Goal: Task Accomplishment & Management: Manage account settings

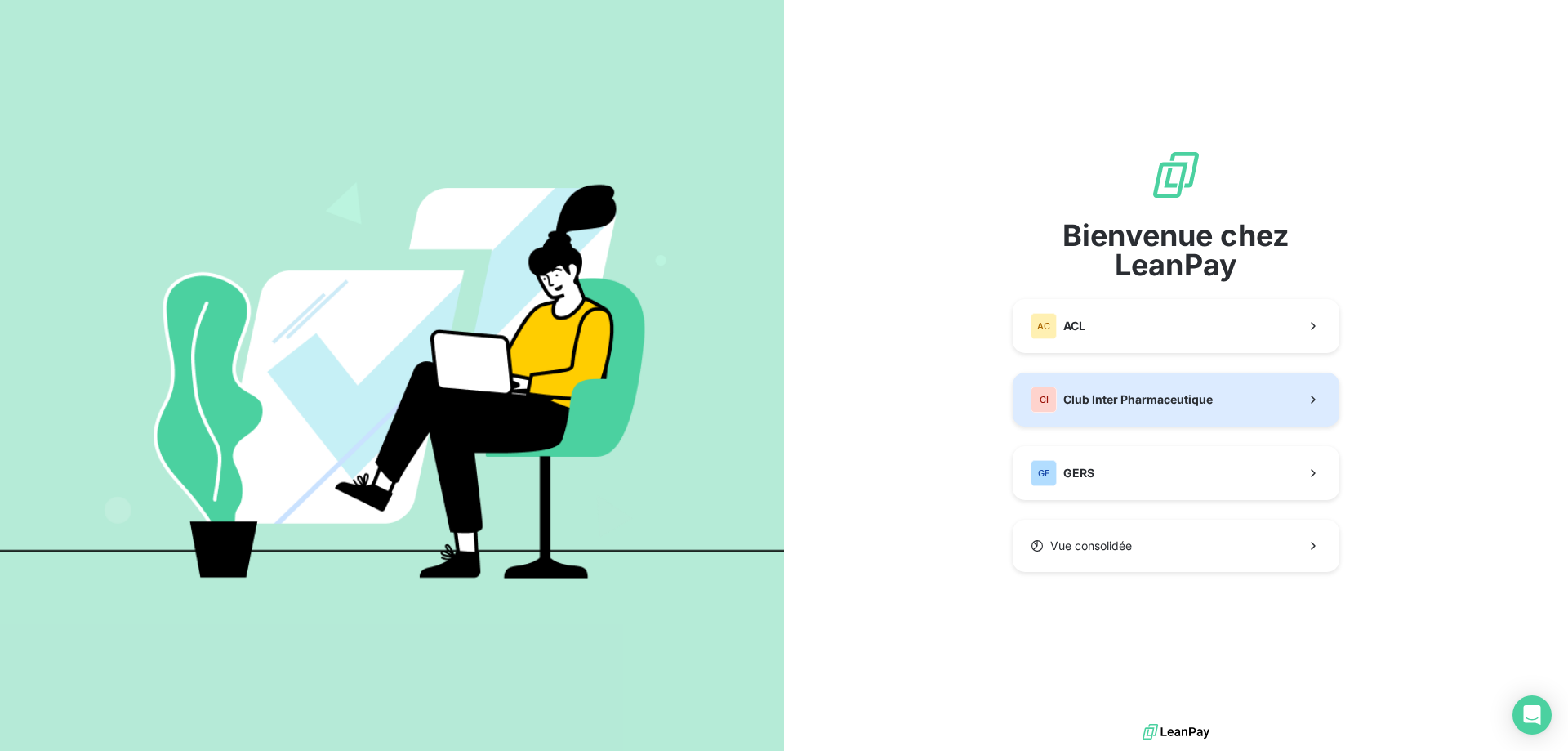
click at [1129, 409] on div "CI Club Inter Pharmaceutique" at bounding box center [1121, 399] width 182 height 26
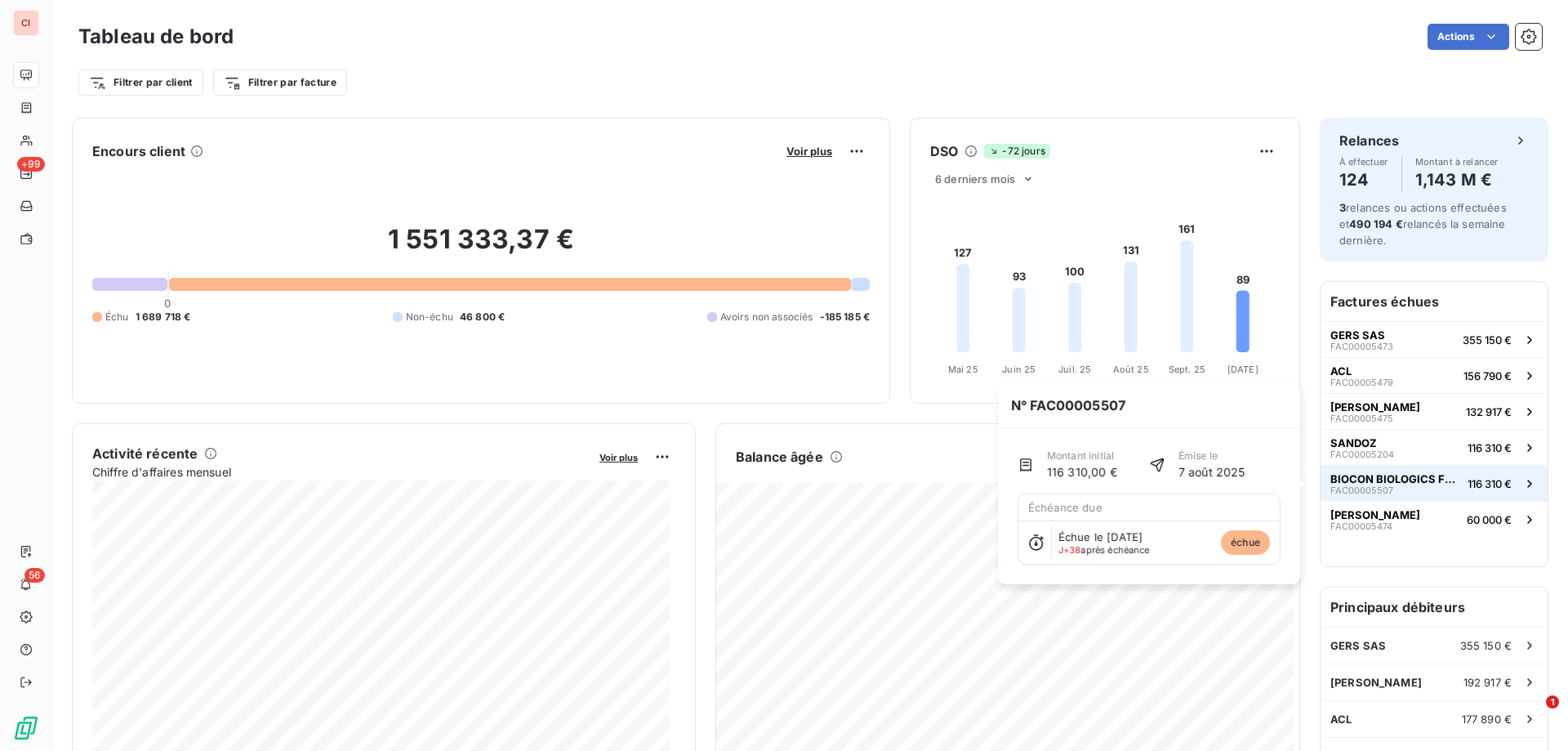
click at [1470, 482] on span "116 310 €" at bounding box center [1489, 483] width 44 height 13
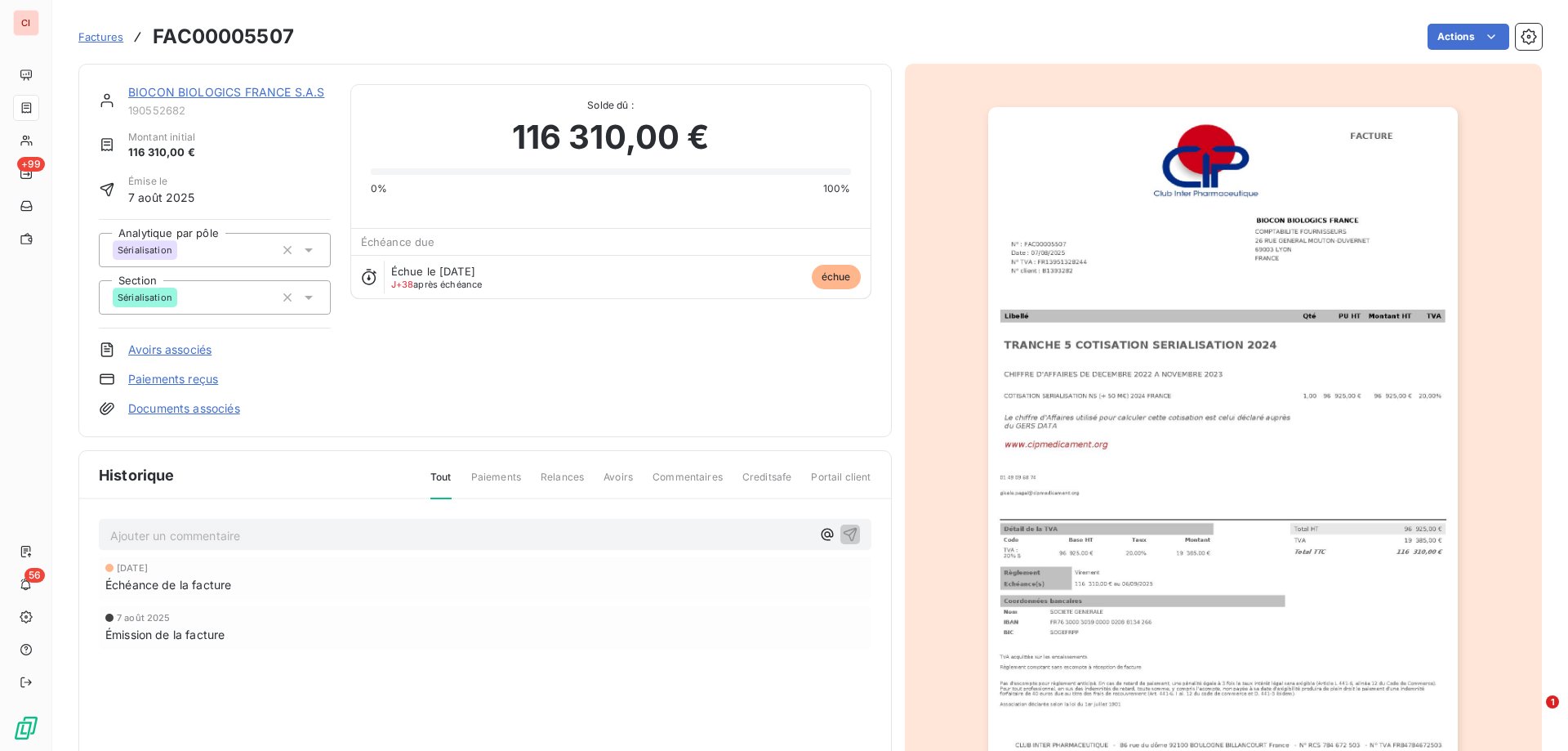
click at [240, 94] on link "BIOCON BIOLOGICS FRANCE S.A.S" at bounding box center [226, 92] width 196 height 14
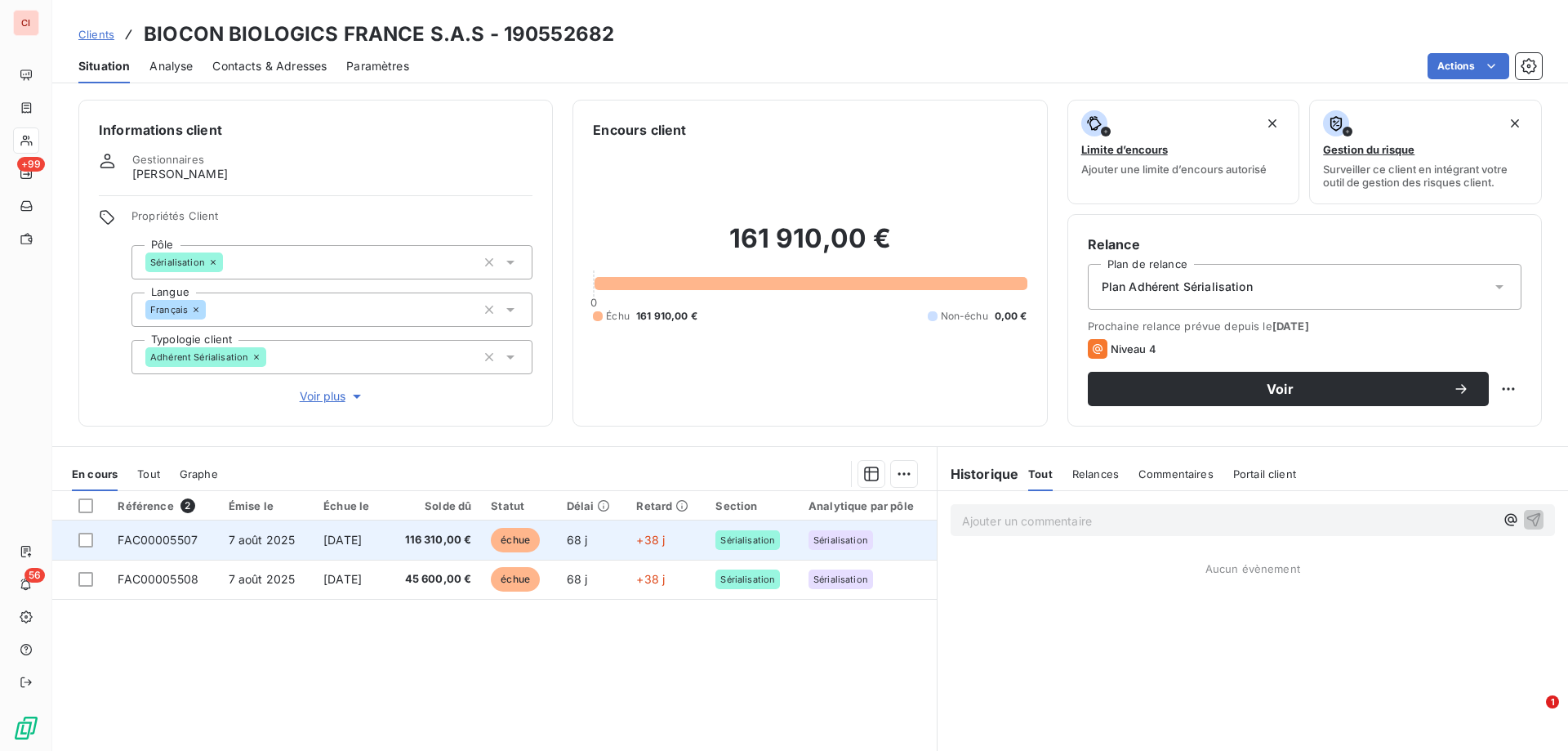
click at [524, 535] on span "échue" at bounding box center [515, 539] width 49 height 25
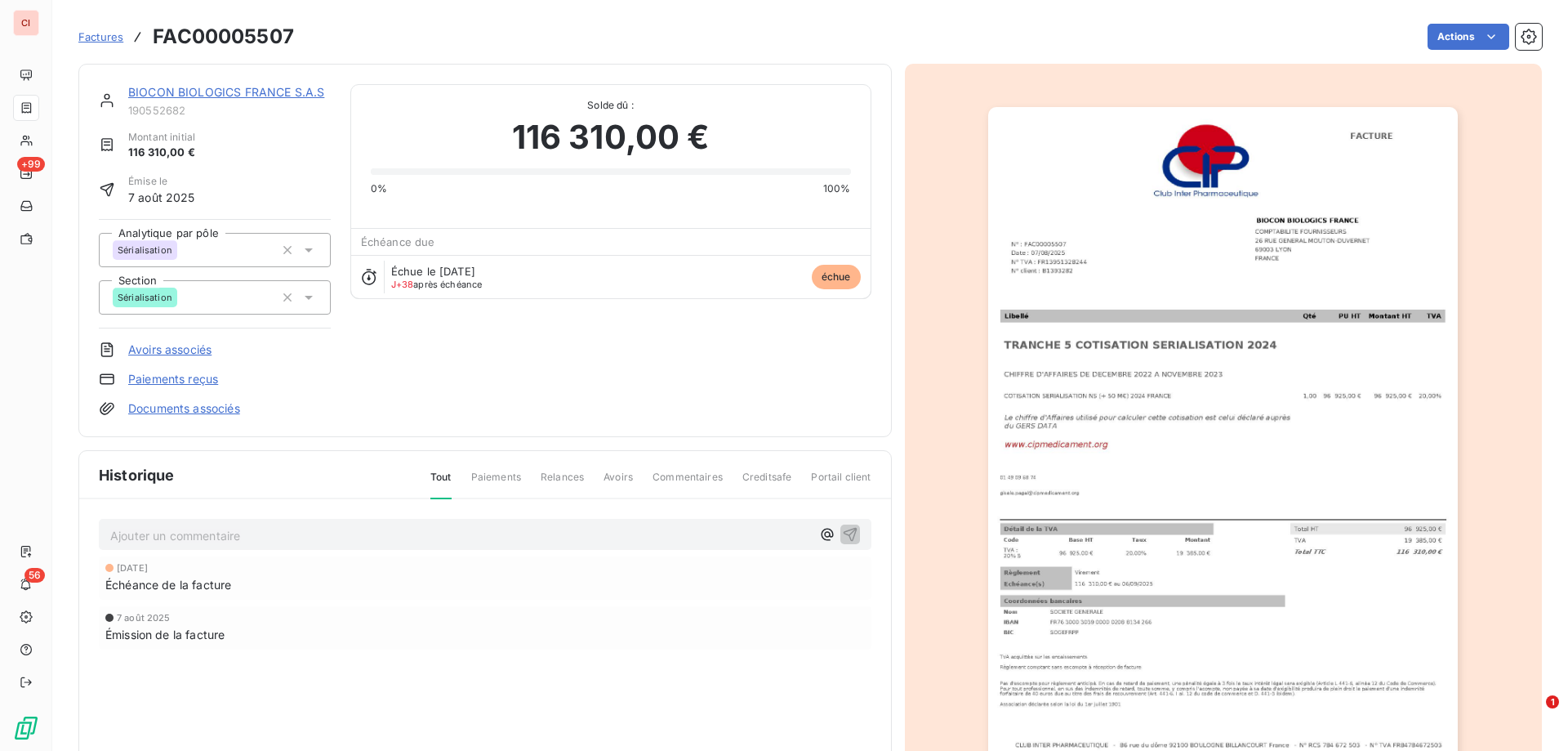
click at [228, 98] on link "BIOCON BIOLOGICS FRANCE S.A.S" at bounding box center [226, 92] width 196 height 14
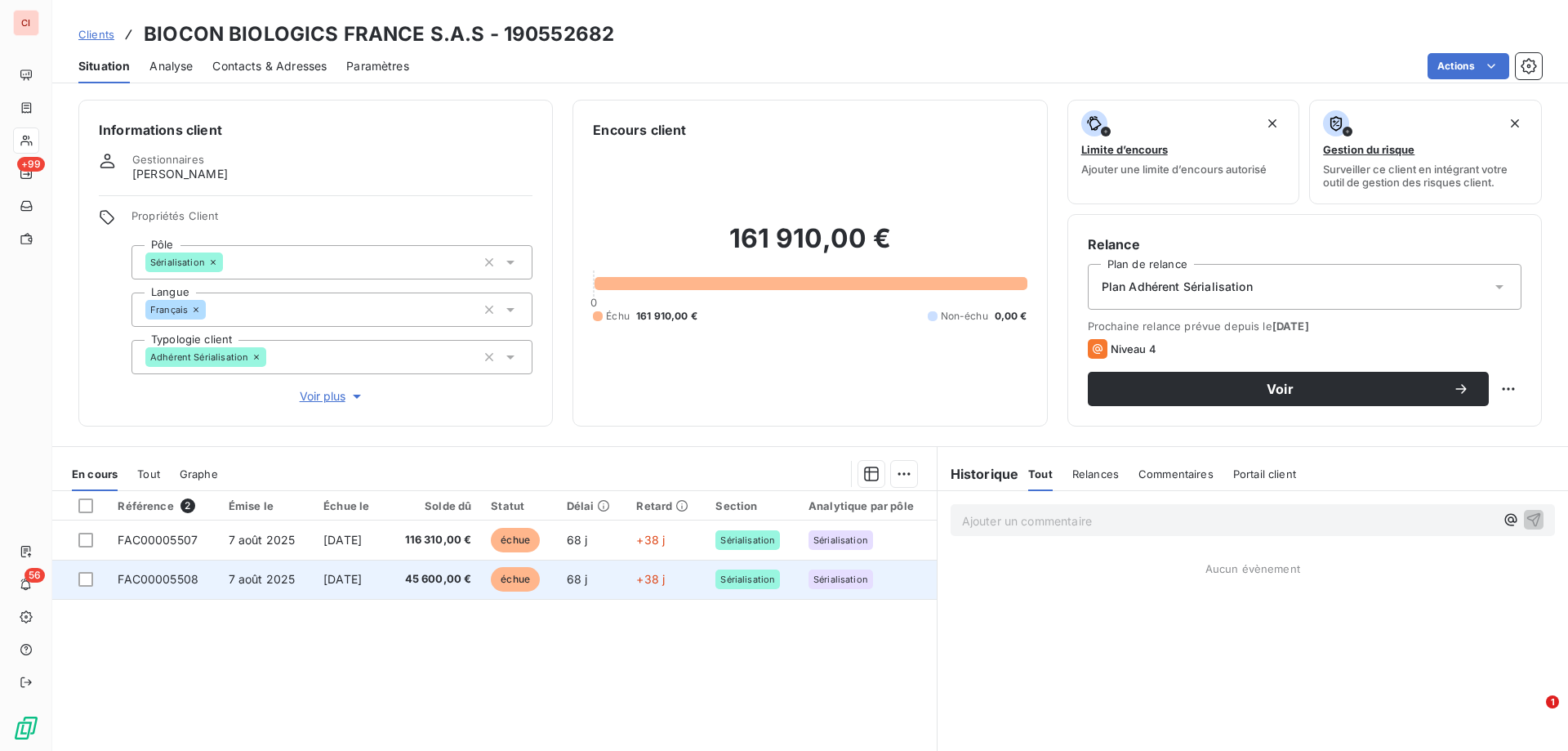
click at [514, 577] on span "échue" at bounding box center [515, 579] width 49 height 25
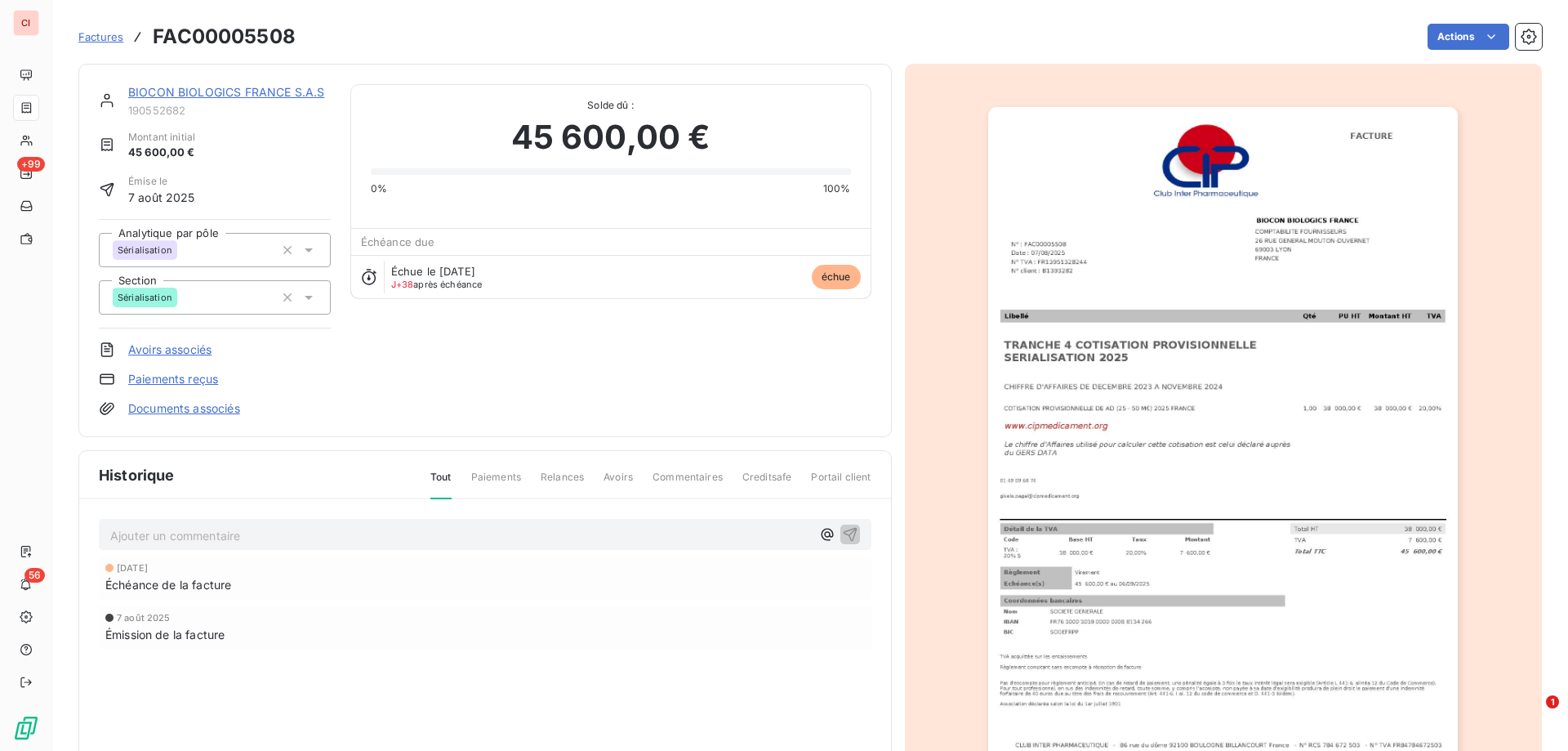
click at [267, 98] on link "BIOCON BIOLOGICS FRANCE S.A.S" at bounding box center [226, 92] width 196 height 14
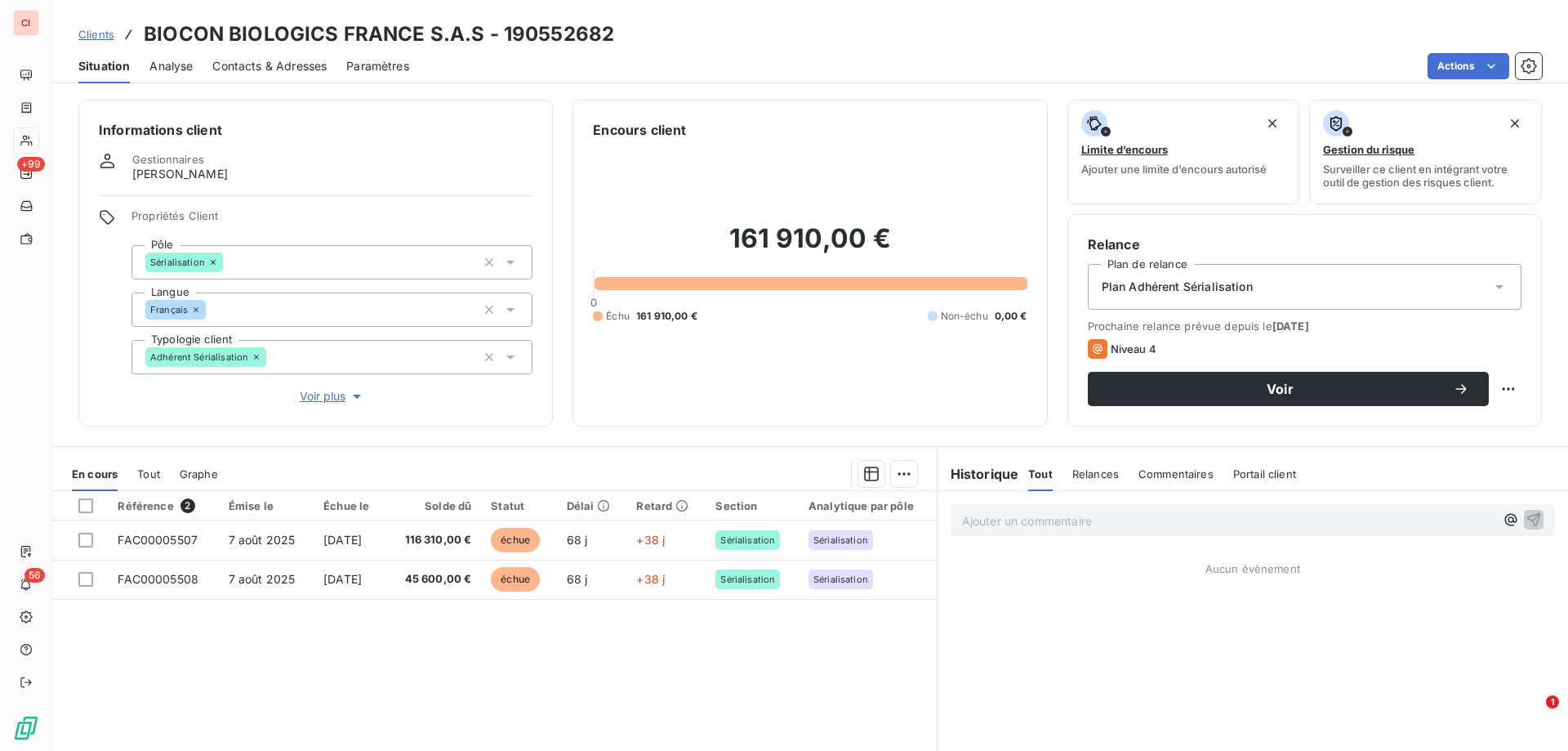
click at [278, 72] on span "Contacts & Adresses" at bounding box center [269, 66] width 115 height 16
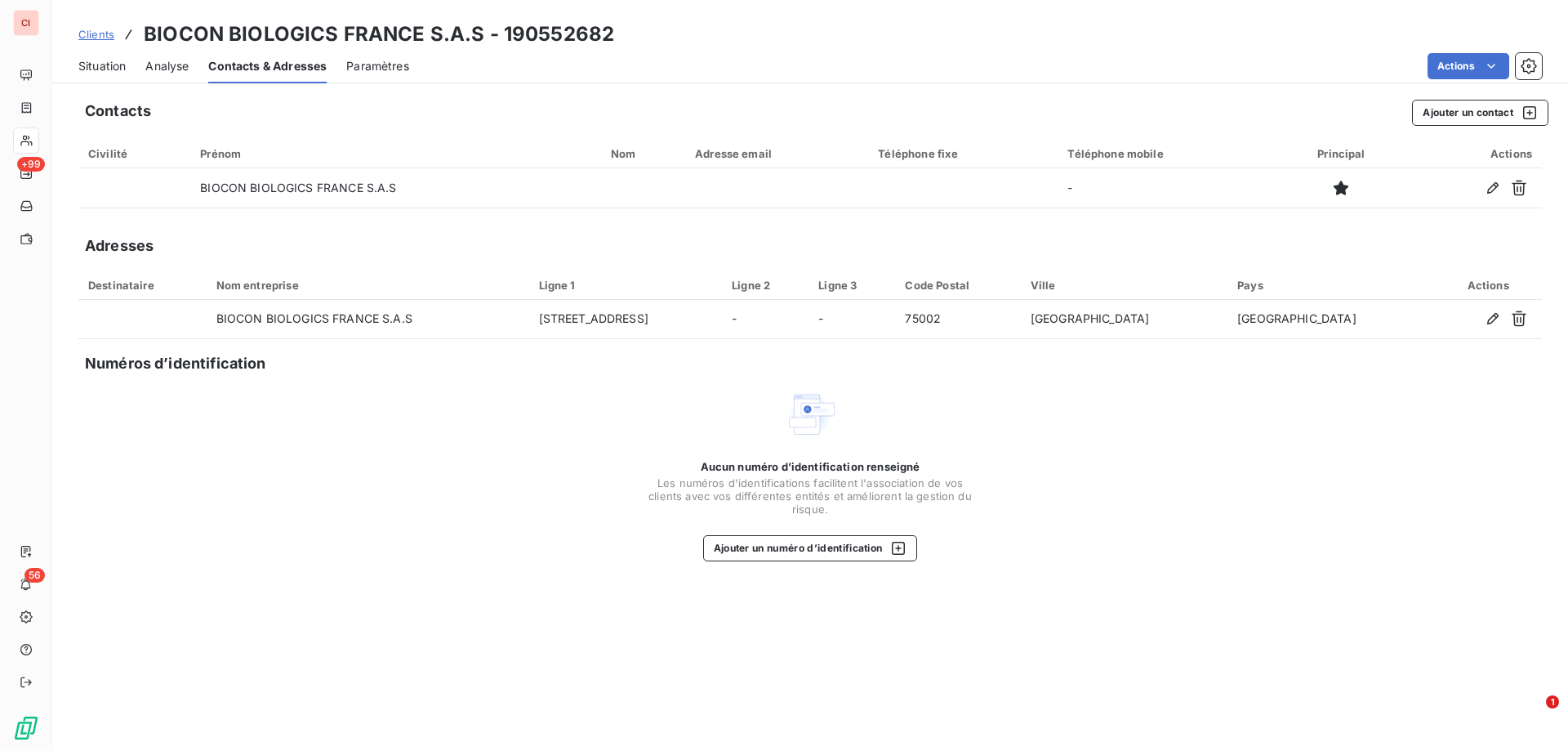
click at [117, 63] on span "Situation" at bounding box center [102, 66] width 47 height 16
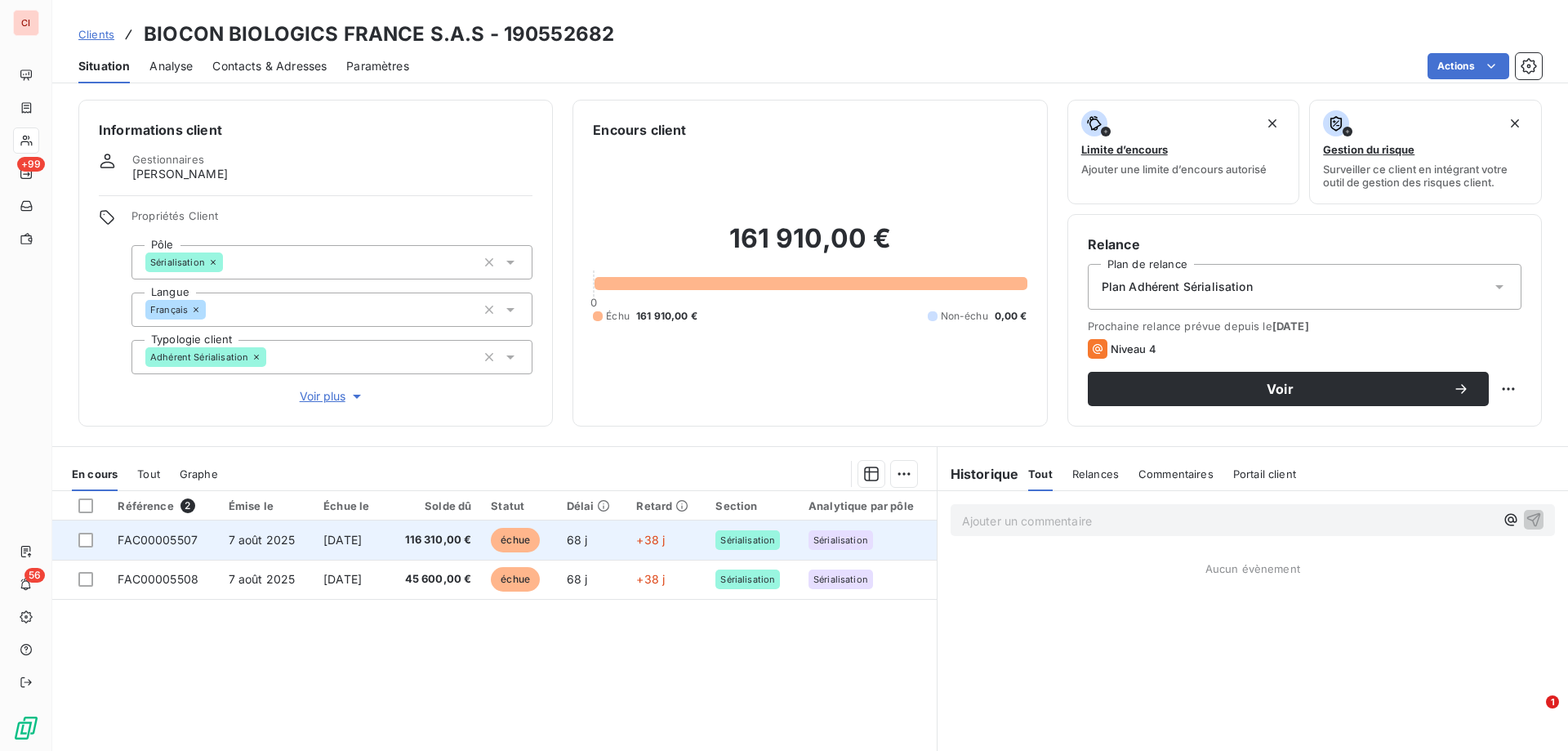
click at [525, 538] on span "échue" at bounding box center [515, 539] width 49 height 25
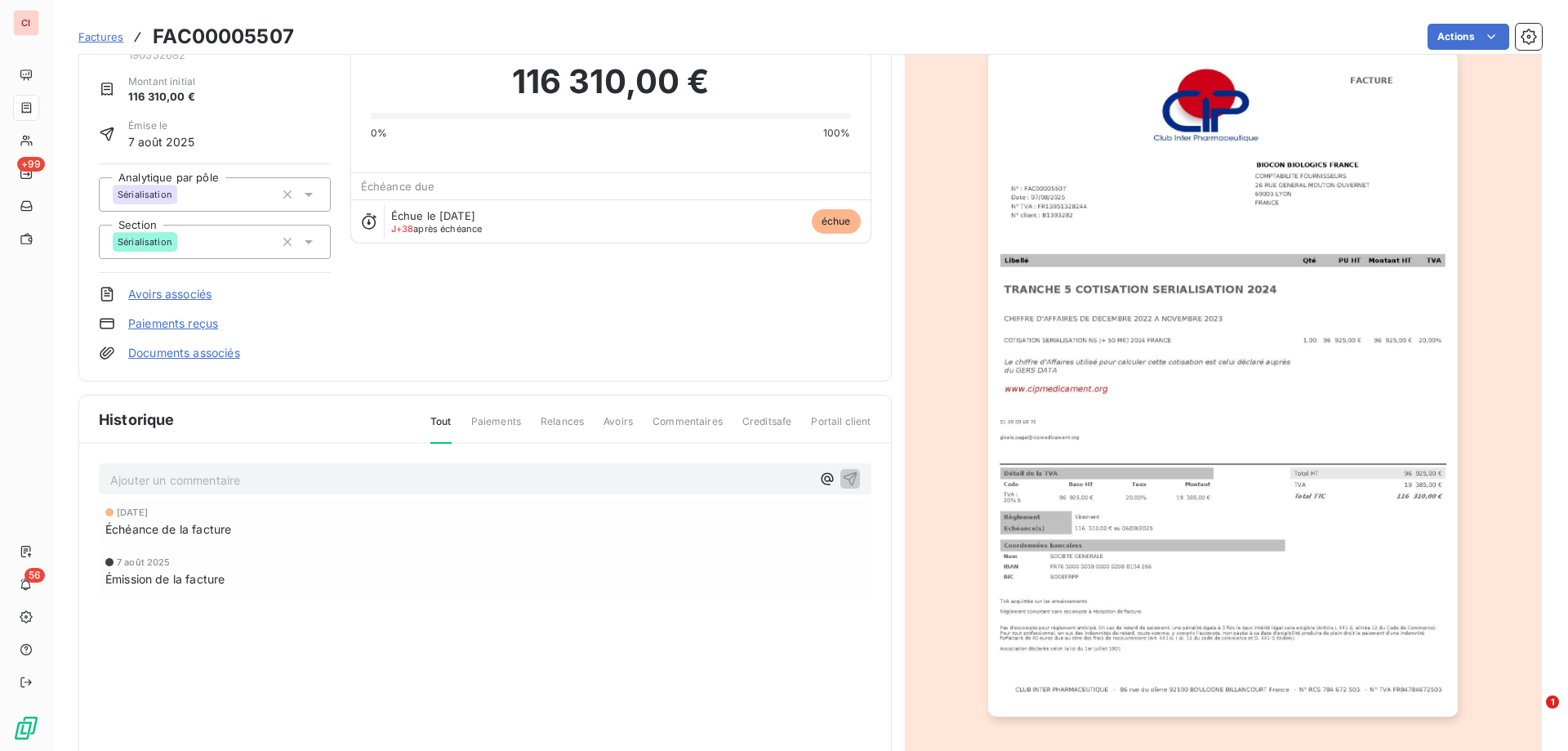
scroll to position [83, 0]
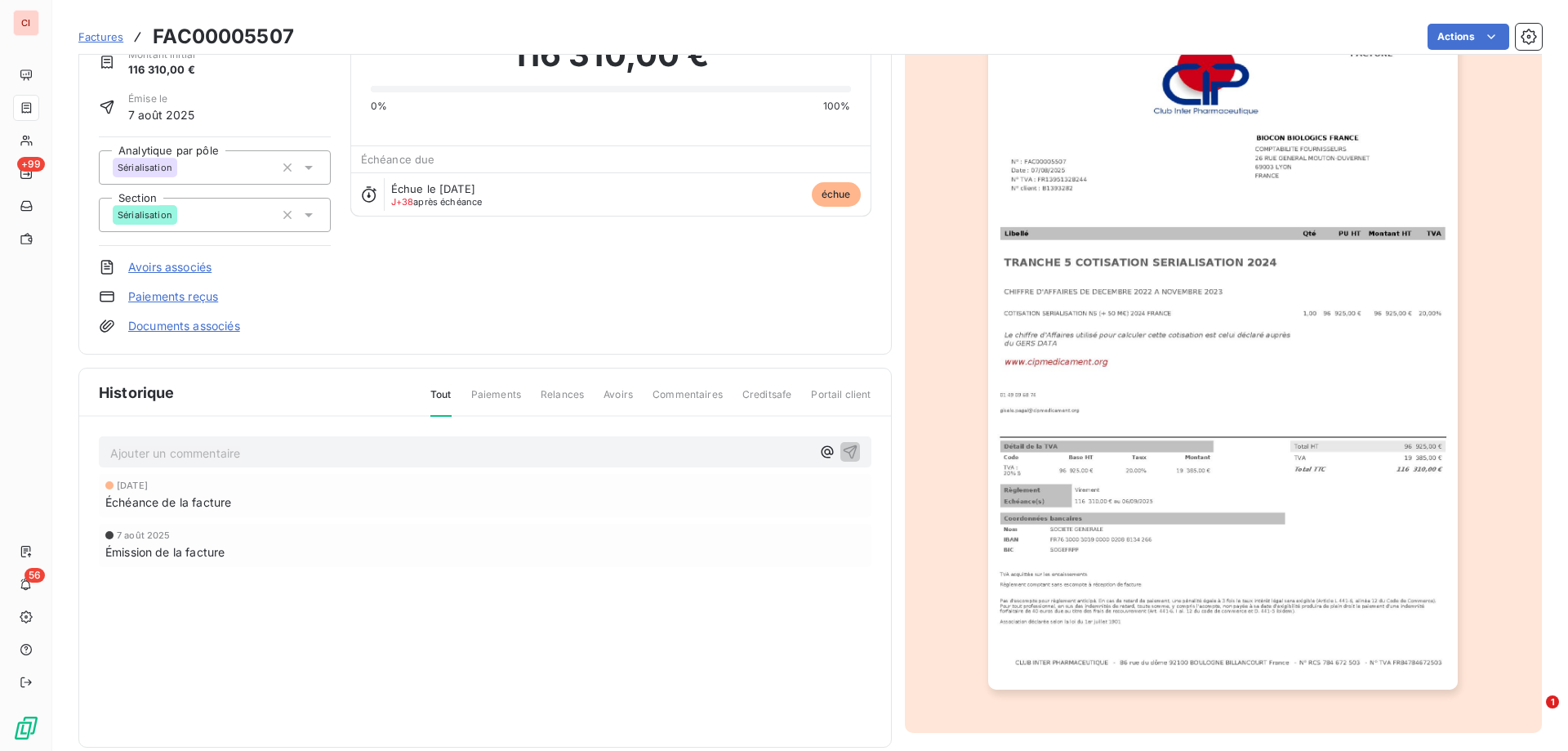
click at [1062, 287] on img "button" at bounding box center [1223, 358] width 469 height 665
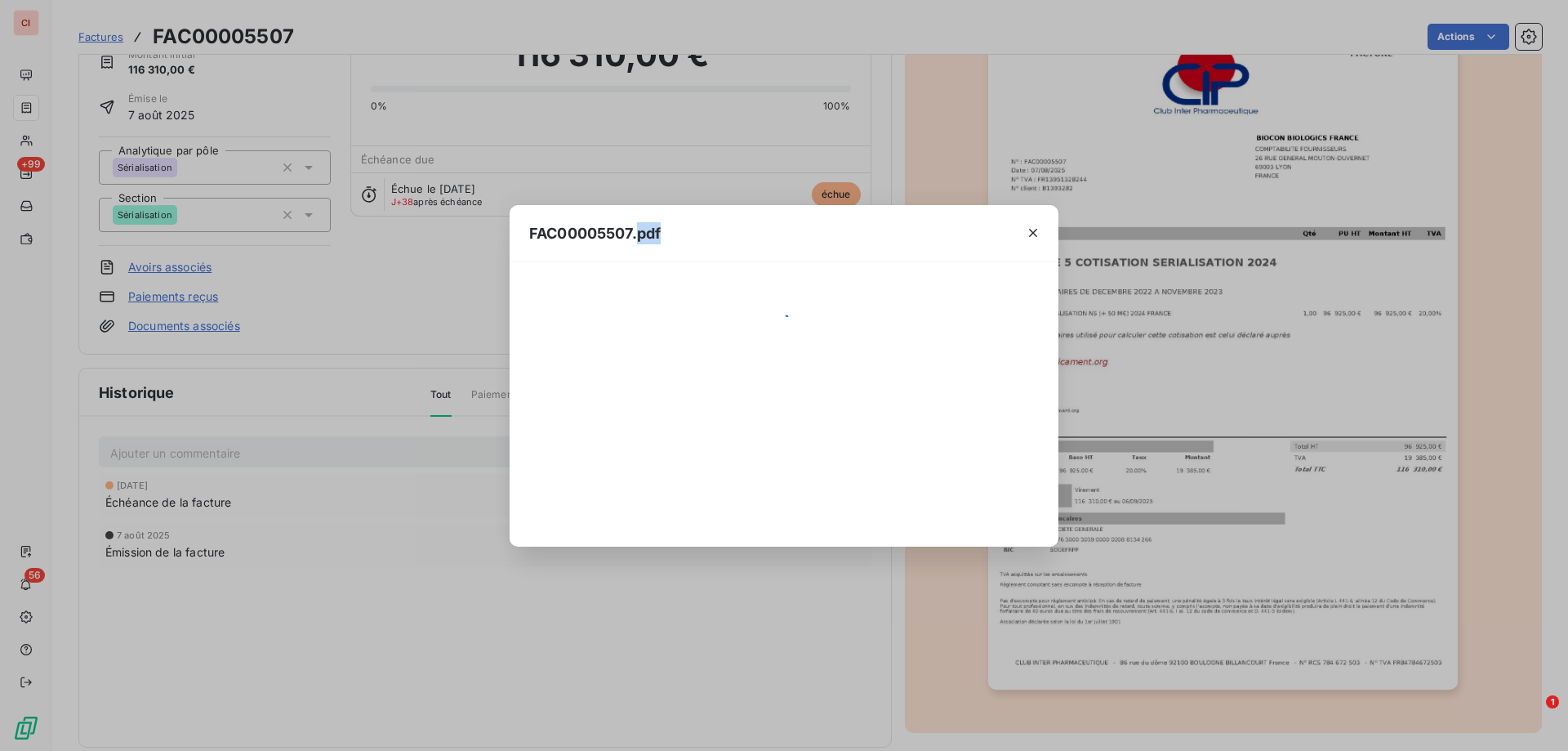
click at [1062, 287] on div "FAC00005507.pdf" at bounding box center [784, 376] width 1568 height 751
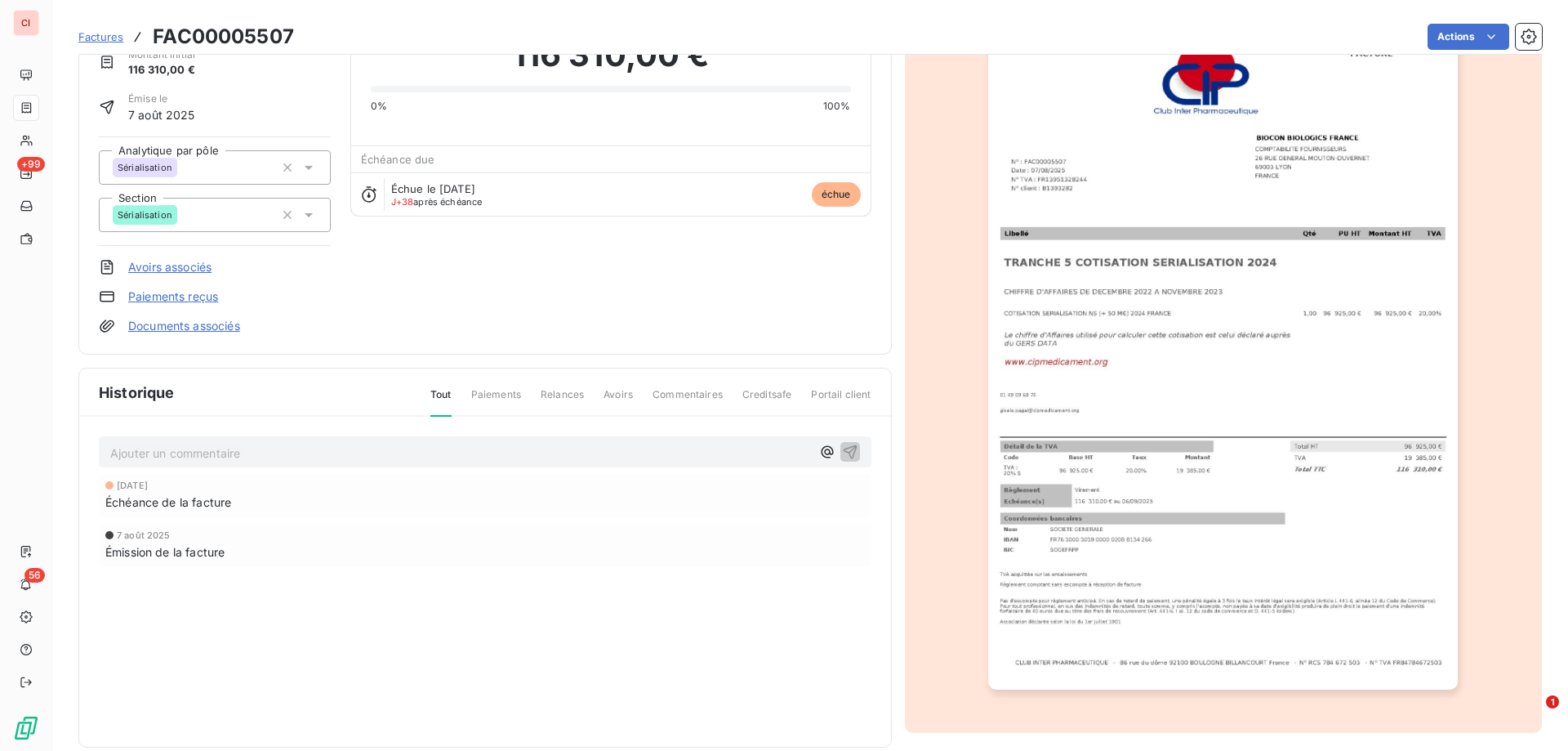
click at [1062, 287] on img "button" at bounding box center [1223, 358] width 469 height 665
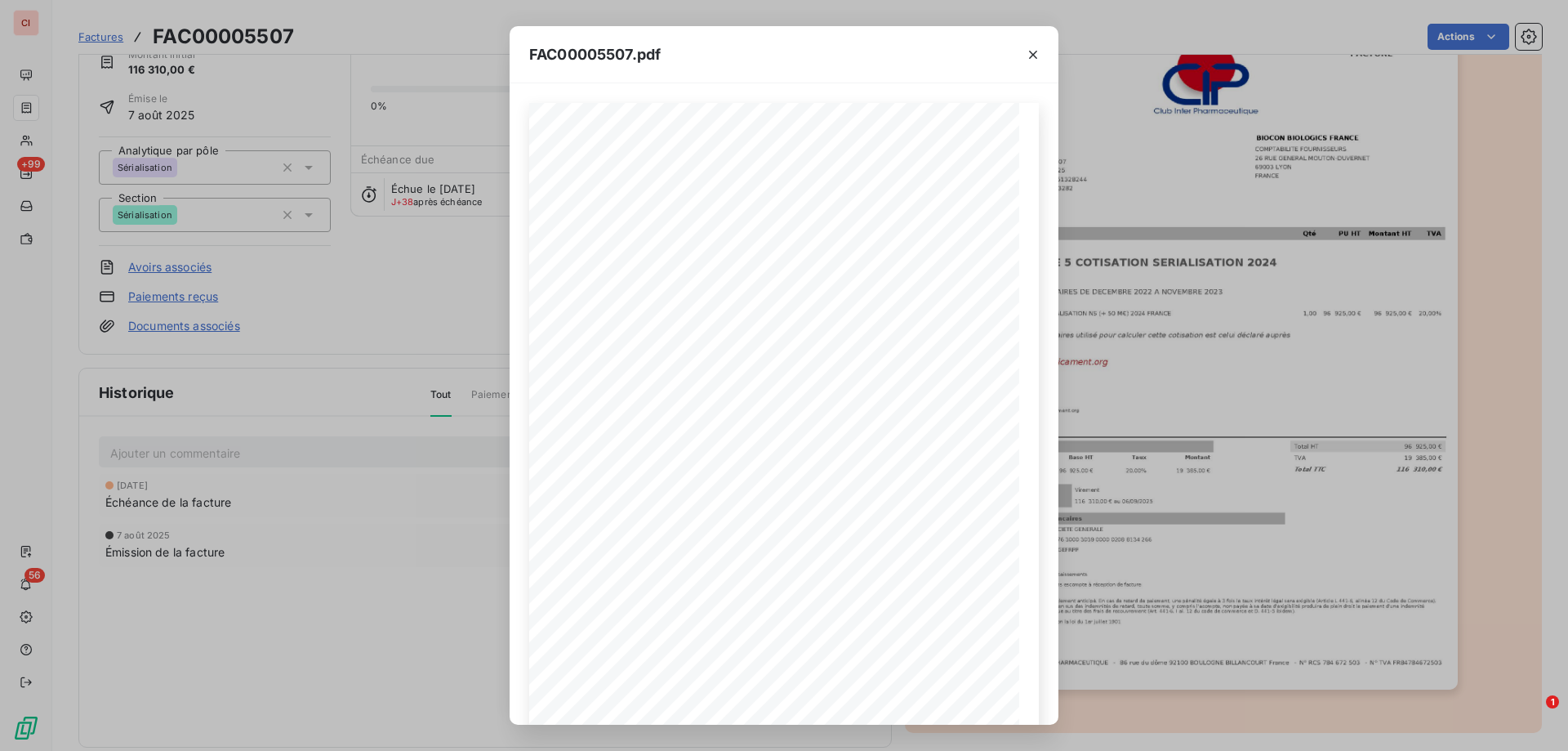
click at [1062, 287] on div "FAC00005507.pdf CLUB INTER PHARMACEUTIQUE - [STREET_ADDRESS] - N° RCS 784 672 5…" at bounding box center [784, 376] width 1568 height 751
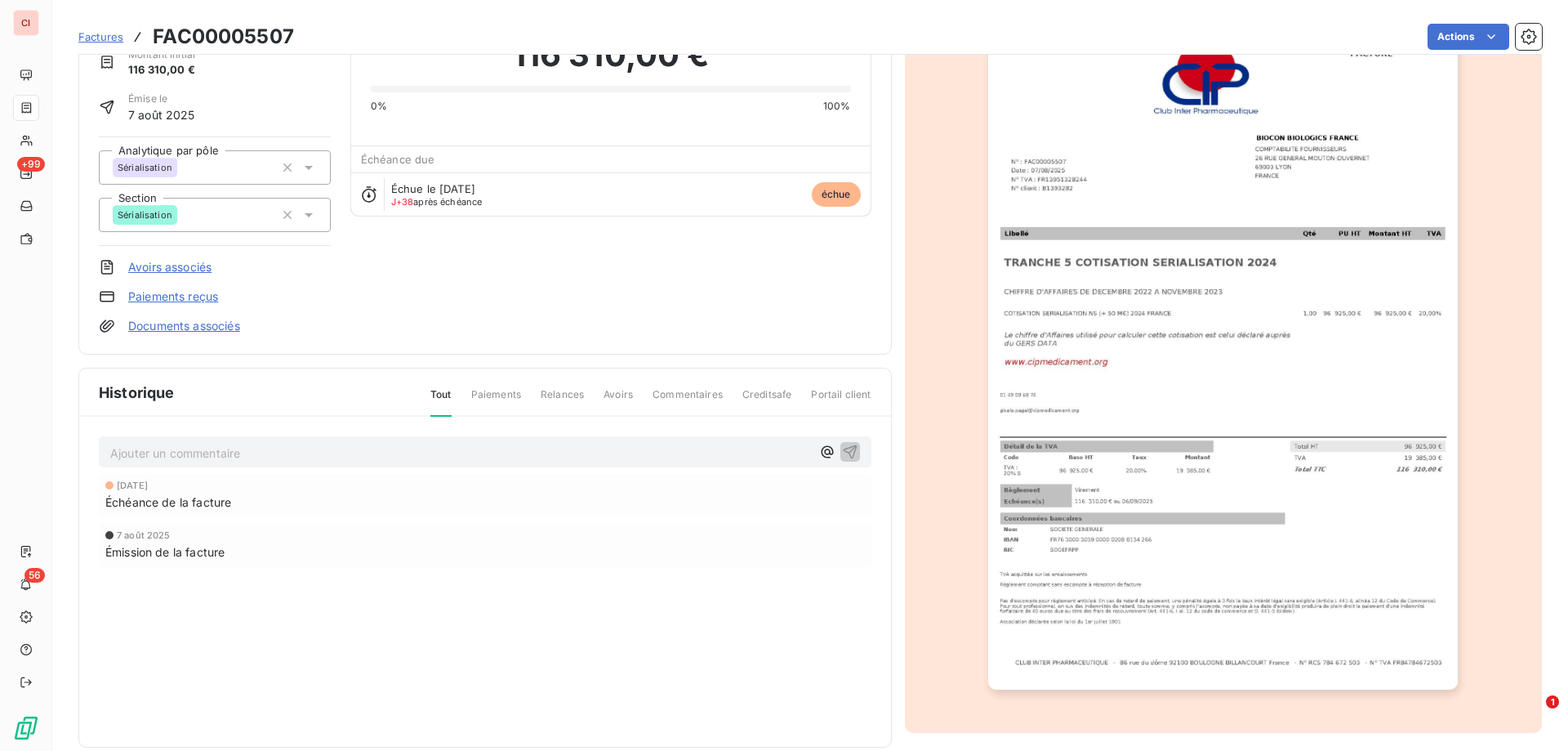
click at [1062, 287] on img "button" at bounding box center [1223, 358] width 469 height 665
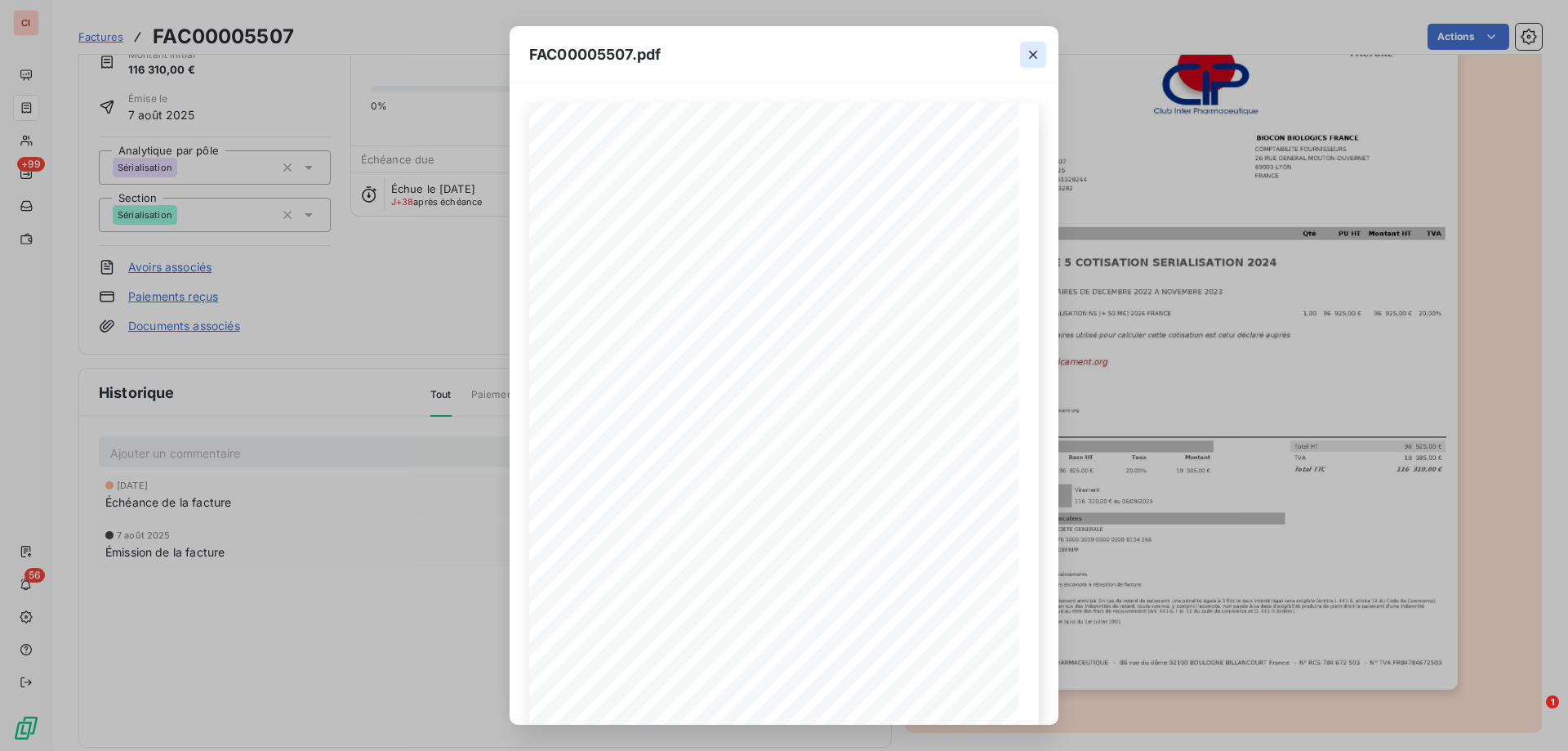
click at [1034, 56] on icon "button" at bounding box center [1033, 55] width 8 height 8
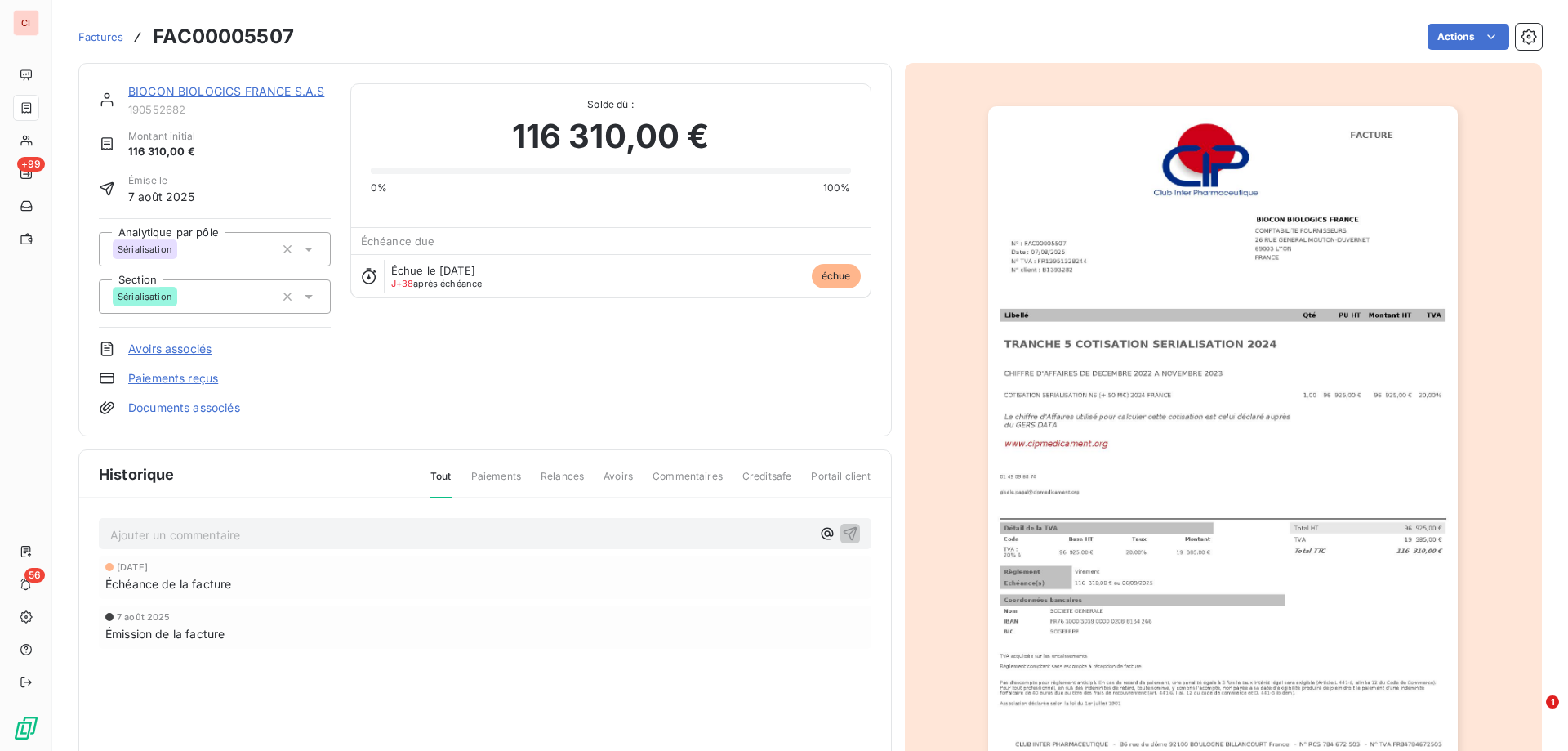
scroll to position [0, 0]
click at [269, 97] on link "BIOCON BIOLOGICS FRANCE S.A.S" at bounding box center [226, 92] width 196 height 14
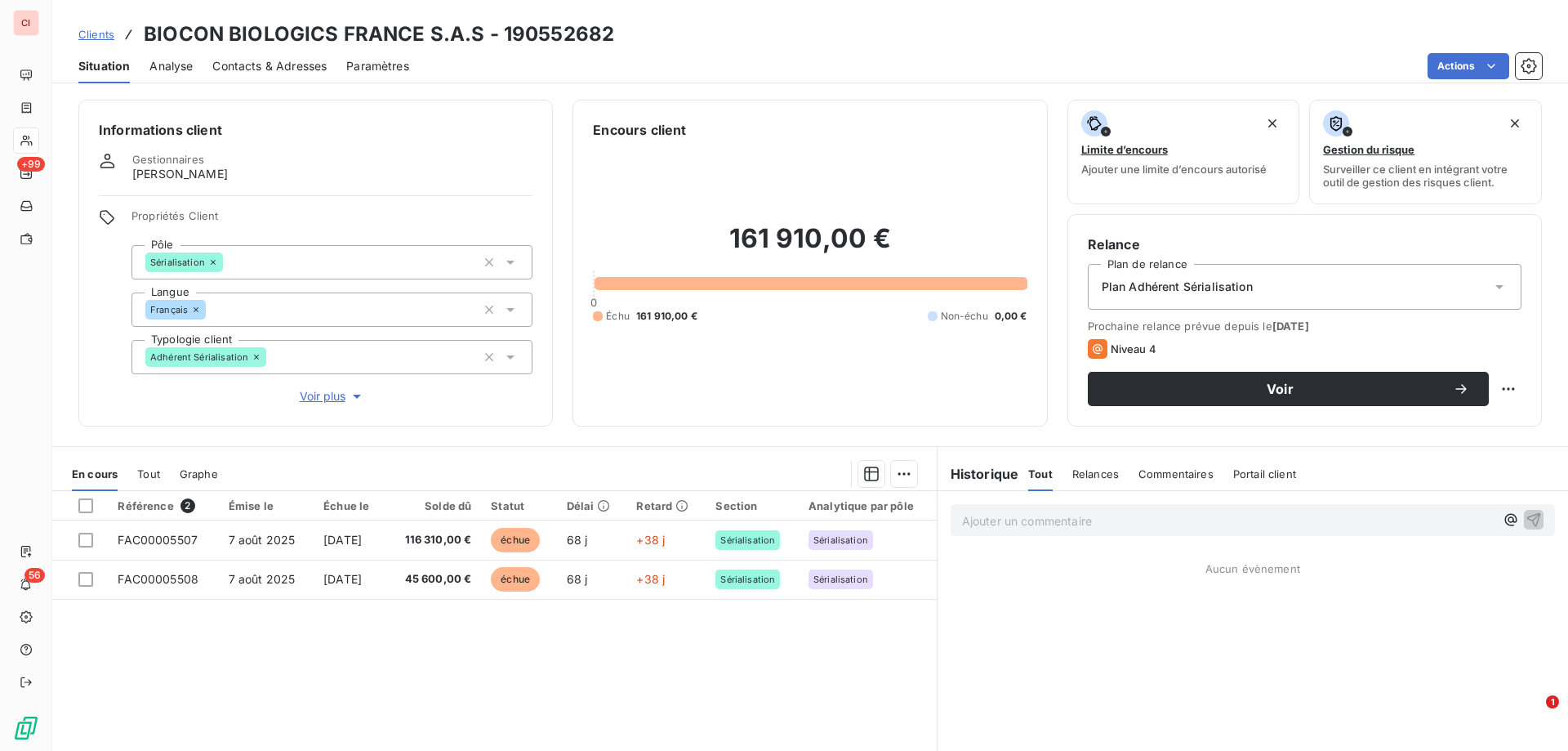
click at [280, 67] on span "Contacts & Adresses" at bounding box center [269, 66] width 115 height 16
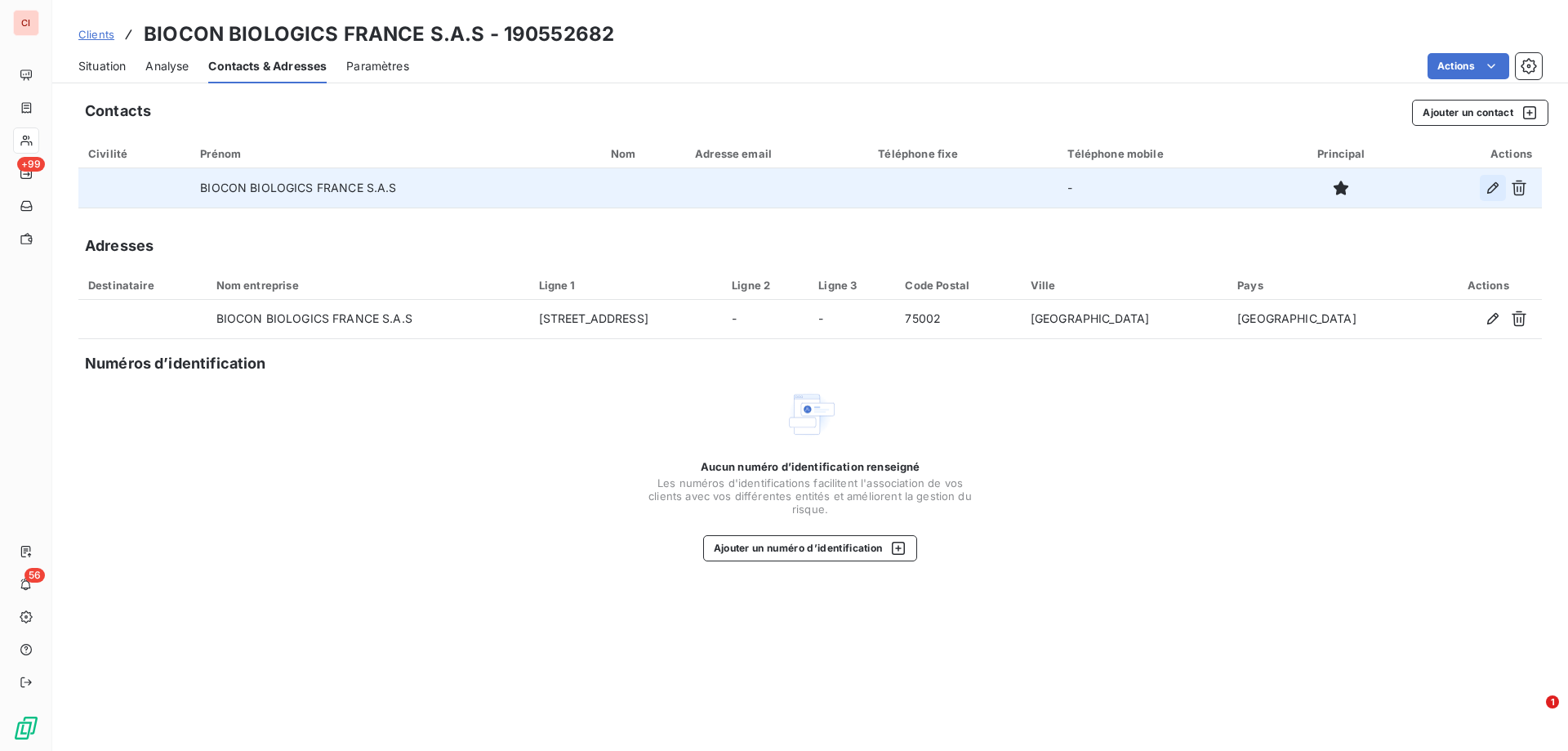
click at [1493, 187] on icon "button" at bounding box center [1492, 188] width 16 height 16
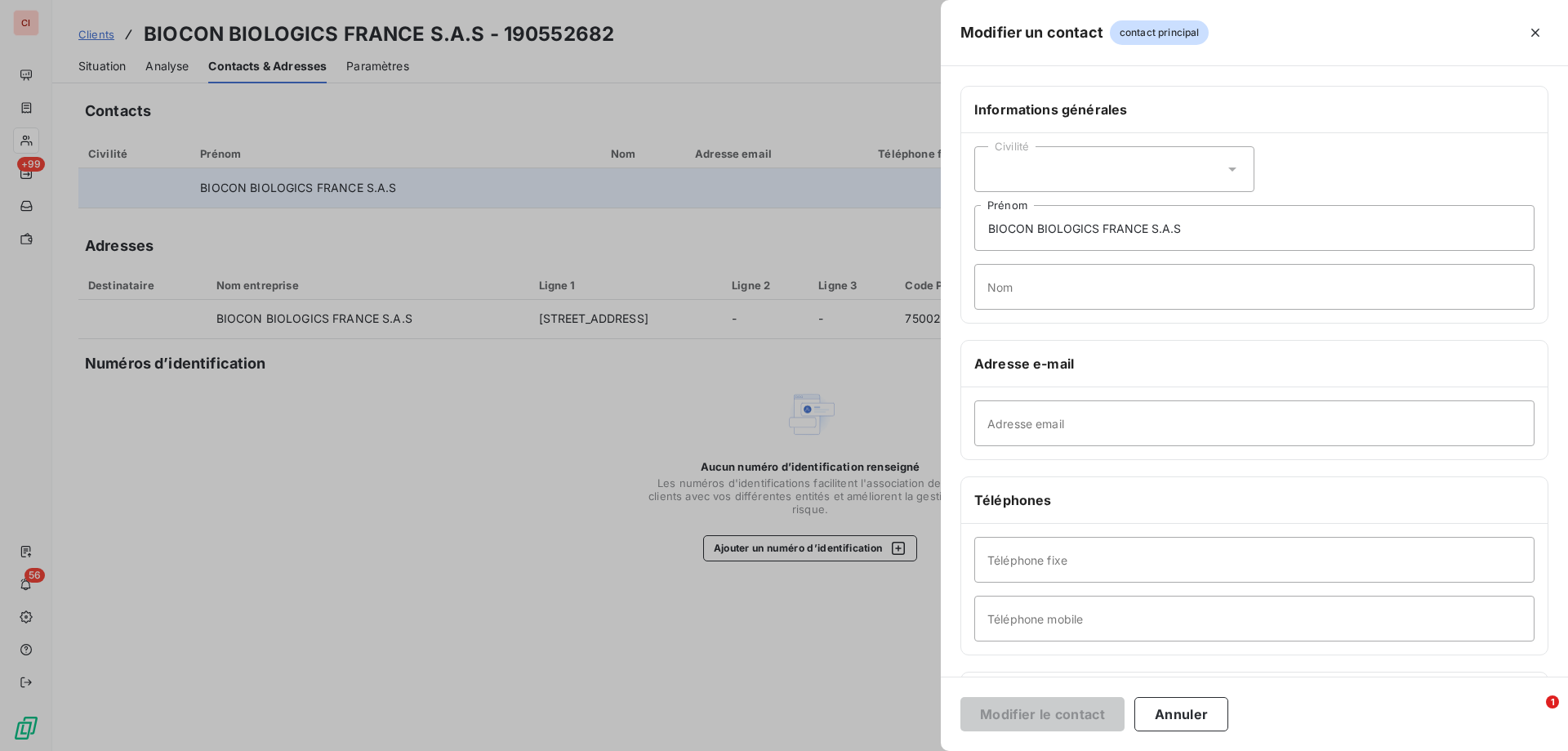
click at [1152, 186] on div "Civilité" at bounding box center [1114, 169] width 280 height 46
click at [1072, 239] on li "Monsieur" at bounding box center [1114, 239] width 280 height 29
drag, startPoint x: 1214, startPoint y: 228, endPoint x: 957, endPoint y: 246, distance: 257.6
click at [957, 246] on div "Informations générales Civilité Monsieur BIOCON BIOLOGICS FRANCE S.A.S Prénom N…" at bounding box center [1254, 448] width 627 height 725
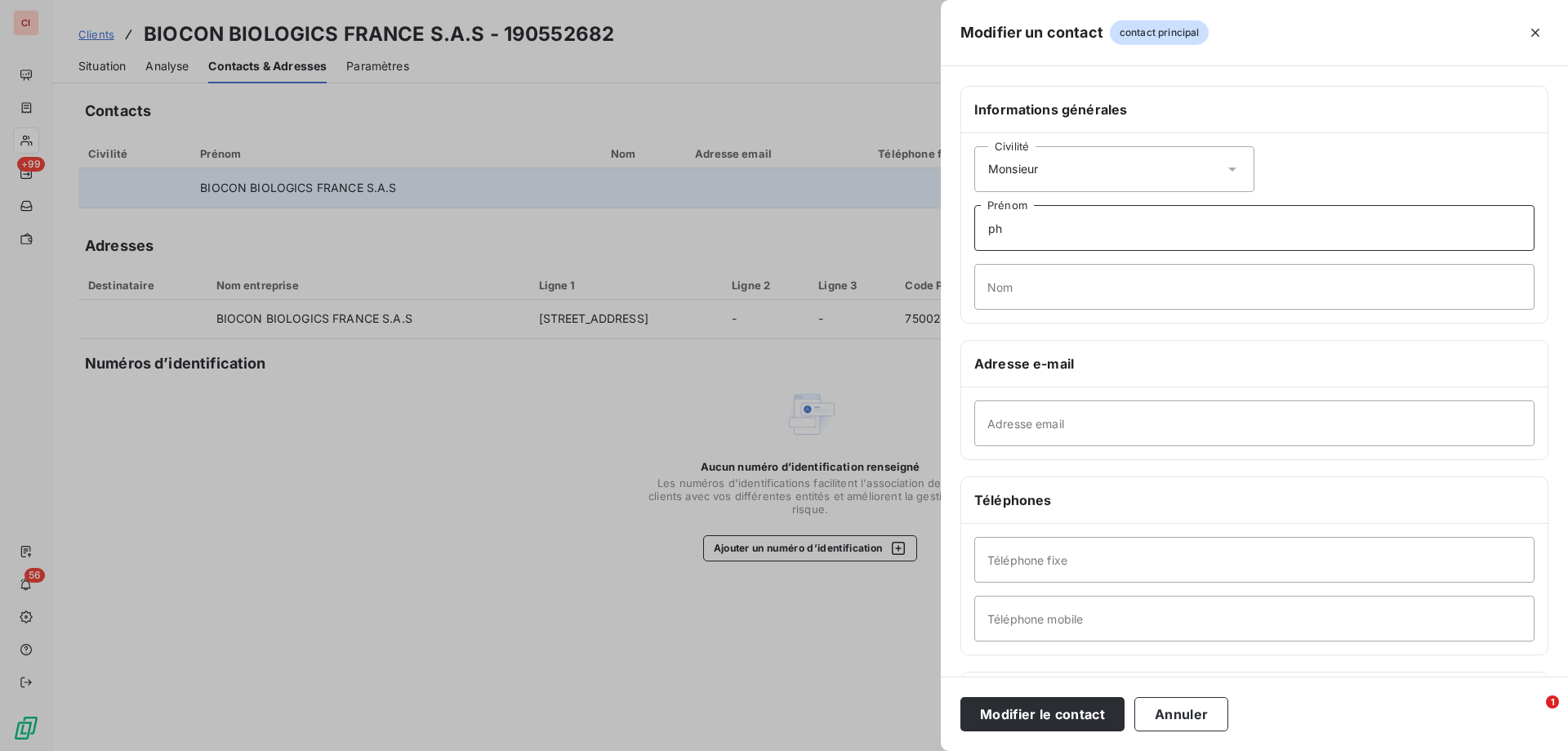
type input "p"
type input "[PERSON_NAME]"
click at [1067, 276] on input "Nom" at bounding box center [1254, 287] width 560 height 46
type input "BAYON"
click at [1063, 427] on input "Adresse email" at bounding box center [1254, 423] width 560 height 46
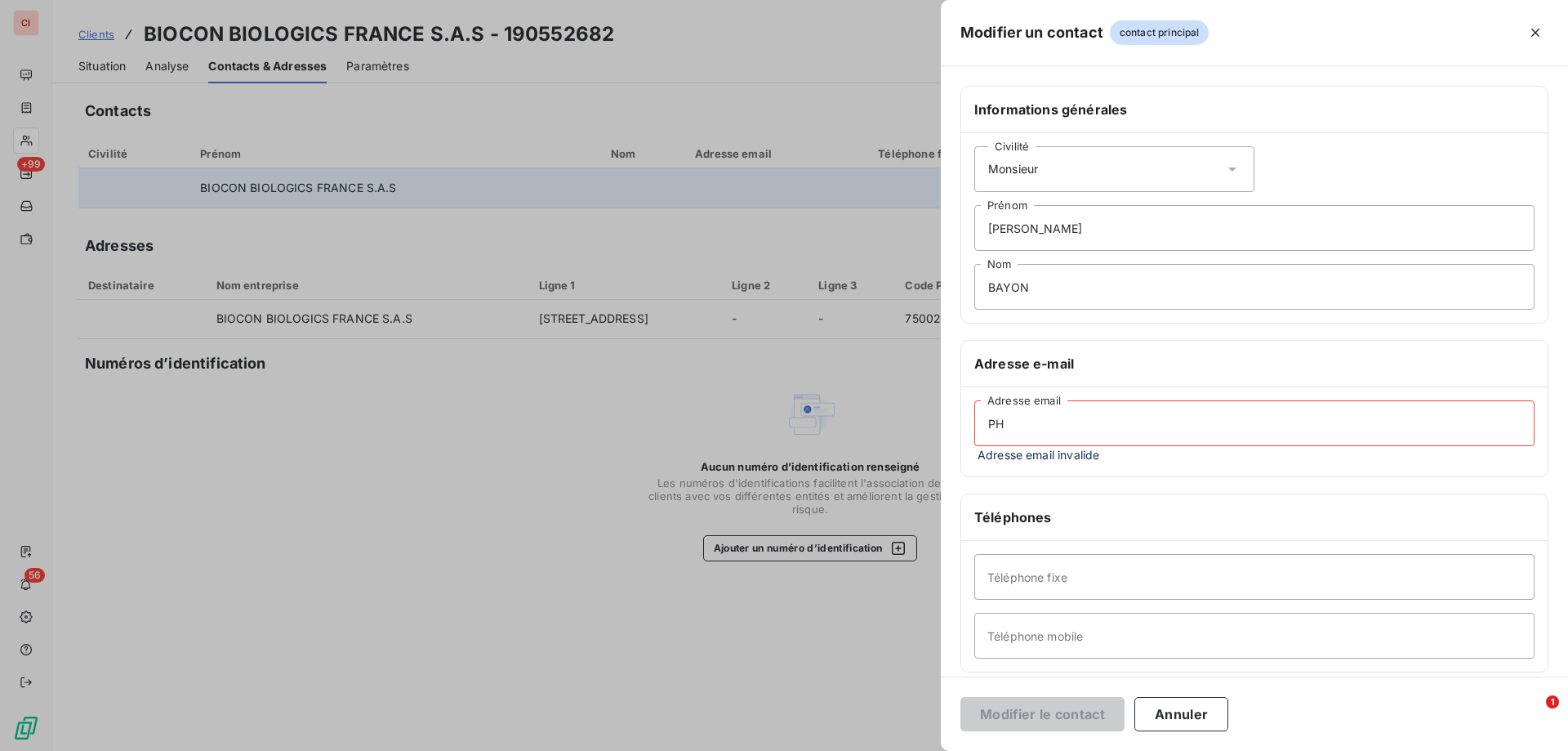
type input "P"
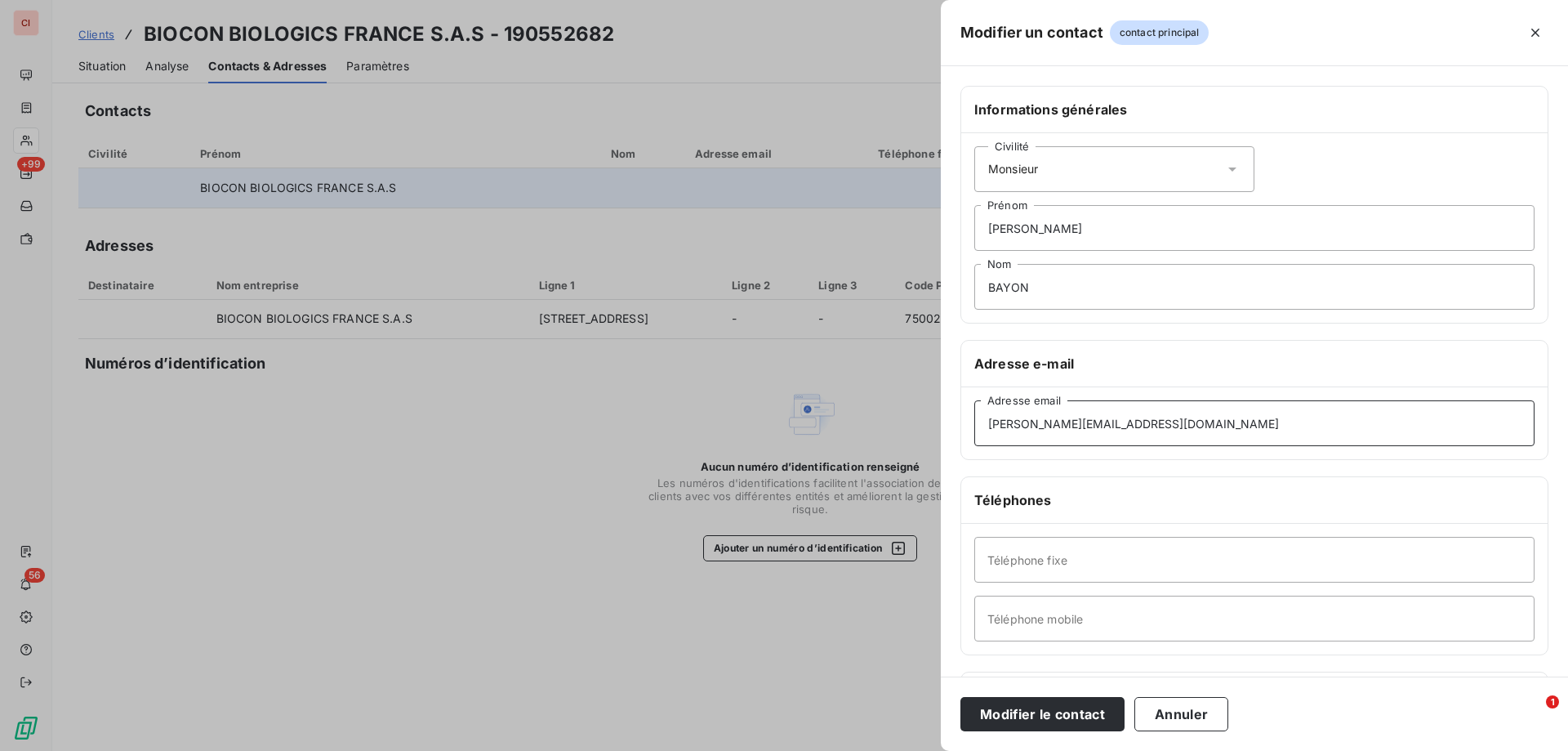
type input "[PERSON_NAME][EMAIL_ADDRESS][DOMAIN_NAME]"
click at [1093, 569] on input "Téléphone fixe" at bounding box center [1254, 559] width 560 height 46
click at [1088, 714] on button "Modifier le contact" at bounding box center [1042, 714] width 164 height 34
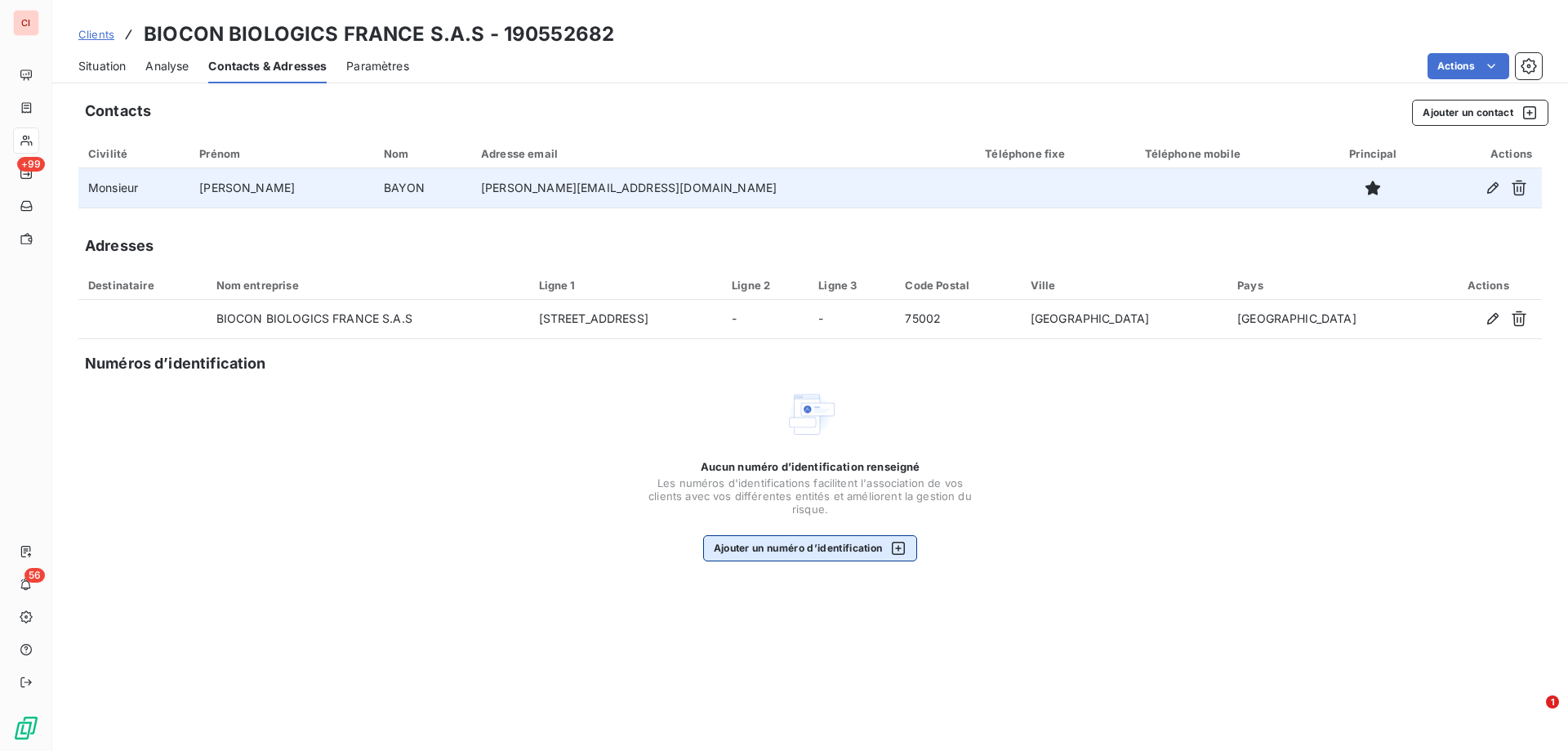
click at [824, 550] on button "Ajouter un numéro d’identification" at bounding box center [809, 548] width 215 height 26
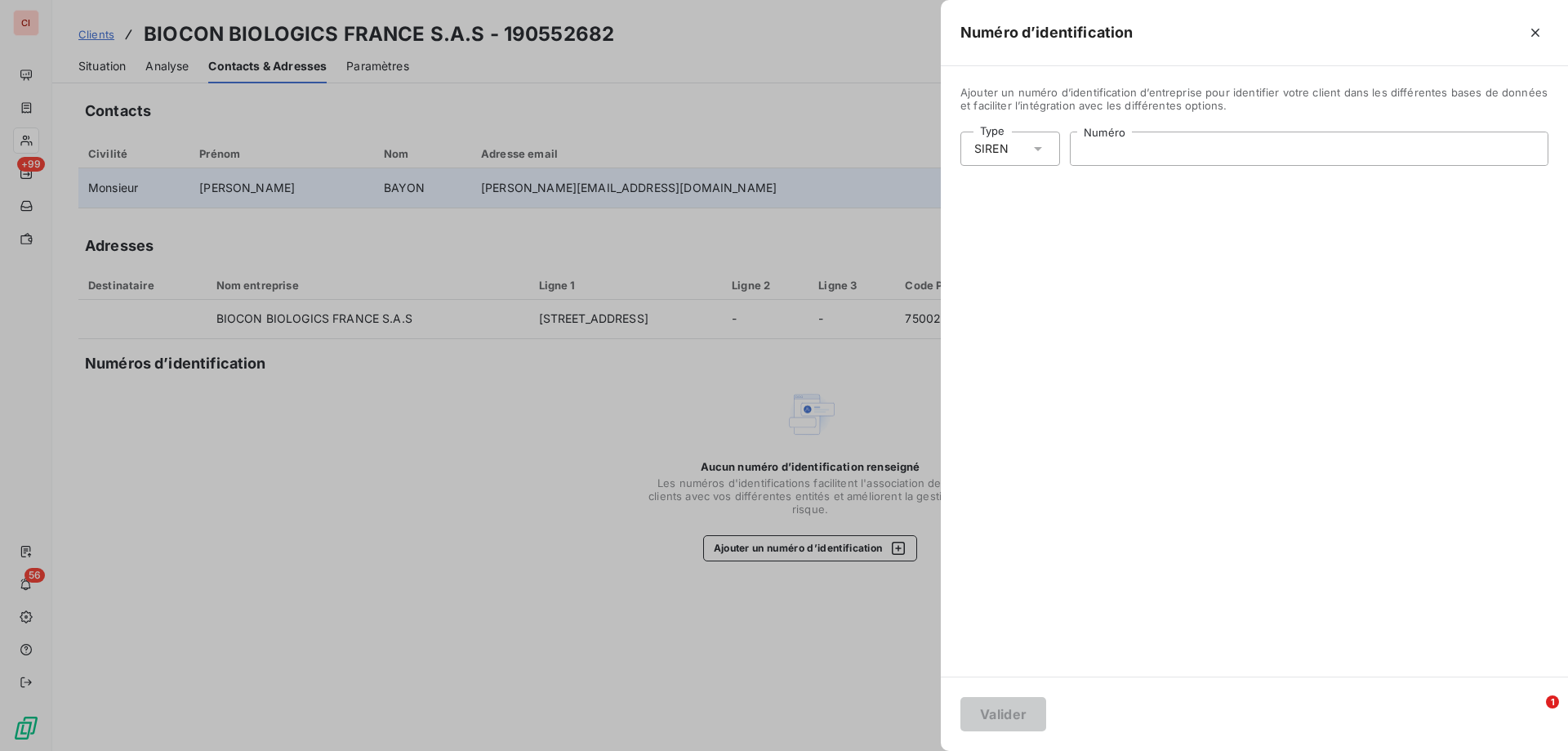
click at [1248, 153] on input "Numéro" at bounding box center [1309, 149] width 477 height 33
paste input "951 328 244"
type input "951 328 244"
click at [1028, 719] on button "Valider" at bounding box center [1003, 714] width 86 height 34
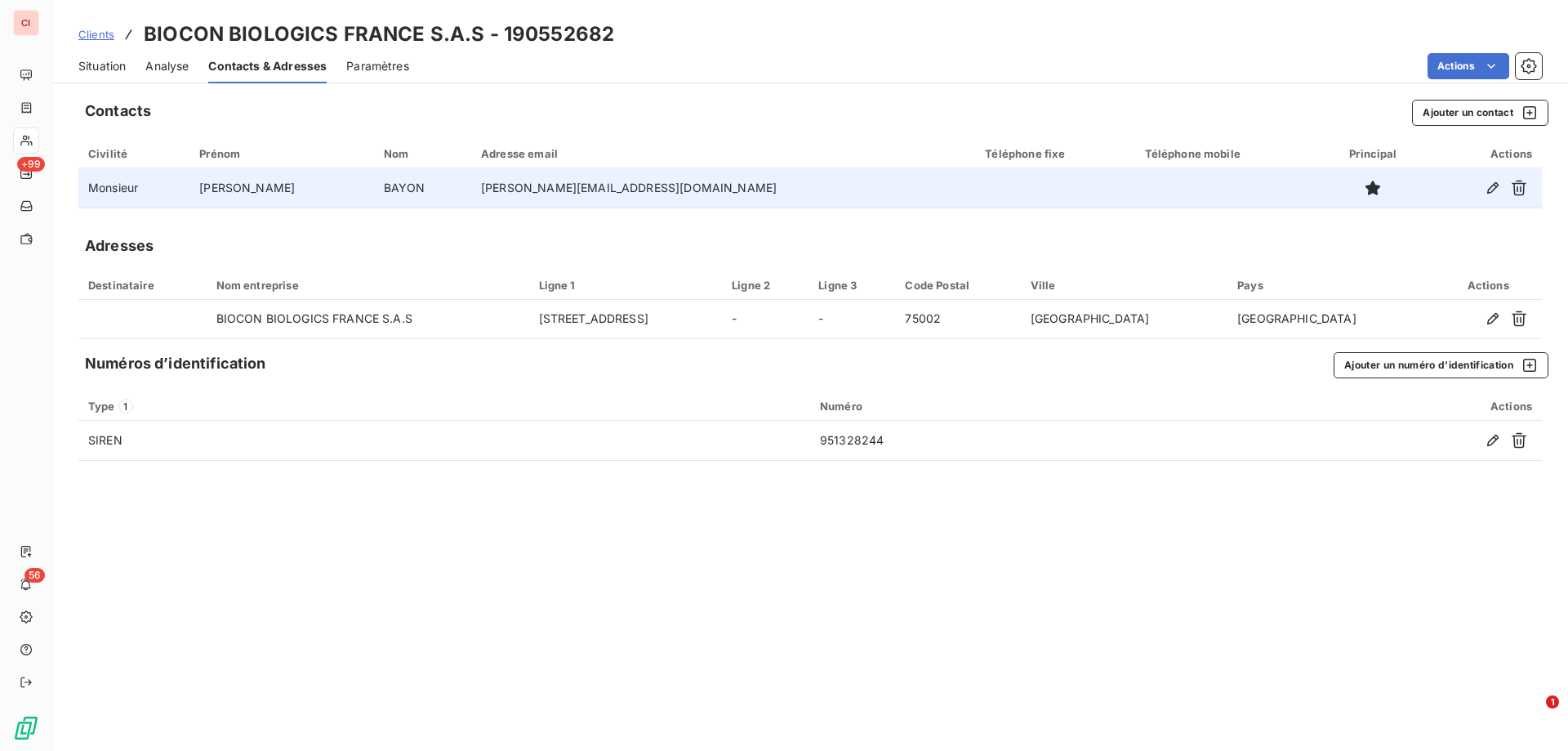
click at [96, 70] on span "Situation" at bounding box center [102, 66] width 47 height 16
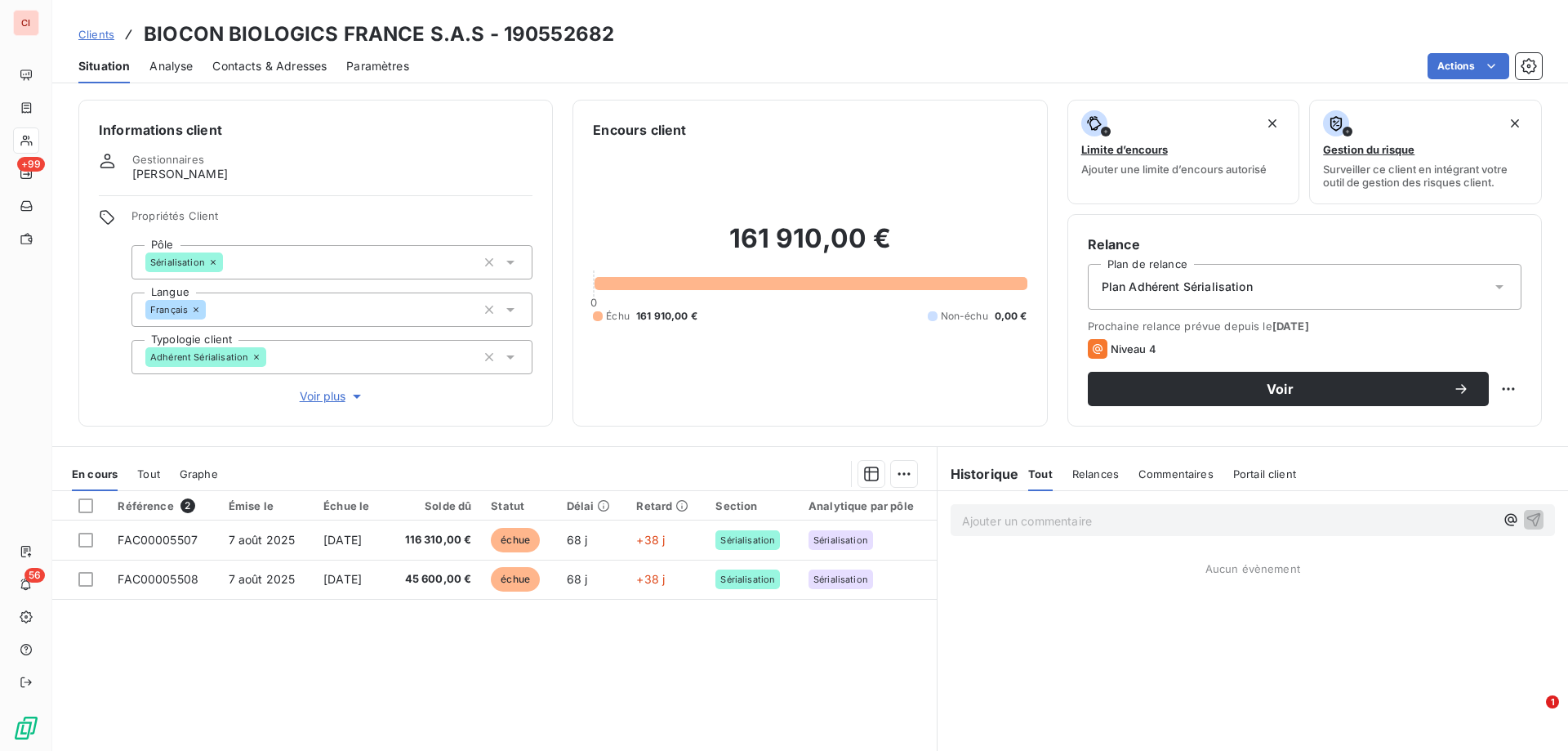
click at [1491, 285] on icon at bounding box center [1499, 287] width 16 height 16
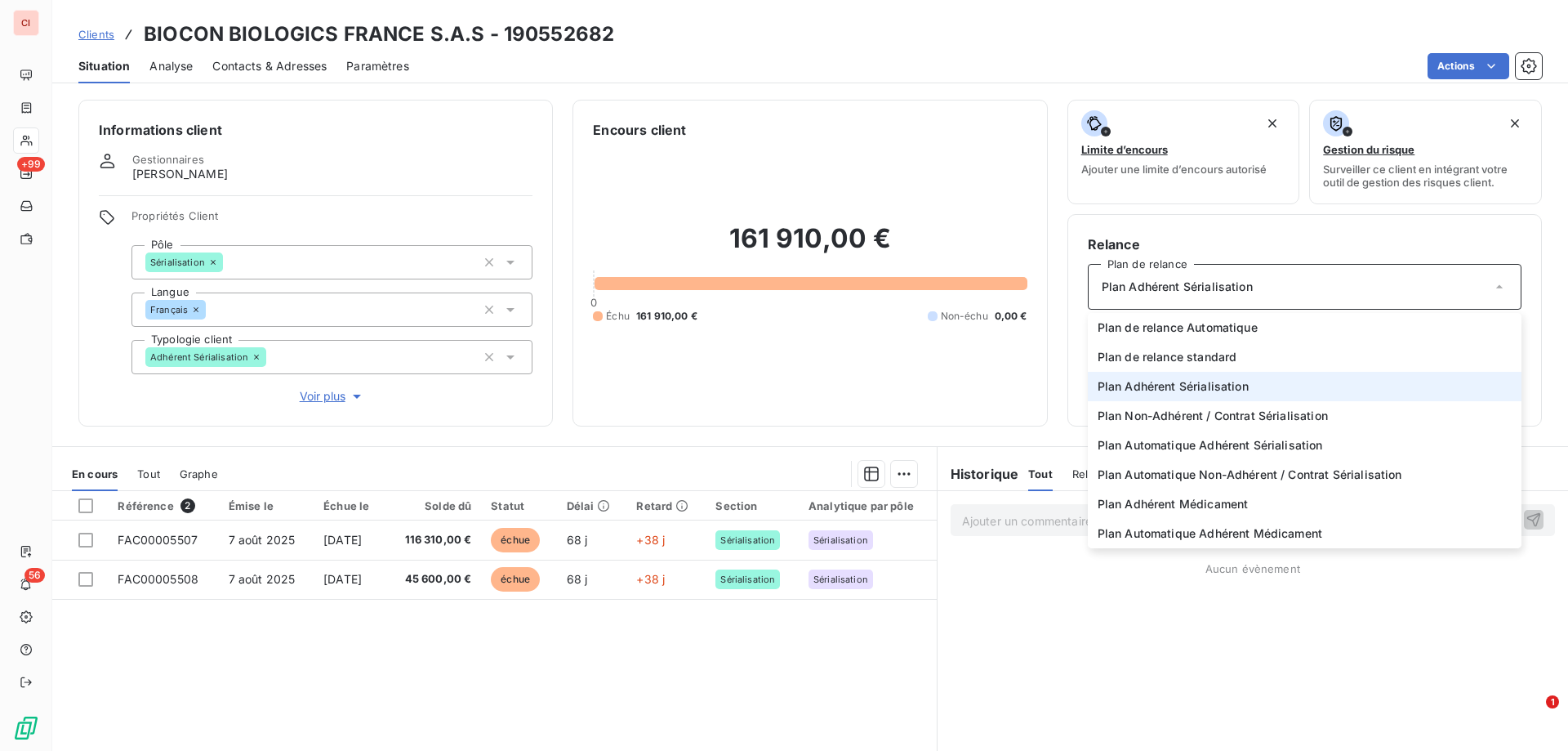
click at [1267, 392] on li "Plan Adhérent Sérialisation" at bounding box center [1305, 385] width 433 height 29
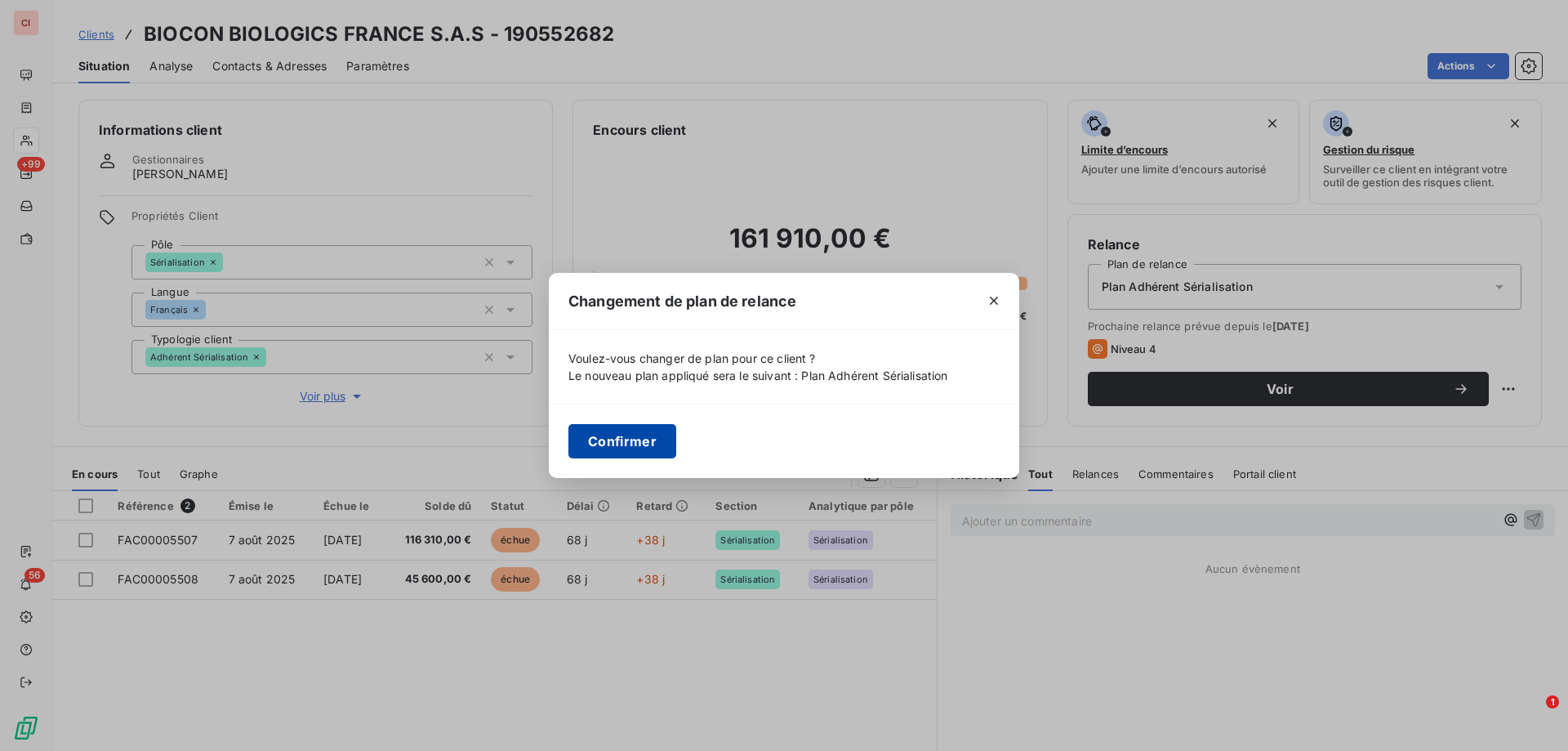
click at [661, 433] on button "Confirmer" at bounding box center [622, 441] width 108 height 34
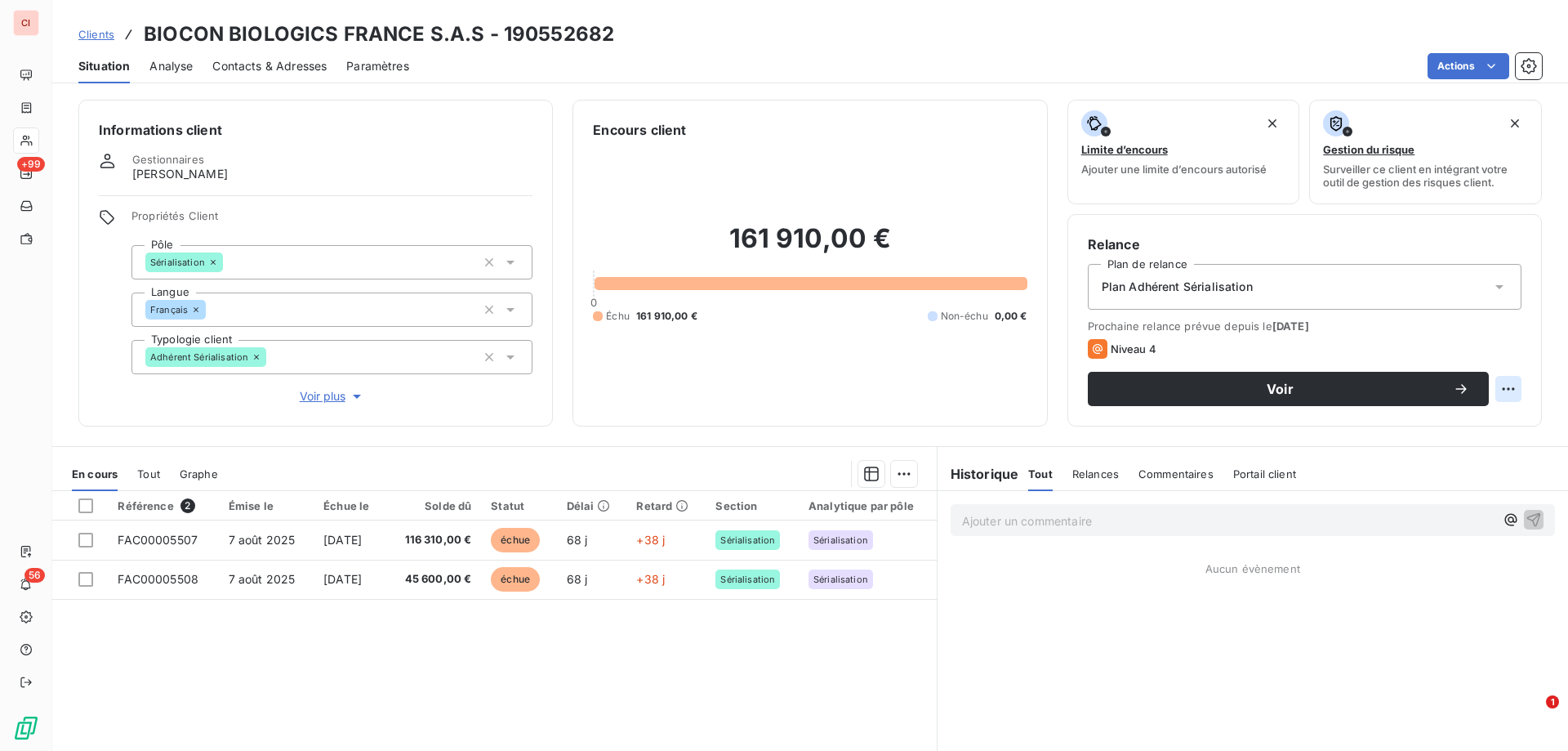
click at [1503, 388] on html "CI +99 56 Clients BIOCON BIOLOGICS FRANCE S.A.S - 190552682 Situation Analyse C…" at bounding box center [784, 376] width 1568 height 751
click at [1456, 421] on div "Replanifier cette action" at bounding box center [1428, 424] width 146 height 26
select select "9"
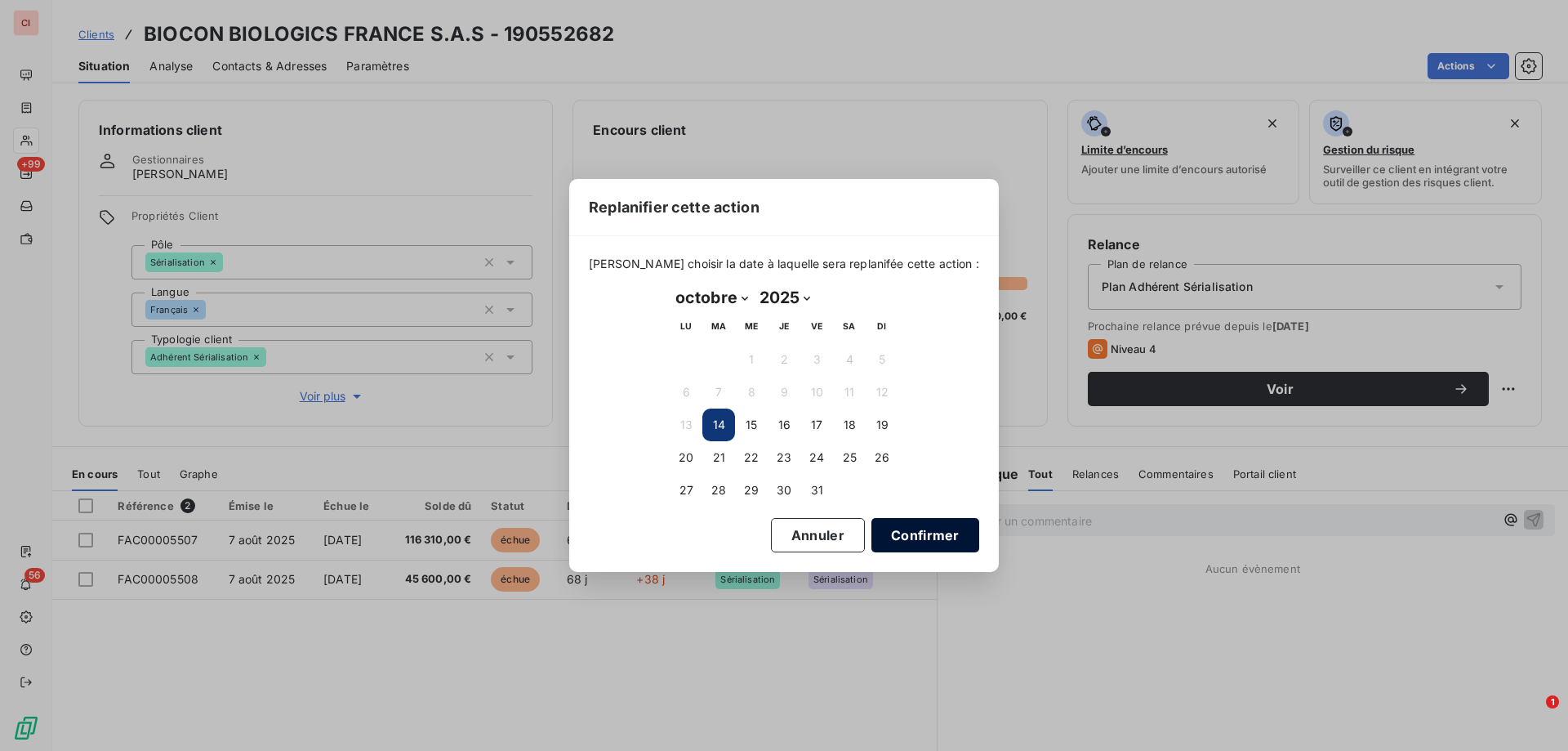
click at [905, 526] on button "Confirmer" at bounding box center [925, 535] width 108 height 34
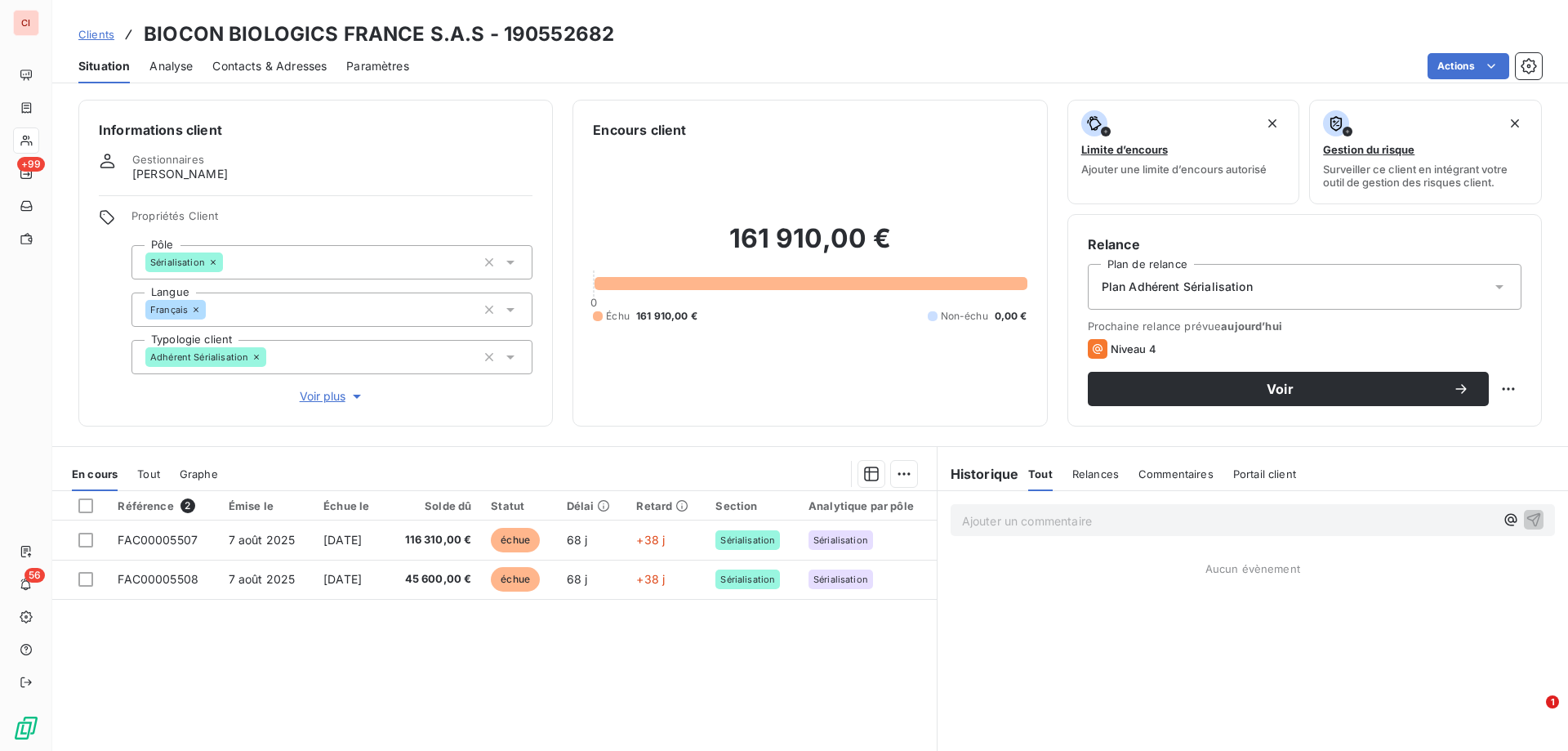
click at [1008, 482] on h6 "Historique" at bounding box center [978, 474] width 82 height 20
click at [994, 476] on h6 "Historique" at bounding box center [978, 474] width 82 height 20
click at [1038, 479] on span "Tout" at bounding box center [1040, 473] width 25 height 13
click at [976, 481] on h6 "Historique" at bounding box center [978, 474] width 82 height 20
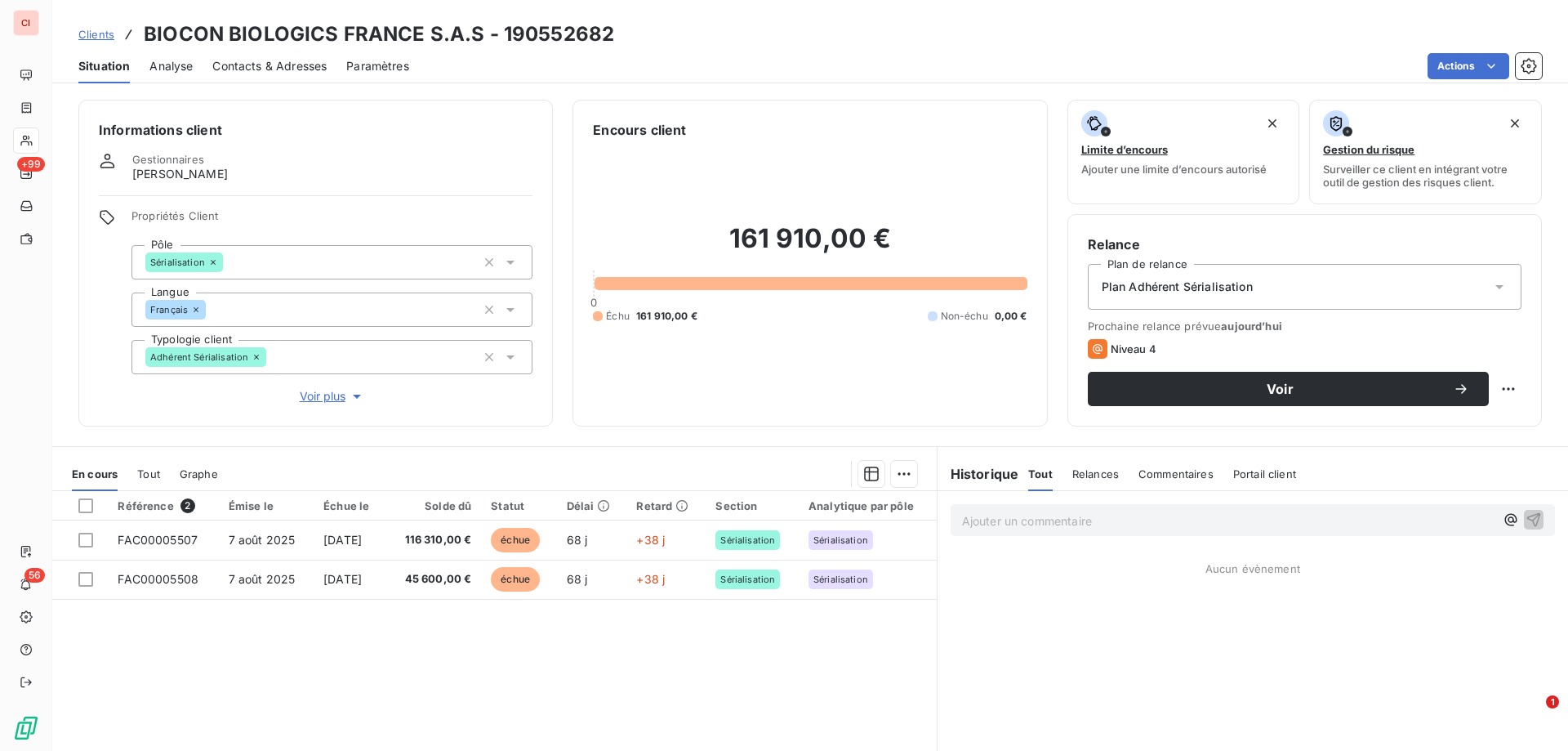
click at [976, 473] on h6 "Historique" at bounding box center [978, 474] width 82 height 20
click at [1090, 472] on span "Relances" at bounding box center [1095, 473] width 47 height 13
click at [1159, 468] on span "Commentaires" at bounding box center [1177, 473] width 75 height 13
click at [969, 474] on h6 "Historique" at bounding box center [978, 474] width 82 height 20
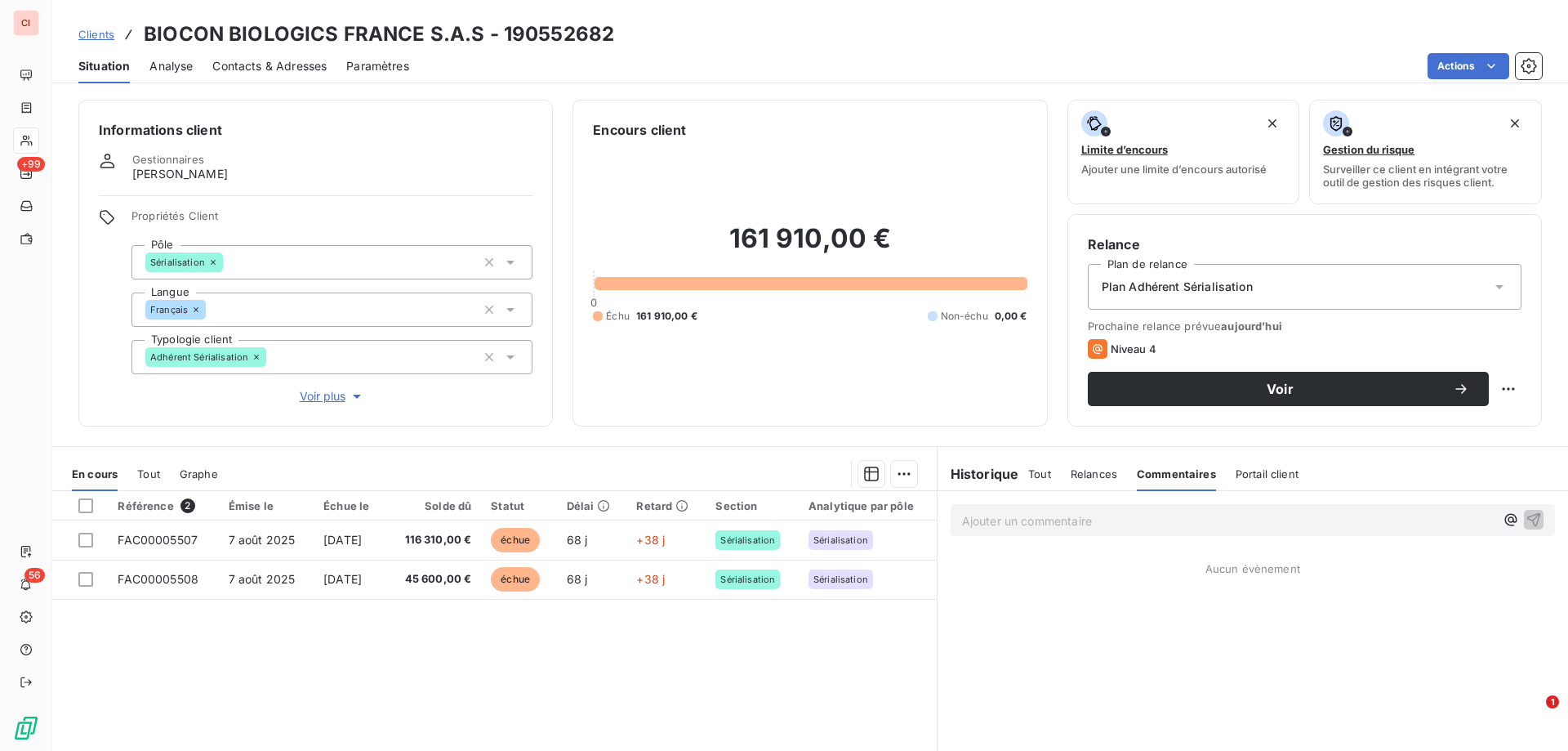
click at [969, 474] on h6 "Historique" at bounding box center [978, 474] width 82 height 20
click at [989, 470] on h6 "Historique" at bounding box center [978, 474] width 82 height 20
click at [1085, 467] on span "Relances" at bounding box center [1094, 473] width 47 height 13
click at [1028, 475] on span "Tout" at bounding box center [1039, 473] width 23 height 13
click at [990, 477] on h6 "Historique" at bounding box center [978, 474] width 82 height 20
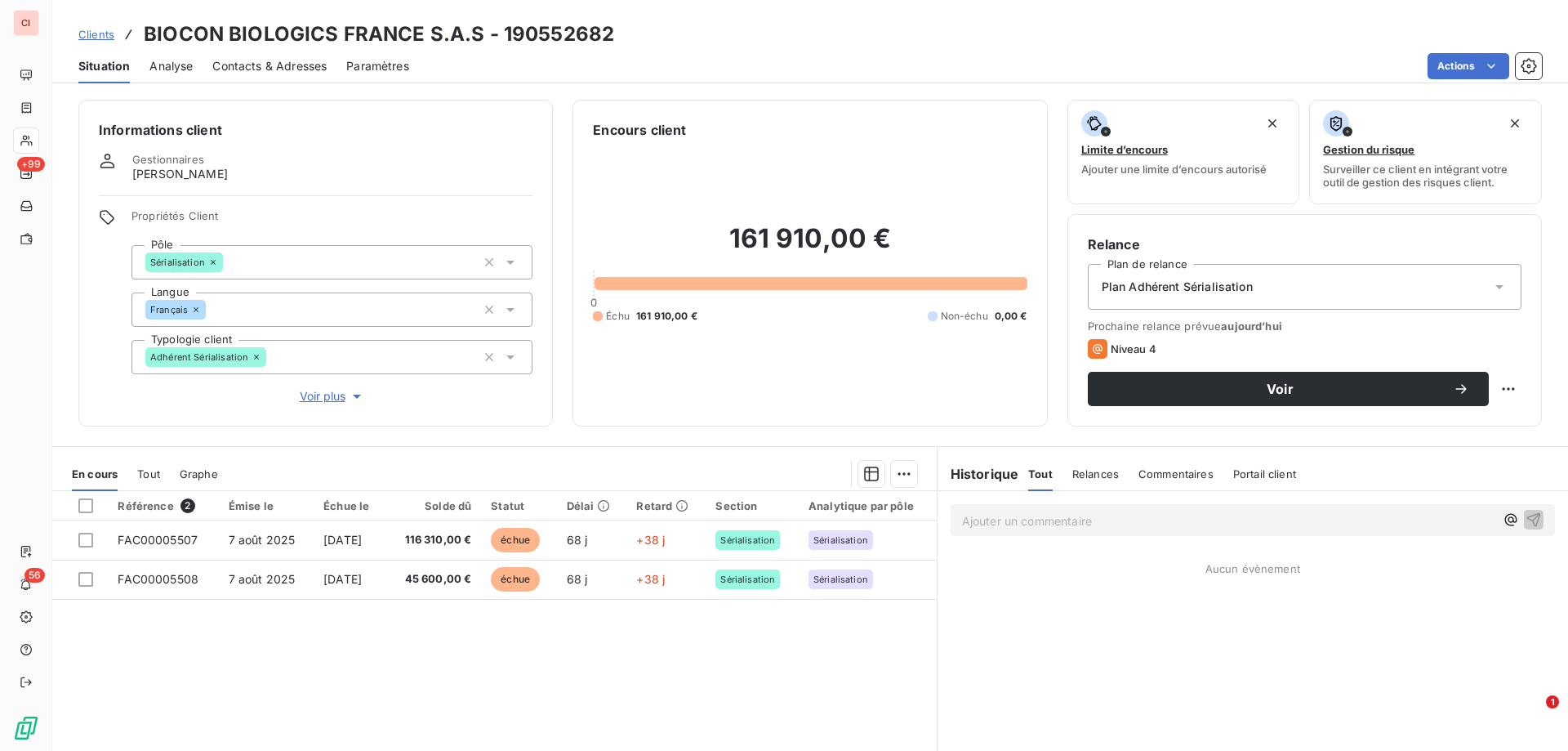
click at [985, 473] on h6 "Historique" at bounding box center [978, 474] width 82 height 20
click at [1028, 485] on div "Tout" at bounding box center [1040, 473] width 25 height 34
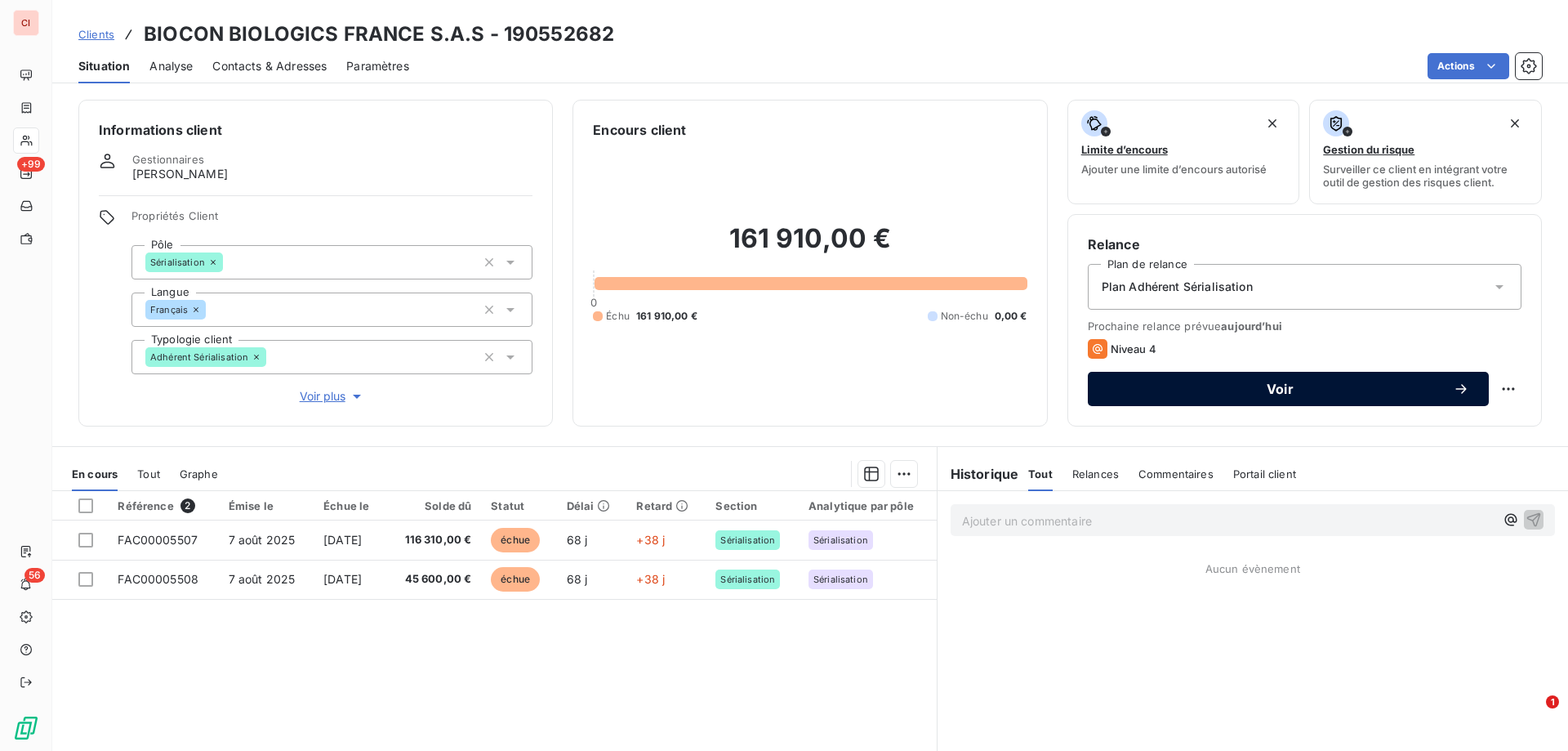
click at [1201, 391] on span "Voir" at bounding box center [1280, 388] width 345 height 13
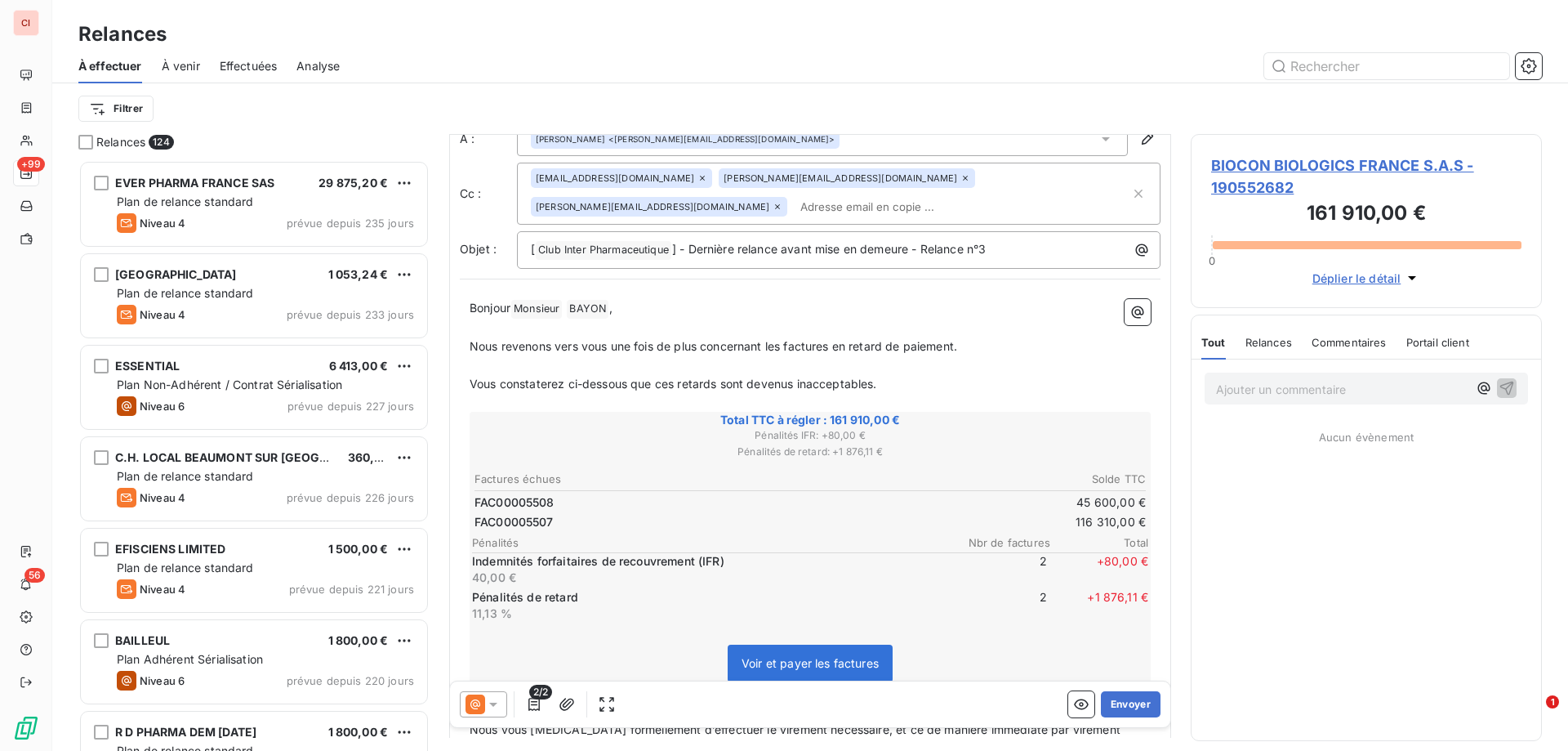
scroll to position [1, 0]
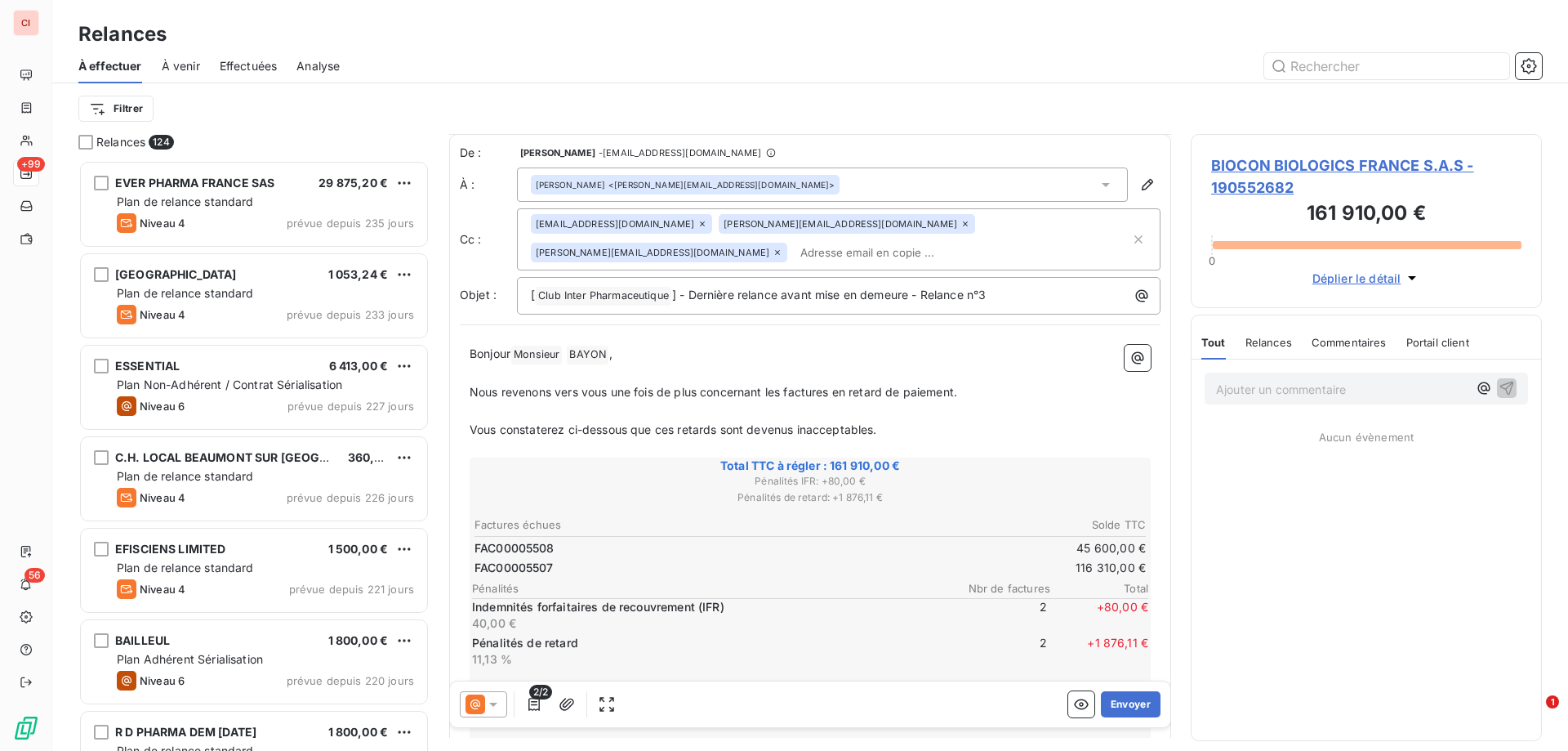
click at [501, 704] on div at bounding box center [483, 704] width 47 height 26
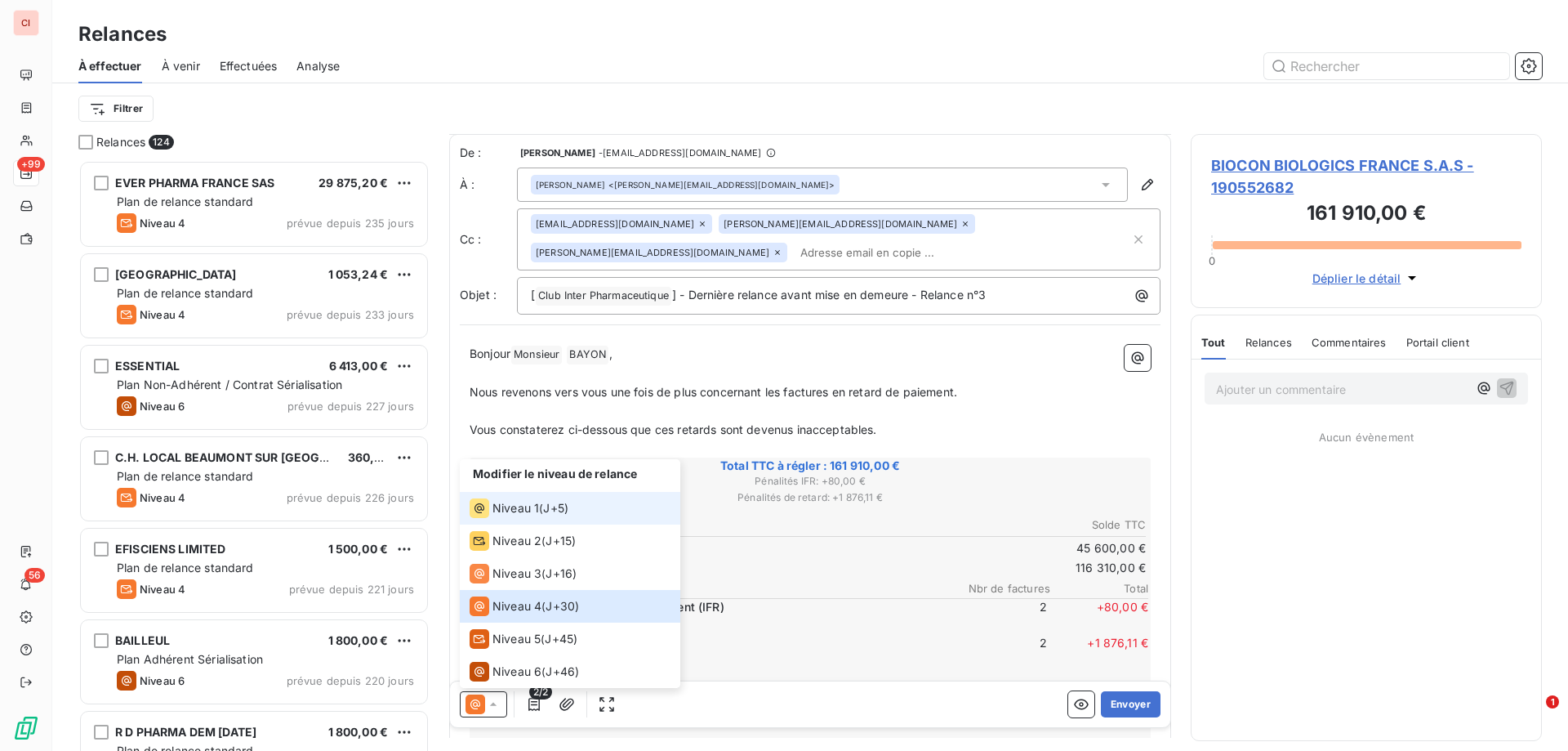
click at [540, 505] on div "Niveau 1 ( J+5 )" at bounding box center [518, 508] width 99 height 20
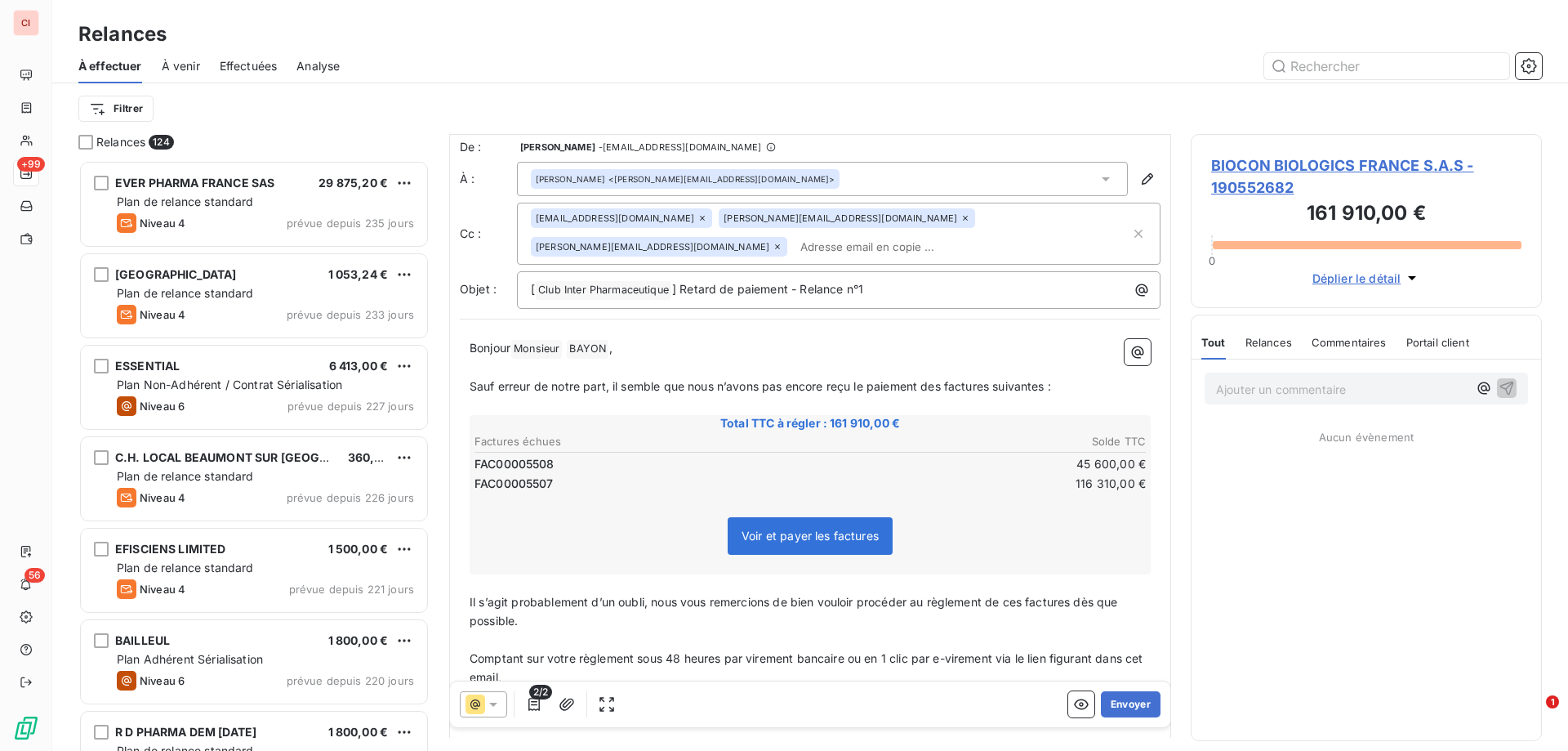
scroll to position [0, 0]
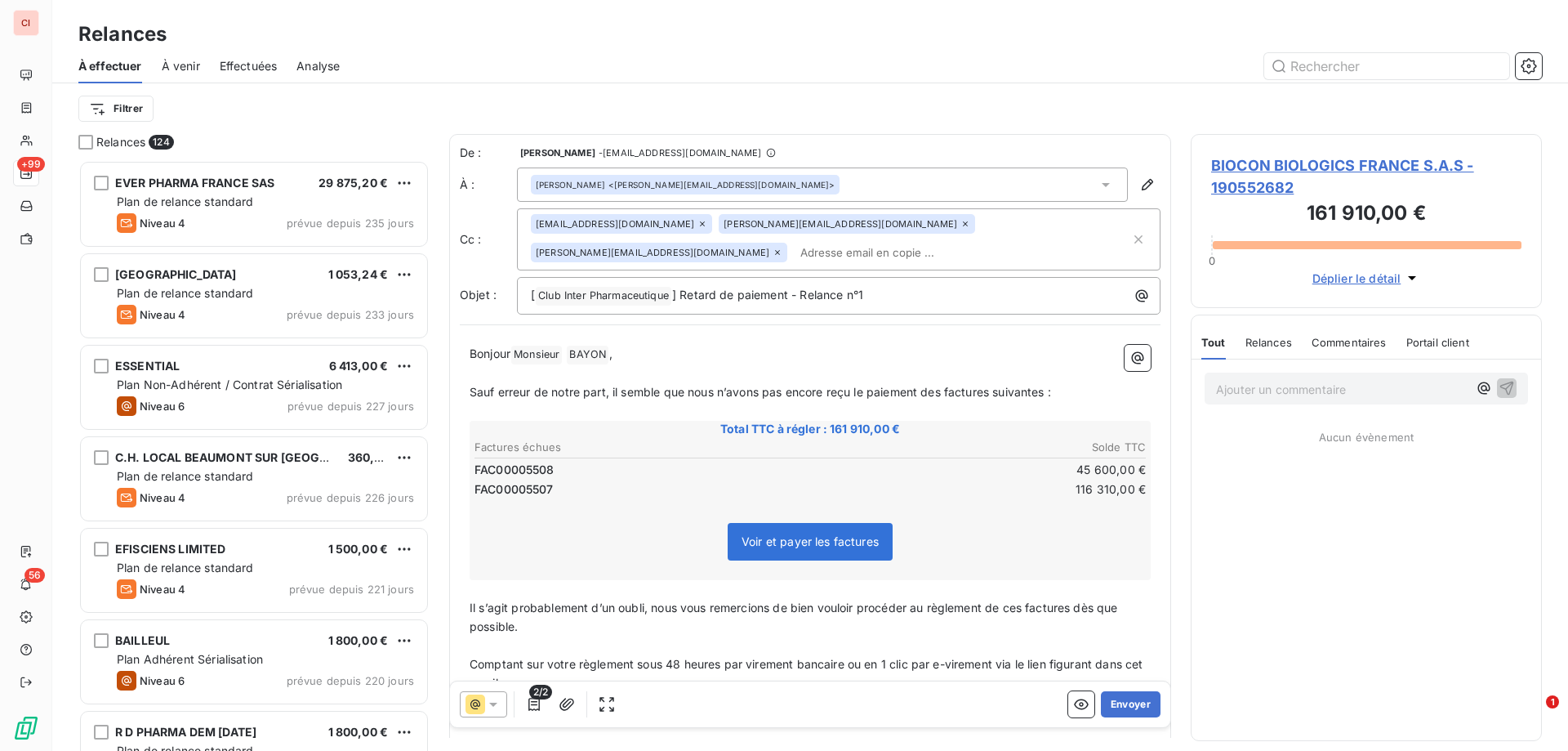
click at [1411, 281] on icon "button" at bounding box center [1411, 278] width 16 height 16
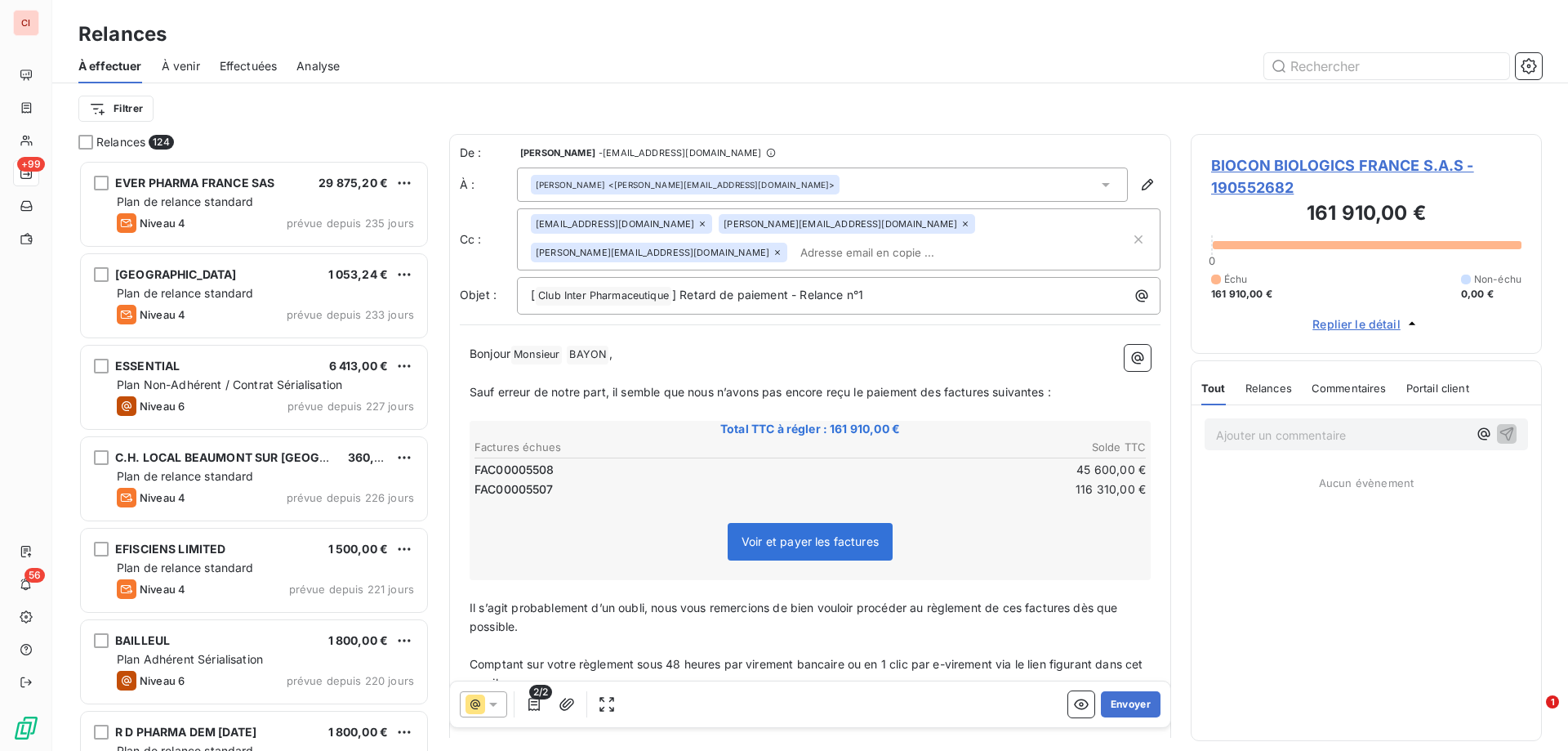
click at [1340, 173] on span "BIOCON BIOLOGICS FRANCE S.A.S - 190552682" at bounding box center [1365, 177] width 310 height 44
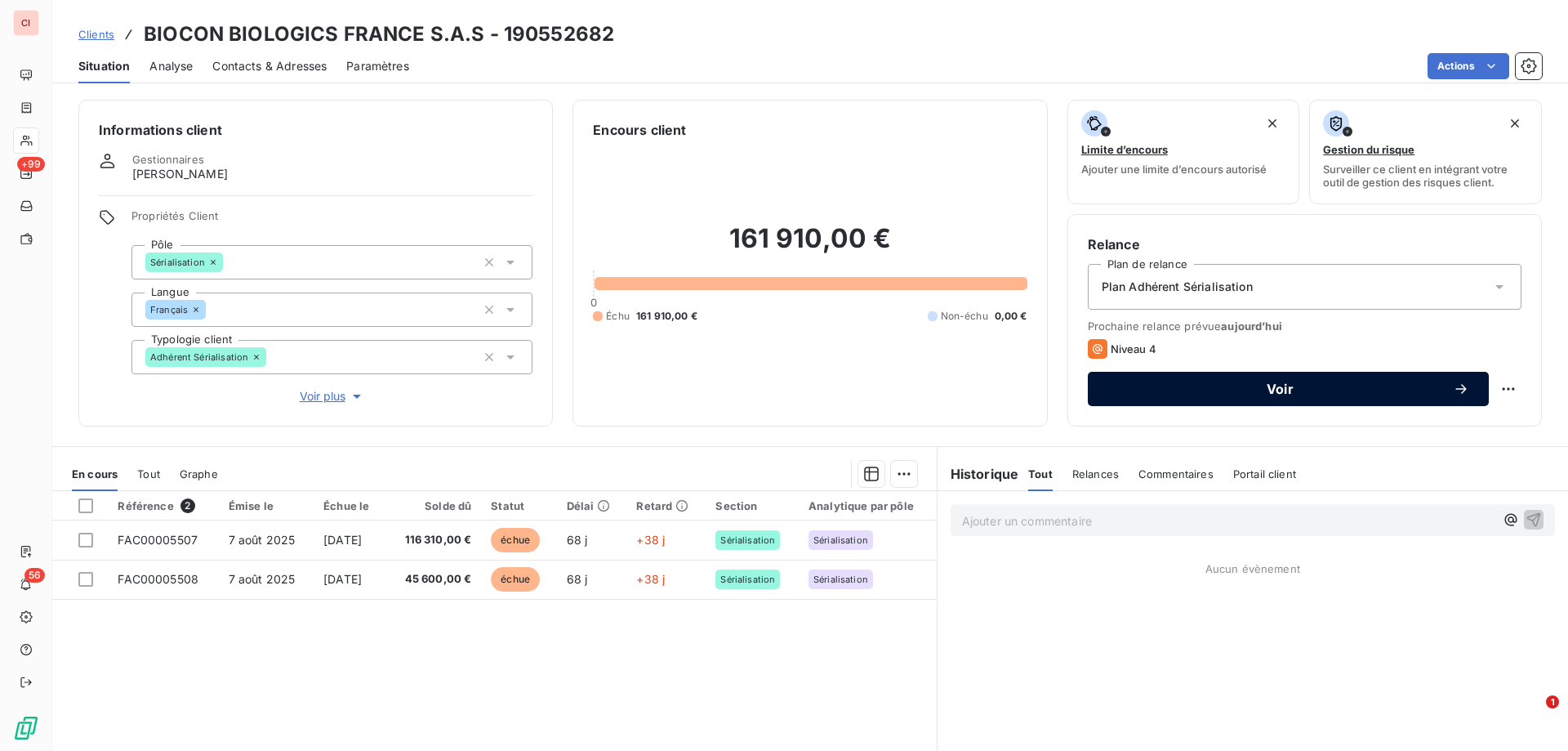
click at [1317, 384] on span "Voir" at bounding box center [1280, 388] width 345 height 13
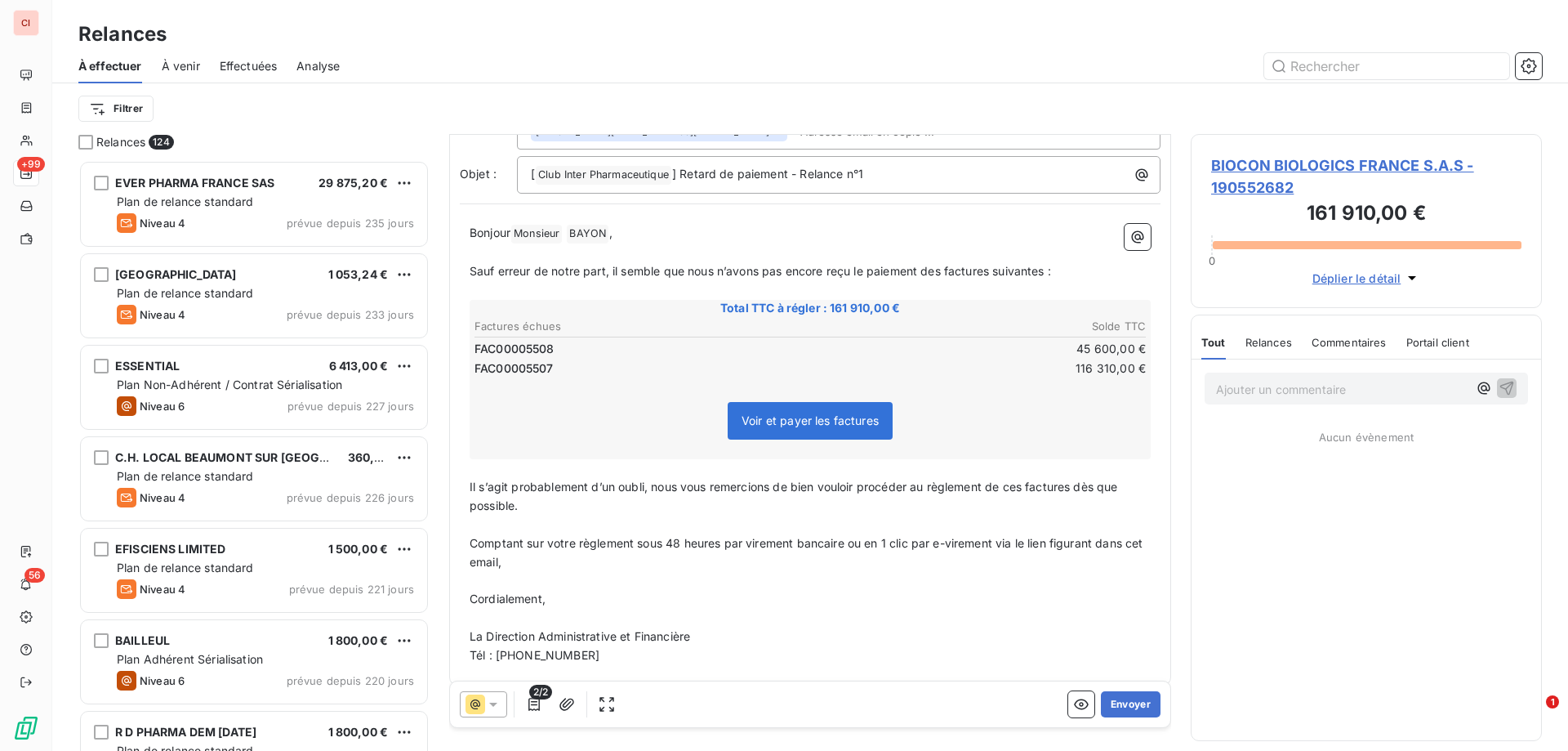
scroll to position [137, 0]
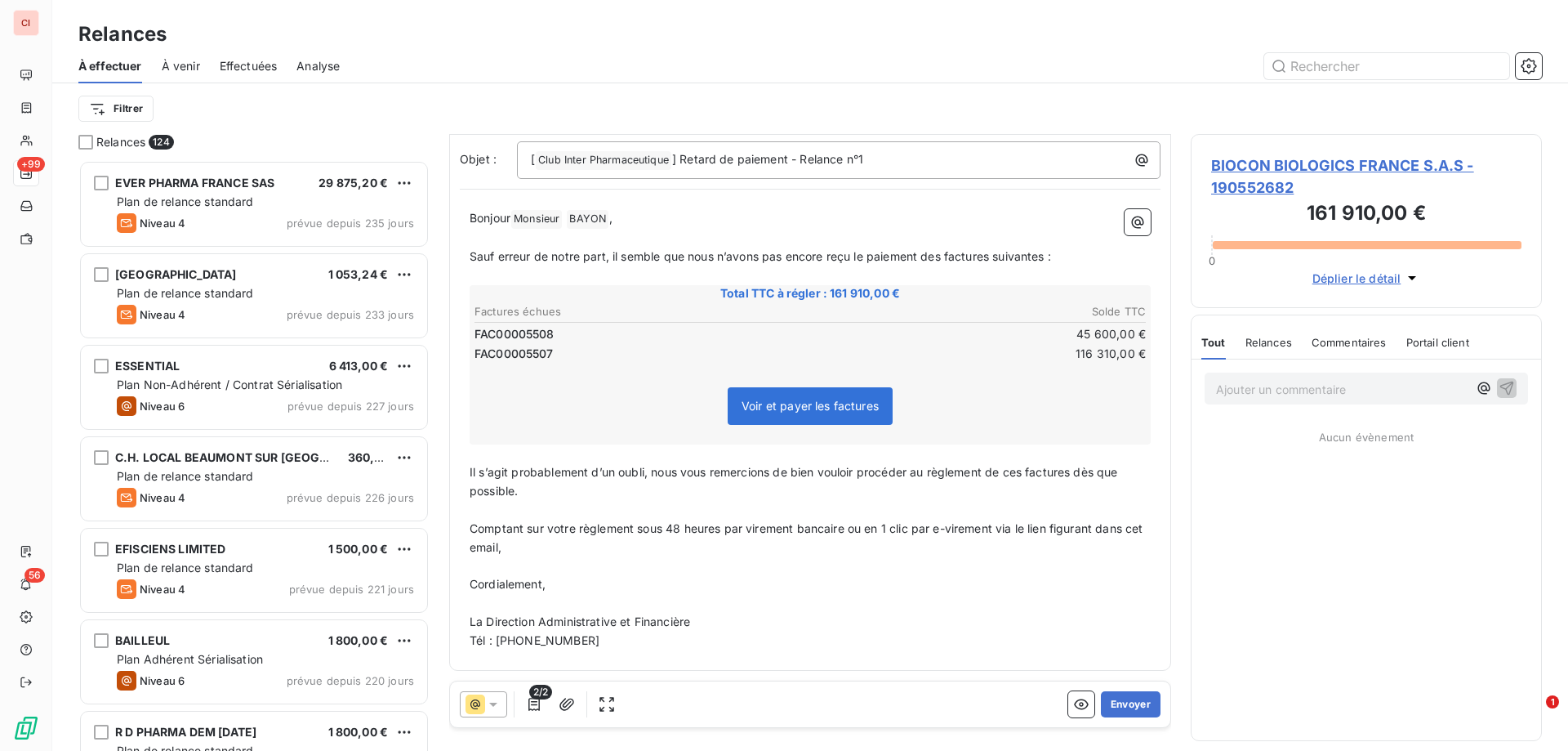
click at [499, 707] on icon at bounding box center [493, 704] width 16 height 16
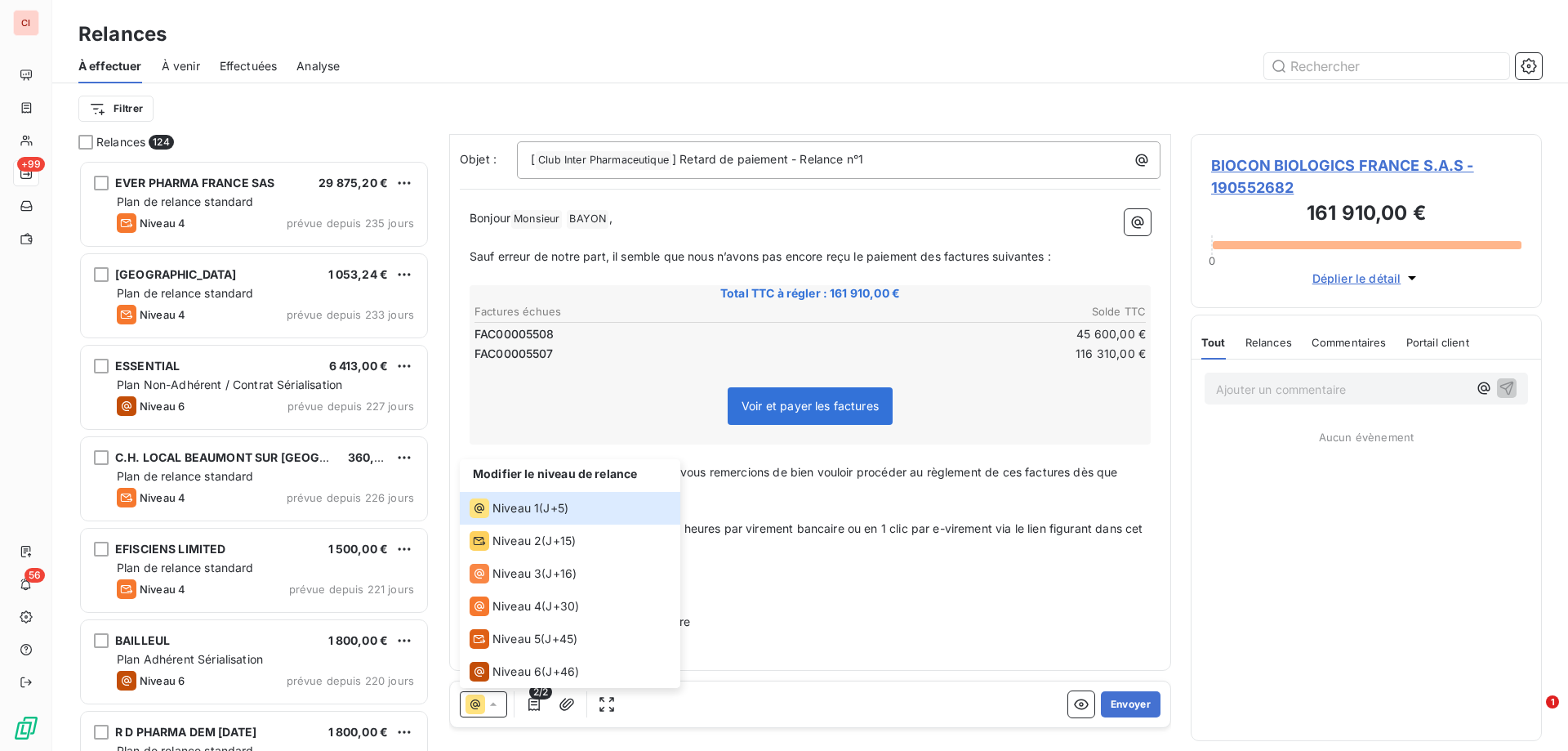
click at [785, 611] on p "﻿" at bounding box center [809, 603] width 681 height 19
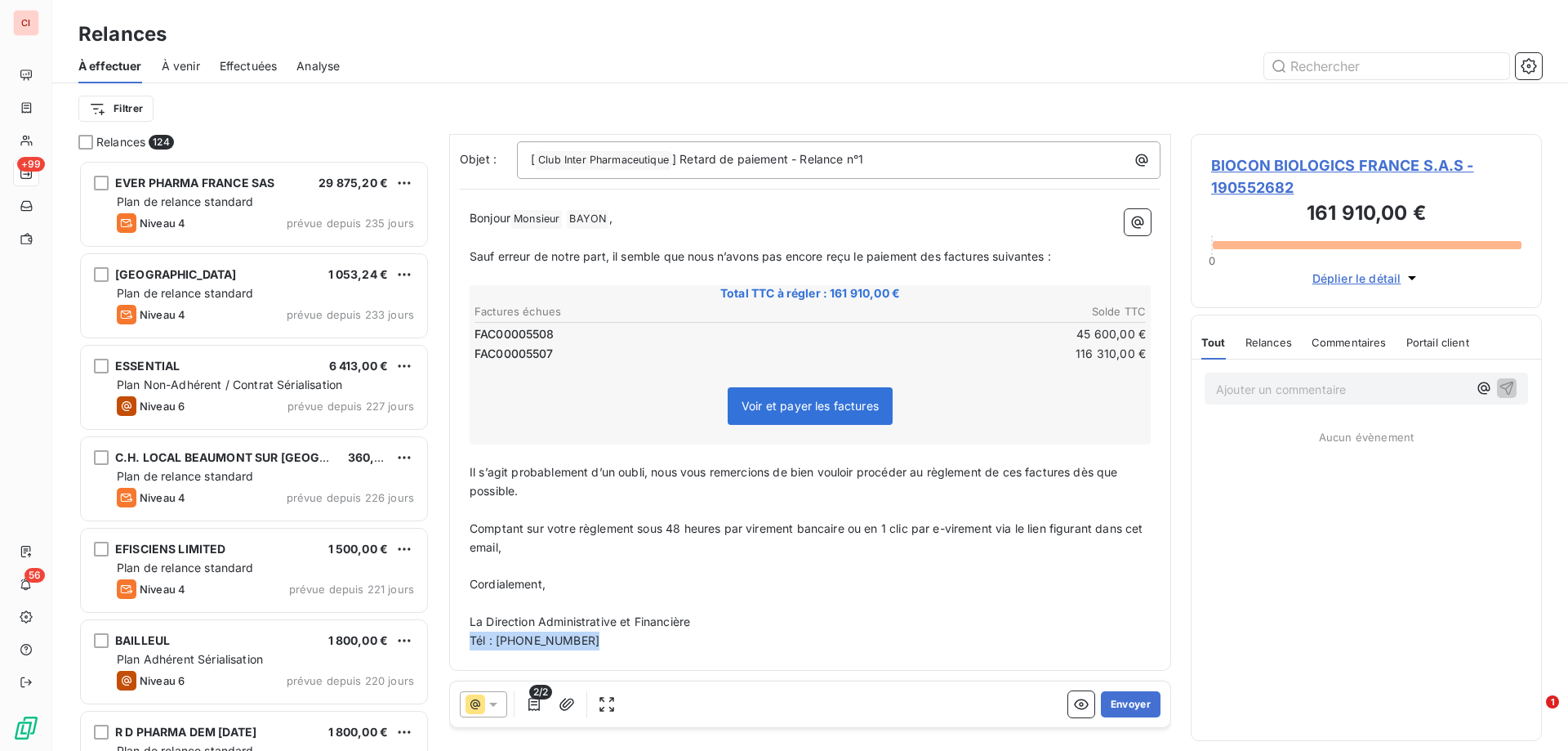
drag, startPoint x: 606, startPoint y: 645, endPoint x: 464, endPoint y: 644, distance: 142.0
click at [464, 644] on div "Bonjour Monsieur ﻿ [PERSON_NAME] ﻿ , ﻿ Sauf erreur de notre part, il semble que…" at bounding box center [810, 429] width 701 height 460
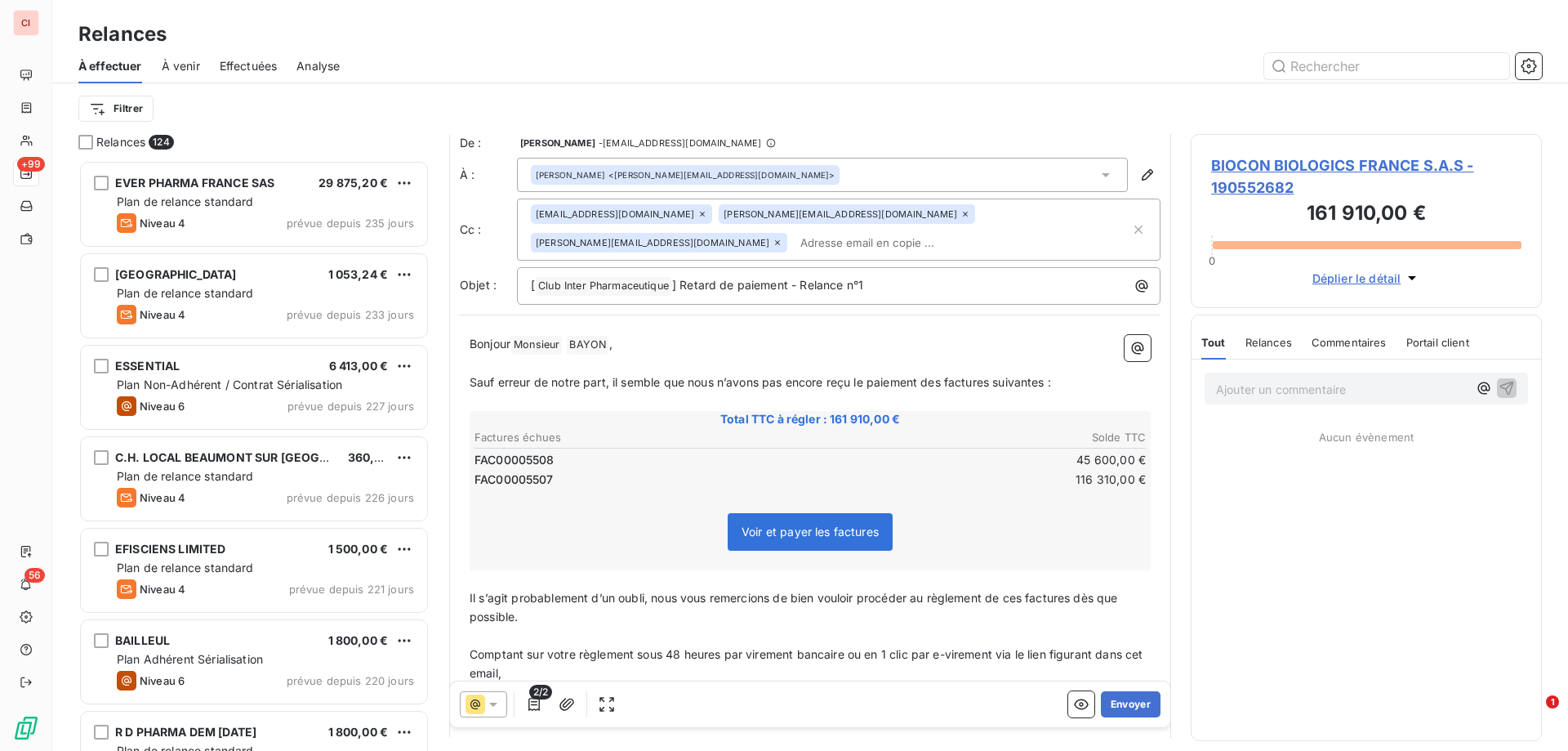
scroll to position [0, 0]
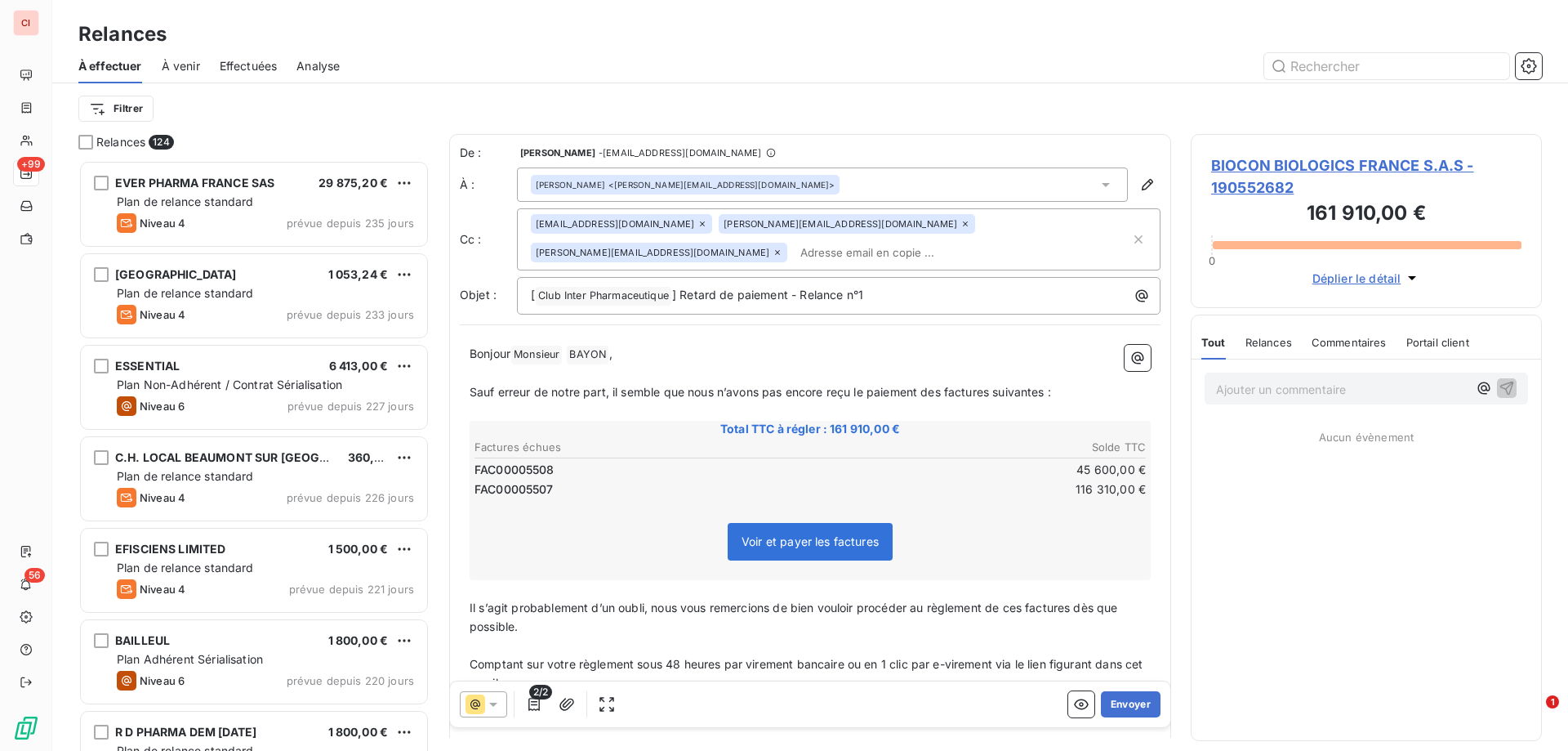
click at [960, 225] on icon at bounding box center [965, 224] width 10 height 10
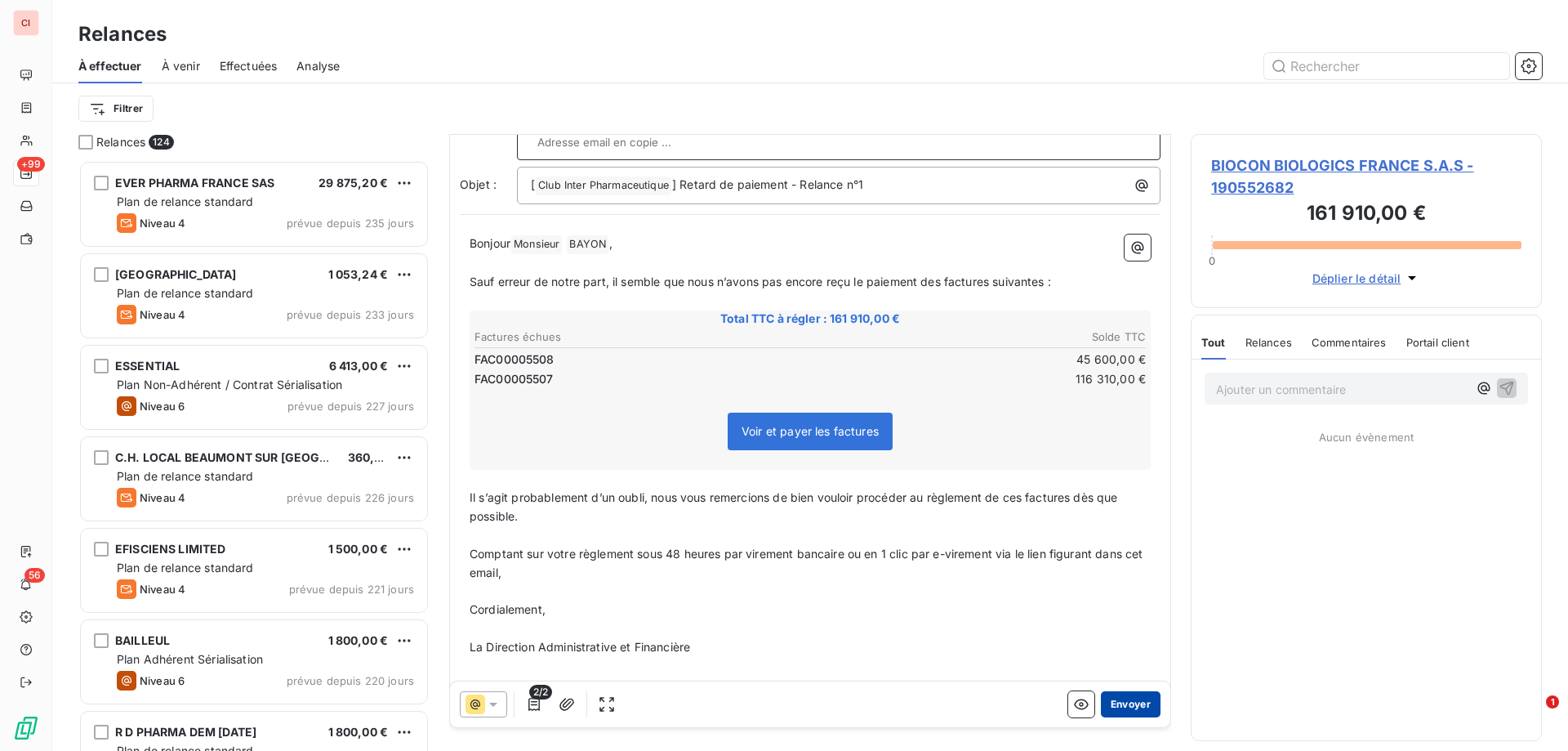
scroll to position [112, 0]
click at [545, 656] on p "﻿" at bounding box center [809, 665] width 681 height 19
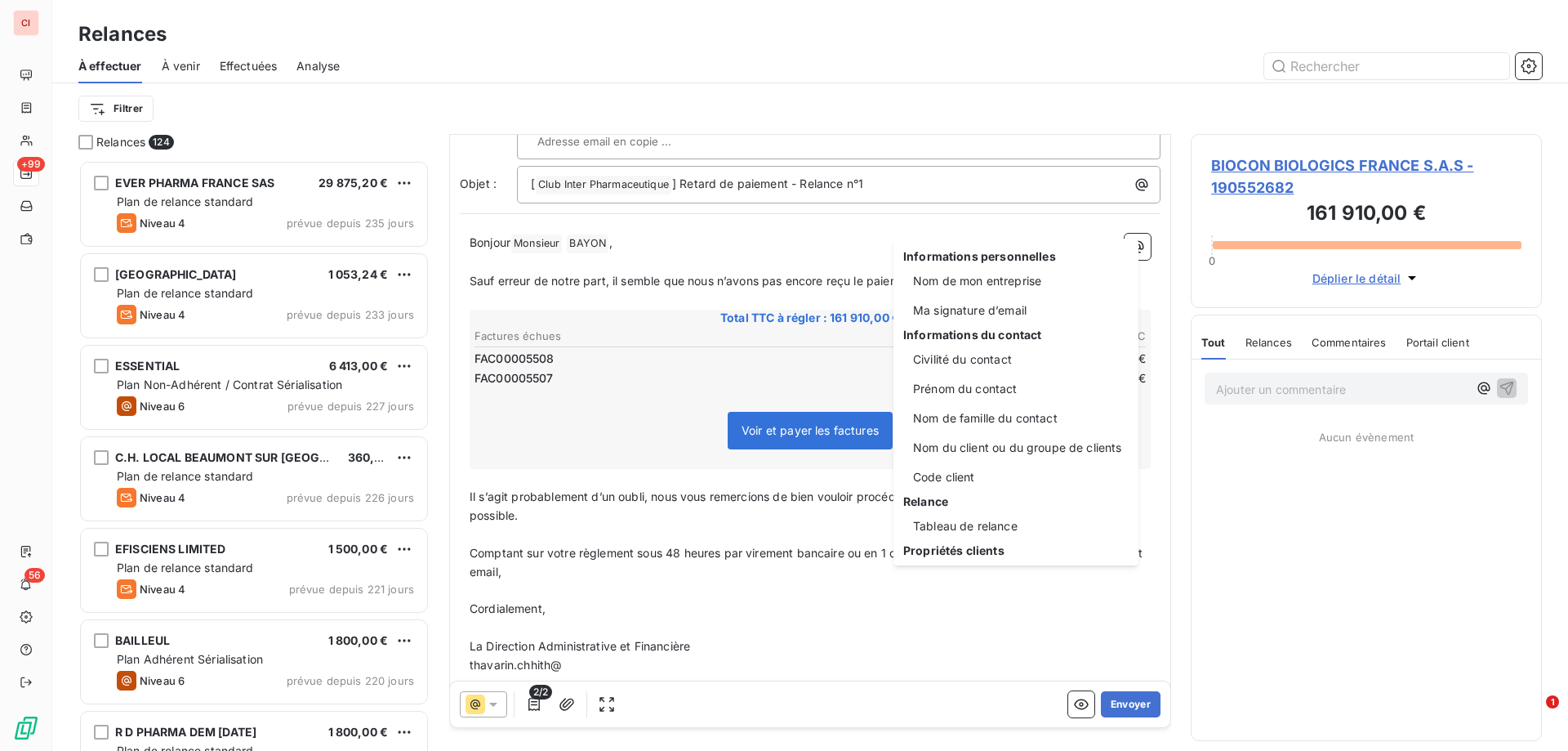
click at [572, 635] on html "CI +99 56 Relances À effectuer À venir Effectuées Analyse Filtrer Relances 124 …" at bounding box center [784, 376] width 1568 height 751
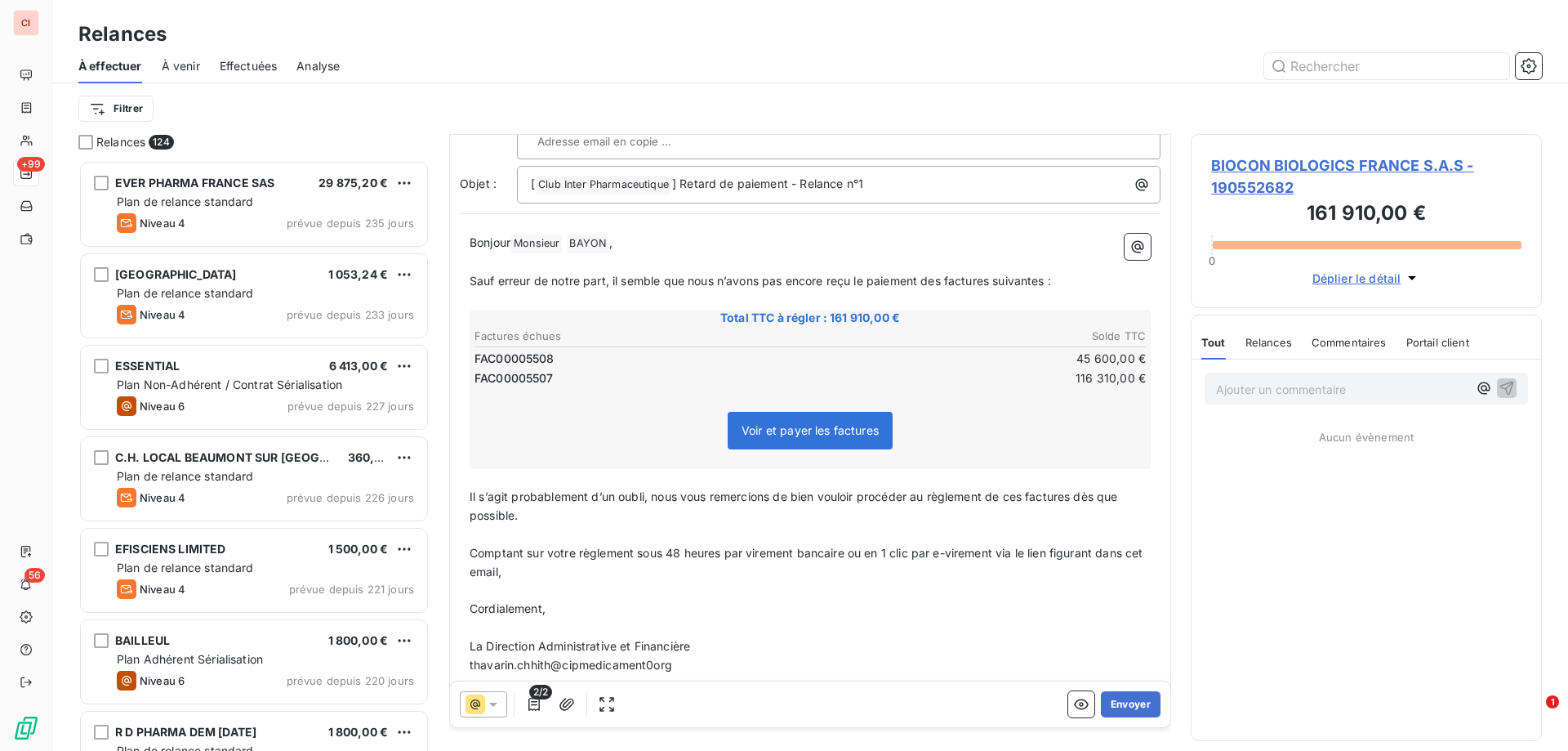
click at [674, 581] on p "﻿" at bounding box center [809, 590] width 681 height 19
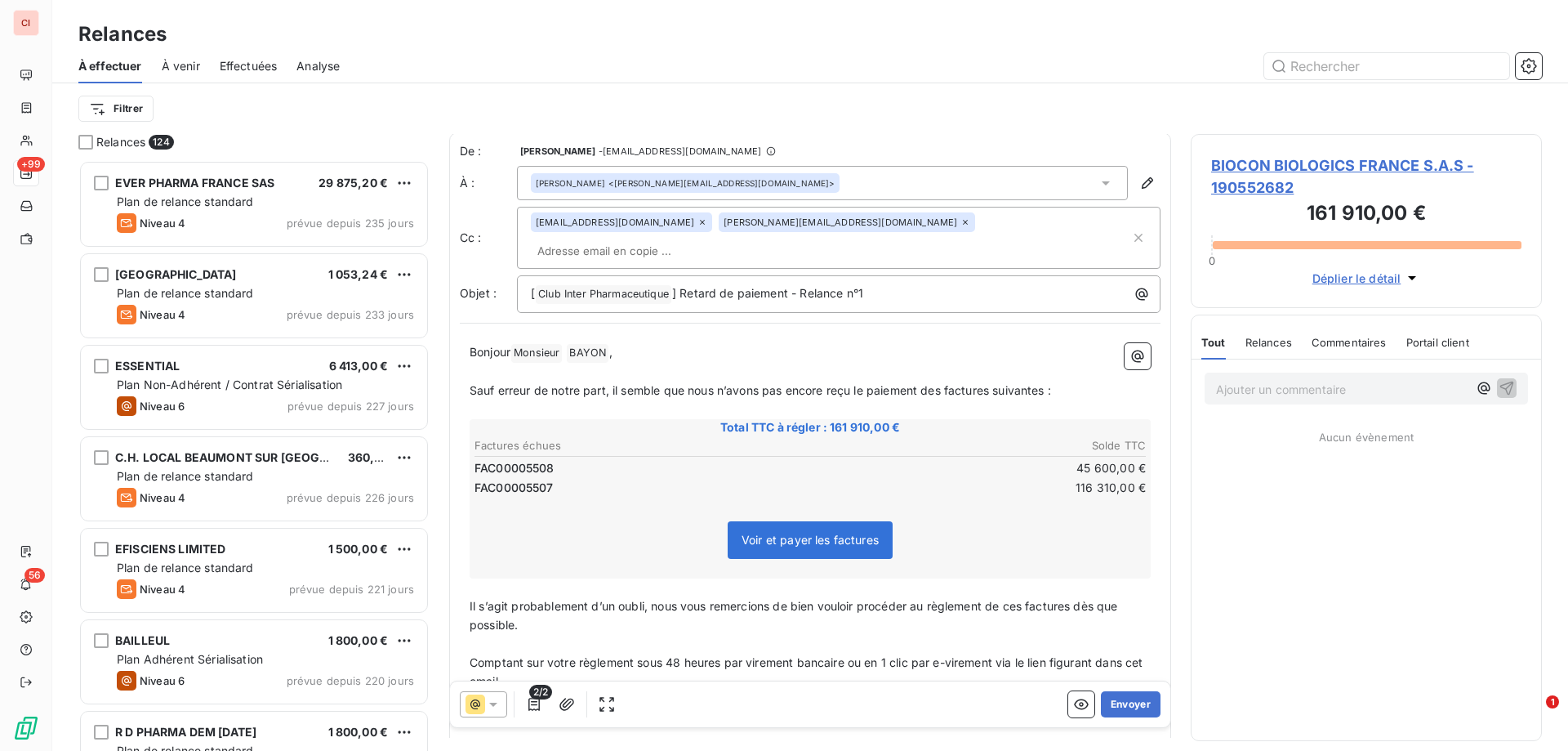
scroll to position [0, 0]
click at [820, 534] on span "Voir et payer les factures" at bounding box center [809, 541] width 137 height 14
click at [819, 534] on span "Voir et payer les factures" at bounding box center [809, 541] width 137 height 14
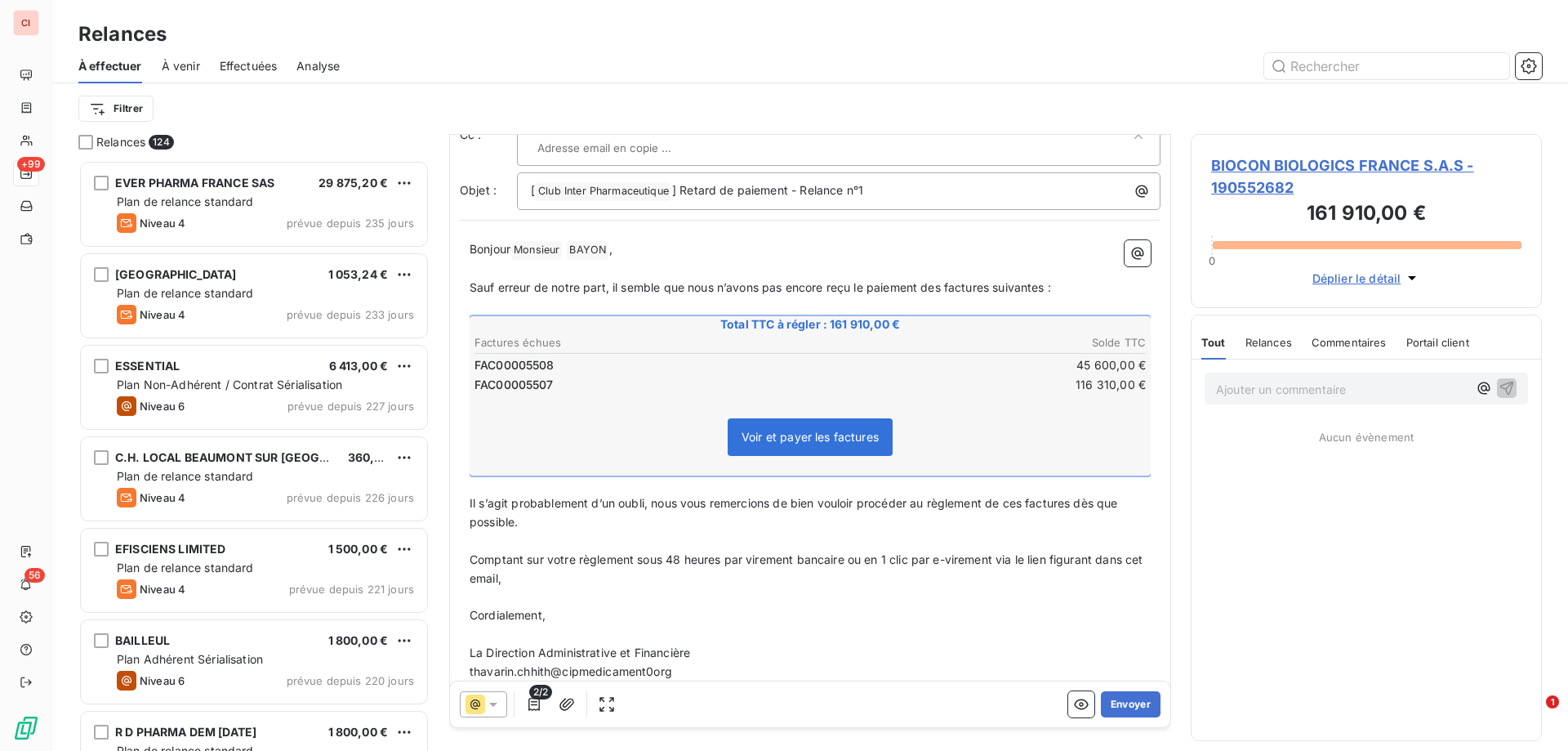
scroll to position [112, 0]
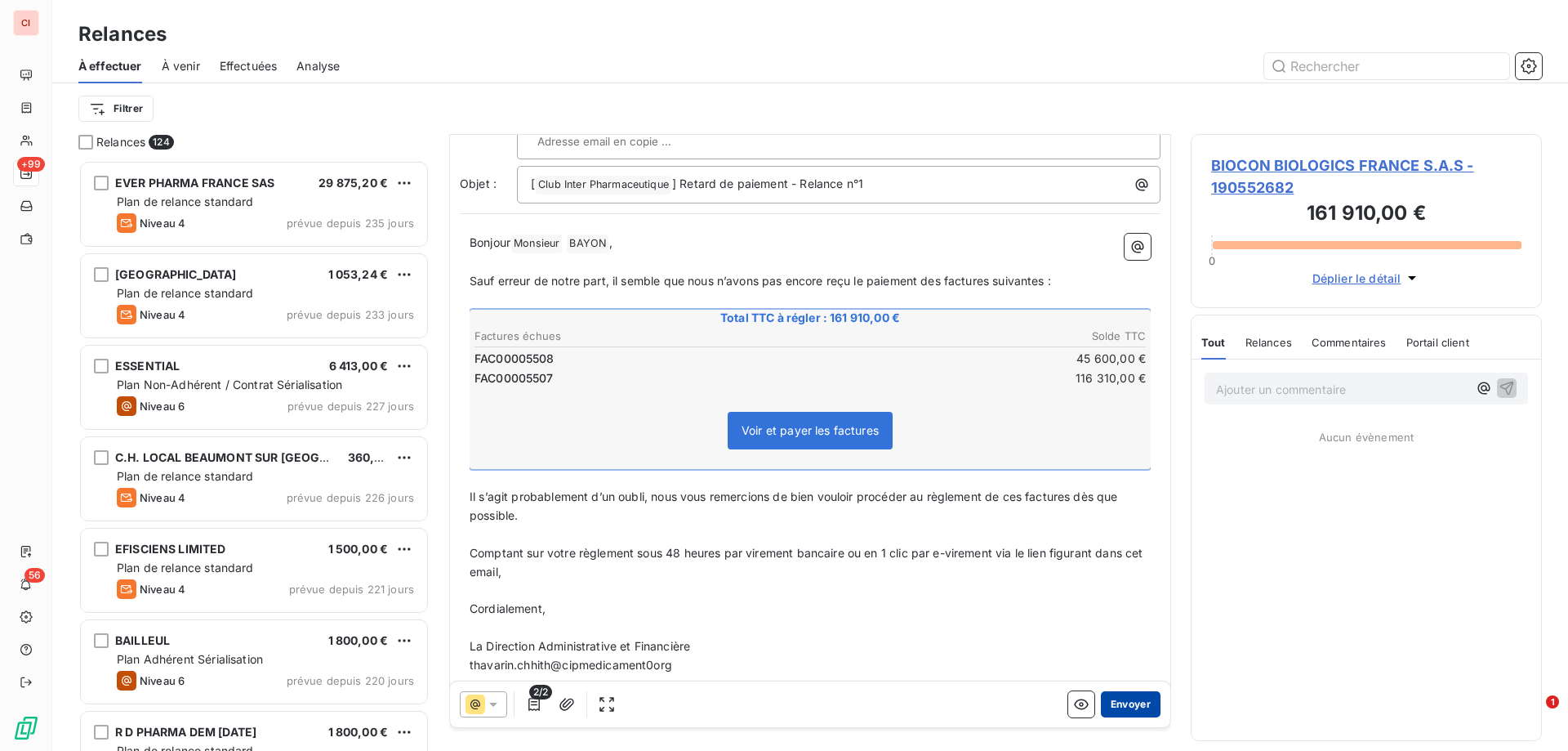
click at [1120, 701] on button "Envoyer" at bounding box center [1131, 704] width 60 height 26
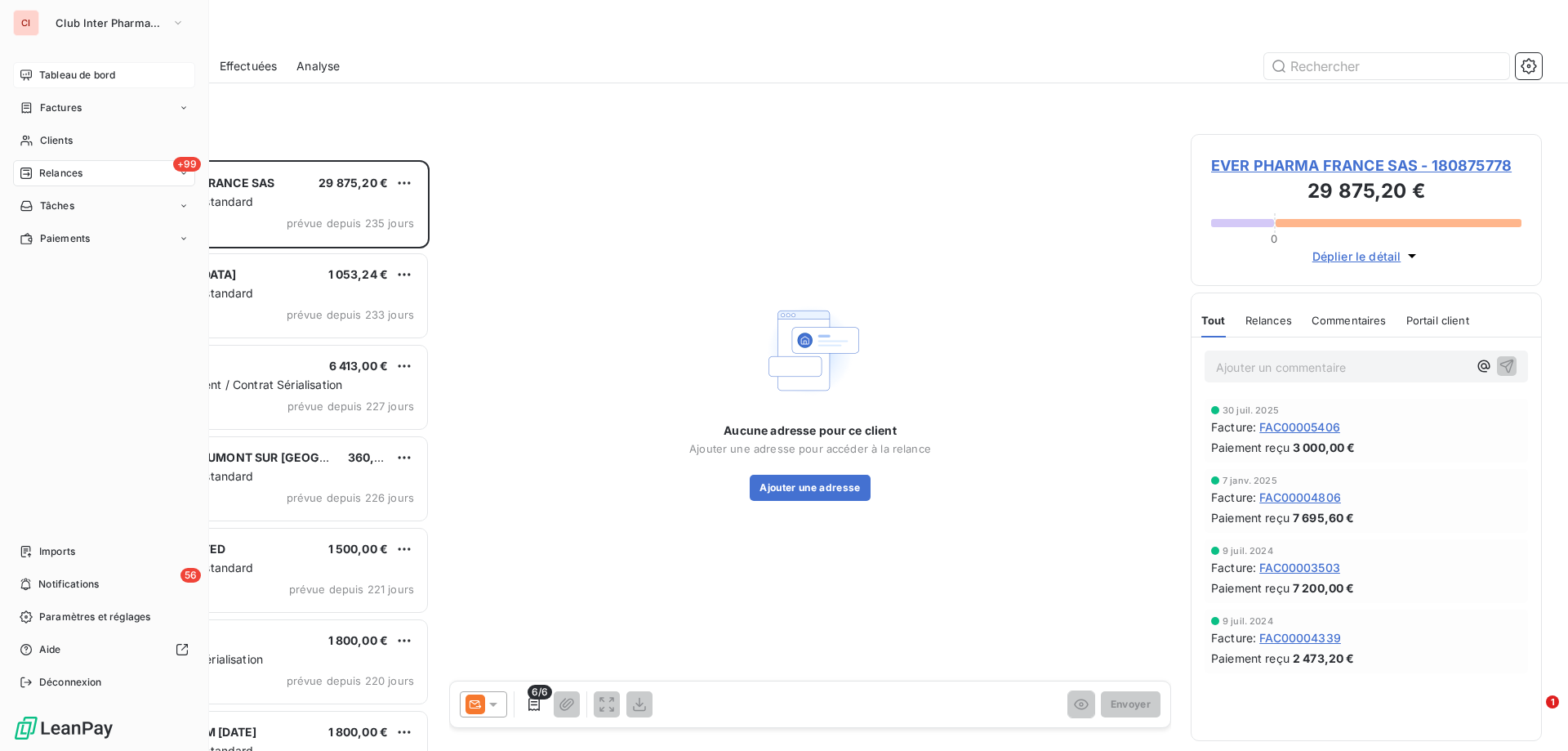
click at [67, 70] on span "Tableau de bord" at bounding box center [77, 75] width 76 height 15
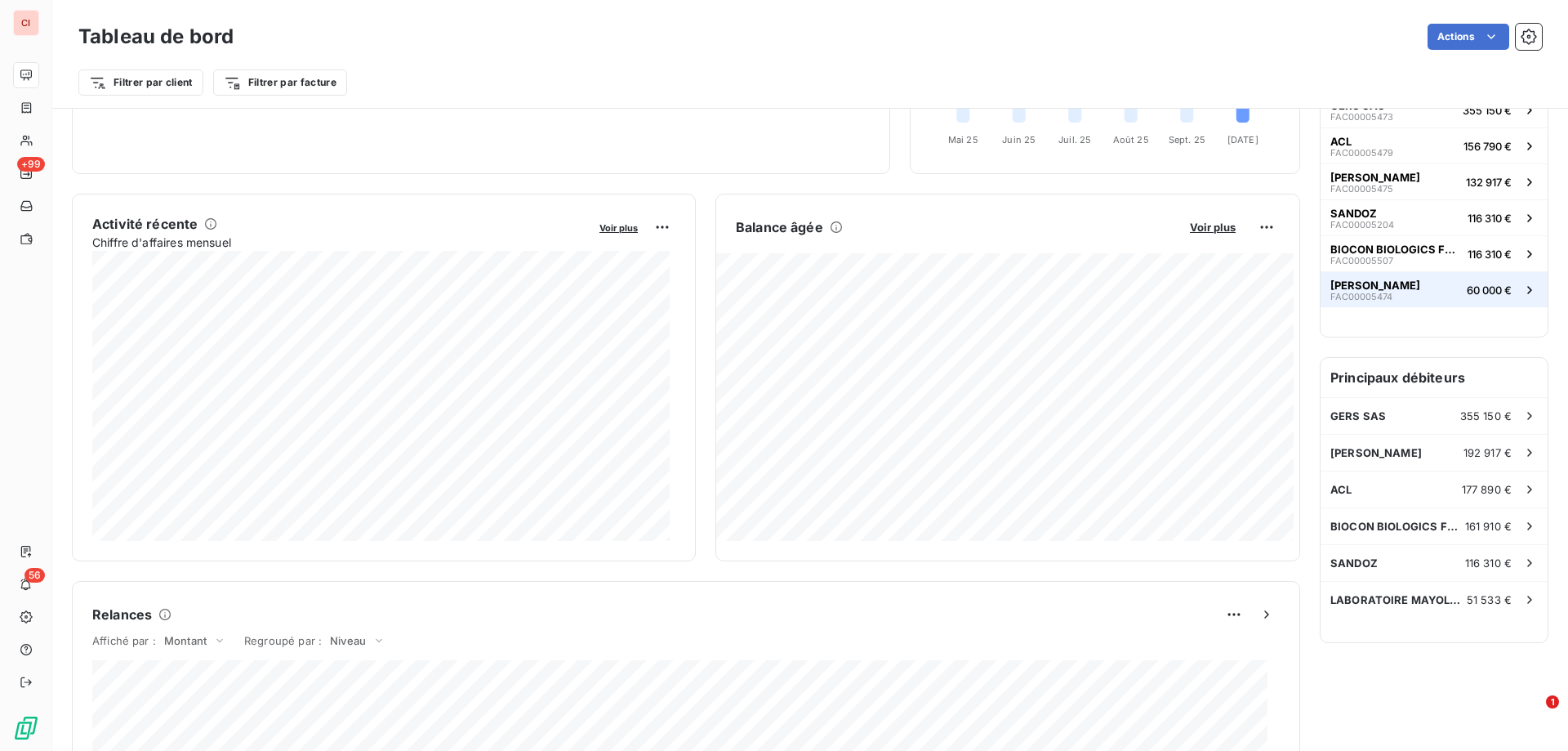
scroll to position [188, 0]
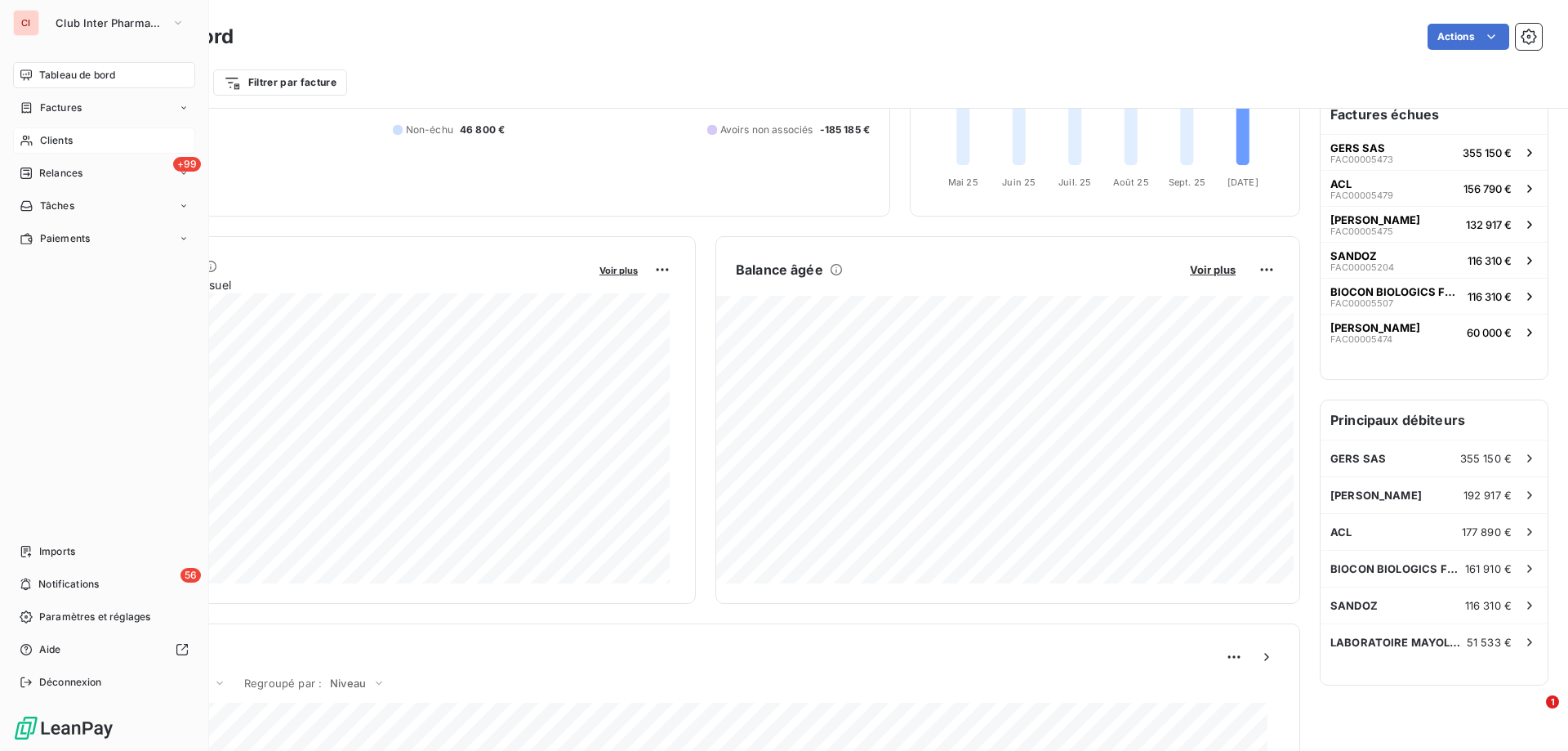
click at [70, 134] on span "Clients" at bounding box center [56, 140] width 33 height 15
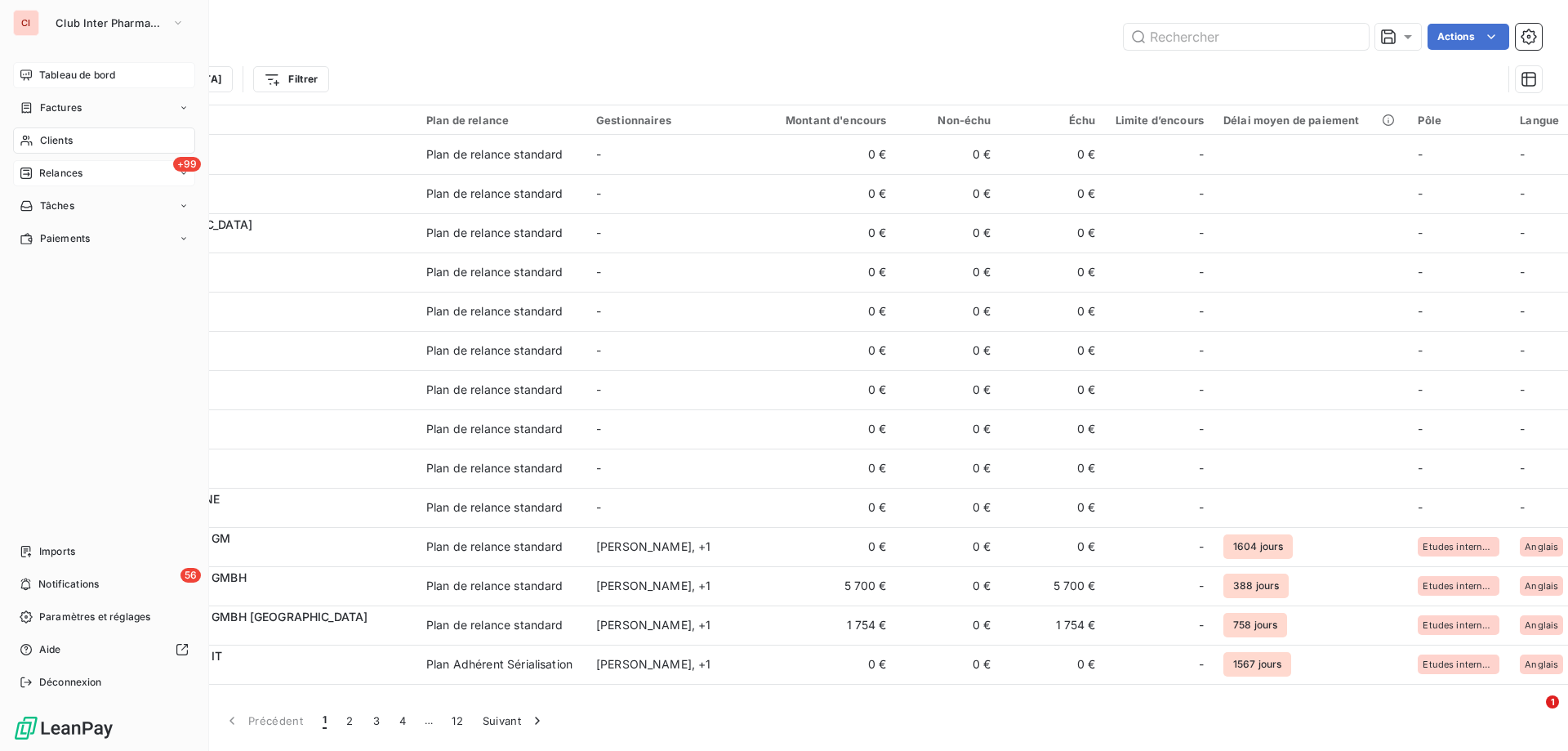
click at [74, 178] on span "Relances" at bounding box center [60, 173] width 43 height 15
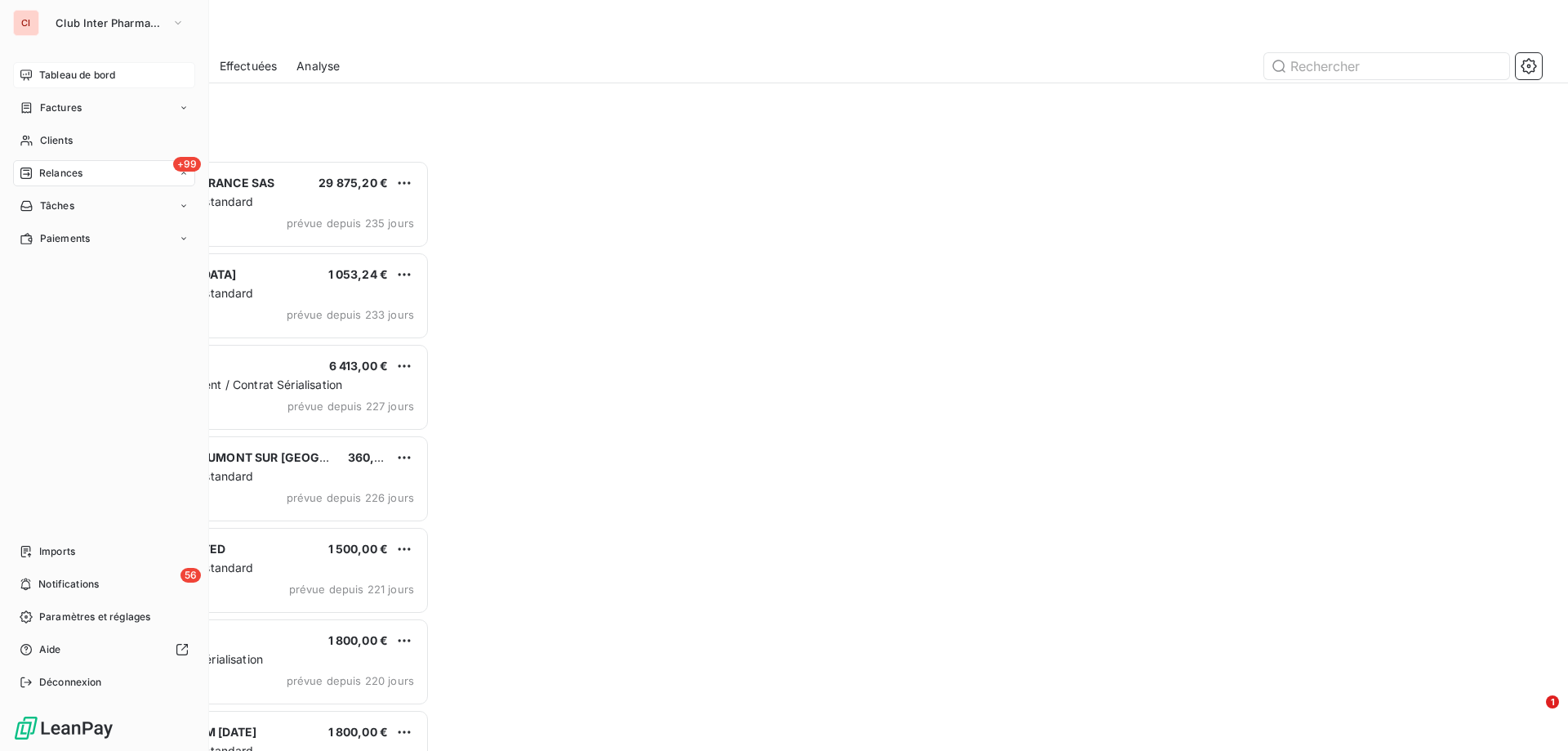
scroll to position [578, 339]
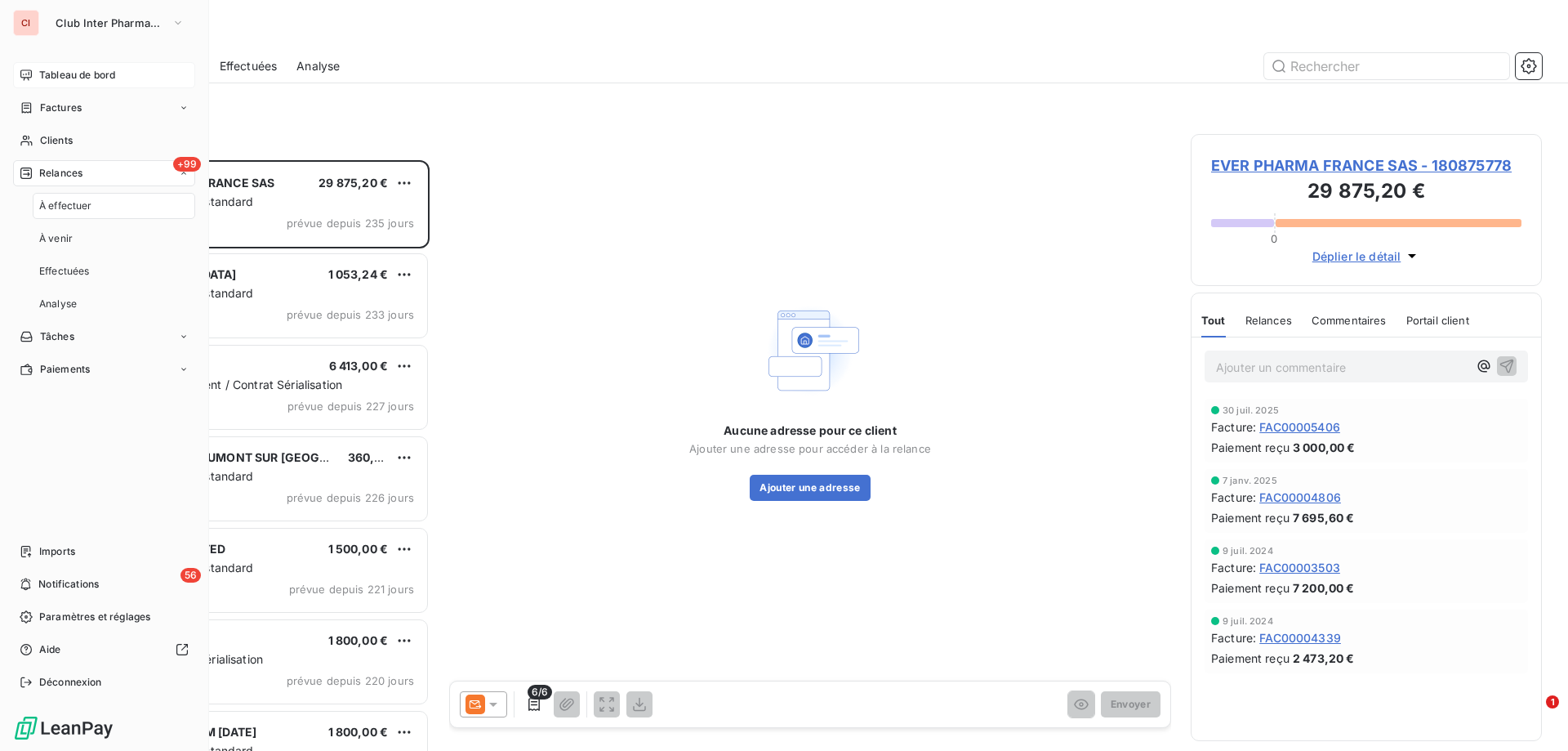
click at [74, 200] on span "À effectuer" at bounding box center [65, 206] width 53 height 15
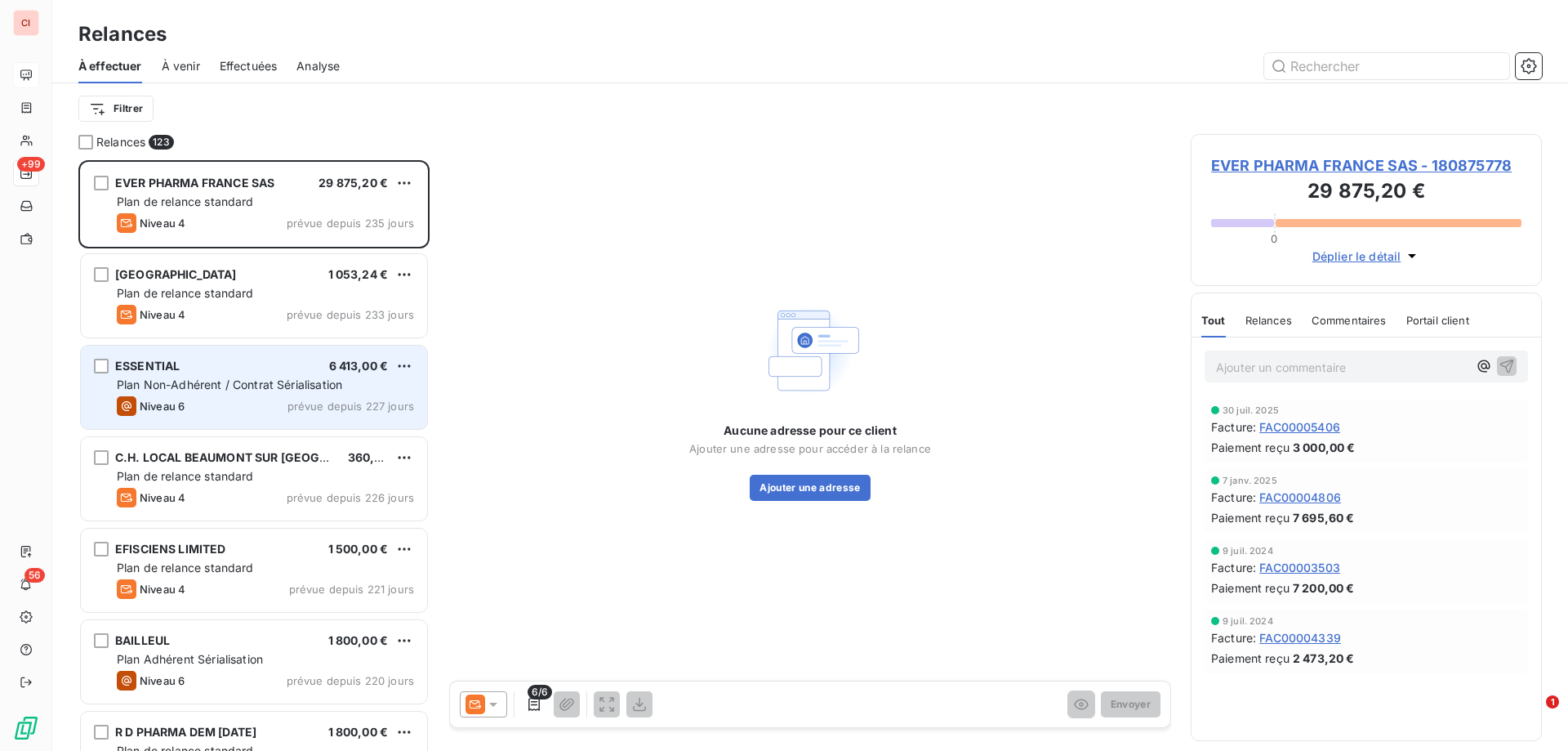
click at [169, 363] on span "ESSENTIAL" at bounding box center [147, 366] width 65 height 14
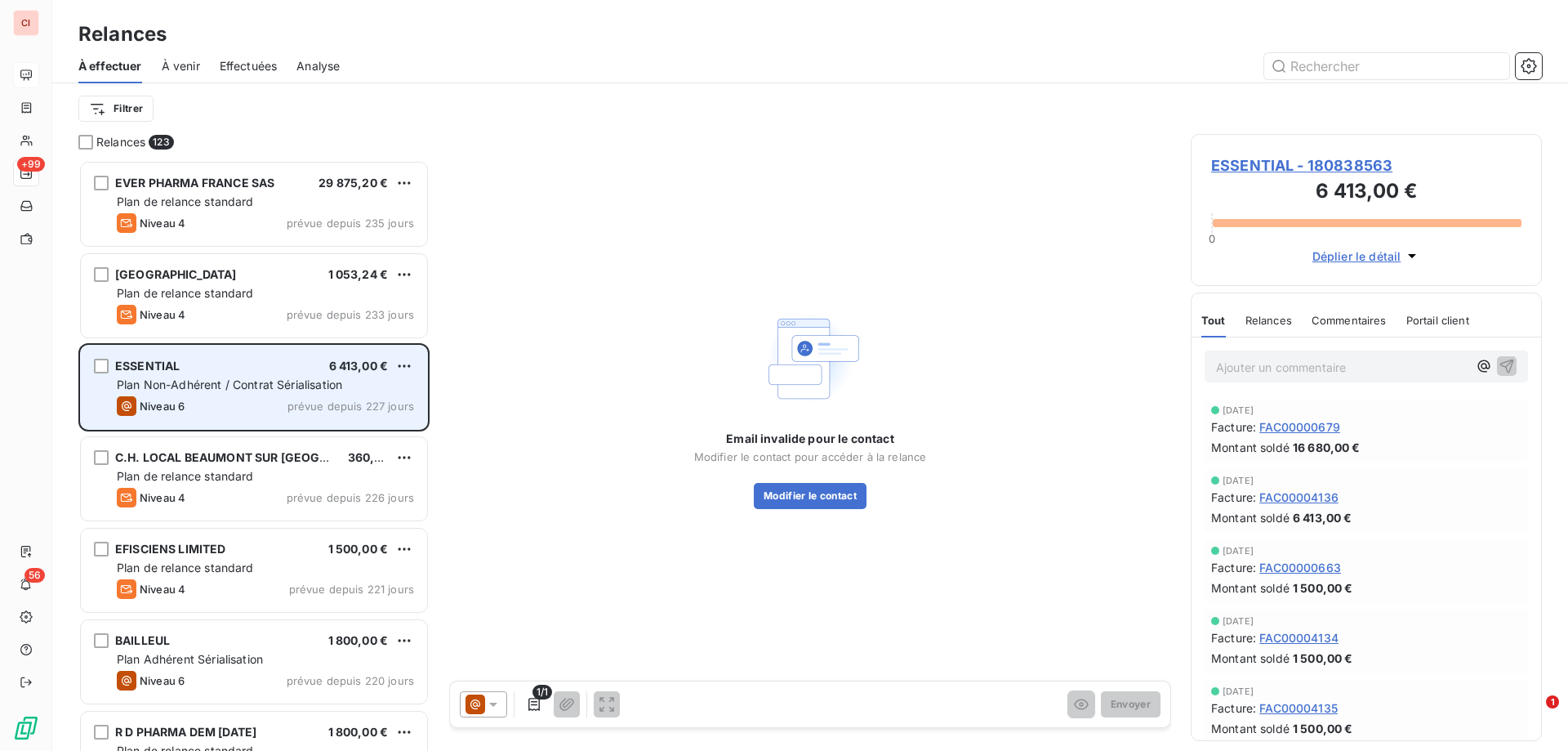
click at [232, 396] on div "Niveau 6 prévue depuis 227 jours" at bounding box center [265, 406] width 297 height 20
click at [241, 380] on span "Plan Non-Adhérent / Contrat Sérialisation" at bounding box center [230, 384] width 226 height 14
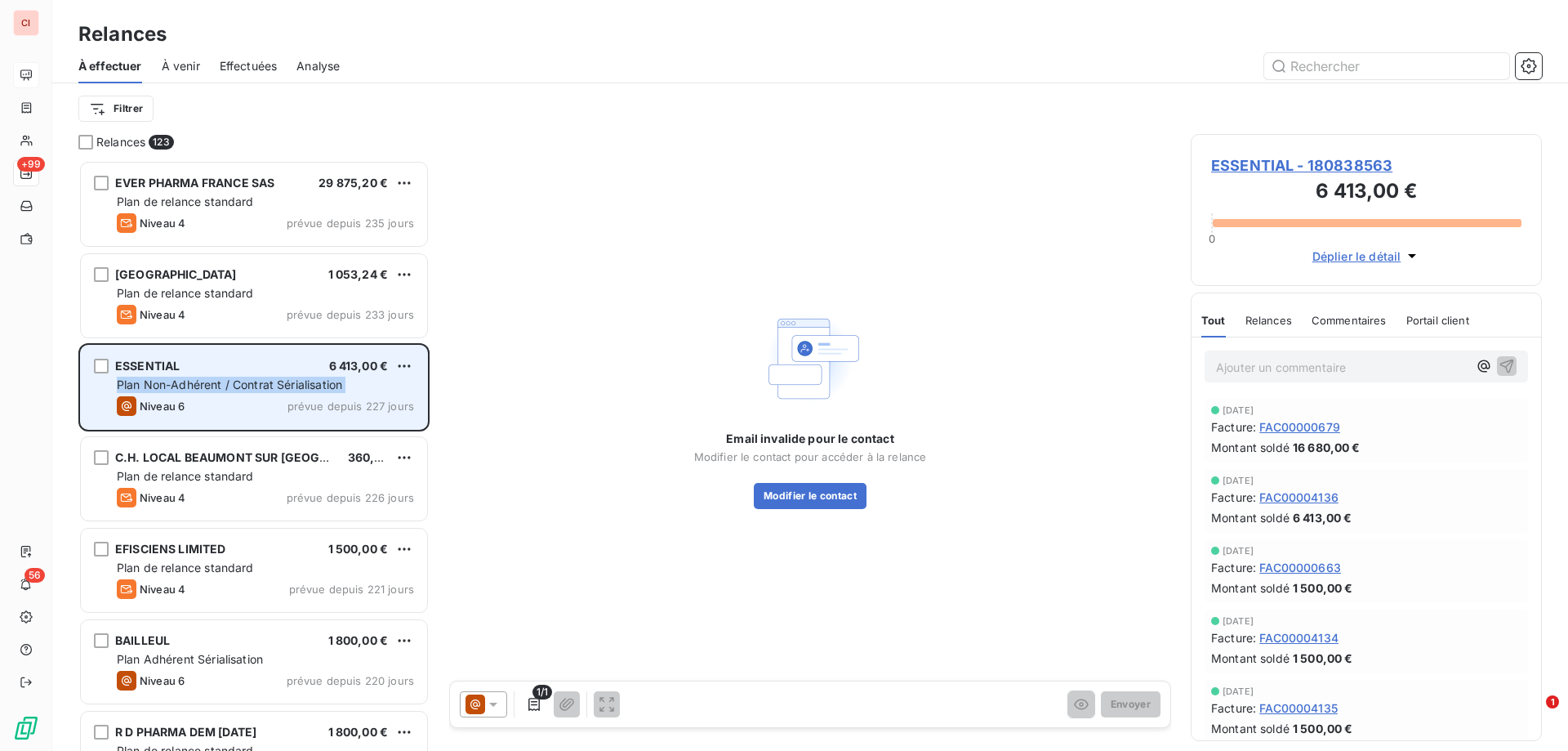
click at [241, 379] on span "Plan Non-Adhérent / Contrat Sérialisation" at bounding box center [230, 384] width 226 height 14
click at [345, 369] on span "6 413,00 €" at bounding box center [359, 366] width 60 height 14
click at [296, 371] on div "ESSENTIAL 6 413,00 €" at bounding box center [265, 366] width 297 height 15
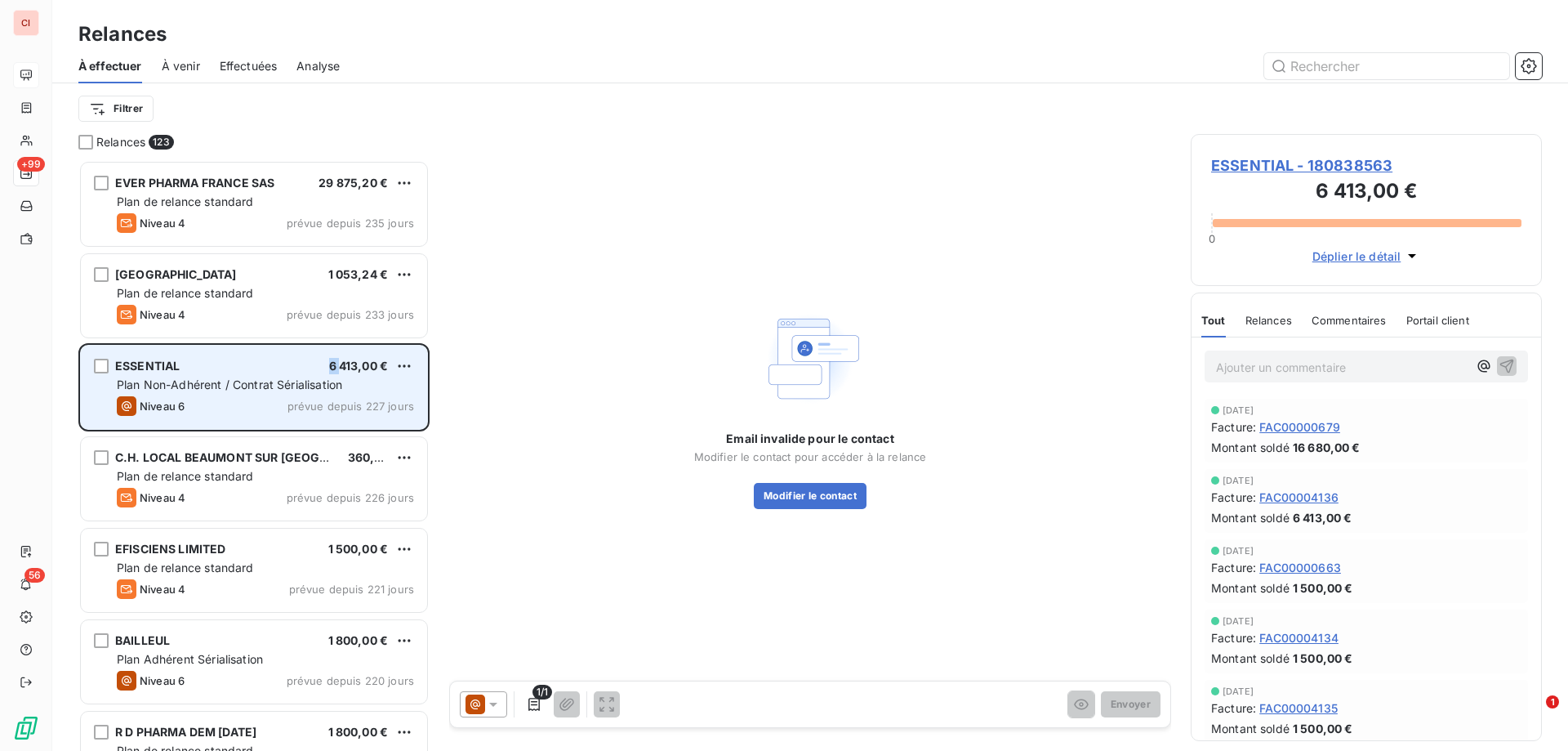
click at [296, 371] on div "ESSENTIAL 6 413,00 €" at bounding box center [265, 366] width 297 height 15
click at [179, 378] on span "Plan Non-Adhérent / Contrat Sérialisation" at bounding box center [230, 384] width 226 height 14
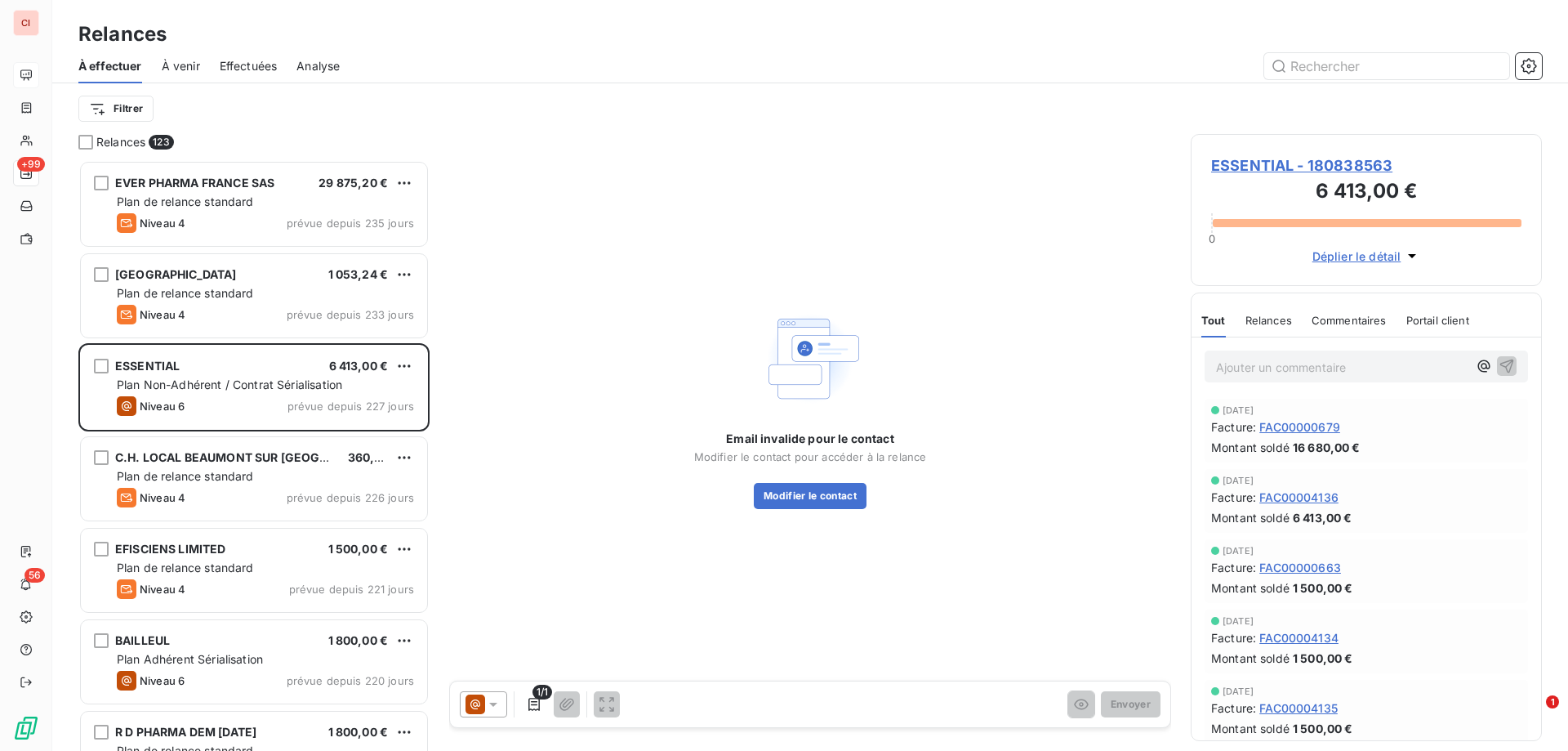
click at [231, 72] on span "Effectuées" at bounding box center [249, 66] width 58 height 16
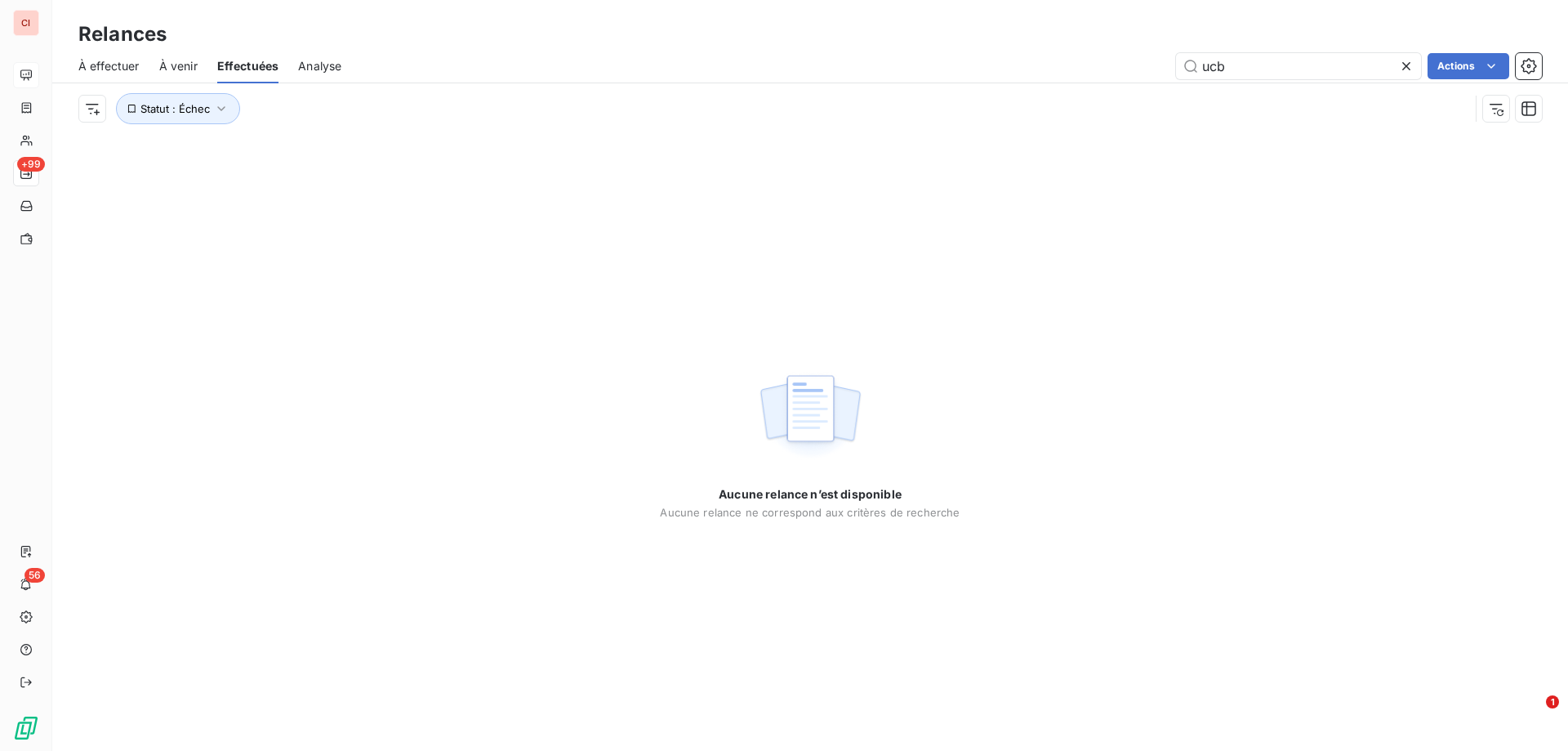
click at [194, 68] on span "À venir" at bounding box center [179, 66] width 38 height 16
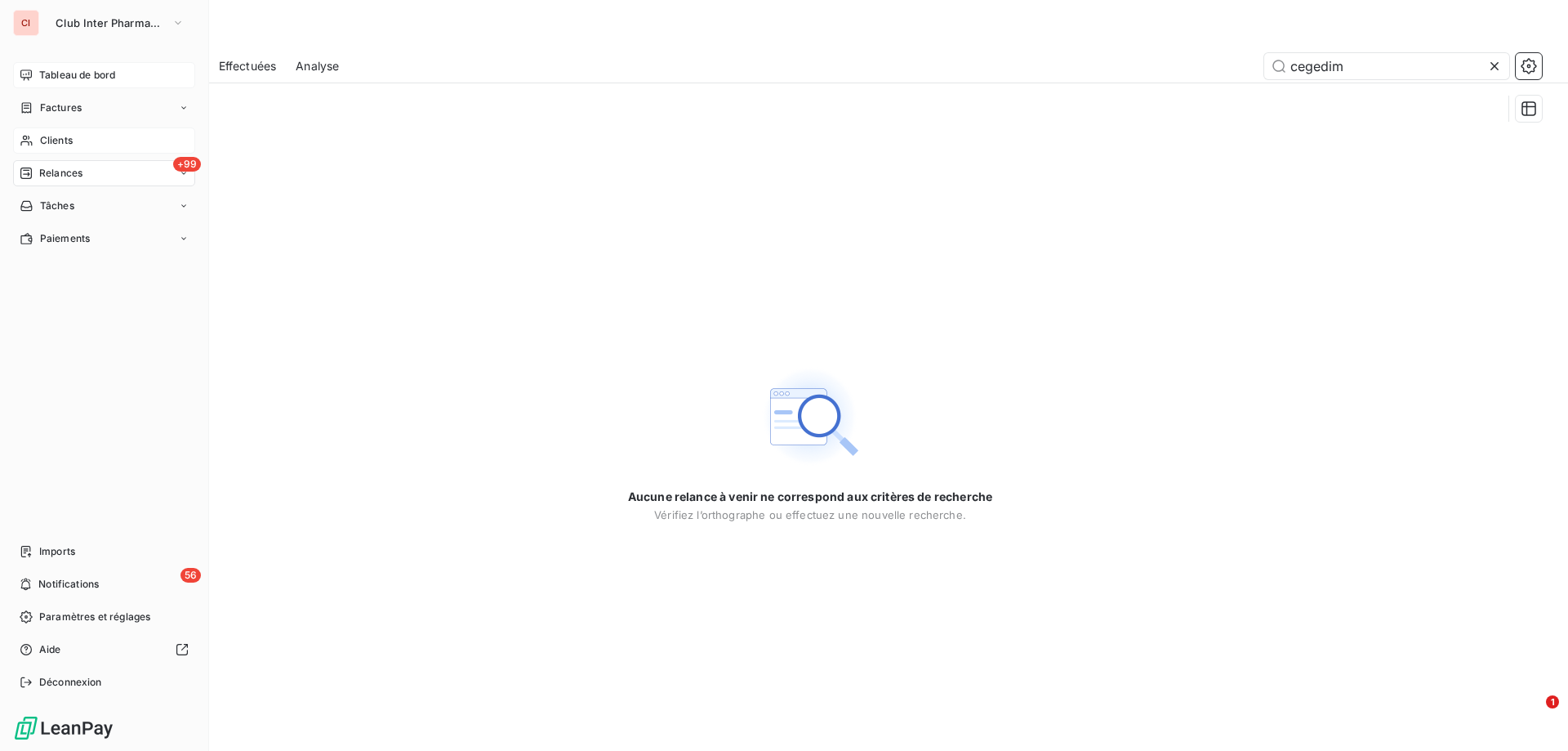
click at [47, 142] on span "Clients" at bounding box center [56, 140] width 33 height 15
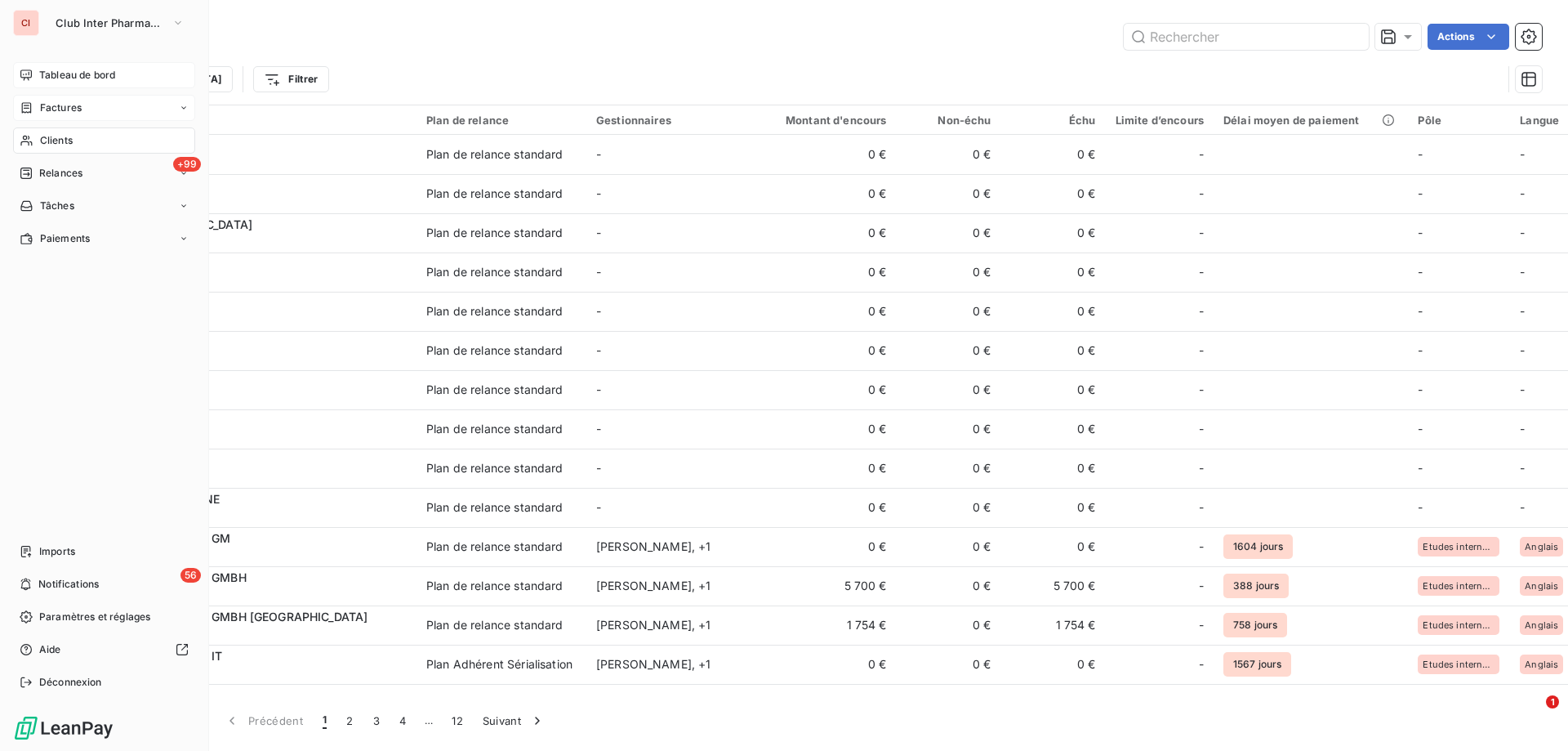
click at [65, 110] on span "Factures" at bounding box center [61, 108] width 42 height 15
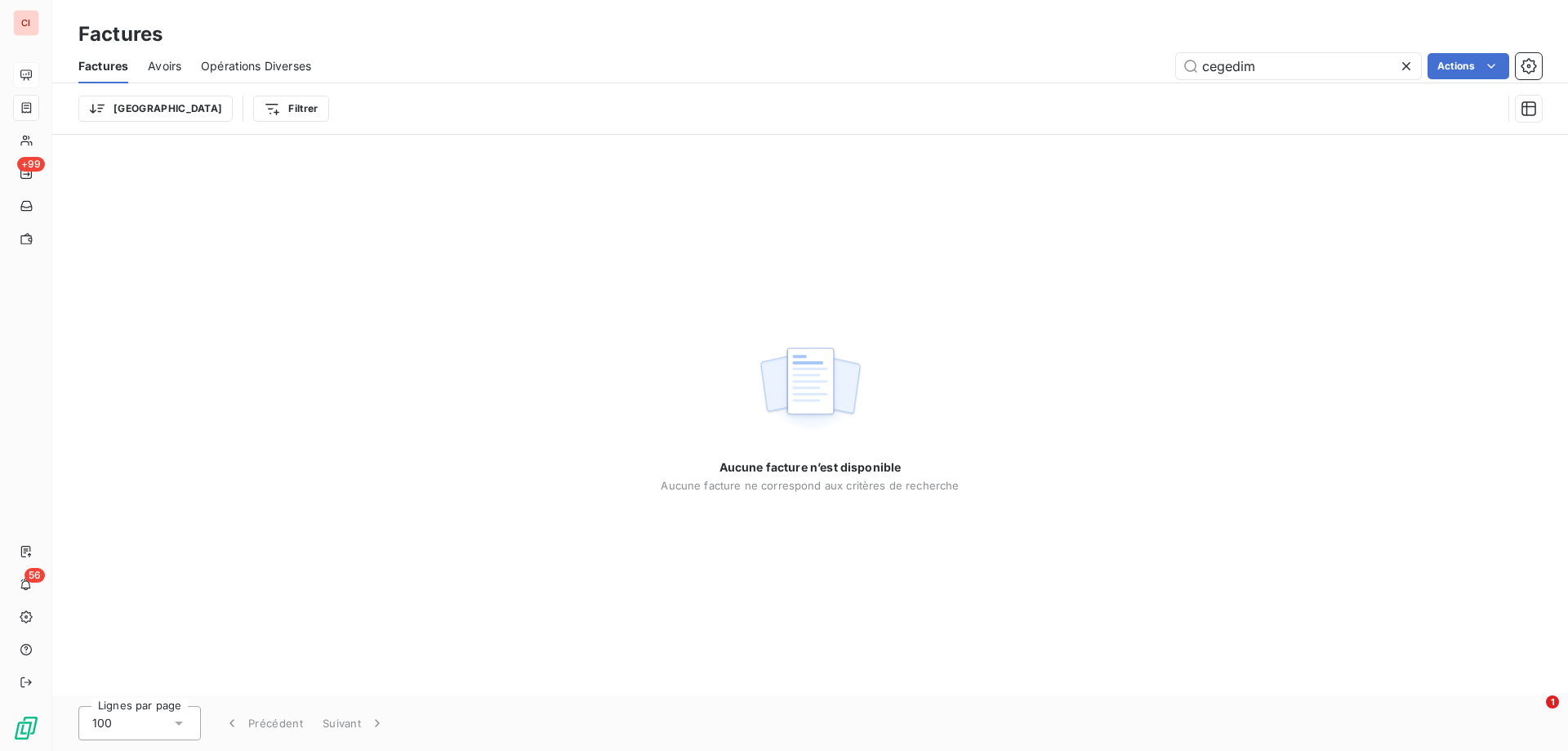
click at [836, 379] on img at bounding box center [809, 388] width 105 height 101
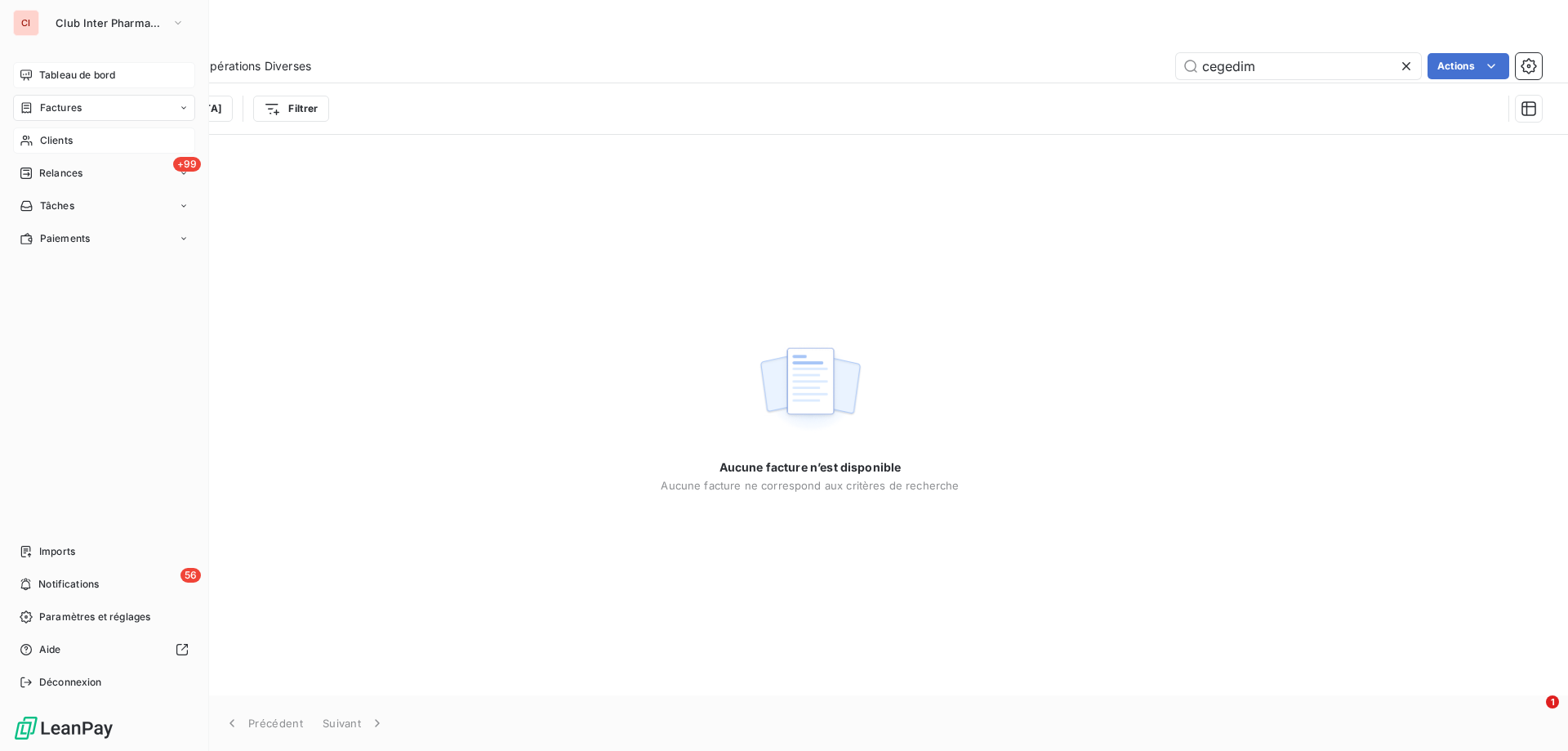
click at [48, 142] on span "Clients" at bounding box center [56, 140] width 33 height 15
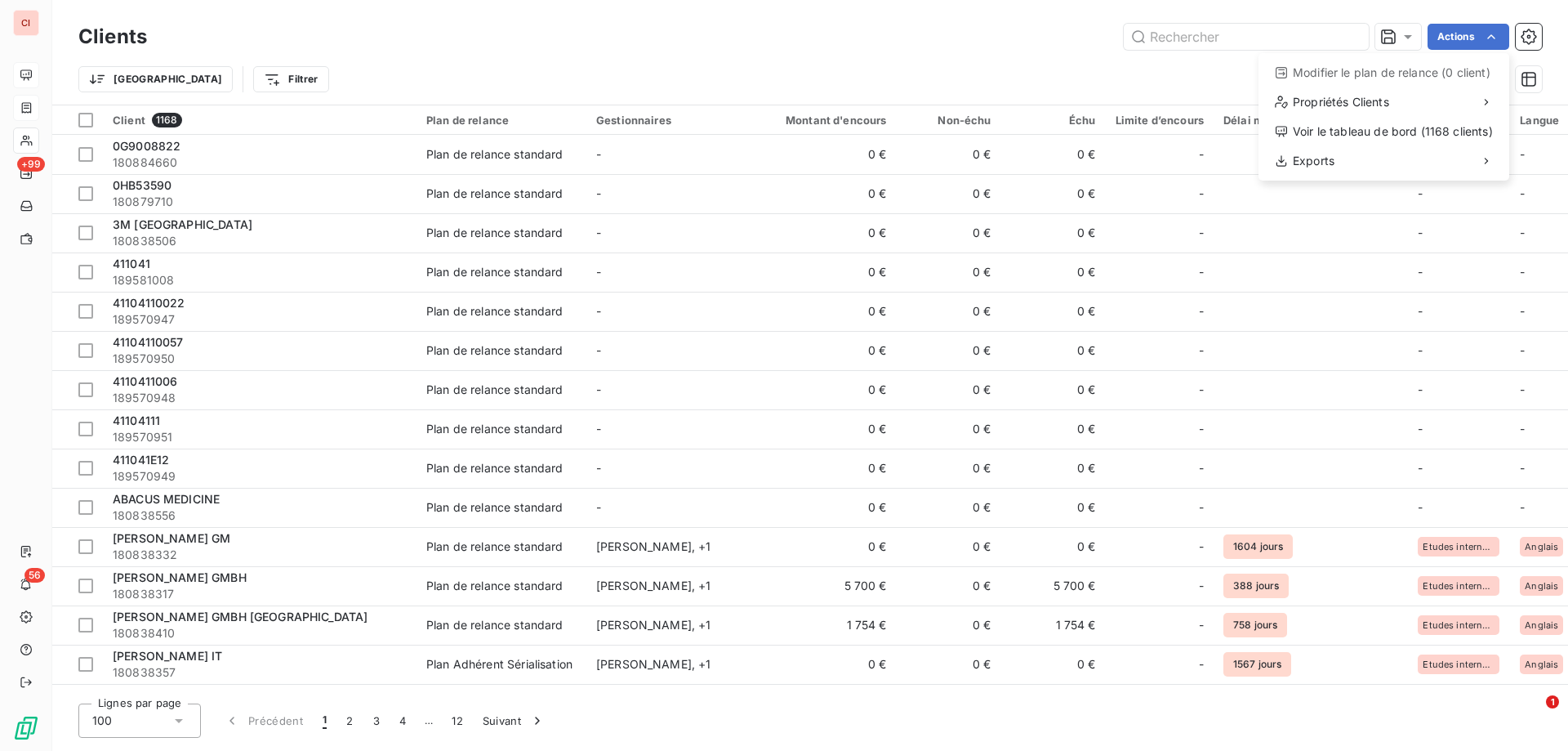
click at [1493, 34] on html "CI +99 56 Clients Actions Modifier le plan de relance (0 client) Propriétés Cli…" at bounding box center [784, 376] width 1568 height 751
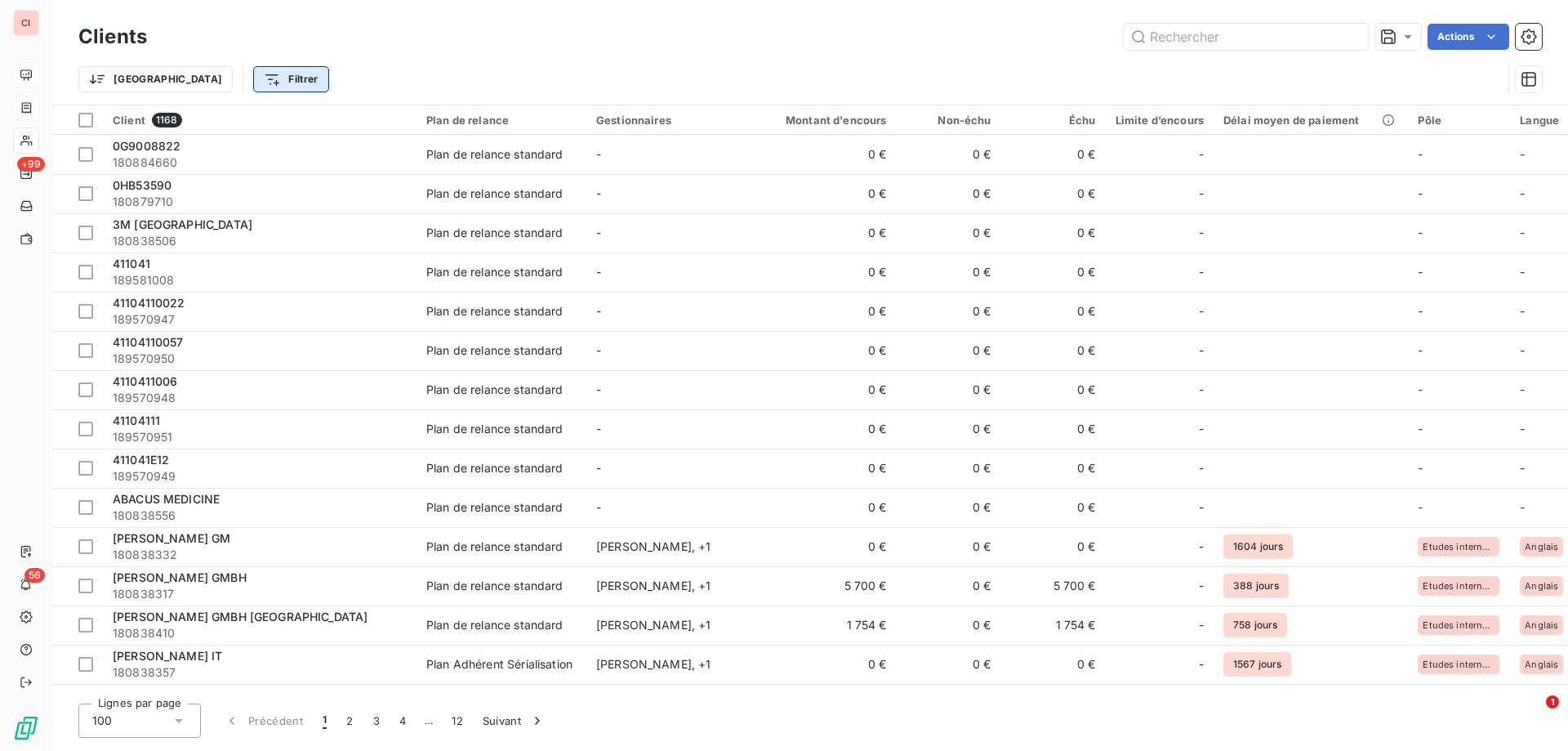
click at [208, 80] on html "CI +99 56 Clients Actions Trier Filtrer Client 1168 Plan de relance Gestionnair…" at bounding box center [784, 376] width 1568 height 751
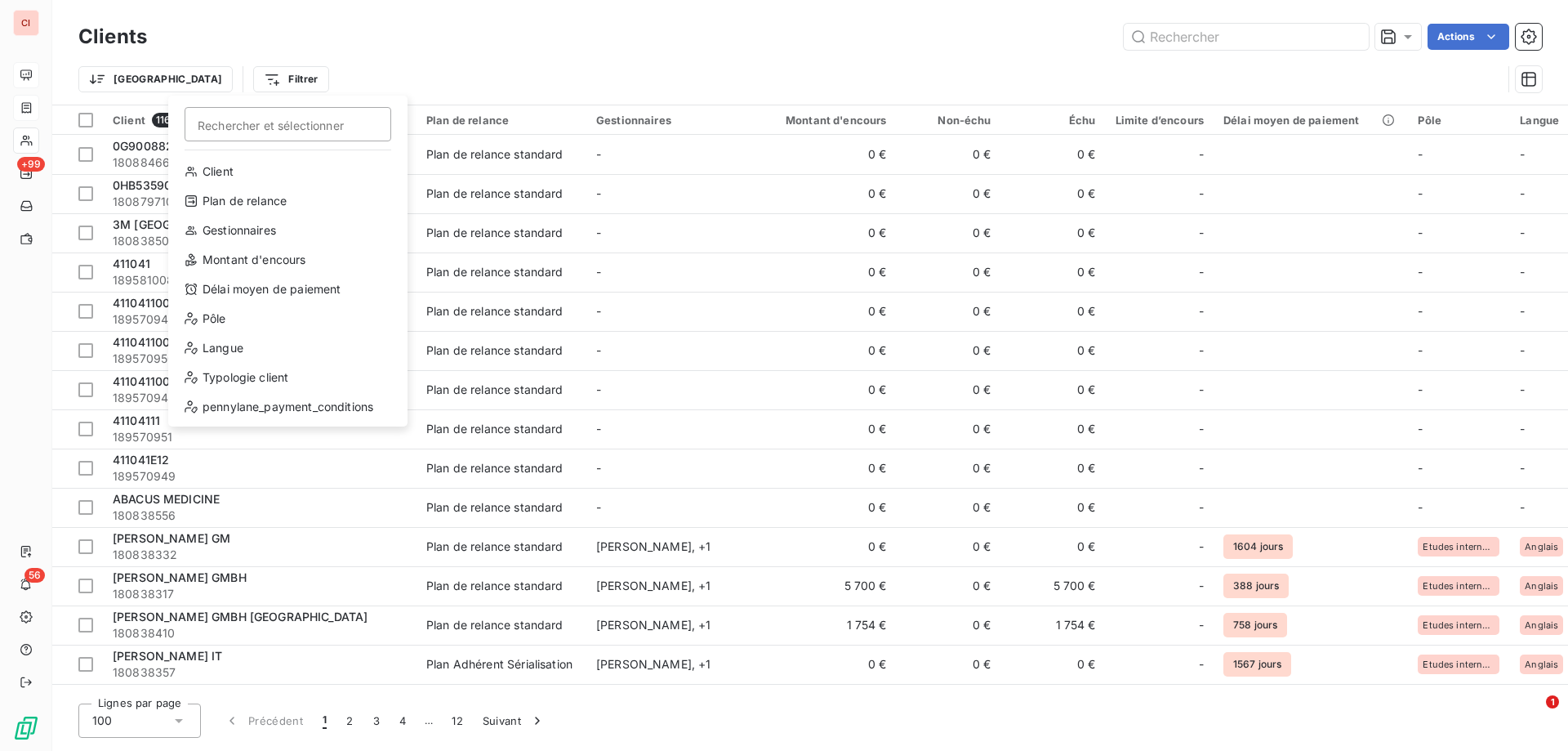
click at [203, 84] on html "CI +99 56 Clients Actions Trier Filtrer Rechercher et sélectionner Client Plan …" at bounding box center [784, 376] width 1568 height 751
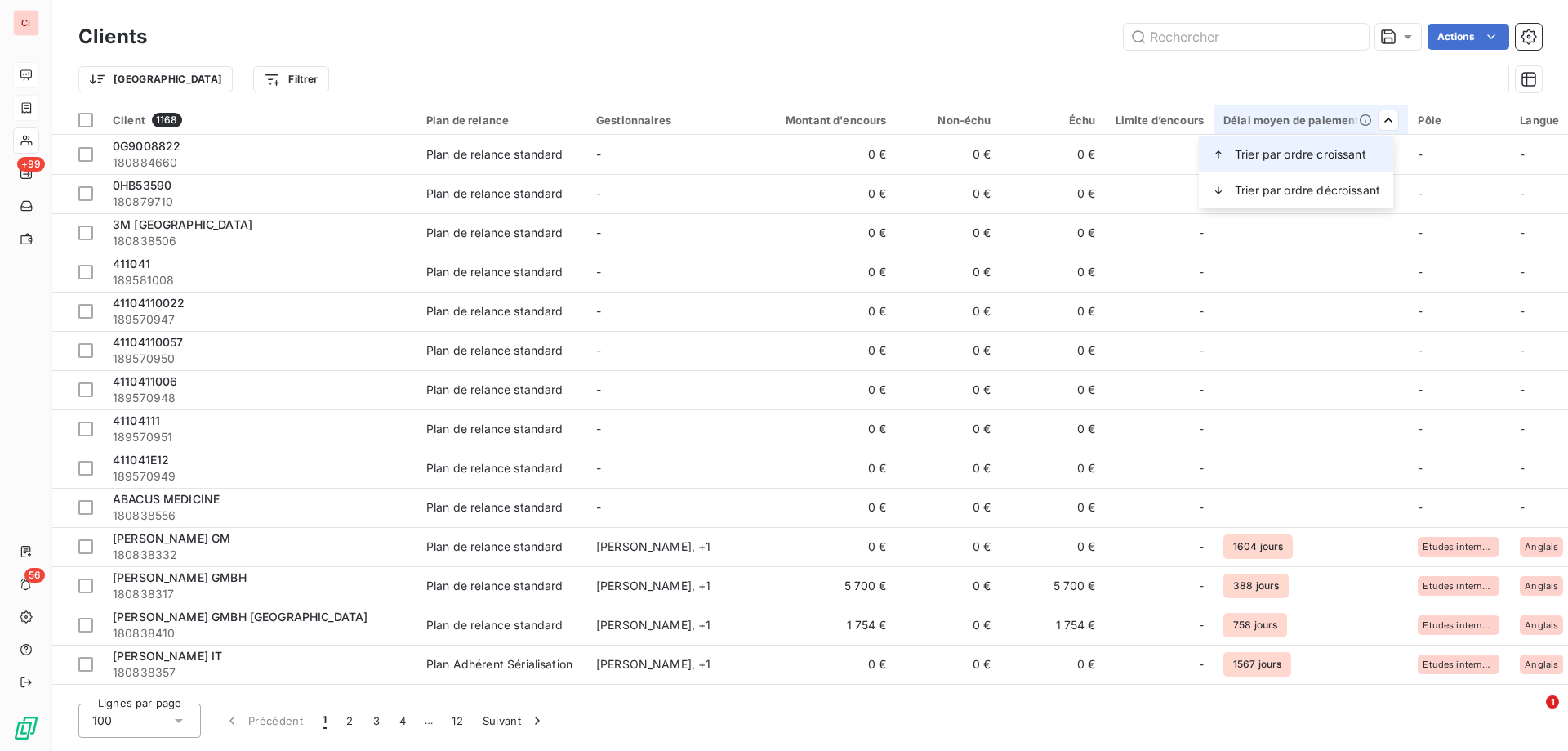
click at [1353, 155] on span "Trier par ordre croissant" at bounding box center [1301, 154] width 132 height 16
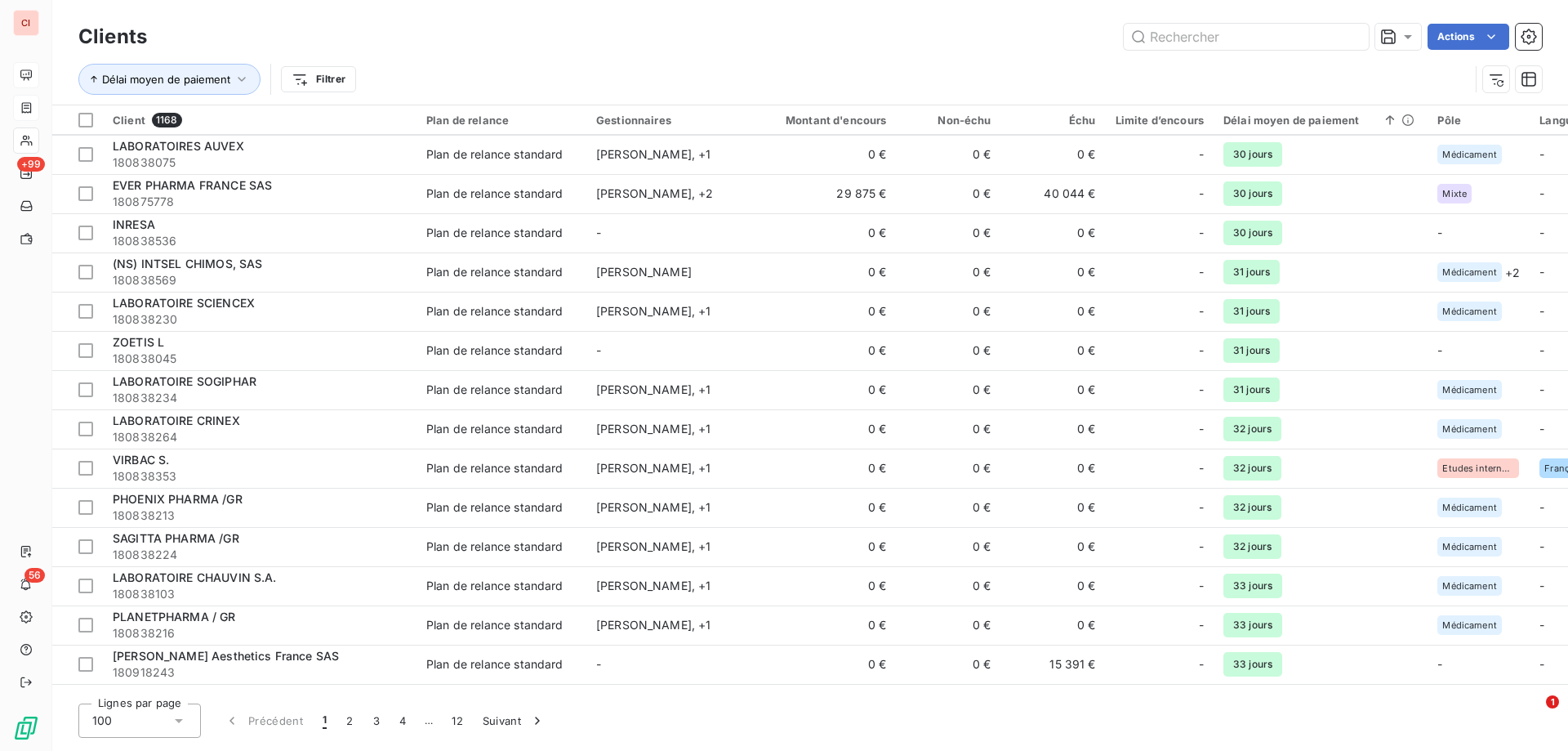
scroll to position [490, 0]
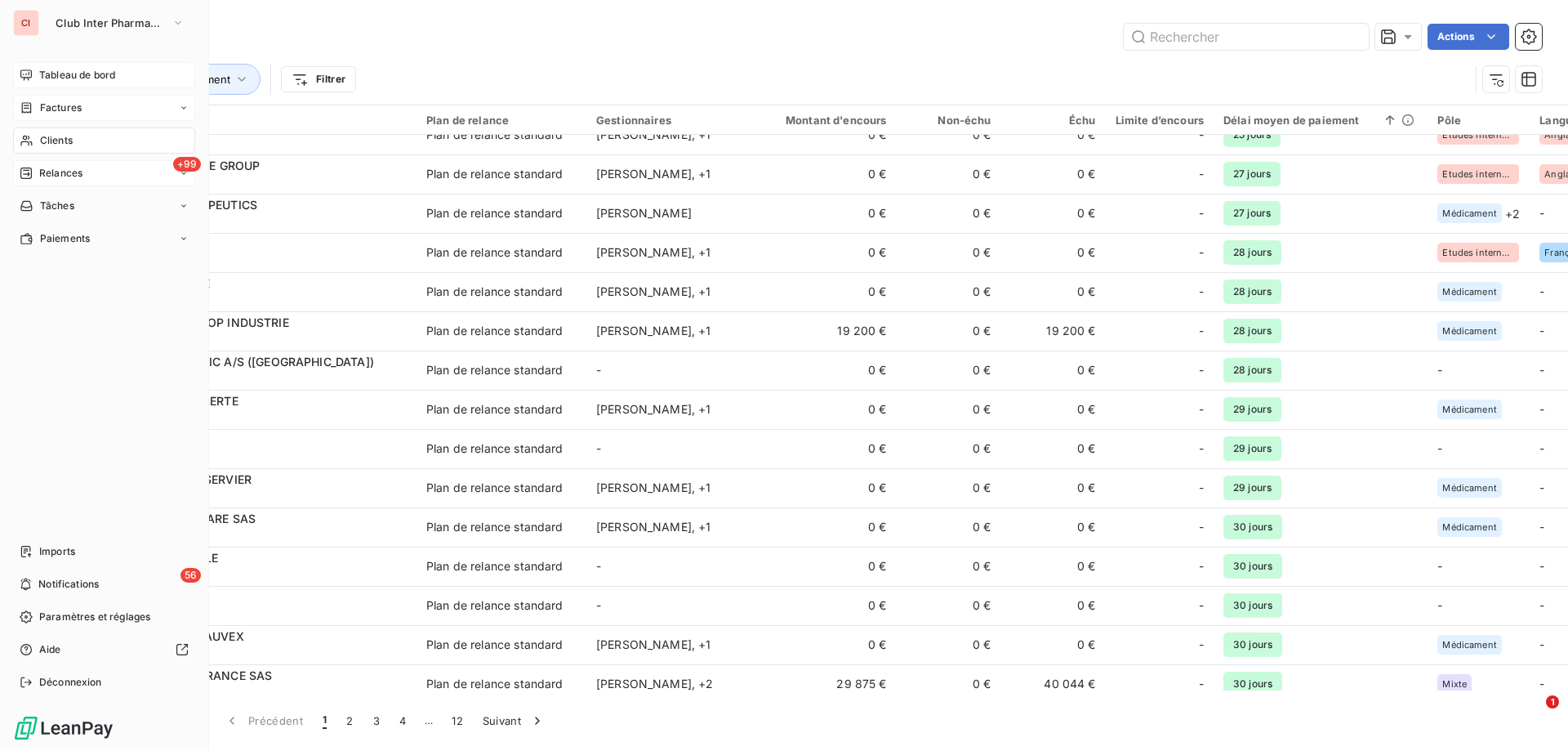
click at [74, 174] on span "Relances" at bounding box center [60, 173] width 43 height 15
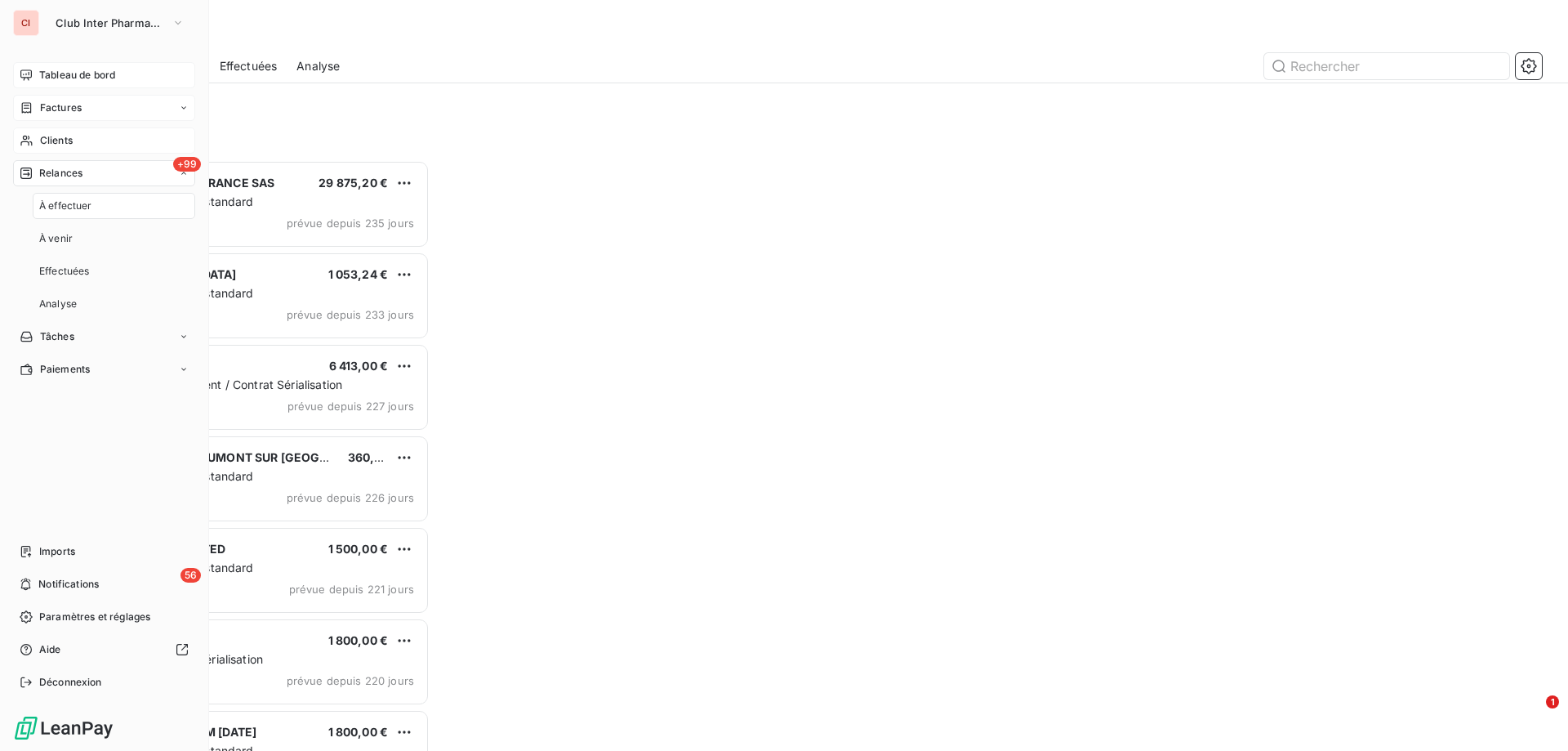
scroll to position [578, 339]
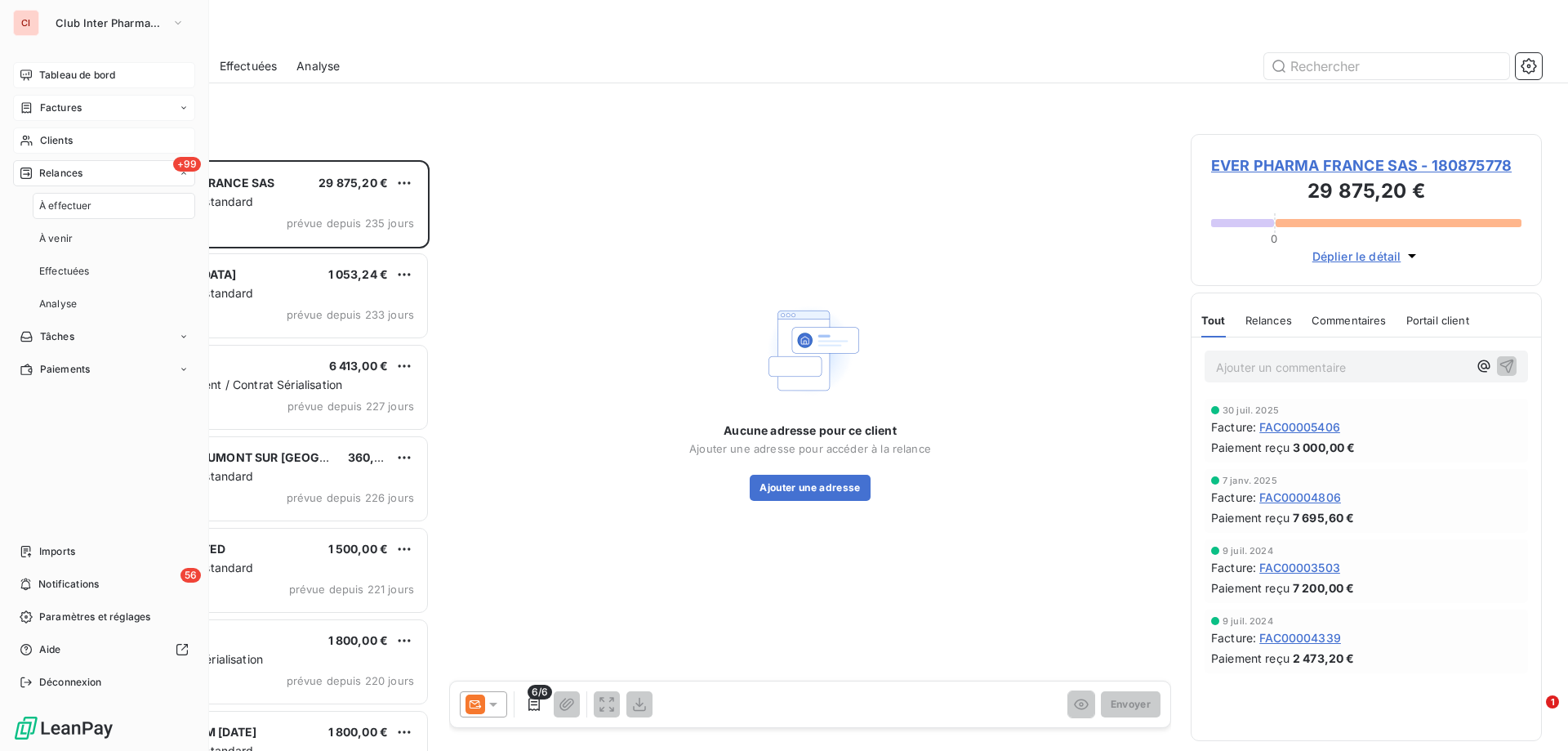
click at [76, 206] on span "À effectuer" at bounding box center [65, 206] width 53 height 15
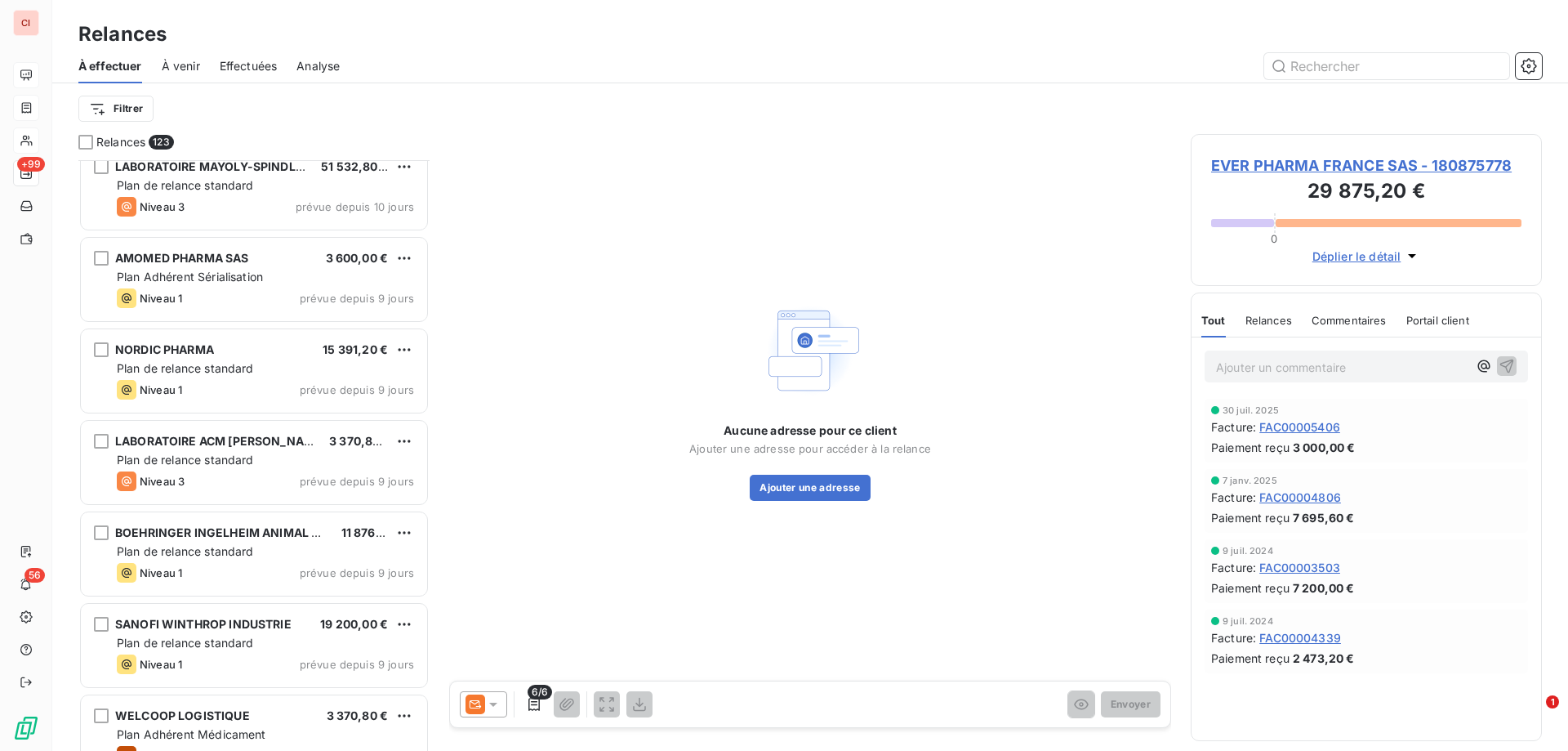
scroll to position [8868, 0]
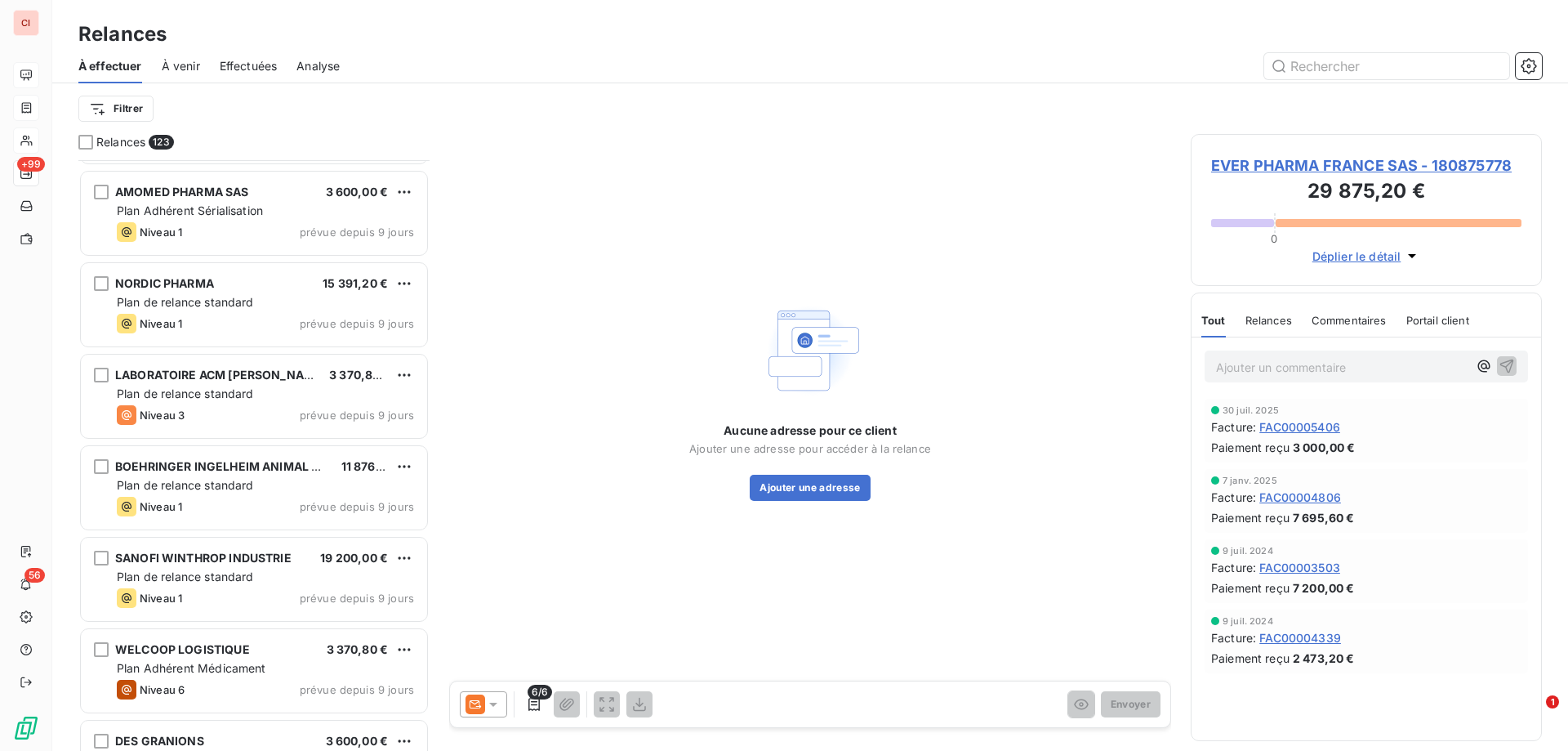
click at [176, 65] on span "À venir" at bounding box center [181, 66] width 38 height 16
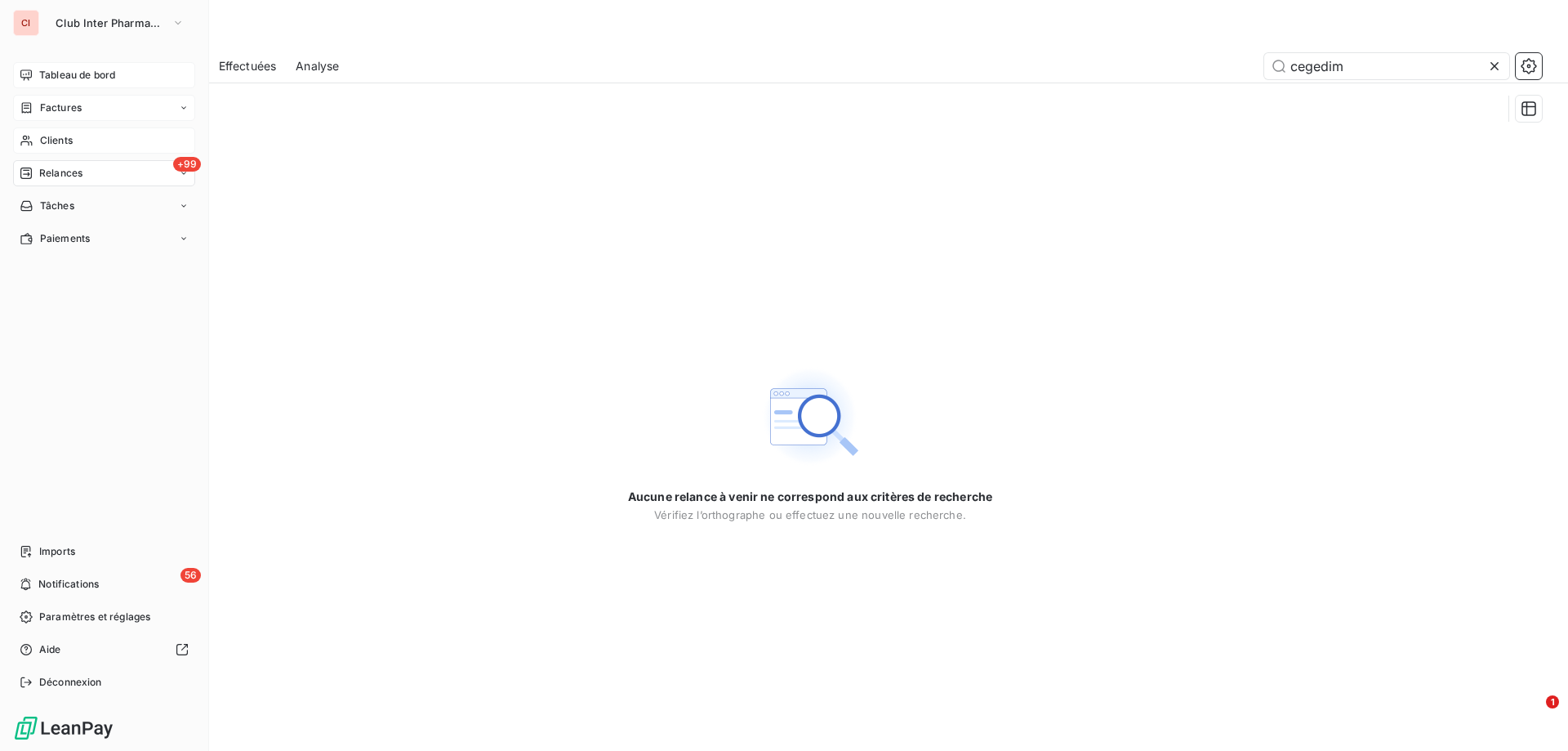
click at [38, 106] on div "Factures" at bounding box center [51, 108] width 62 height 15
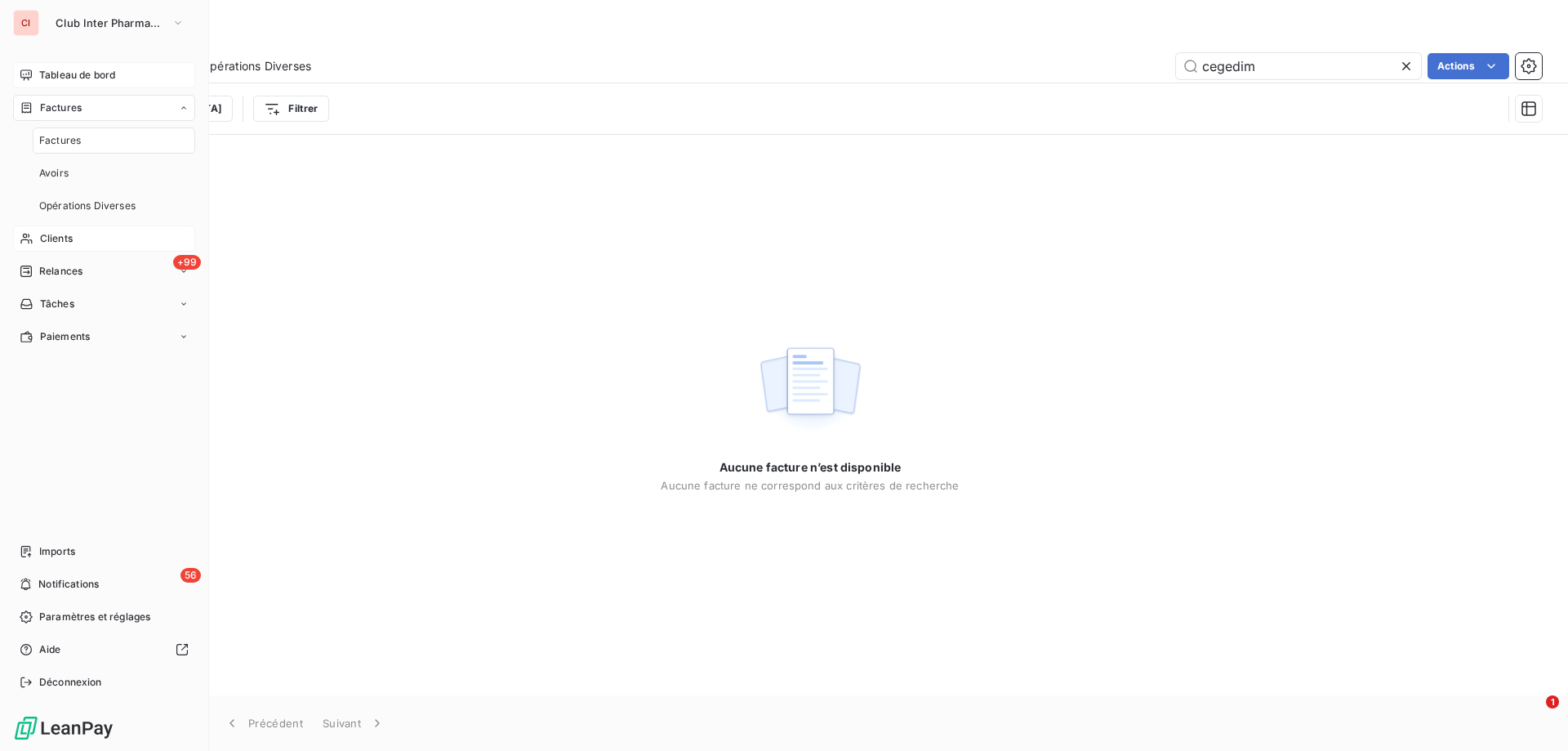
click at [81, 64] on div "Tableau de bord" at bounding box center [104, 75] width 182 height 26
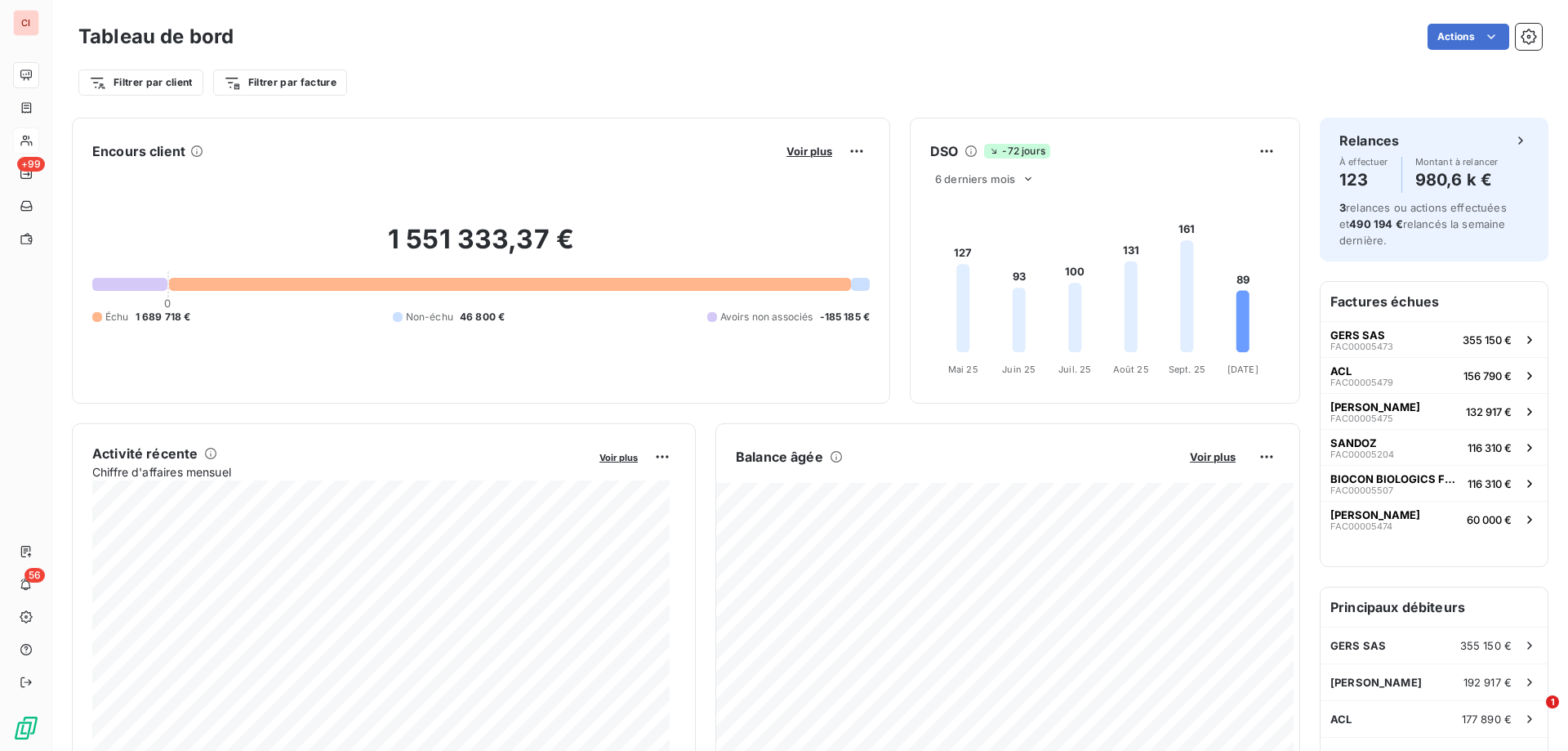
click at [530, 230] on h2 "1 551 333,37 €" at bounding box center [480, 247] width 778 height 49
click at [521, 236] on h2 "1 551 333,37 €" at bounding box center [480, 247] width 778 height 49
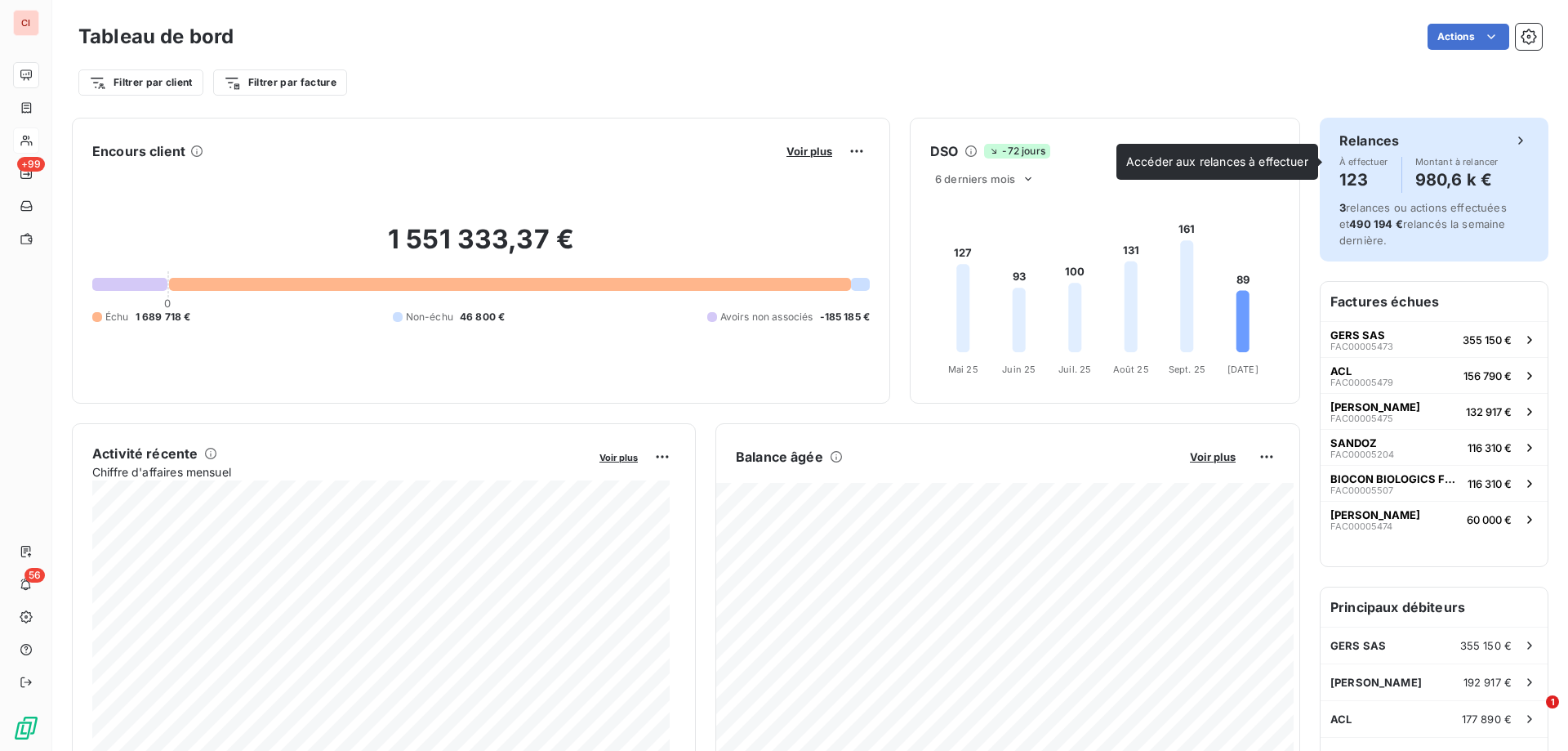
click at [1415, 178] on h4 "980,6 k €" at bounding box center [1456, 180] width 83 height 26
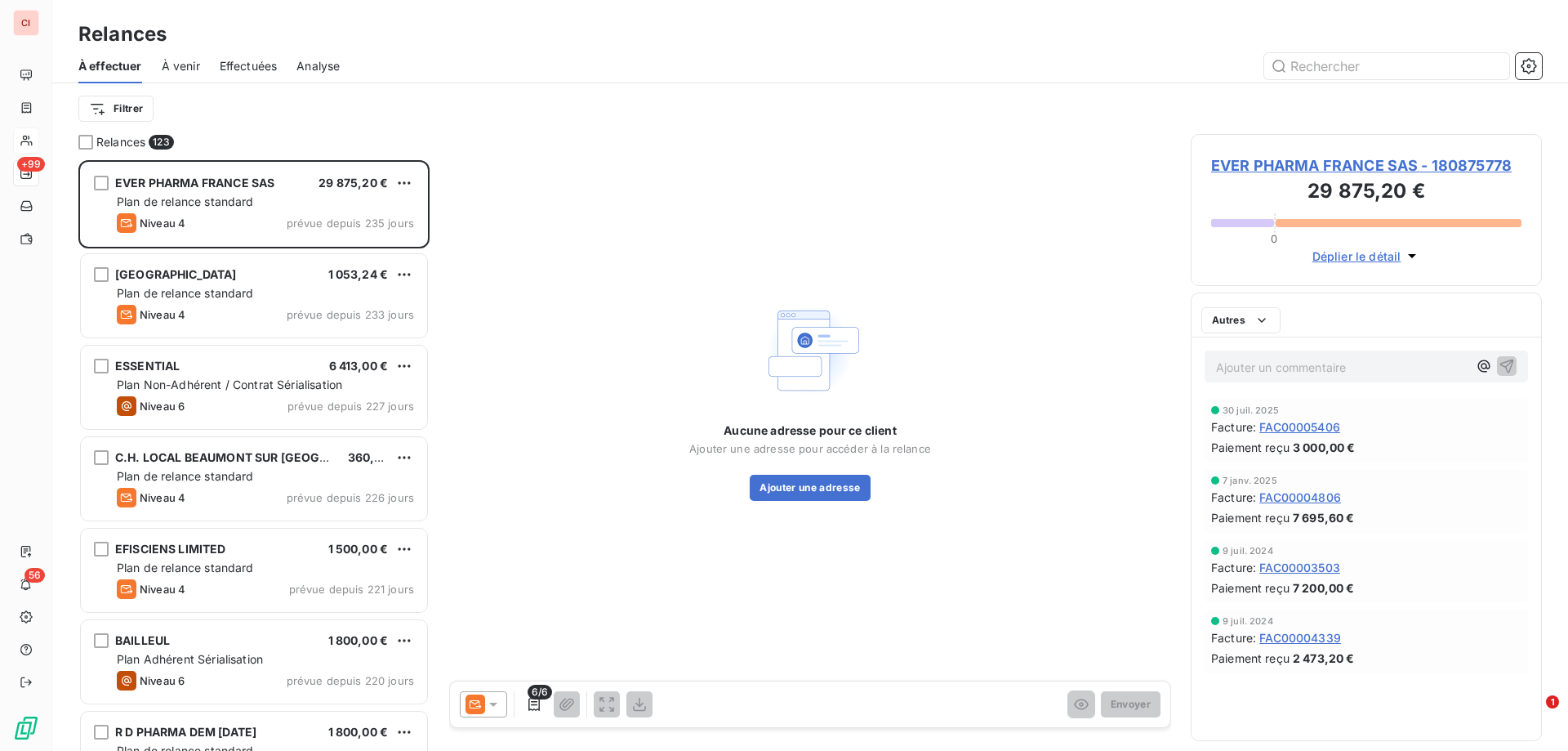
scroll to position [578, 339]
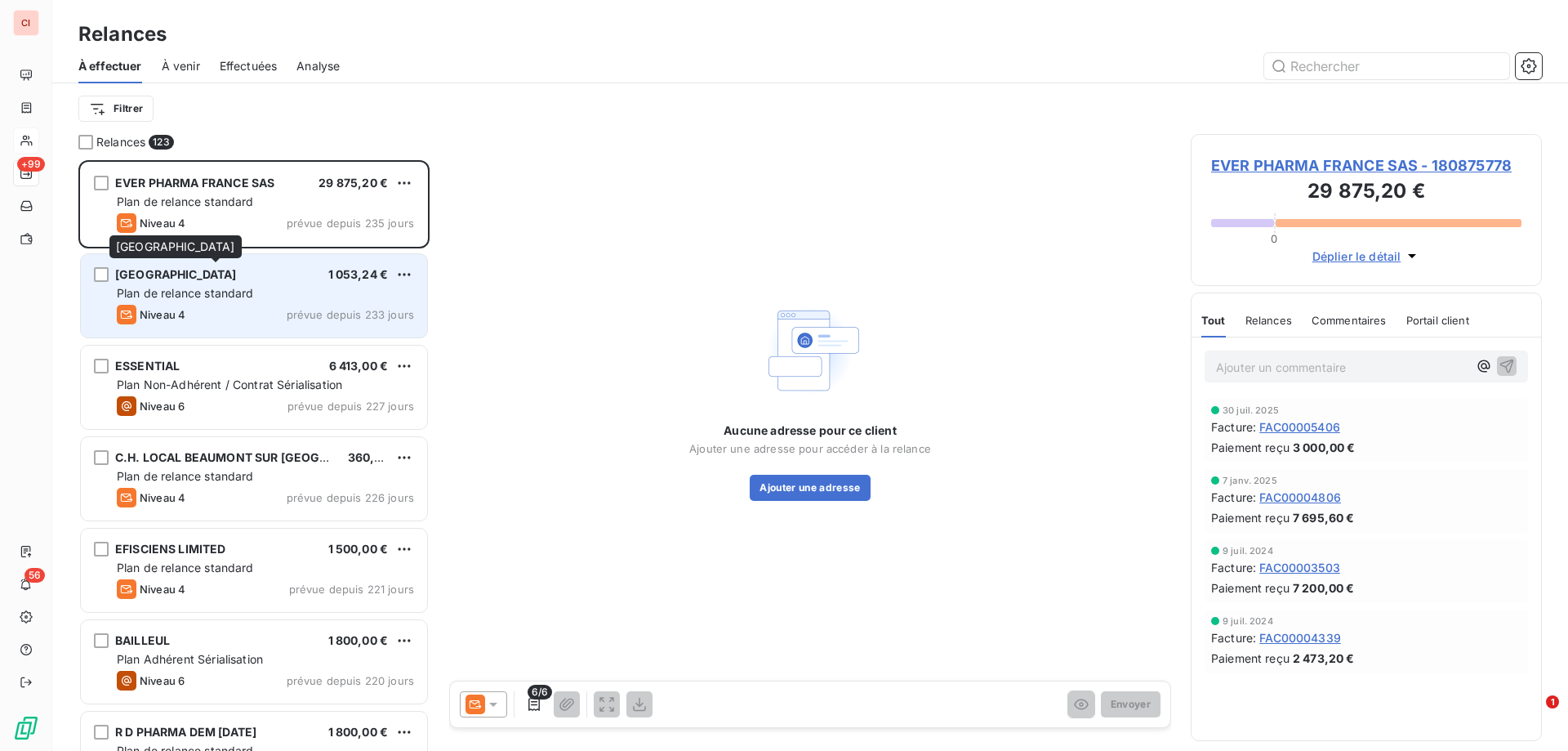
click at [237, 268] on span "[GEOGRAPHIC_DATA]" at bounding box center [176, 275] width 122 height 14
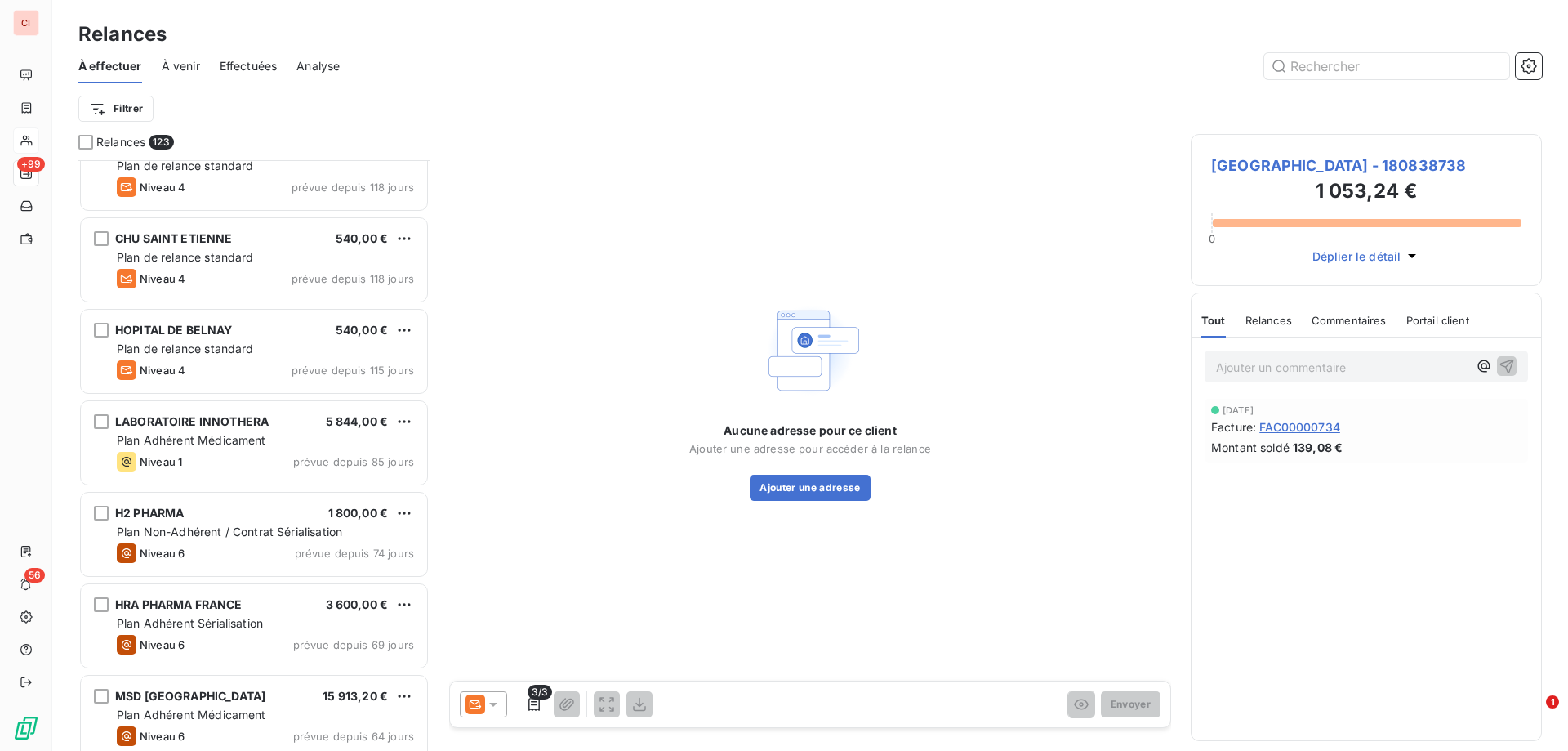
scroll to position [2860, 0]
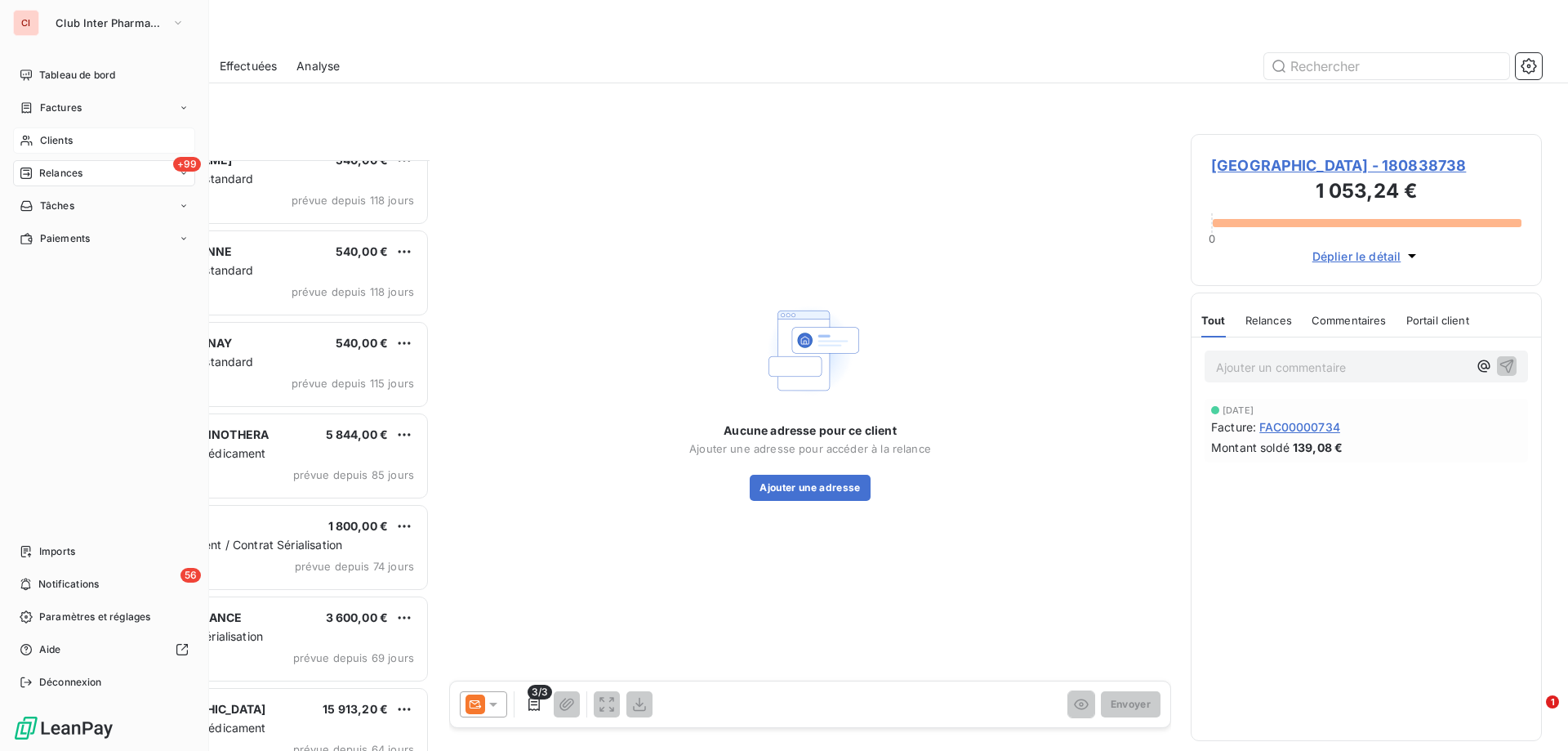
click at [51, 151] on div "Clients" at bounding box center [104, 141] width 182 height 26
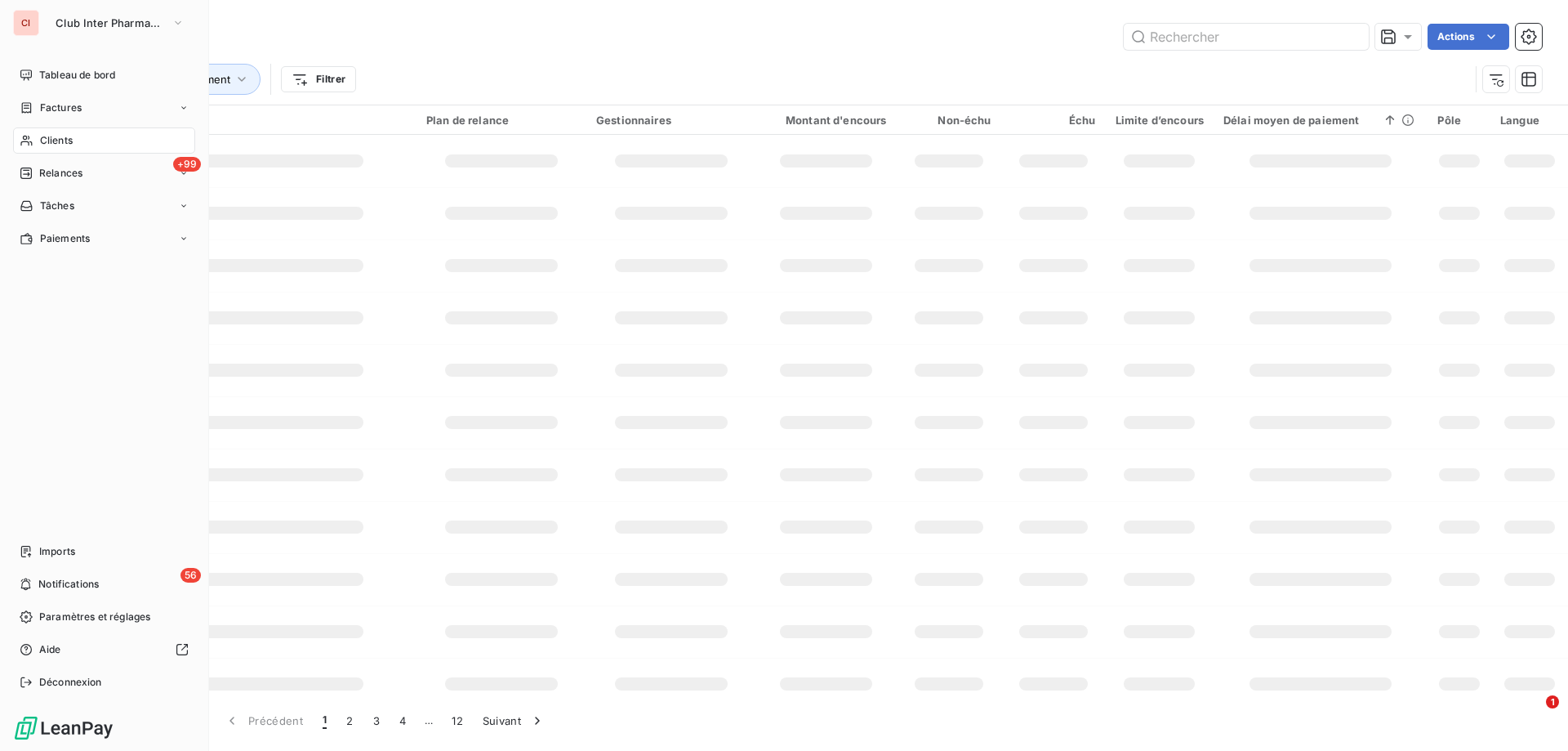
click at [64, 135] on span "Clients" at bounding box center [56, 140] width 33 height 15
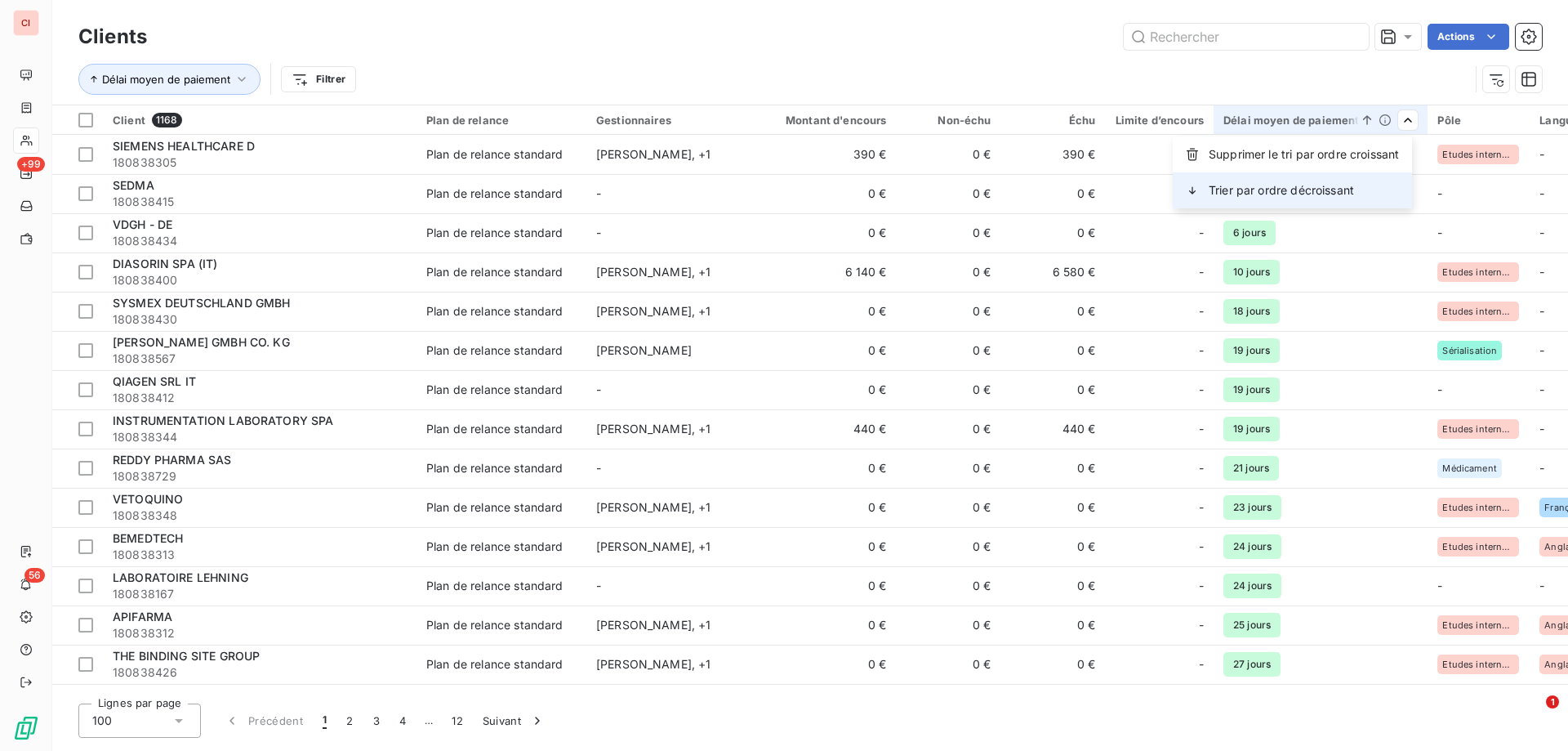
click at [1340, 191] on span "Trier par ordre décroissant" at bounding box center [1282, 190] width 146 height 16
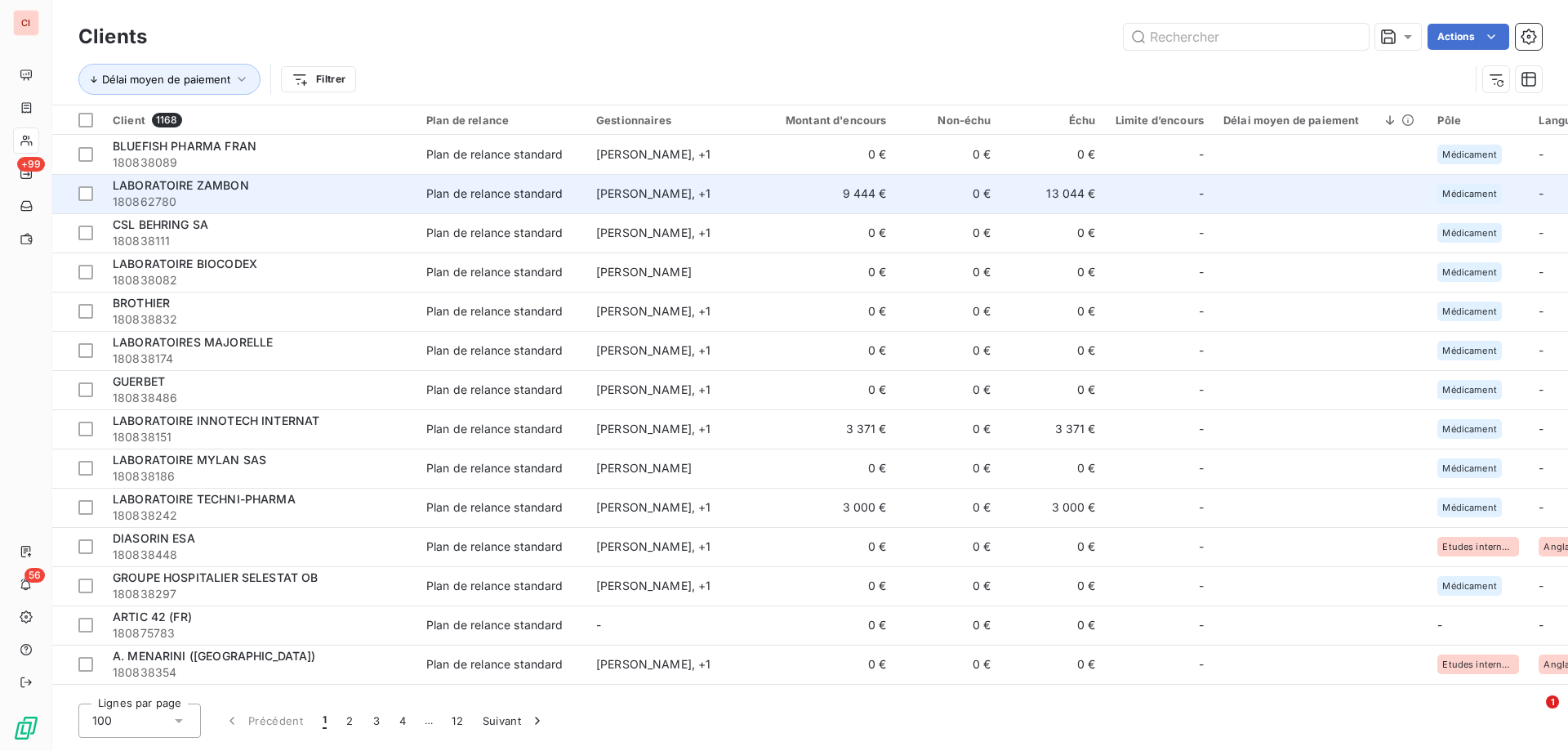
click at [692, 192] on div "[PERSON_NAME] , + 1" at bounding box center [671, 194] width 151 height 16
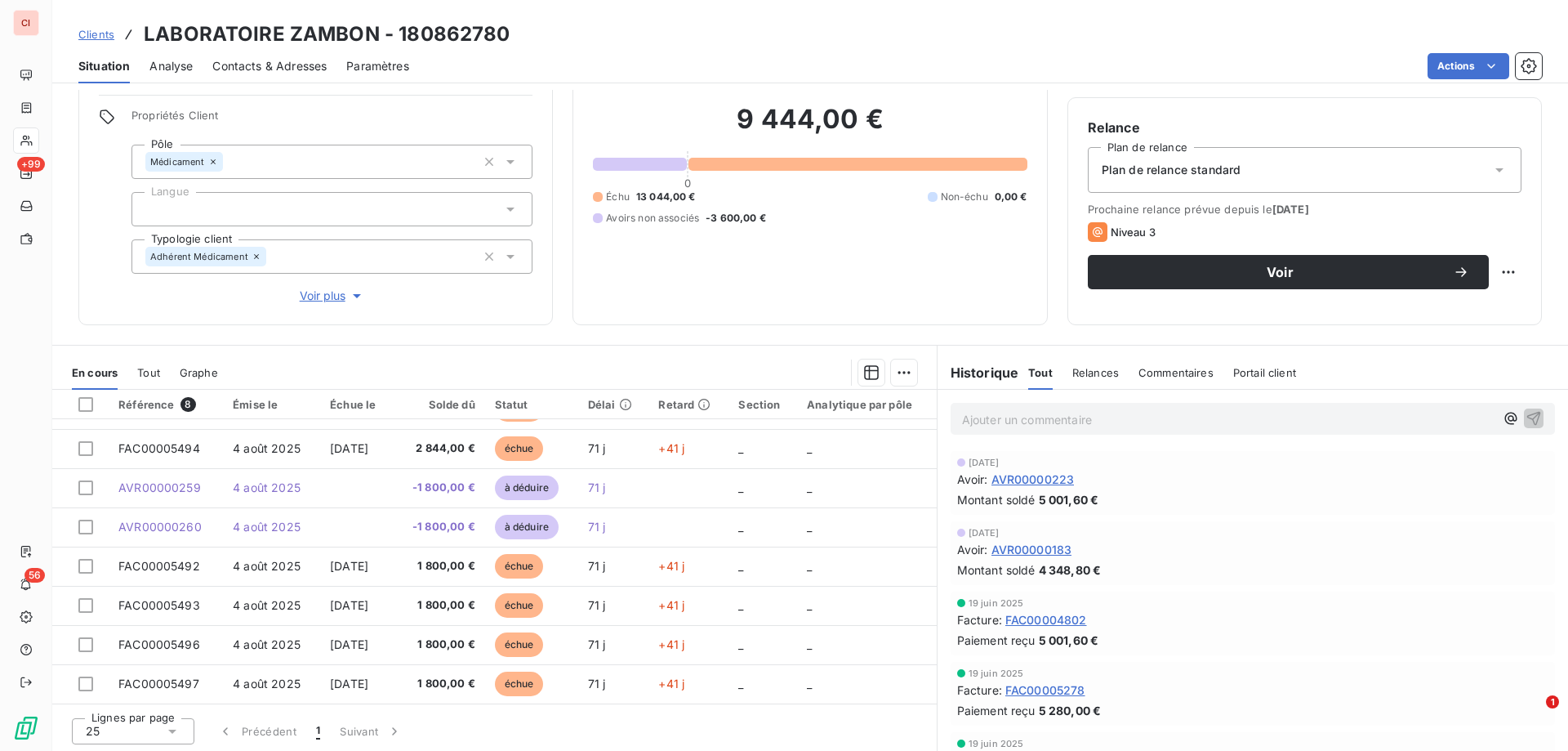
scroll to position [119, 0]
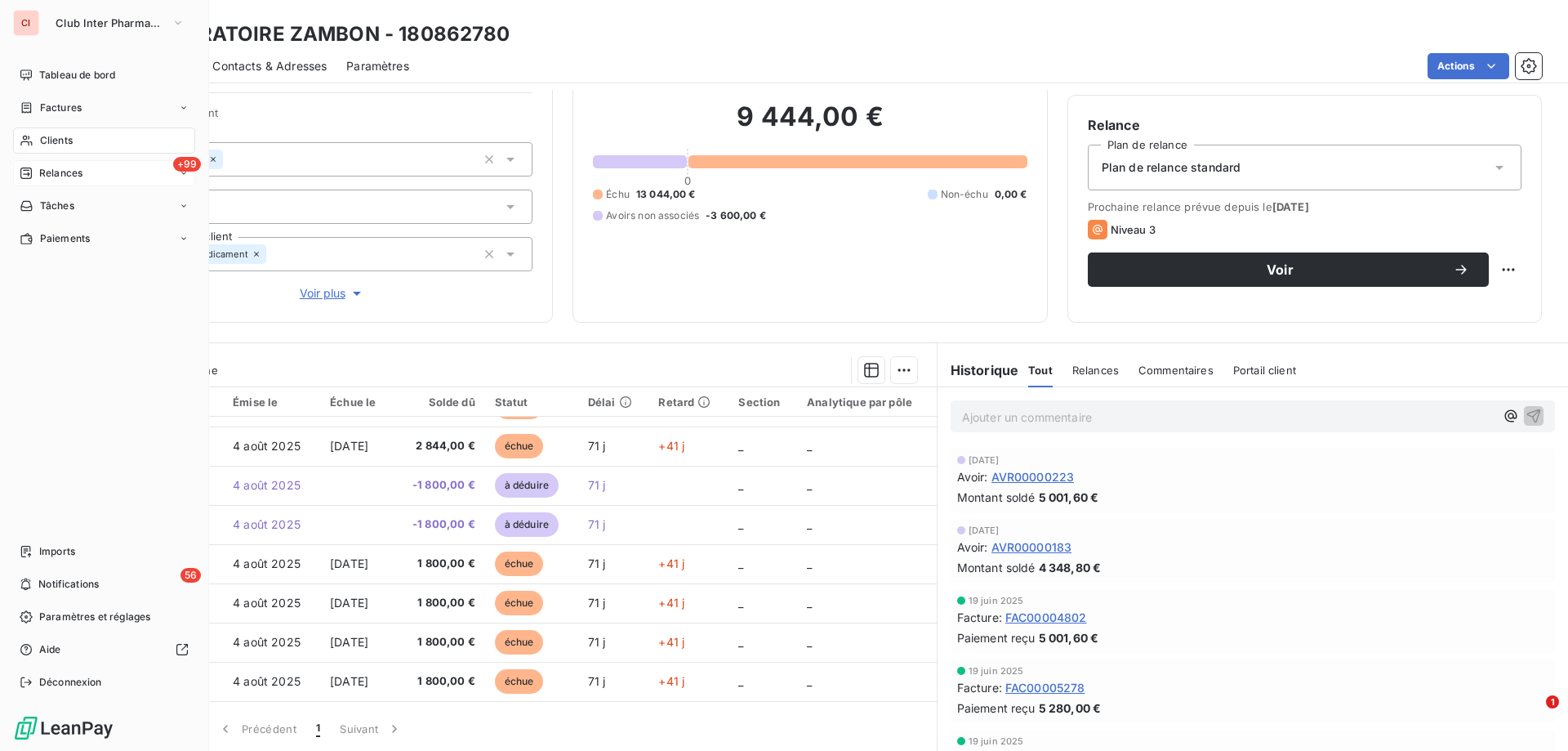
click at [54, 169] on span "Relances" at bounding box center [60, 173] width 43 height 15
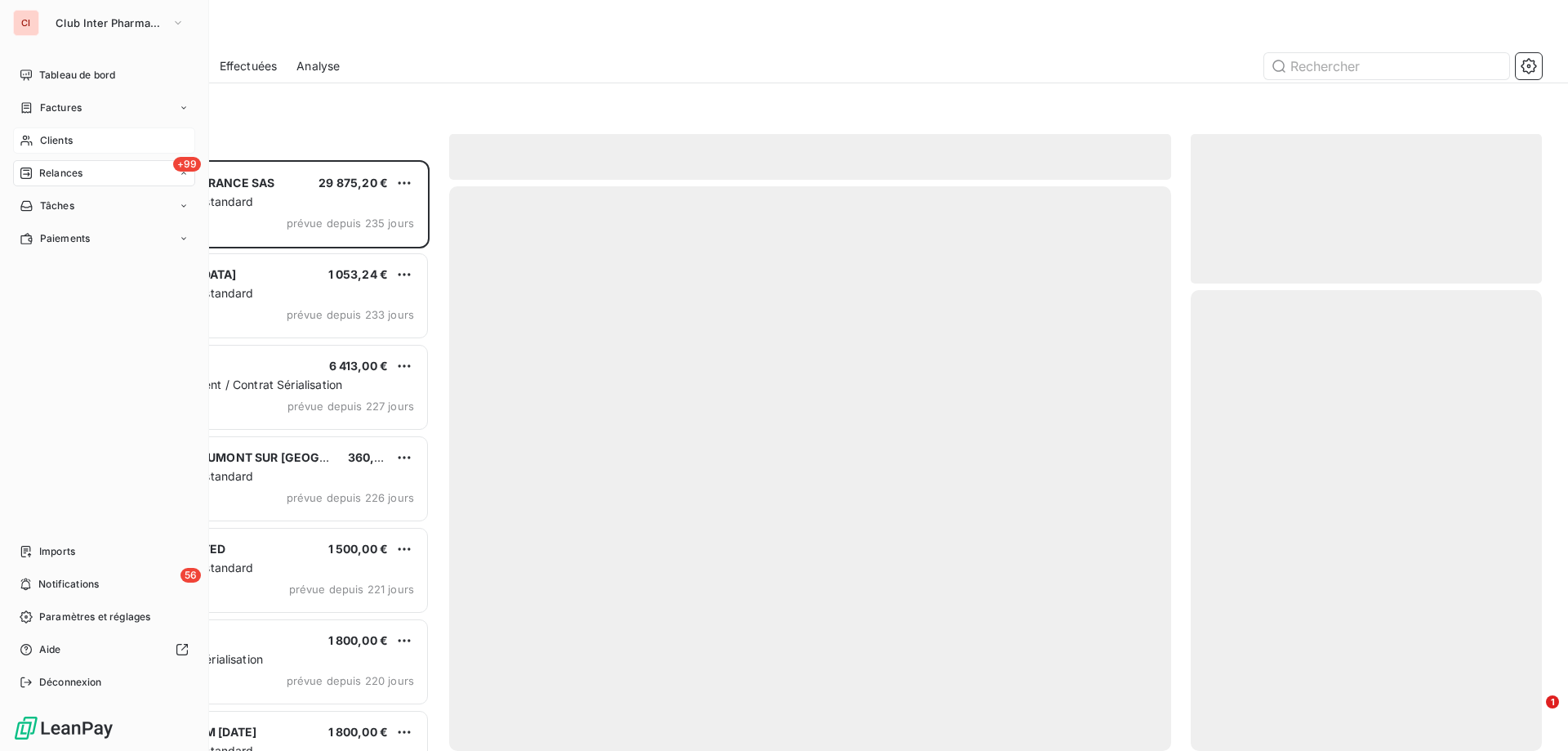
scroll to position [578, 339]
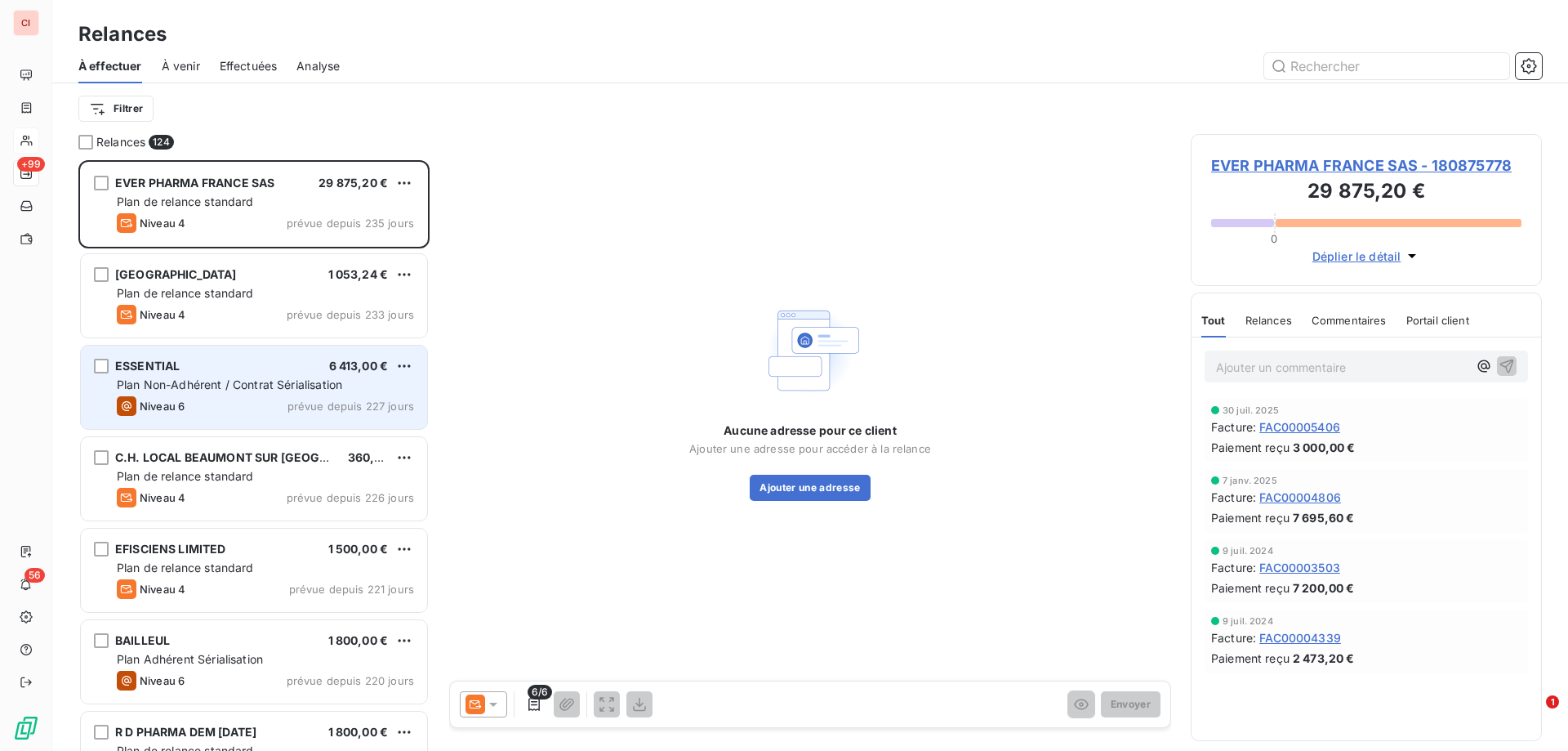
click at [318, 367] on div "ESSENTIAL 6 413,00 €" at bounding box center [265, 366] width 297 height 15
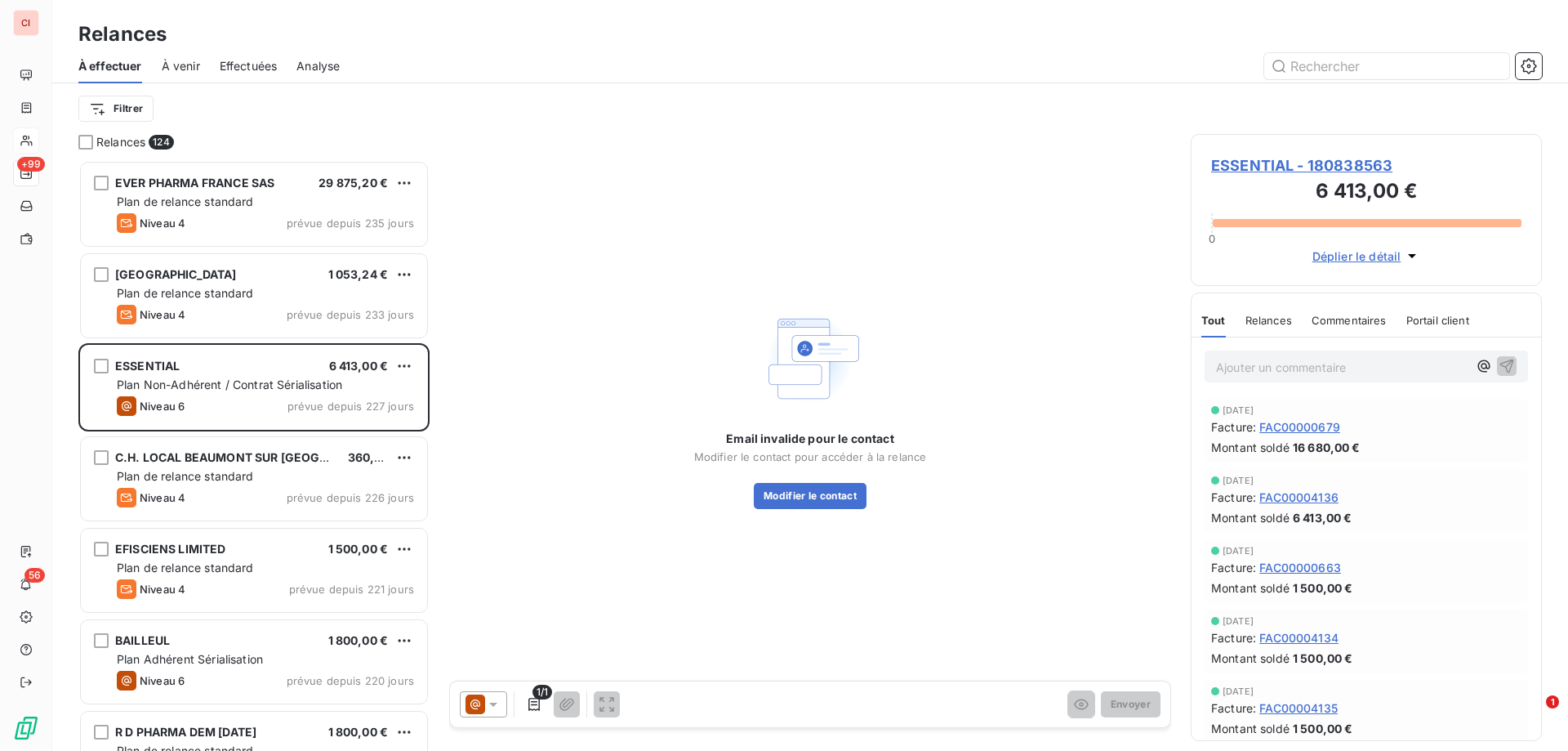
click at [1297, 499] on span "FAC00004136" at bounding box center [1299, 496] width 79 height 17
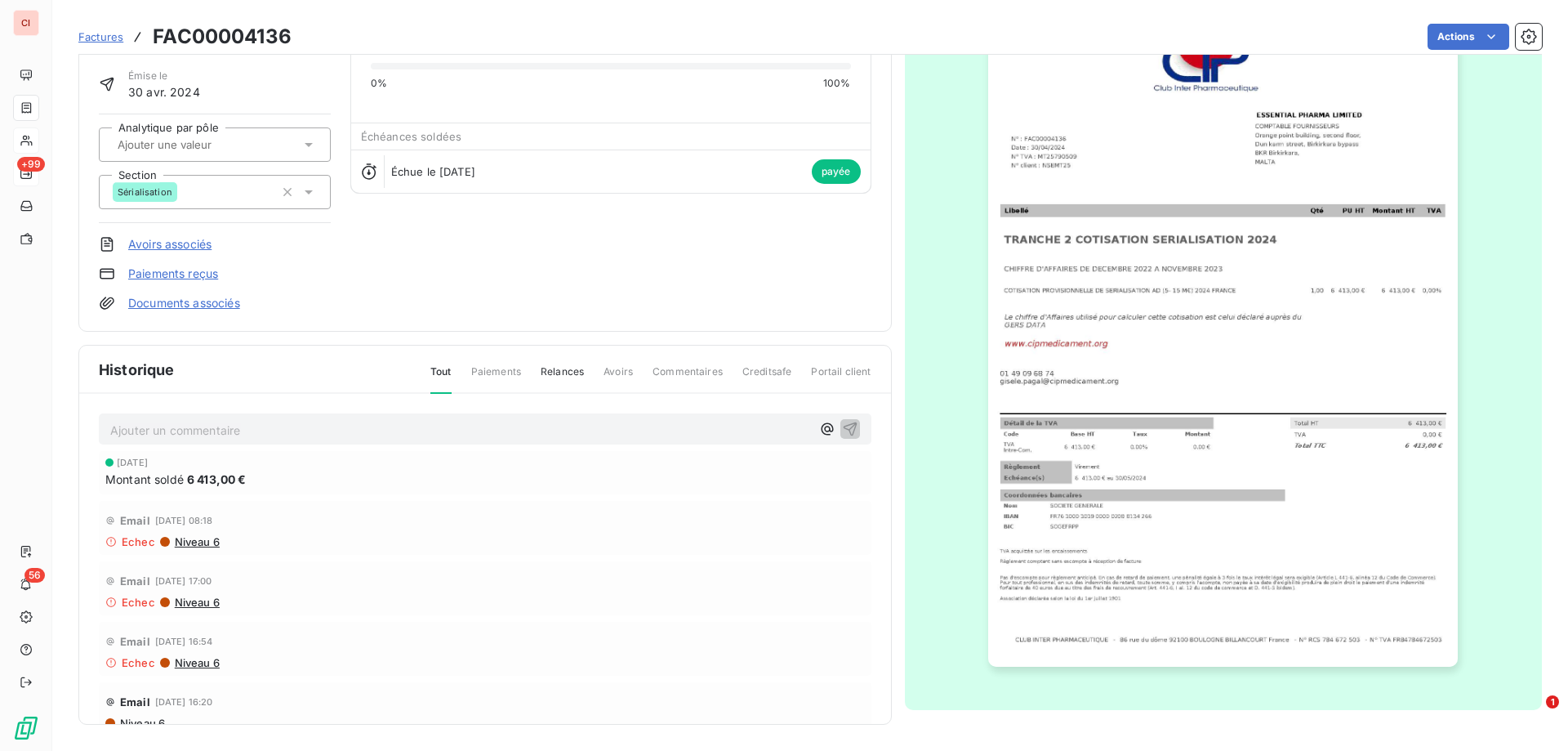
click at [558, 153] on div "Échue le [DATE] payée" at bounding box center [611, 171] width 519 height 43
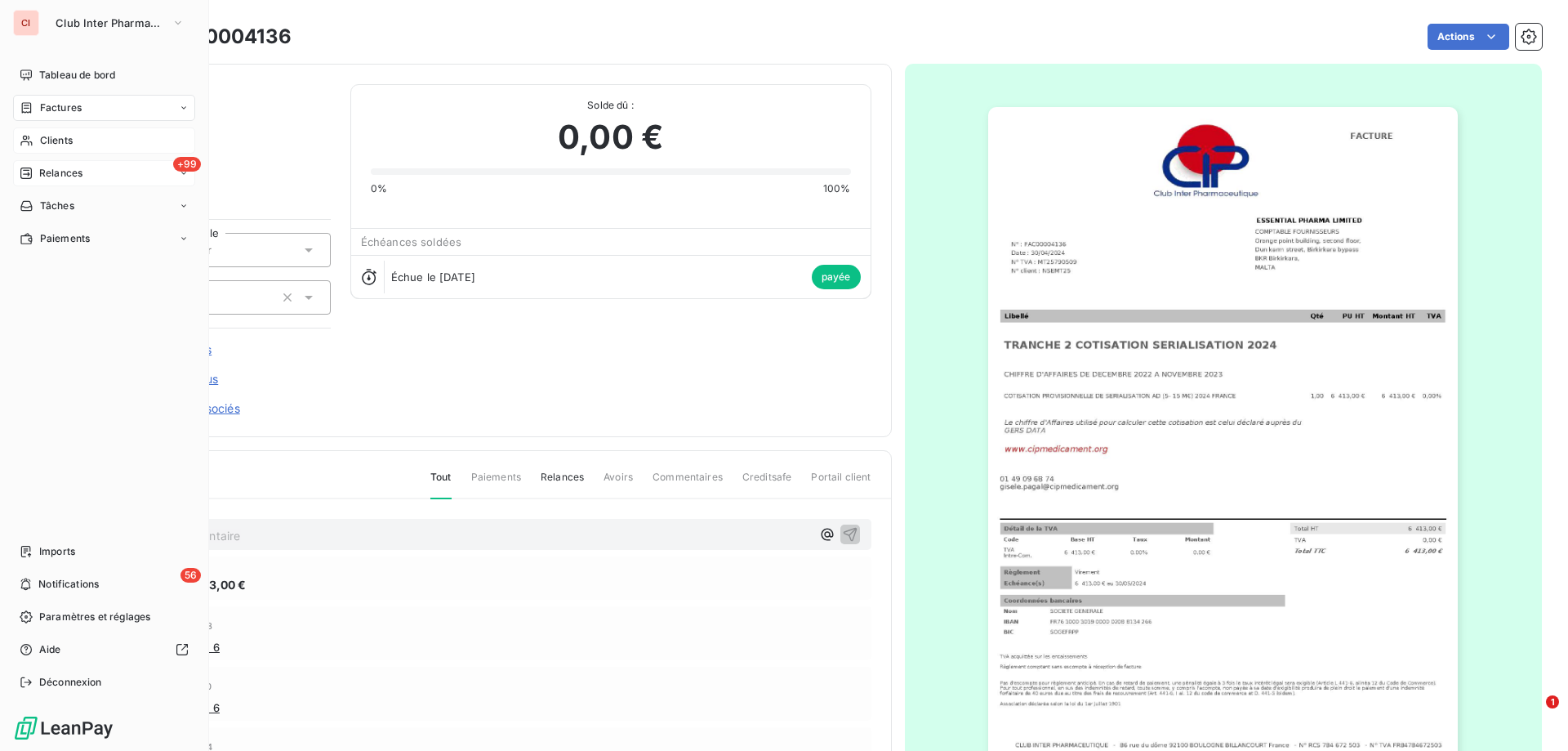
click at [53, 147] on span "Clients" at bounding box center [56, 140] width 33 height 15
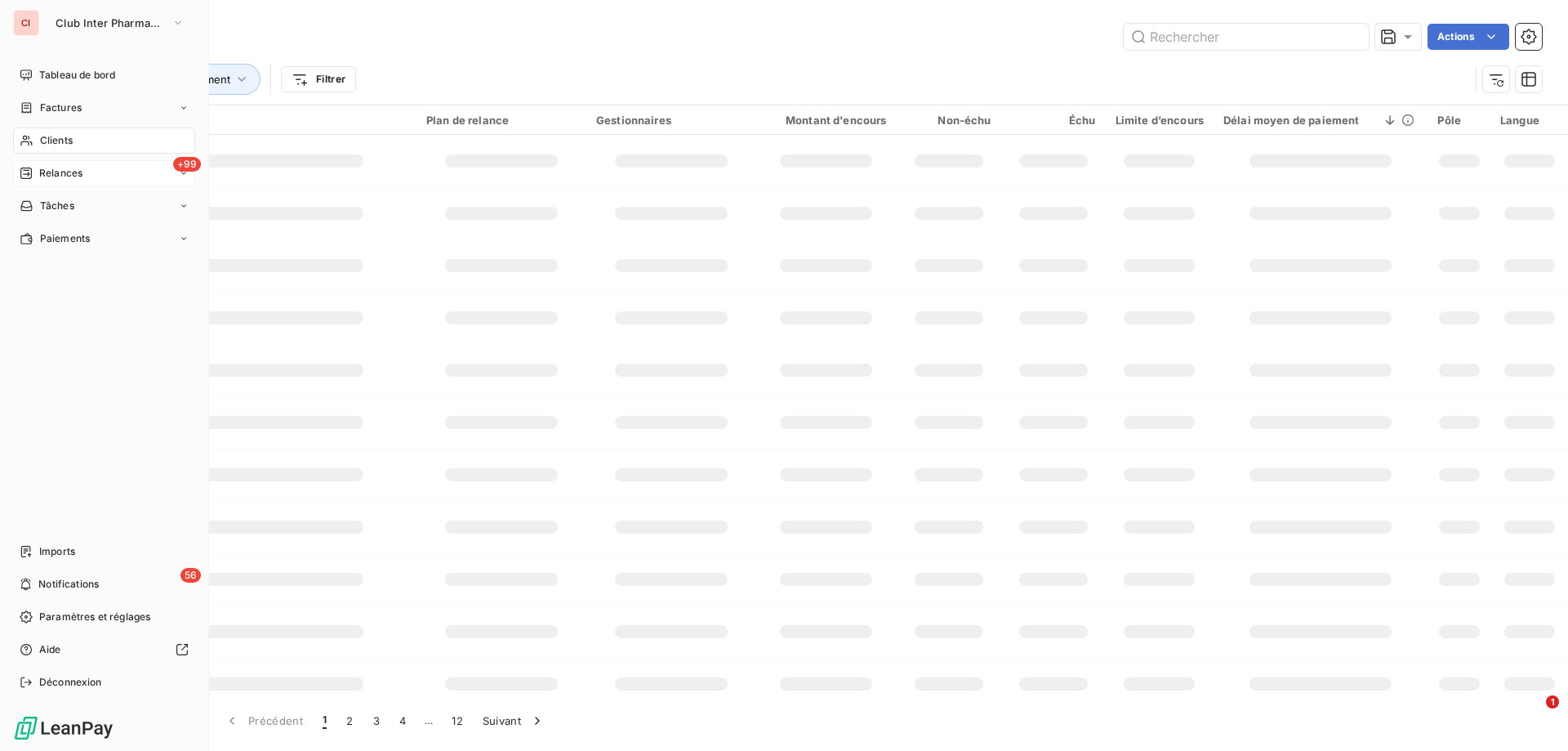
click at [58, 142] on span "Clients" at bounding box center [56, 140] width 33 height 15
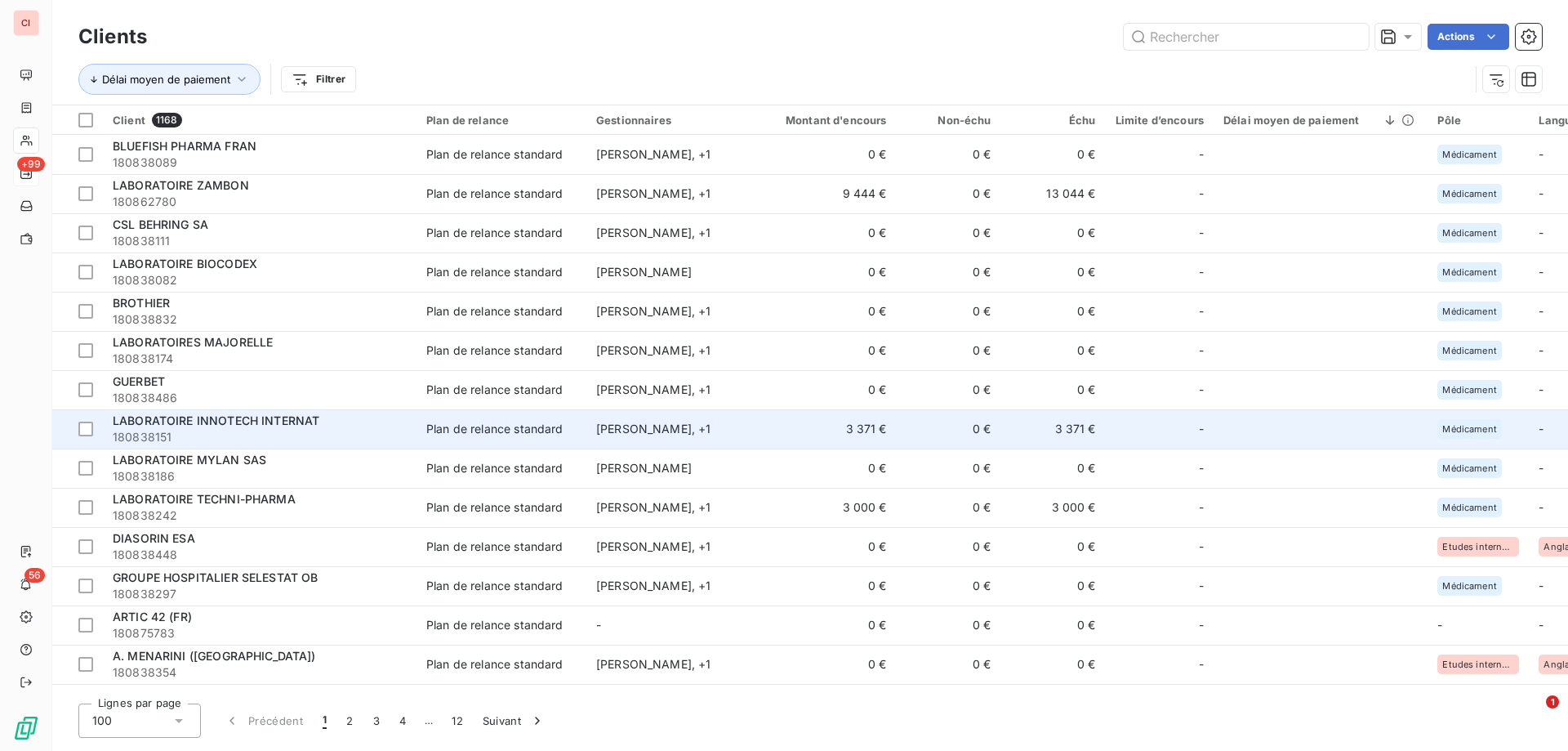
click at [239, 423] on span "LABORATOIRE INNOTECH INTERNAT" at bounding box center [216, 420] width 207 height 14
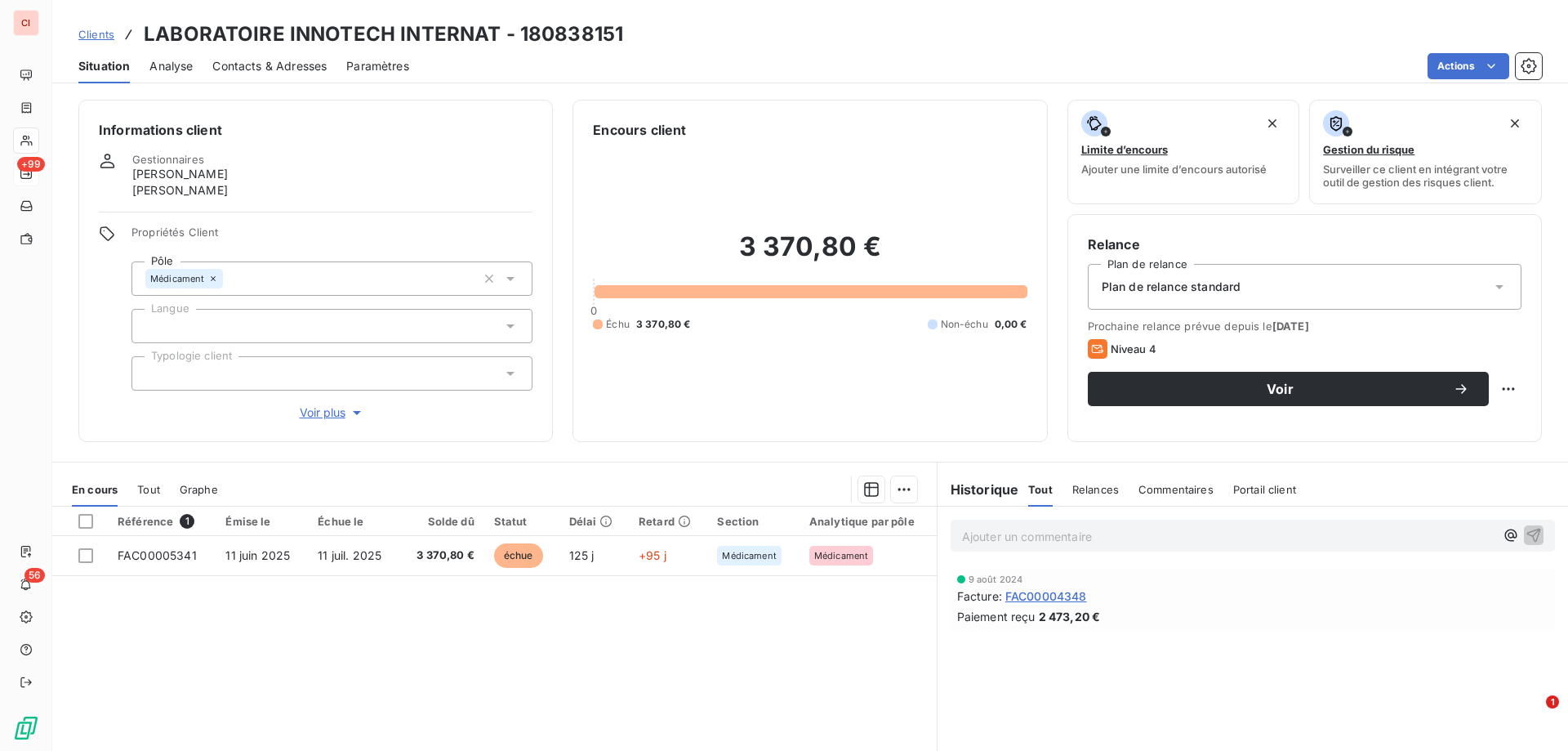
click at [1039, 592] on span "FAC00004348" at bounding box center [1046, 595] width 82 height 17
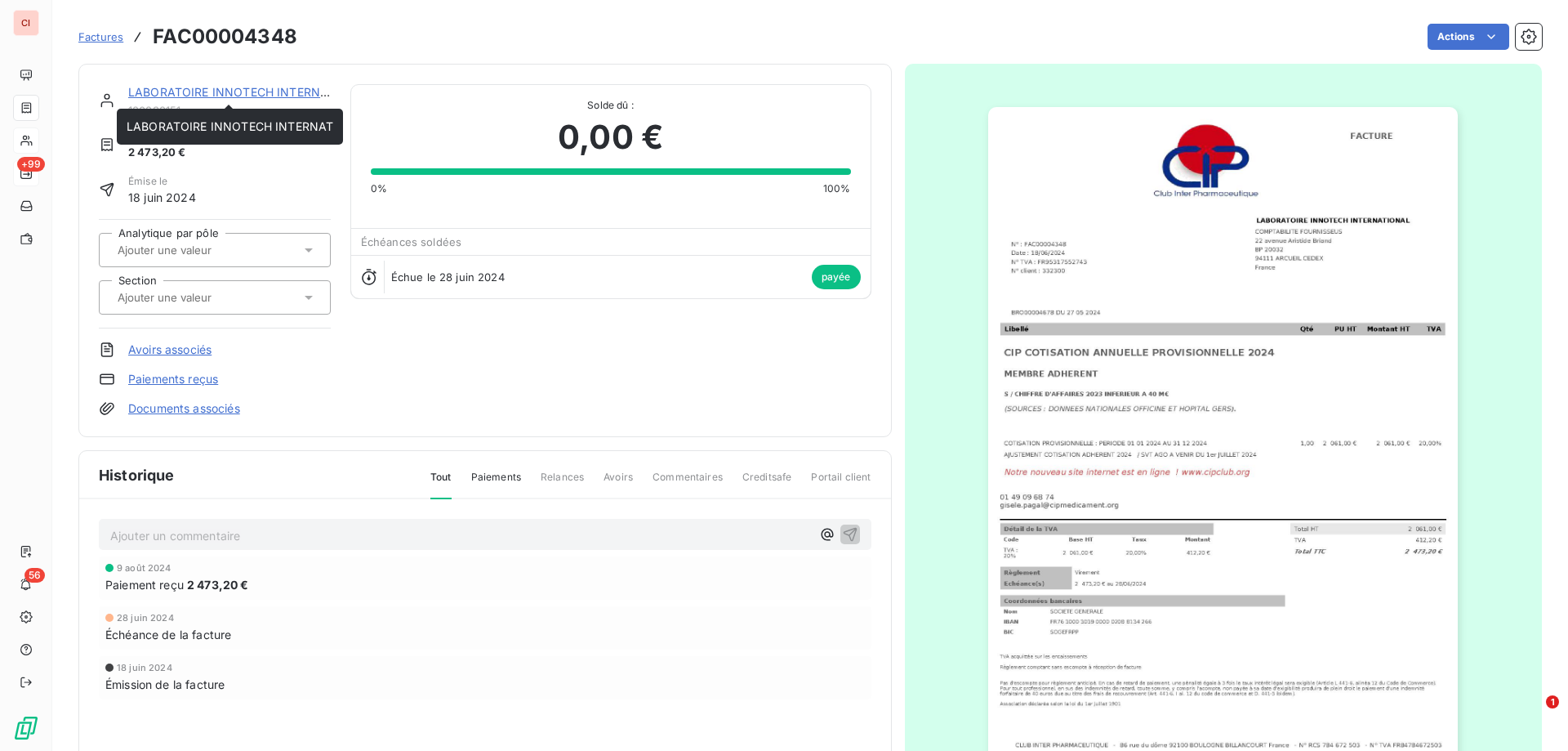
click at [252, 95] on link "LABORATOIRE INNOTECH INTERNAT" at bounding box center [231, 92] width 207 height 14
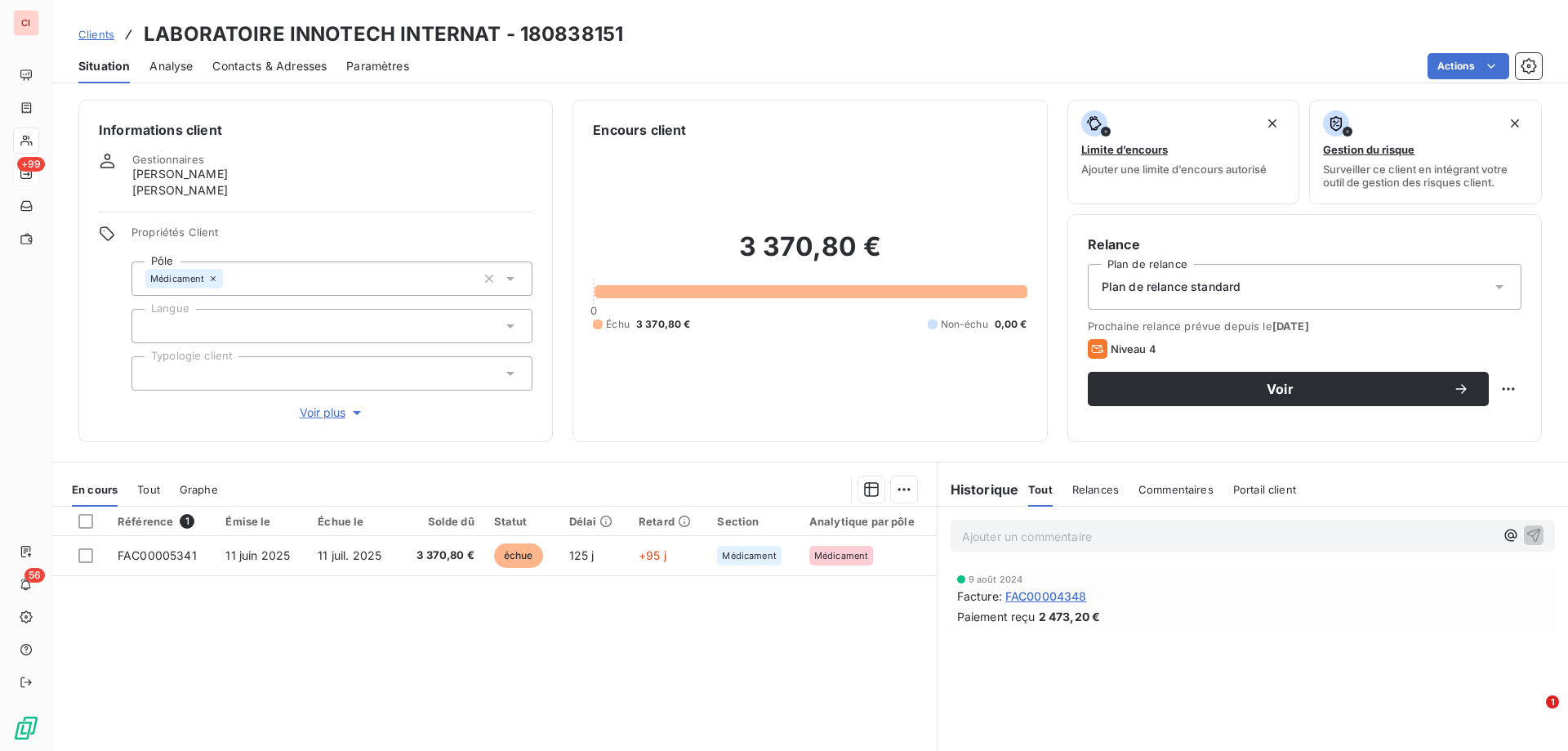
click at [316, 71] on span "Contacts & Adresses" at bounding box center [269, 66] width 115 height 16
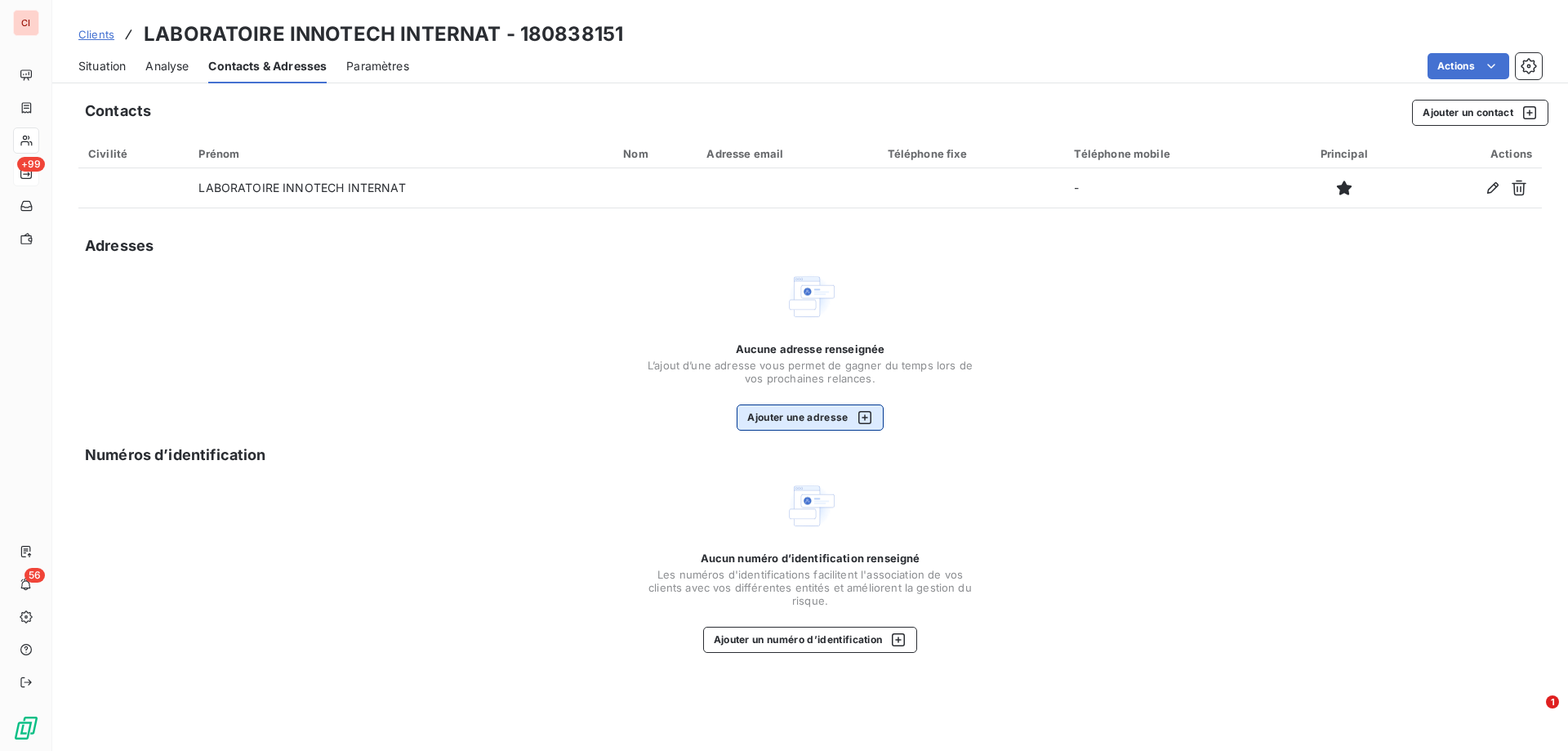
click at [805, 410] on button "Ajouter une adresse" at bounding box center [809, 417] width 146 height 26
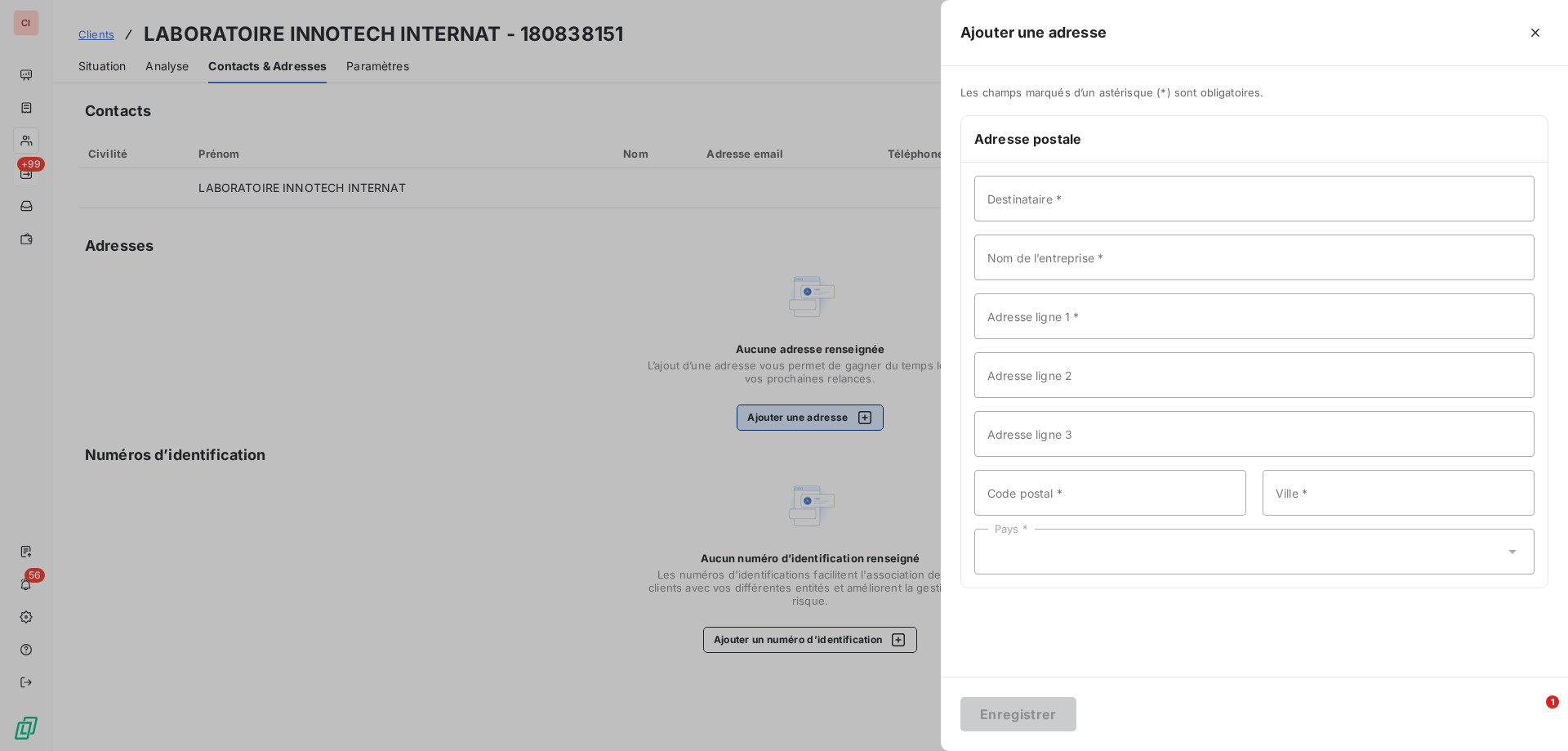
click at [805, 410] on div at bounding box center [784, 376] width 1568 height 751
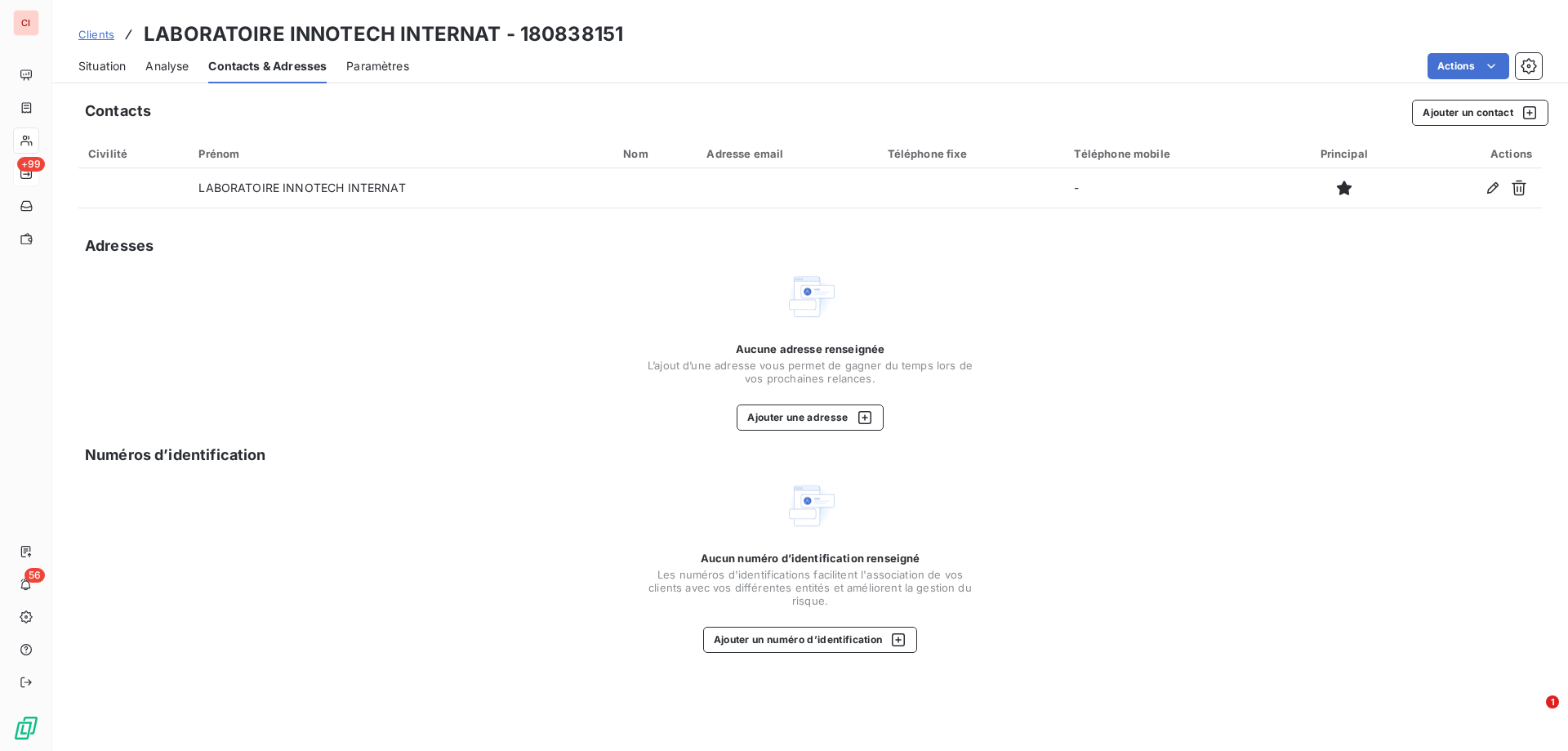
click at [95, 69] on span "Situation" at bounding box center [102, 66] width 47 height 16
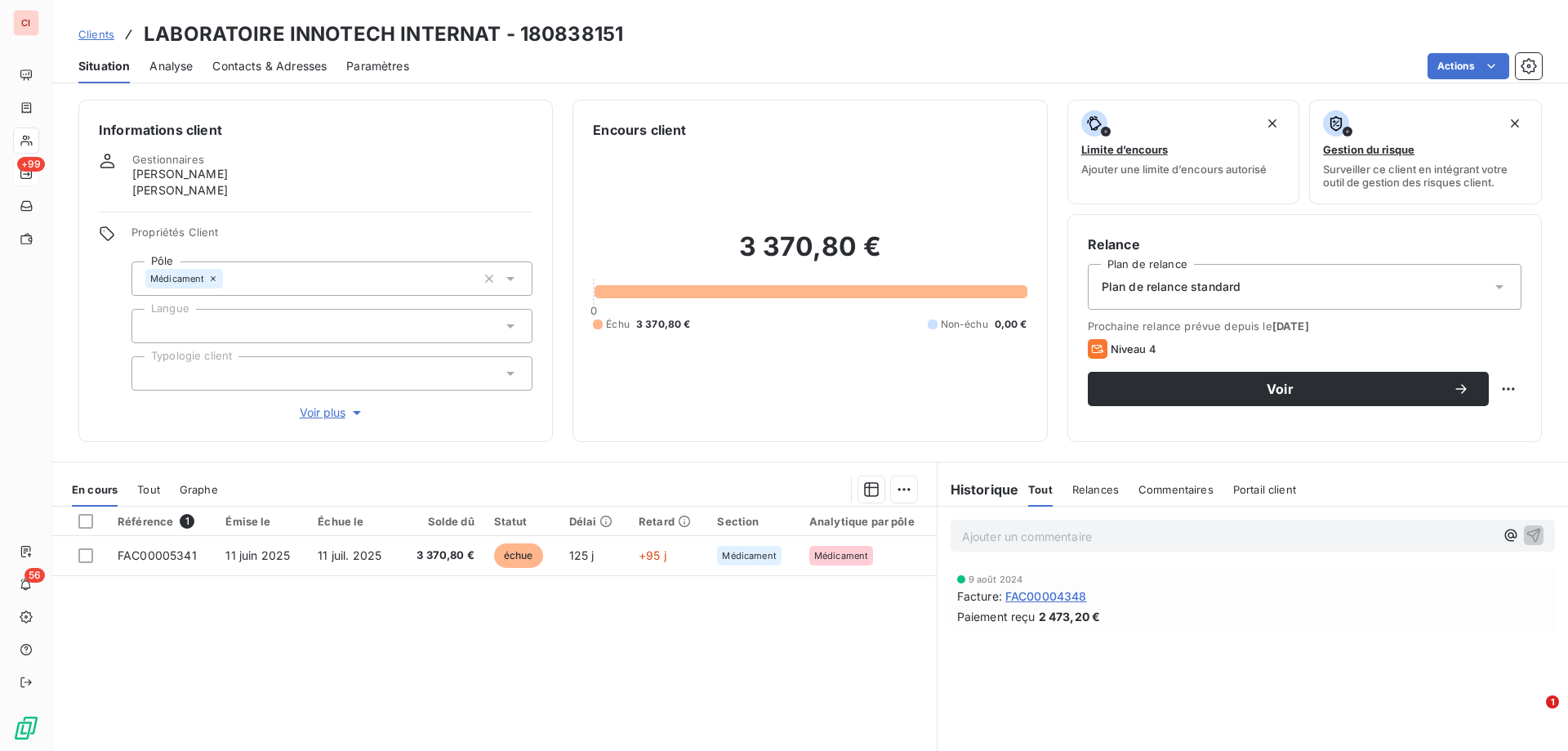
click at [1049, 595] on span "FAC00004348" at bounding box center [1046, 595] width 82 height 17
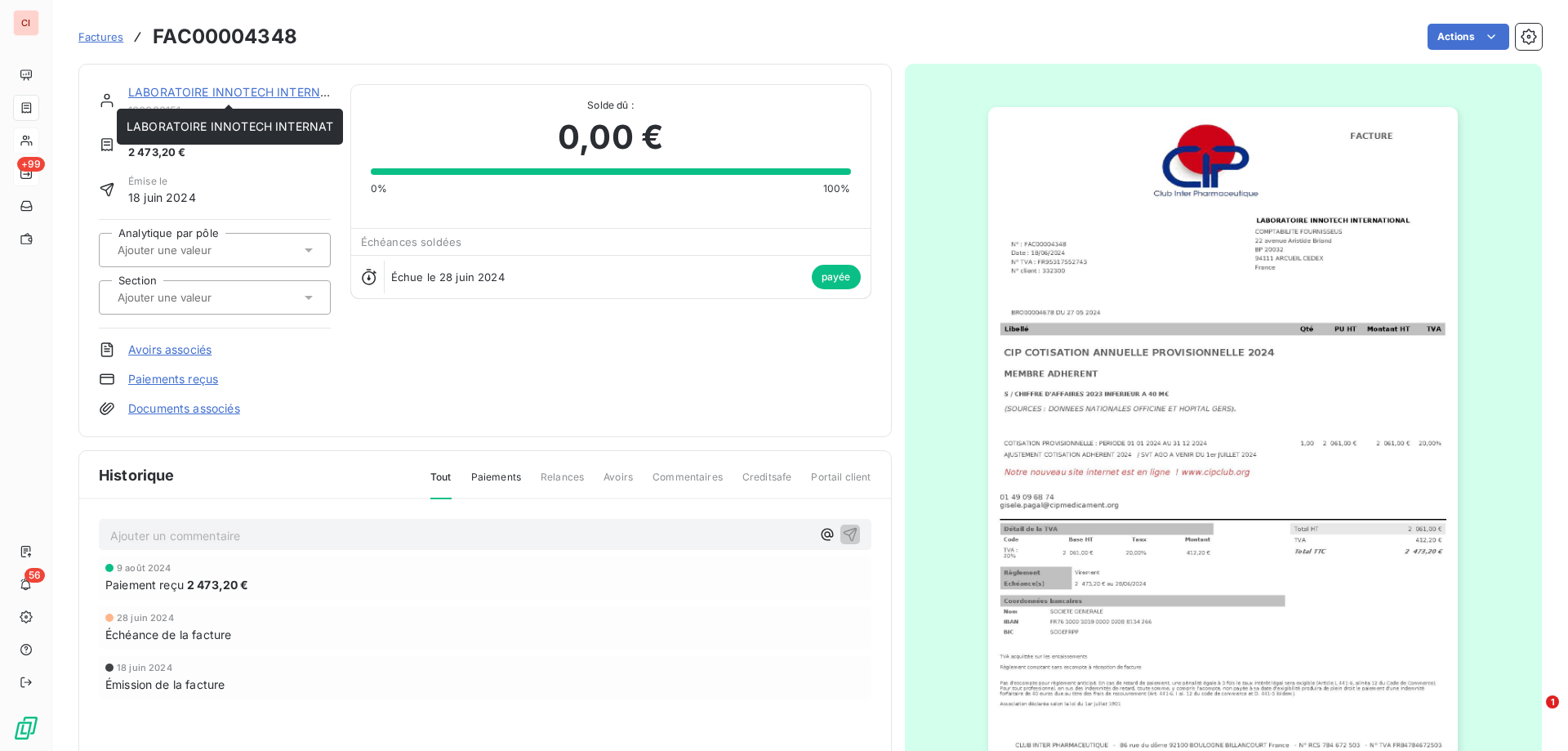
click at [267, 93] on link "LABORATOIRE INNOTECH INTERNAT" at bounding box center [231, 92] width 207 height 14
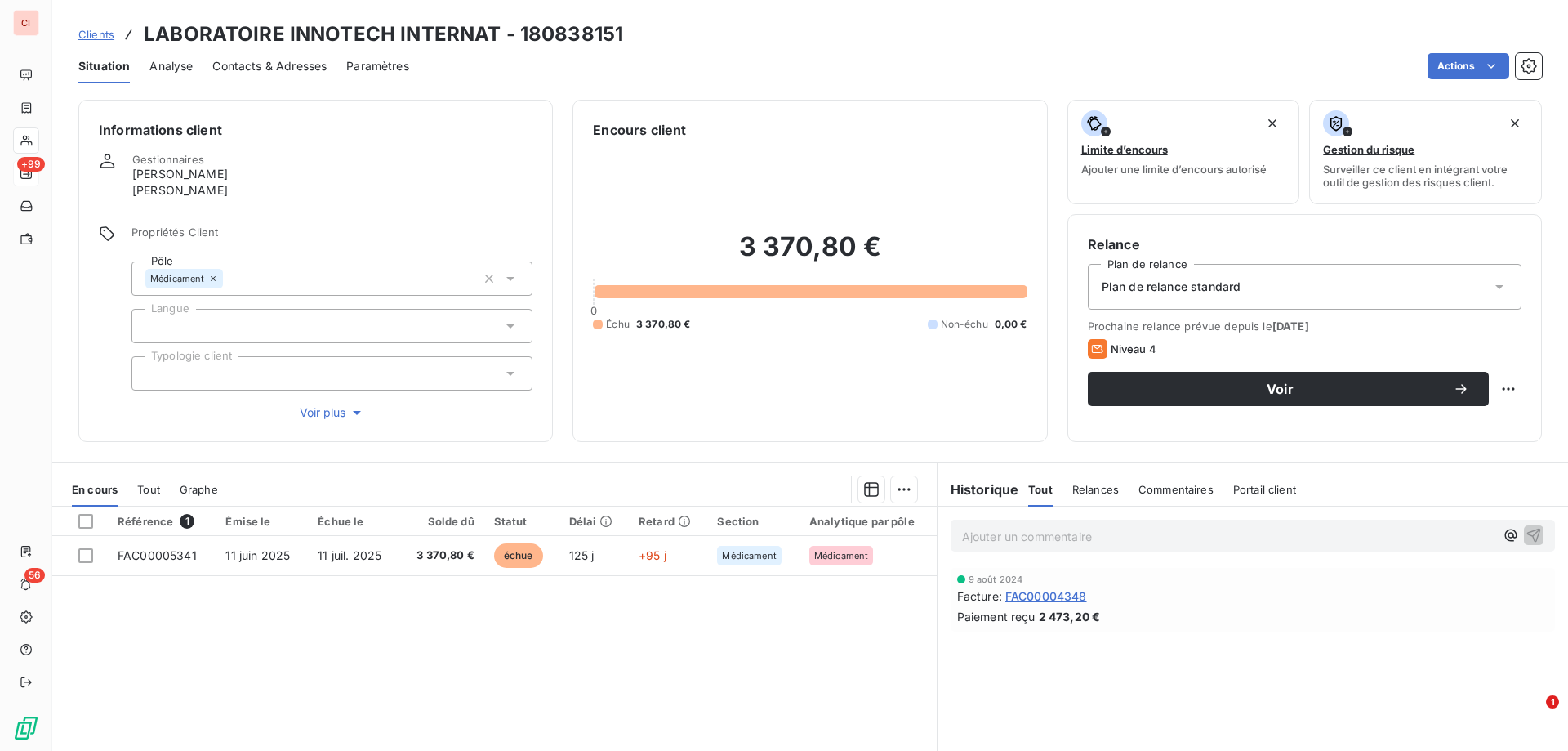
click at [283, 65] on span "Contacts & Adresses" at bounding box center [269, 66] width 115 height 16
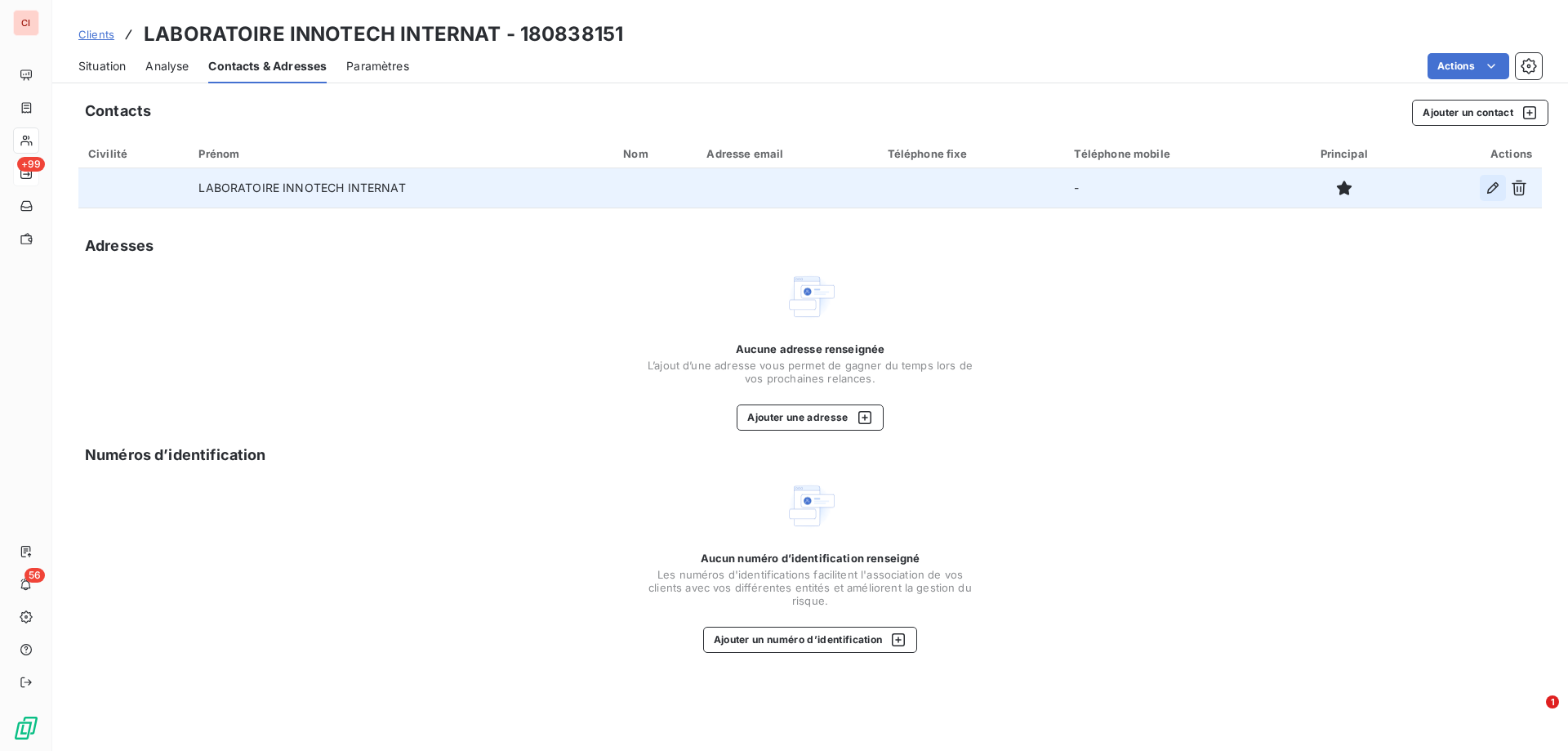
click at [1491, 188] on icon "button" at bounding box center [1492, 188] width 16 height 16
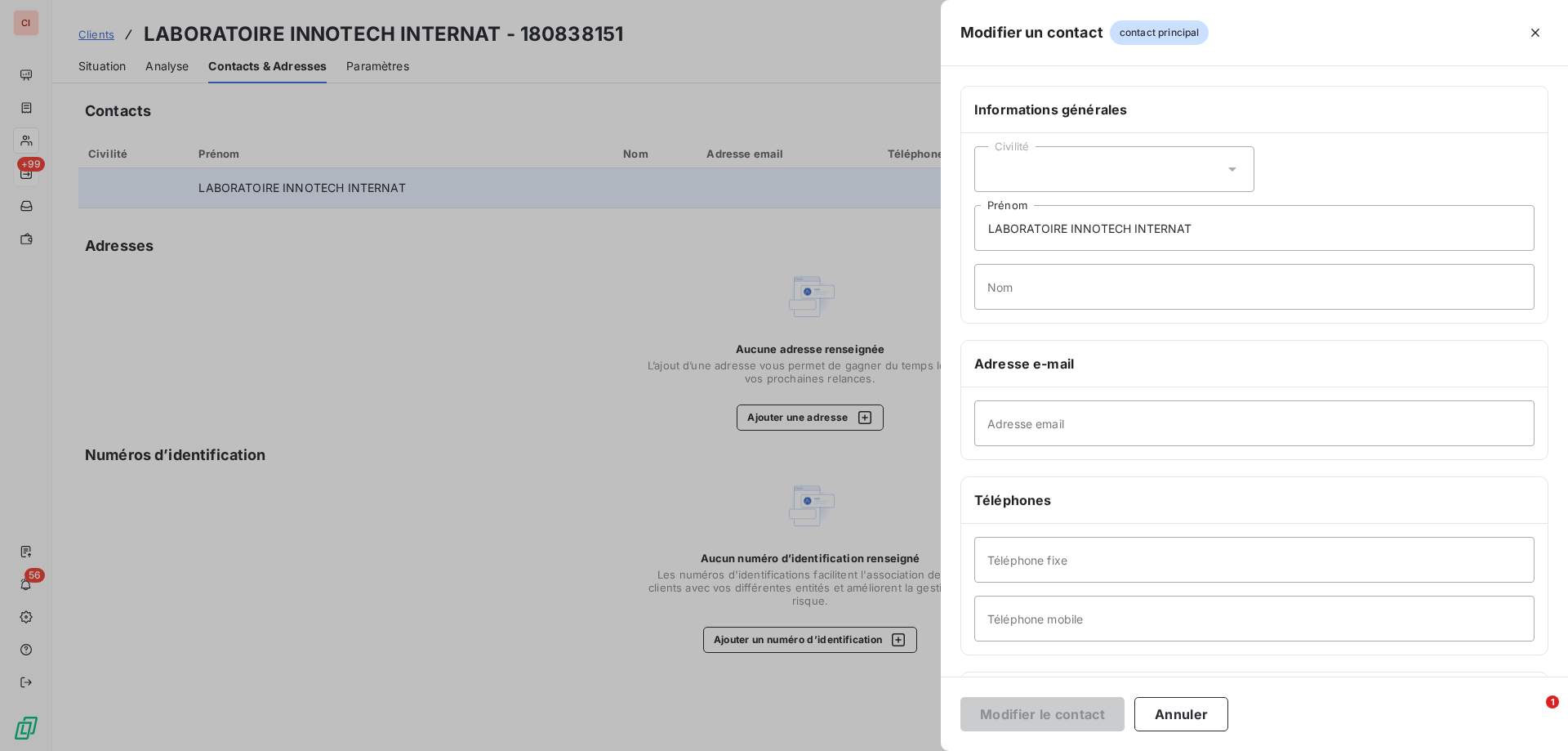
click at [532, 410] on div at bounding box center [784, 376] width 1568 height 751
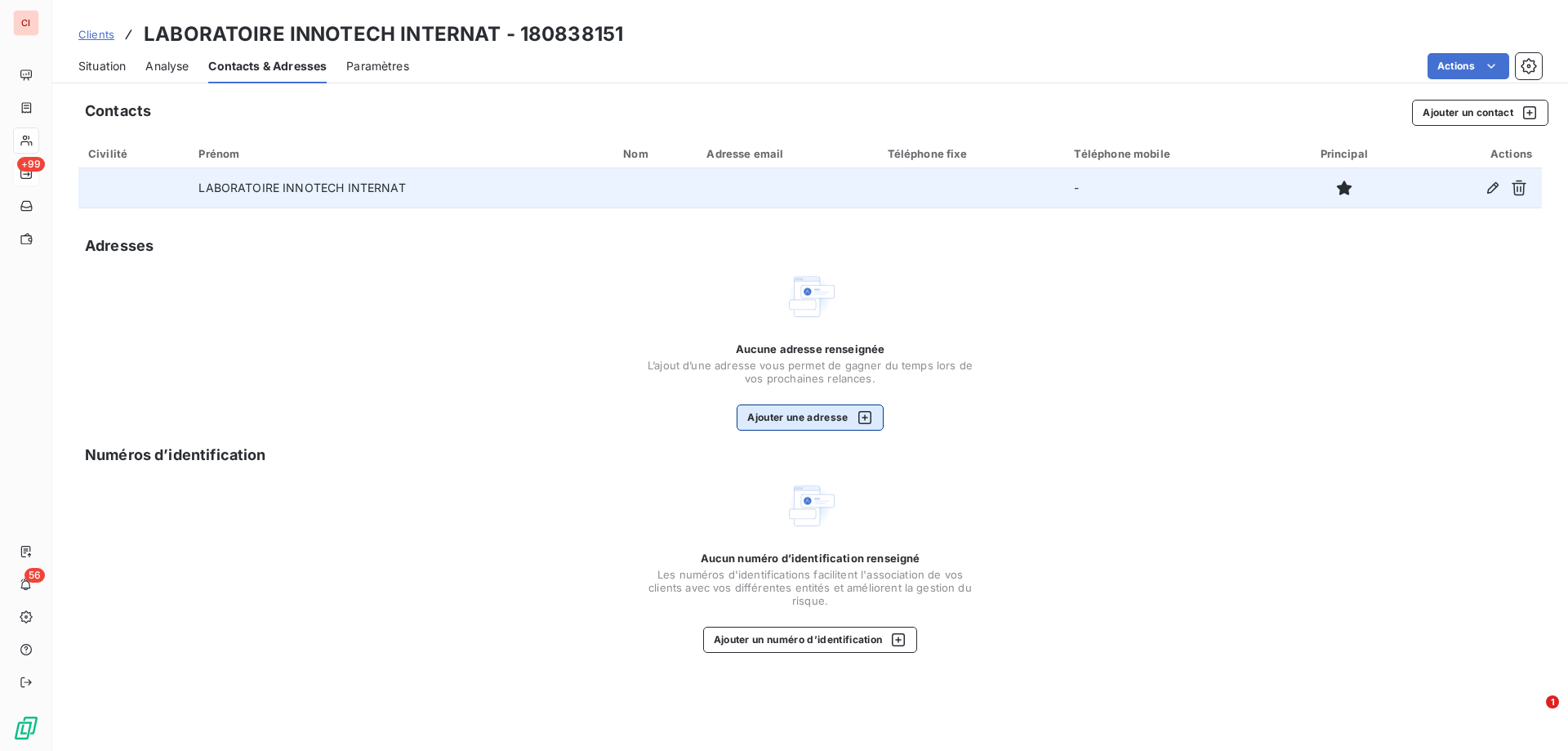
click at [743, 420] on button "Ajouter une adresse" at bounding box center [809, 417] width 146 height 26
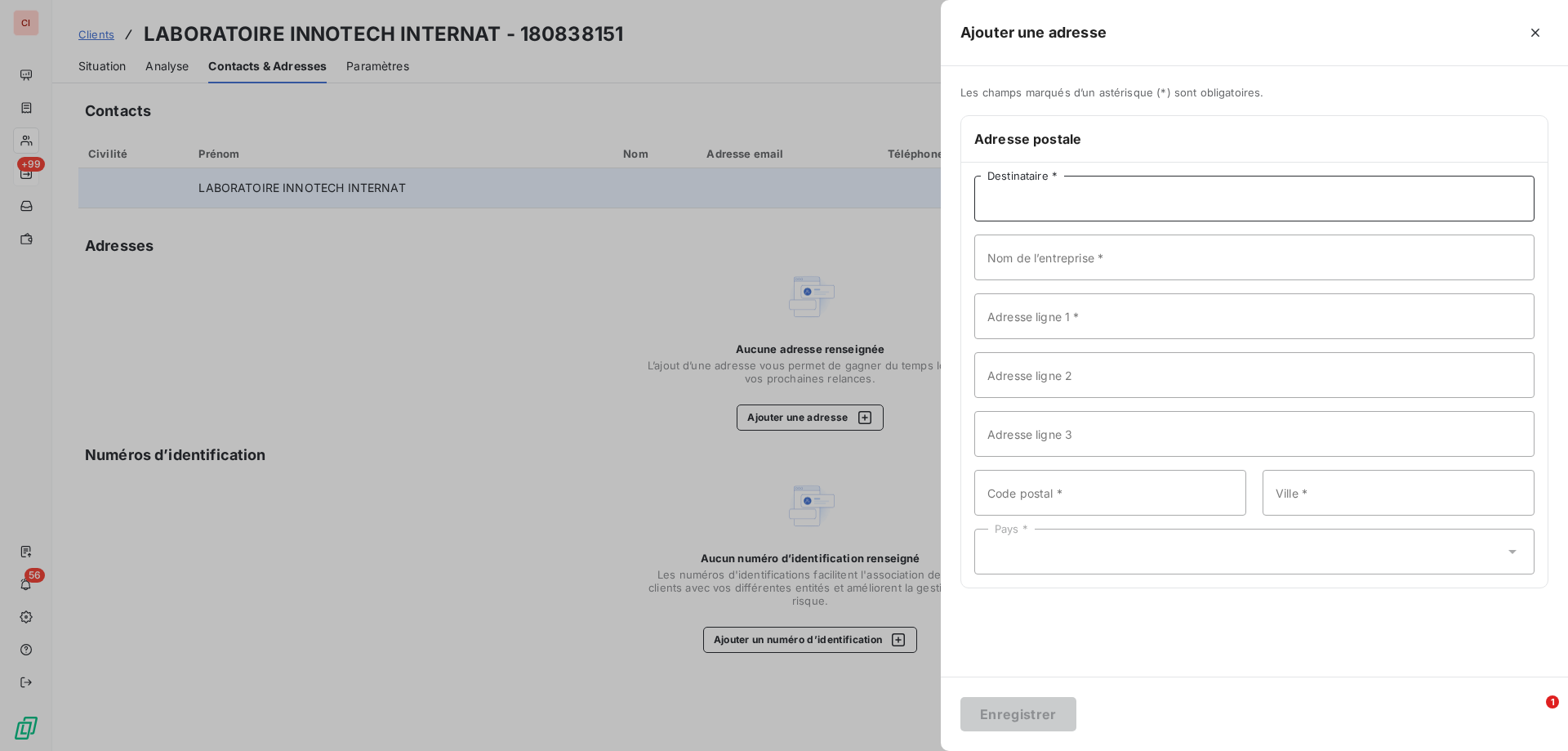
click at [1060, 207] on input "Destinataire *" at bounding box center [1254, 199] width 560 height 46
type input "SERVICE COMPTABLE"
click at [1106, 208] on input "SERVICE COMPTABLE" at bounding box center [1254, 199] width 560 height 46
click at [1064, 251] on input "Nom de l’entreprise *" at bounding box center [1254, 258] width 560 height 46
type input "LABORATOIRE INNOTECH INTERNATIONAL"
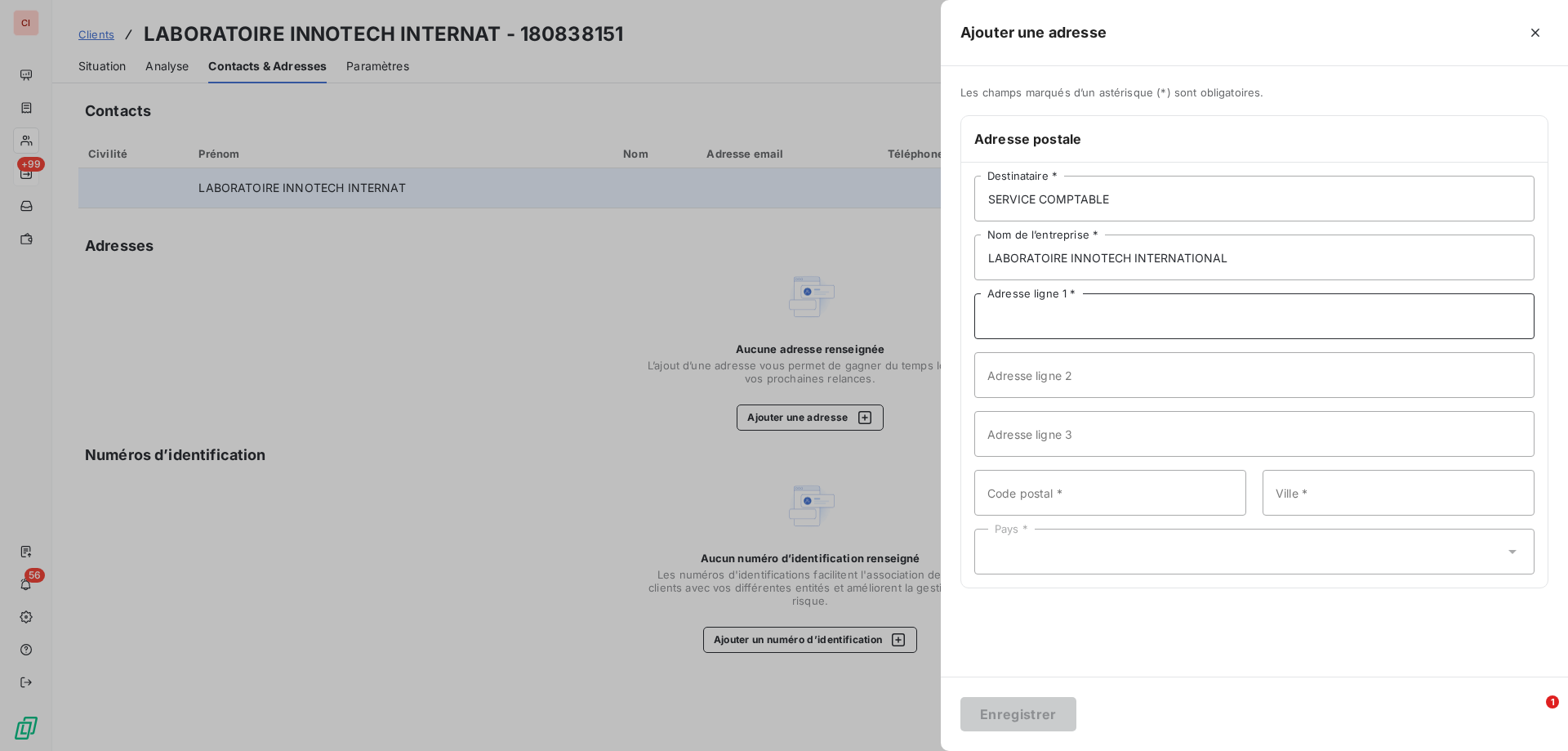
click at [1177, 329] on input "Adresse ligne 1 *" at bounding box center [1254, 317] width 560 height 46
type input "[STREET_ADDRESS][PERSON_NAME]"
type input "BP 20032"
type input "94111"
type input "ARCUEIL"
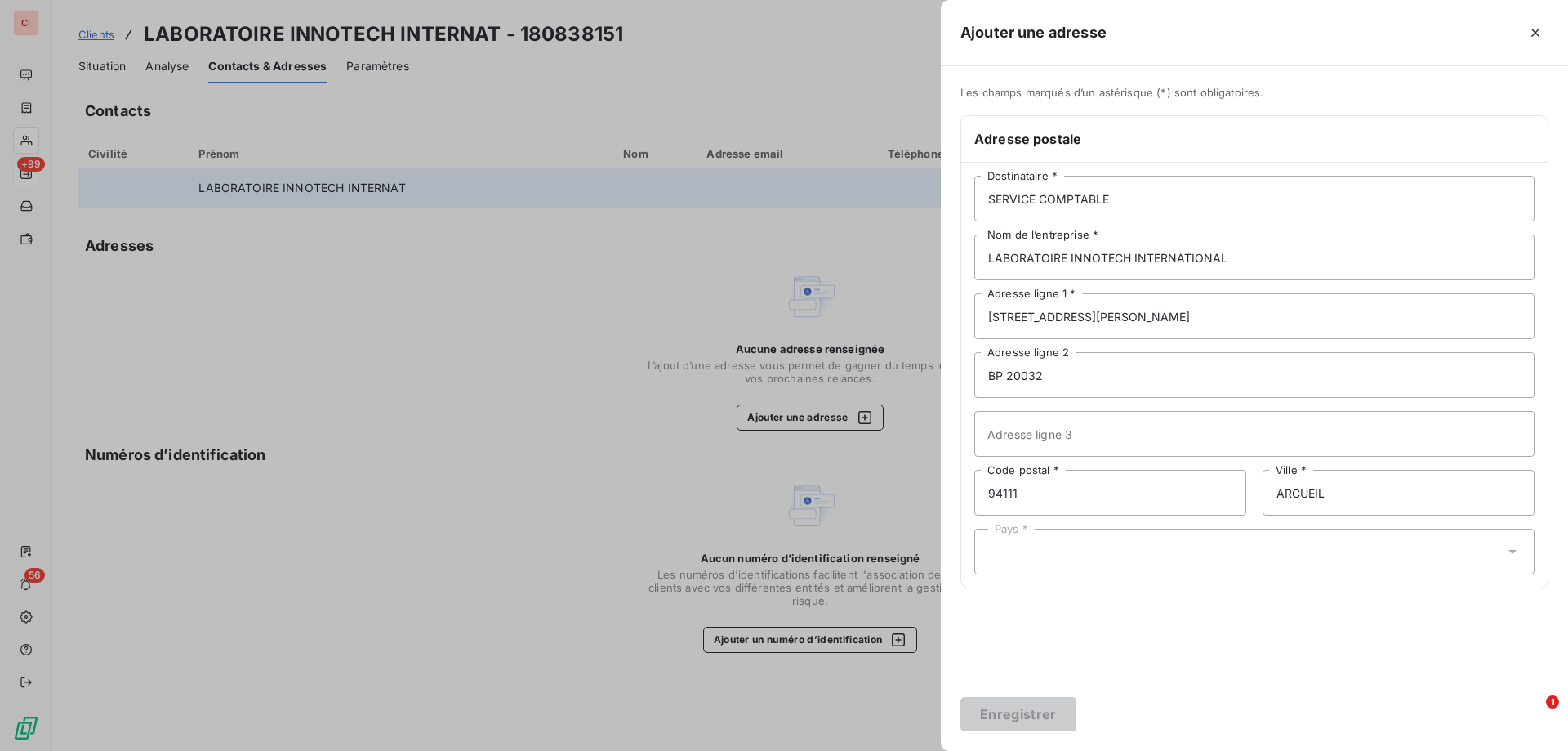
click at [1106, 648] on div "Les champs marqués d’un astérisque (*) sont obligatoires. Adresse postale SERVI…" at bounding box center [1254, 371] width 627 height 610
click at [1241, 546] on div "Pays *" at bounding box center [1254, 551] width 560 height 46
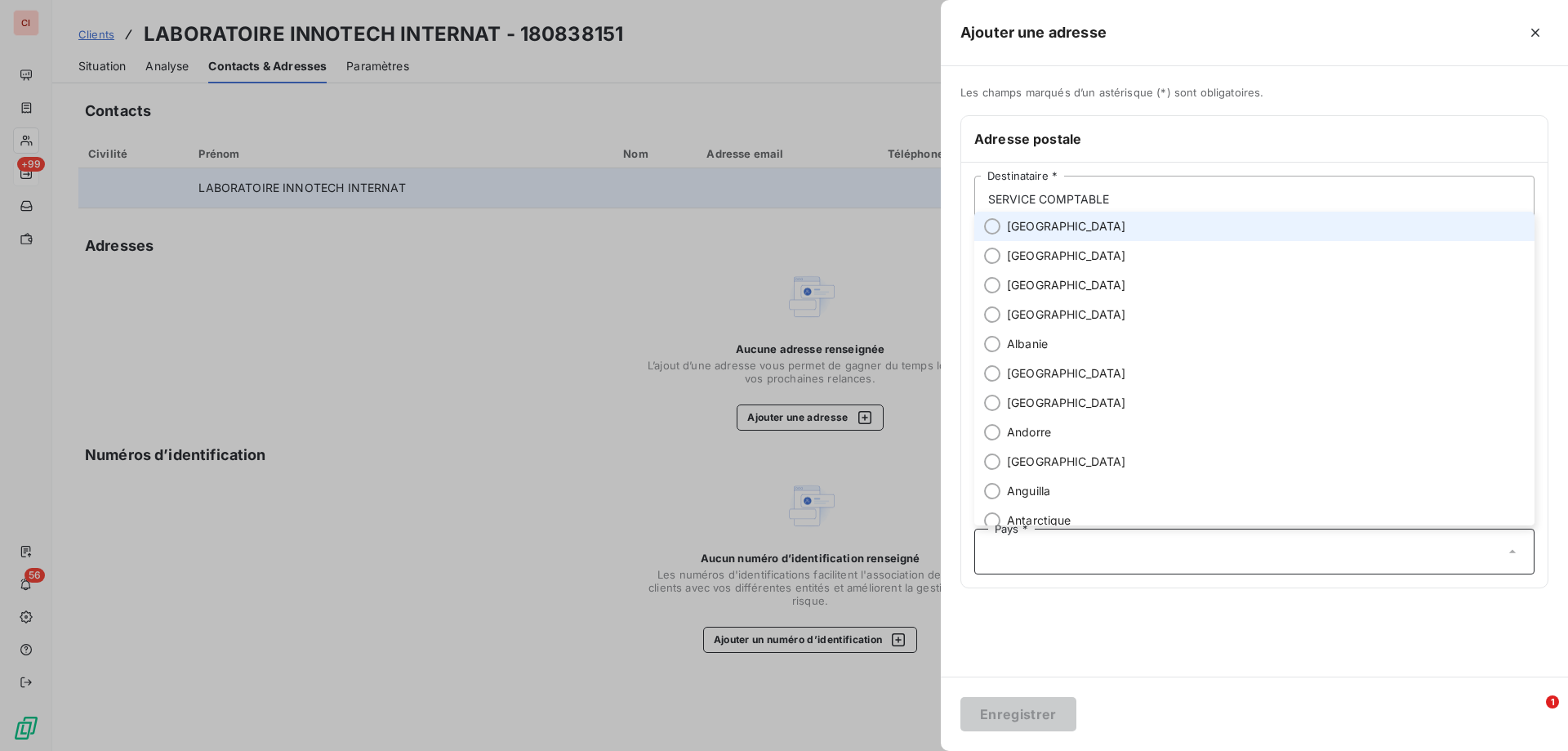
click at [1046, 224] on li "[GEOGRAPHIC_DATA]" at bounding box center [1254, 226] width 560 height 29
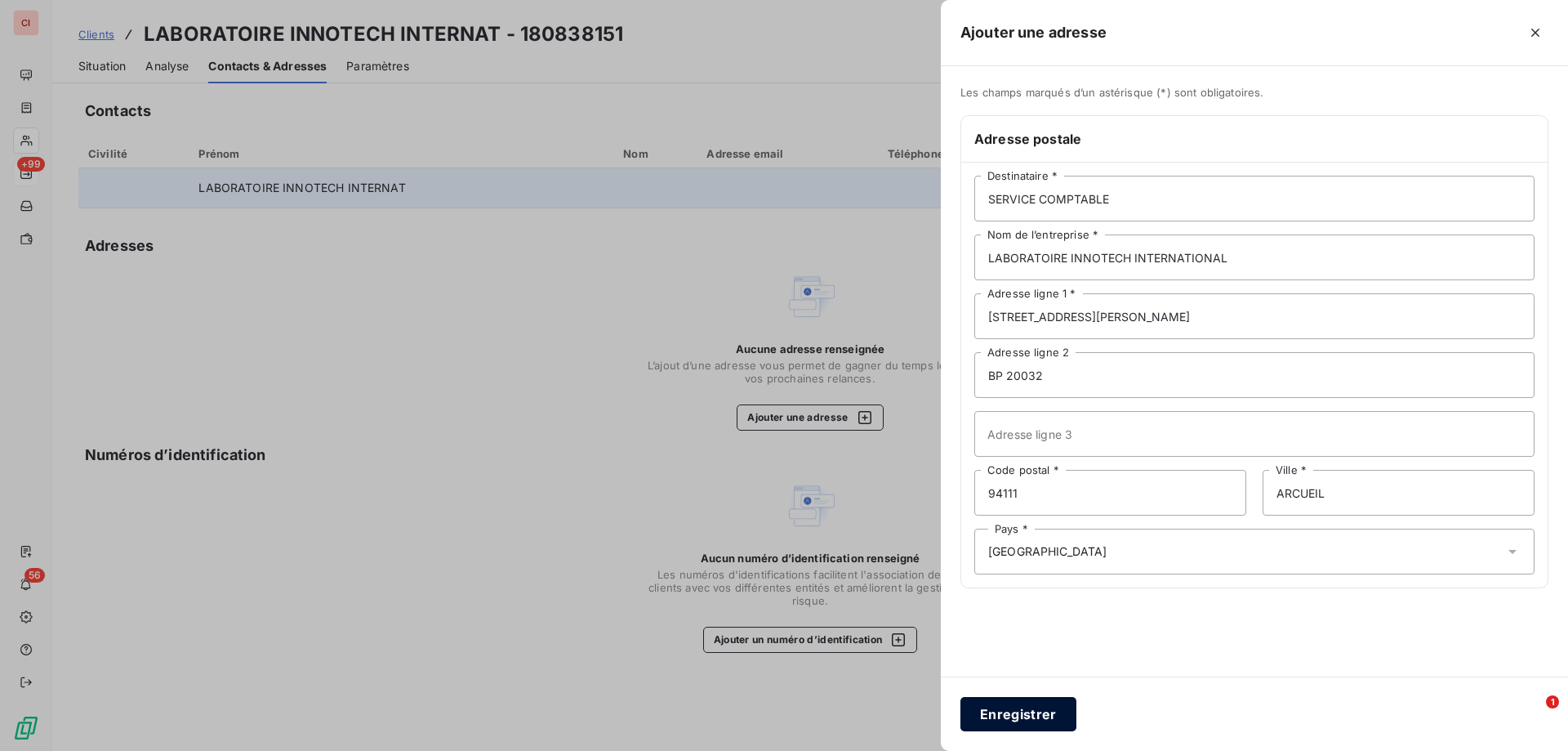
click at [1025, 714] on button "Enregistrer" at bounding box center [1018, 714] width 116 height 34
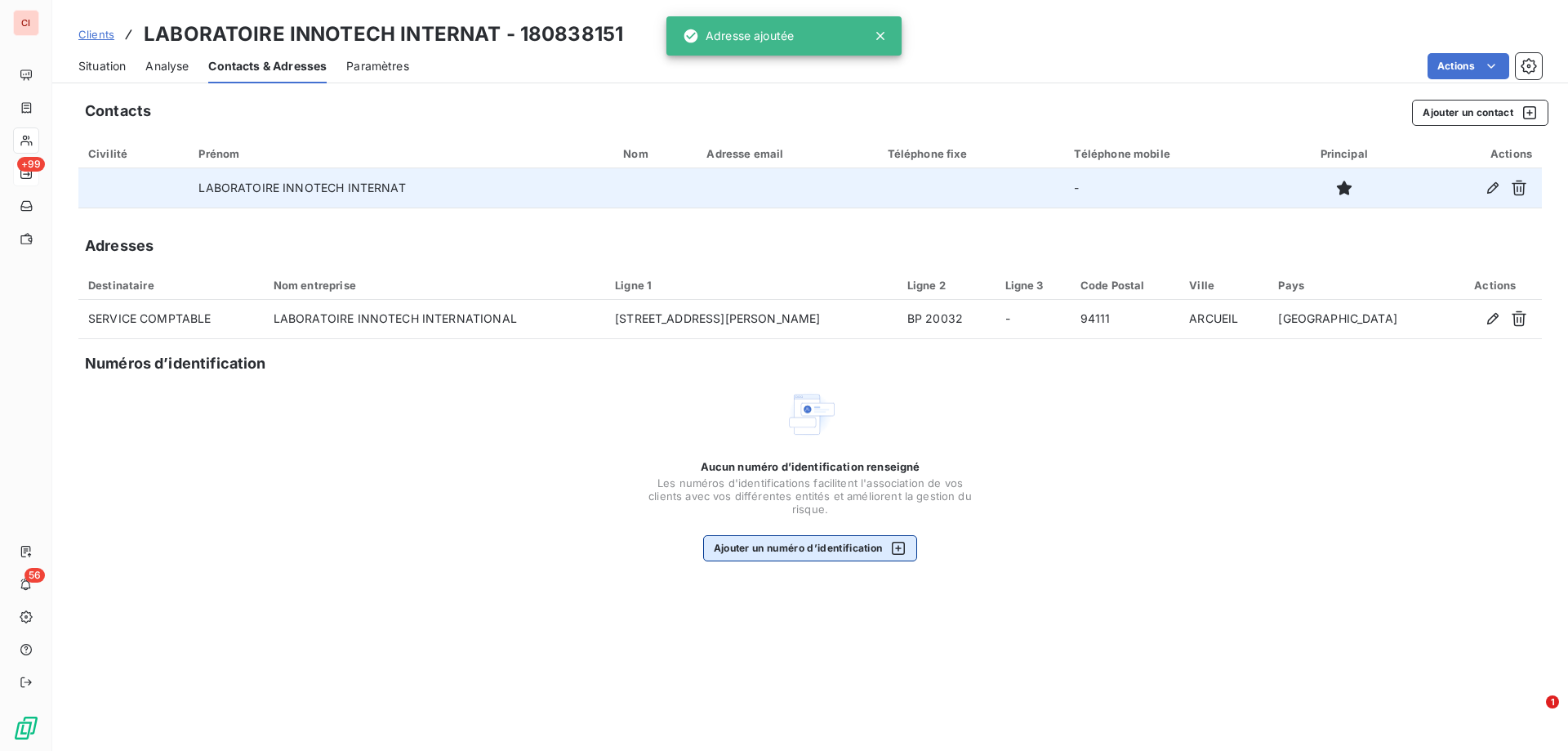
click at [855, 545] on button "Ajouter un numéro d’identification" at bounding box center [809, 548] width 215 height 26
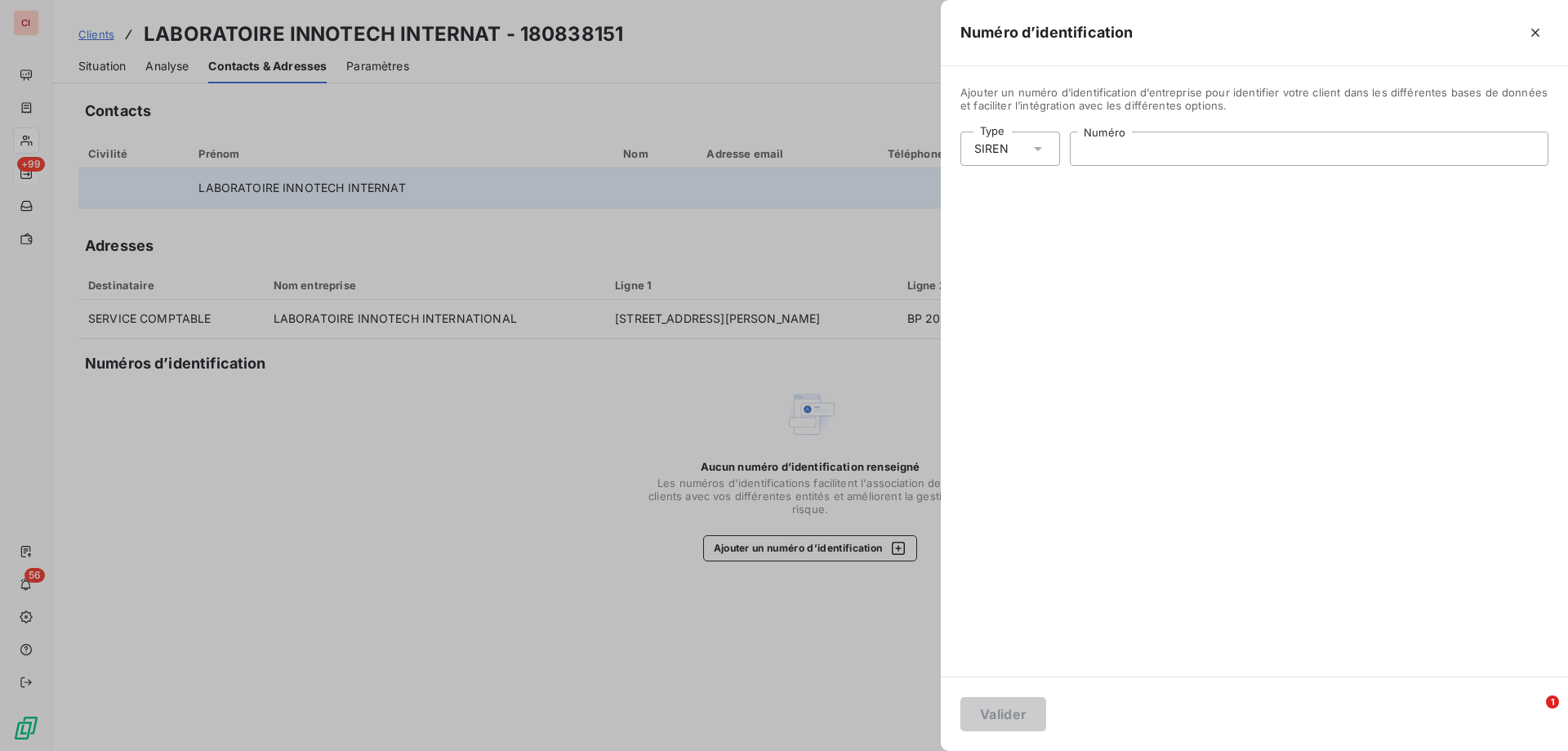
click at [1150, 155] on input "Numéro" at bounding box center [1309, 149] width 477 height 33
type input "317 552 743"
click at [1007, 709] on button "Valider" at bounding box center [1003, 714] width 86 height 34
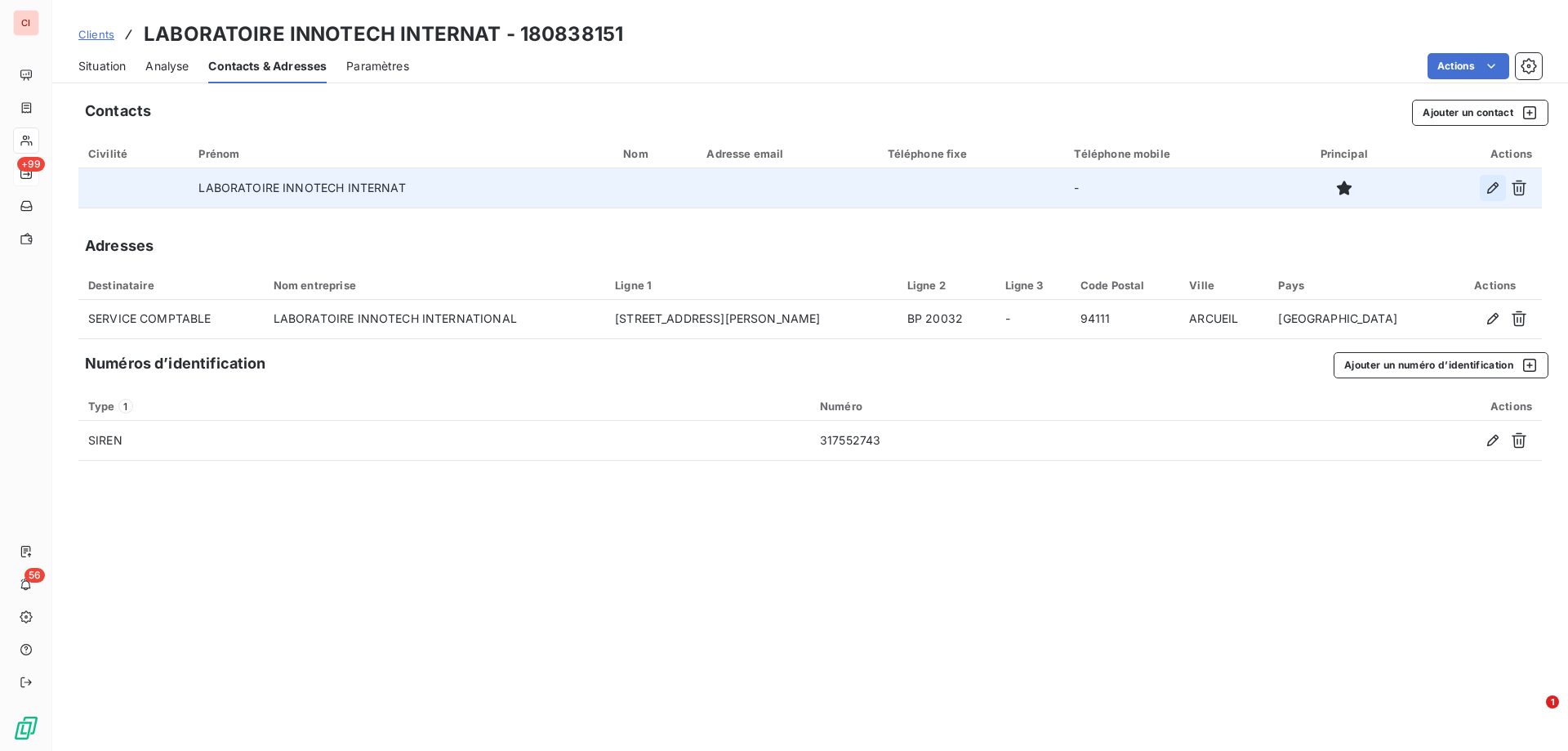
click at [1484, 189] on icon "button" at bounding box center [1492, 188] width 16 height 16
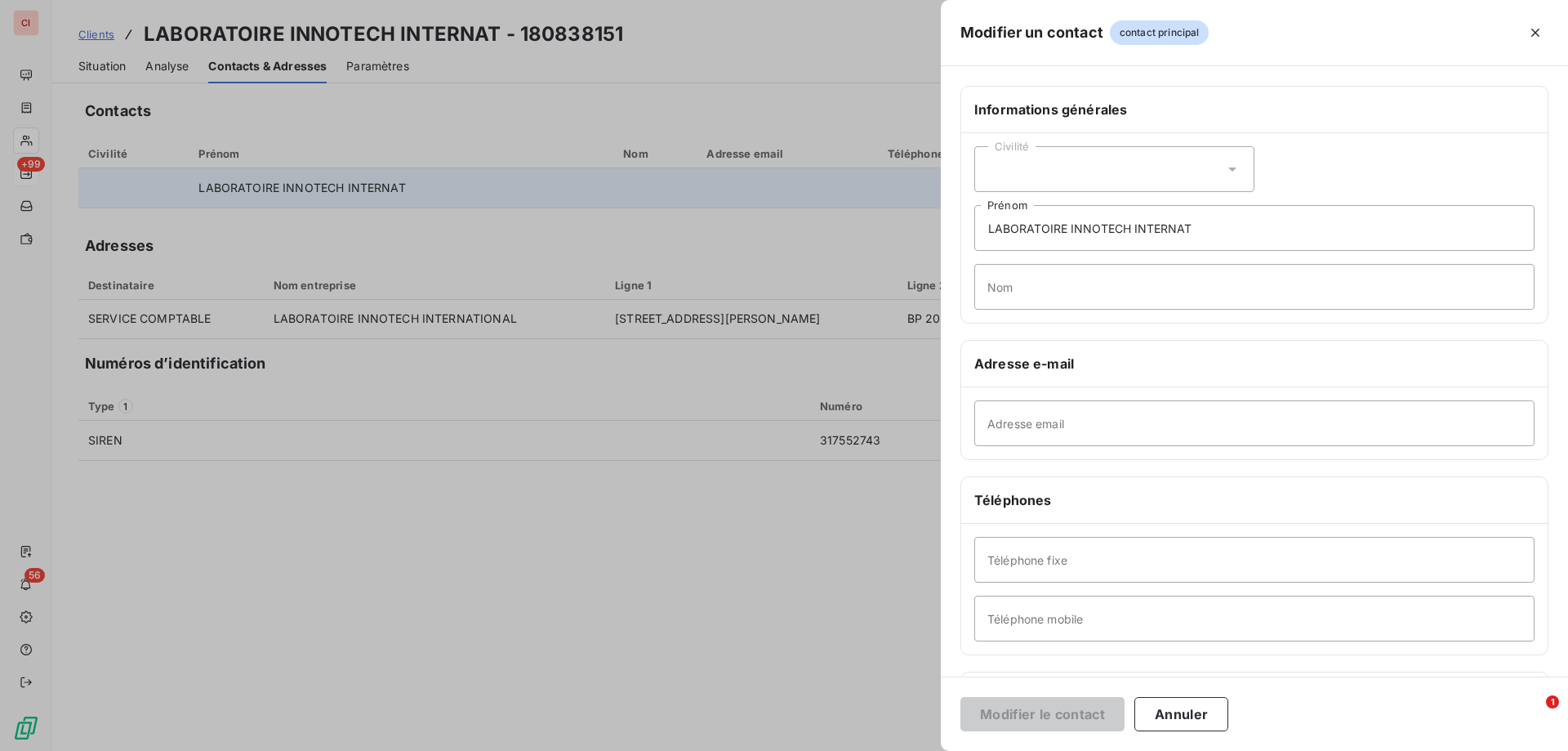
click at [1075, 168] on div "Civilité" at bounding box center [1114, 169] width 280 height 46
click at [1047, 234] on span "Monsieur" at bounding box center [1031, 240] width 49 height 16
drag, startPoint x: 1200, startPoint y: 220, endPoint x: 958, endPoint y: 240, distance: 242.8
click at [958, 240] on div "Informations générales Civilité Monsieur LABORATOIRE INNOTECH INTERNAT Prénom N…" at bounding box center [1254, 448] width 627 height 725
type input "[PERSON_NAME]"
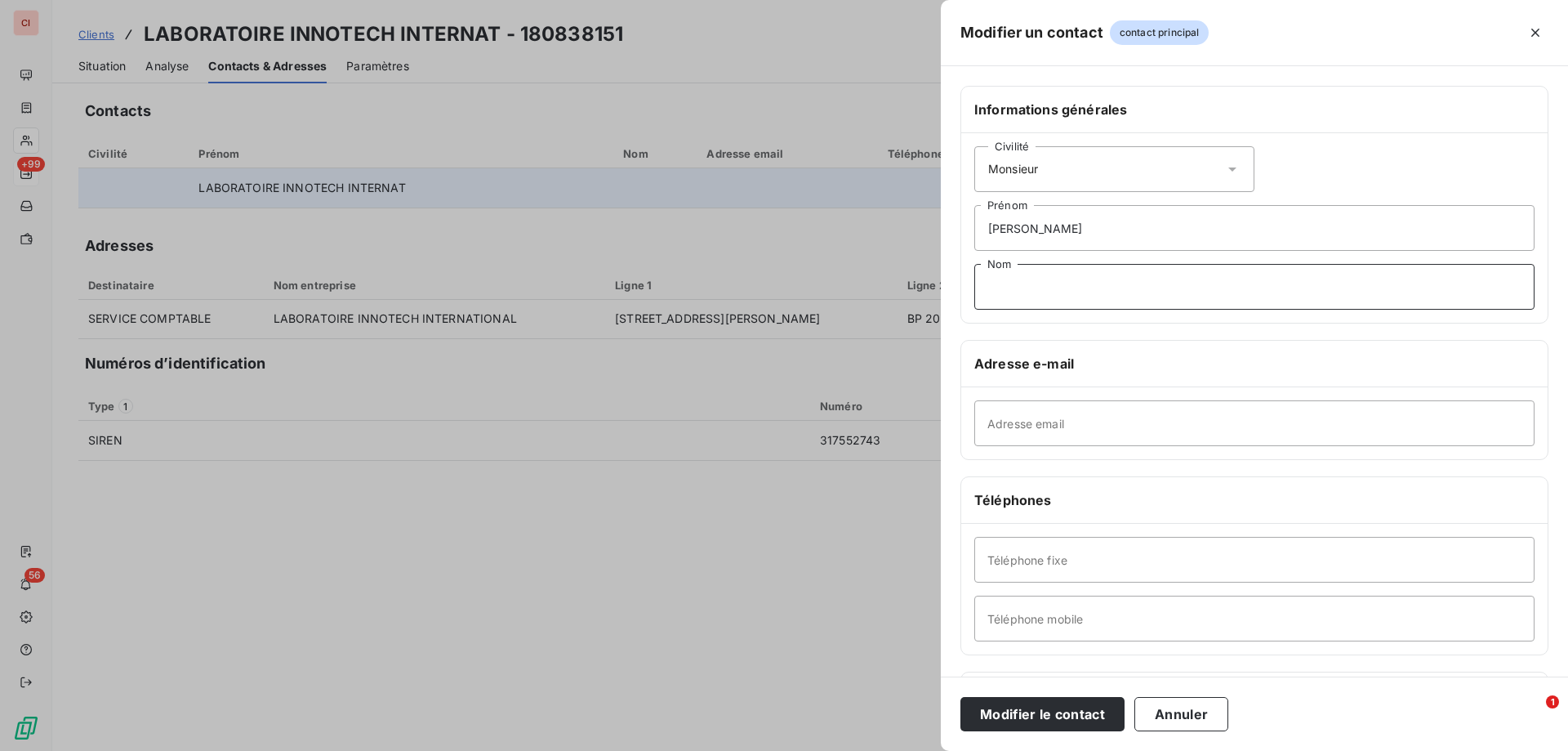
click at [1041, 292] on input "Nom" at bounding box center [1254, 287] width 560 height 46
click at [1053, 285] on input "Nom" at bounding box center [1254, 287] width 560 height 46
type input "GARNIER"
click at [1052, 429] on input "Adresse email" at bounding box center [1254, 423] width 560 height 46
click at [1045, 412] on input "Adresse email" at bounding box center [1254, 423] width 560 height 46
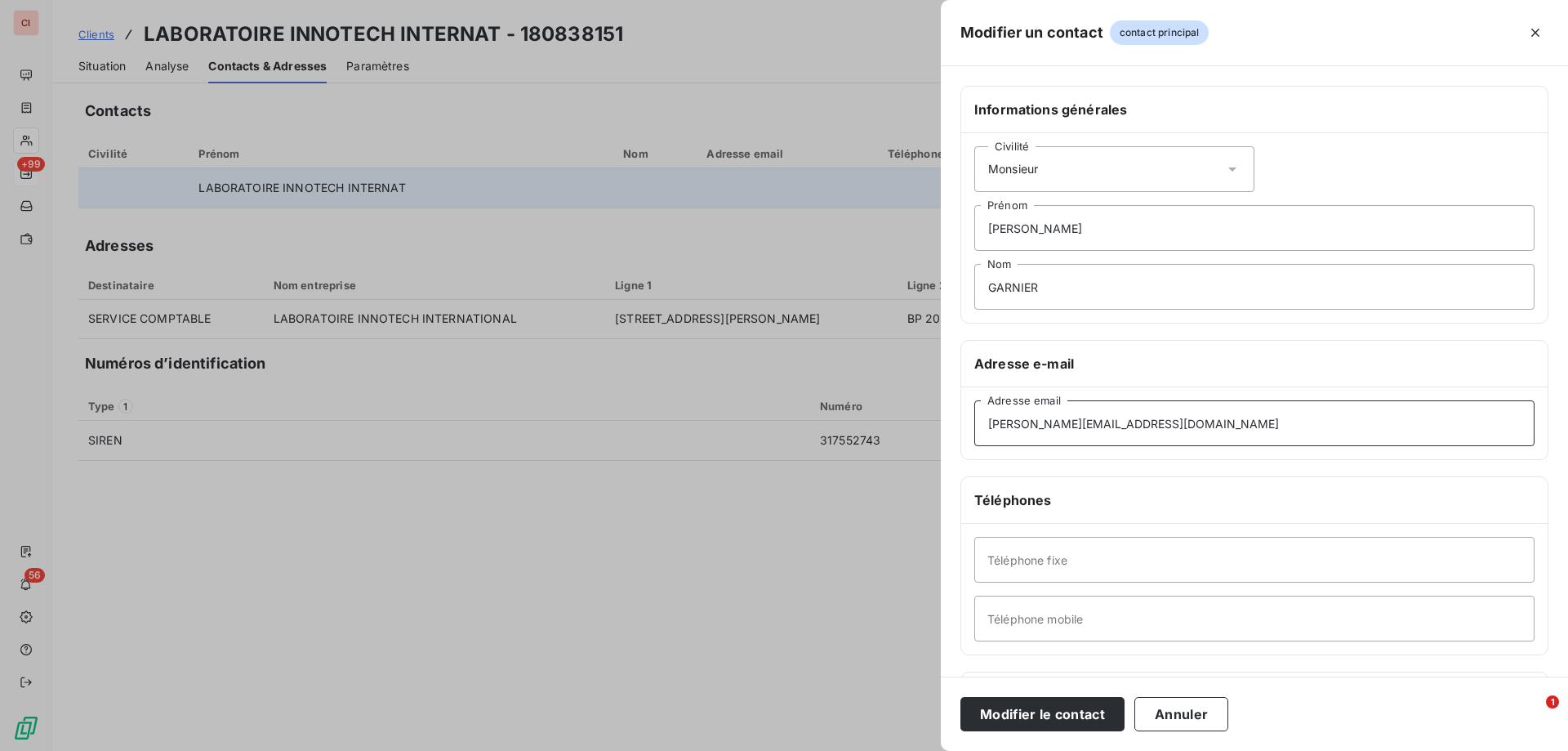
type input "[PERSON_NAME][EMAIL_ADDRESS][DOMAIN_NAME]"
click at [1080, 703] on button "Modifier le contact" at bounding box center [1042, 714] width 164 height 34
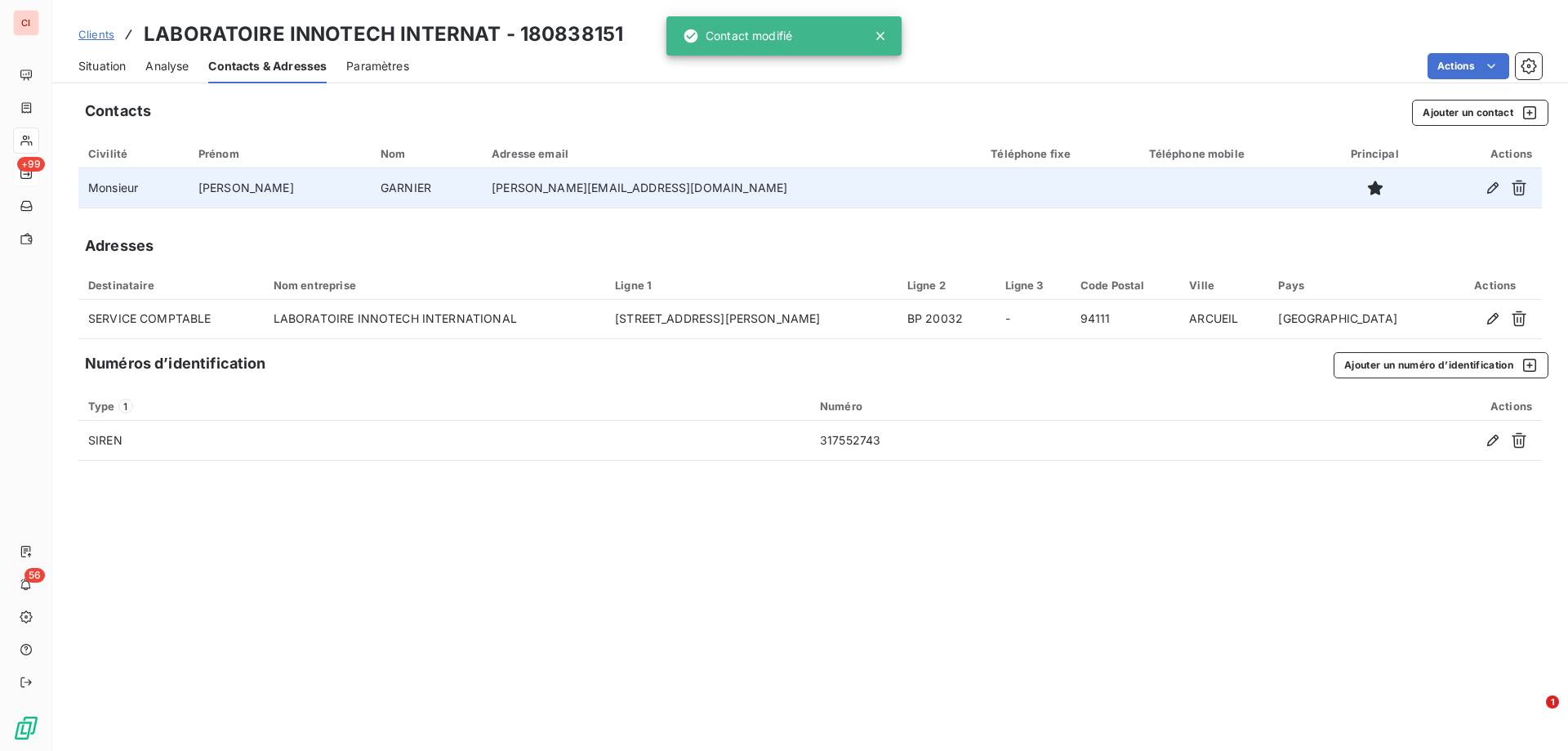
click at [110, 63] on span "Situation" at bounding box center [102, 66] width 47 height 16
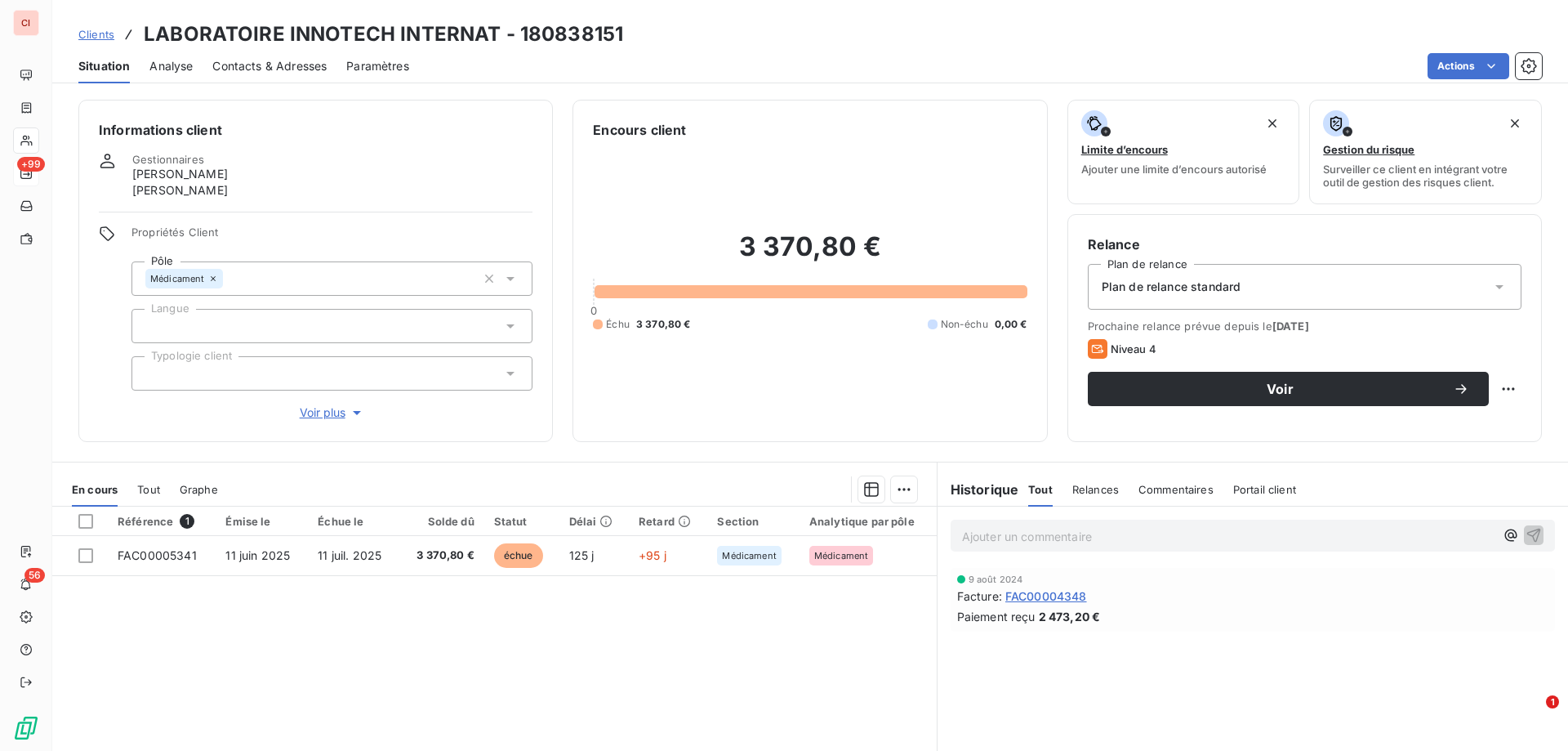
click at [1028, 597] on span "FAC00004348" at bounding box center [1046, 595] width 82 height 17
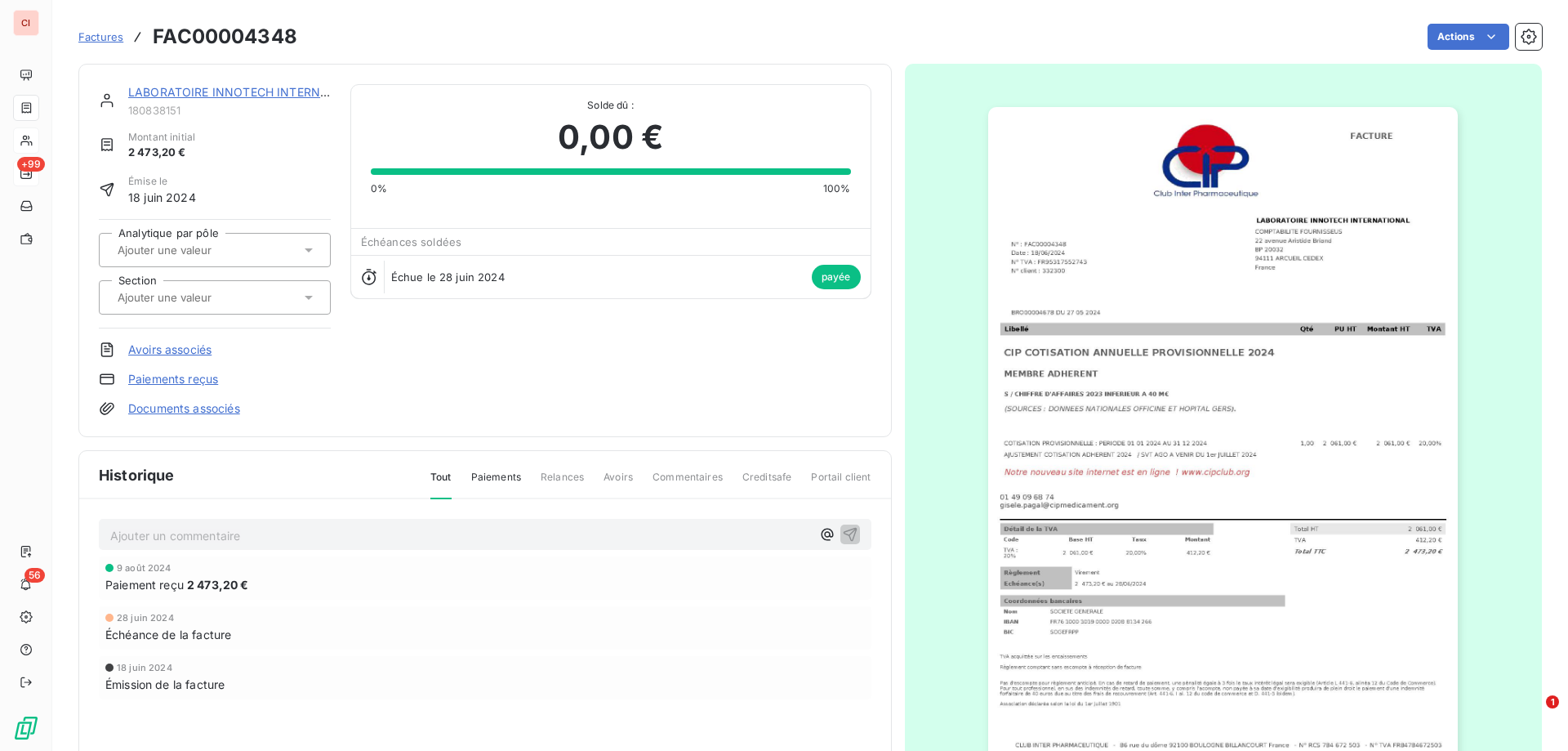
click at [228, 95] on link "LABORATOIRE INNOTECH INTERNAT" at bounding box center [231, 92] width 207 height 14
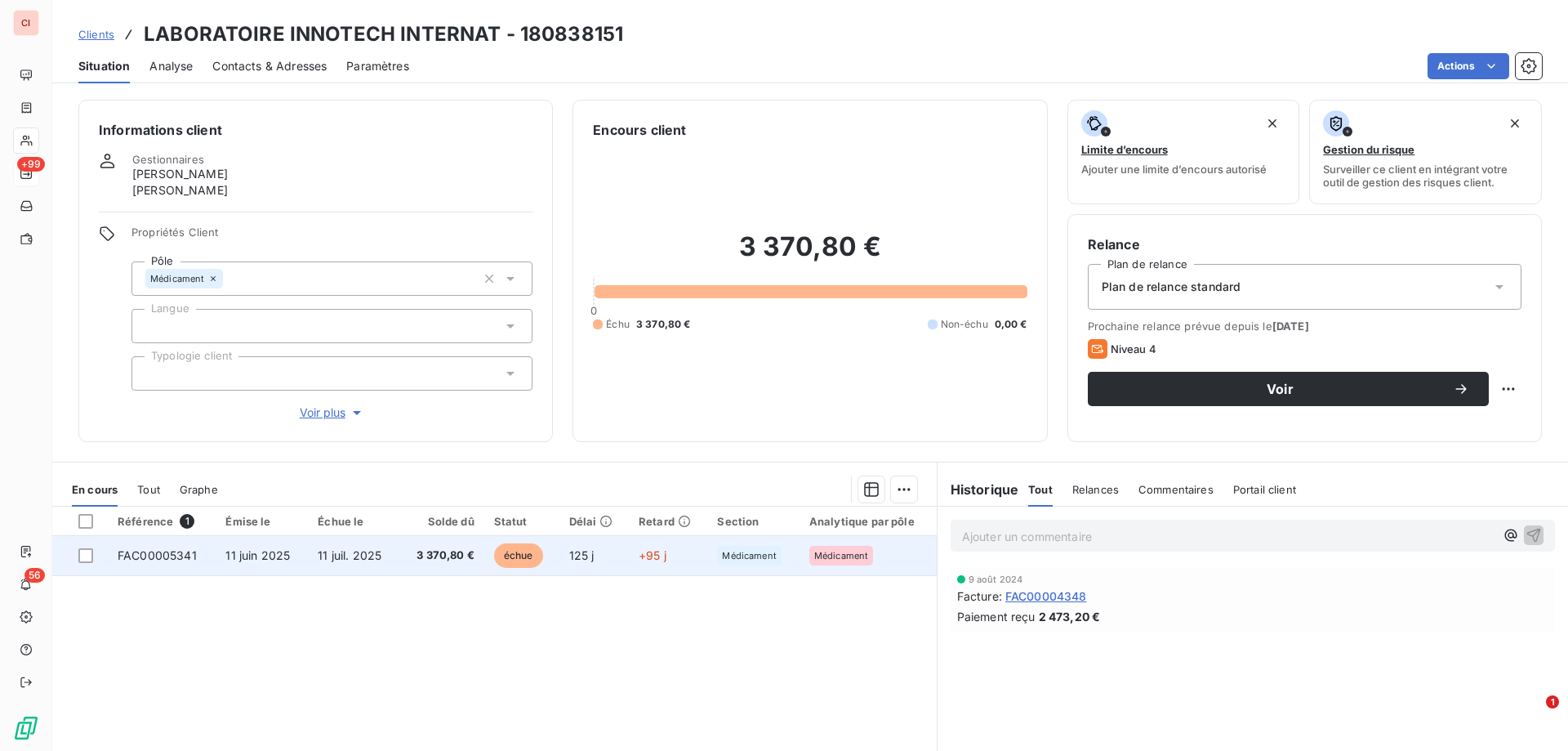
click at [192, 550] on span "FAC00005341" at bounding box center [157, 555] width 79 height 14
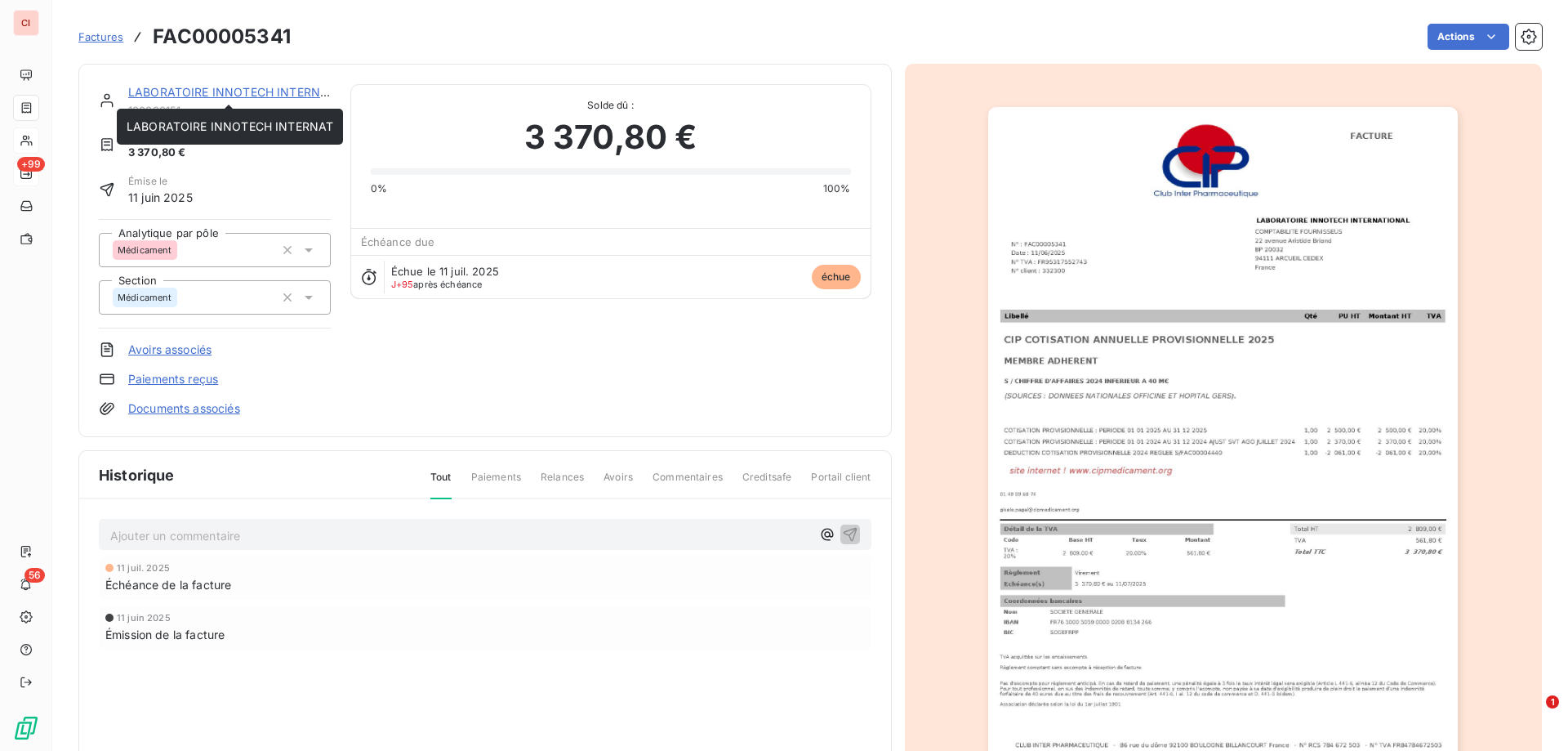
click at [182, 92] on link "LABORATOIRE INNOTECH INTERNAT" at bounding box center [231, 92] width 207 height 14
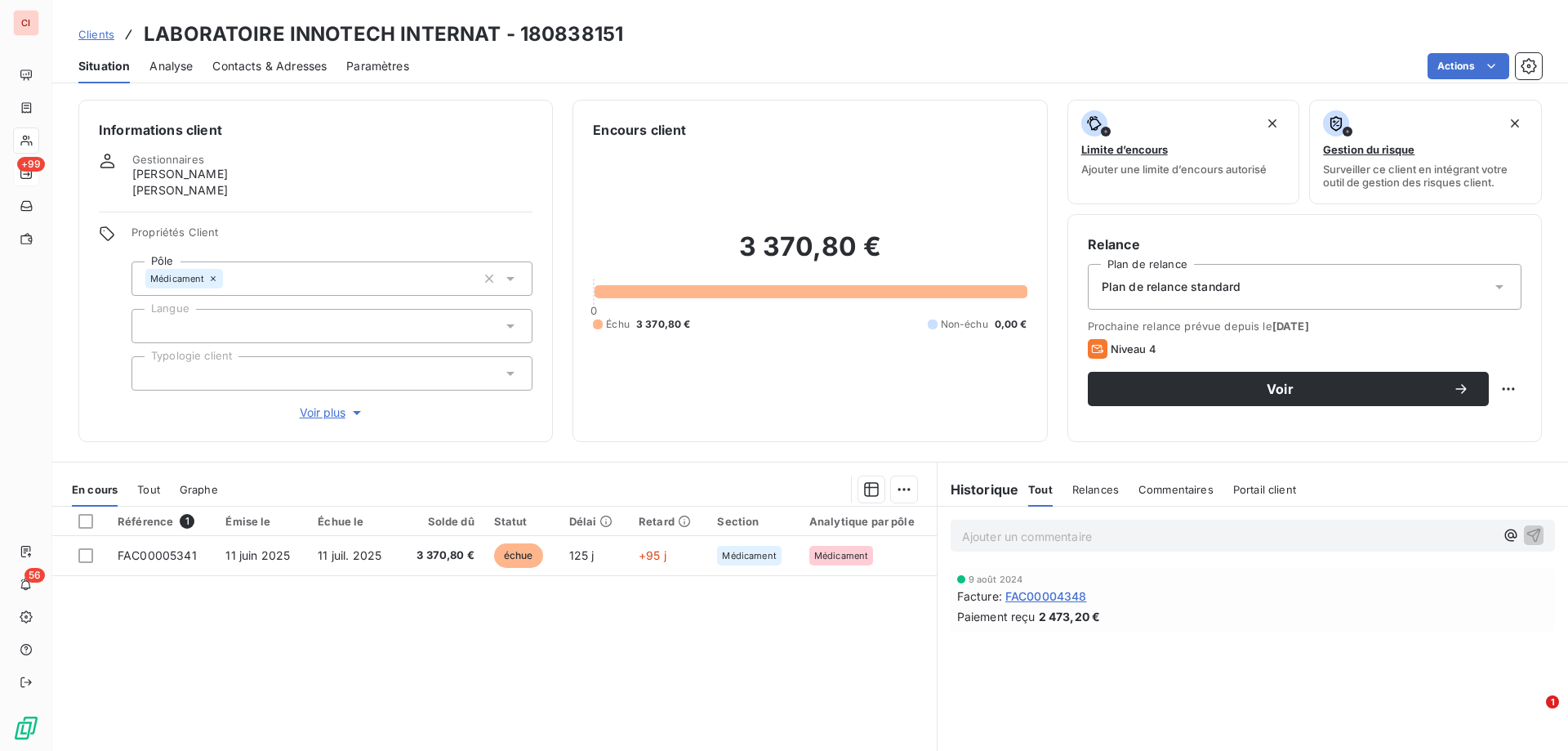
click at [1491, 289] on icon at bounding box center [1499, 287] width 16 height 16
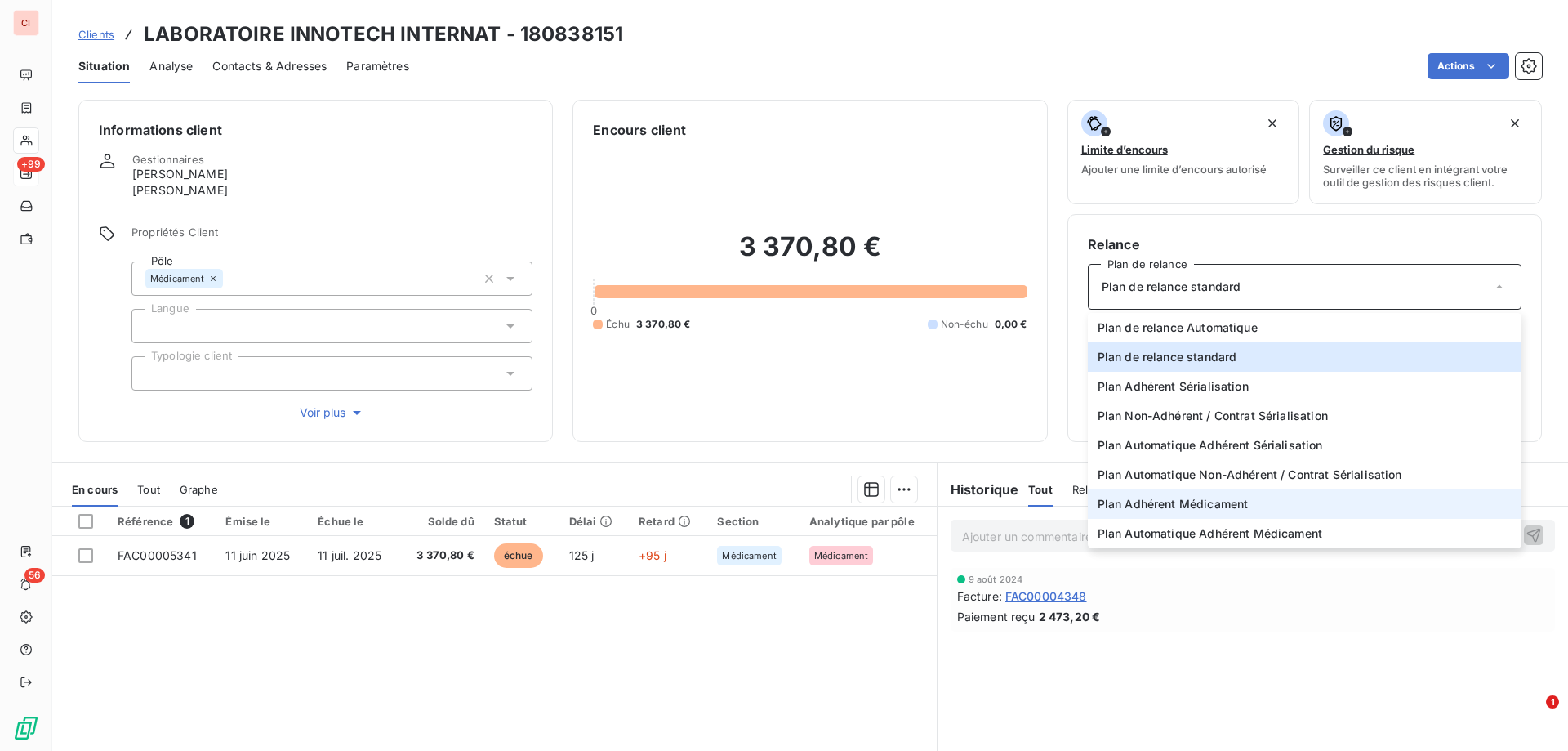
click at [1219, 496] on span "Plan Adhérent Médicament" at bounding box center [1173, 504] width 151 height 16
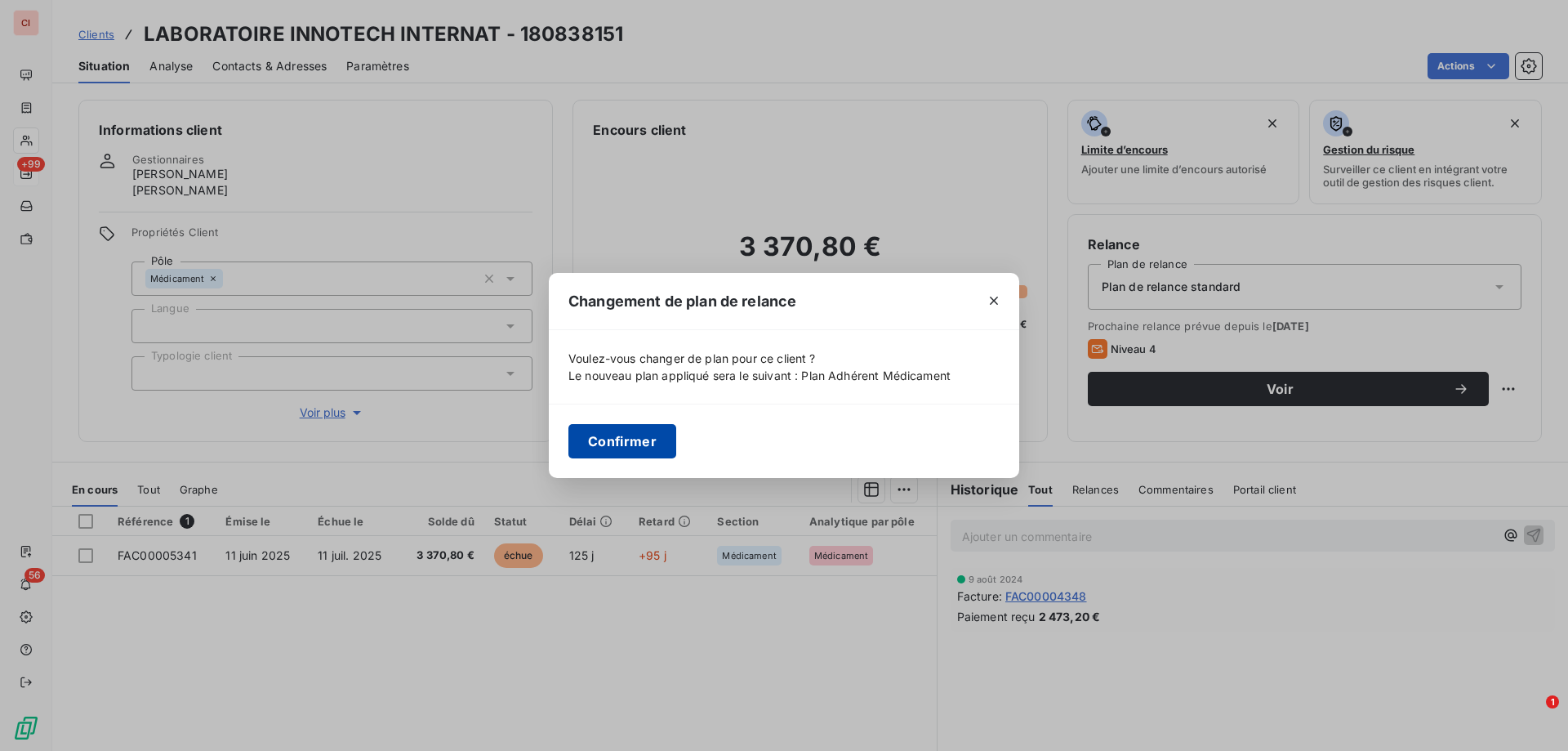
click at [622, 433] on button "Confirmer" at bounding box center [622, 441] width 108 height 34
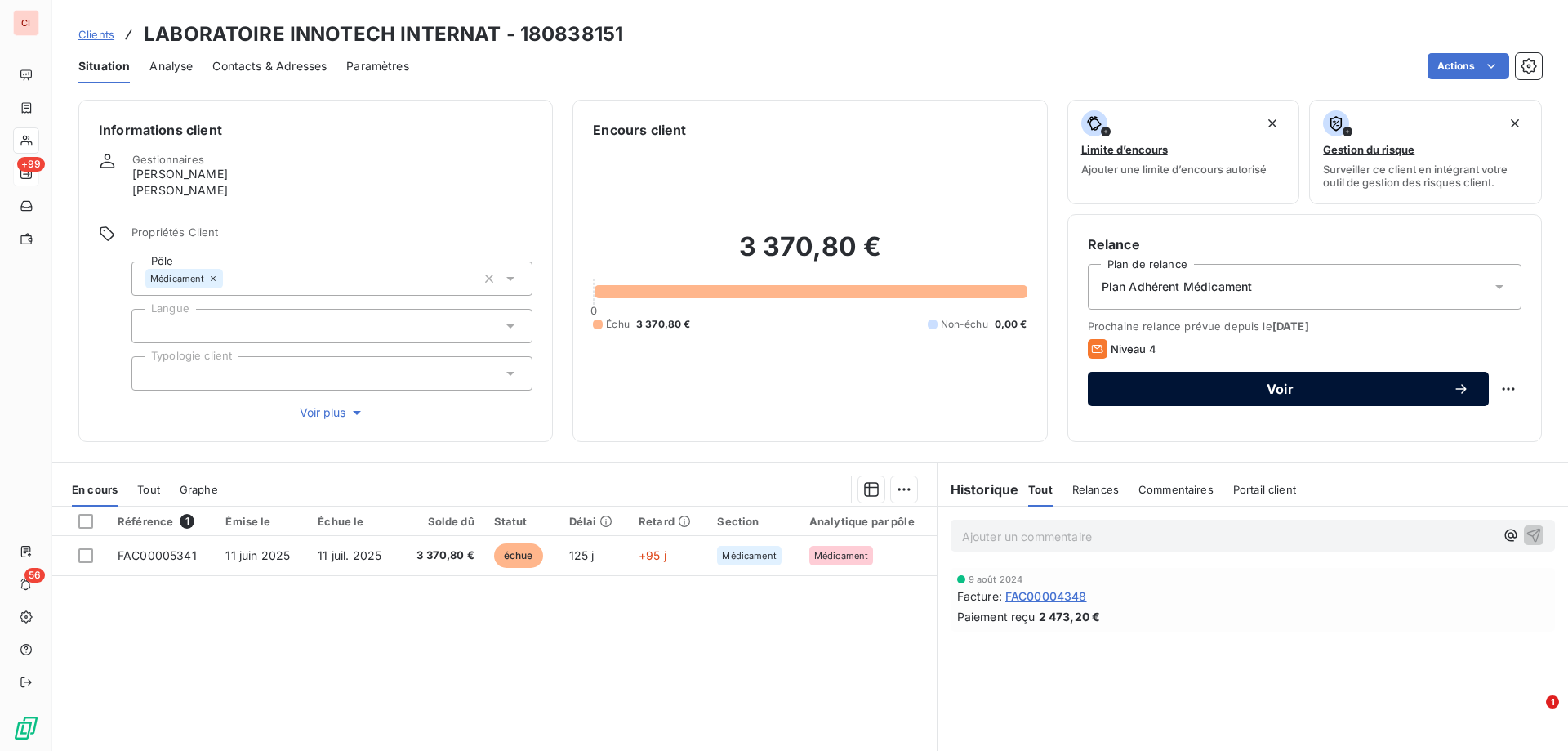
click at [1452, 386] on icon "button" at bounding box center [1460, 388] width 16 height 16
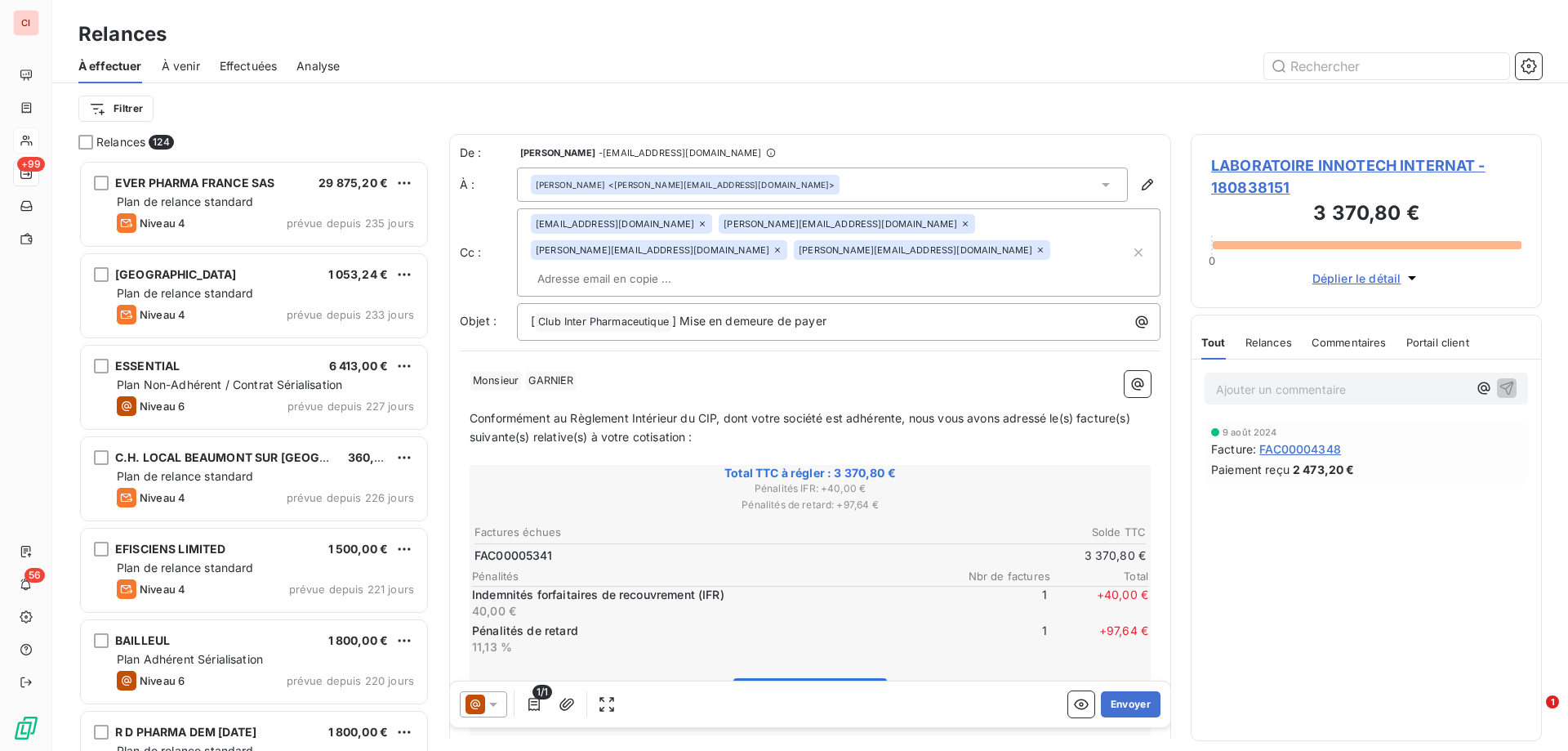
click at [503, 703] on div at bounding box center [483, 704] width 47 height 26
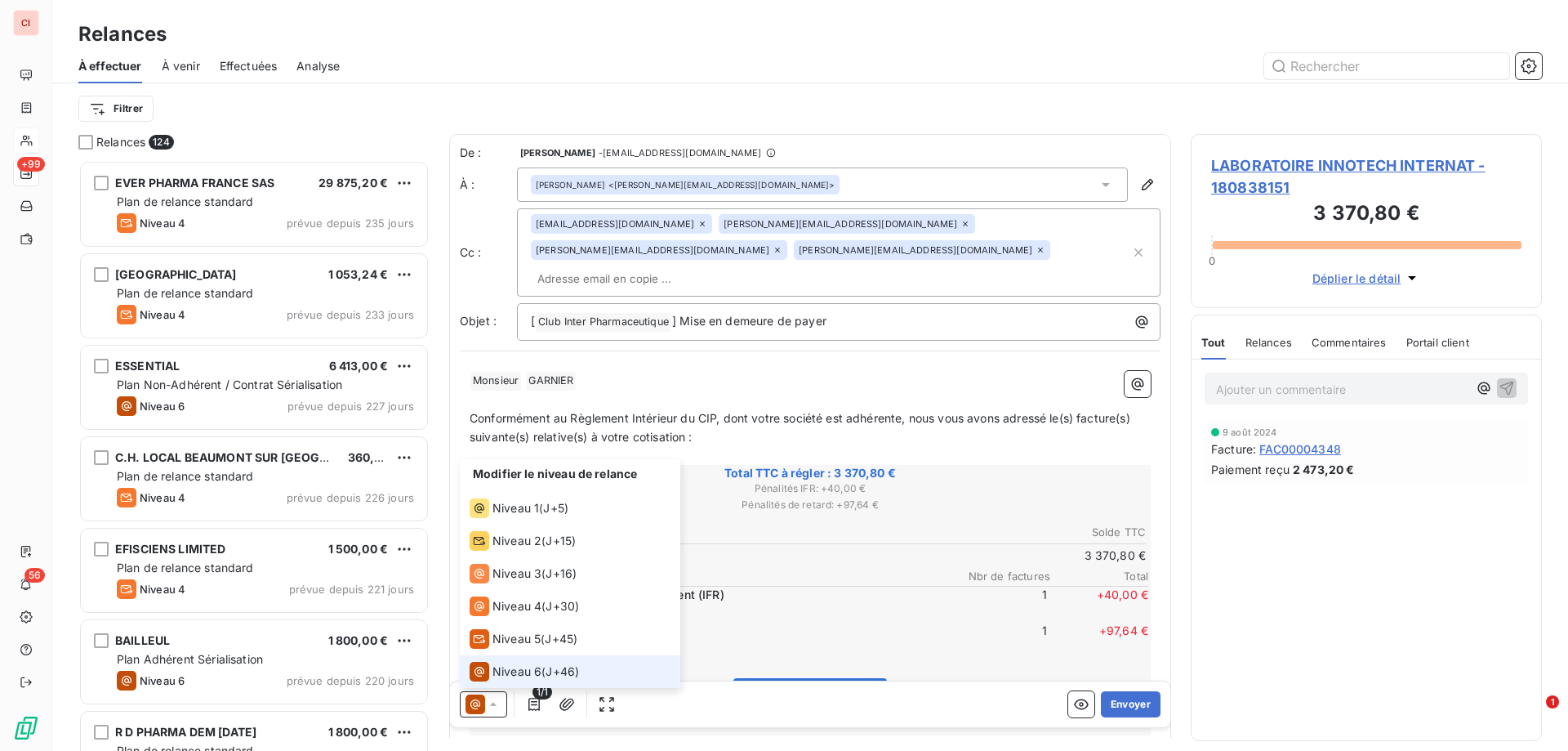
click at [503, 703] on div at bounding box center [483, 704] width 47 height 26
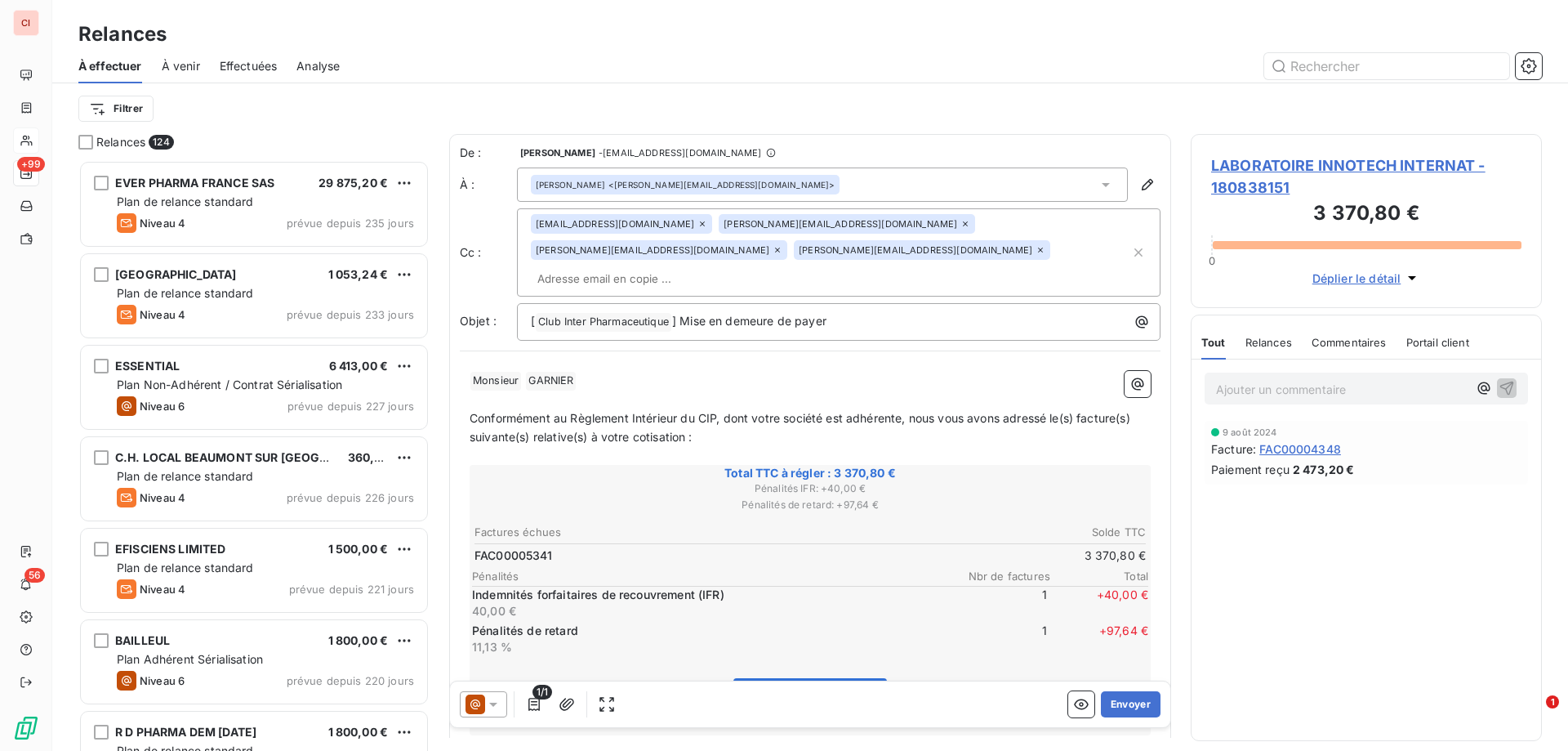
click at [503, 703] on div at bounding box center [483, 704] width 47 height 26
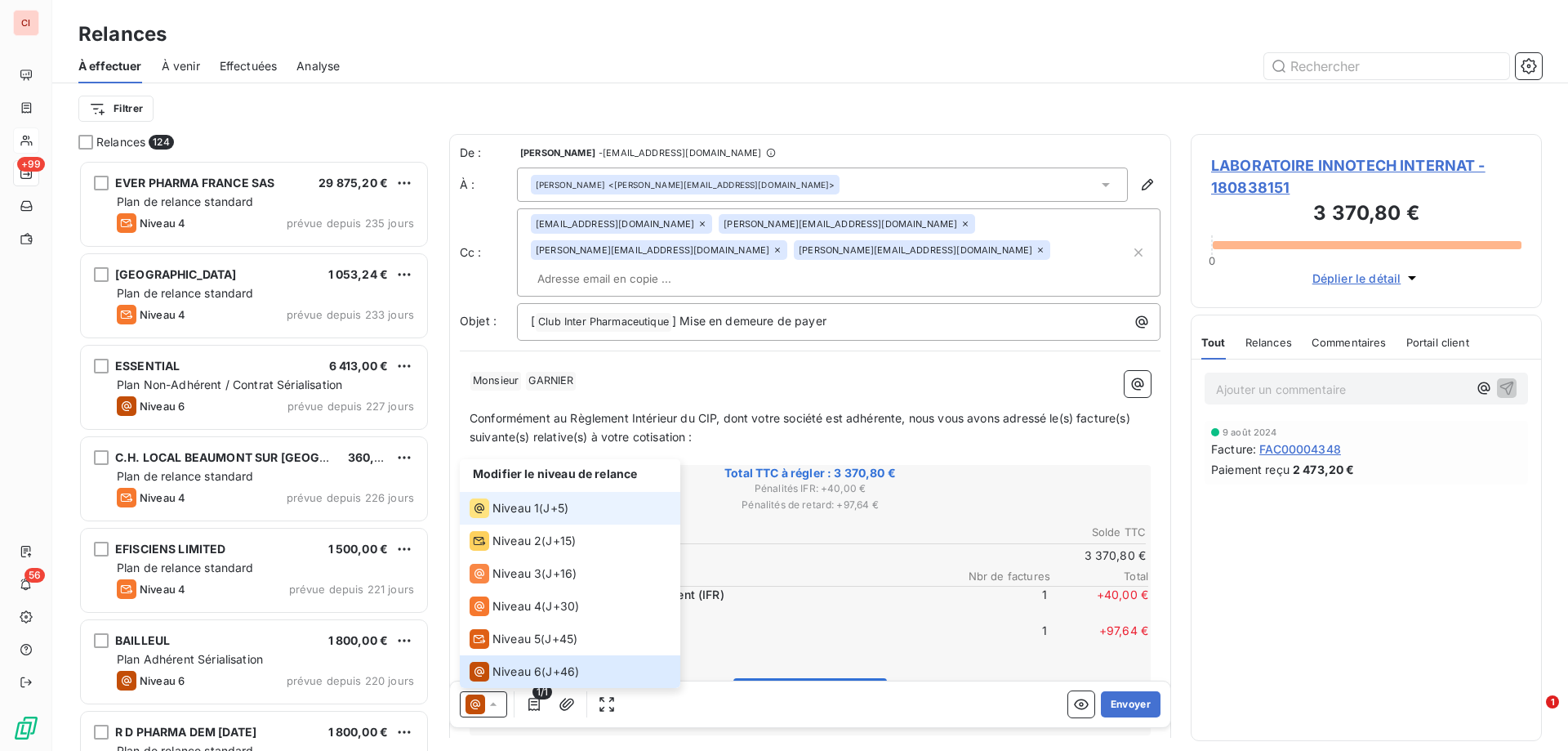
click at [518, 510] on span "Niveau 1" at bounding box center [515, 508] width 47 height 16
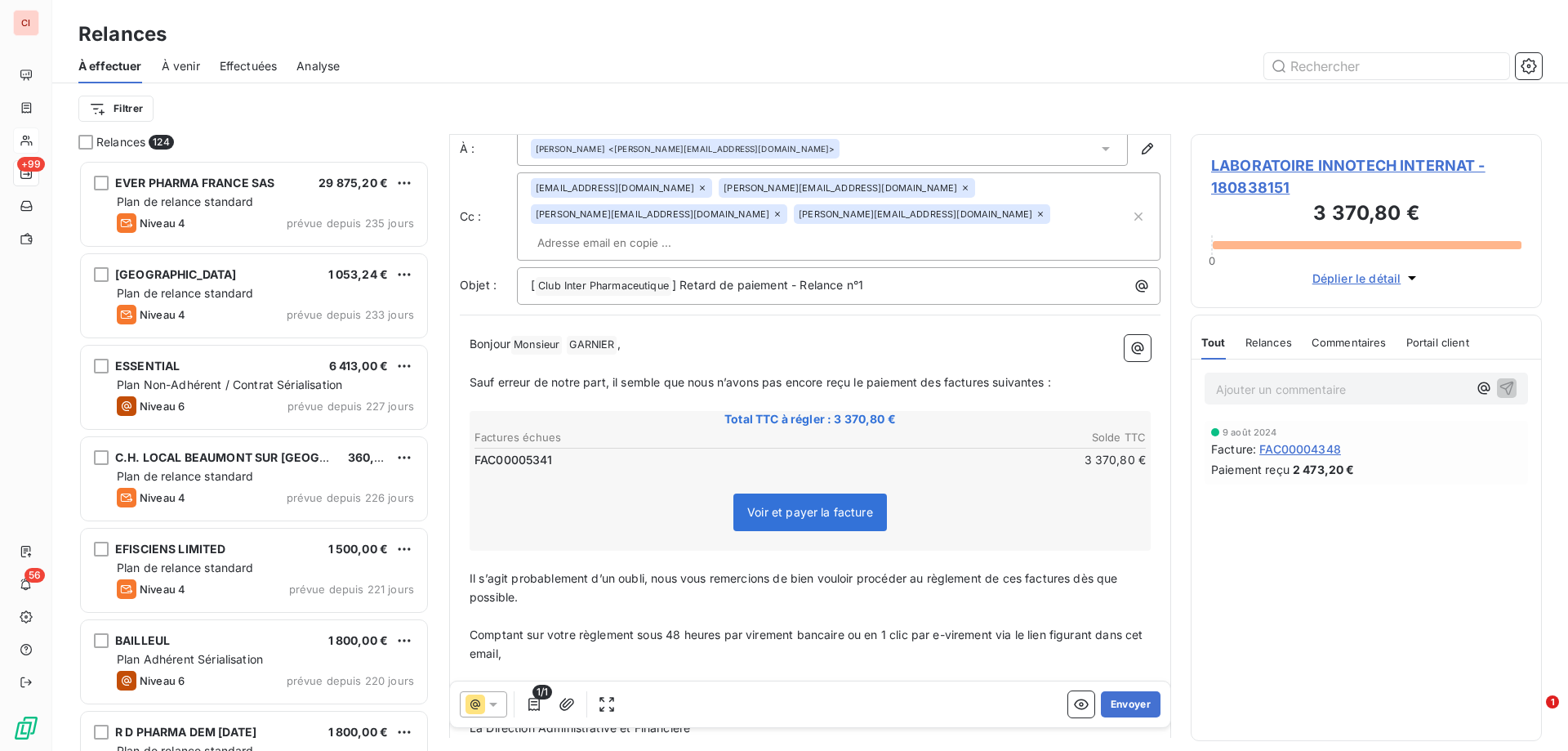
scroll to position [117, 0]
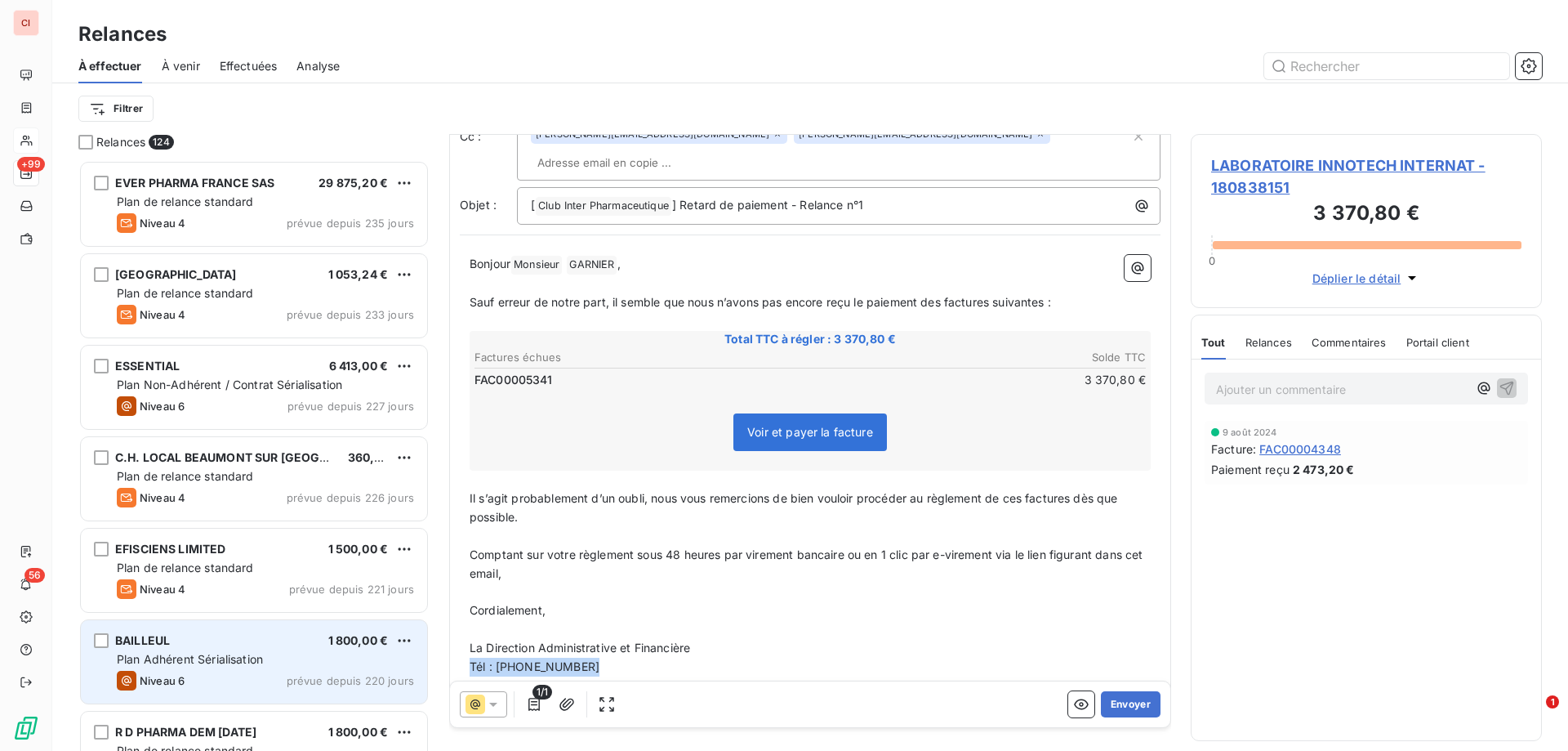
drag, startPoint x: 610, startPoint y: 641, endPoint x: 416, endPoint y: 634, distance: 194.1
click at [416, 634] on div "Relances 124 EVER PHARMA FRANCE SAS 29 875,20 € Plan de relance standard Niveau…" at bounding box center [809, 442] width 1515 height 617
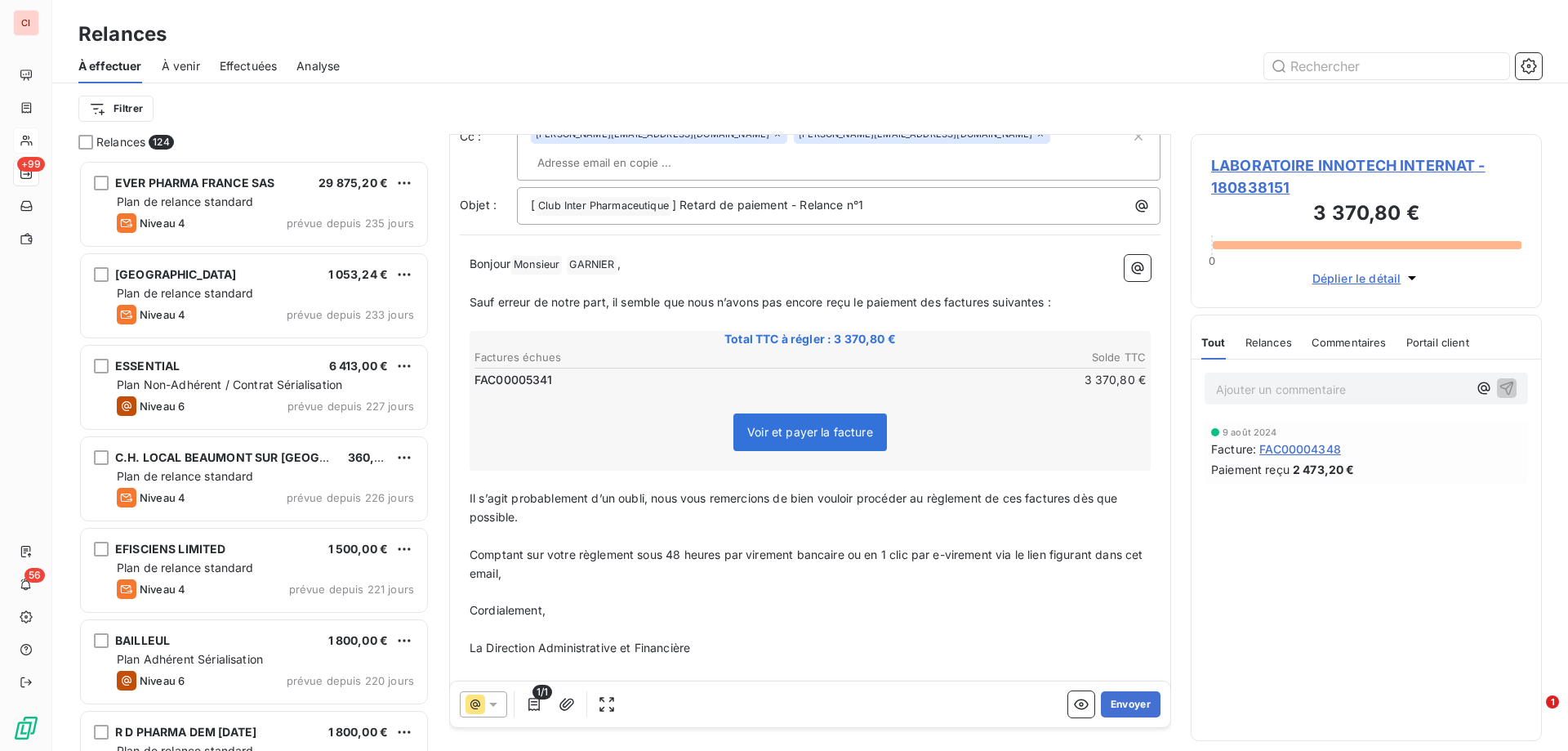
click at [518, 658] on p "﻿" at bounding box center [809, 667] width 681 height 19
click at [573, 645] on html "CI +99 56 Relances À effectuer À venir Effectuées Analyse Filtrer Relances 124 …" at bounding box center [784, 376] width 1568 height 751
click at [1068, 661] on div "De : [PERSON_NAME] - [EMAIL_ADDRESS][DOMAIN_NAME] À : [PERSON_NAME] <[PERSON_NA…" at bounding box center [809, 358] width 722 height 679
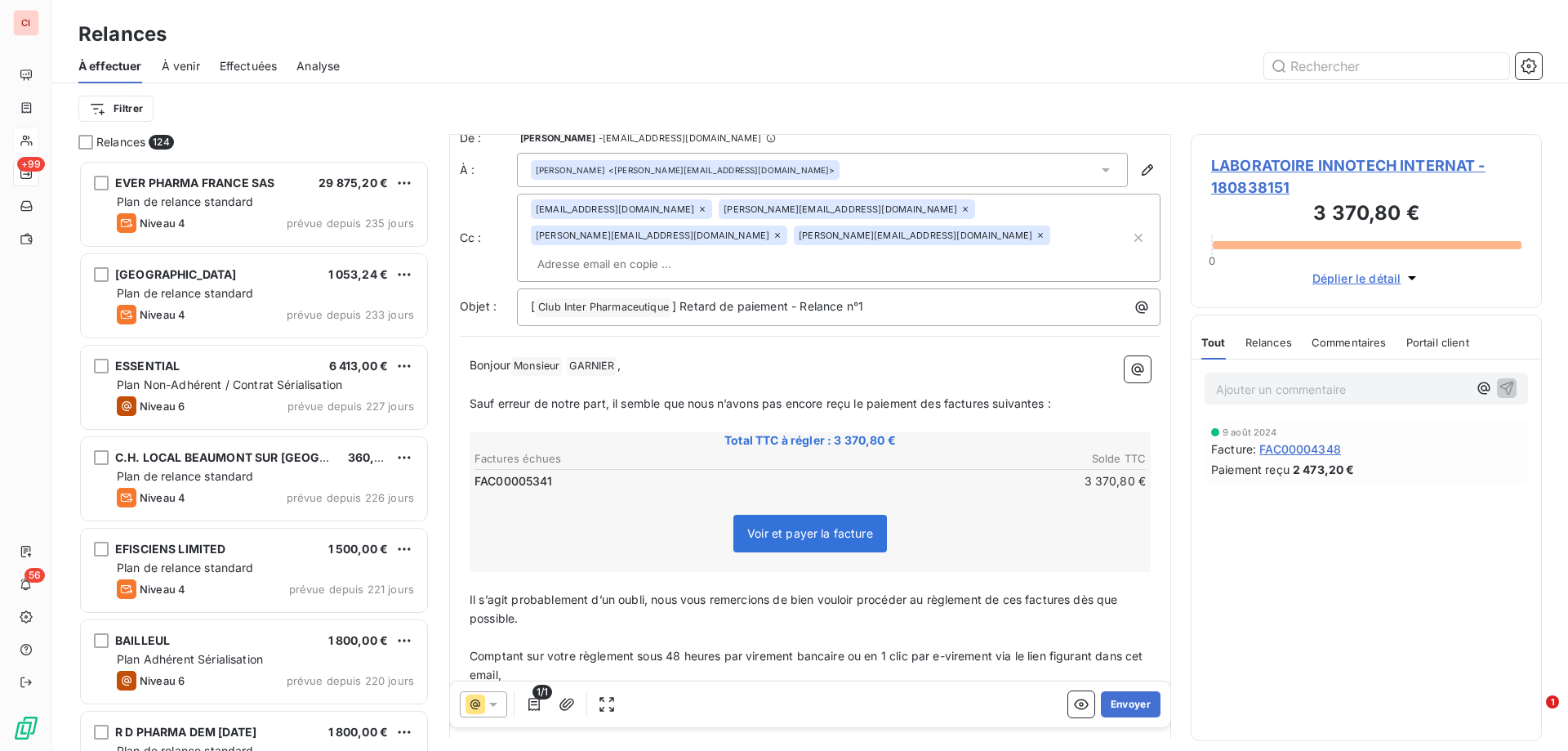
scroll to position [0, 0]
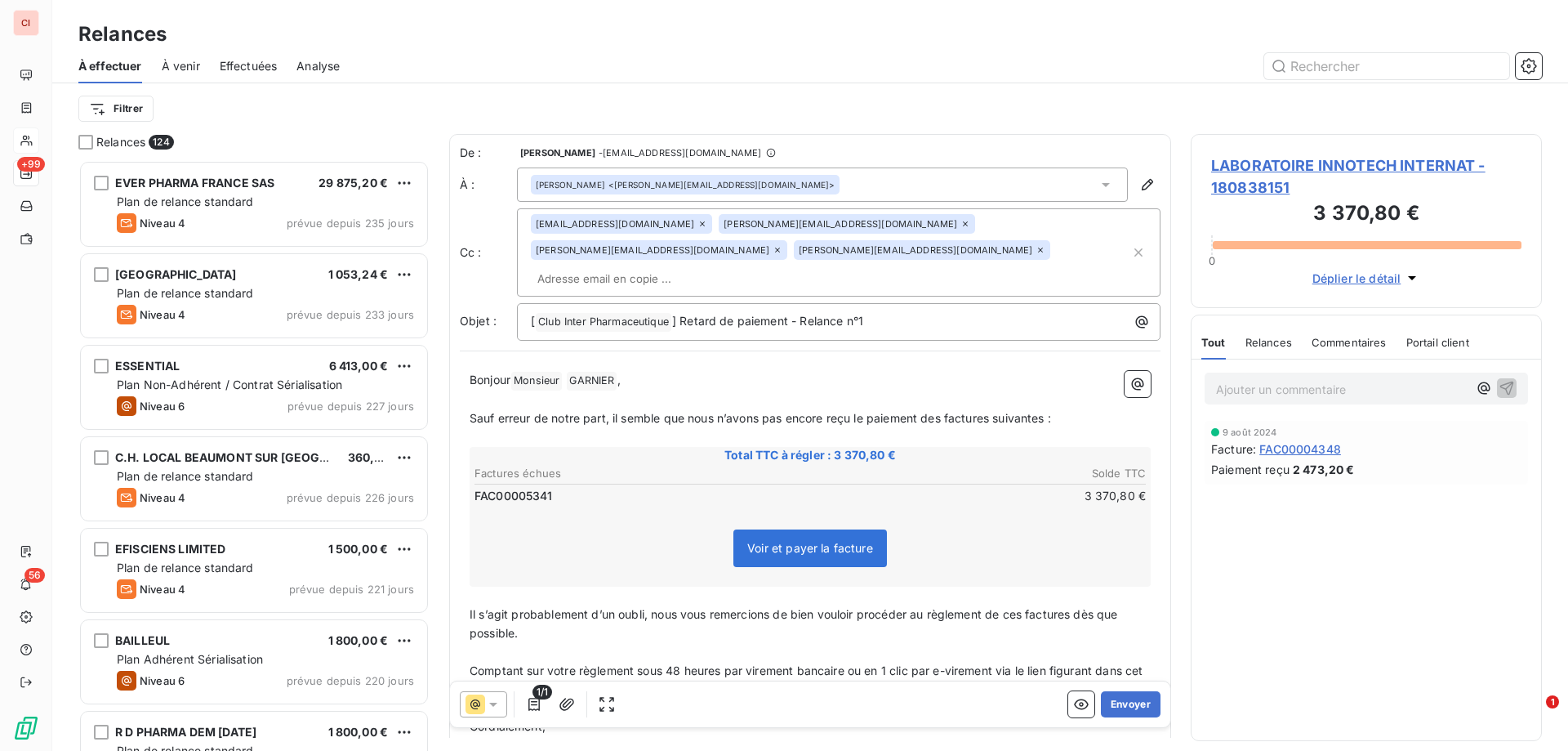
click at [960, 223] on icon at bounding box center [965, 224] width 10 height 10
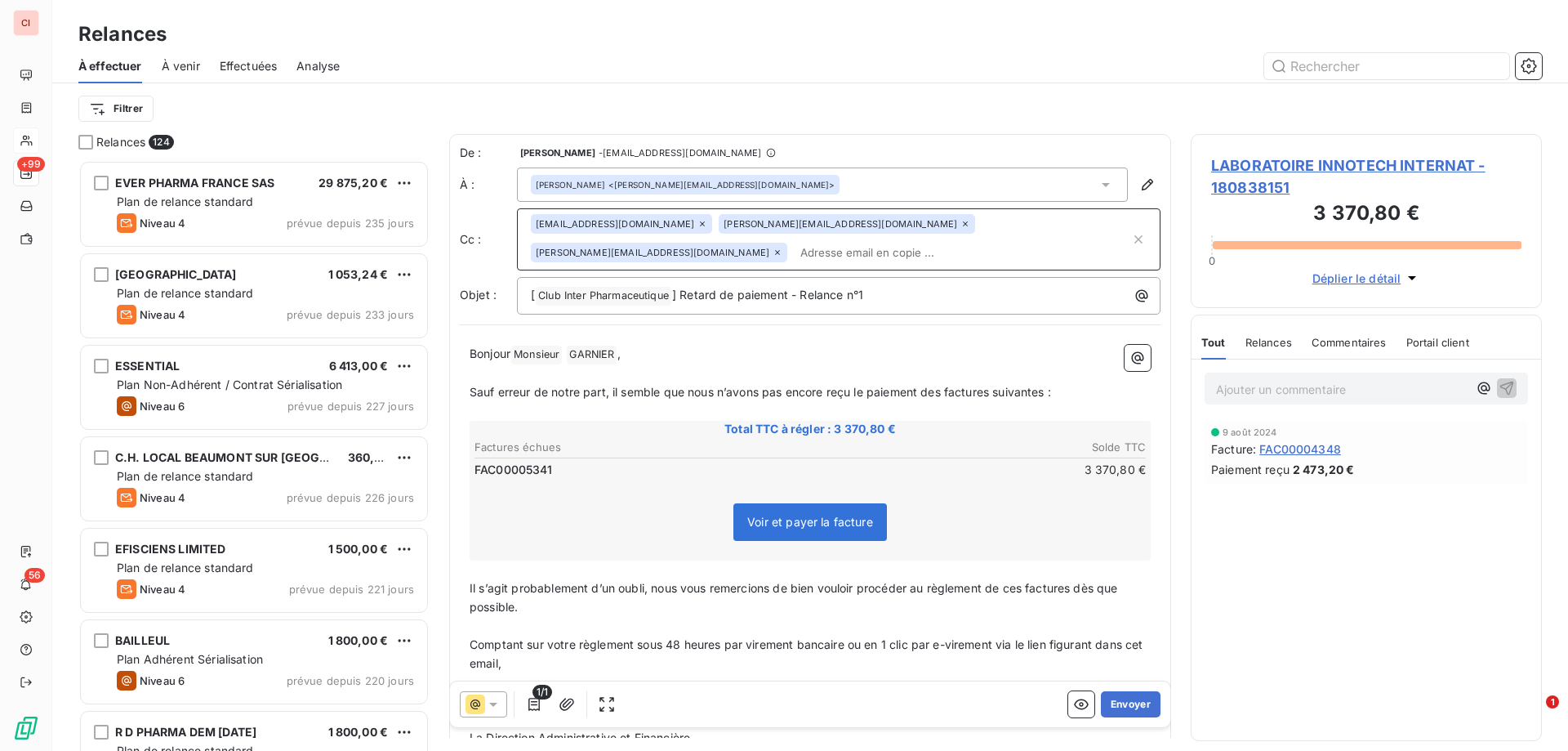
click at [793, 255] on input "text" at bounding box center [961, 253] width 336 height 25
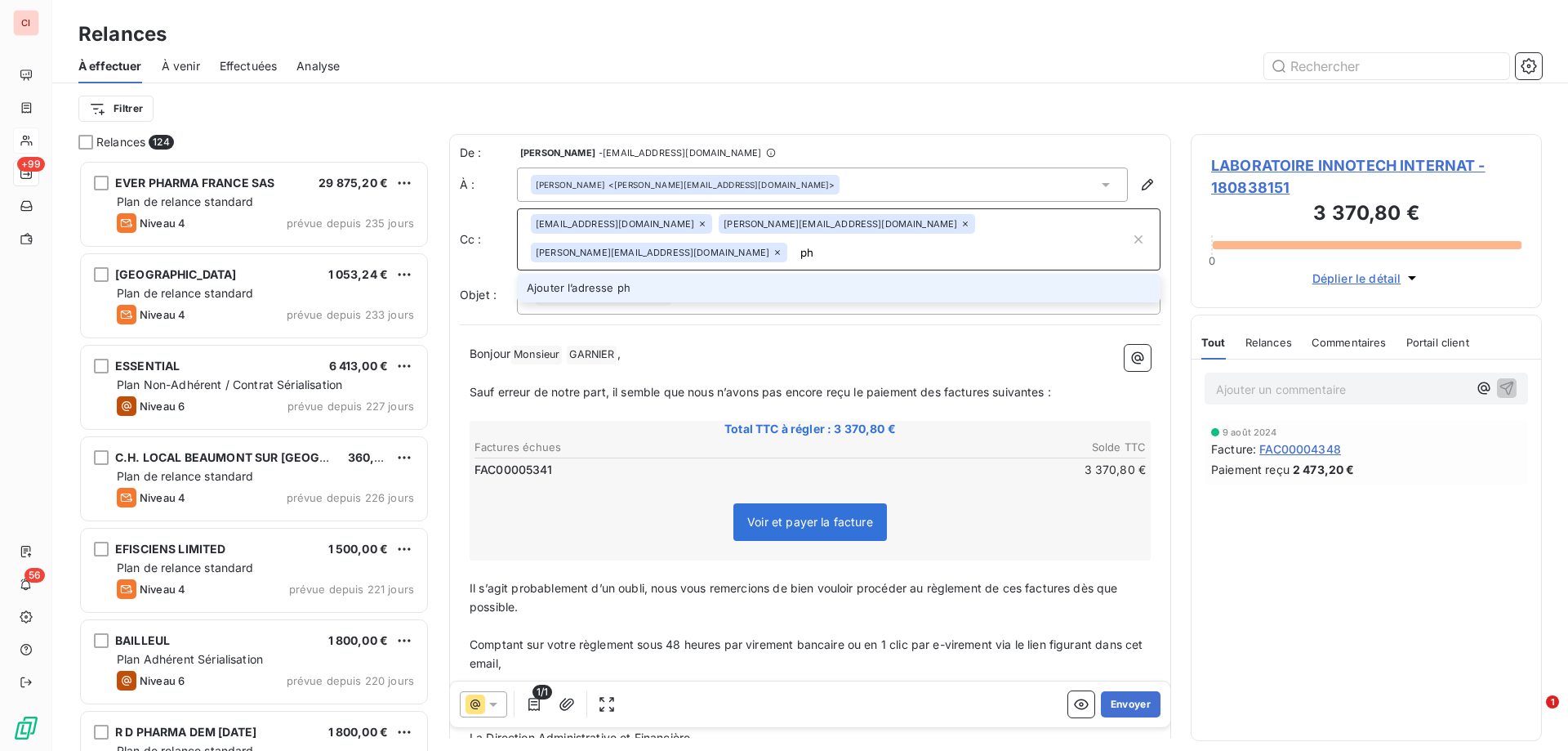
type input "p"
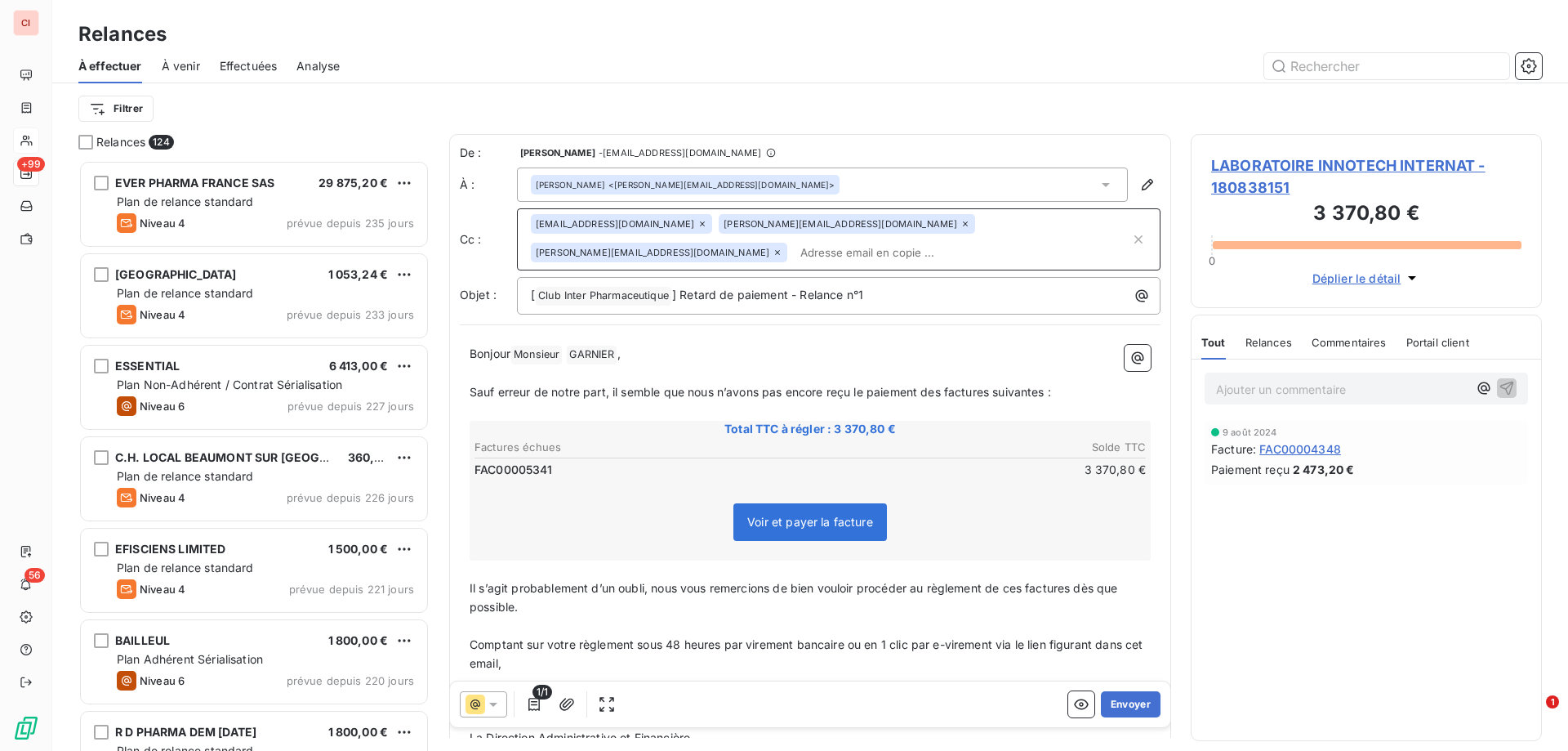
scroll to position [2, 0]
click at [1118, 701] on button "Envoyer" at bounding box center [1131, 704] width 60 height 26
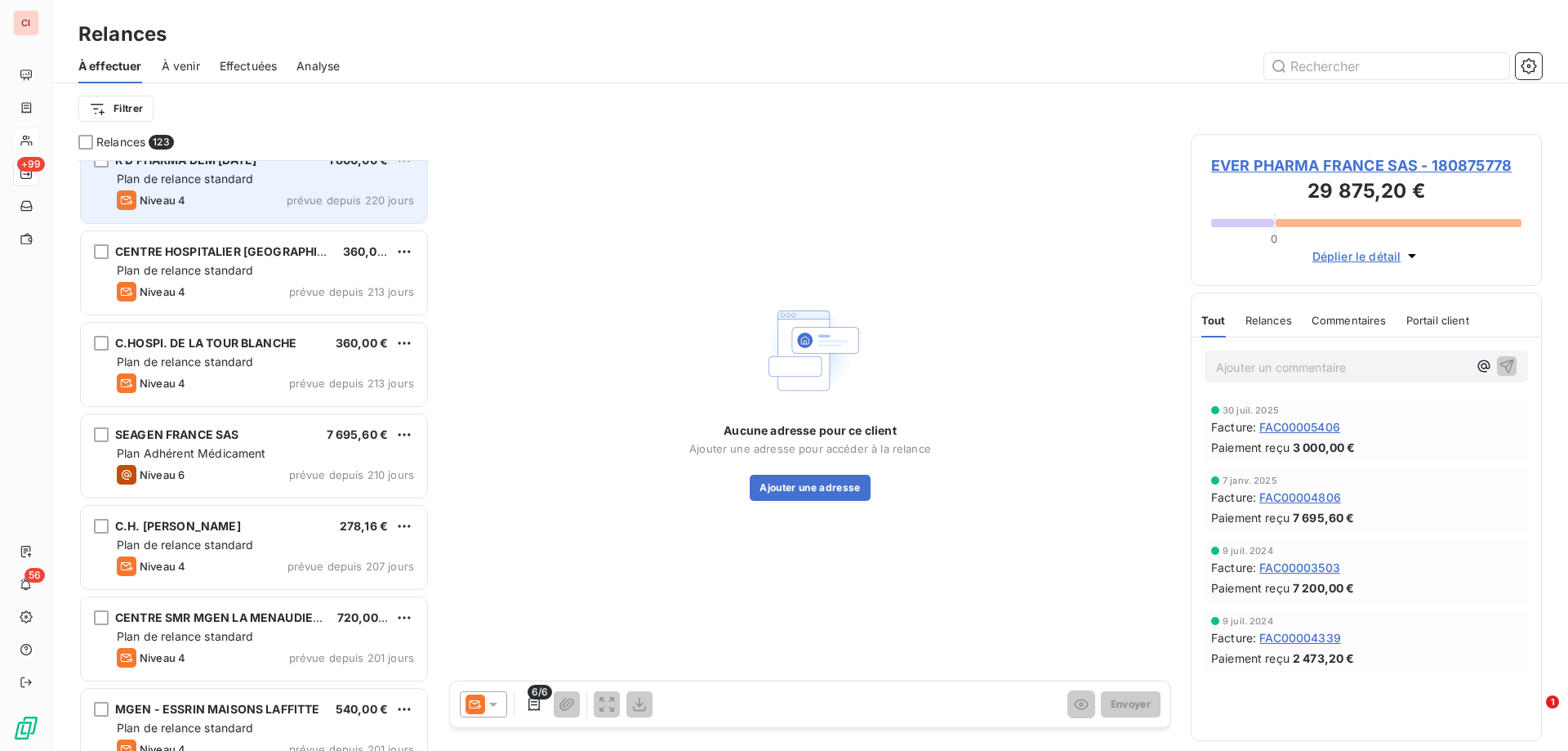
scroll to position [654, 0]
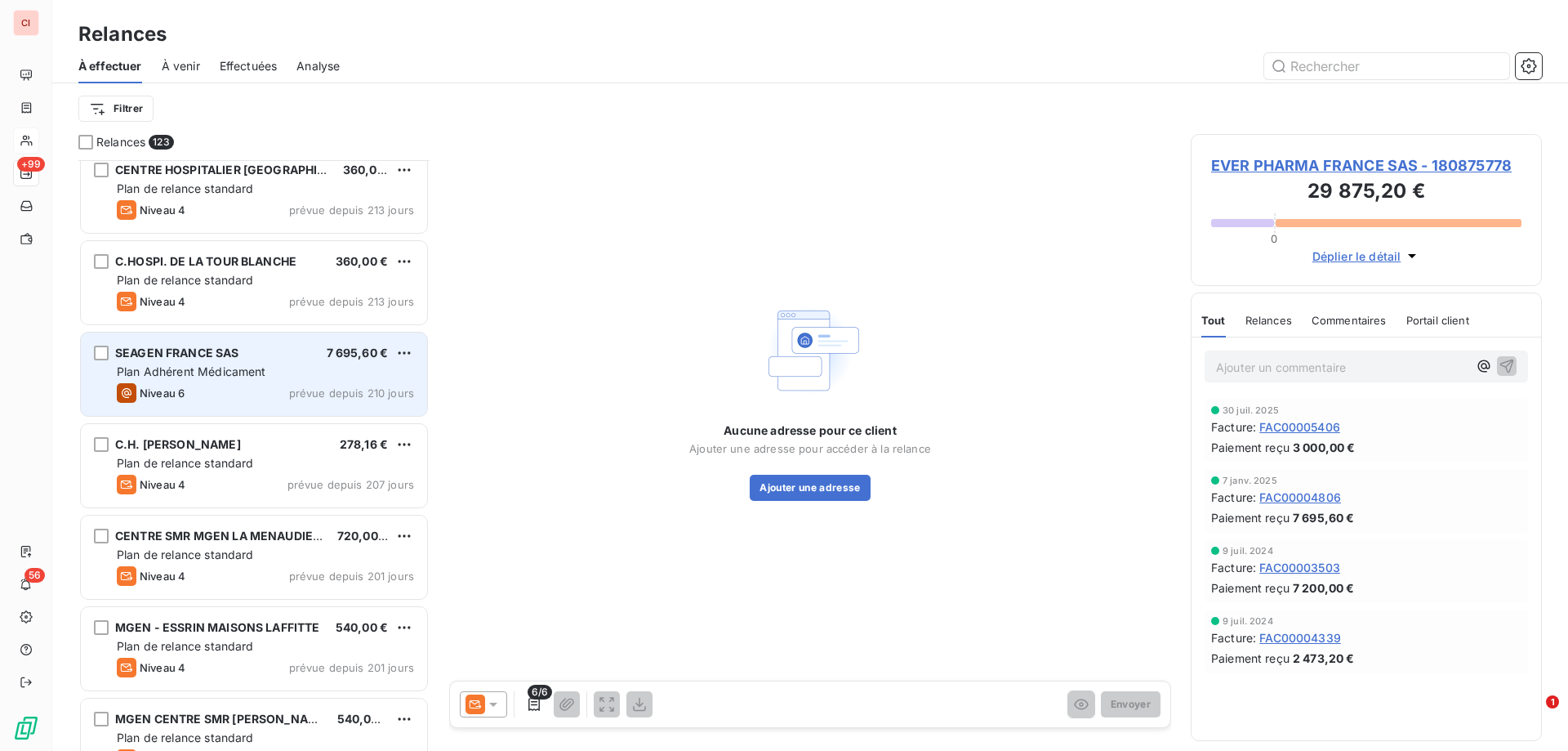
click at [237, 358] on span "SEAGEN FRANCE SAS" at bounding box center [177, 353] width 124 height 14
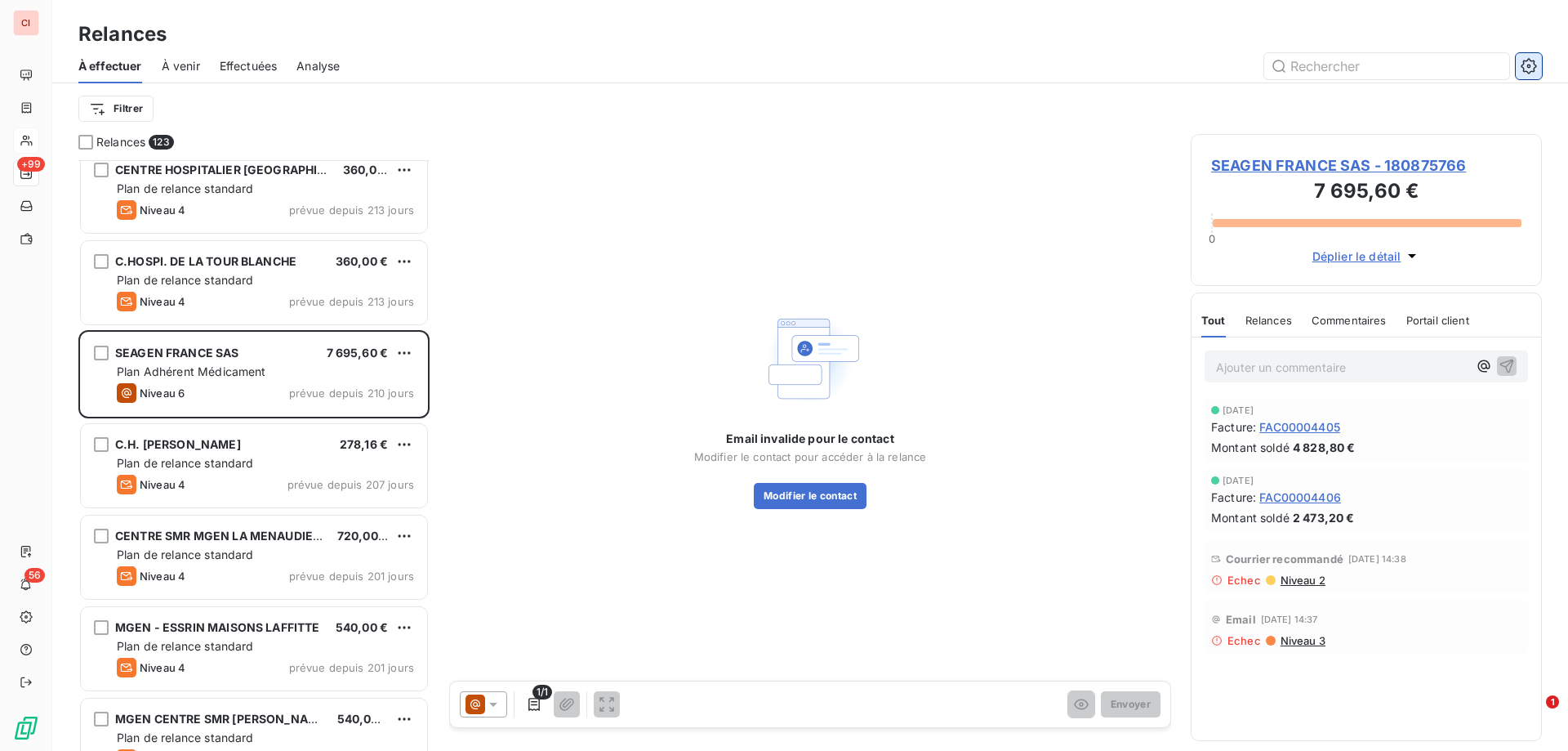
click at [1537, 61] on button "button" at bounding box center [1528, 66] width 26 height 26
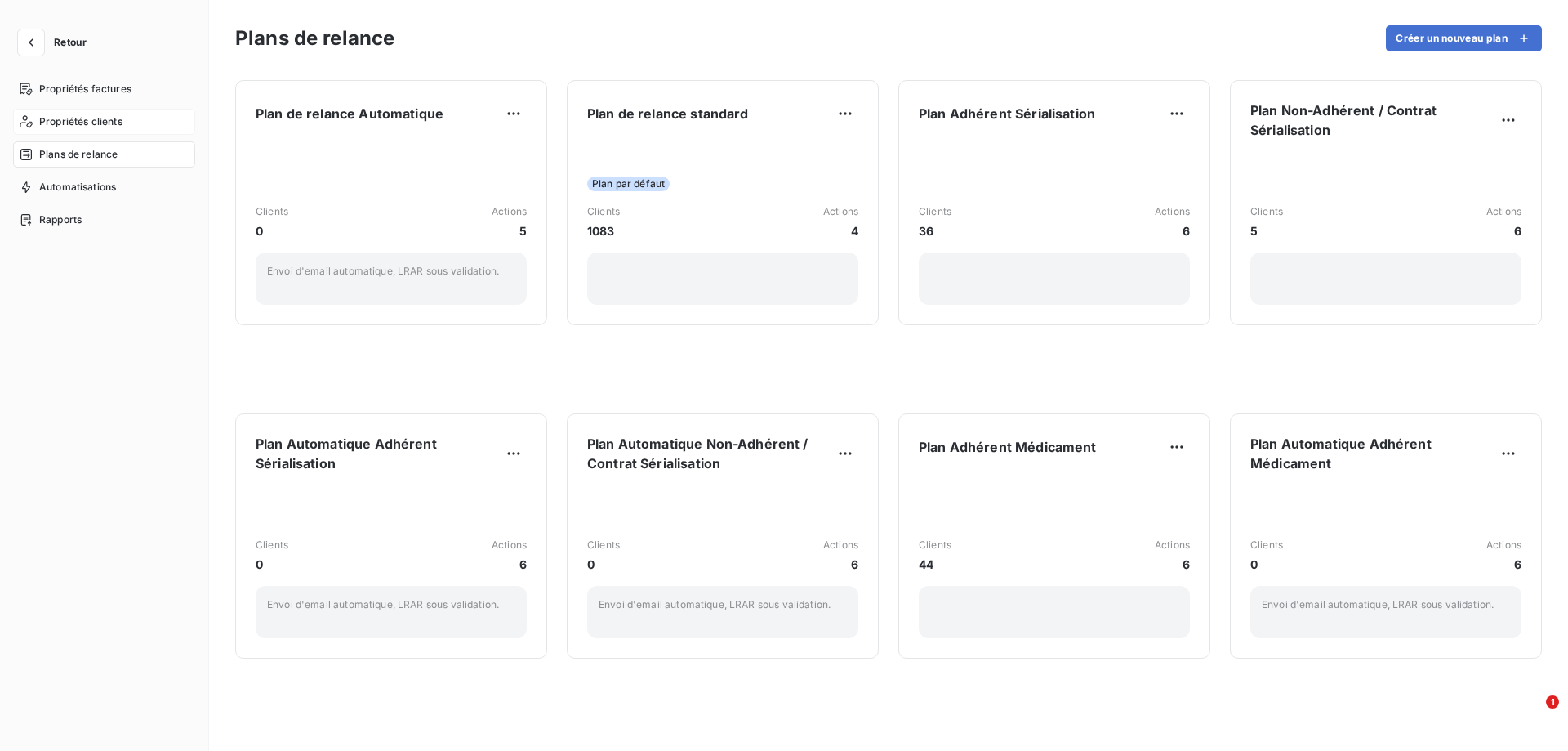
click at [94, 118] on span "Propriétés clients" at bounding box center [80, 122] width 83 height 15
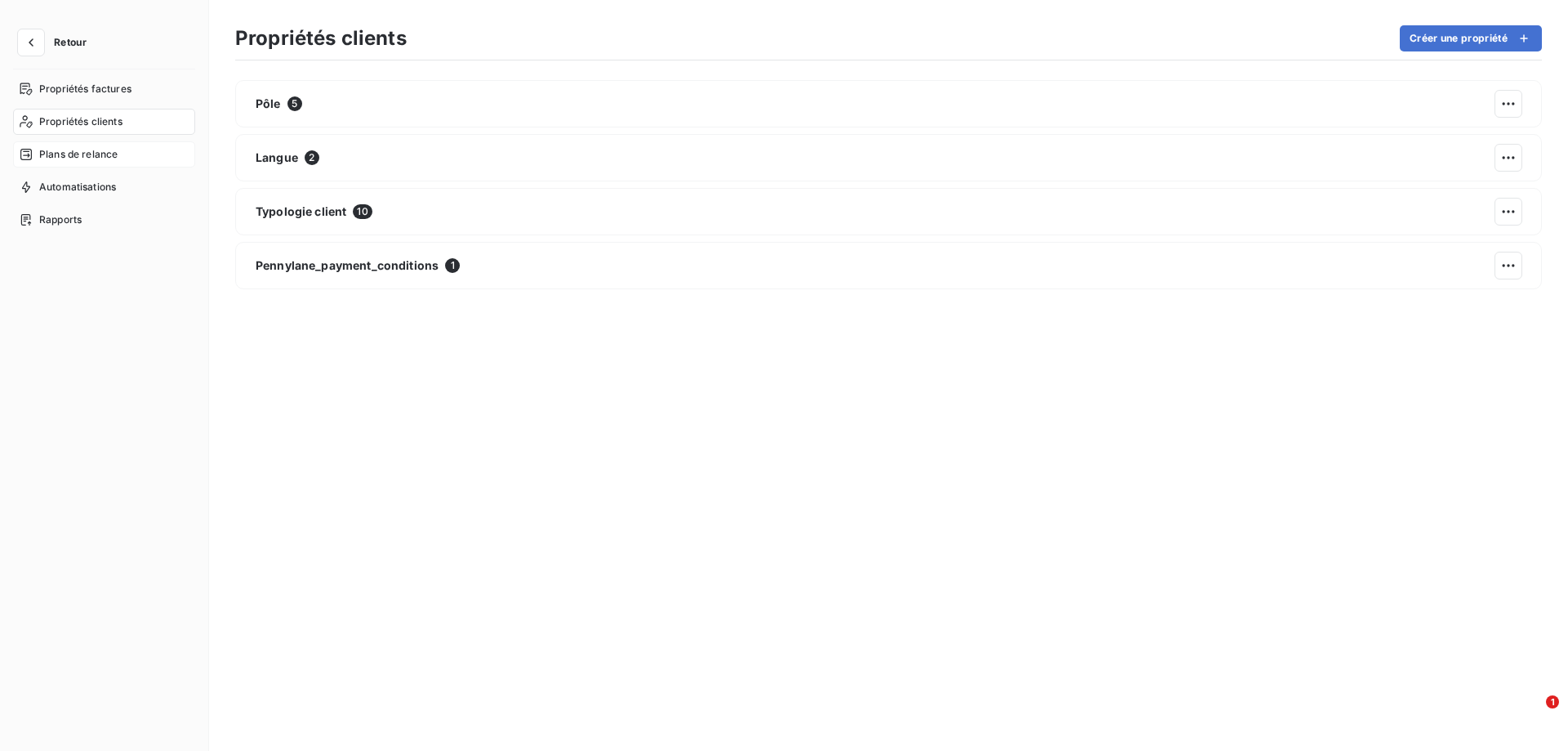
click at [91, 152] on span "Plans de relance" at bounding box center [78, 154] width 79 height 15
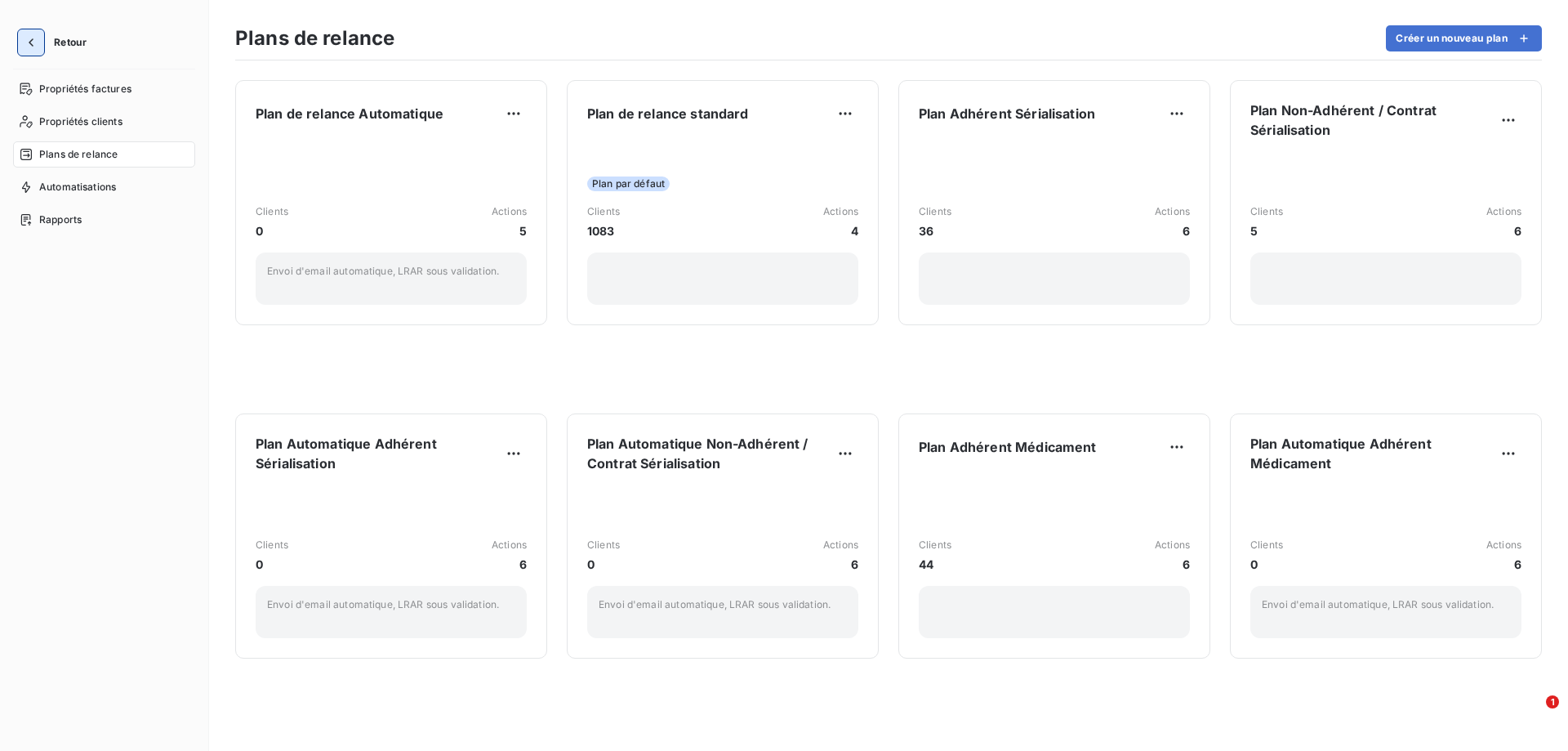
click at [43, 43] on button "button" at bounding box center [31, 42] width 26 height 26
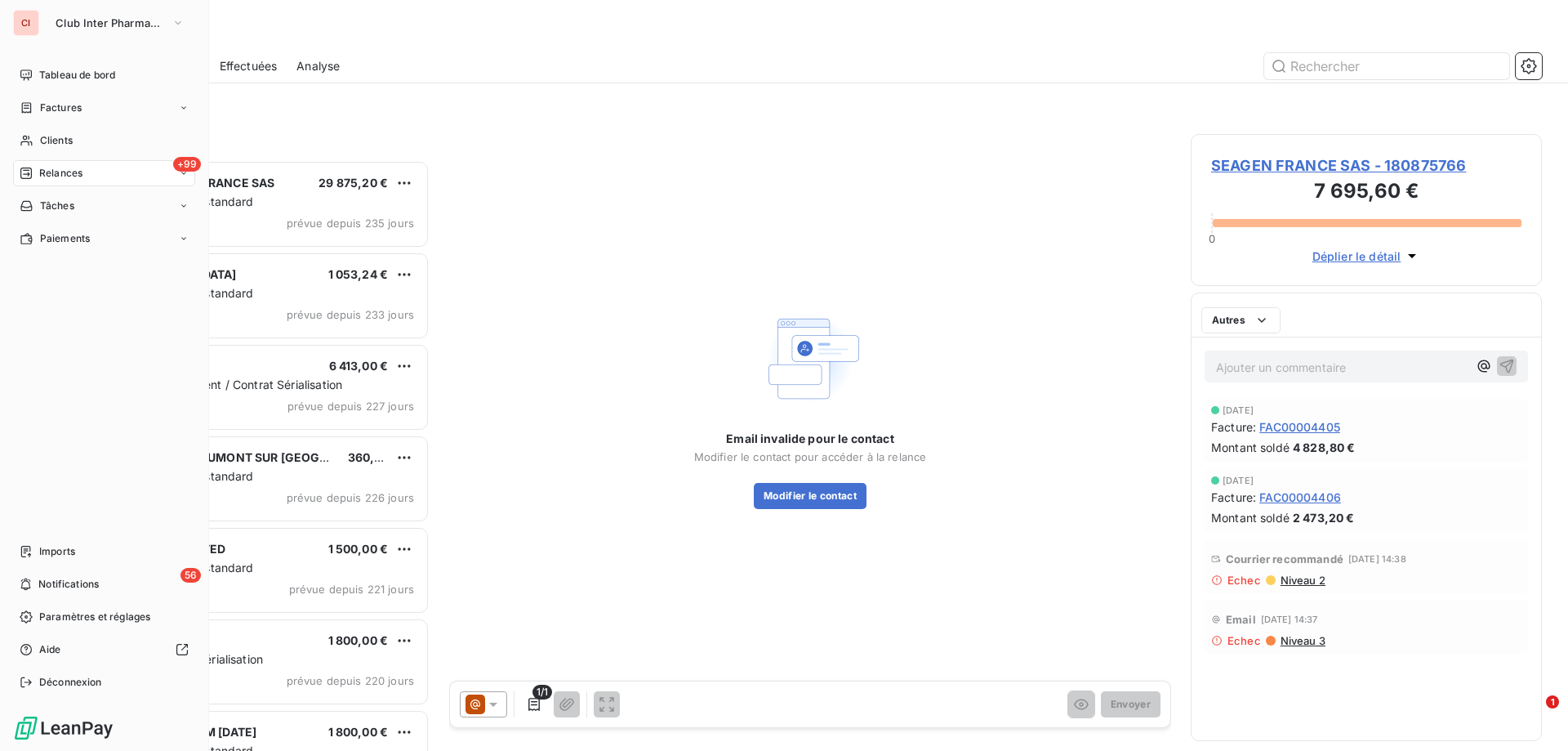
scroll to position [578, 339]
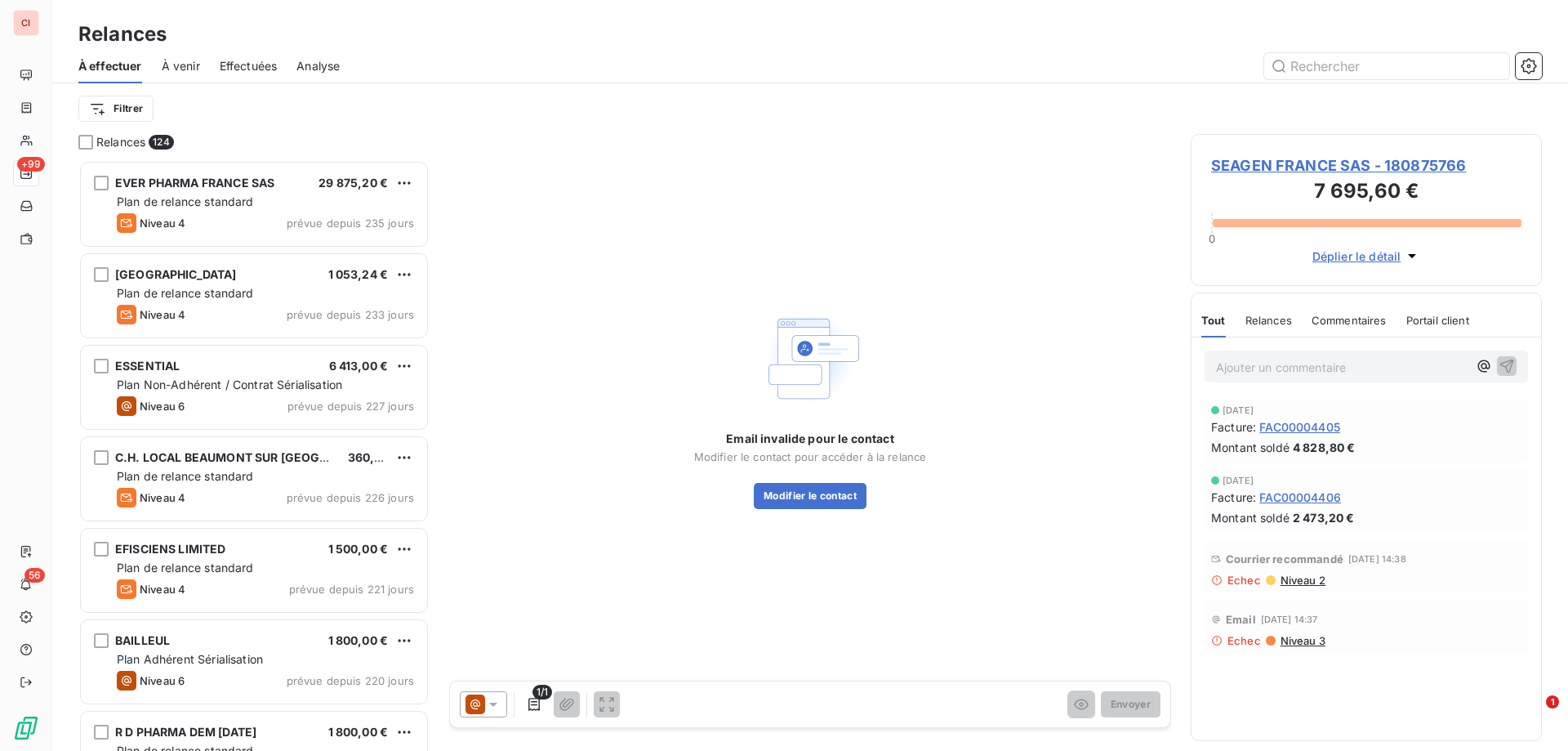
click at [199, 66] on span "À venir" at bounding box center [181, 66] width 38 height 16
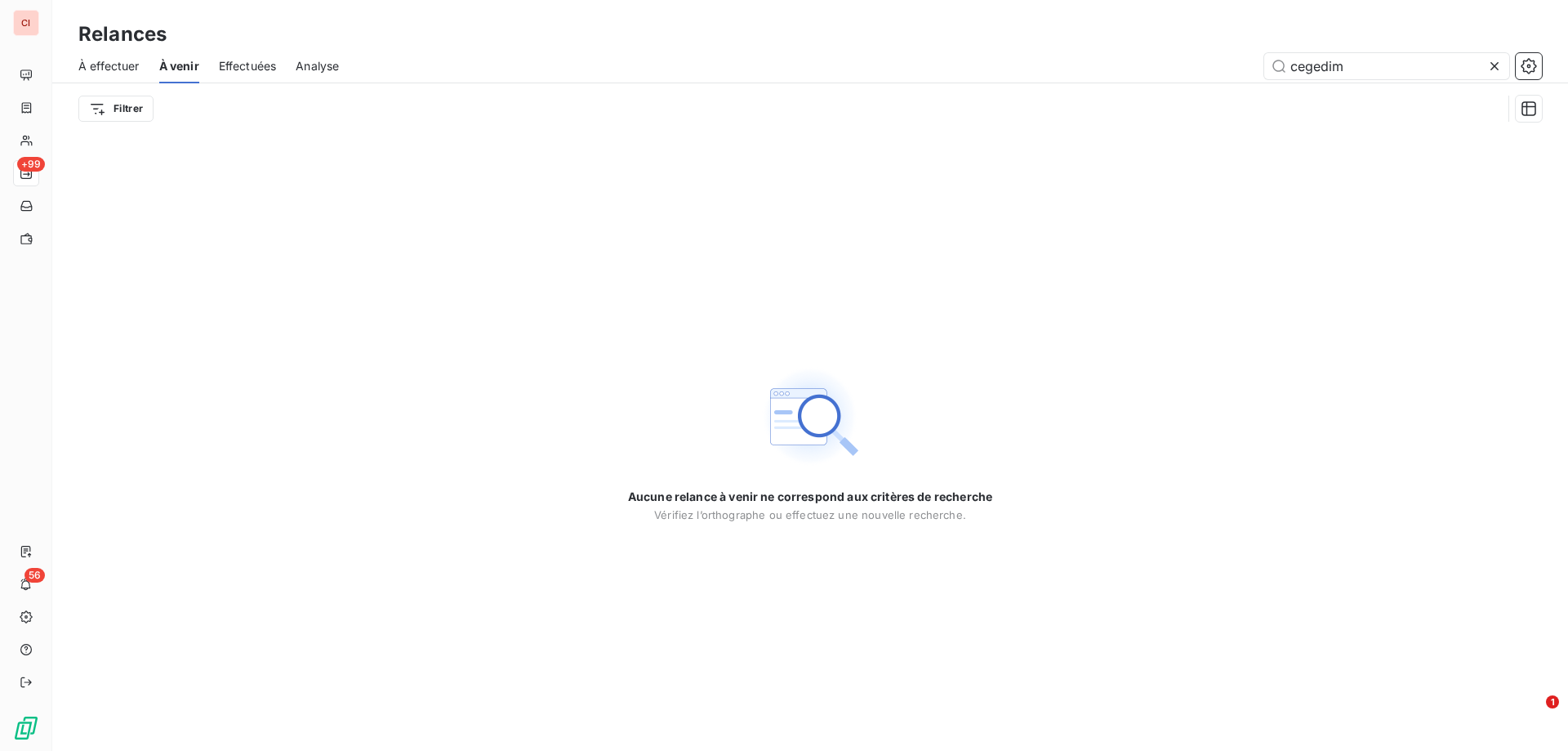
click at [134, 66] on span "À effectuer" at bounding box center [109, 66] width 61 height 16
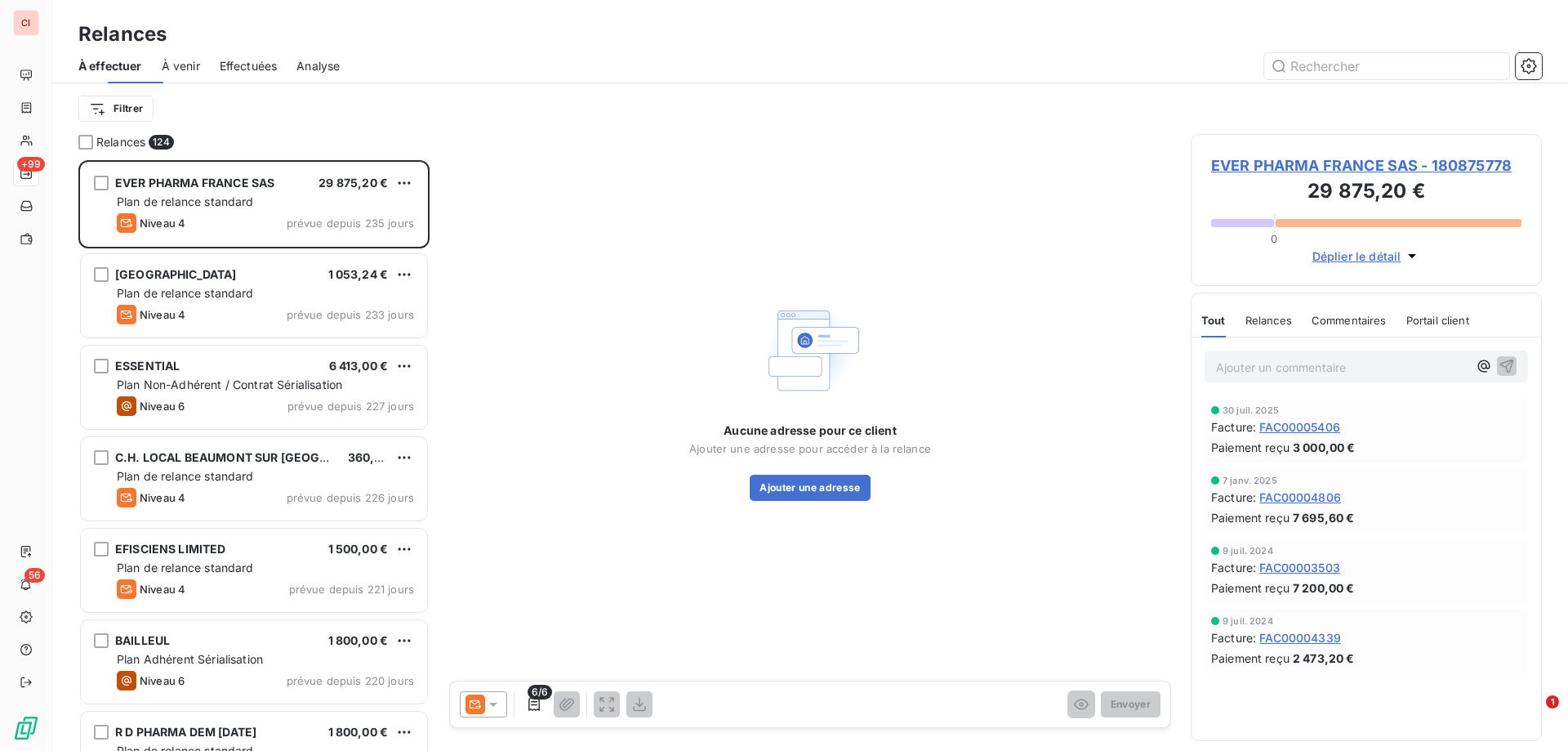
scroll to position [578, 339]
click at [87, 144] on div at bounding box center [86, 142] width 15 height 15
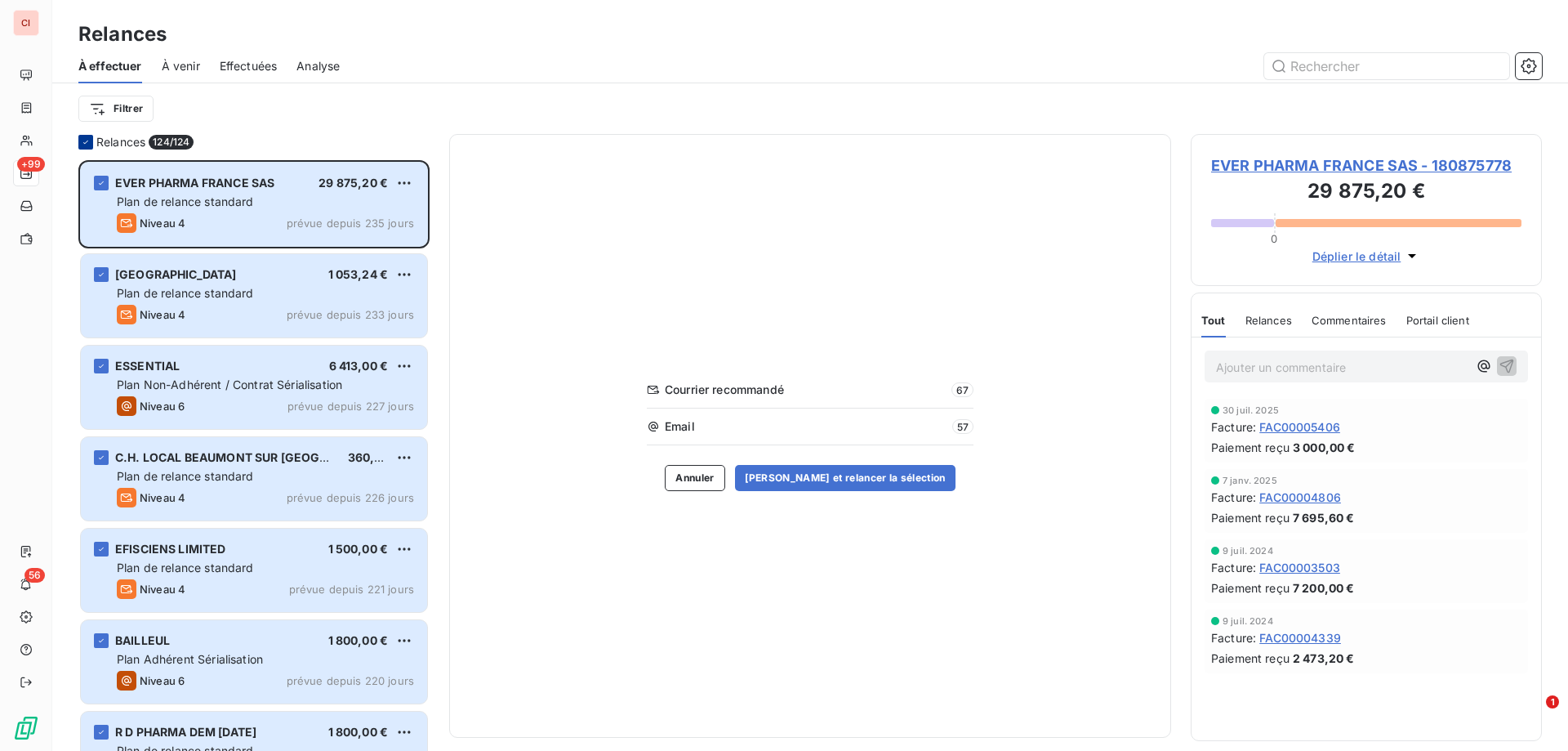
click at [87, 144] on icon at bounding box center [86, 142] width 10 height 10
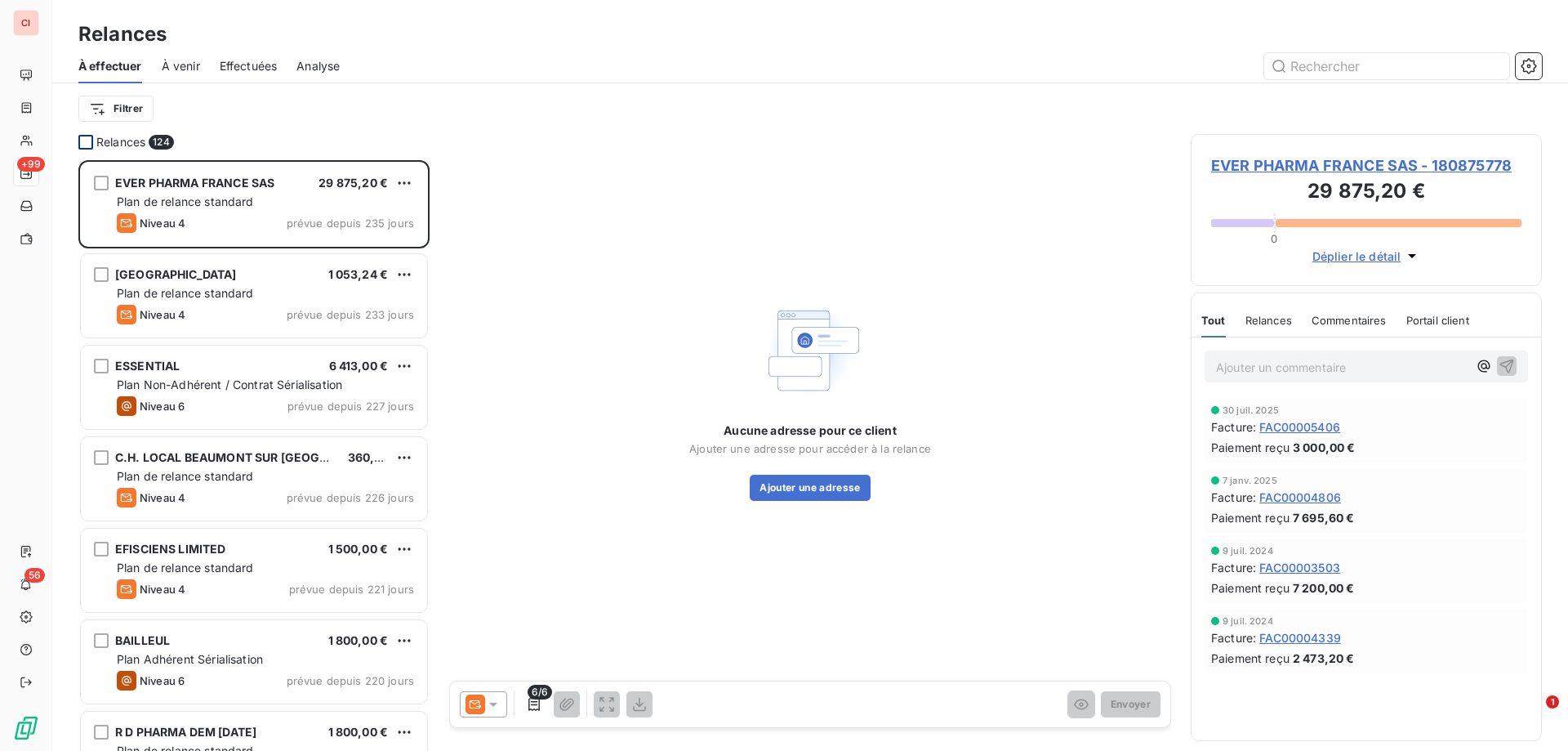
click at [87, 144] on div at bounding box center [86, 142] width 15 height 15
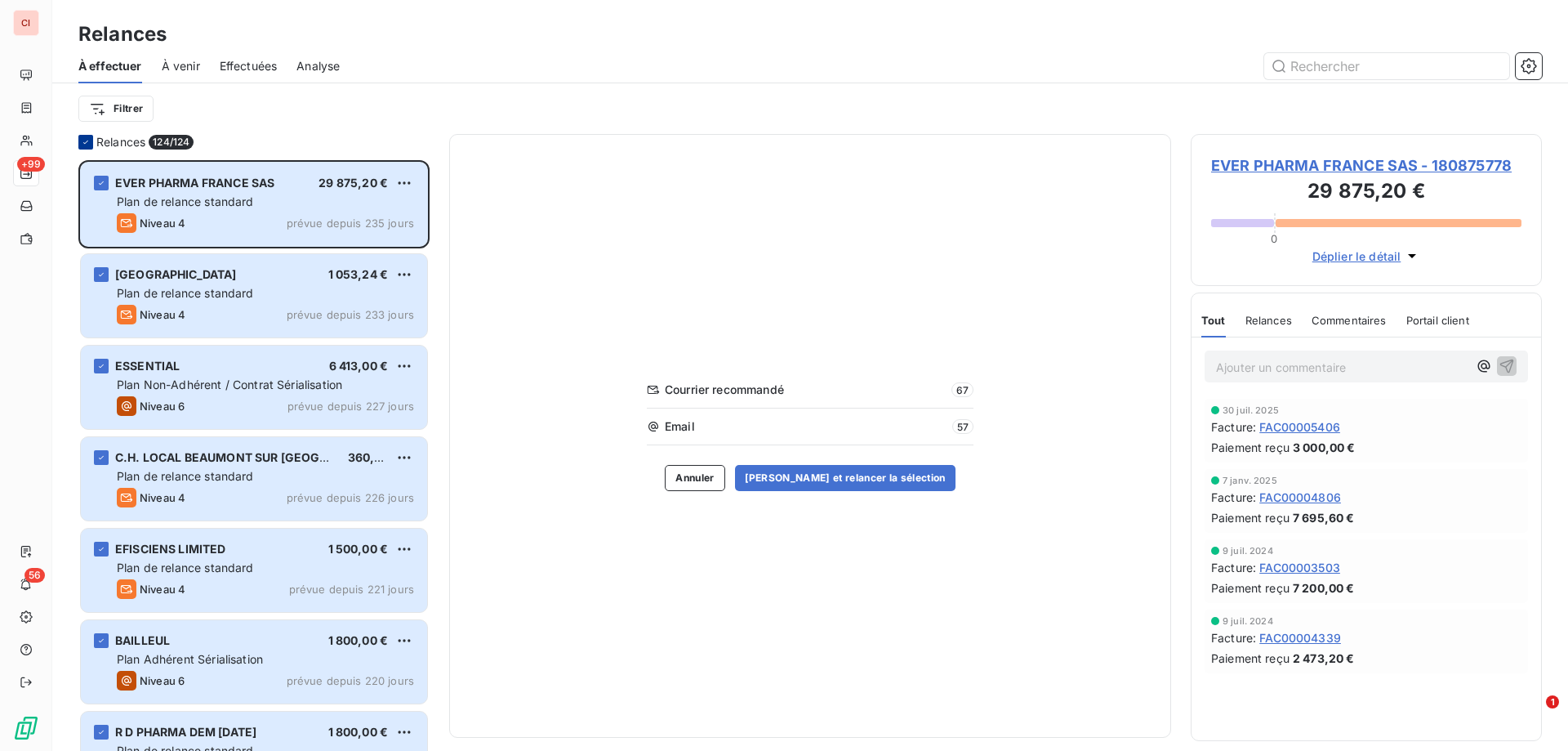
click at [87, 144] on icon at bounding box center [86, 142] width 10 height 10
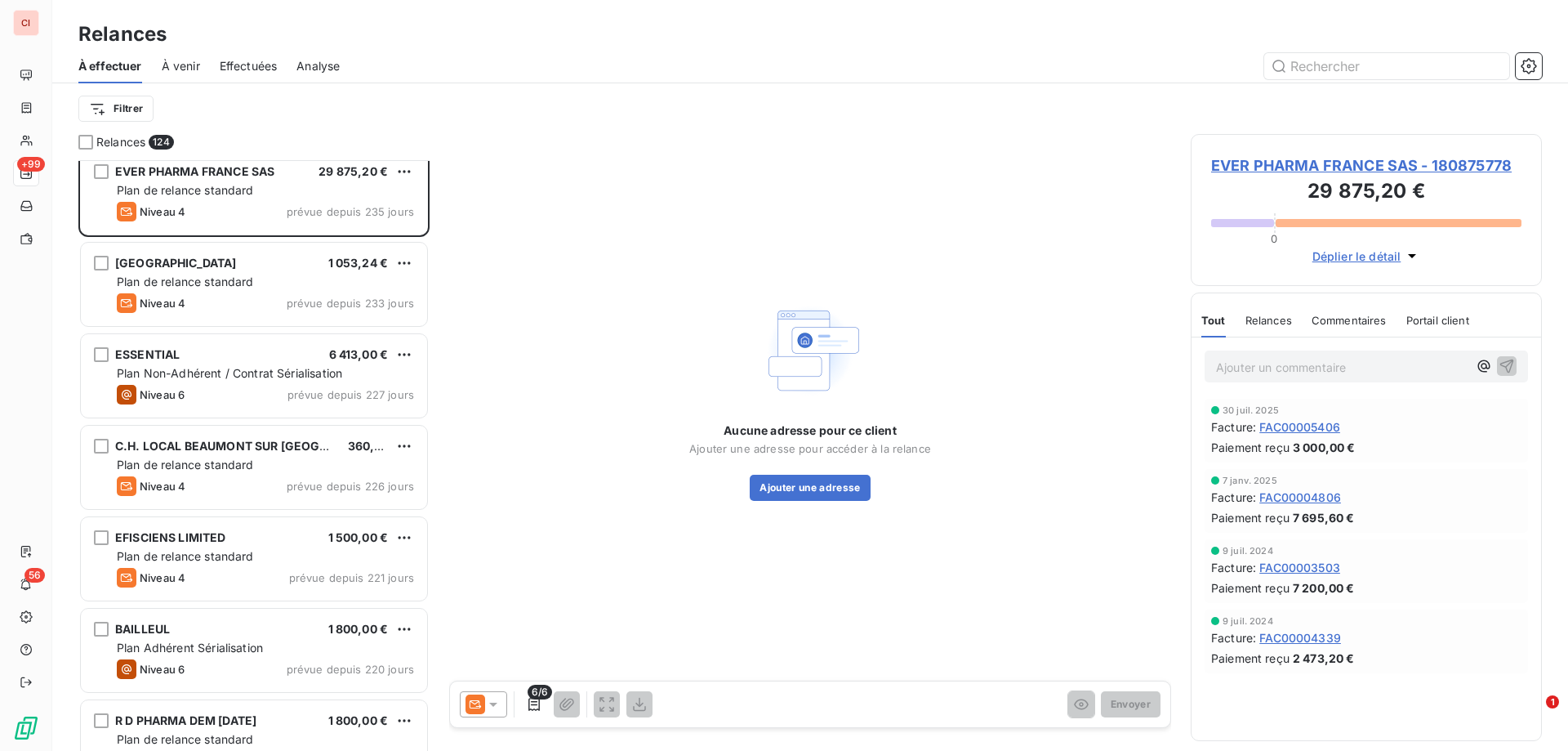
scroll to position [0, 0]
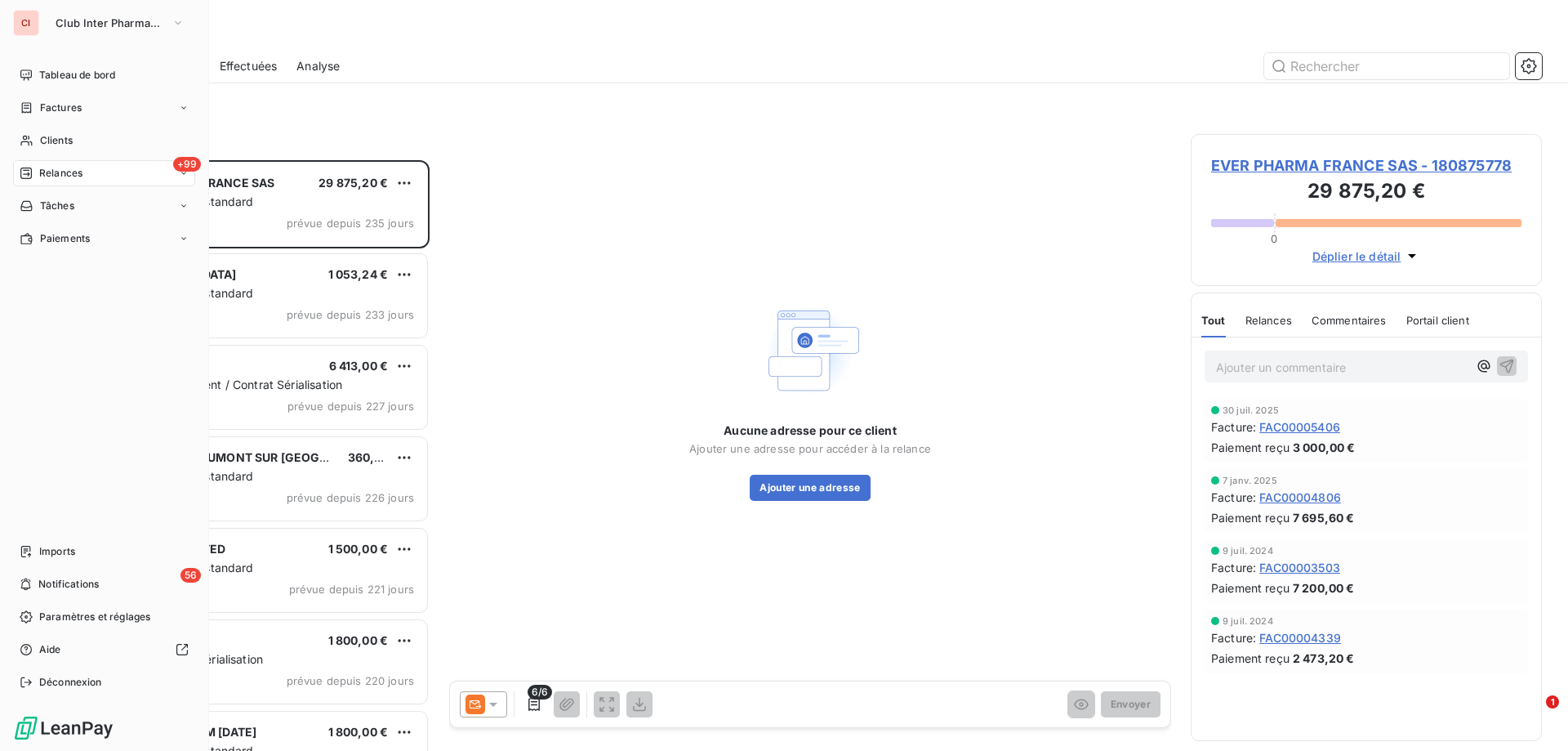
click at [48, 173] on span "Relances" at bounding box center [60, 173] width 43 height 15
click at [52, 242] on span "À venir" at bounding box center [56, 239] width 34 height 15
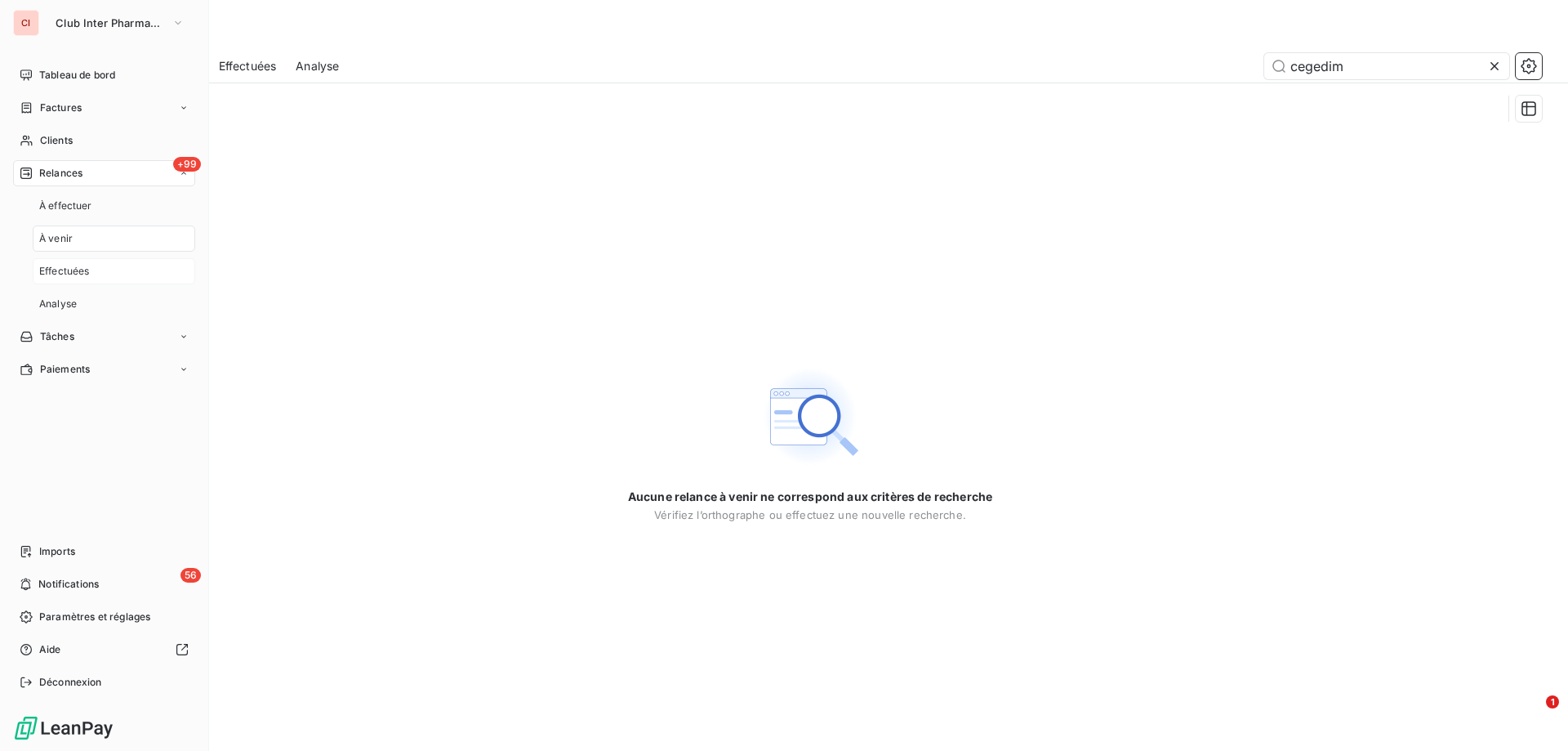
click at [53, 269] on span "Effectuées" at bounding box center [64, 271] width 51 height 15
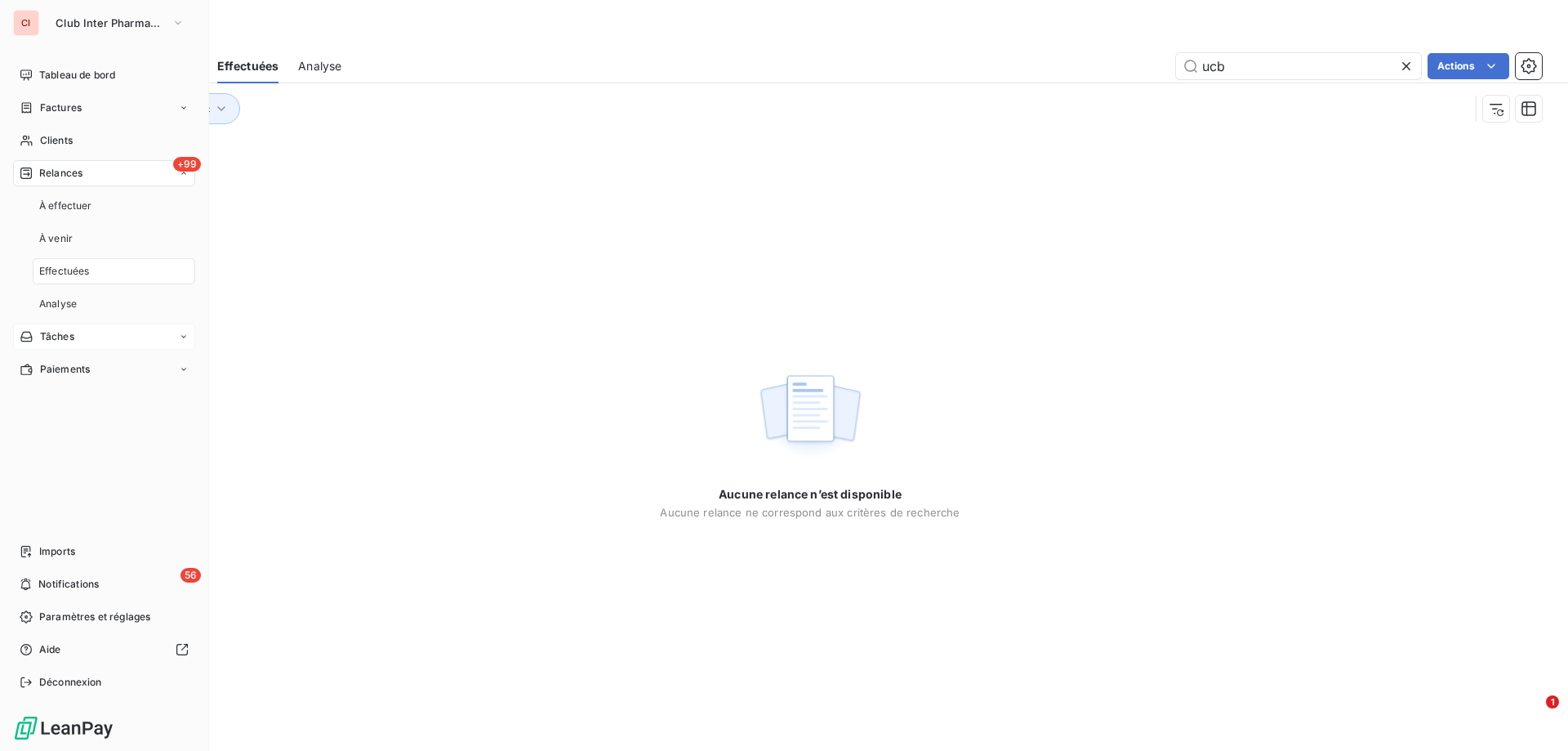
click at [66, 337] on span "Tâches" at bounding box center [57, 337] width 34 height 15
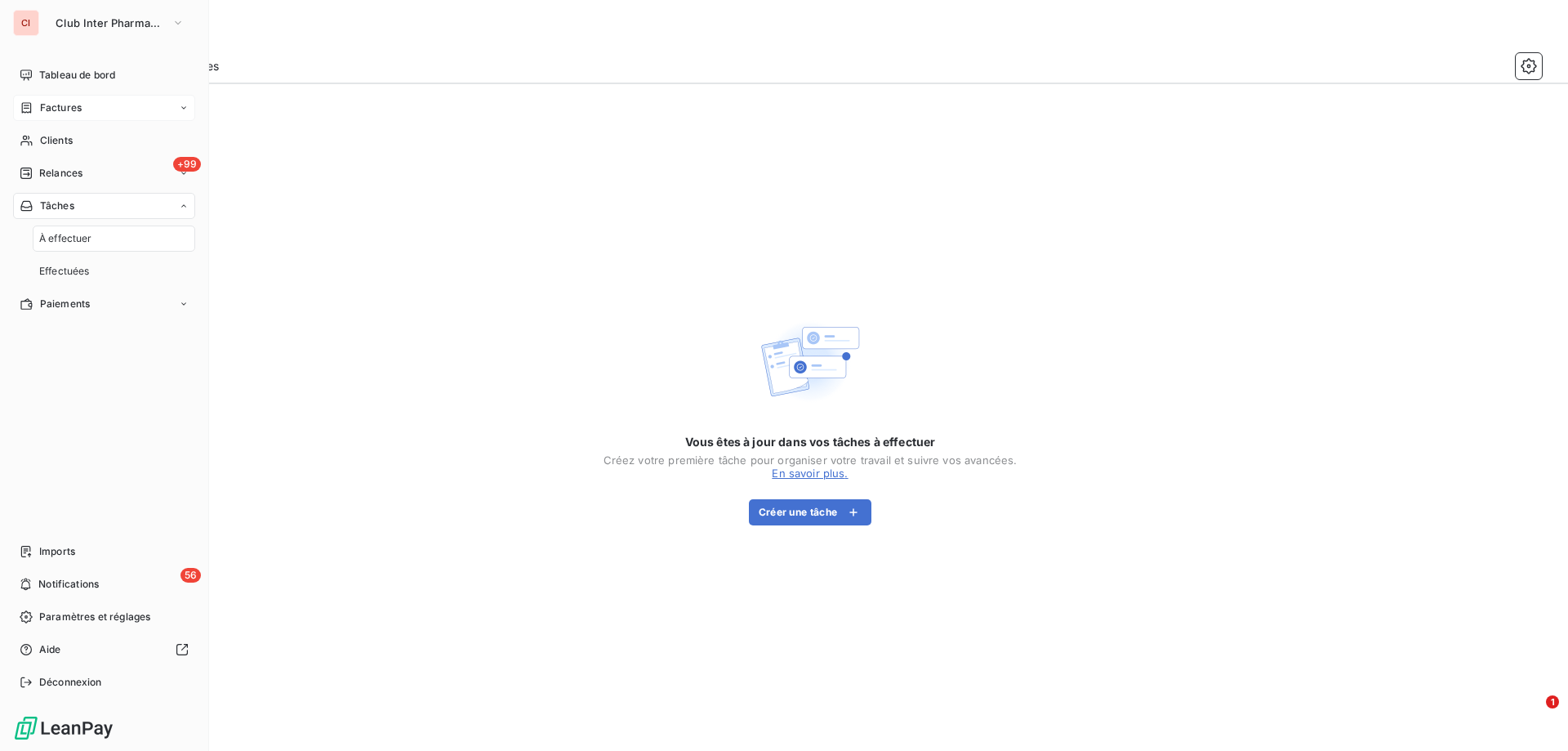
click at [69, 106] on span "Factures" at bounding box center [61, 108] width 42 height 15
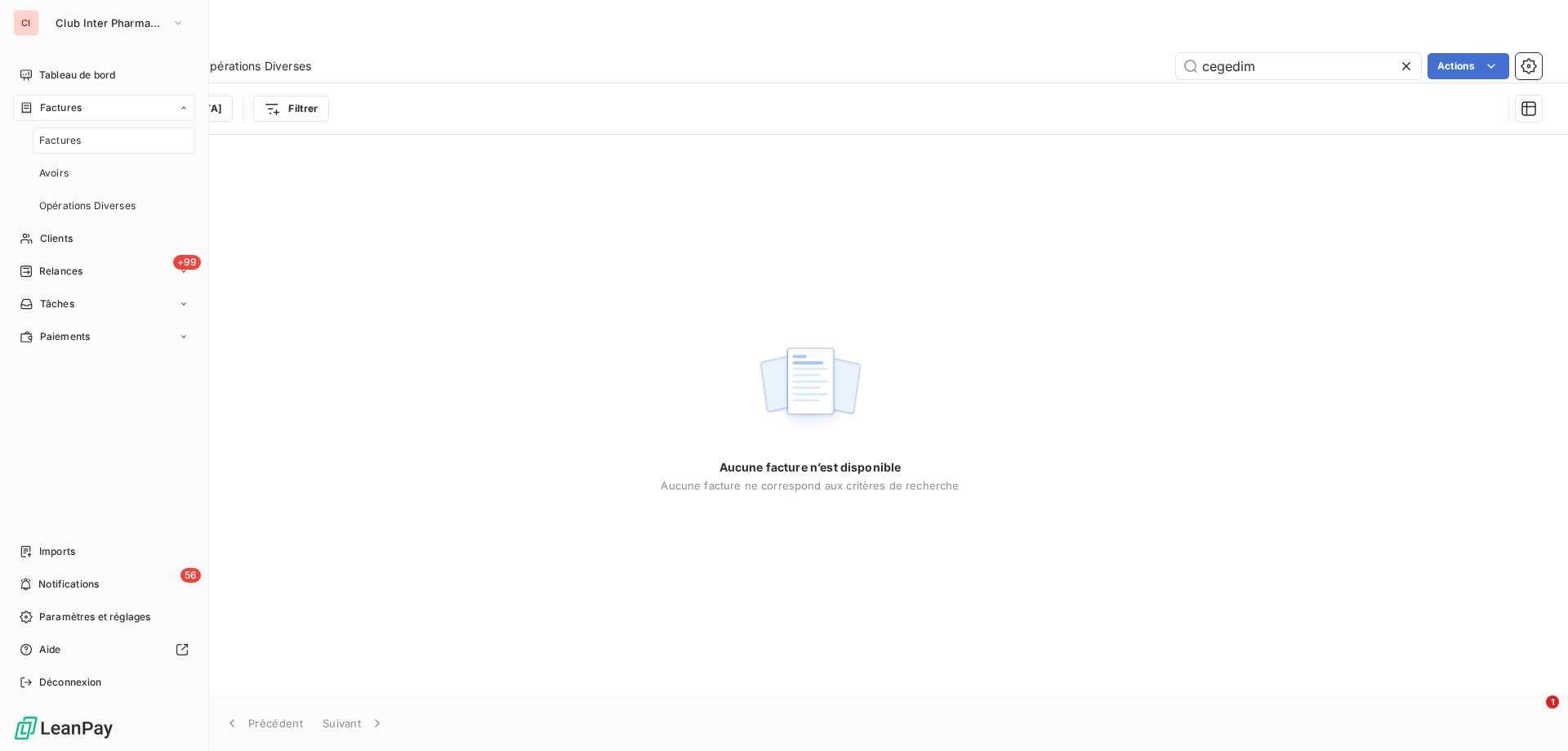
click at [66, 133] on span "Factures" at bounding box center [60, 140] width 42 height 15
click at [62, 235] on span "Clients" at bounding box center [56, 239] width 33 height 15
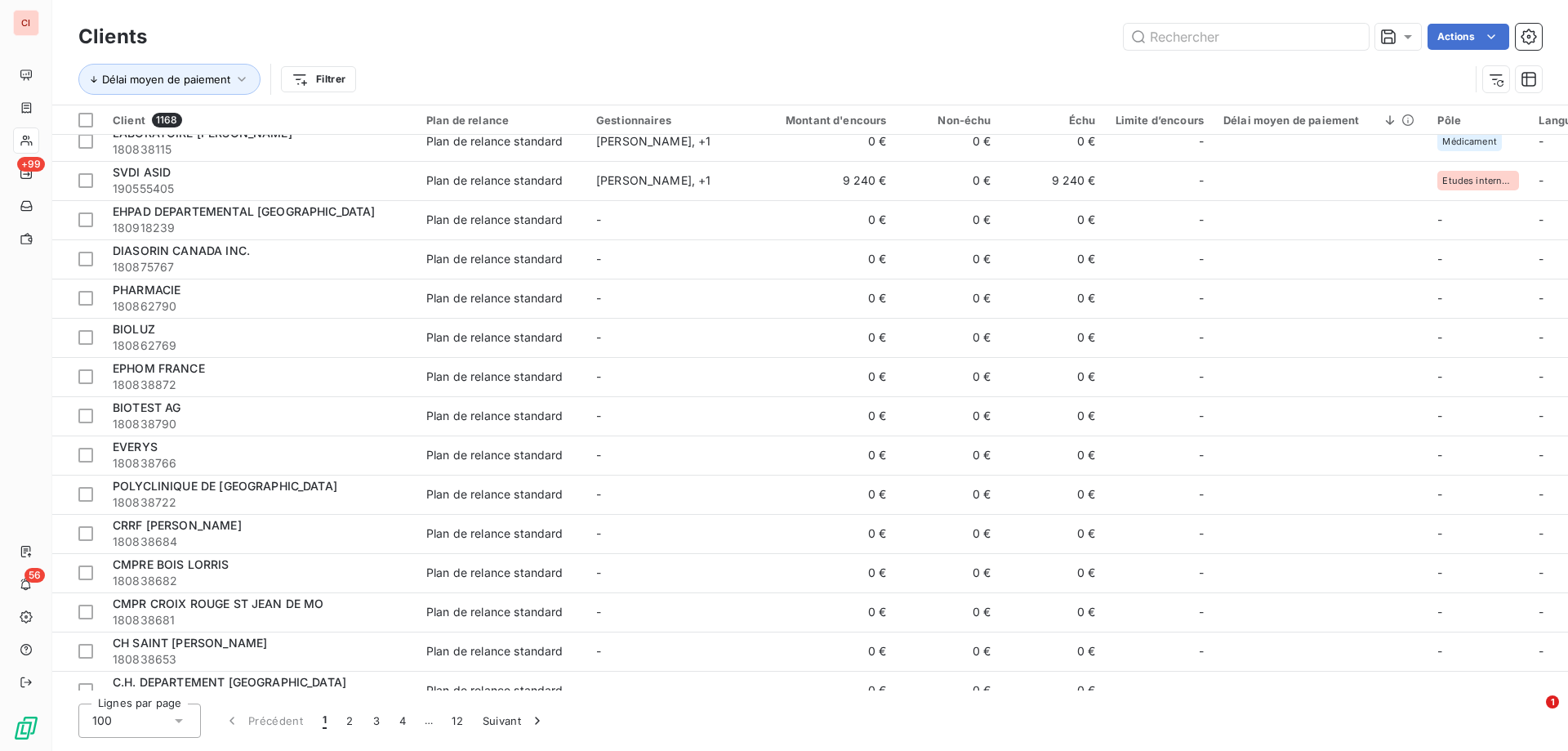
scroll to position [2638, 0]
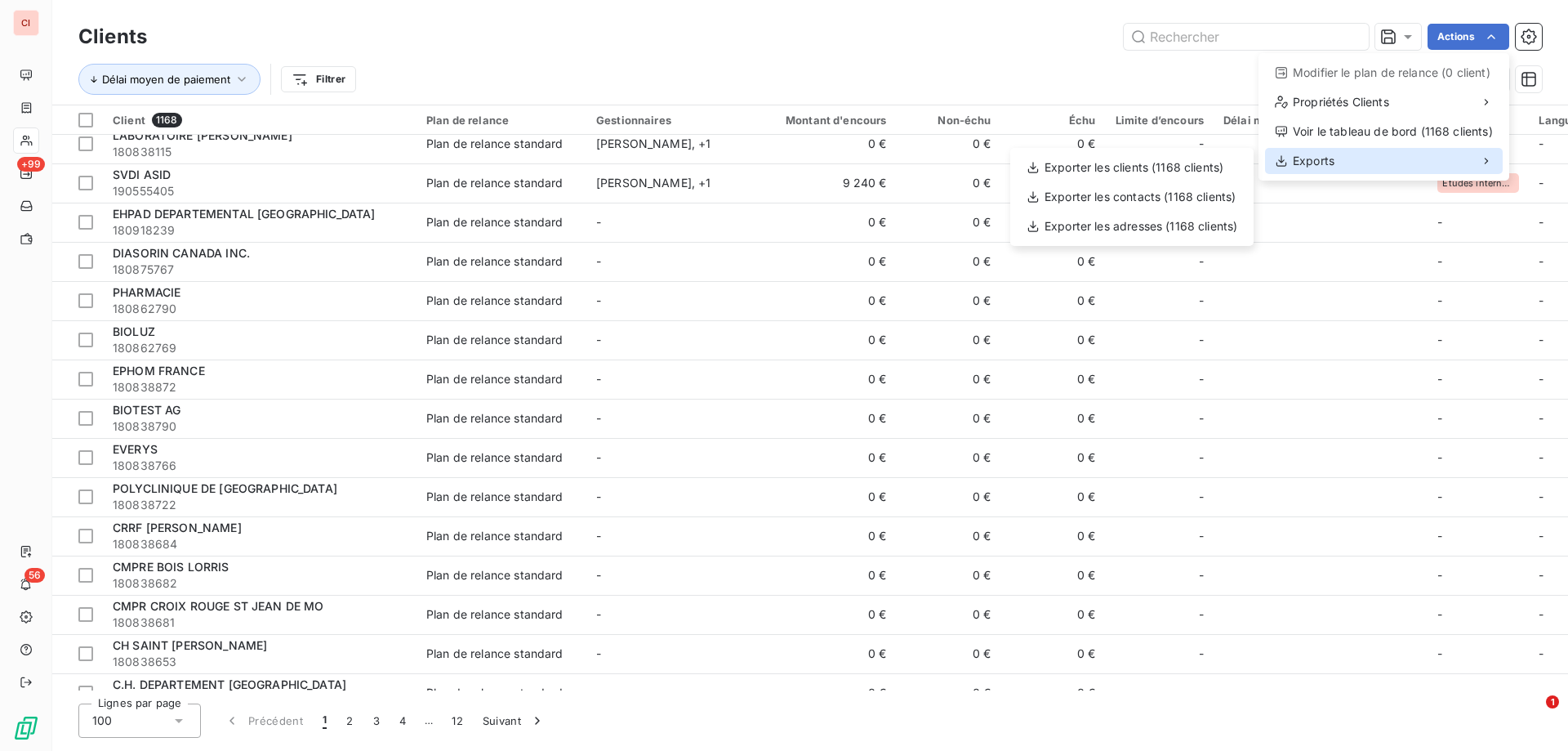
click at [1335, 156] on div "Exports" at bounding box center [1383, 161] width 238 height 26
click at [1308, 161] on span "Exports" at bounding box center [1313, 161] width 42 height 16
click at [1163, 167] on div "Exporter les clients (1168 clients)" at bounding box center [1132, 168] width 231 height 26
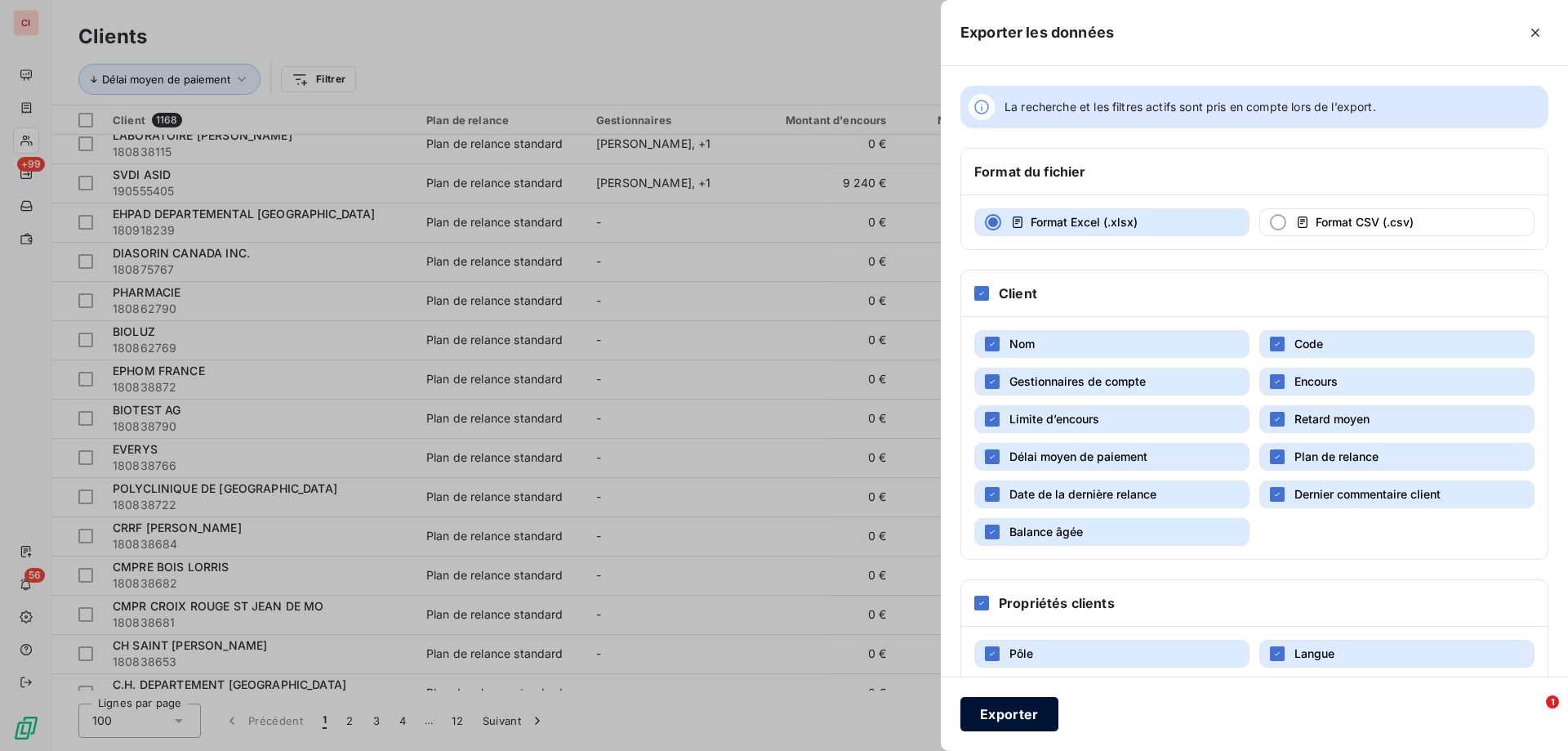
click at [1027, 716] on button "Exporter" at bounding box center [1009, 714] width 98 height 34
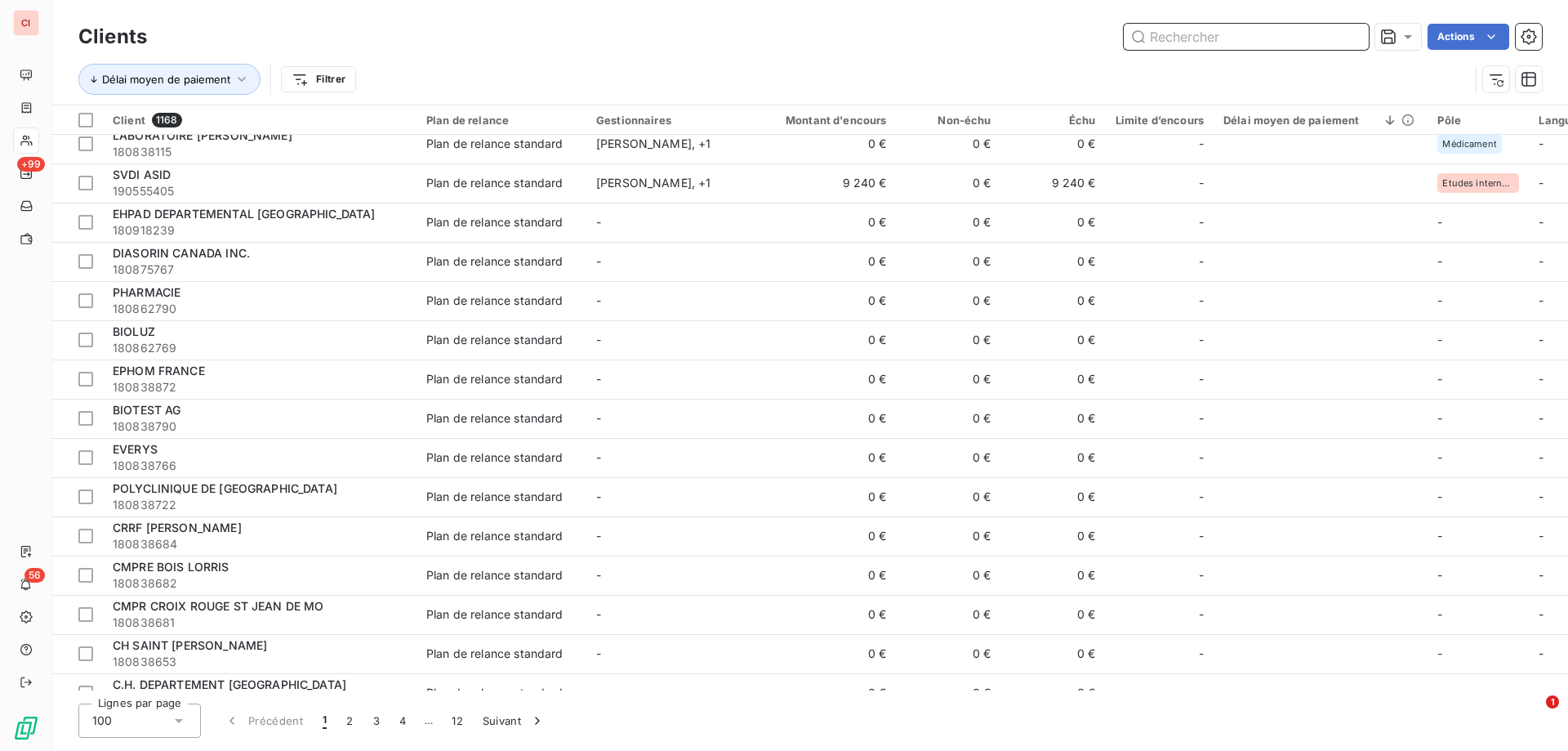
click at [1255, 41] on input "text" at bounding box center [1246, 37] width 245 height 26
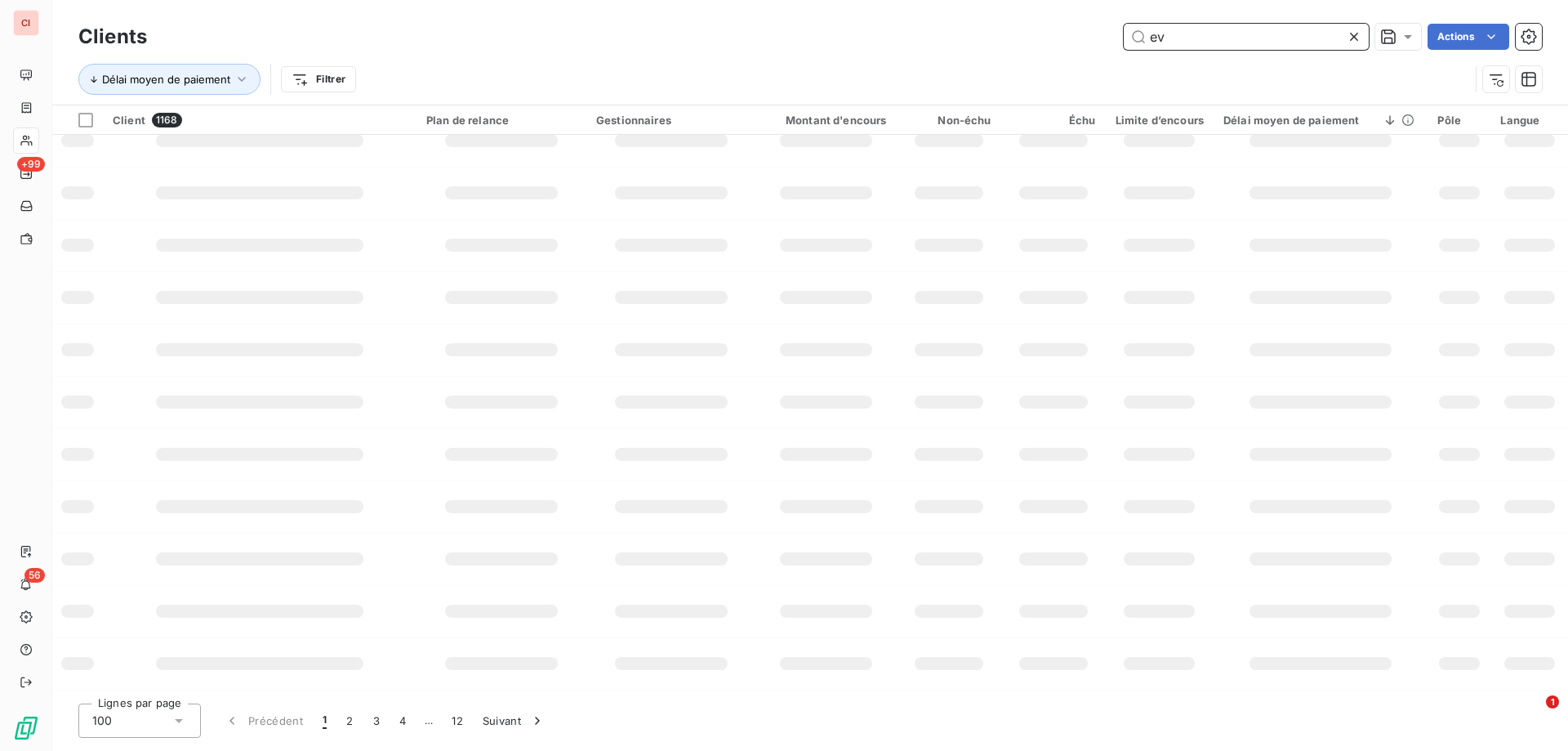
scroll to position [236, 0]
type input "ever"
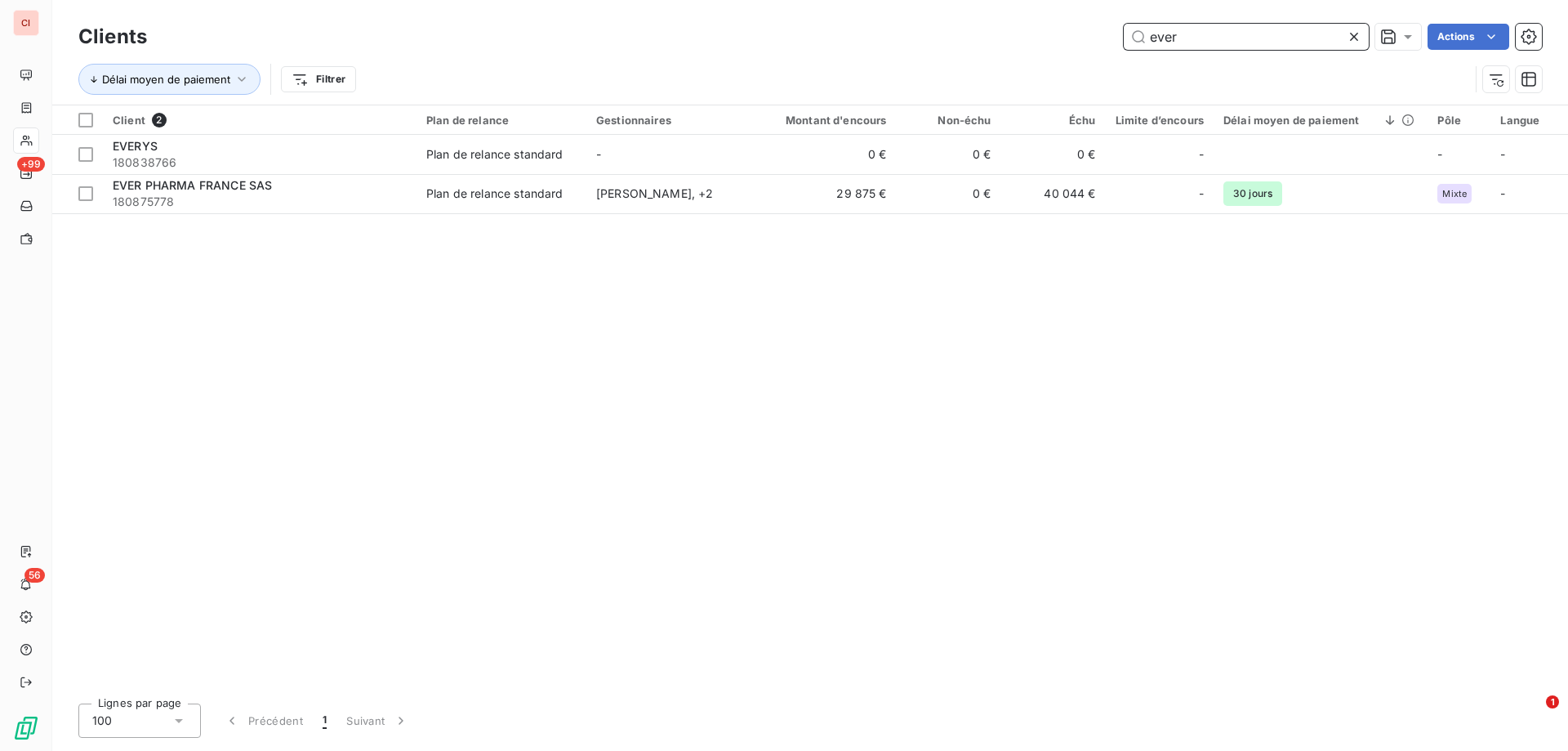
scroll to position [0, 0]
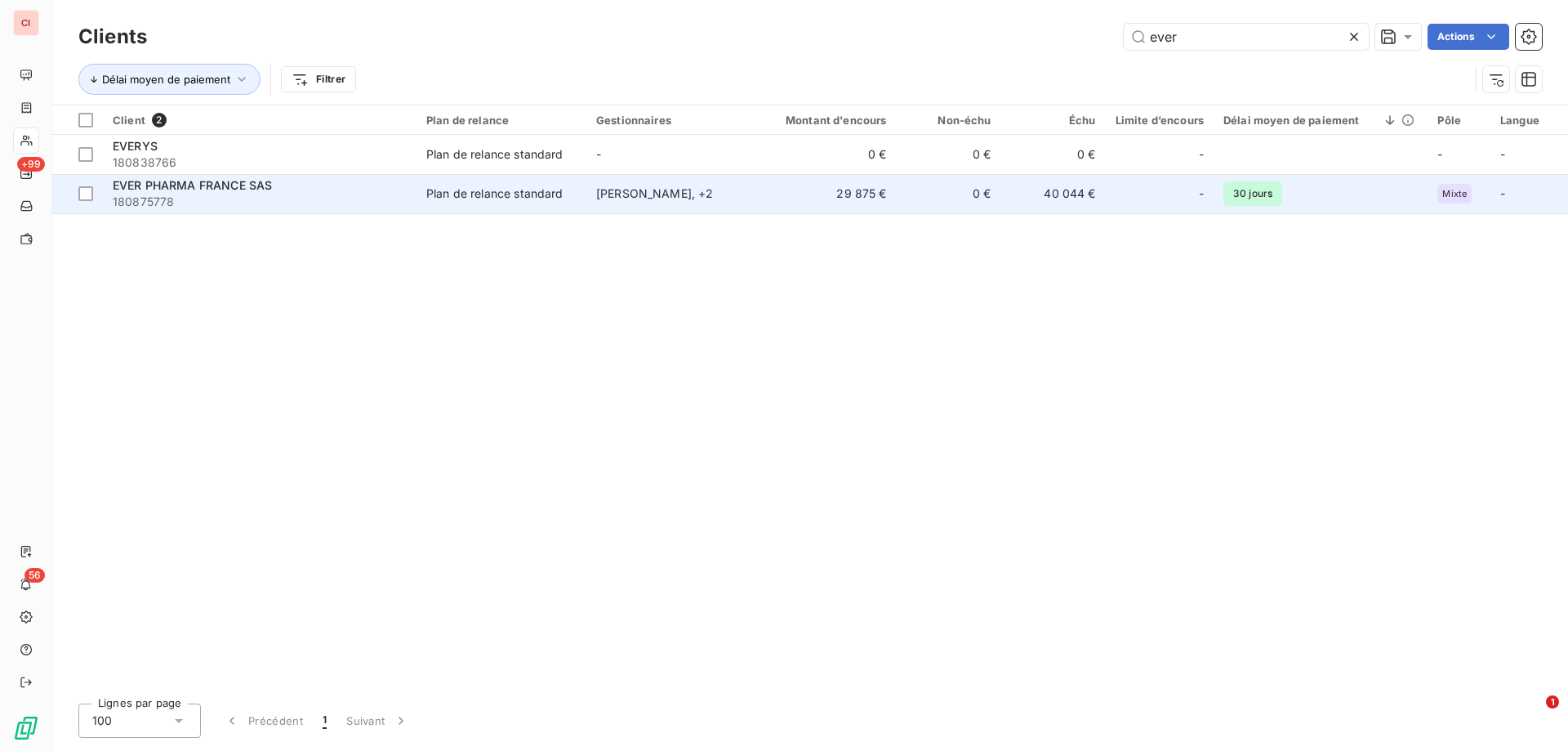
click at [843, 193] on td "29 875 €" at bounding box center [826, 193] width 141 height 39
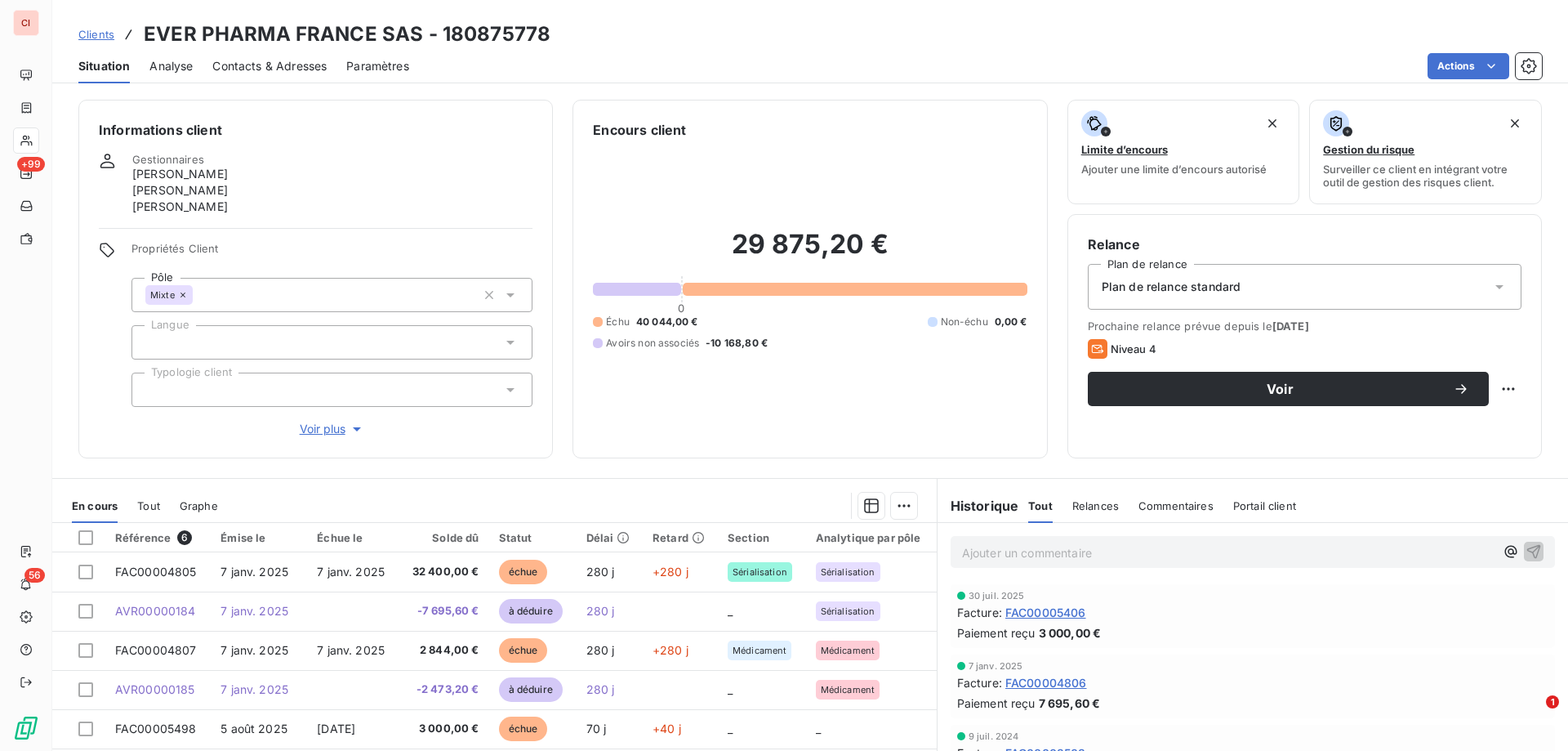
scroll to position [136, 0]
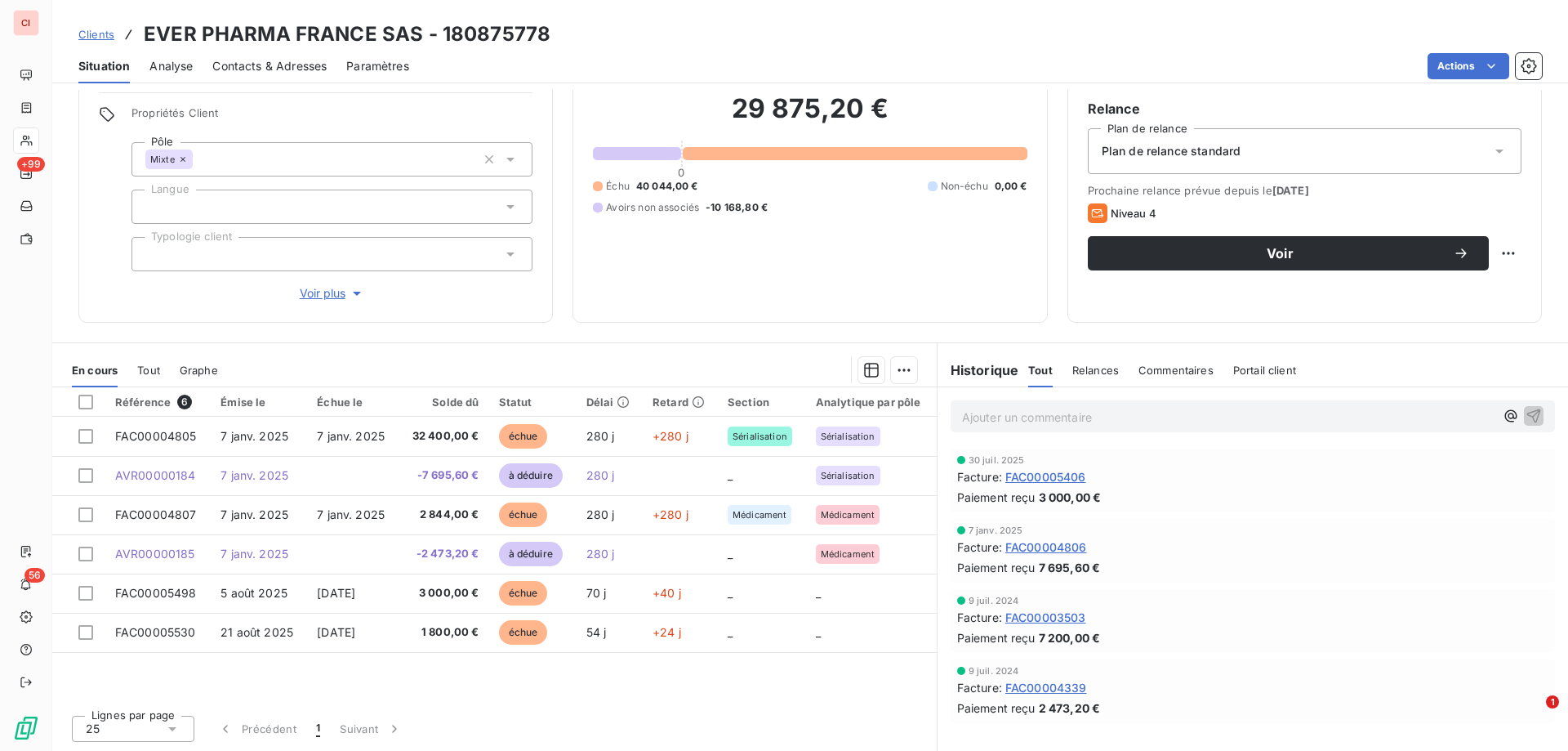
click at [1434, 421] on p "Ajouter un commentaire ﻿" at bounding box center [1228, 416] width 532 height 20
click at [1502, 420] on icon "button" at bounding box center [1510, 415] width 16 height 16
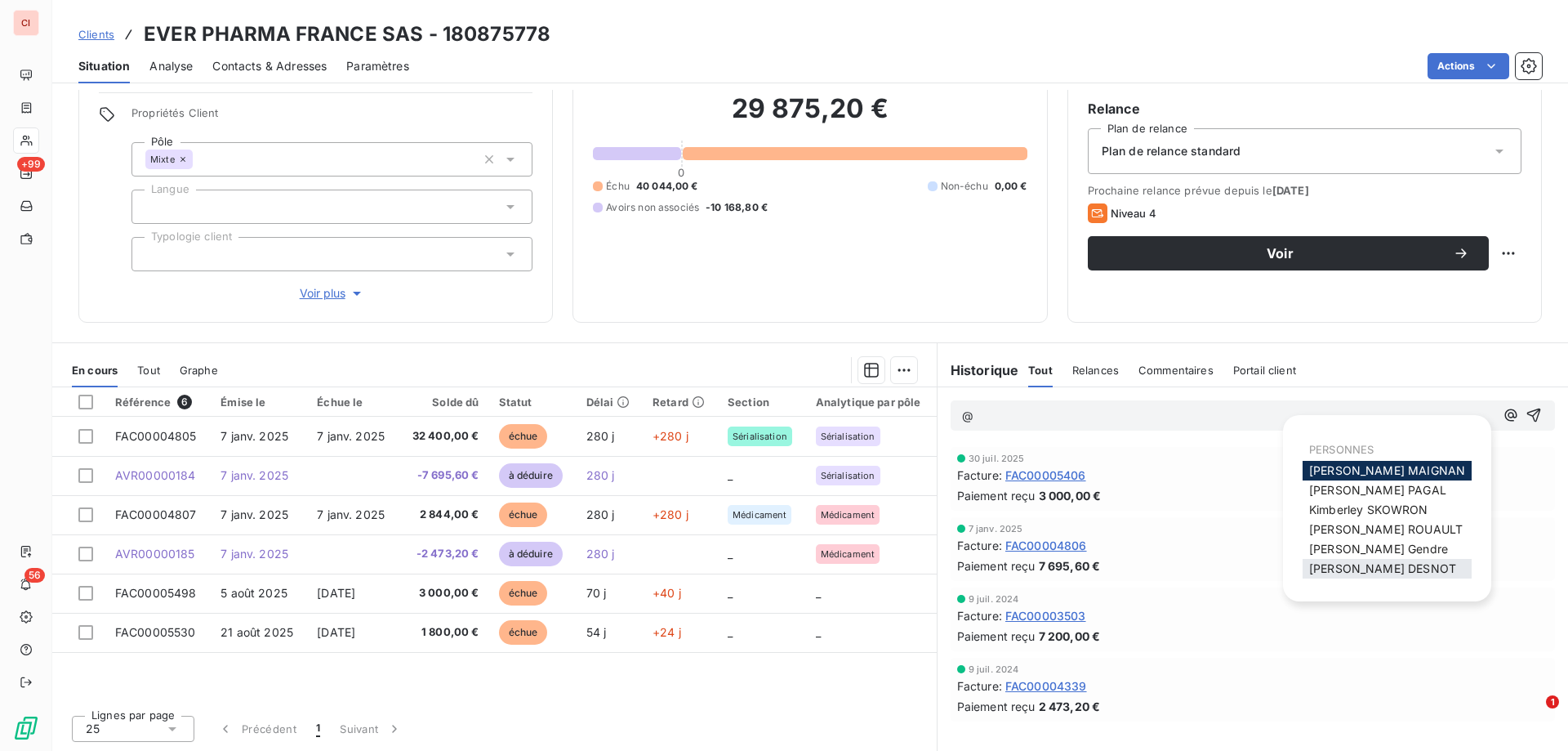
click at [1392, 568] on span "[PERSON_NAME]" at bounding box center [1381, 568] width 147 height 14
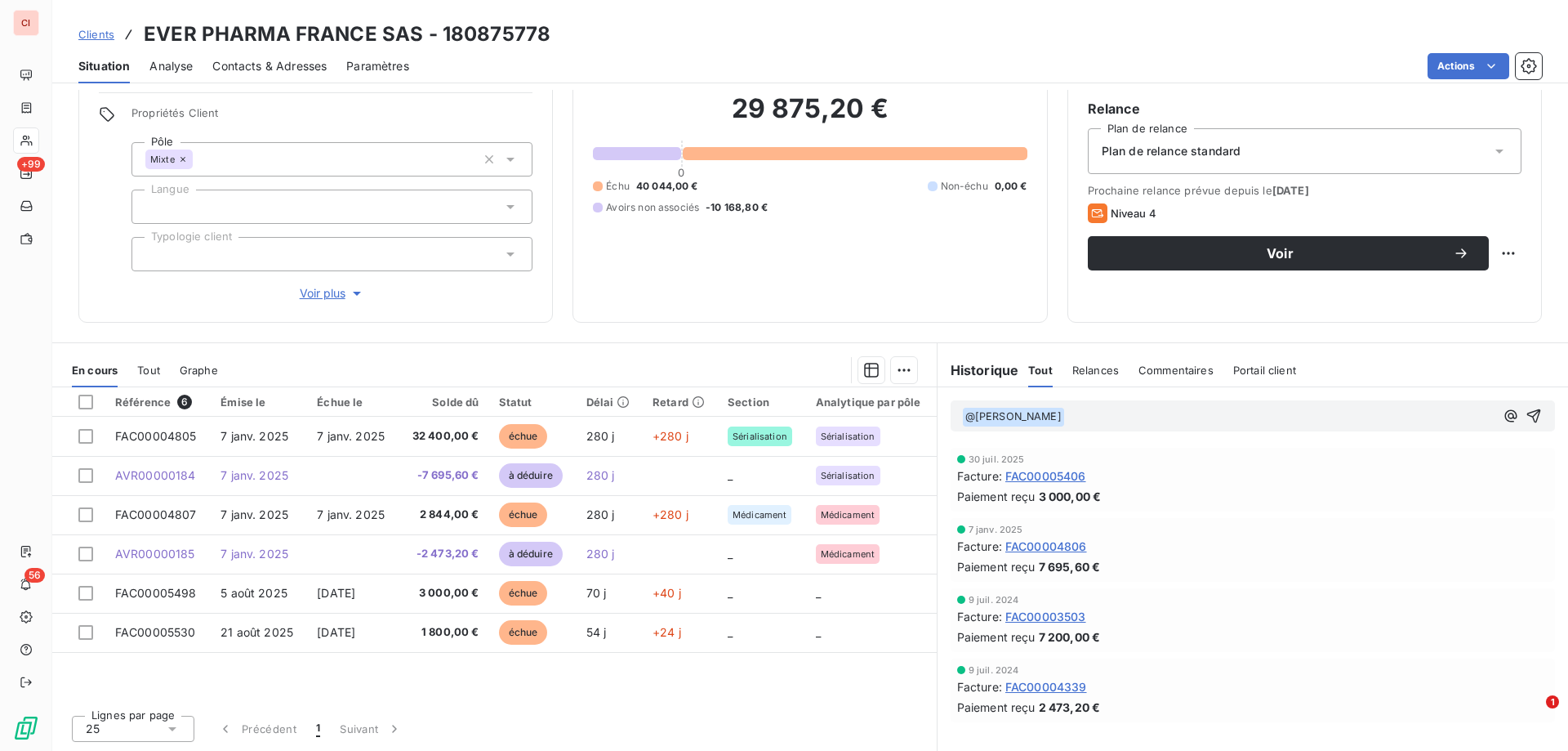
click at [1161, 423] on p "﻿ @ [PERSON_NAME] ﻿" at bounding box center [1228, 416] width 532 height 20
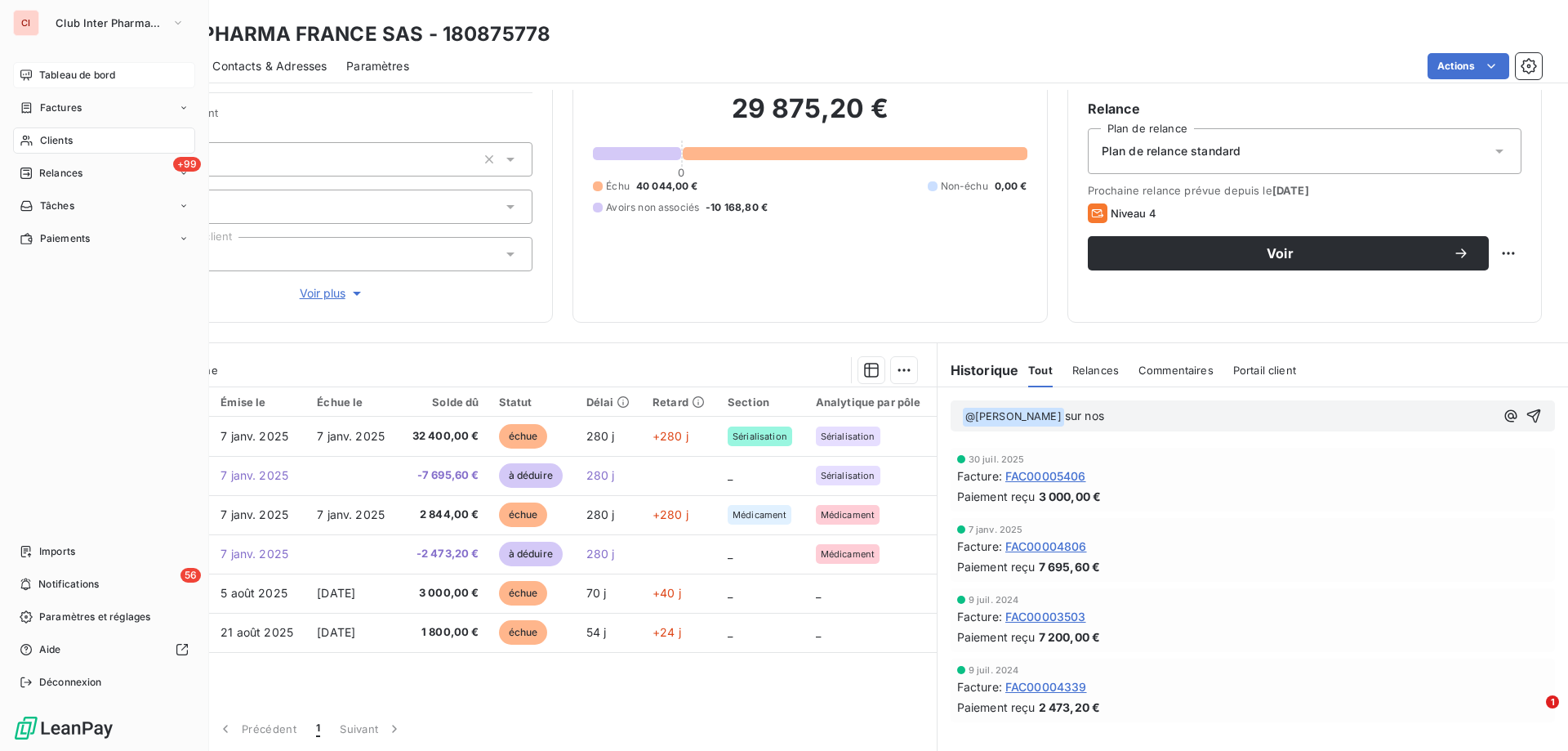
click at [61, 73] on span "Tableau de bord" at bounding box center [77, 75] width 76 height 15
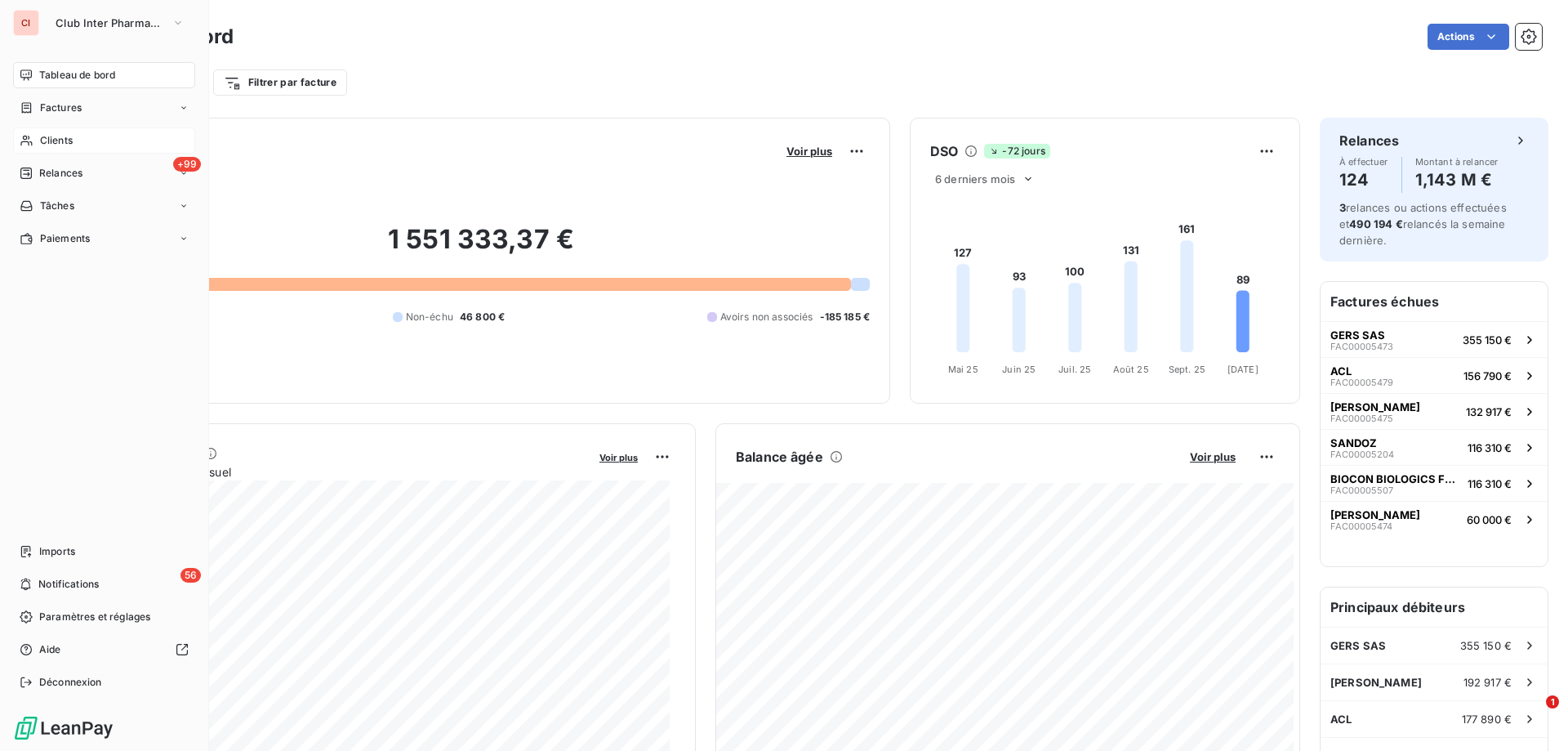
click at [56, 136] on span "Clients" at bounding box center [56, 140] width 33 height 15
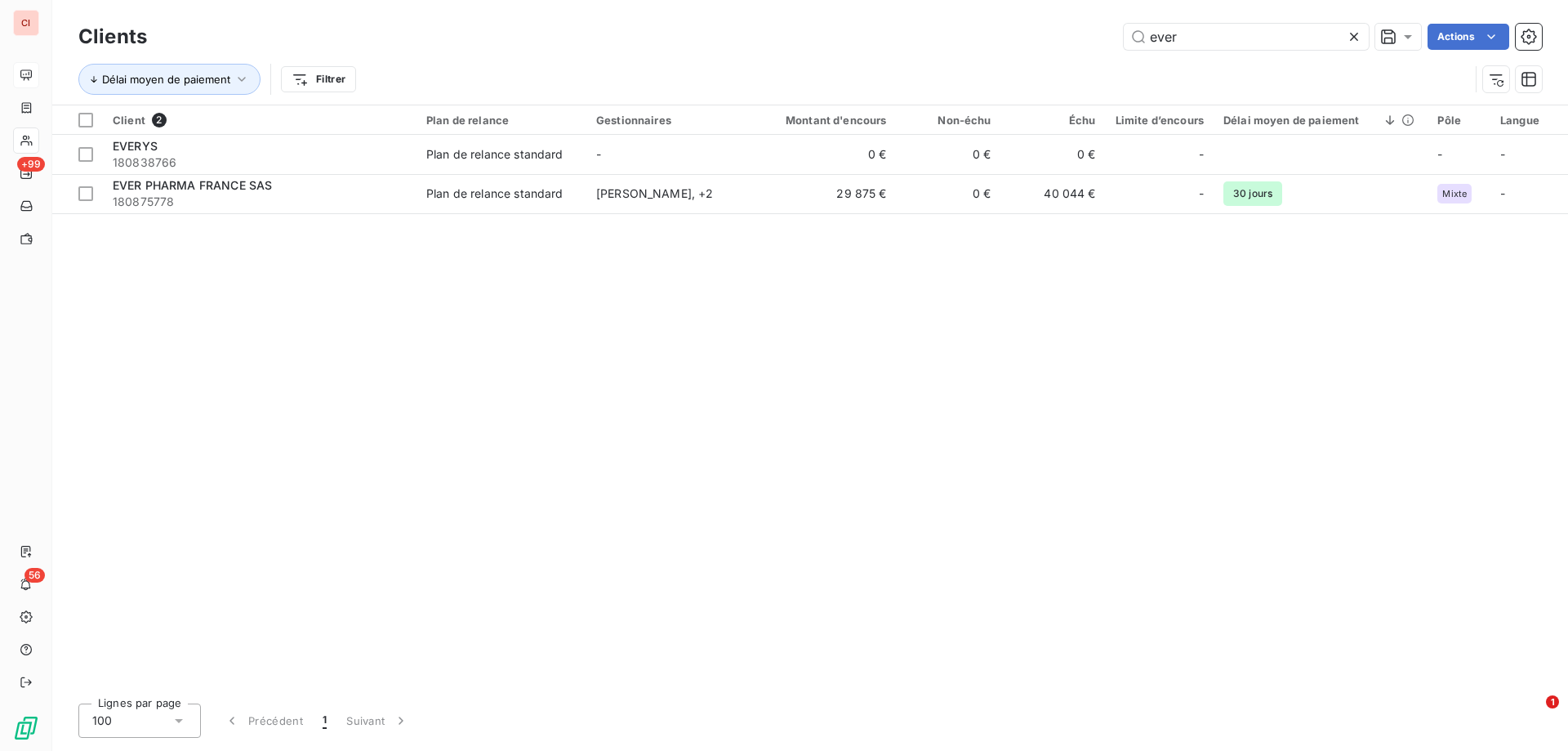
drag, startPoint x: 1213, startPoint y: 38, endPoint x: 1078, endPoint y: 52, distance: 135.7
click at [1078, 52] on div "Clients ever Actions" at bounding box center [810, 37] width 1463 height 34
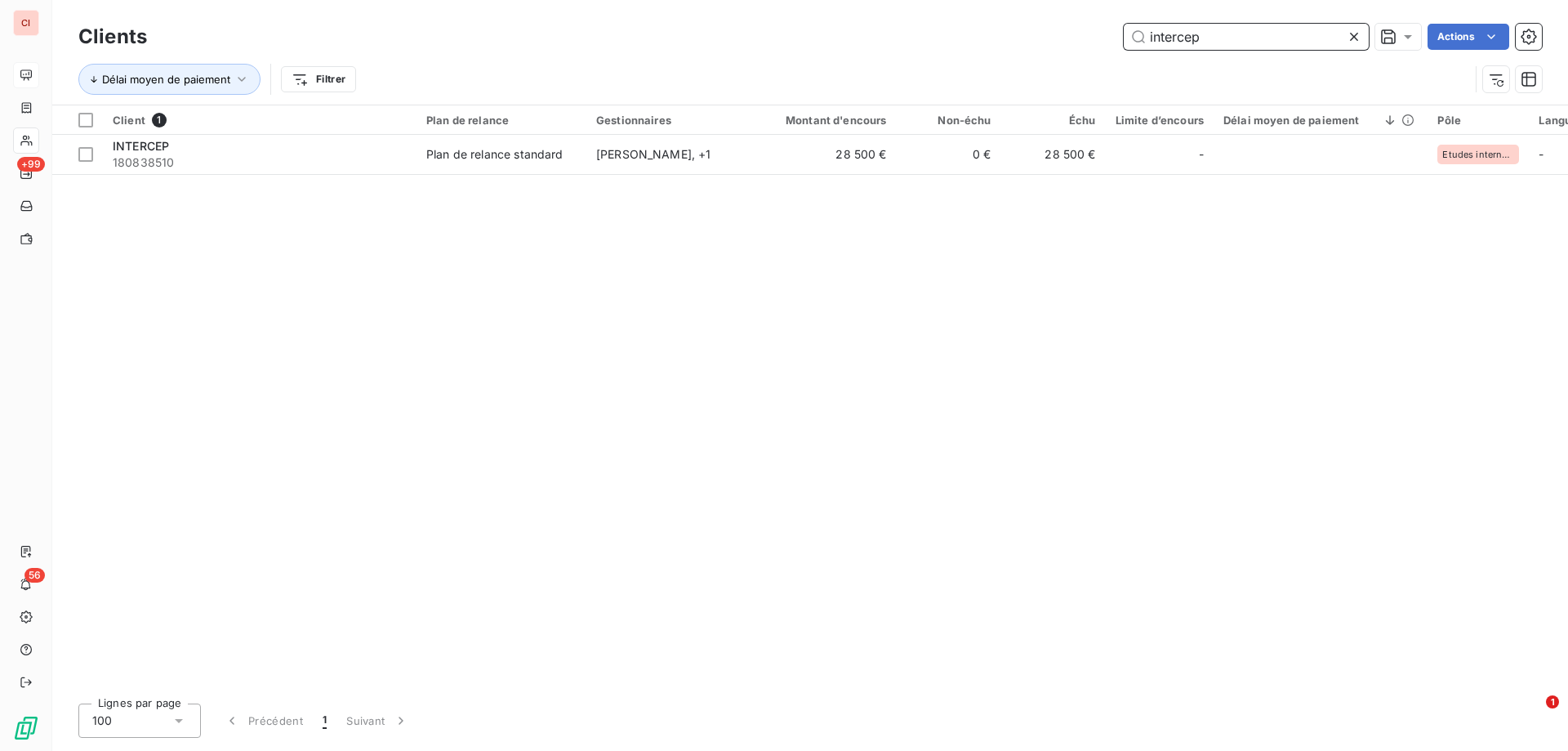
drag, startPoint x: 1223, startPoint y: 41, endPoint x: 1106, endPoint y: 57, distance: 118.1
click at [1111, 54] on div "Clients intercep Actions Délai moyen de paiement Filtrer" at bounding box center [810, 62] width 1463 height 85
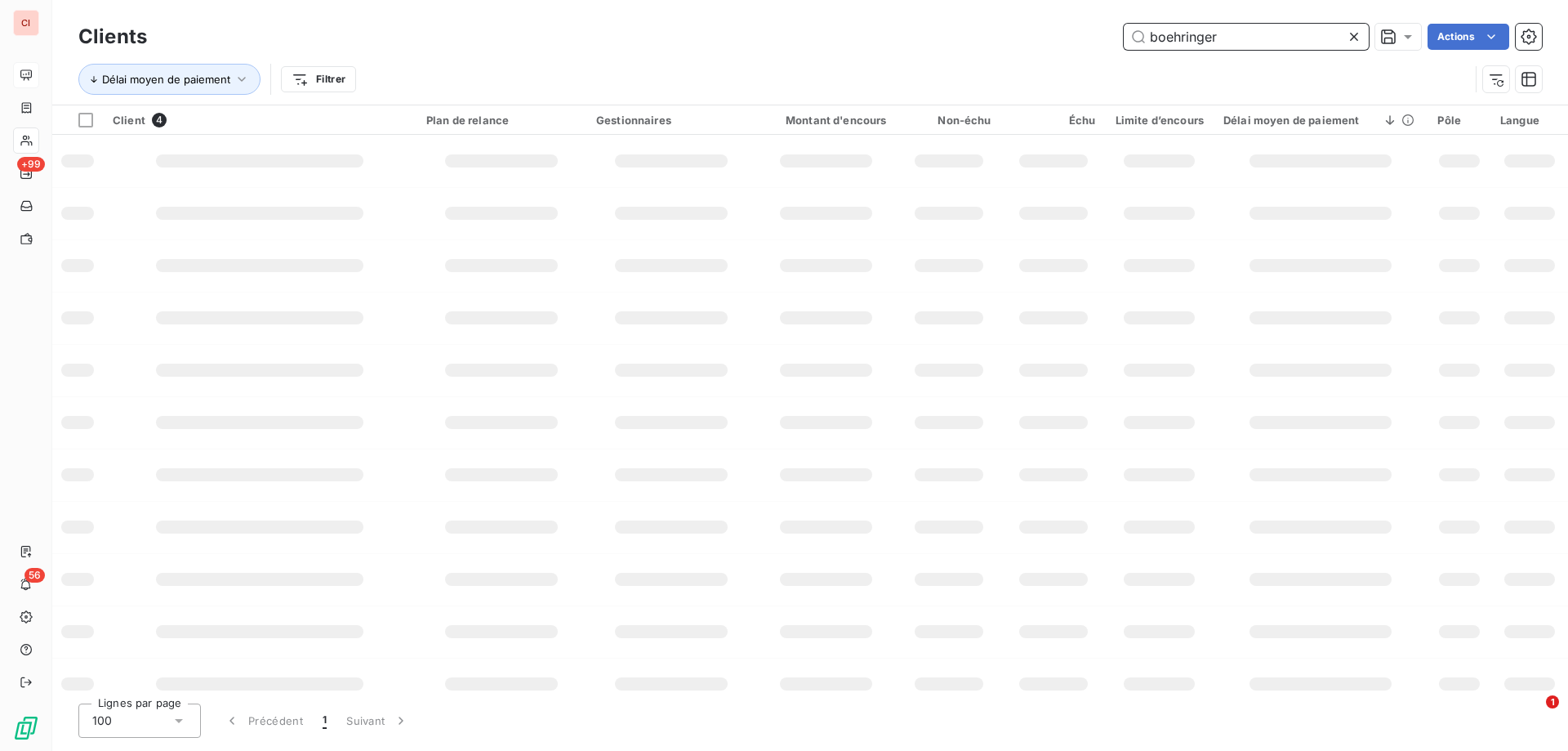
type input "boehringer"
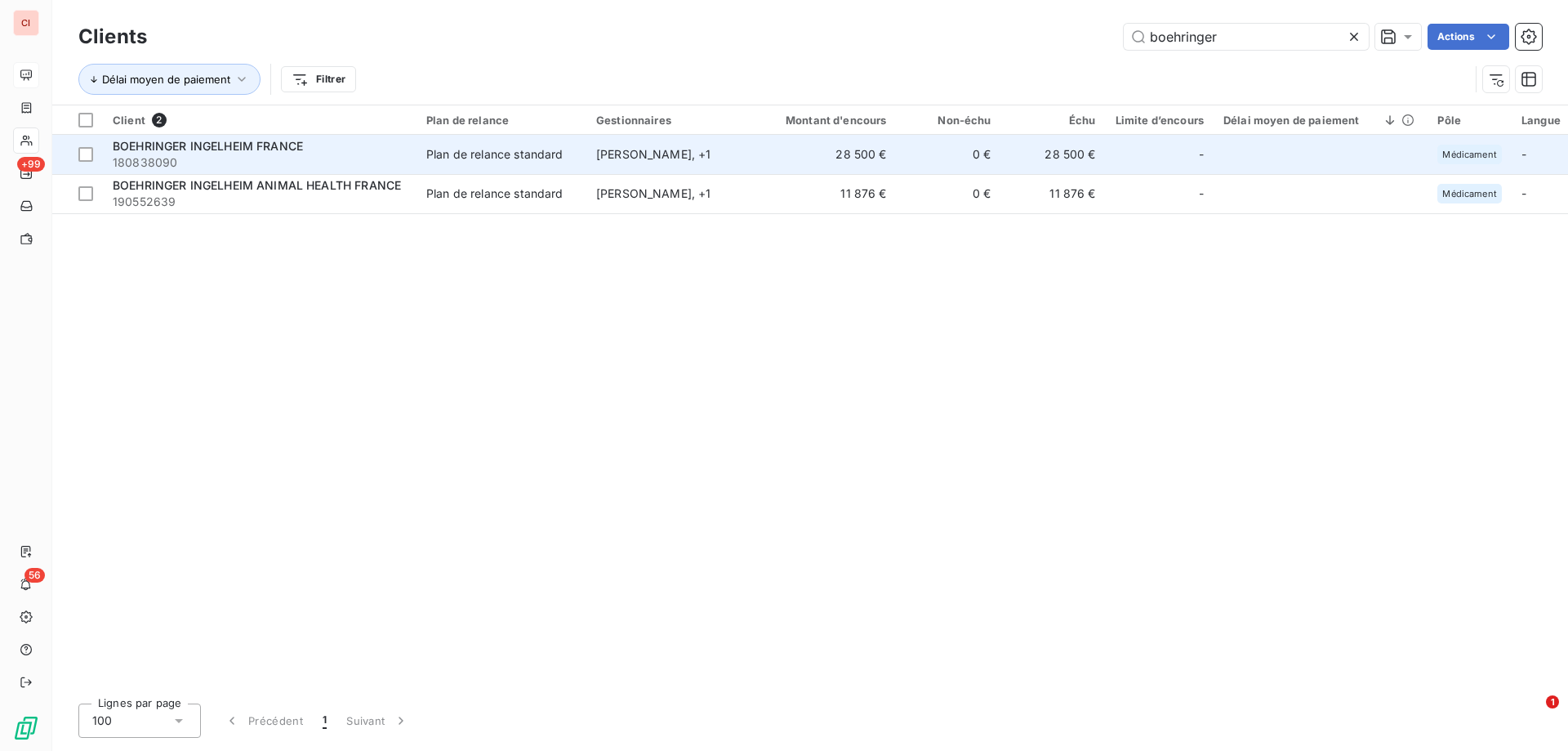
click at [564, 151] on span "Plan de relance standard" at bounding box center [501, 154] width 151 height 16
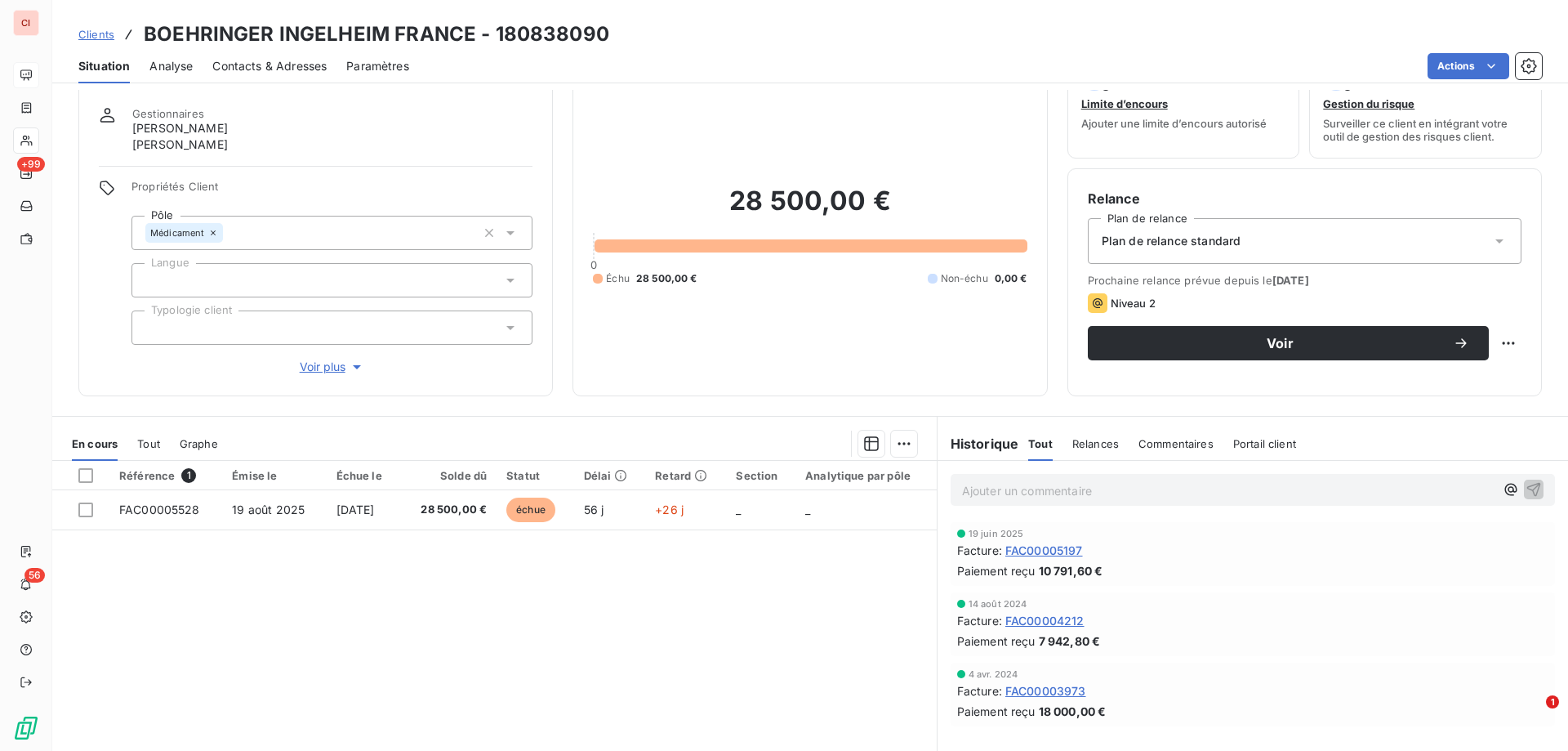
scroll to position [82, 0]
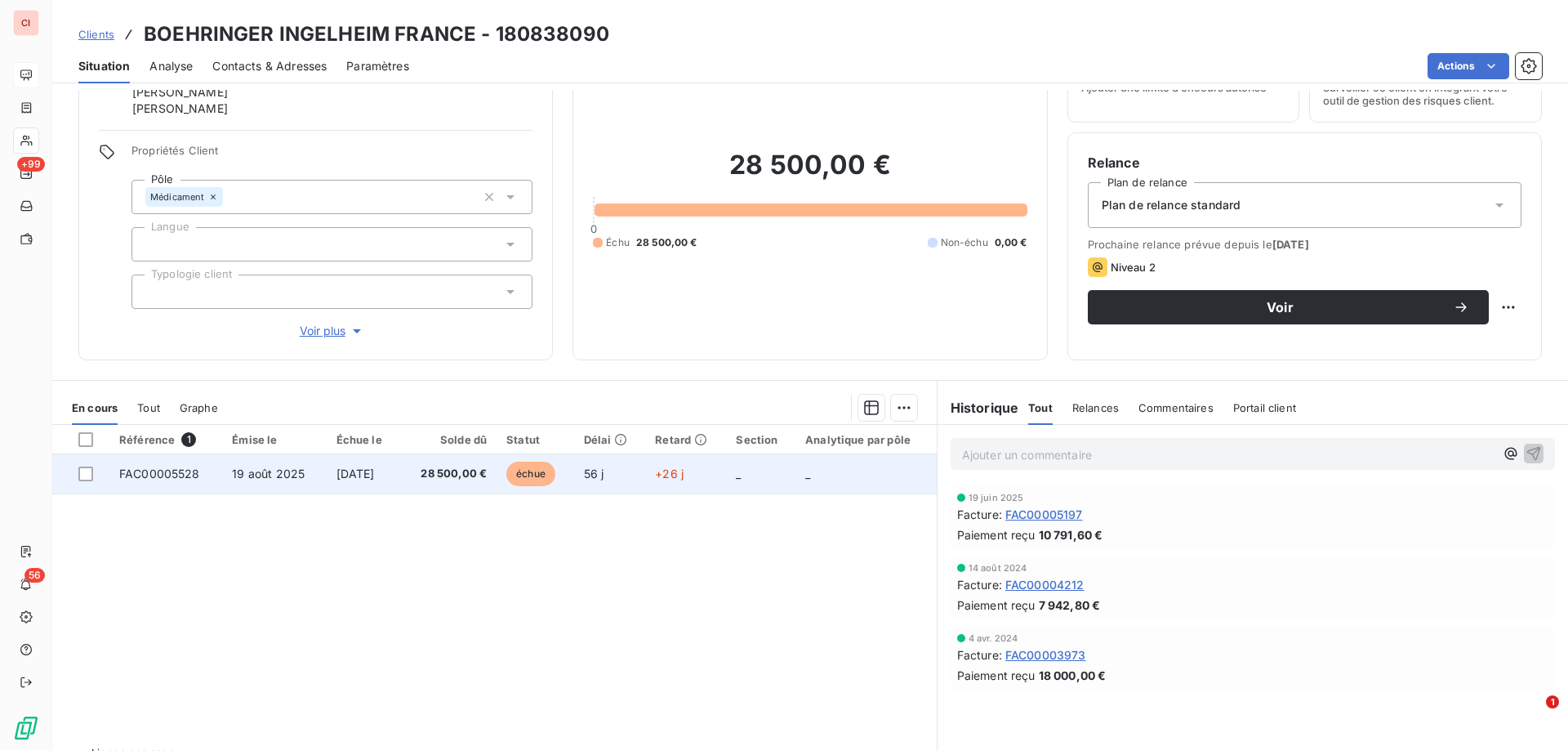
click at [461, 465] on span "28 500,00 €" at bounding box center [448, 473] width 77 height 16
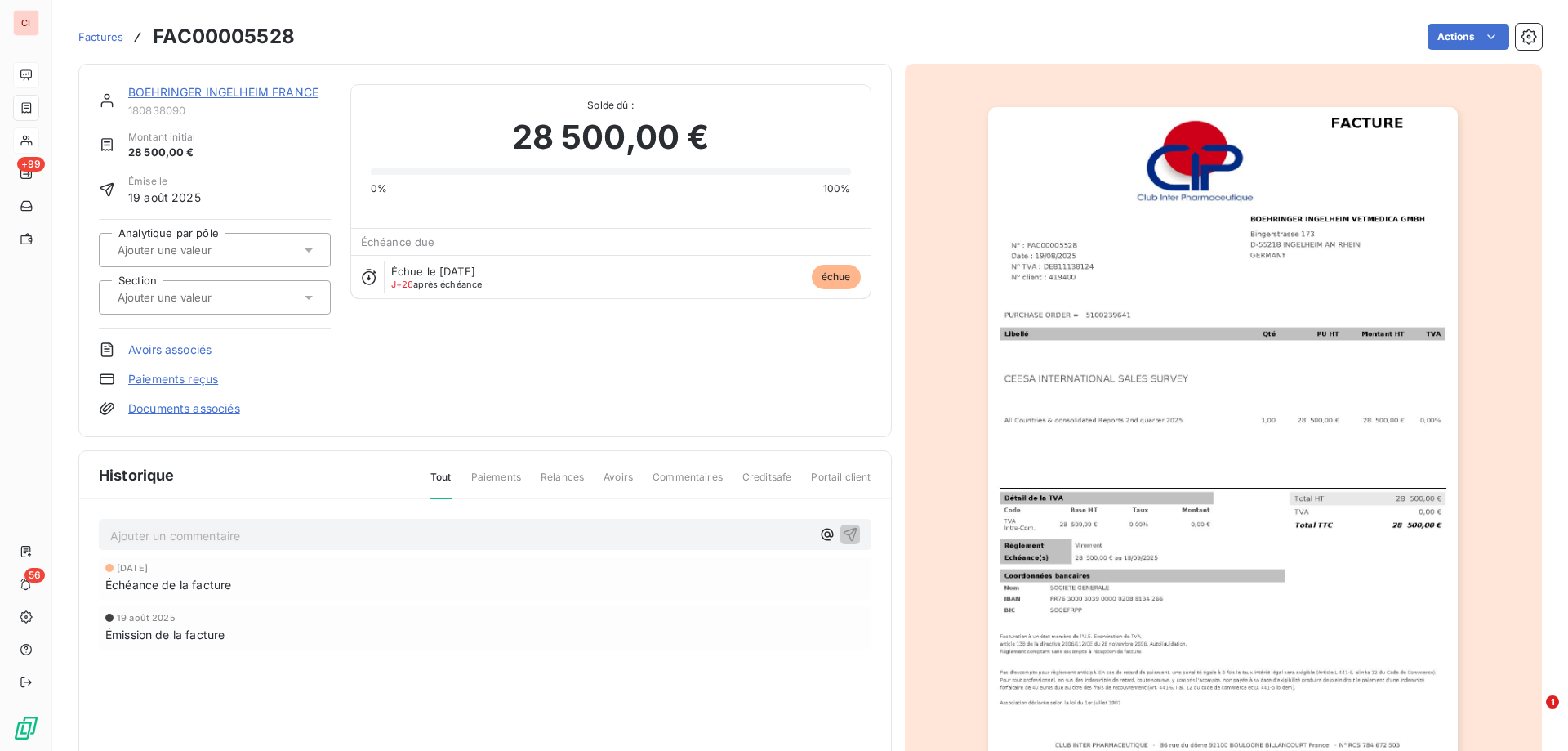
click at [111, 38] on span "Factures" at bounding box center [101, 36] width 45 height 13
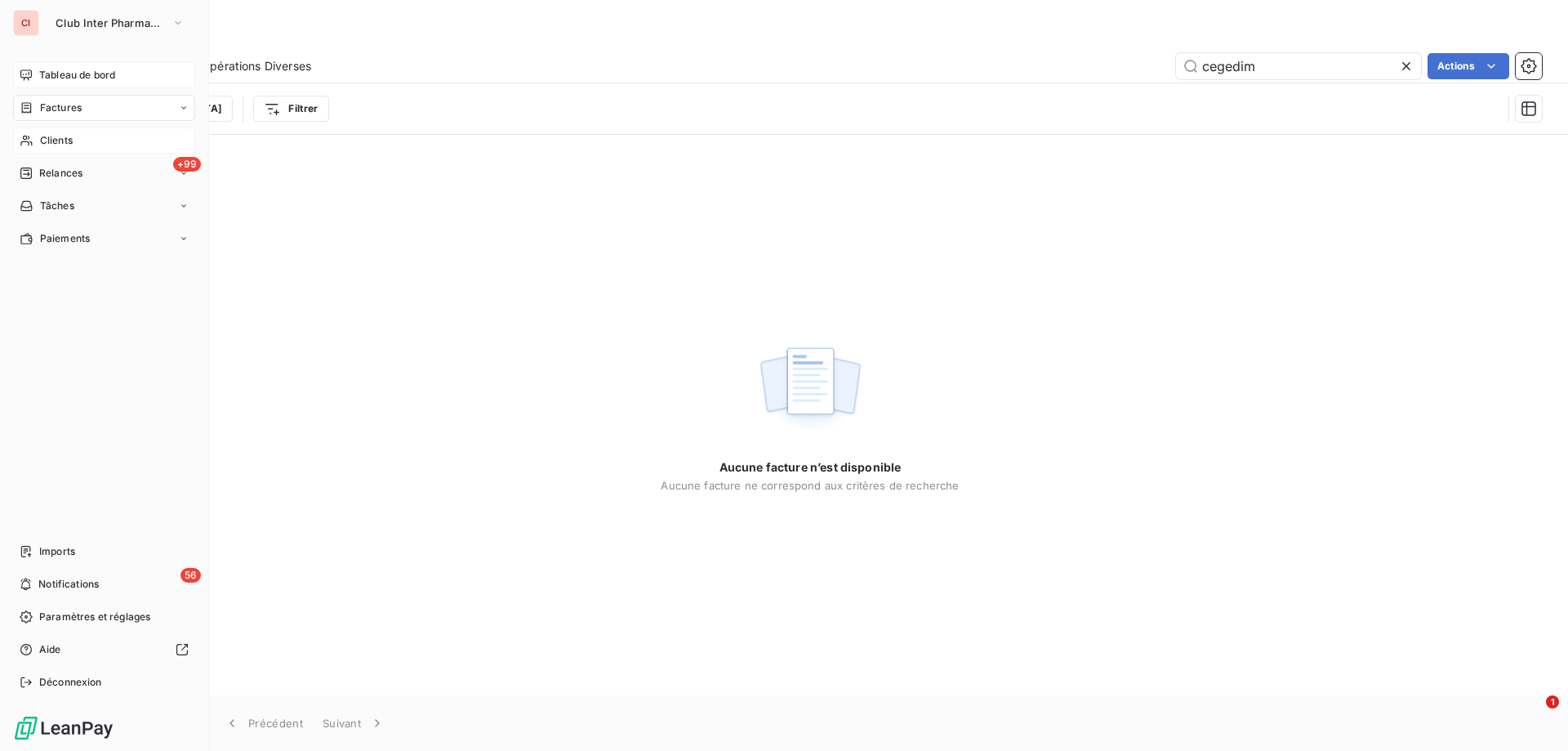
click at [56, 137] on span "Clients" at bounding box center [56, 140] width 33 height 15
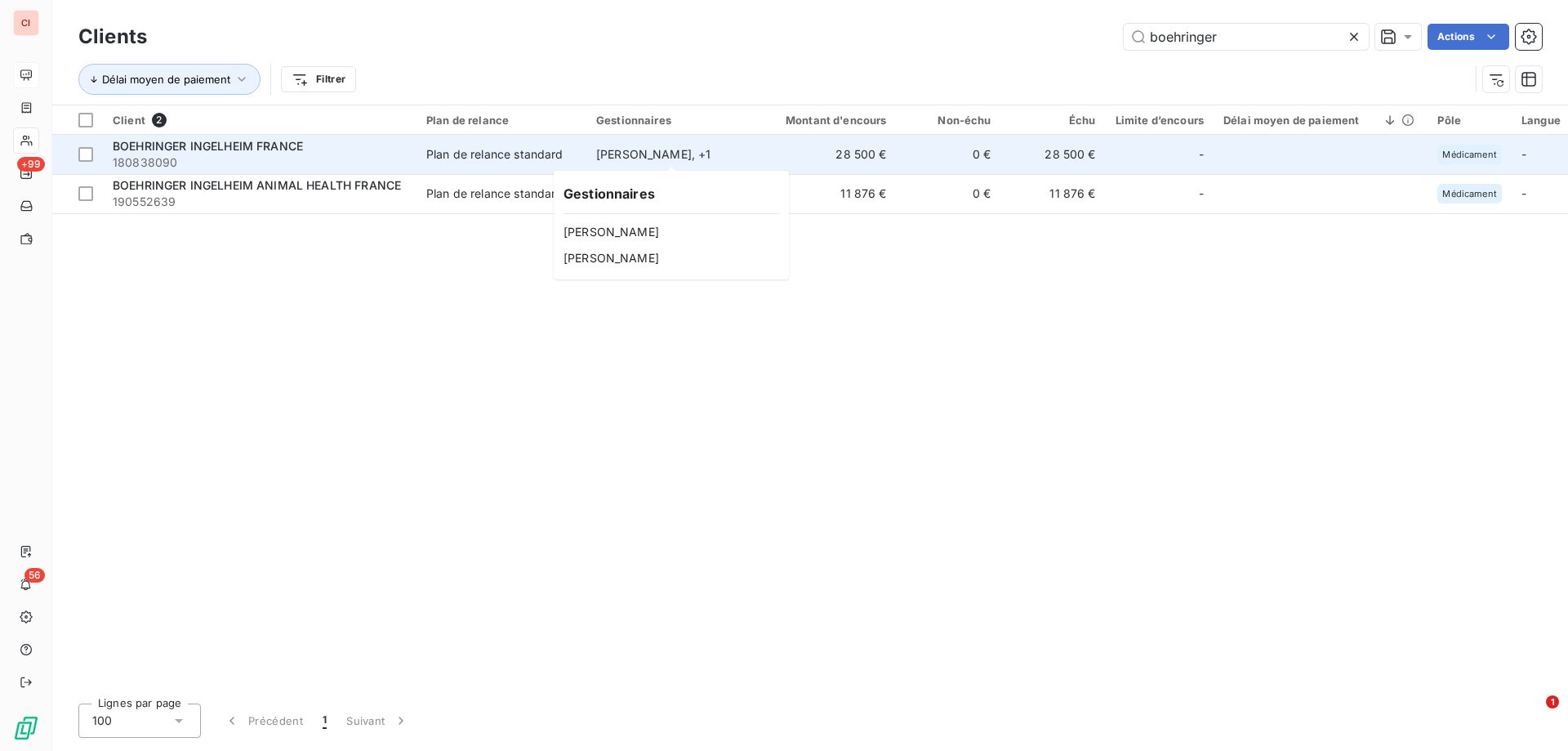
click at [671, 156] on div "[PERSON_NAME] , + 1" at bounding box center [671, 154] width 151 height 16
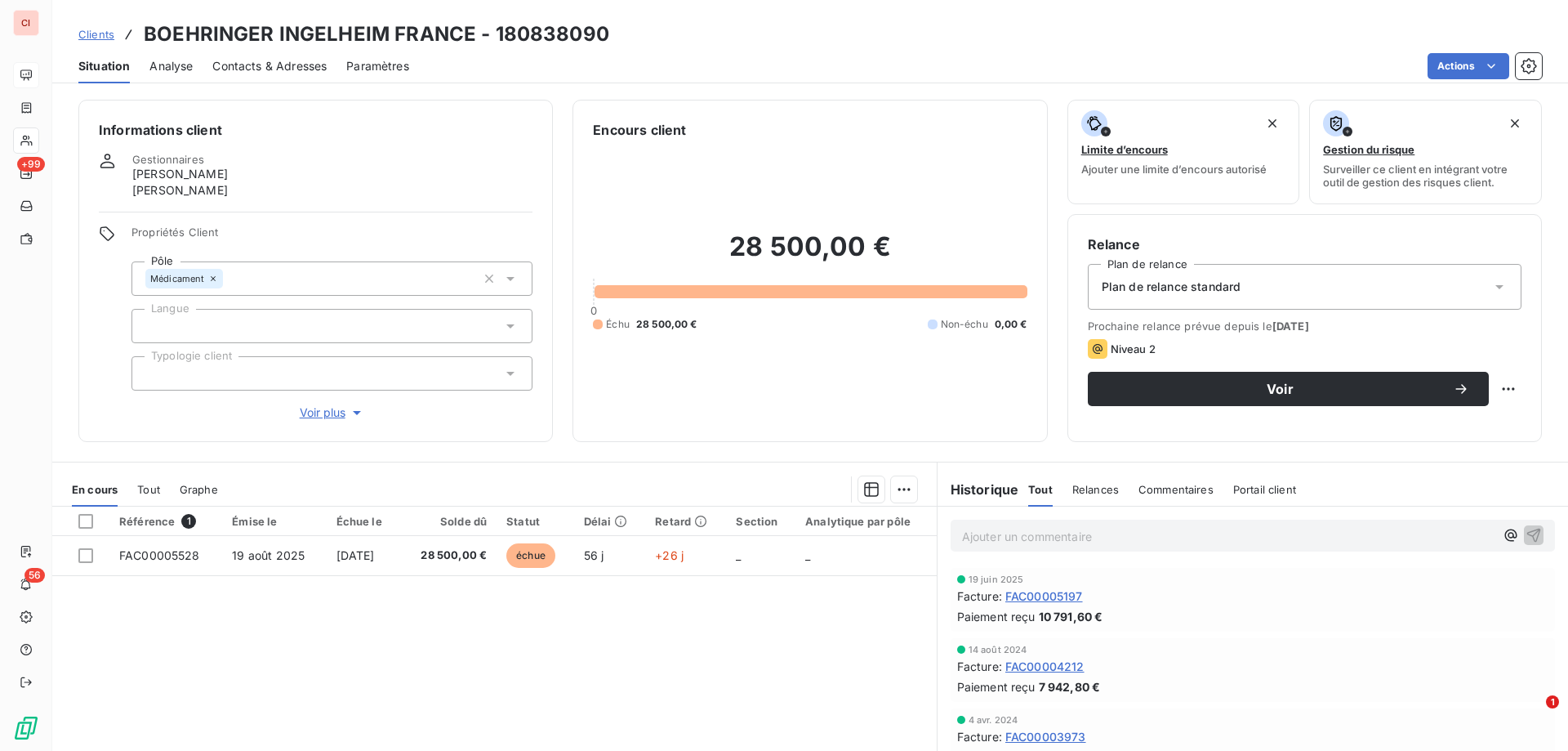
click at [284, 71] on span "Contacts & Adresses" at bounding box center [269, 66] width 115 height 16
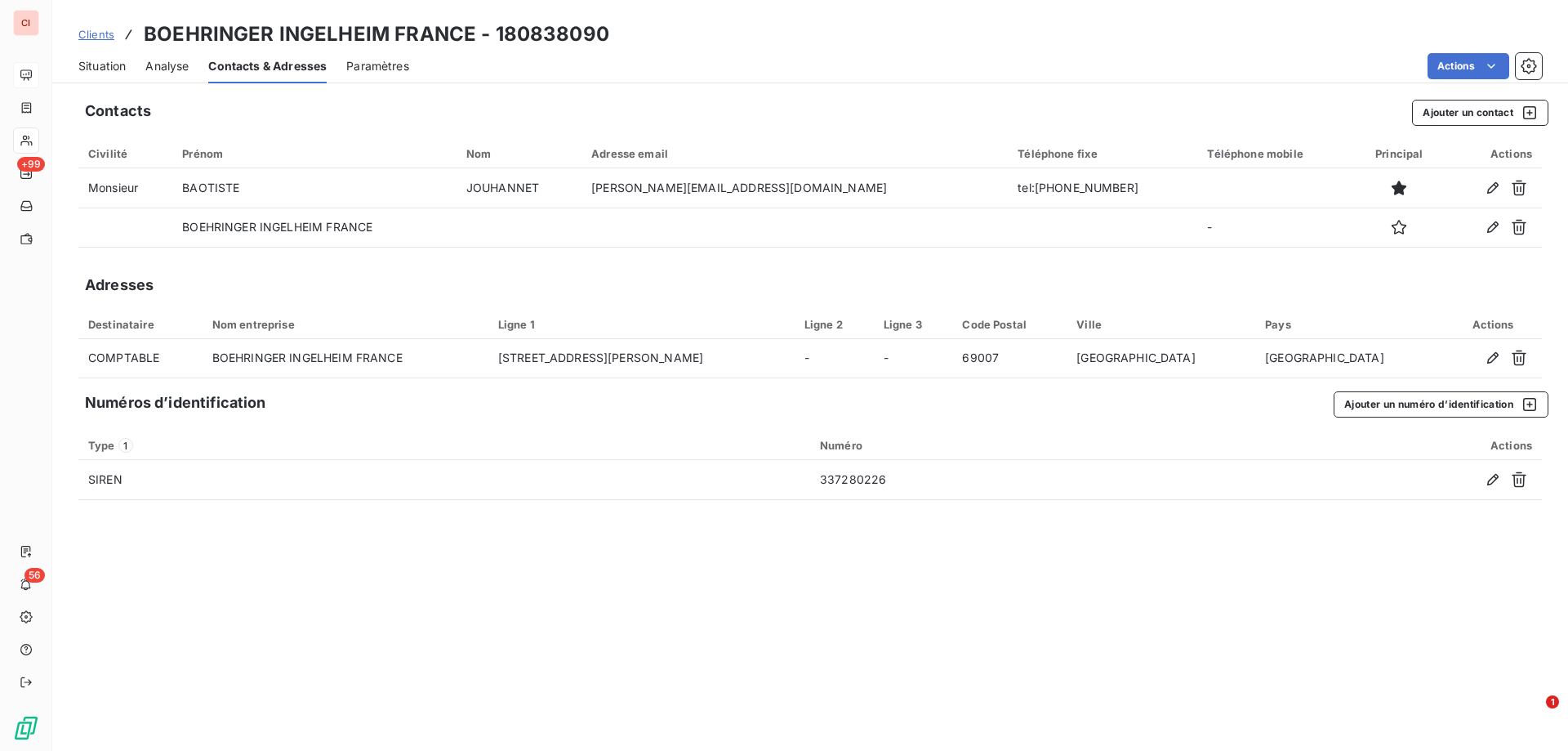
click at [186, 74] on span "Analyse" at bounding box center [167, 66] width 43 height 16
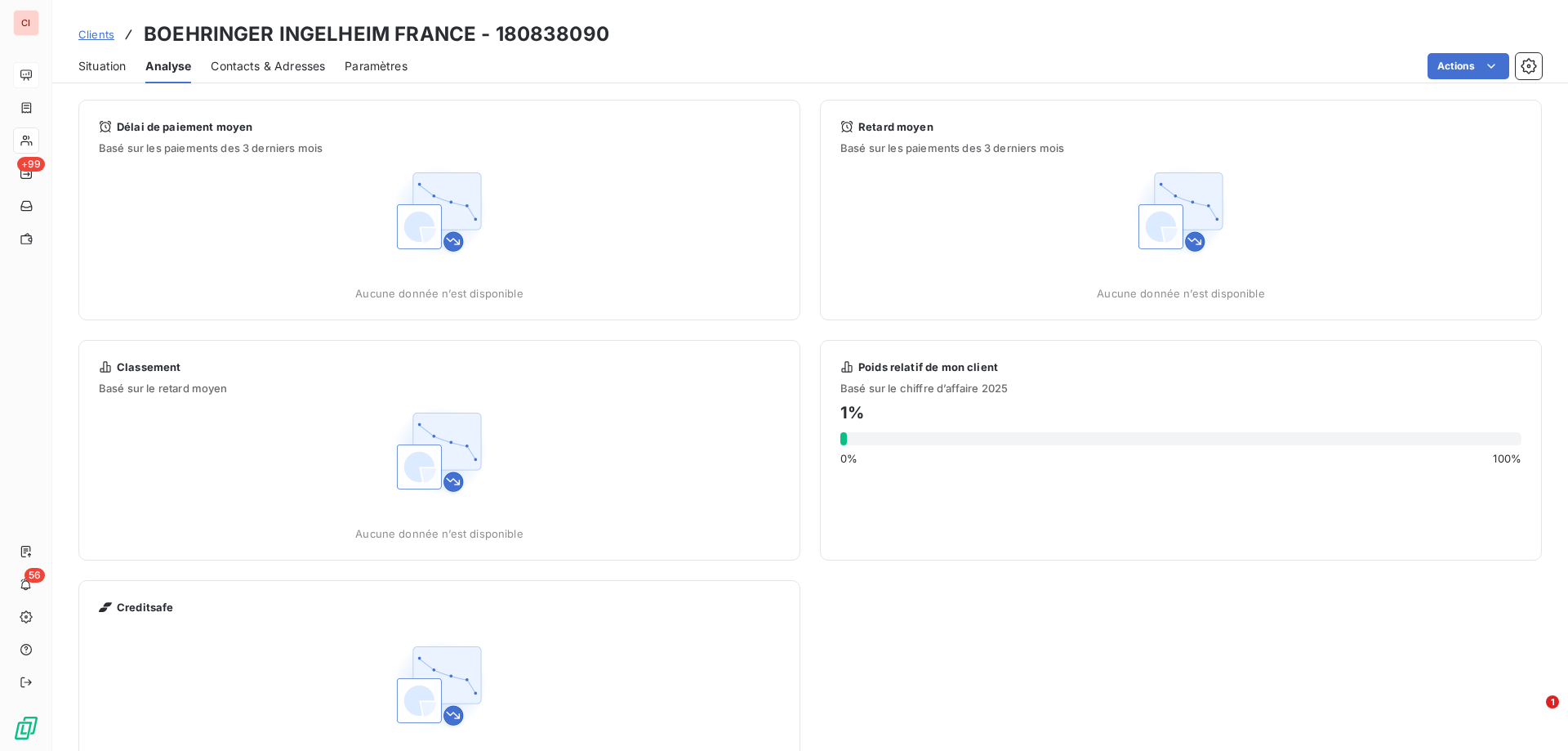
click at [136, 69] on div "Situation Analyse Contacts & Adresses Paramètres Actions" at bounding box center [809, 66] width 1515 height 34
click at [129, 69] on div "Situation Analyse Contacts & Adresses Paramètres Actions" at bounding box center [809, 66] width 1515 height 34
click at [112, 70] on span "Situation" at bounding box center [102, 66] width 47 height 16
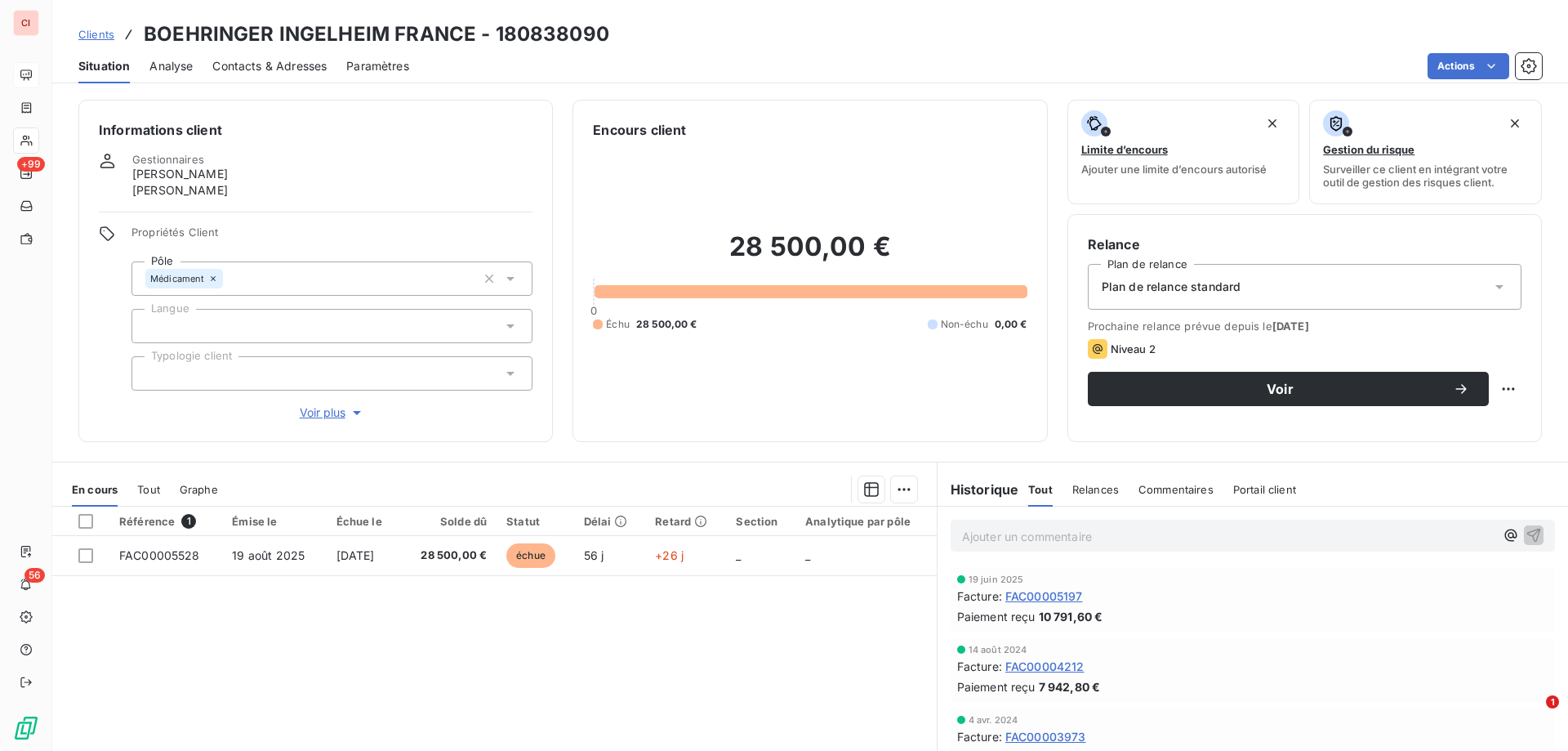
click at [502, 276] on icon at bounding box center [510, 279] width 16 height 16
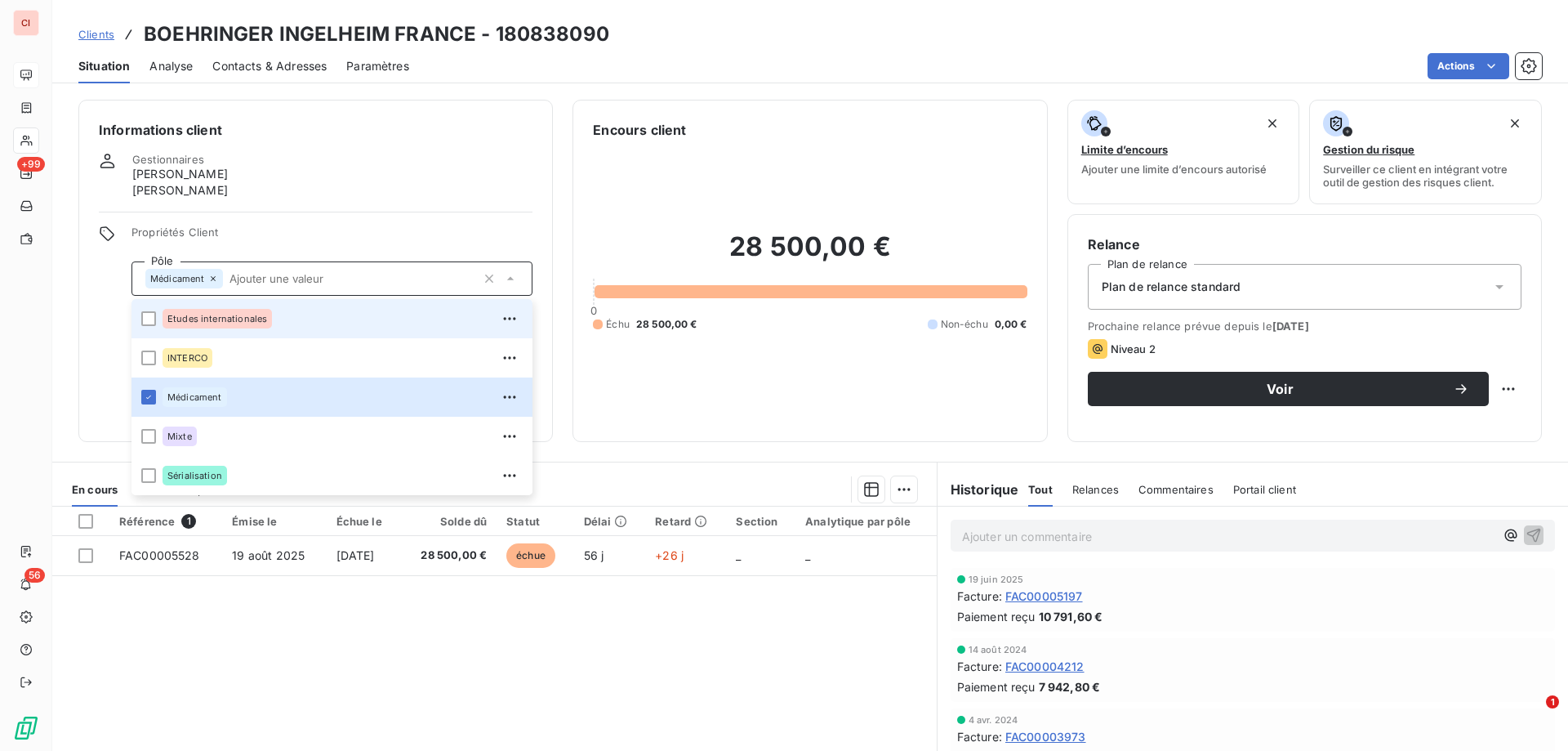
click at [252, 326] on div "Etudes internationales" at bounding box center [218, 319] width 110 height 20
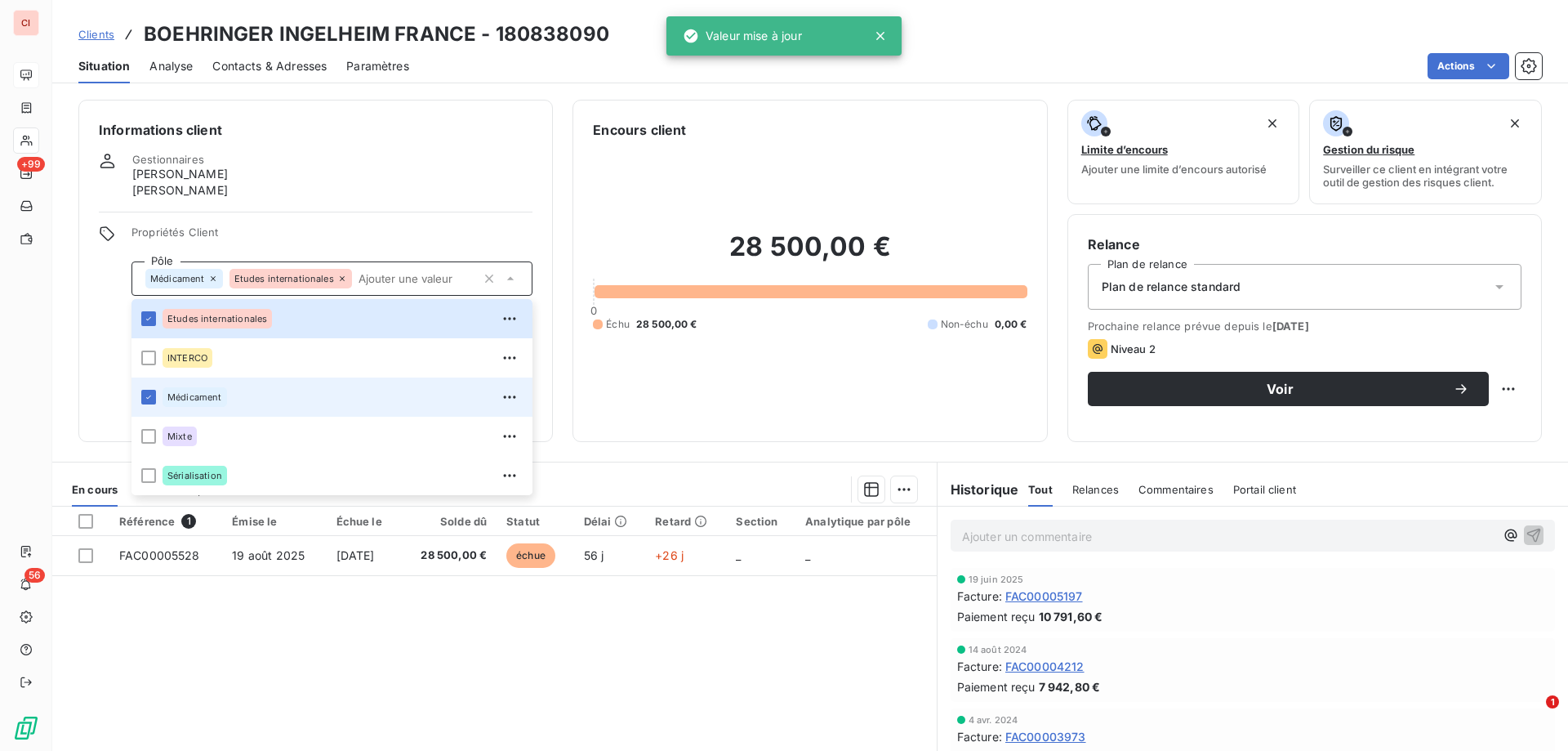
click at [163, 401] on div "Médicament" at bounding box center [195, 397] width 65 height 20
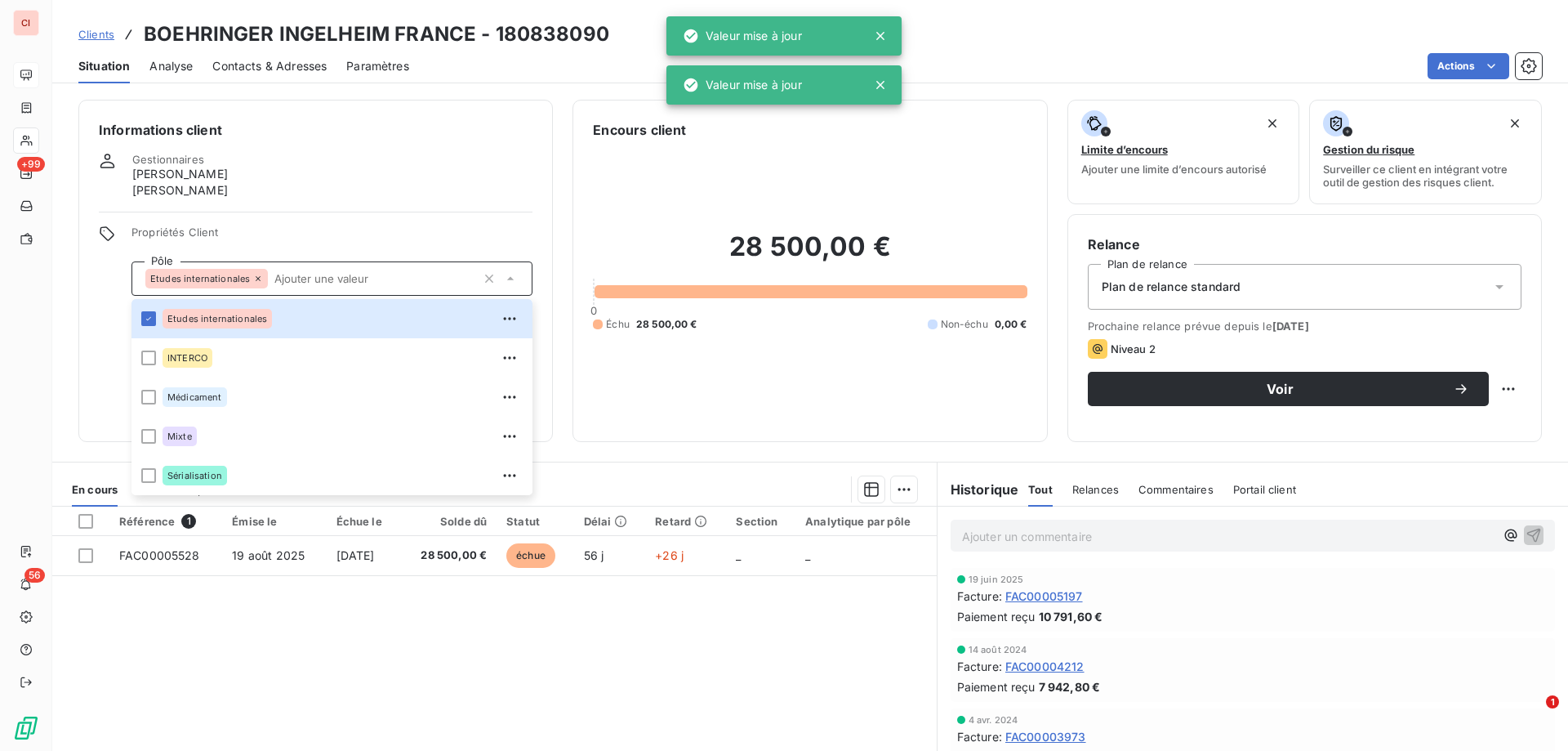
click at [616, 426] on div "Encours client 28 500,00 € 0 Échu 28 500,00 € Non-échu 0,00 €" at bounding box center [808, 271] width 474 height 343
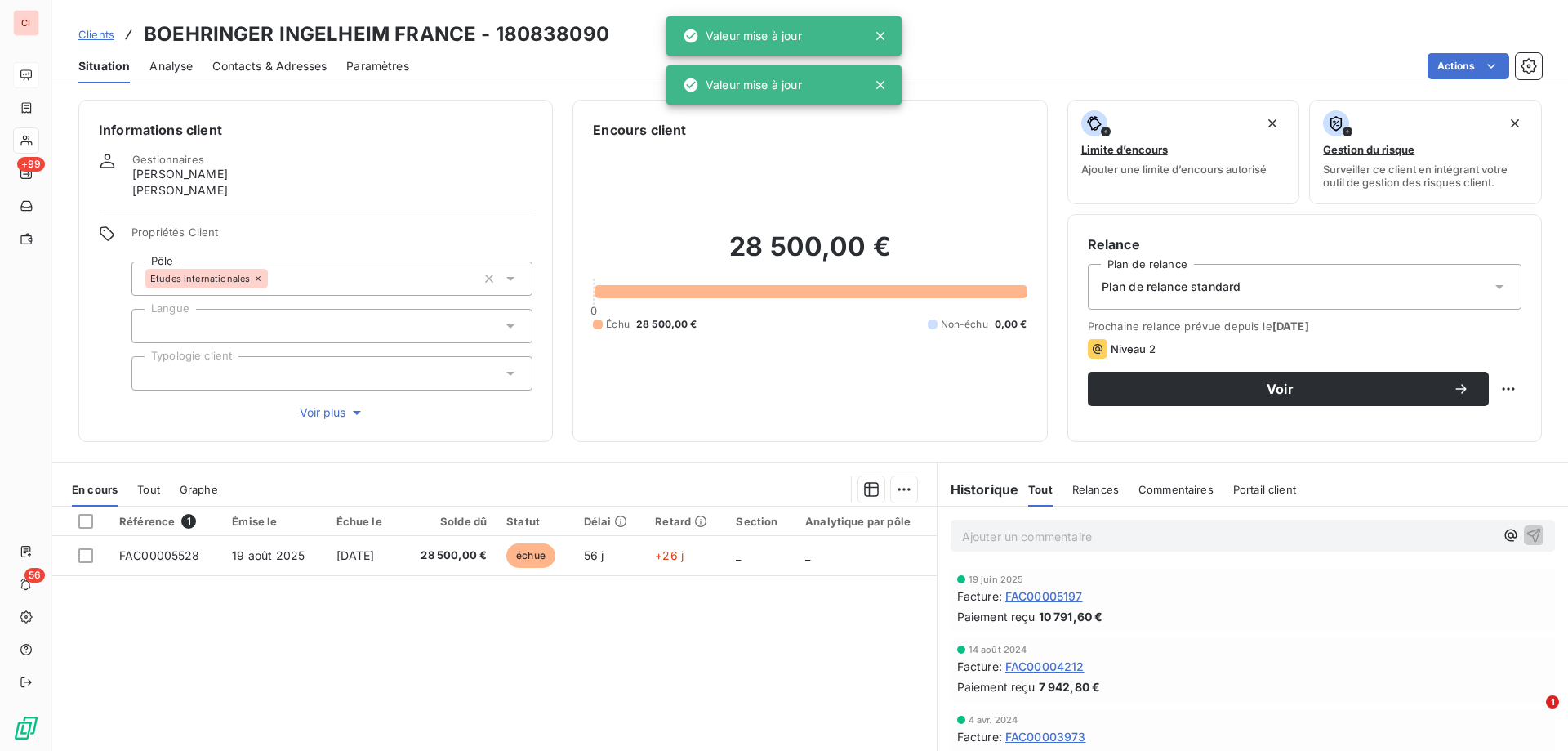
click at [509, 366] on icon at bounding box center [510, 374] width 16 height 16
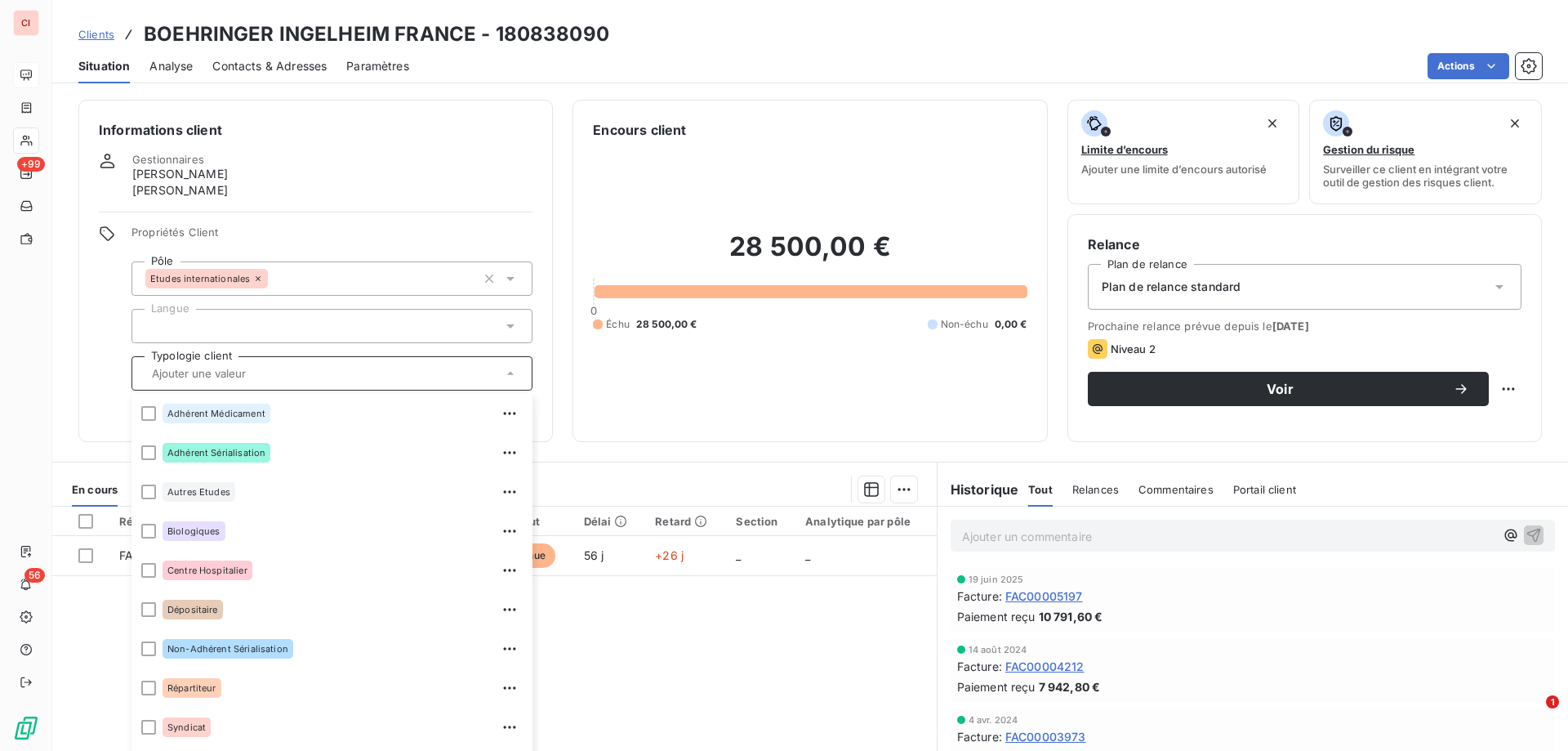
click at [469, 196] on div "Gestionnaires [PERSON_NAME] [PERSON_NAME]" at bounding box center [315, 176] width 433 height 46
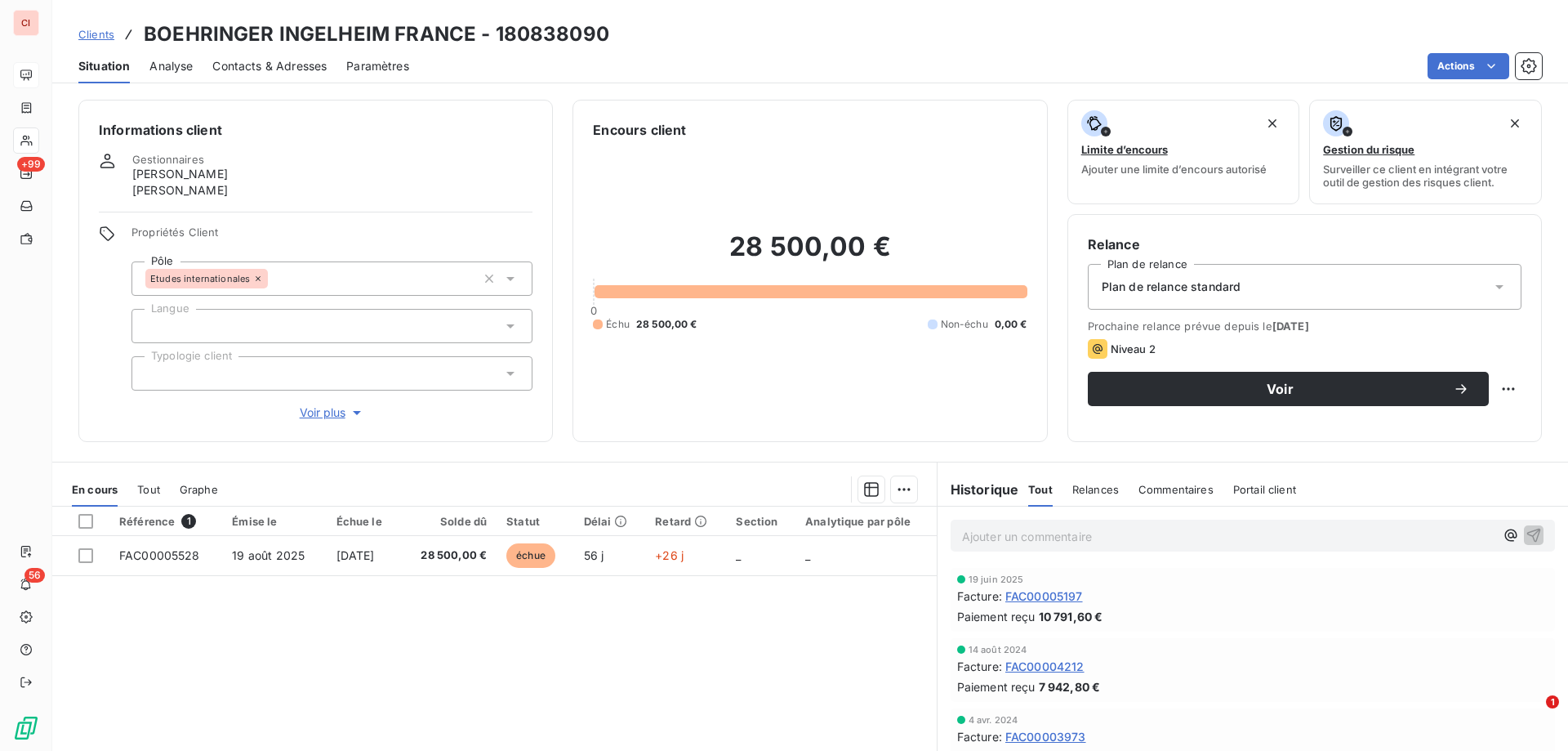
click at [97, 38] on span "Clients" at bounding box center [97, 34] width 36 height 13
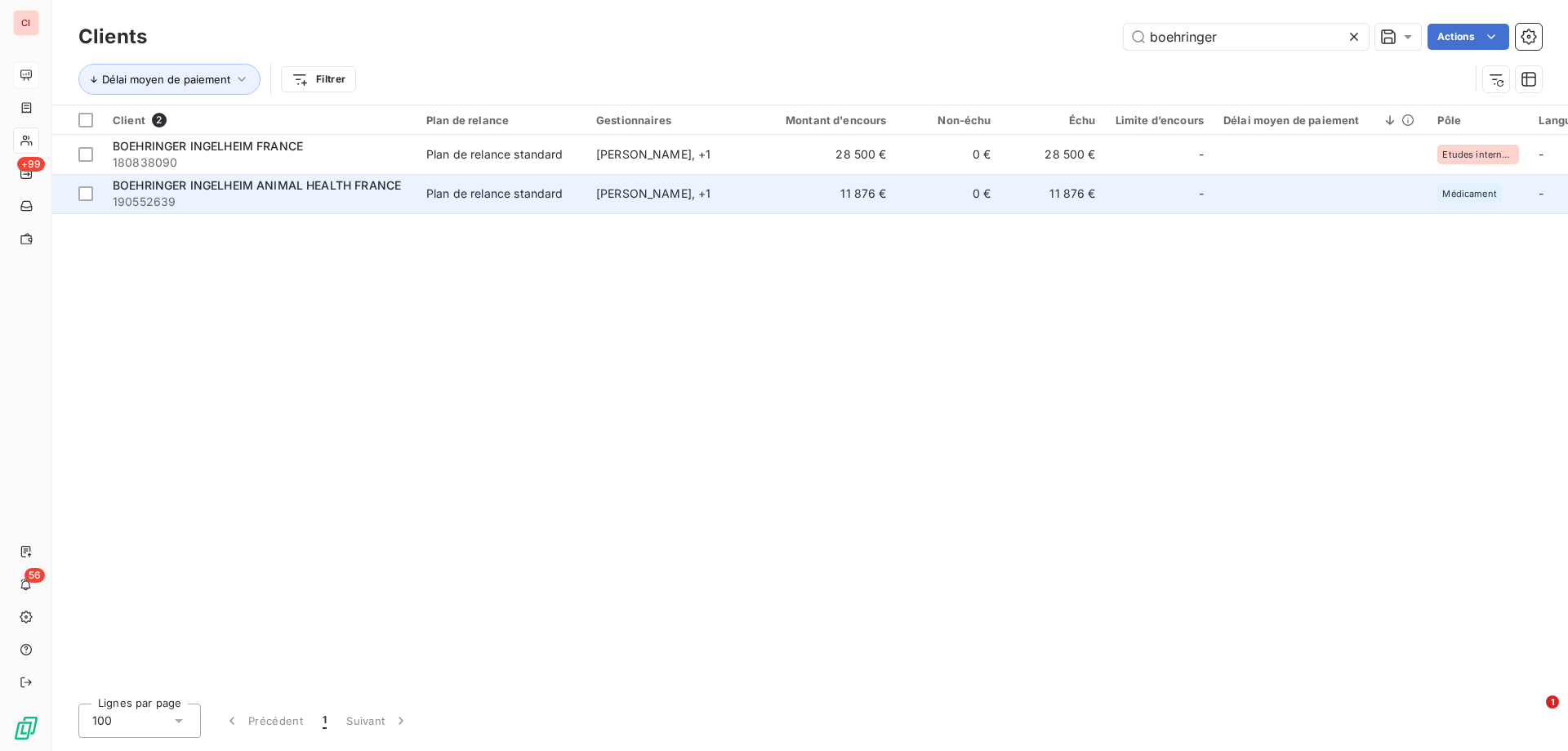
click at [554, 191] on div "Plan de relance standard" at bounding box center [494, 194] width 137 height 16
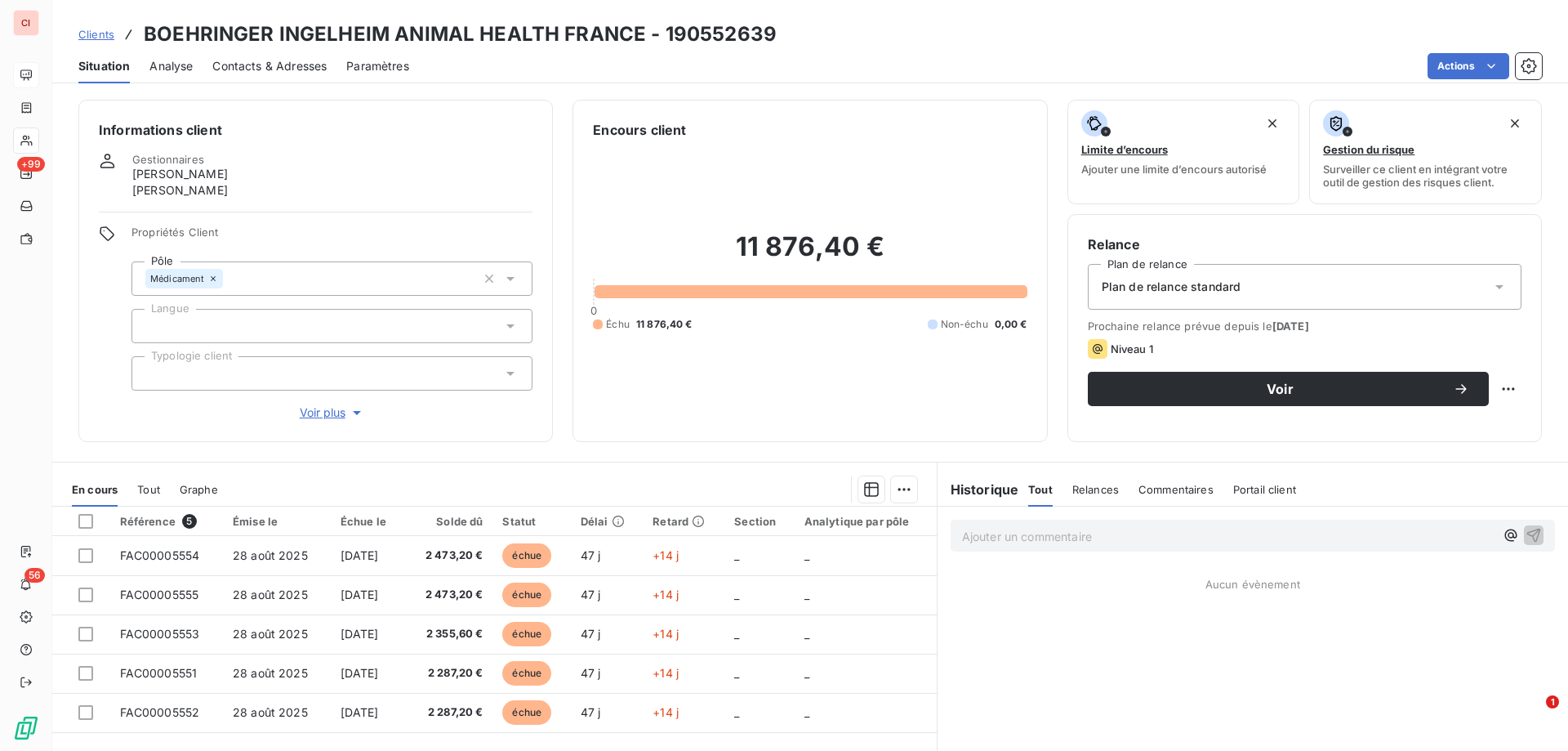
click at [103, 41] on link "Clients" at bounding box center [97, 34] width 36 height 16
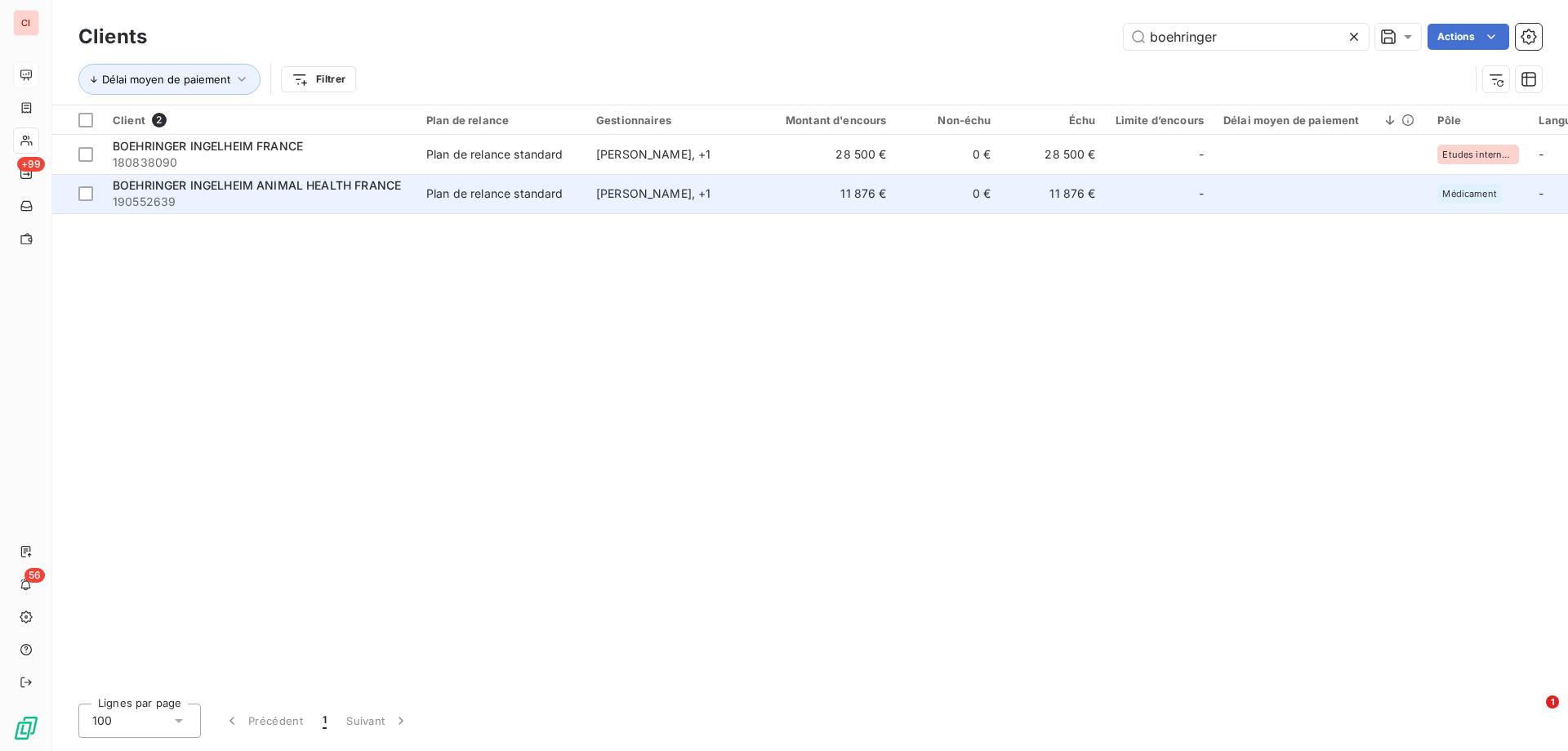
click at [698, 197] on div "[PERSON_NAME] , + 1" at bounding box center [671, 194] width 151 height 16
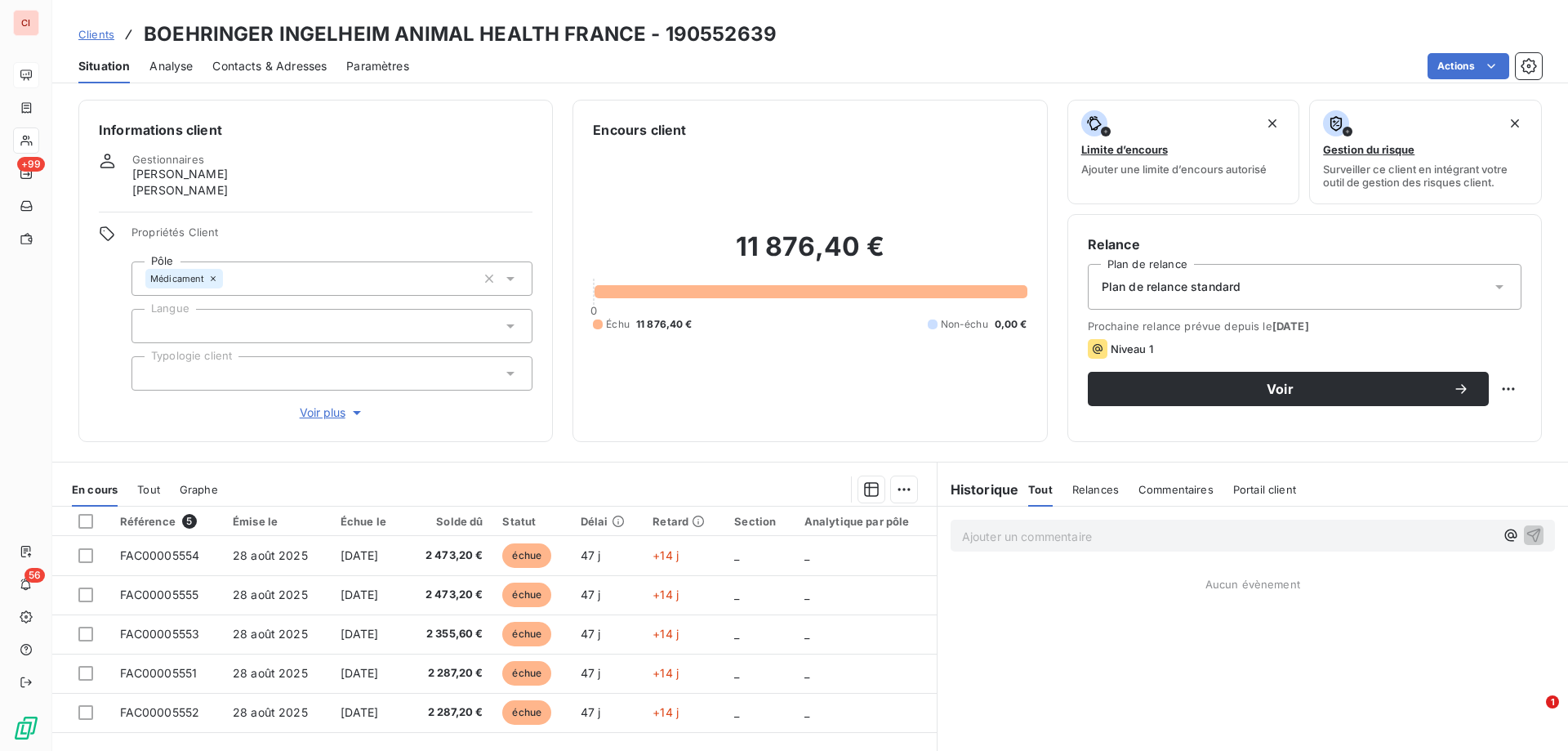
click at [289, 58] on span "Contacts & Adresses" at bounding box center [269, 66] width 115 height 16
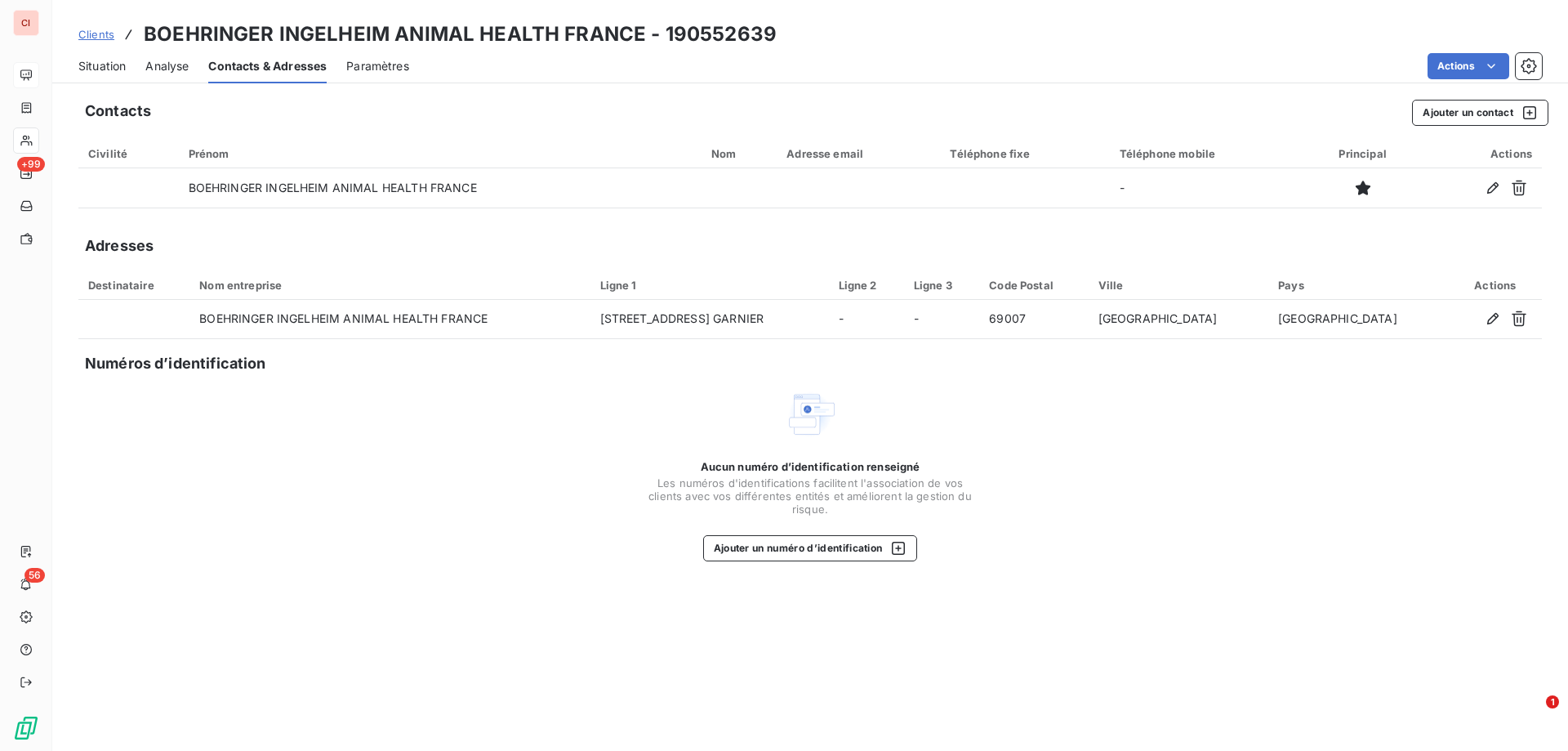
click at [114, 71] on span "Situation" at bounding box center [102, 66] width 47 height 16
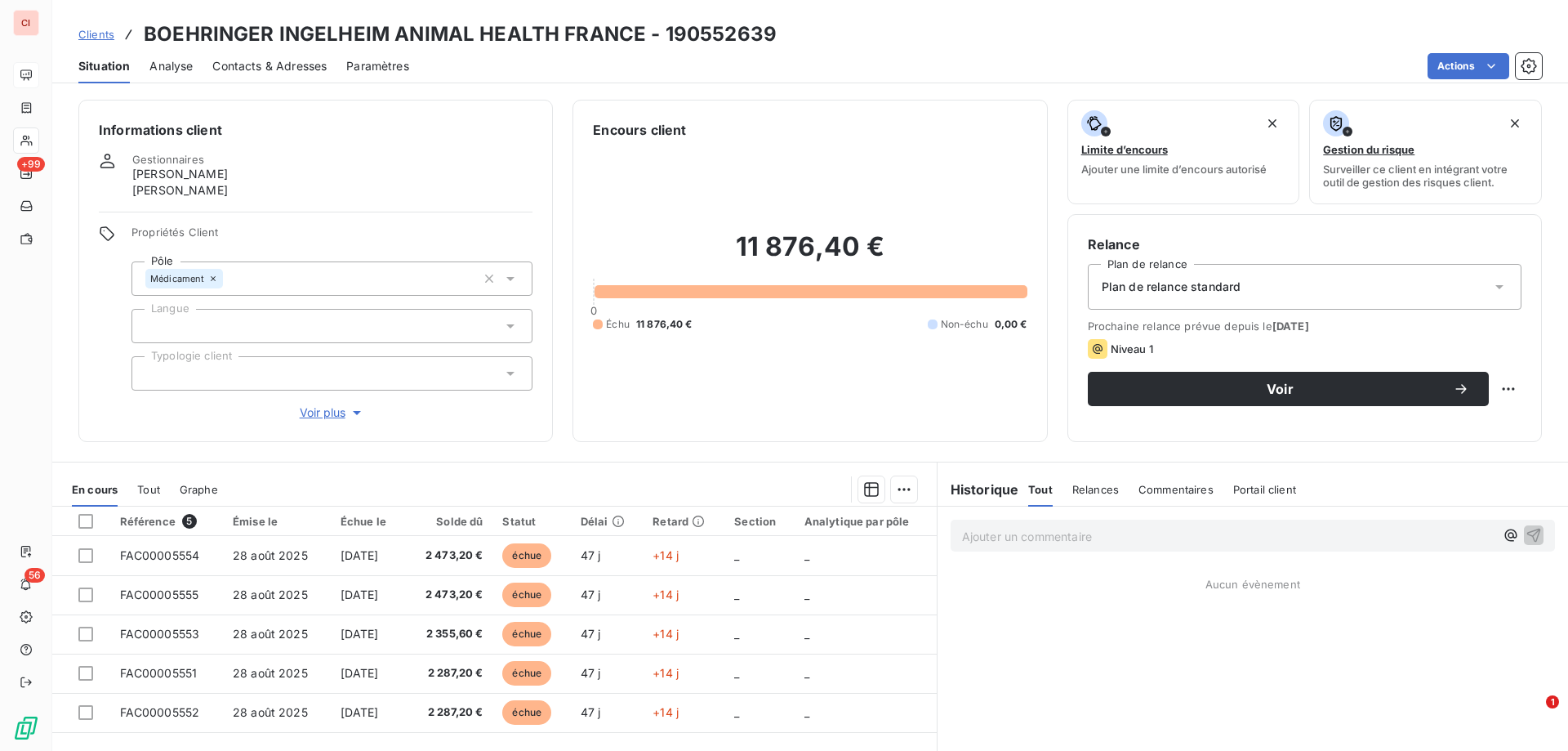
click at [505, 274] on icon at bounding box center [510, 279] width 16 height 16
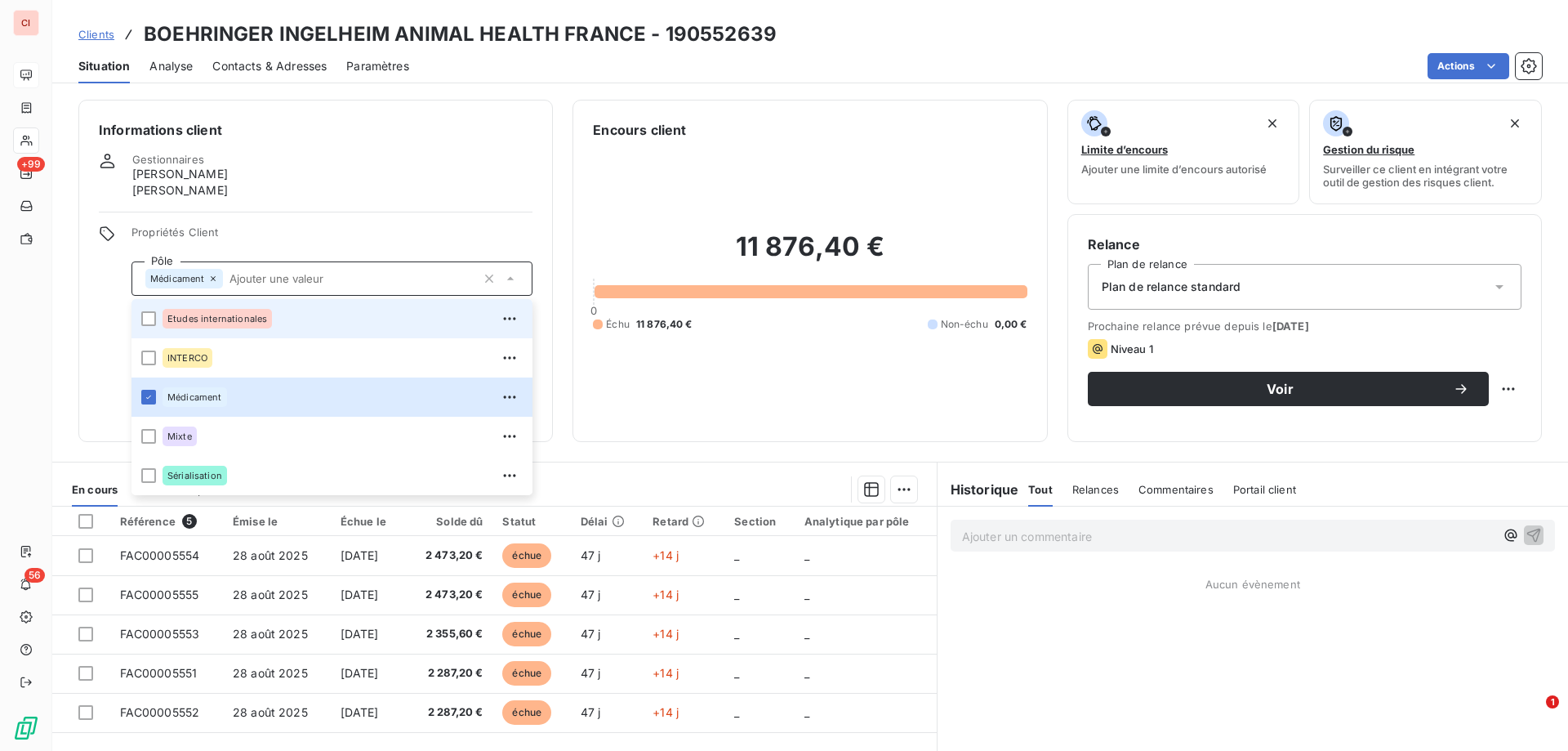
click at [201, 322] on span "Etudes internationales" at bounding box center [218, 319] width 100 height 10
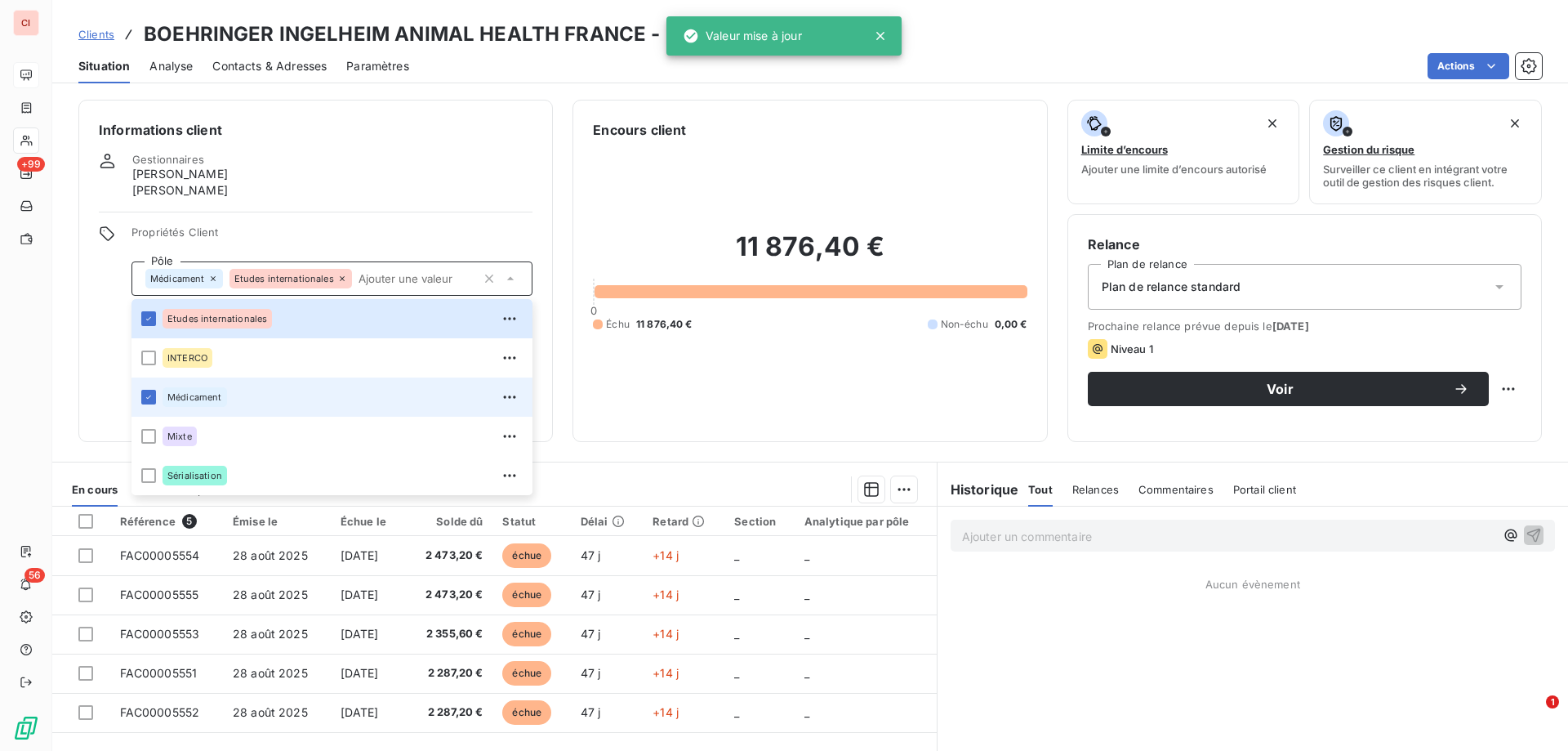
click at [183, 383] on li "Médicament" at bounding box center [332, 396] width 401 height 39
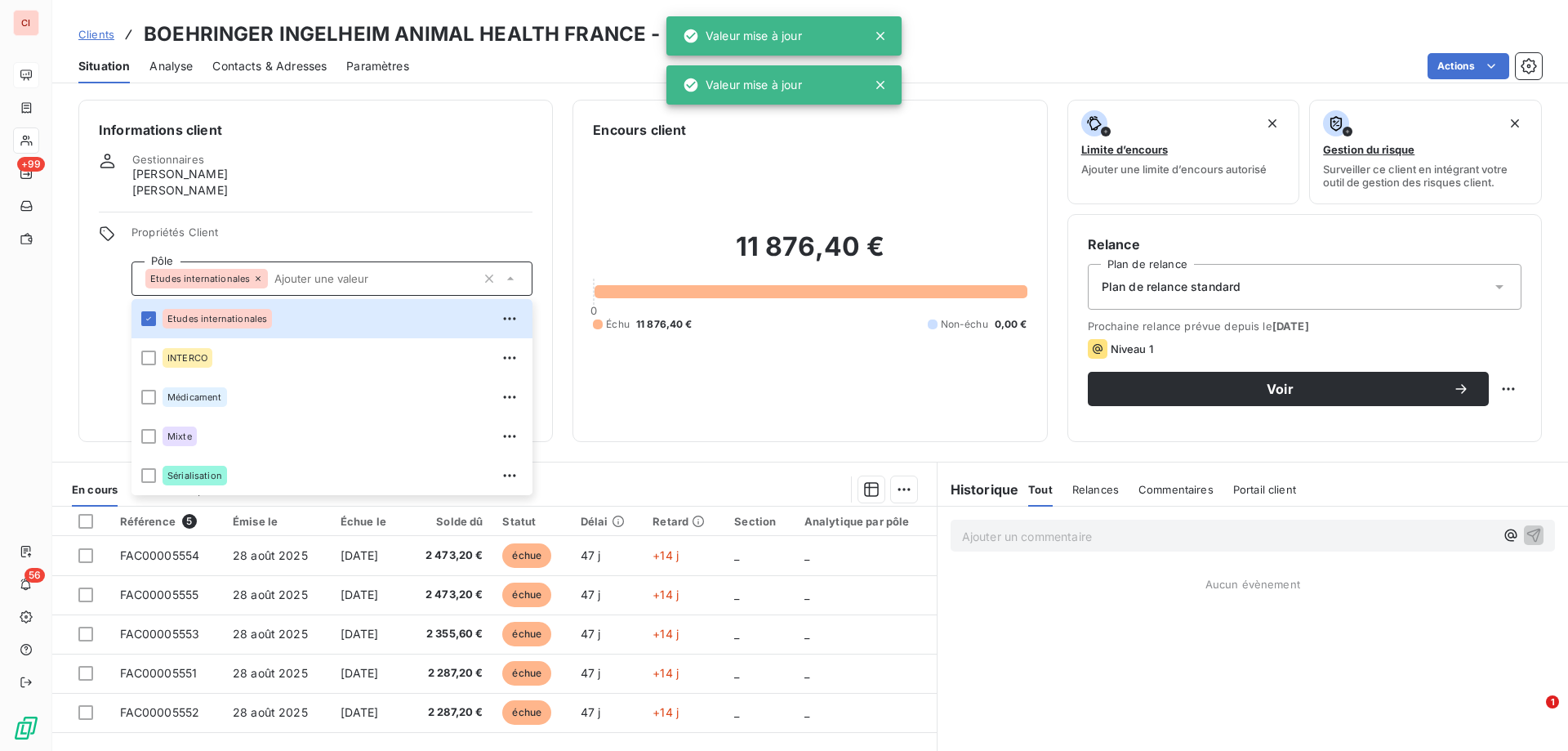
click at [512, 153] on div "Gestionnaires [PERSON_NAME] [PERSON_NAME]" at bounding box center [315, 176] width 433 height 46
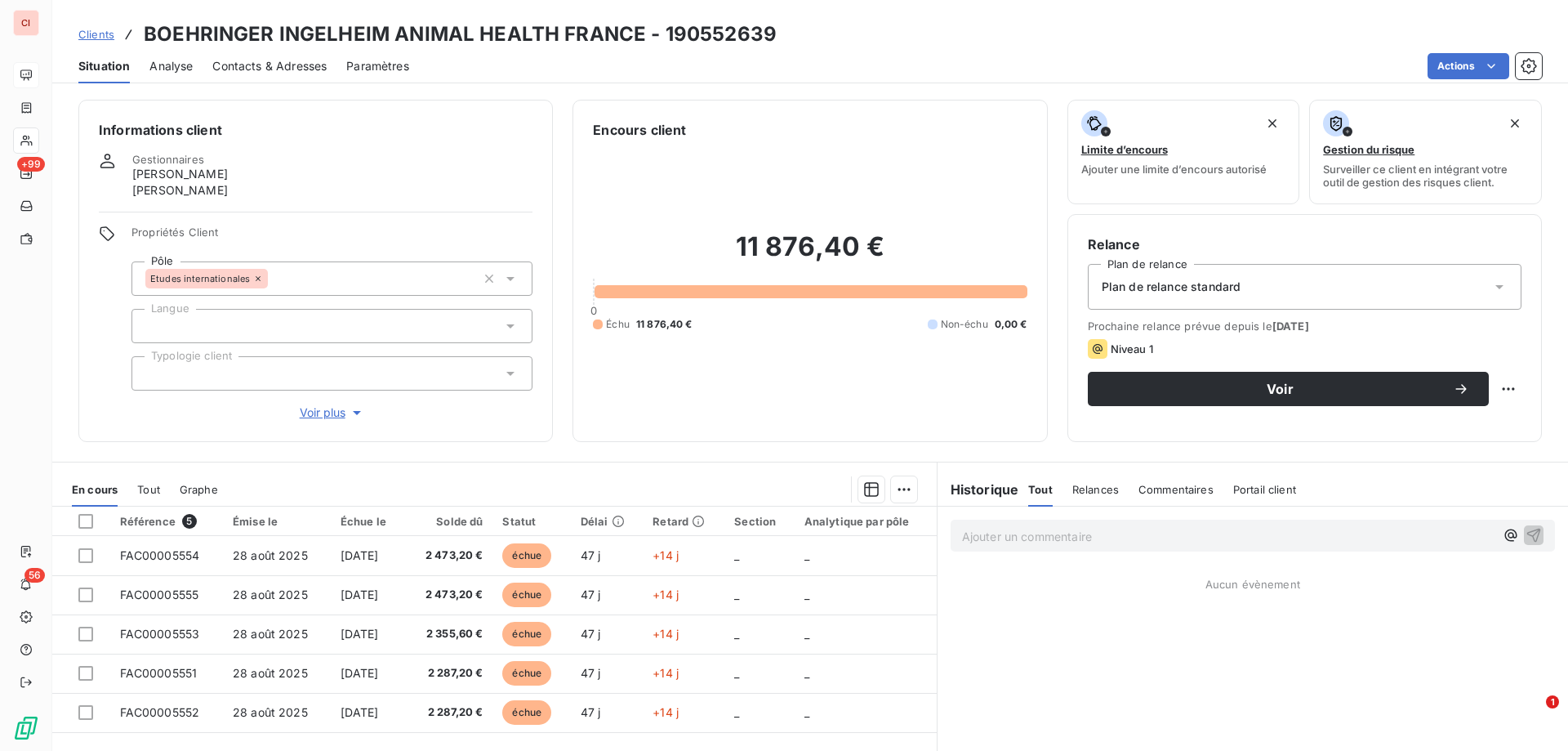
click at [81, 28] on span "Clients" at bounding box center [97, 34] width 36 height 13
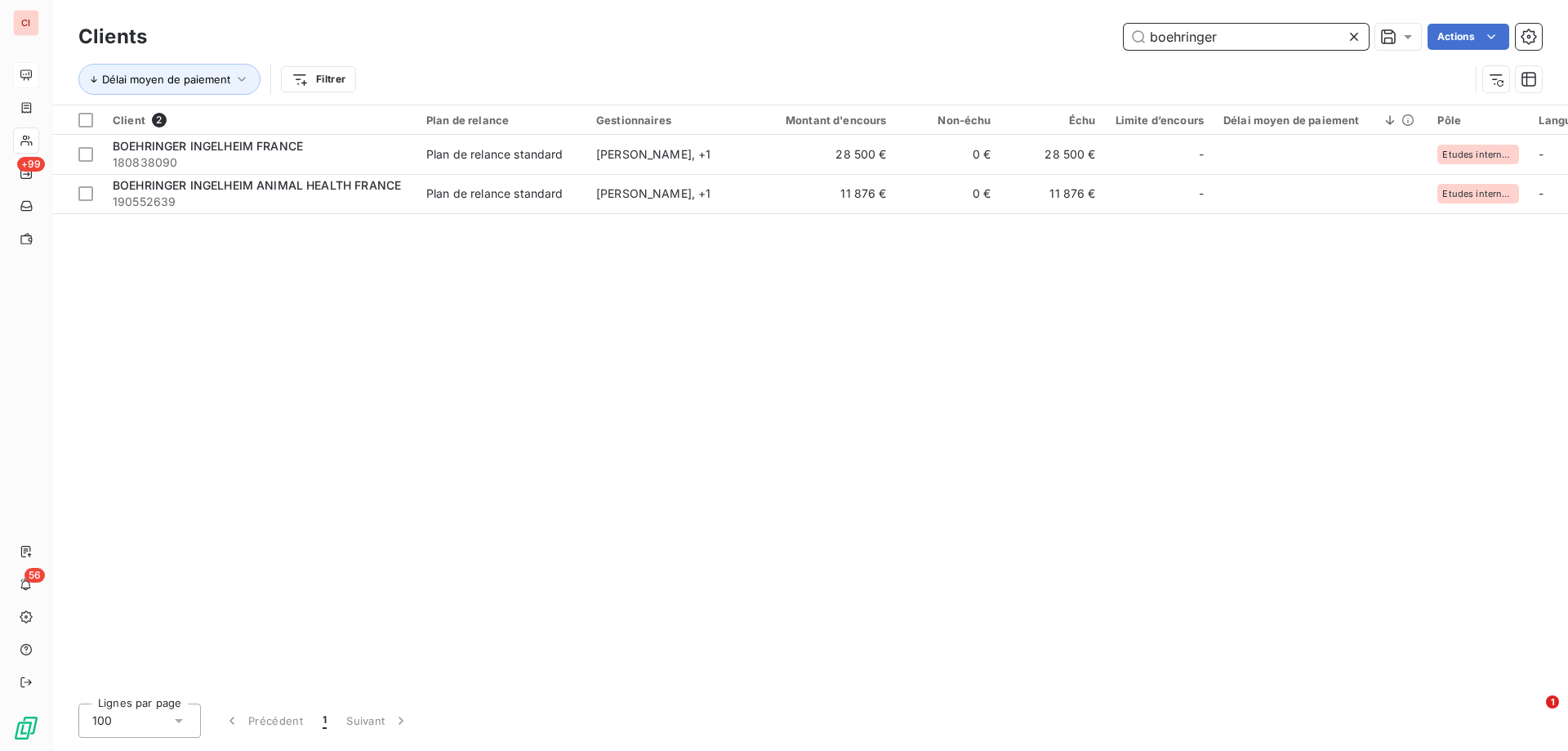
drag, startPoint x: 1230, startPoint y: 34, endPoint x: 1117, endPoint y: 47, distance: 113.7
click at [1125, 43] on input "boehringer" at bounding box center [1246, 37] width 245 height 26
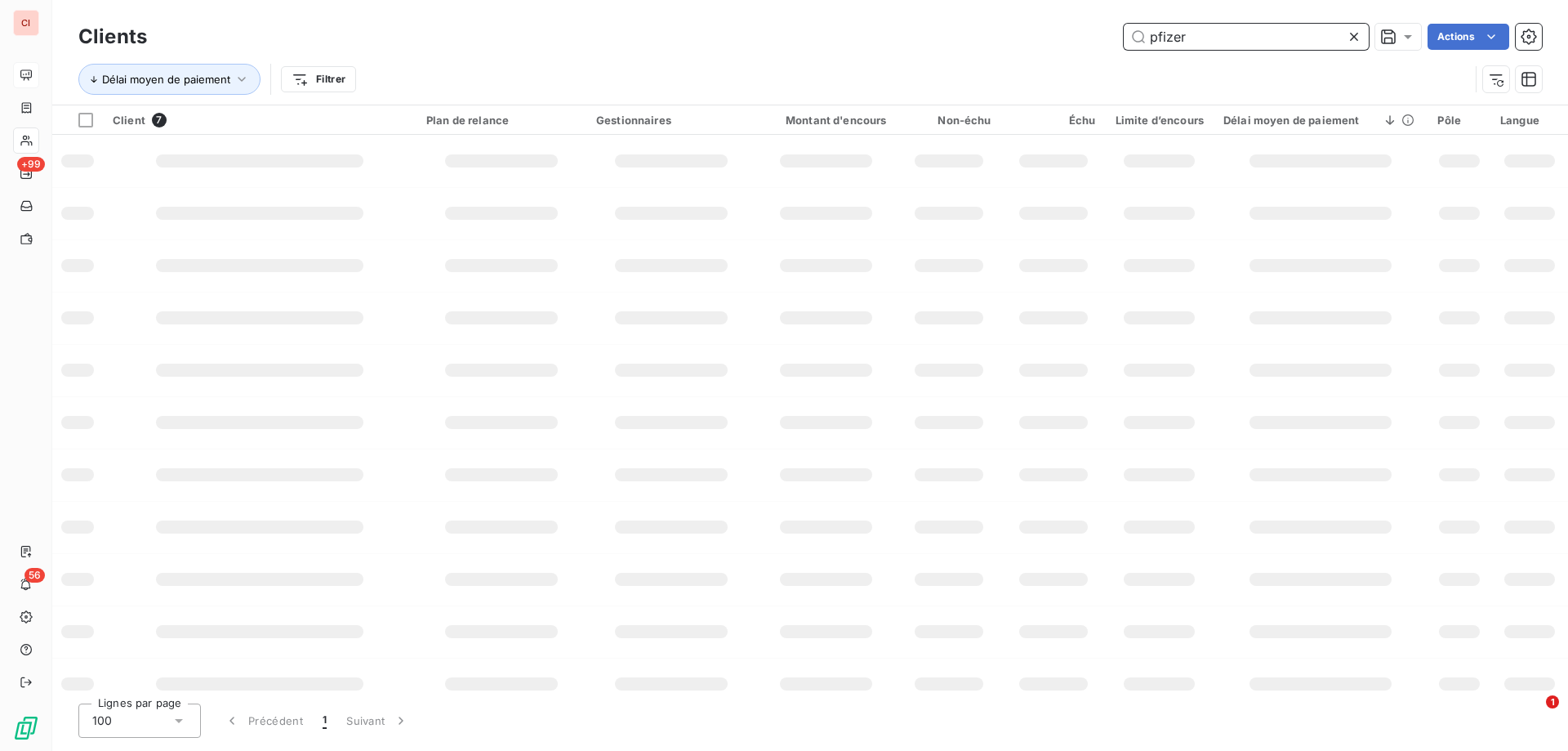
type input "pfizer"
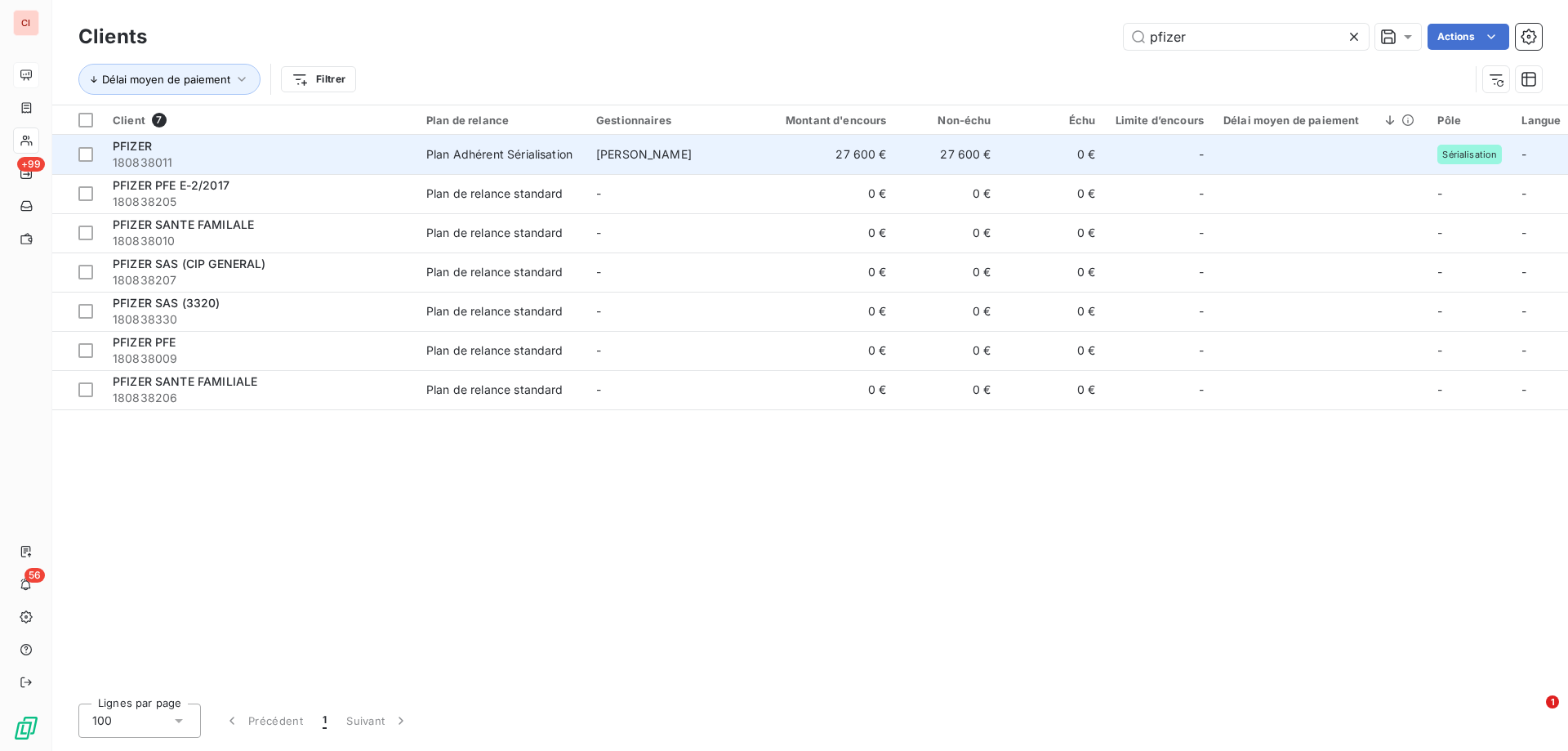
click at [516, 150] on div "Plan Adhérent Sérialisation" at bounding box center [499, 154] width 146 height 16
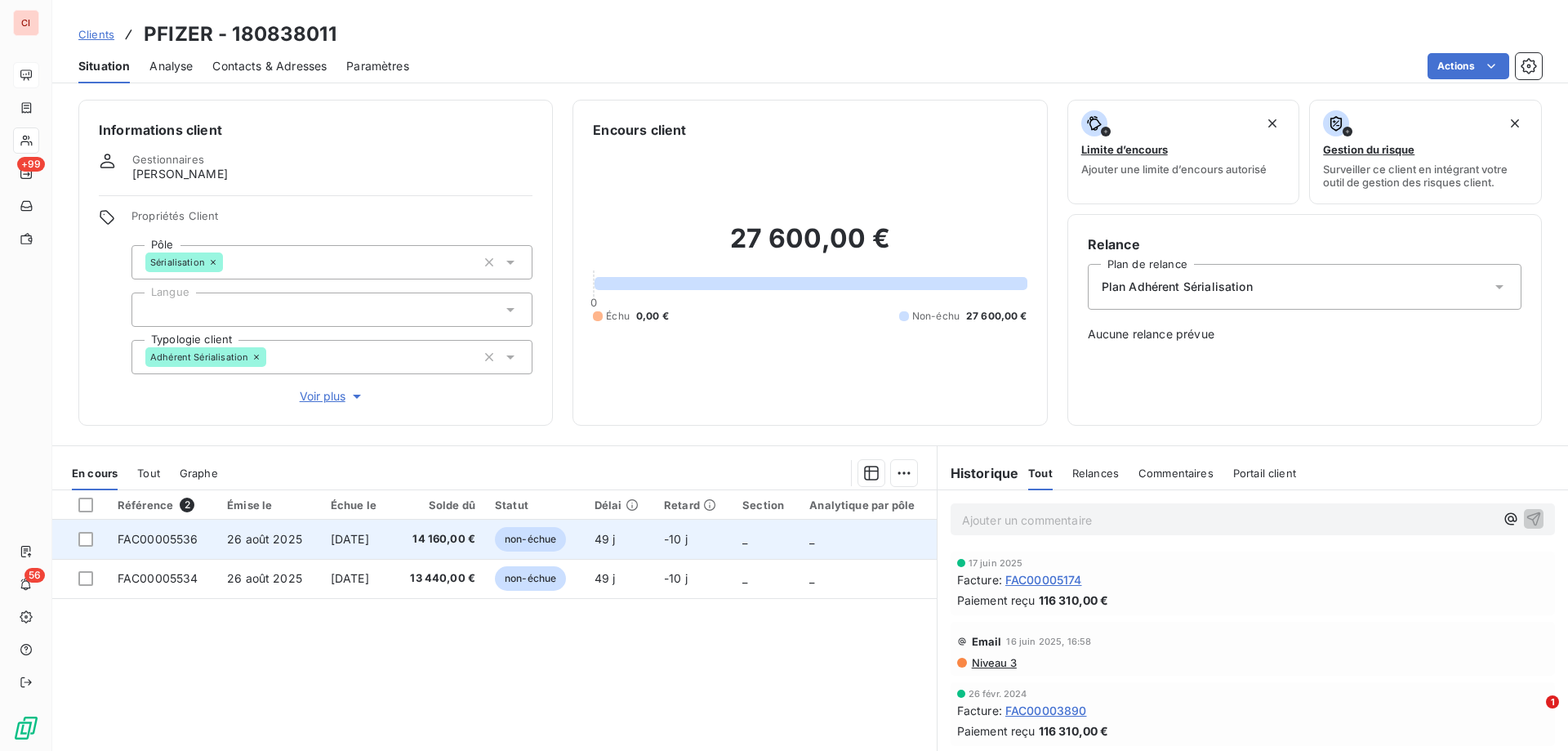
click at [529, 534] on span "non-échue" at bounding box center [530, 539] width 71 height 25
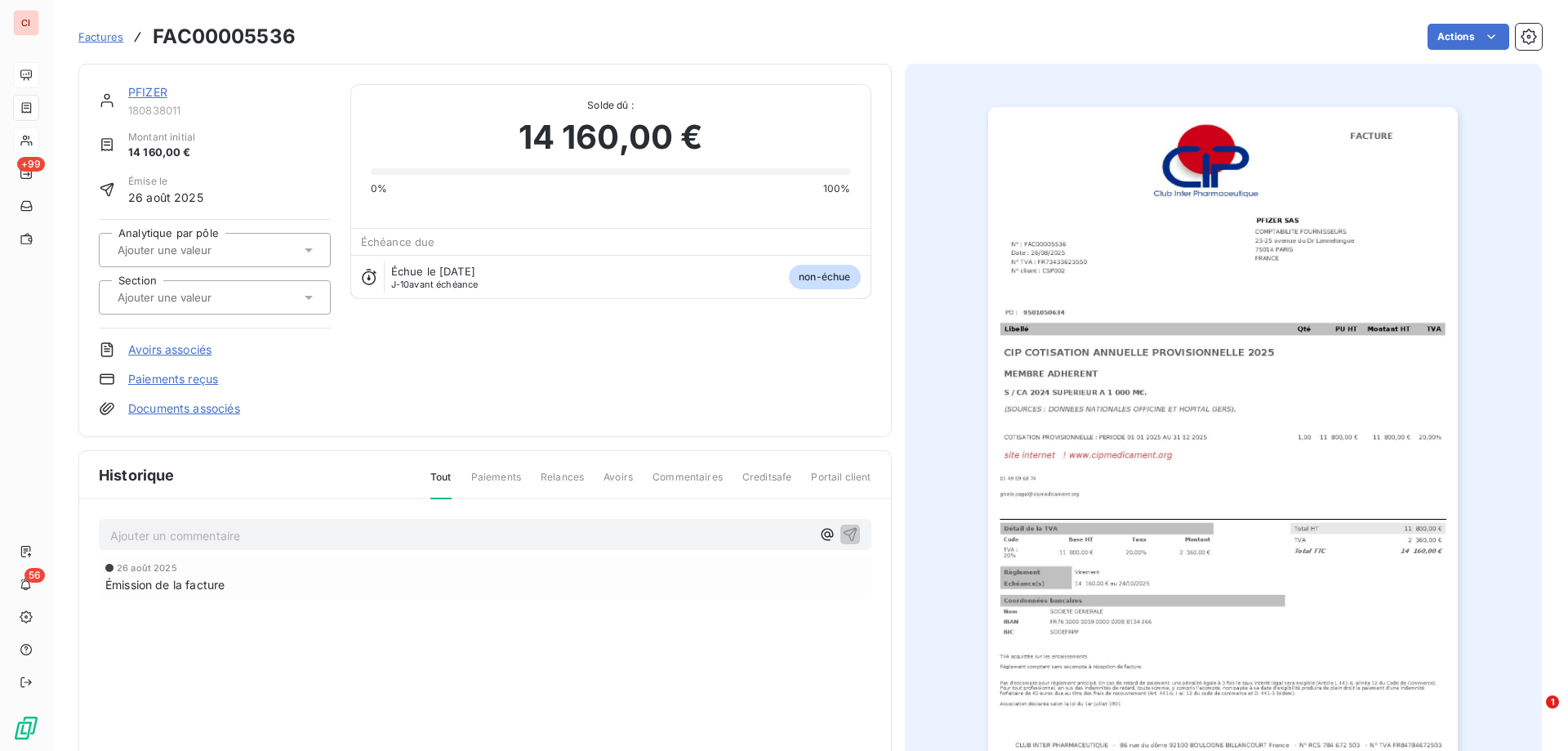
click at [147, 92] on link "PFIZER" at bounding box center [147, 92] width 39 height 14
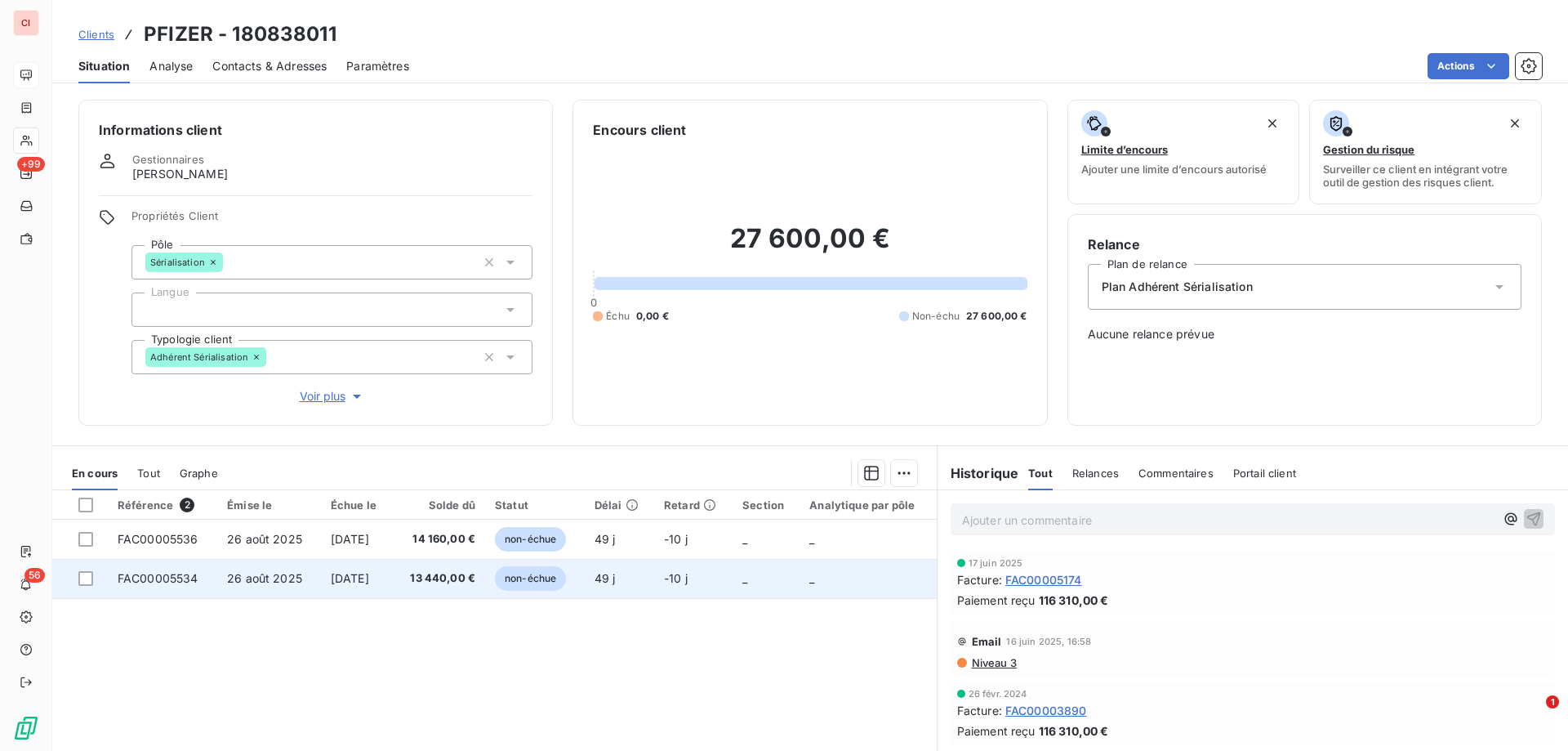
click at [523, 578] on span "non-échue" at bounding box center [530, 578] width 71 height 25
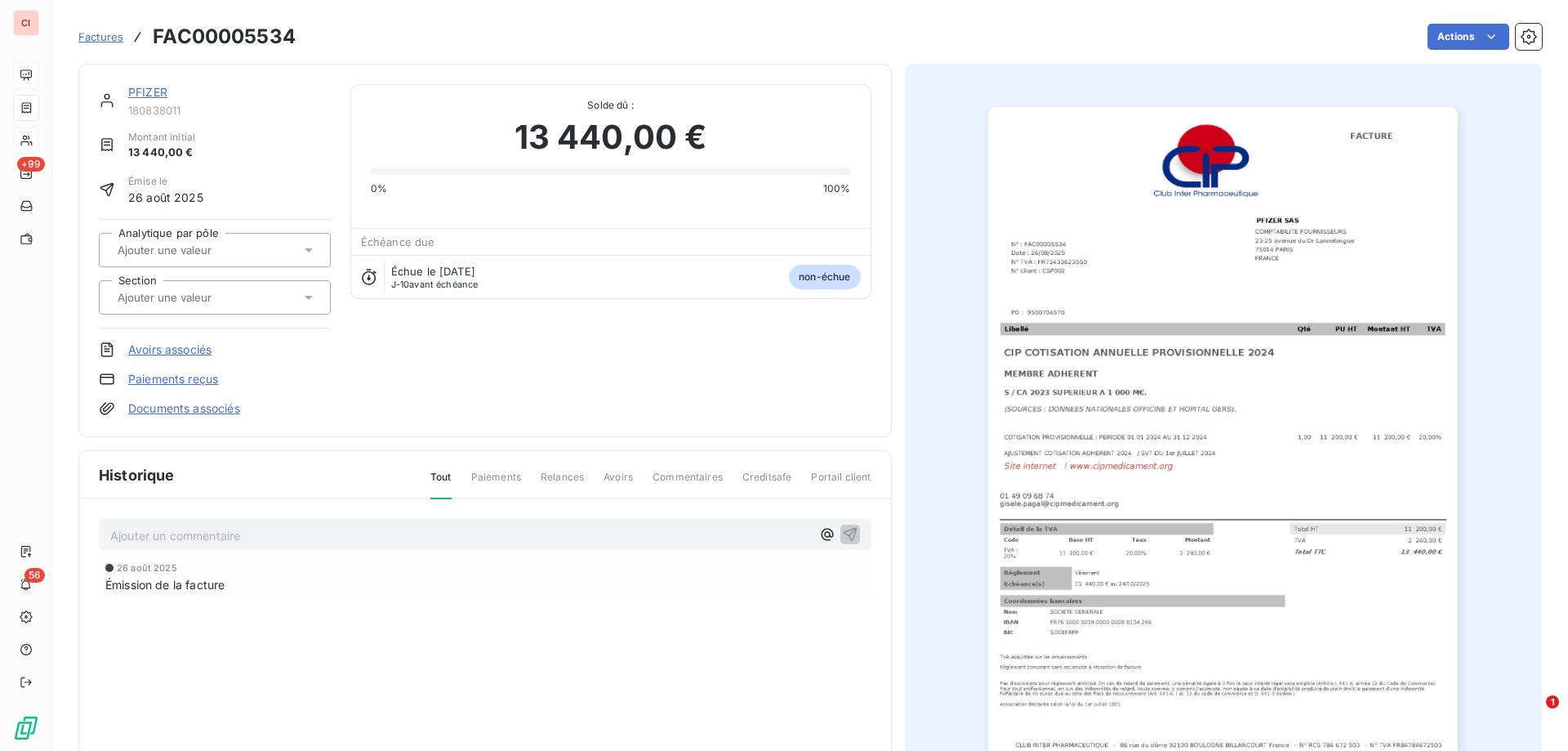
click at [95, 41] on span "Factures" at bounding box center [101, 36] width 45 height 13
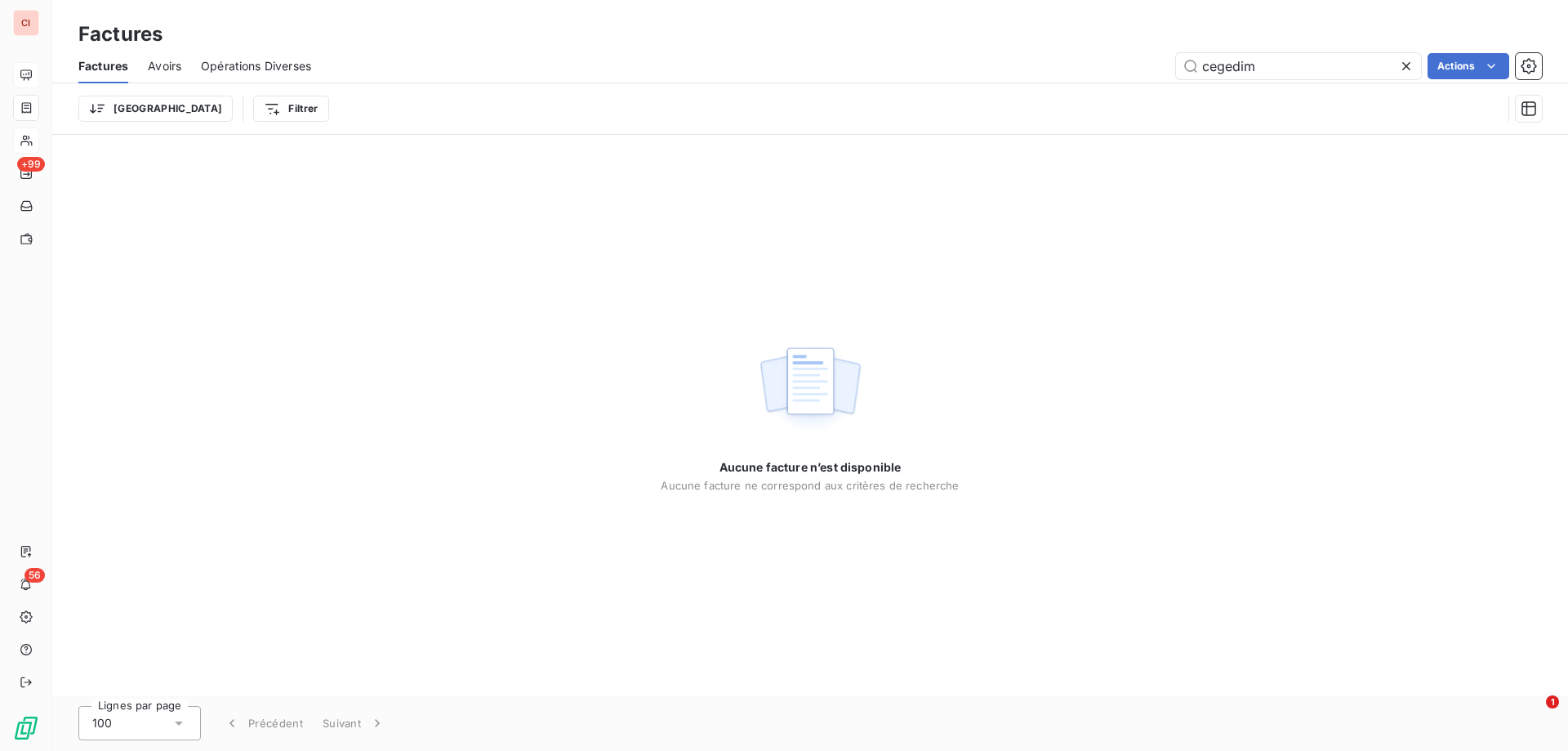
drag, startPoint x: 1300, startPoint y: 68, endPoint x: 1098, endPoint y: 62, distance: 202.1
click at [1098, 62] on div "cegedim Actions" at bounding box center [935, 66] width 1211 height 26
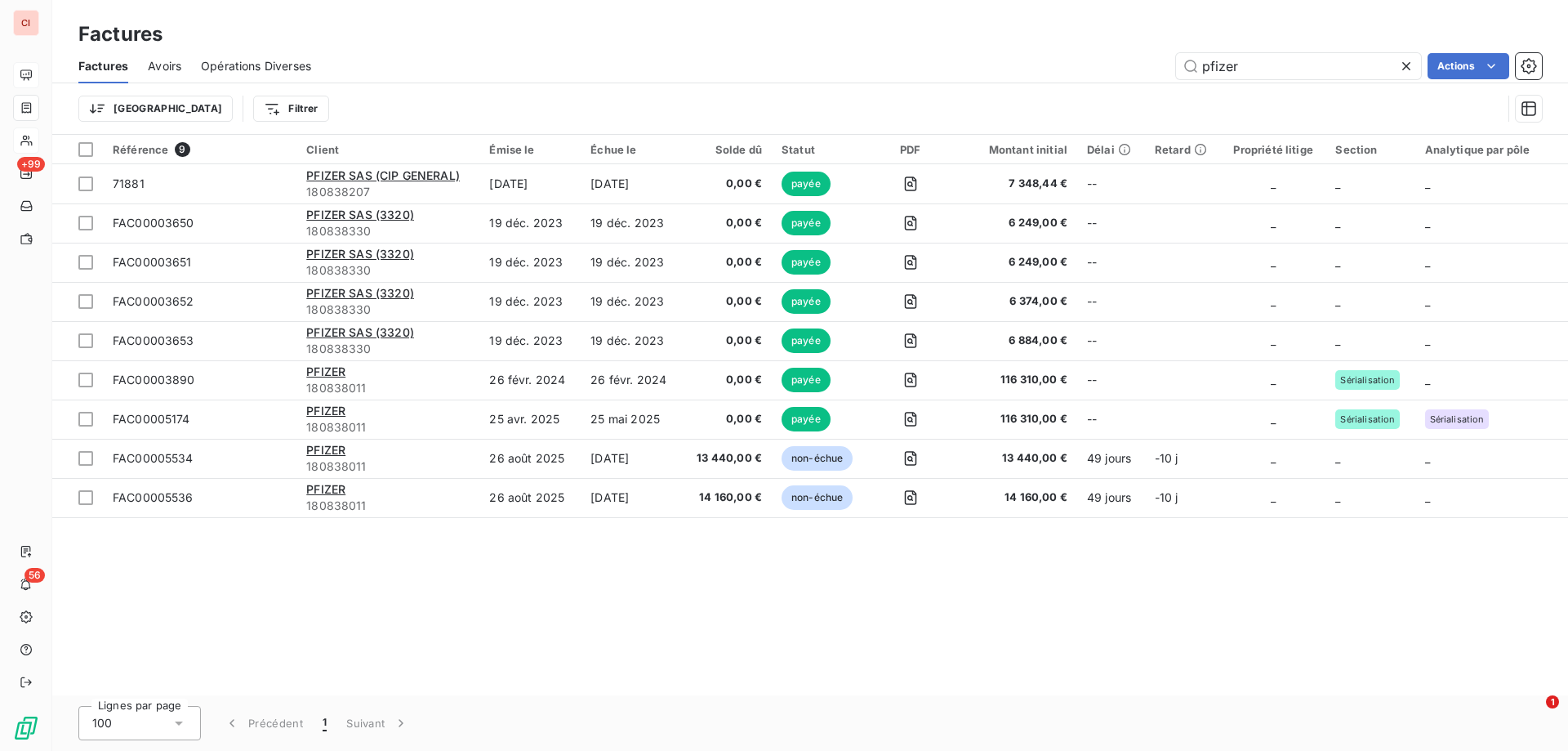
type input "pfizer"
click at [729, 56] on div "pfizer Actions" at bounding box center [935, 66] width 1211 height 26
click at [107, 65] on span "Factures" at bounding box center [104, 66] width 50 height 16
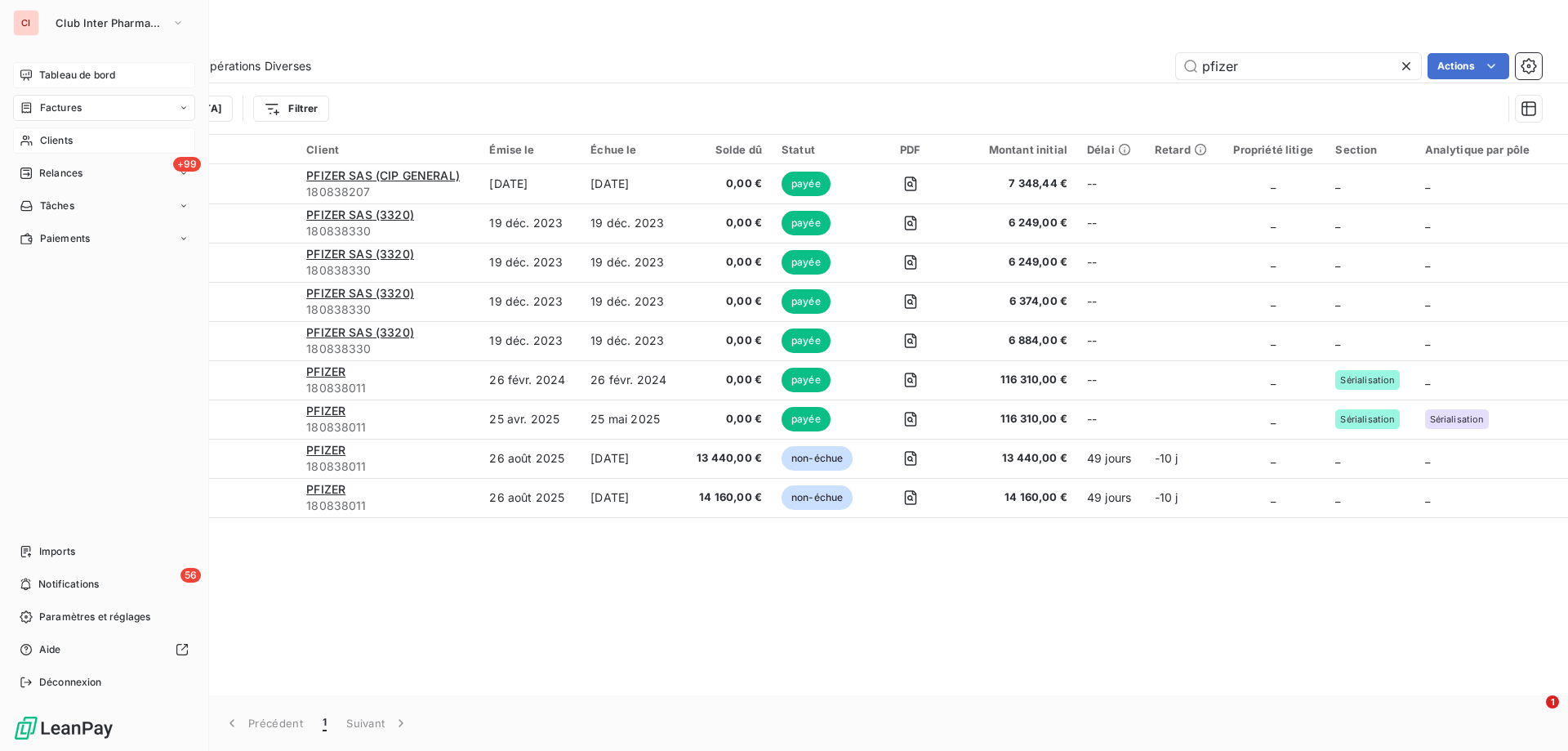
click at [47, 135] on span "Clients" at bounding box center [56, 140] width 33 height 15
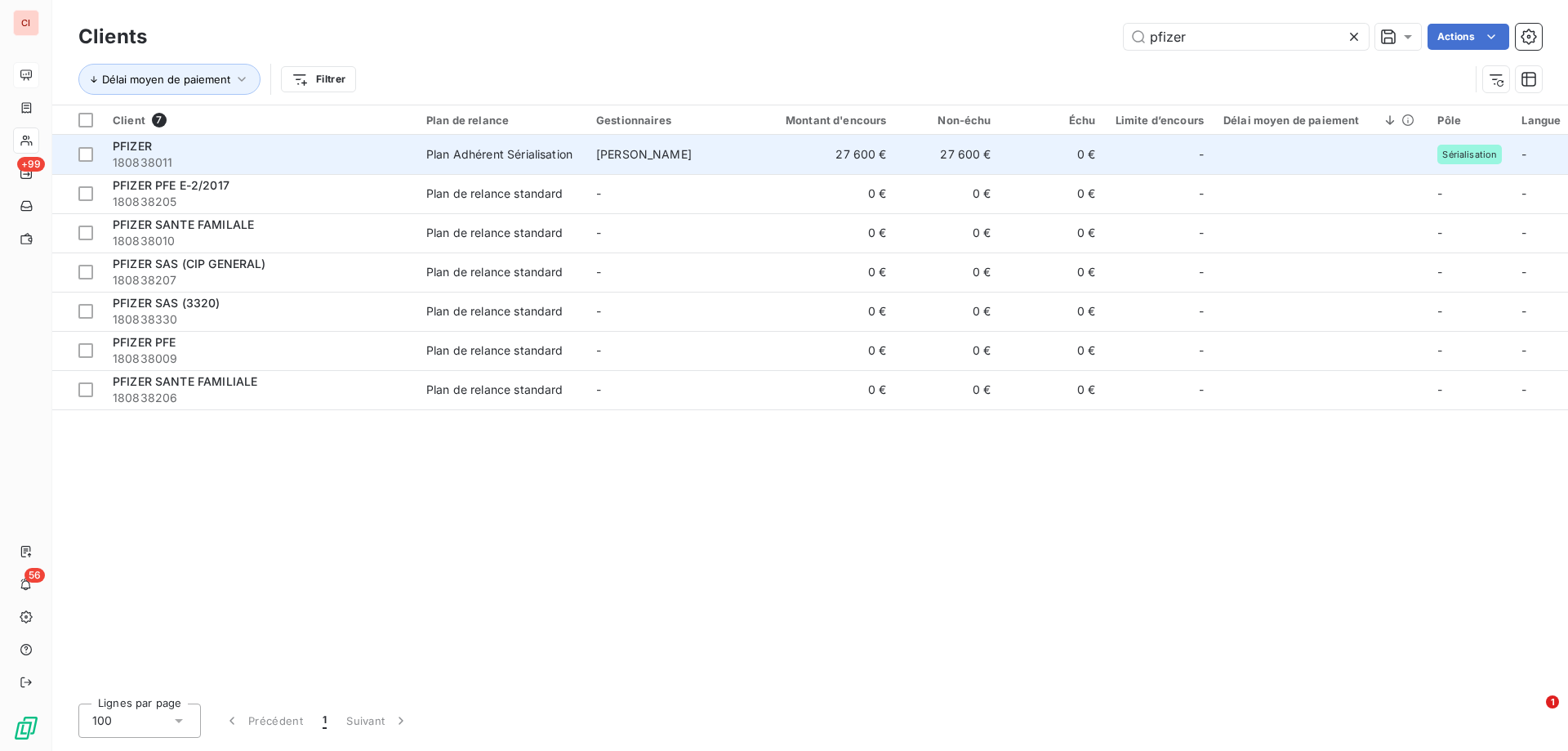
click at [542, 155] on div "Plan Adhérent Sérialisation" at bounding box center [499, 154] width 146 height 16
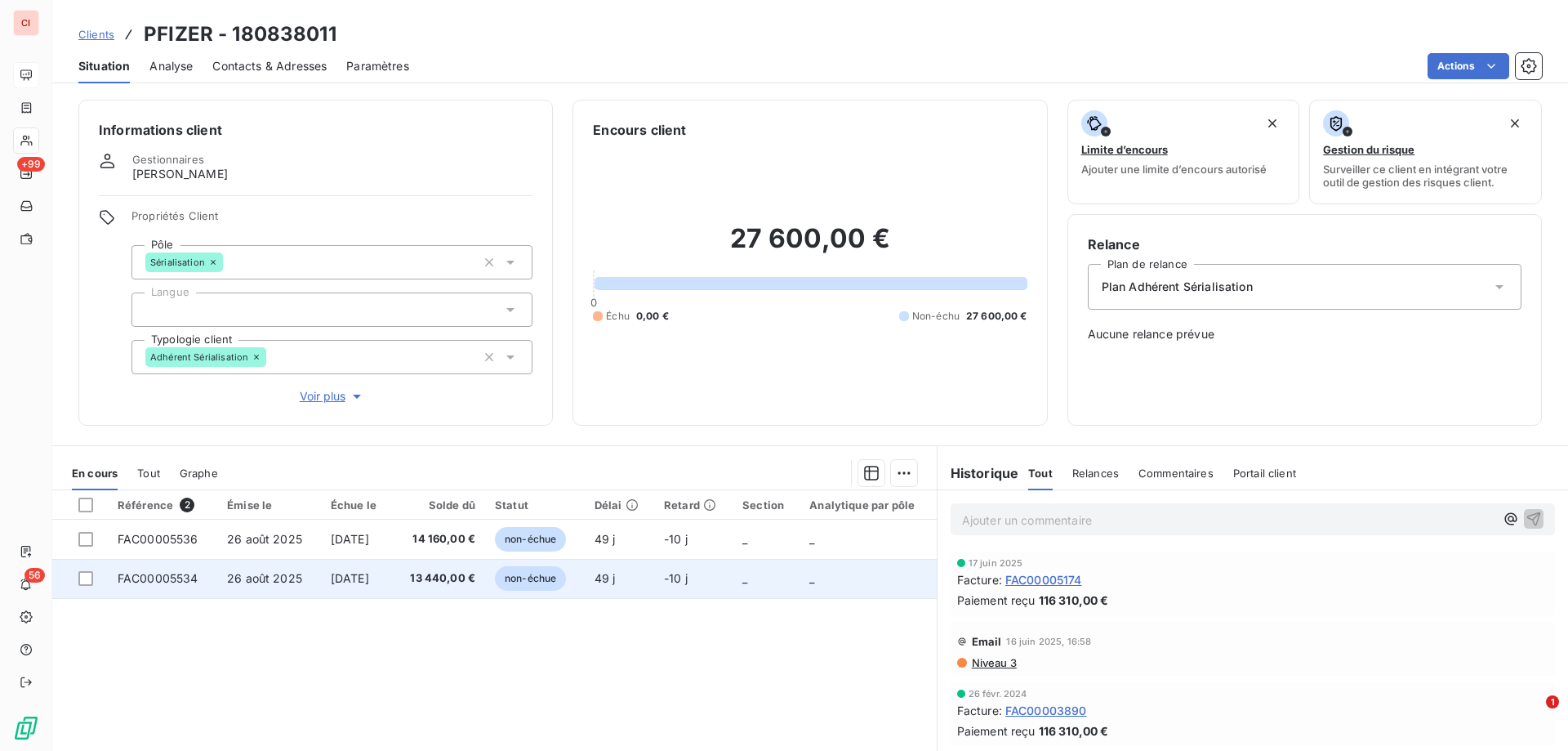
click at [551, 569] on span "non-échue" at bounding box center [530, 578] width 71 height 25
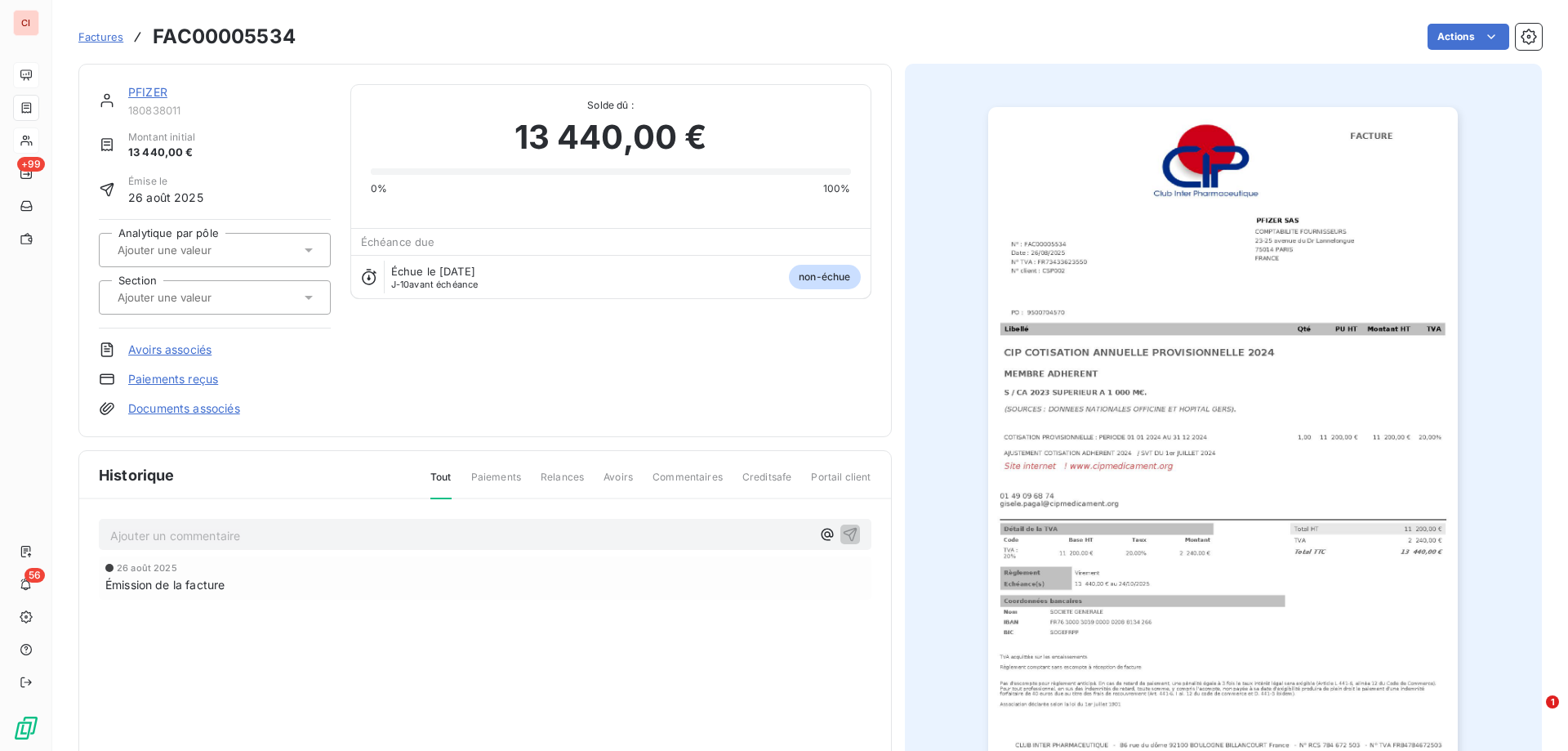
click at [97, 42] on span "Factures" at bounding box center [101, 36] width 45 height 13
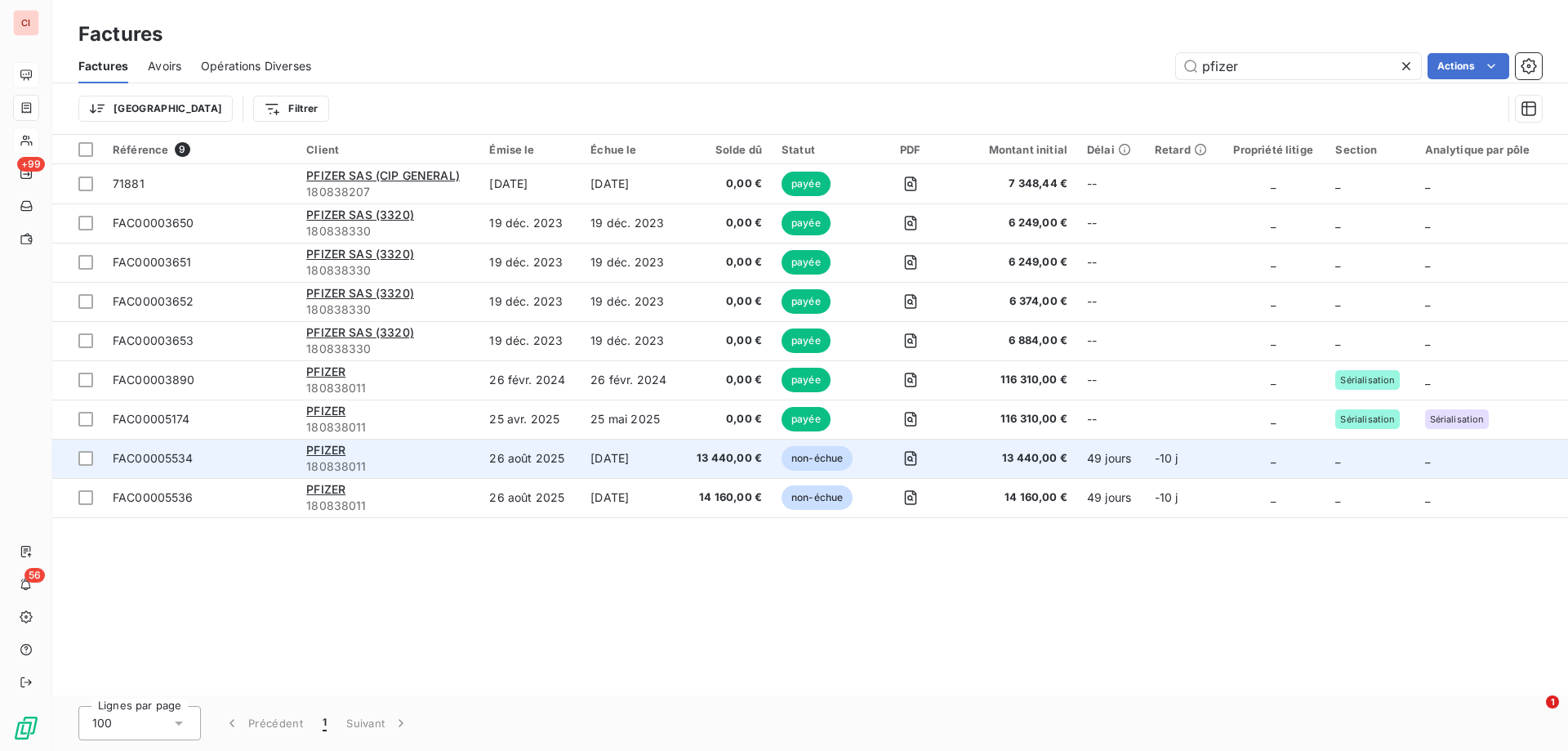
click at [752, 451] on span "13 440,00 €" at bounding box center [727, 458] width 70 height 16
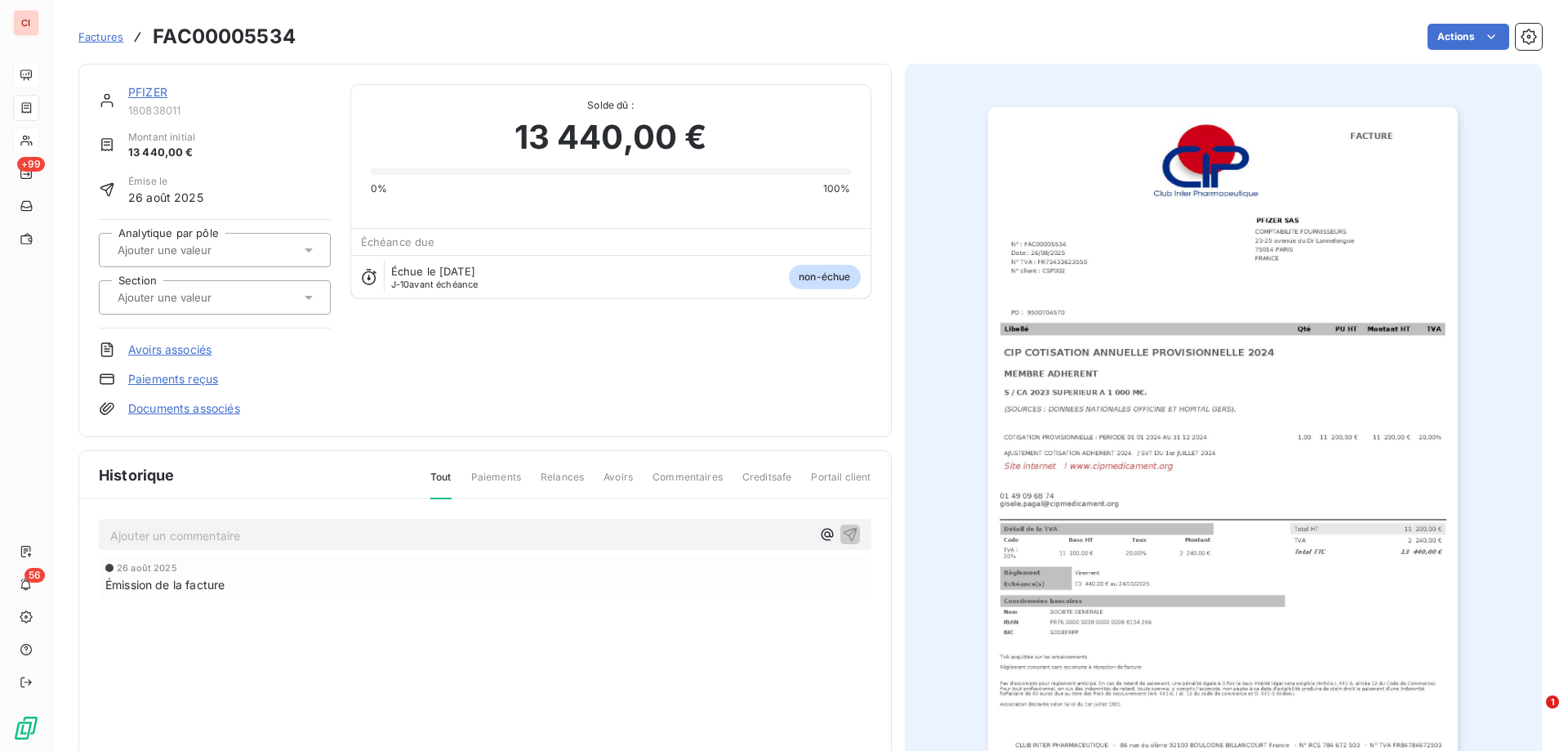
click at [302, 247] on icon at bounding box center [308, 250] width 16 height 16
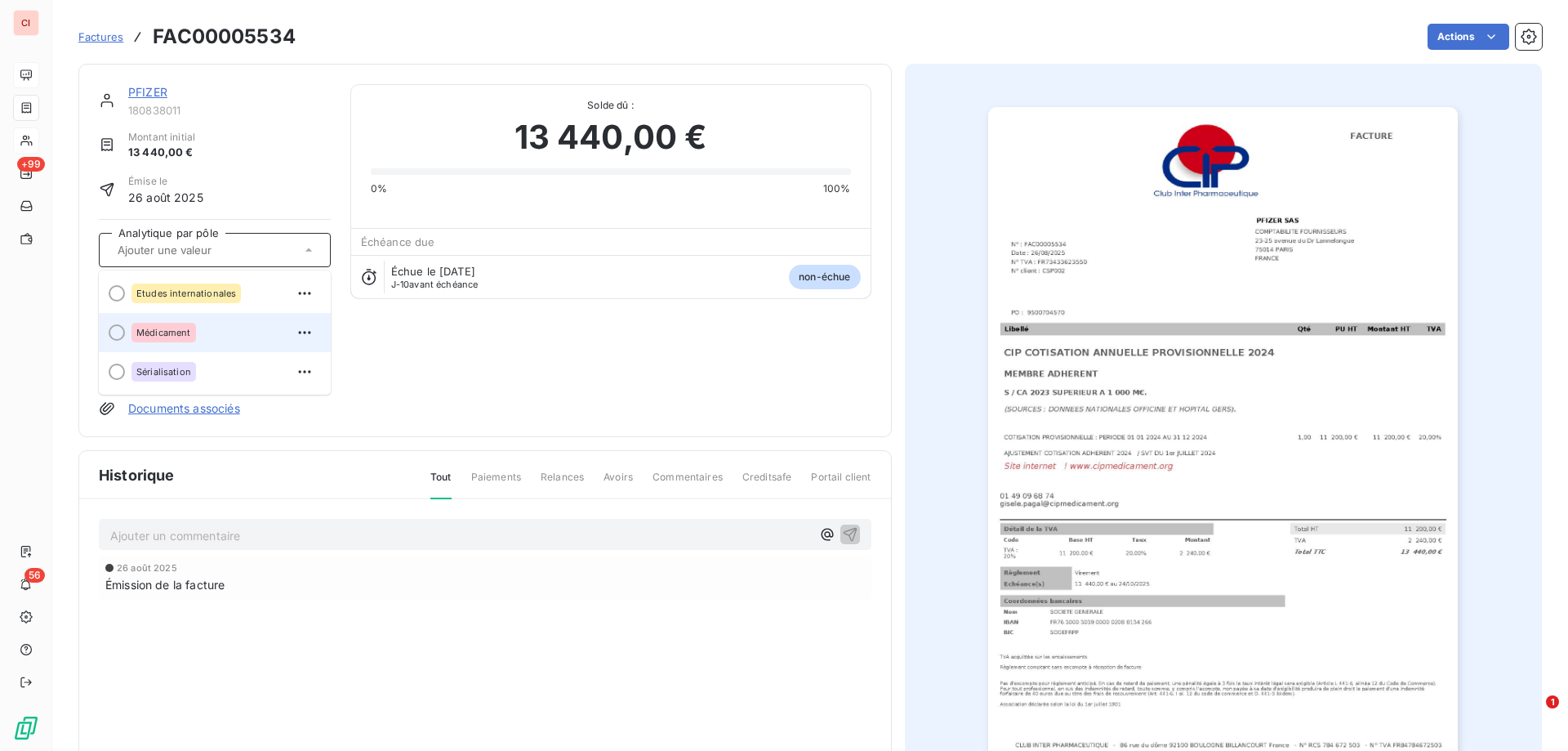
click at [167, 331] on span "Médicament" at bounding box center [164, 333] width 55 height 10
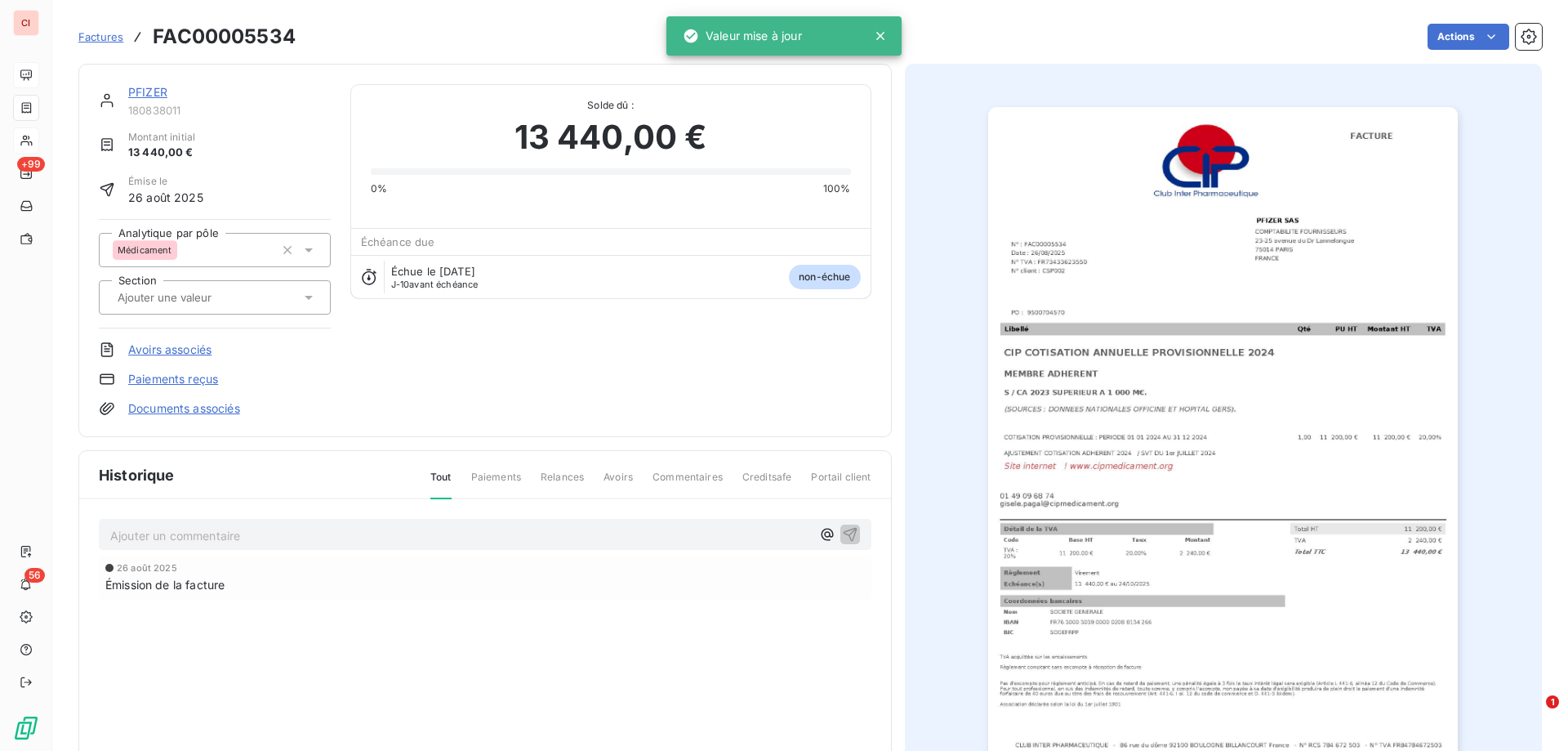
click at [255, 304] on div at bounding box center [207, 297] width 188 height 21
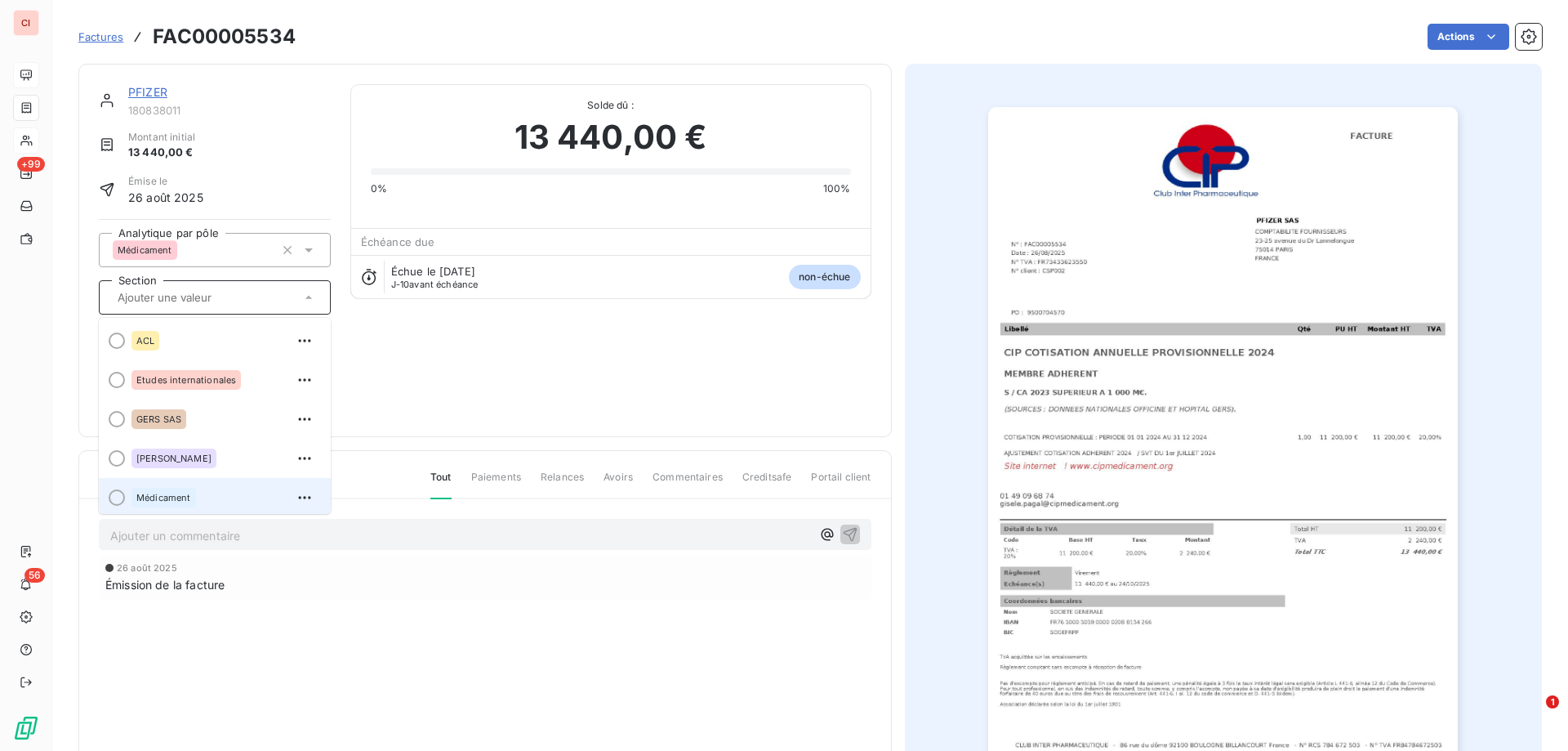
scroll to position [3, 0]
click at [122, 498] on div at bounding box center [117, 494] width 16 height 16
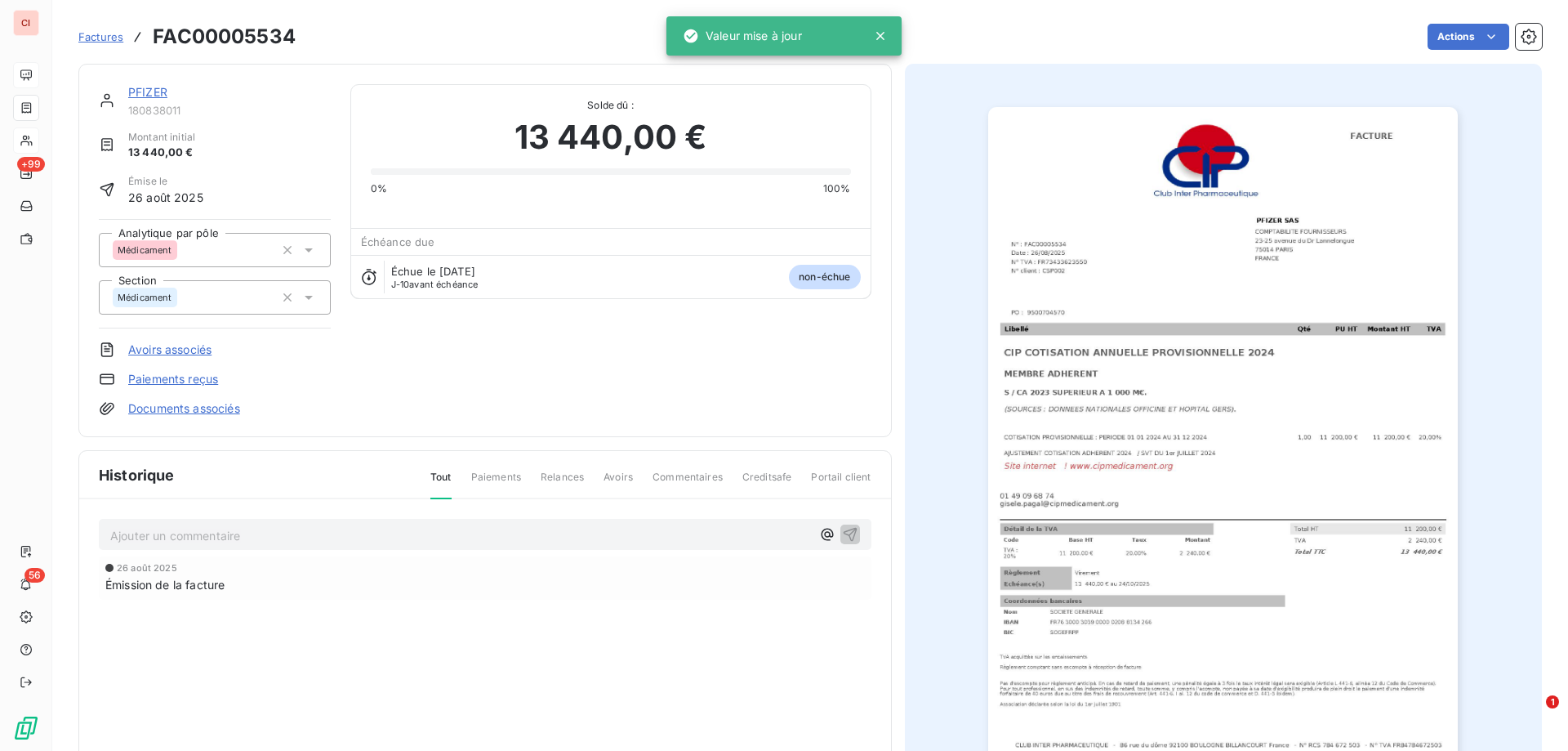
click at [149, 97] on link "PFIZER" at bounding box center [147, 92] width 39 height 14
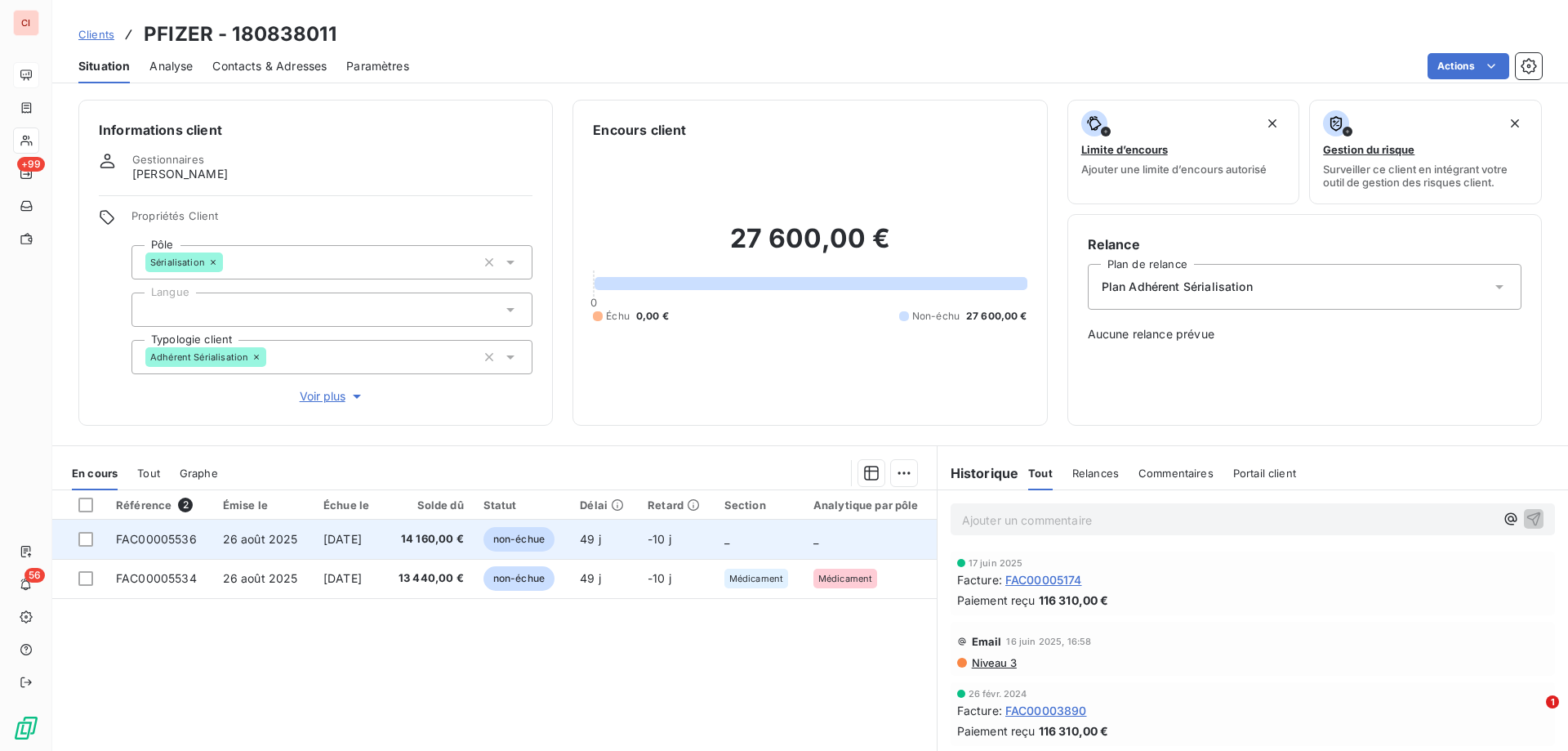
click at [284, 537] on span "26 août 2025" at bounding box center [260, 539] width 75 height 14
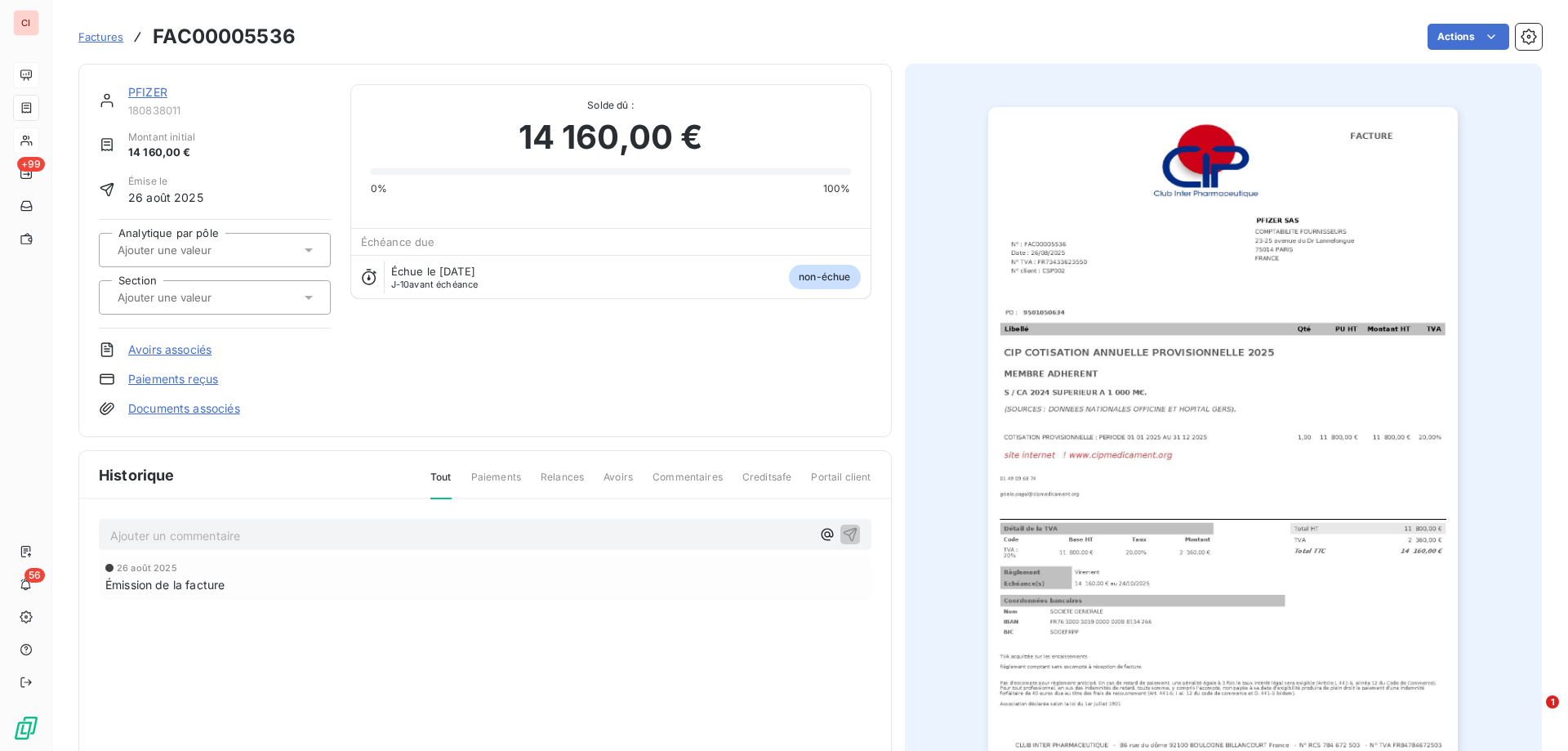
click at [319, 248] on div at bounding box center [215, 250] width 232 height 34
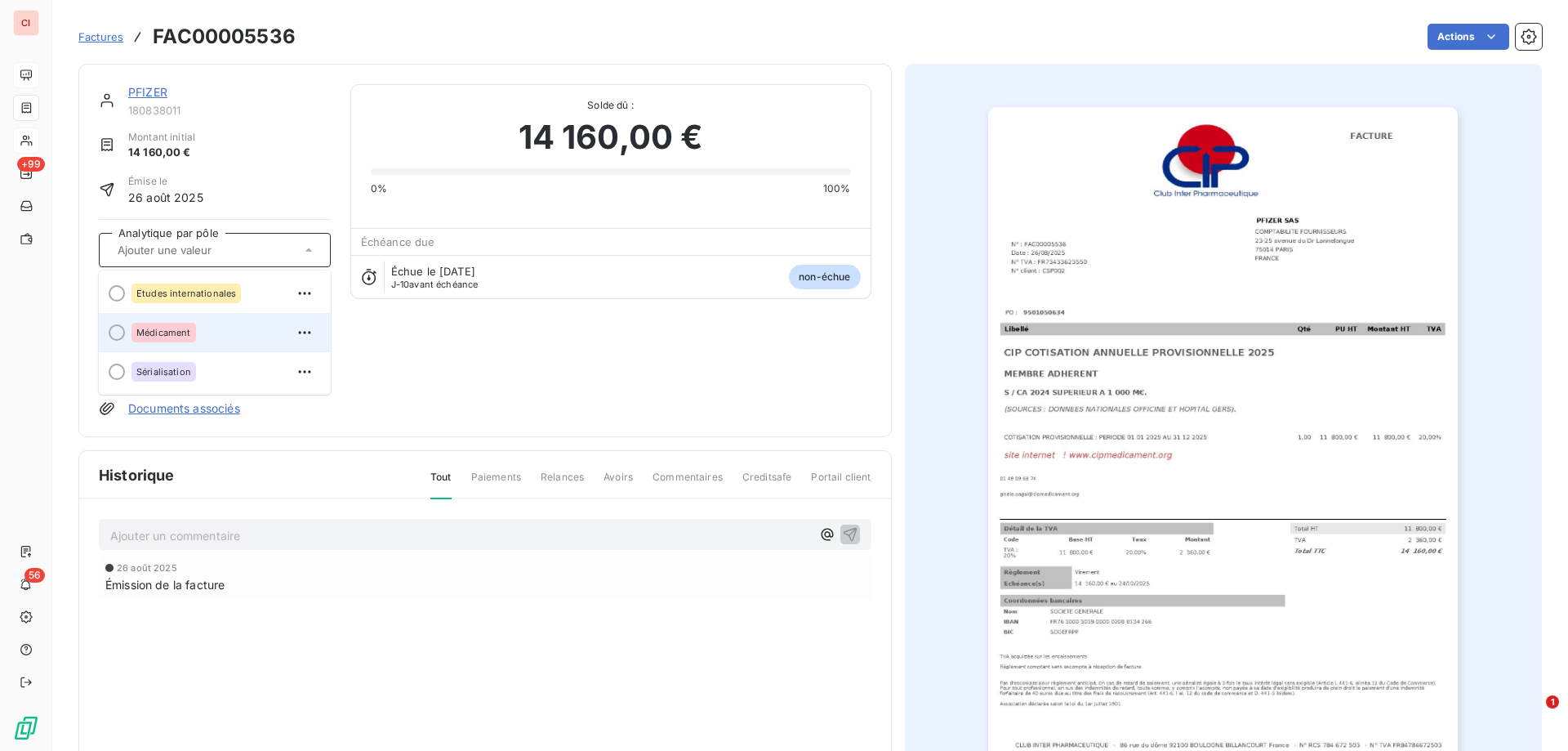
click at [143, 335] on span "Médicament" at bounding box center [164, 333] width 55 height 10
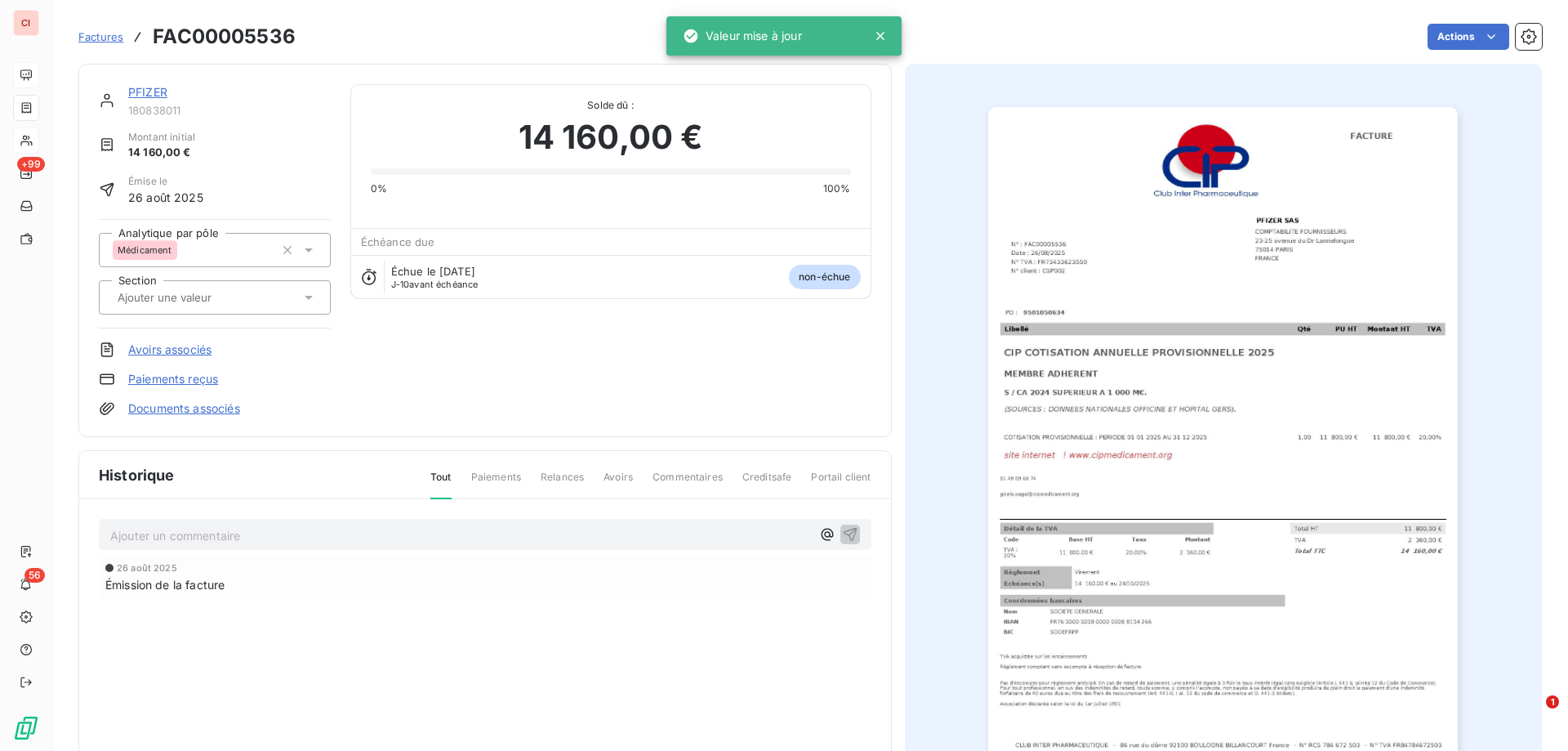
click at [195, 301] on input "text" at bounding box center [198, 297] width 164 height 15
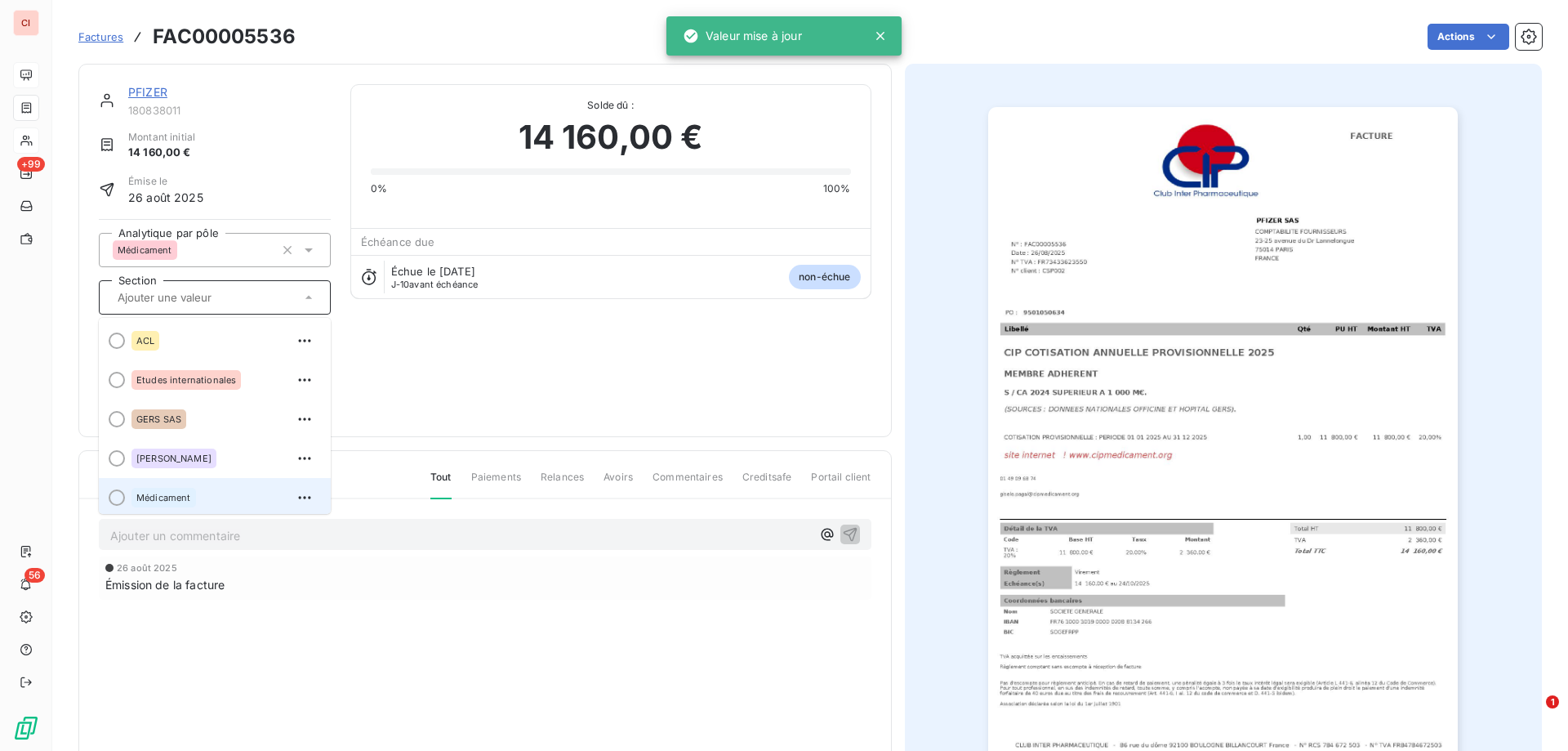
click at [117, 491] on div at bounding box center [117, 497] width 16 height 16
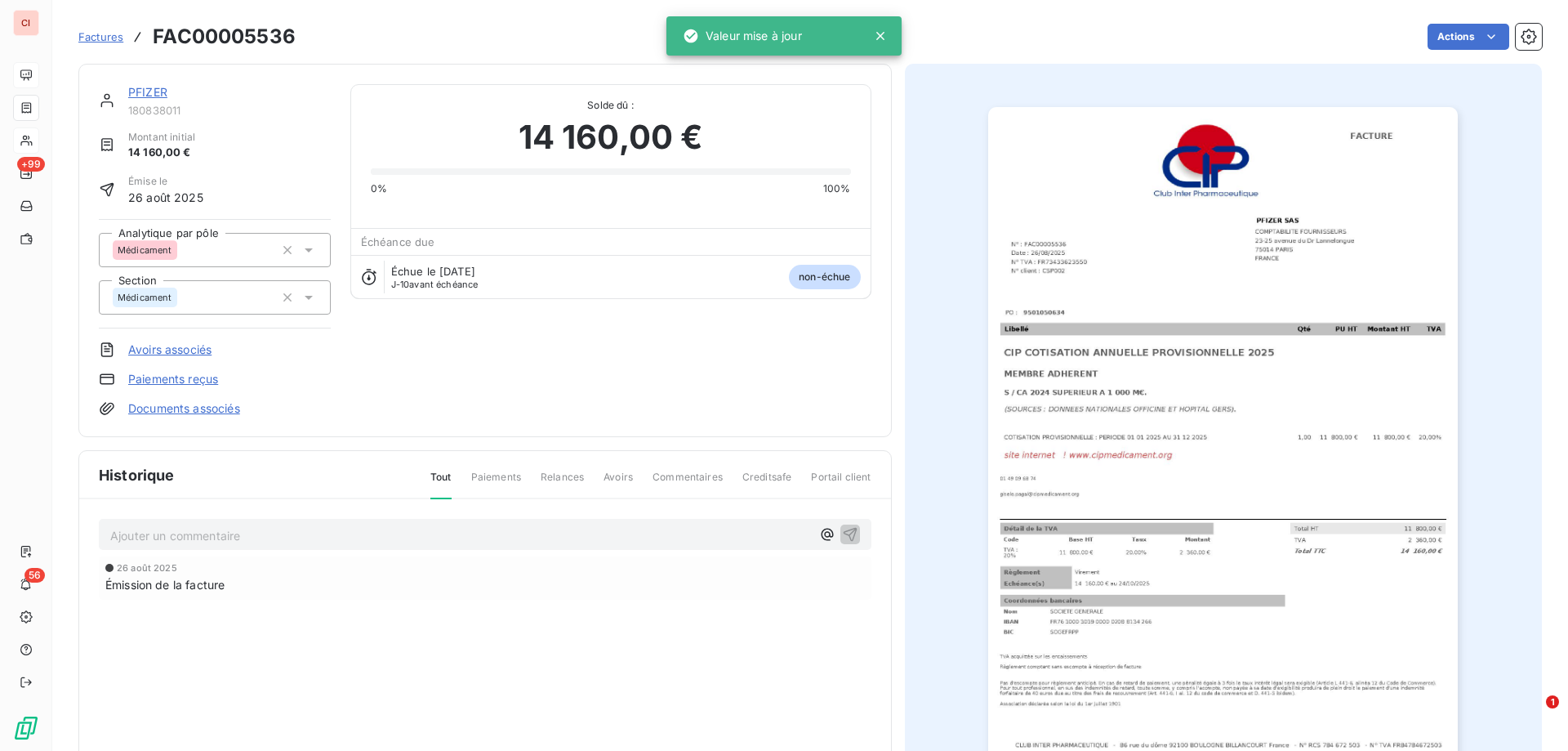
click at [553, 349] on div "PFIZER 180838011 Montant initial 14 160,00 € Émise le [DATE] Analytique par pôl…" at bounding box center [485, 250] width 773 height 333
click at [151, 92] on link "PFIZER" at bounding box center [147, 92] width 39 height 14
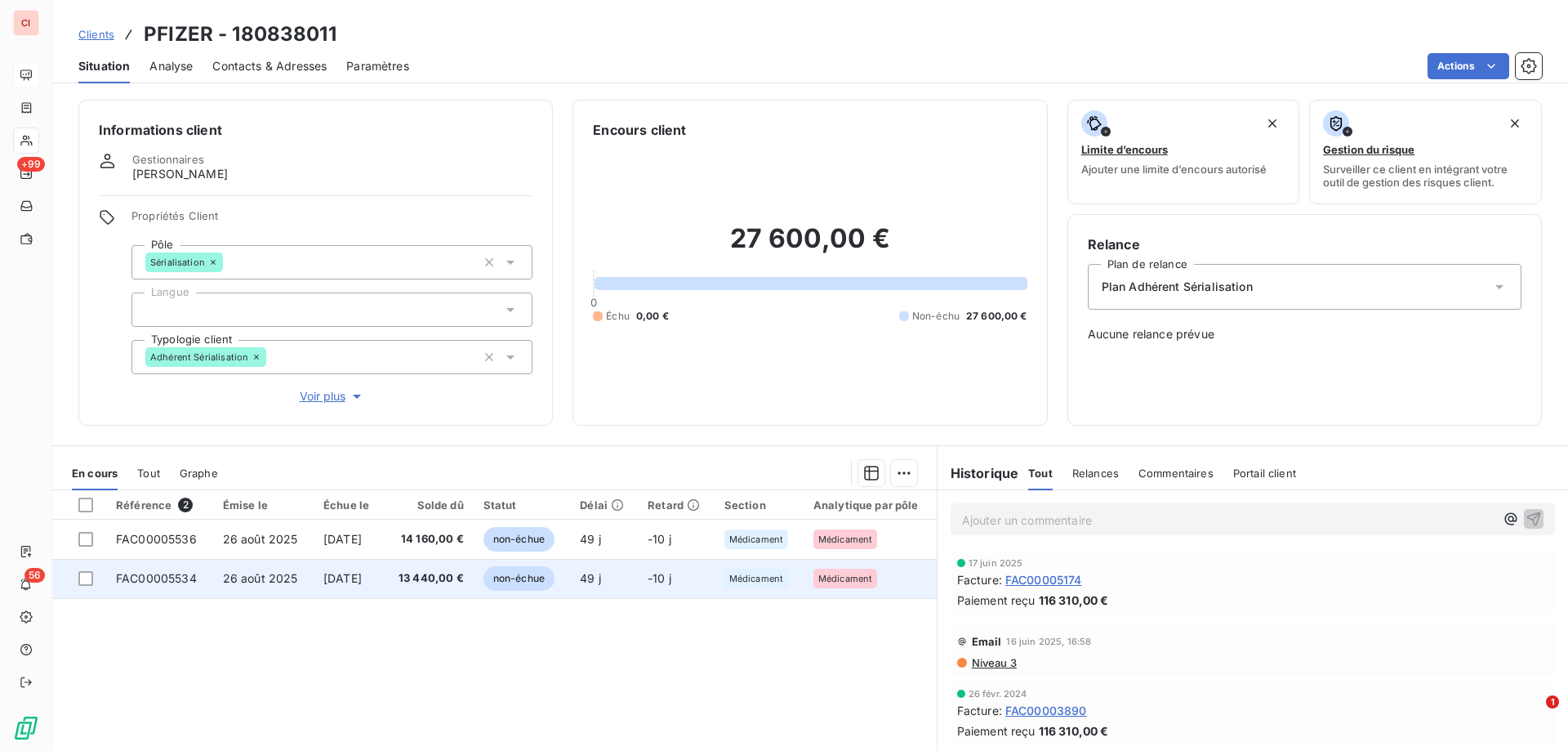
click at [543, 581] on span "non-échue" at bounding box center [518, 578] width 71 height 25
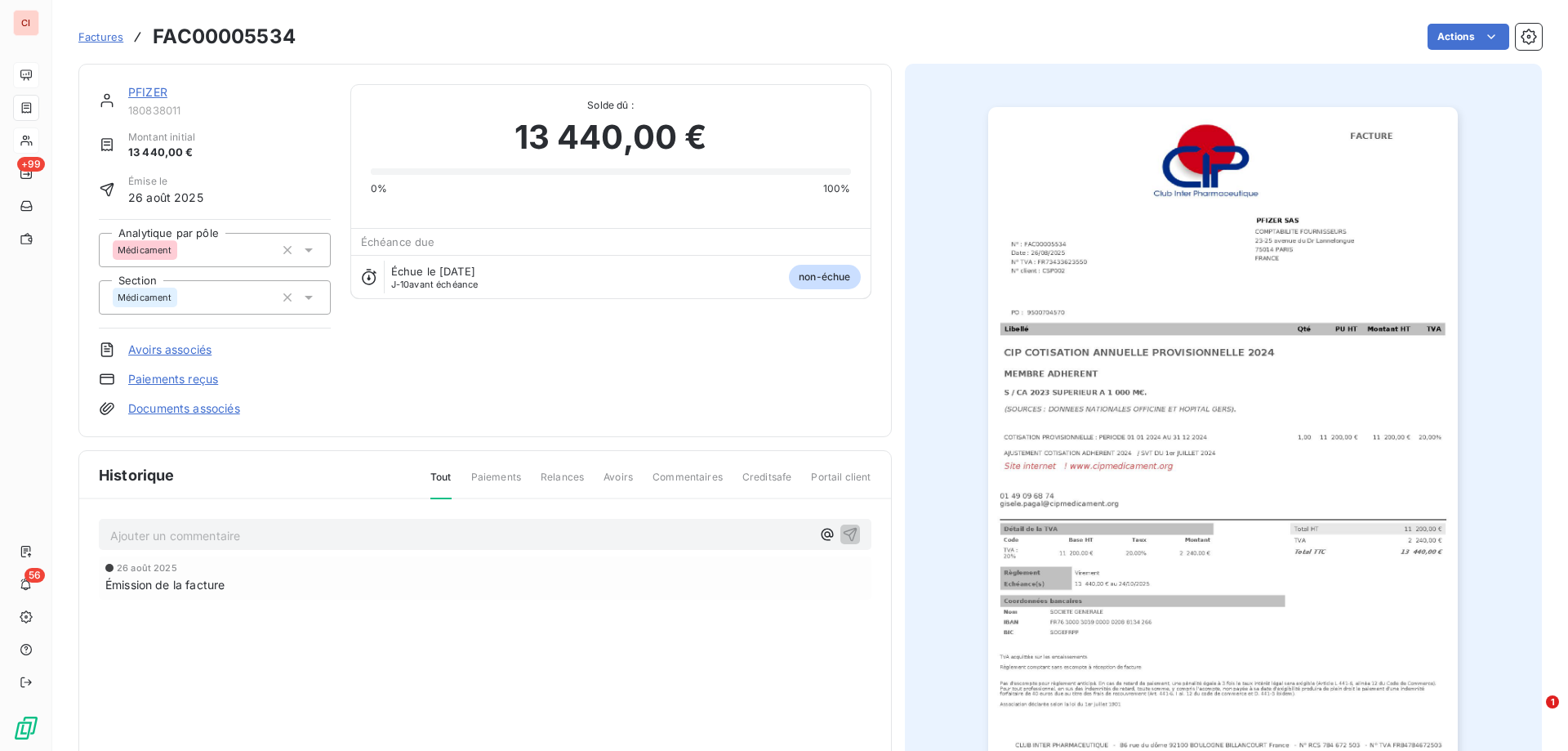
click at [148, 92] on link "PFIZER" at bounding box center [147, 92] width 39 height 14
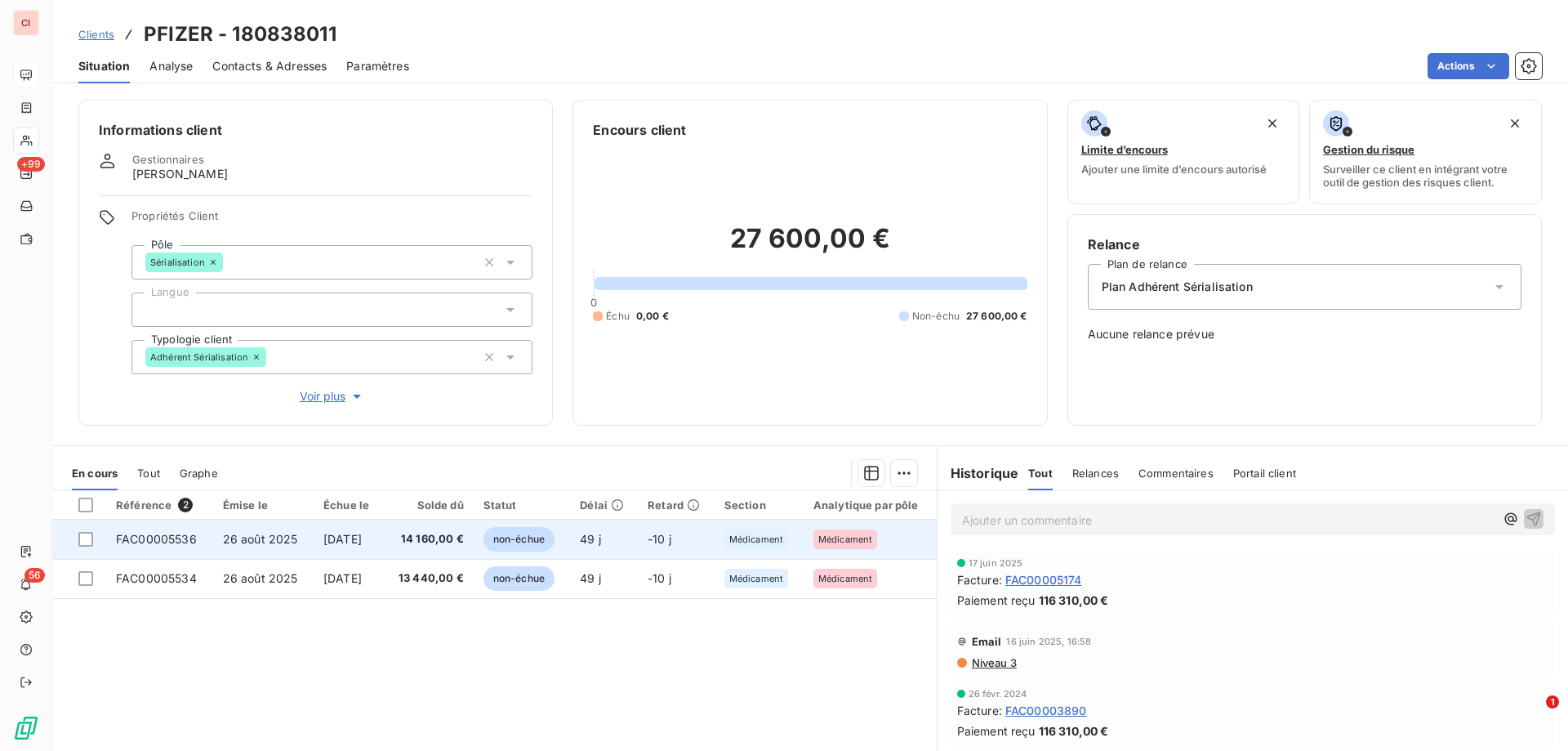
click at [554, 540] on span "non-échue" at bounding box center [518, 539] width 71 height 25
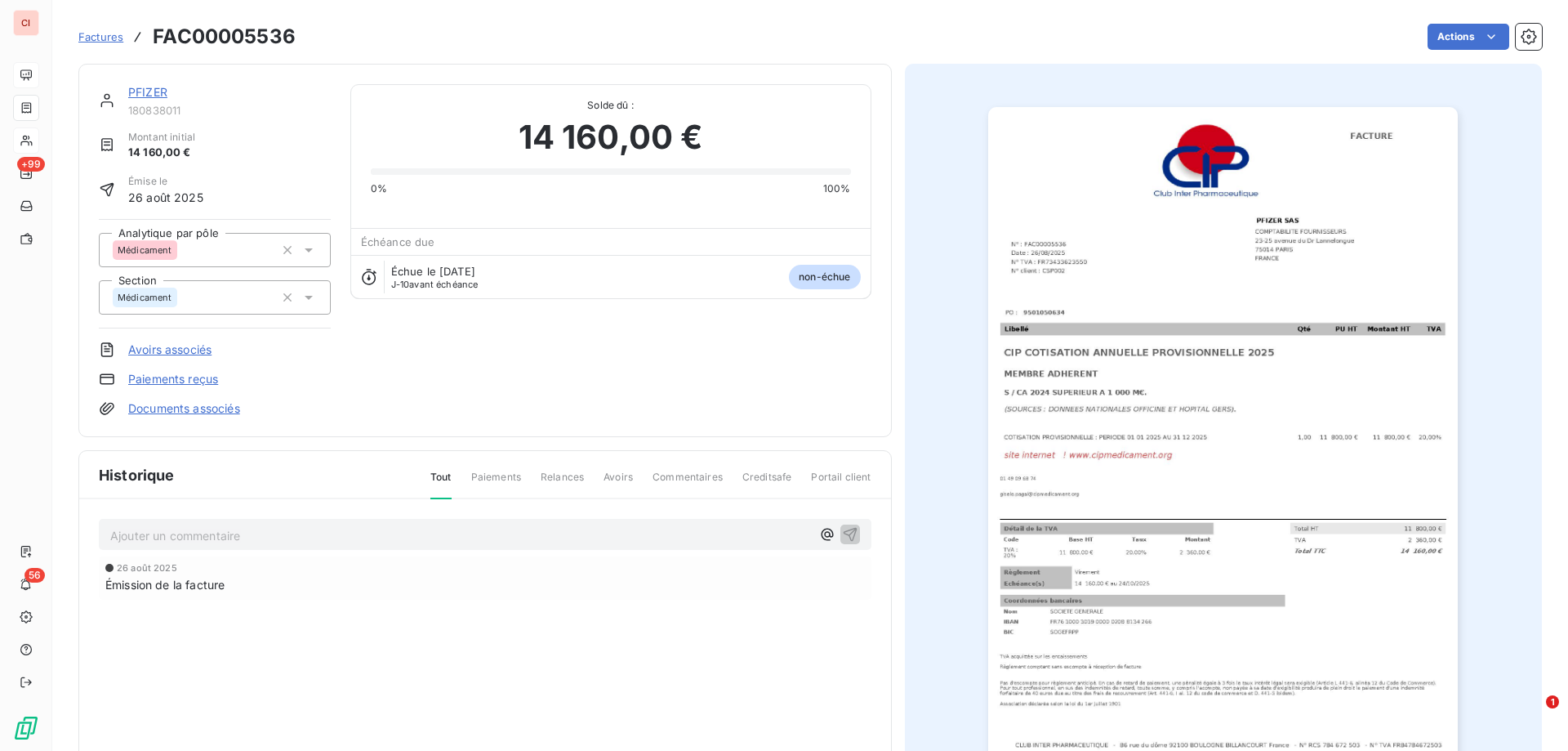
click at [113, 41] on span "Factures" at bounding box center [101, 36] width 45 height 13
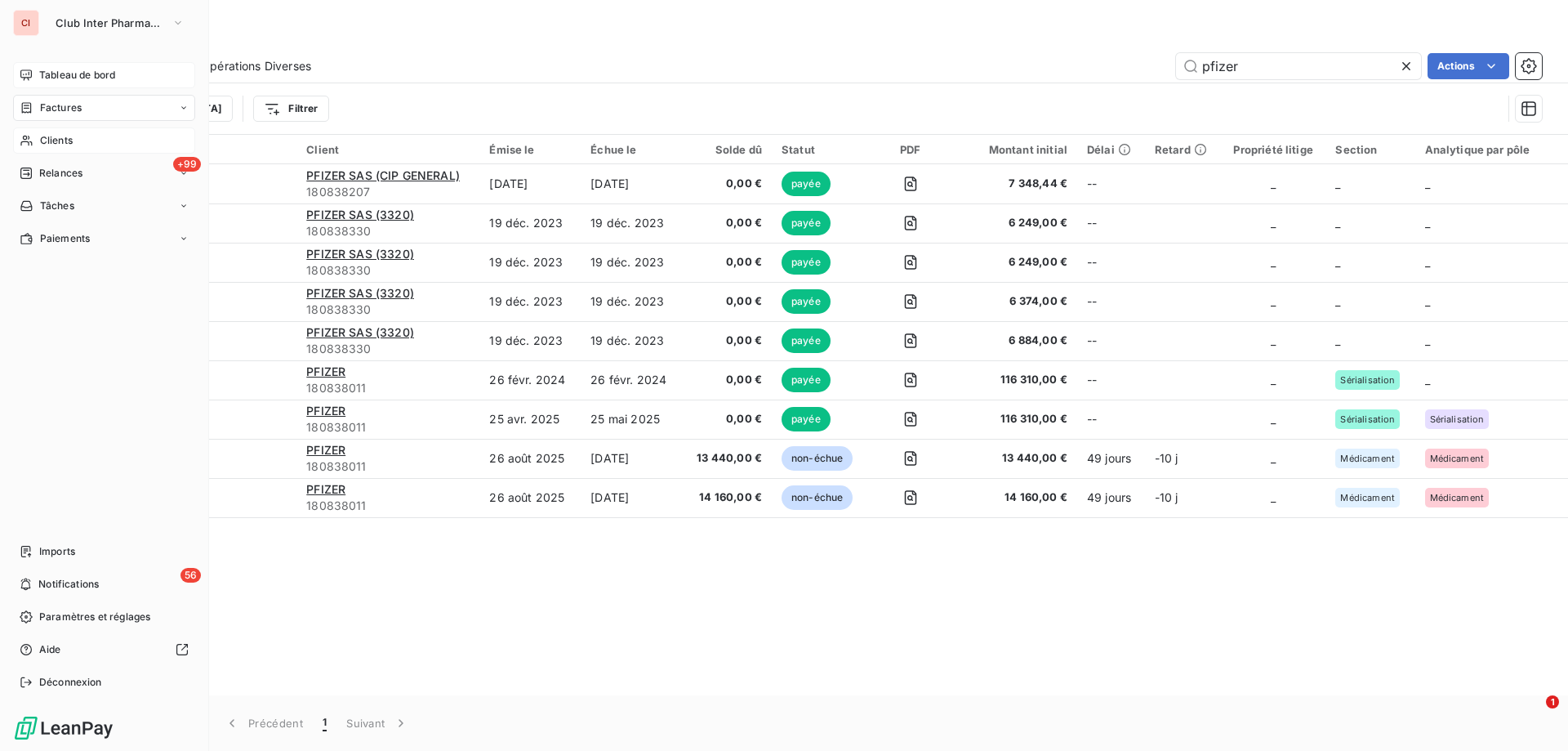
click at [43, 132] on div "Clients" at bounding box center [104, 141] width 182 height 26
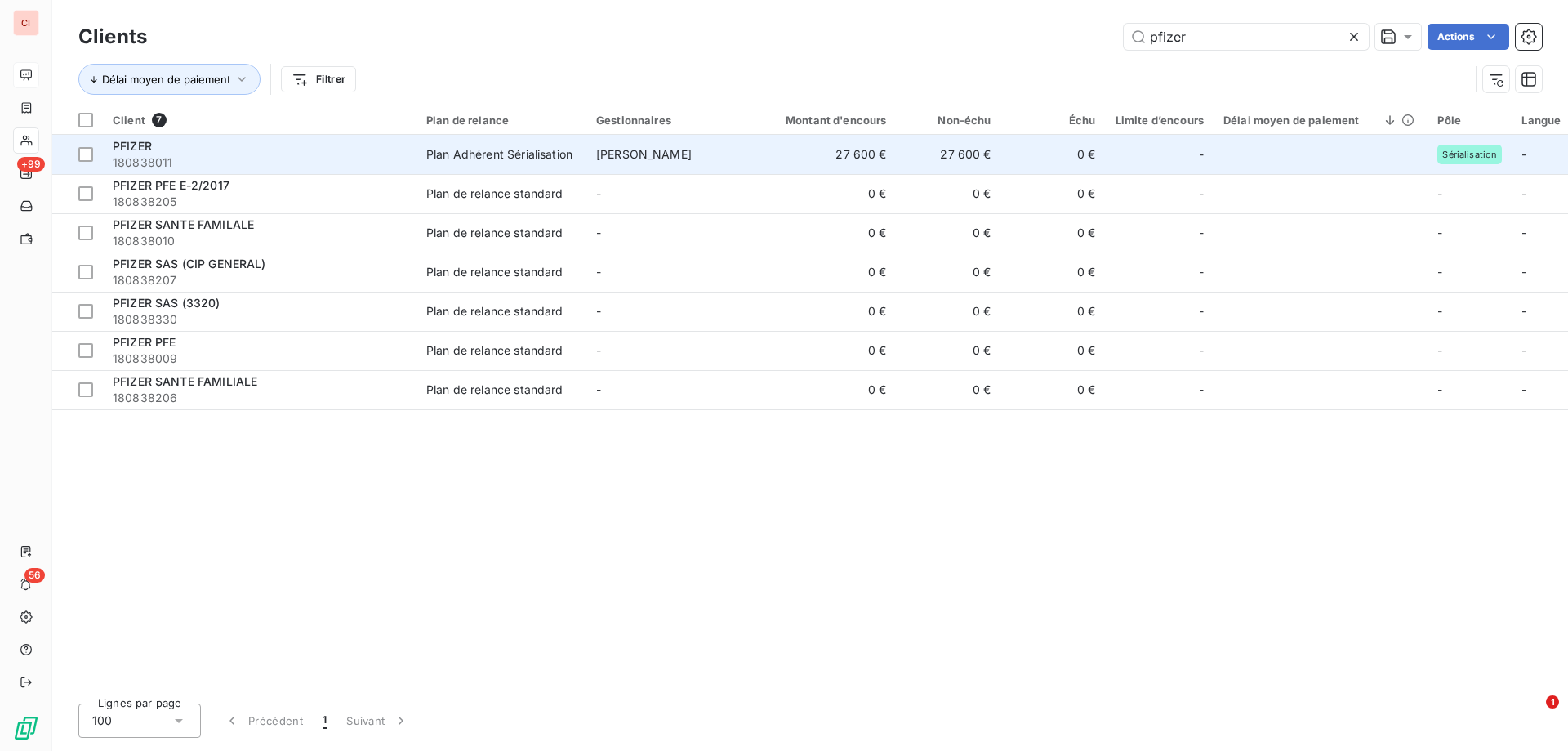
click at [499, 161] on div "Plan Adhérent Sérialisation" at bounding box center [499, 154] width 146 height 16
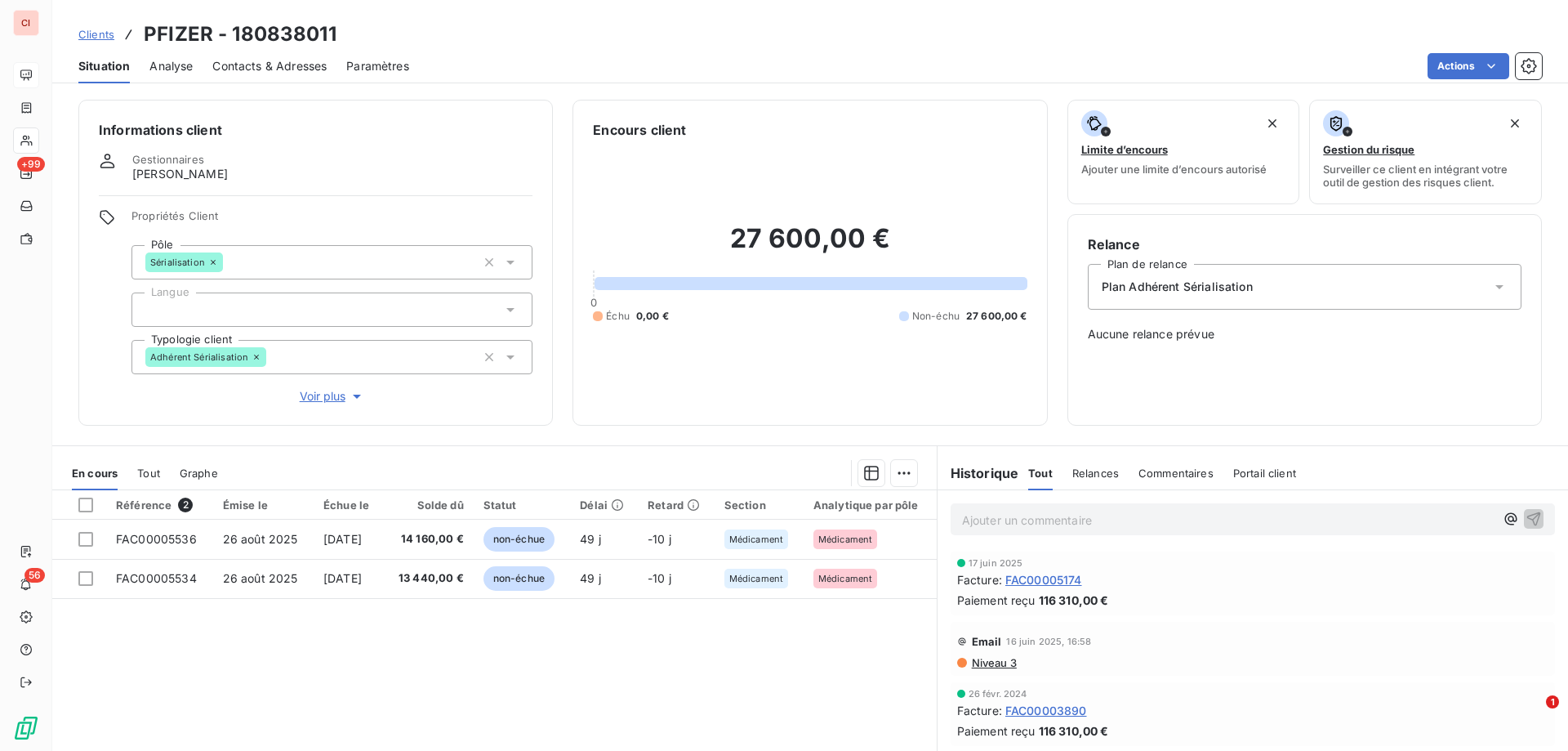
click at [189, 70] on span "Analyse" at bounding box center [171, 66] width 43 height 16
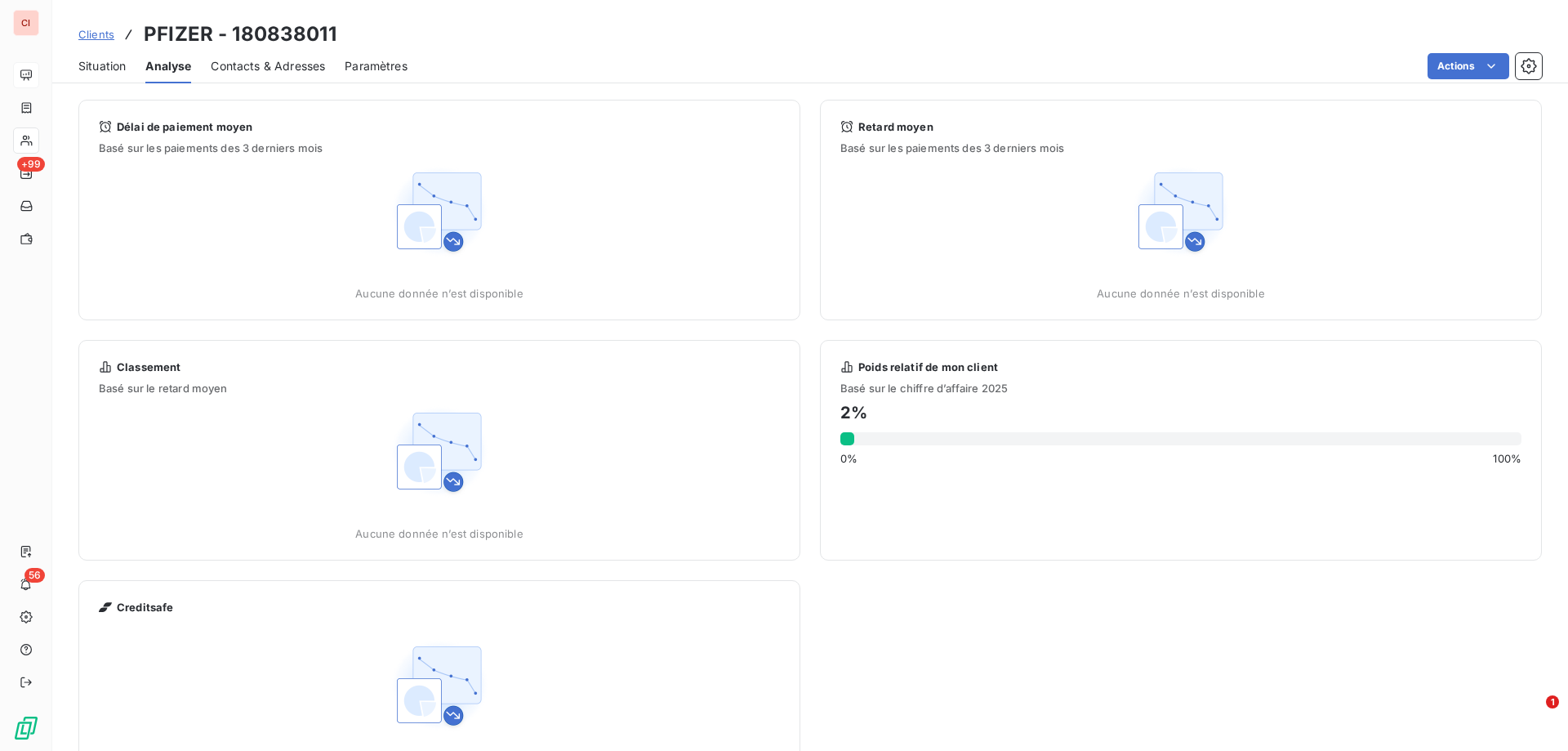
click at [381, 70] on span "Paramètres" at bounding box center [375, 66] width 63 height 16
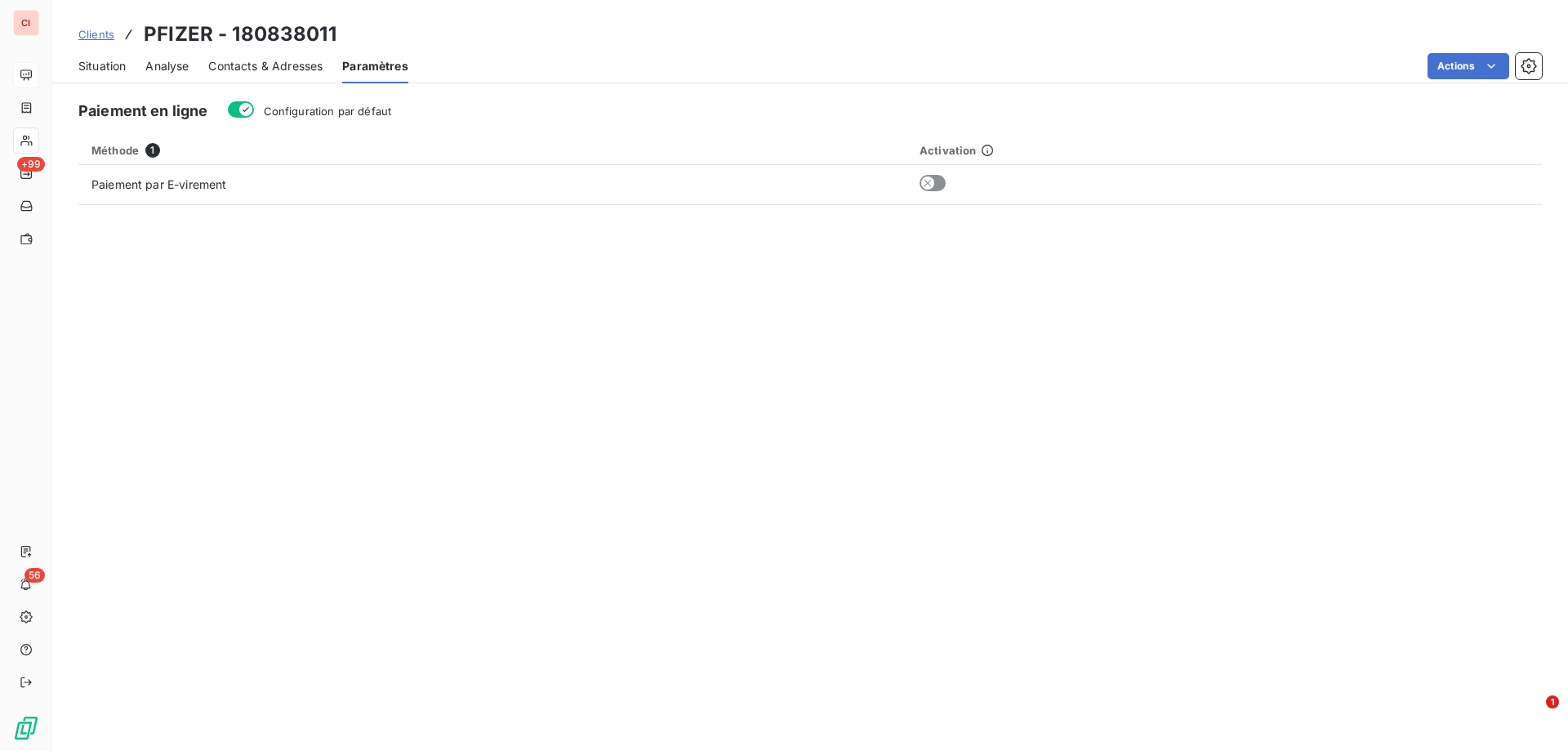
click at [318, 69] on span "Contacts & Adresses" at bounding box center [265, 66] width 115 height 16
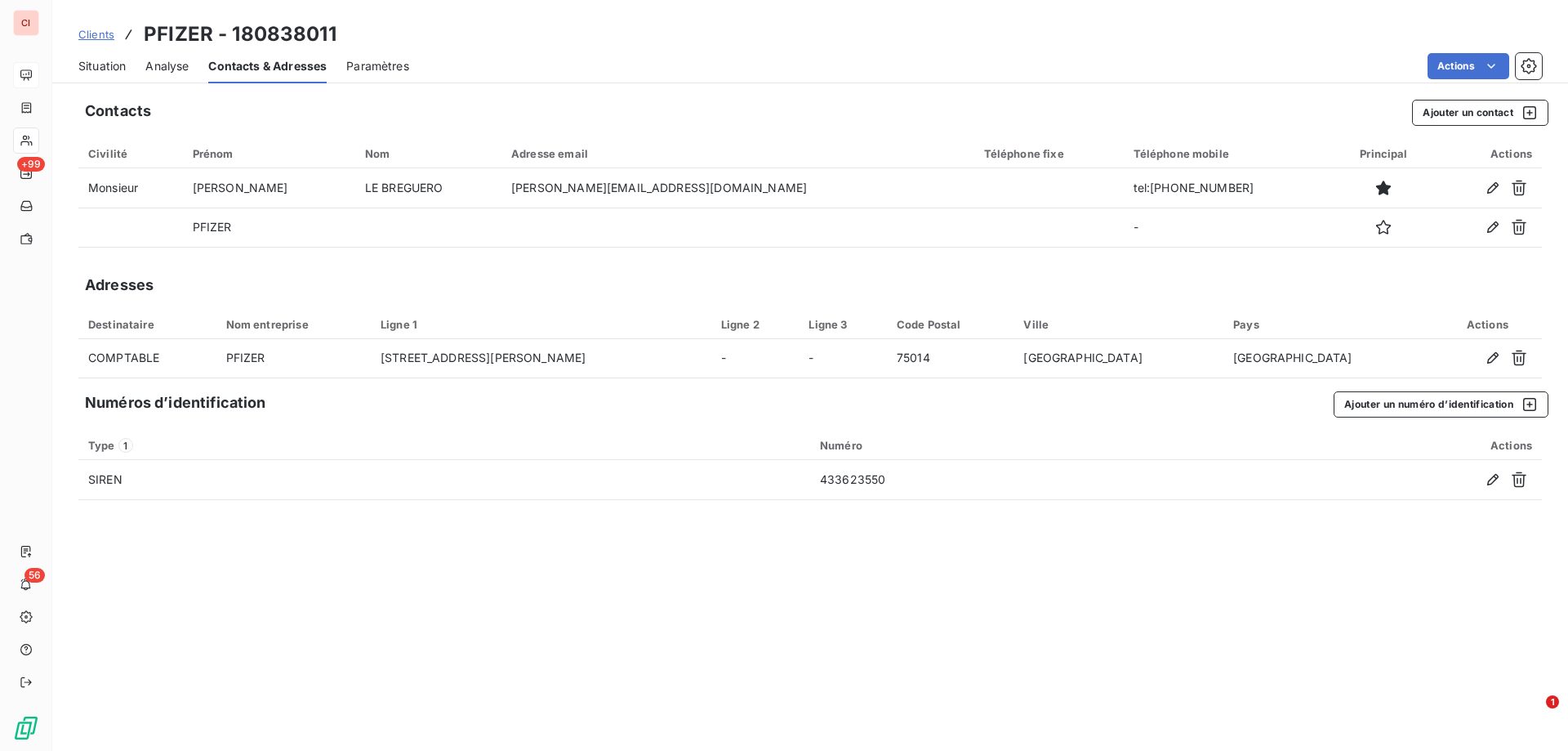
click at [110, 61] on span "Situation" at bounding box center [102, 66] width 47 height 16
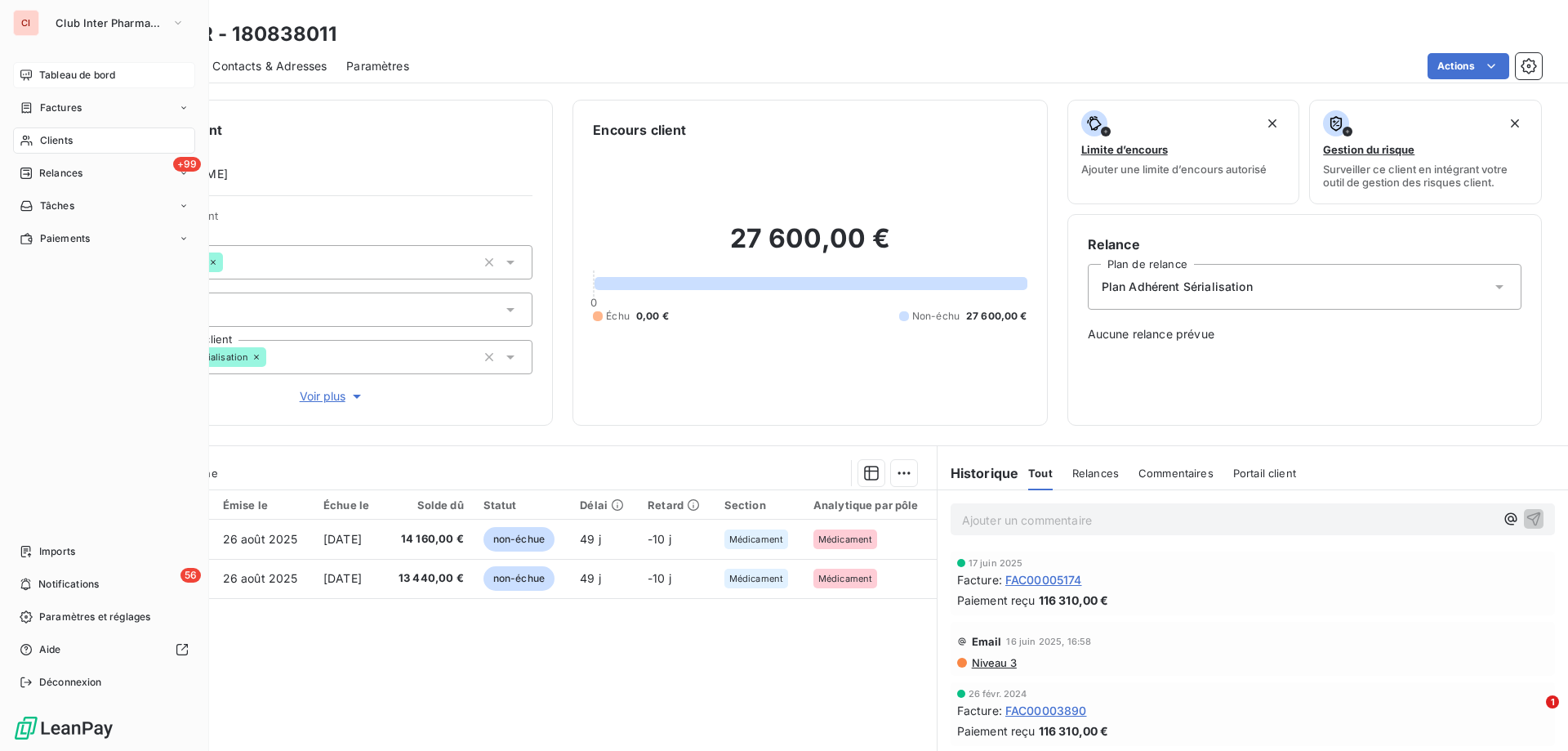
click at [70, 142] on span "Clients" at bounding box center [56, 140] width 33 height 15
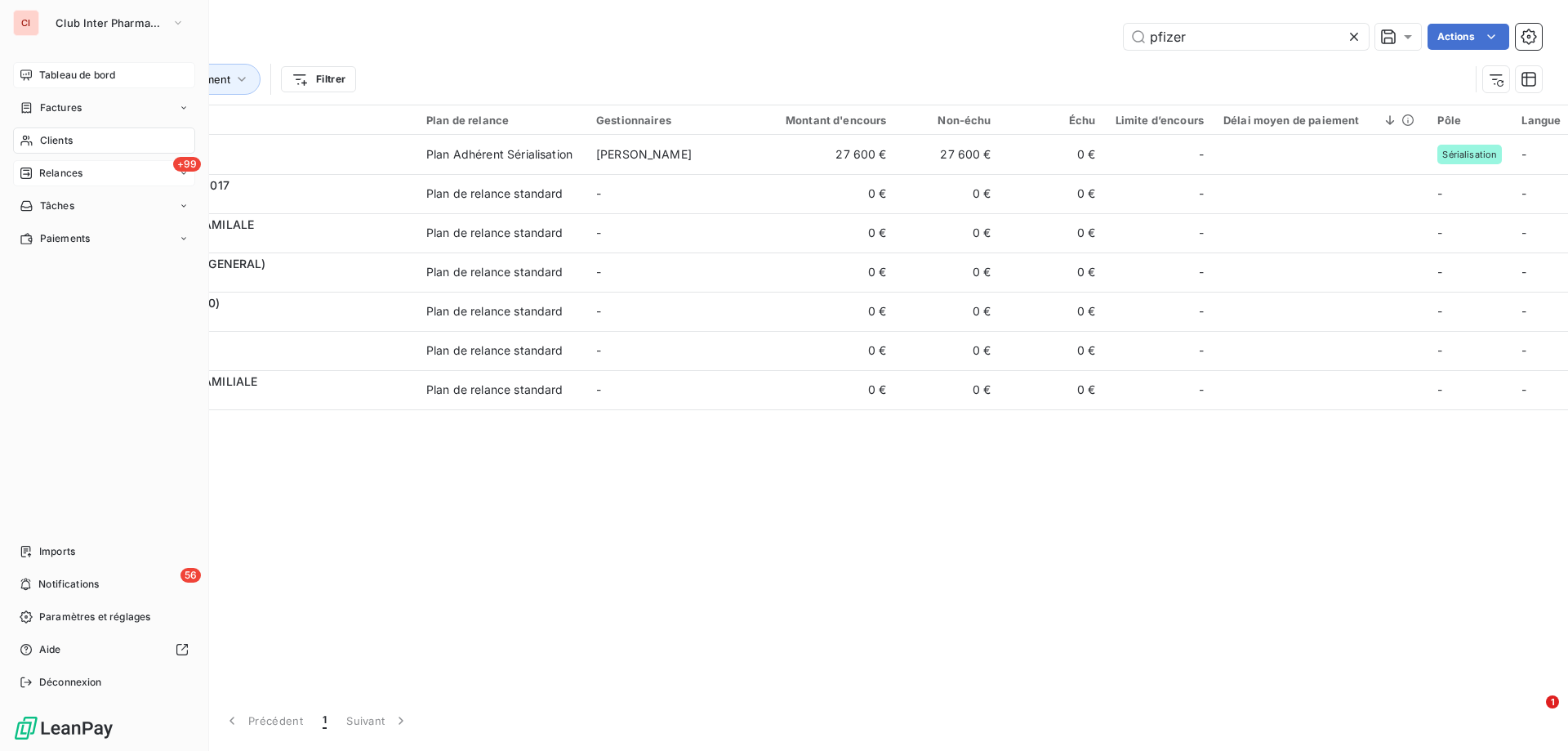
click at [65, 171] on span "Relances" at bounding box center [60, 173] width 43 height 15
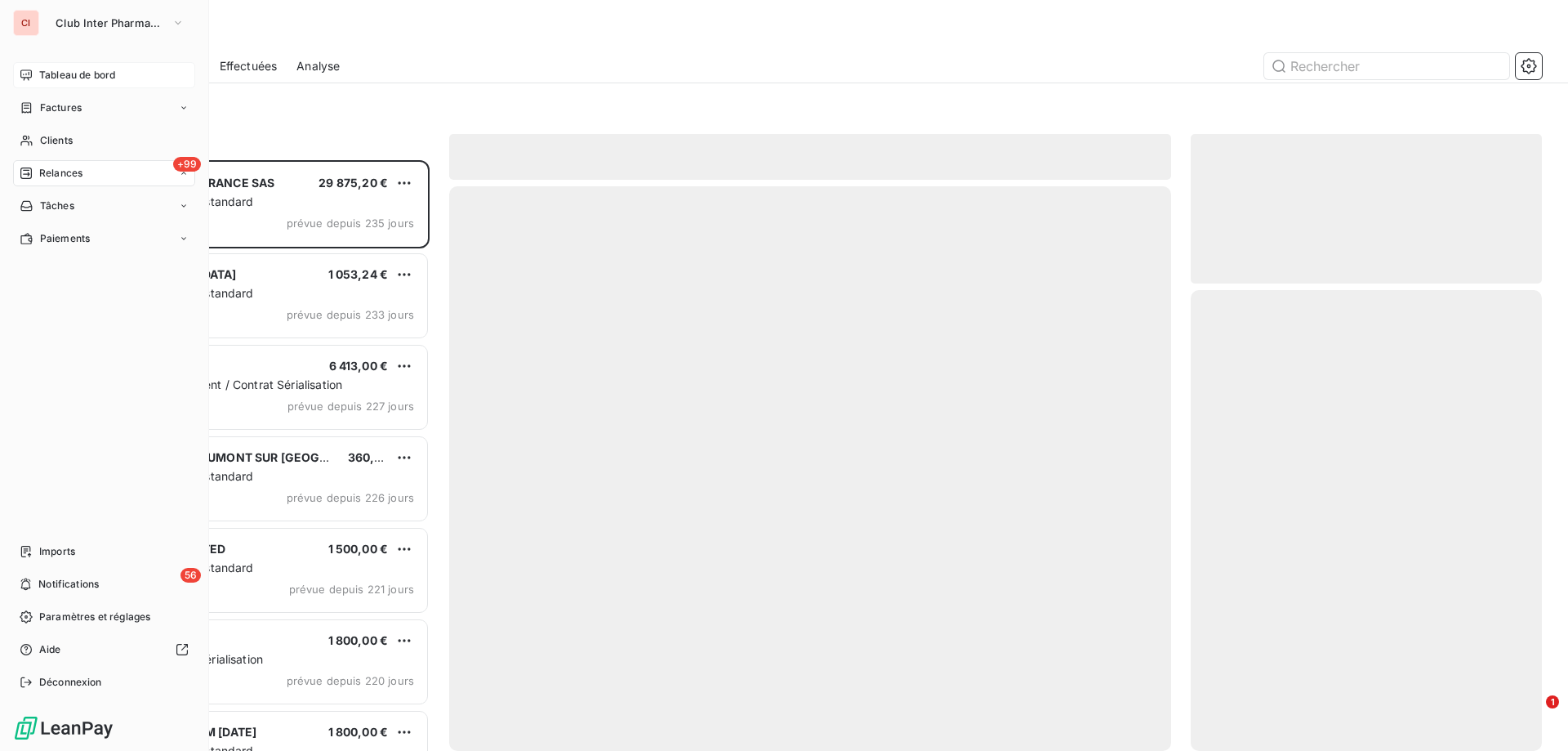
scroll to position [578, 339]
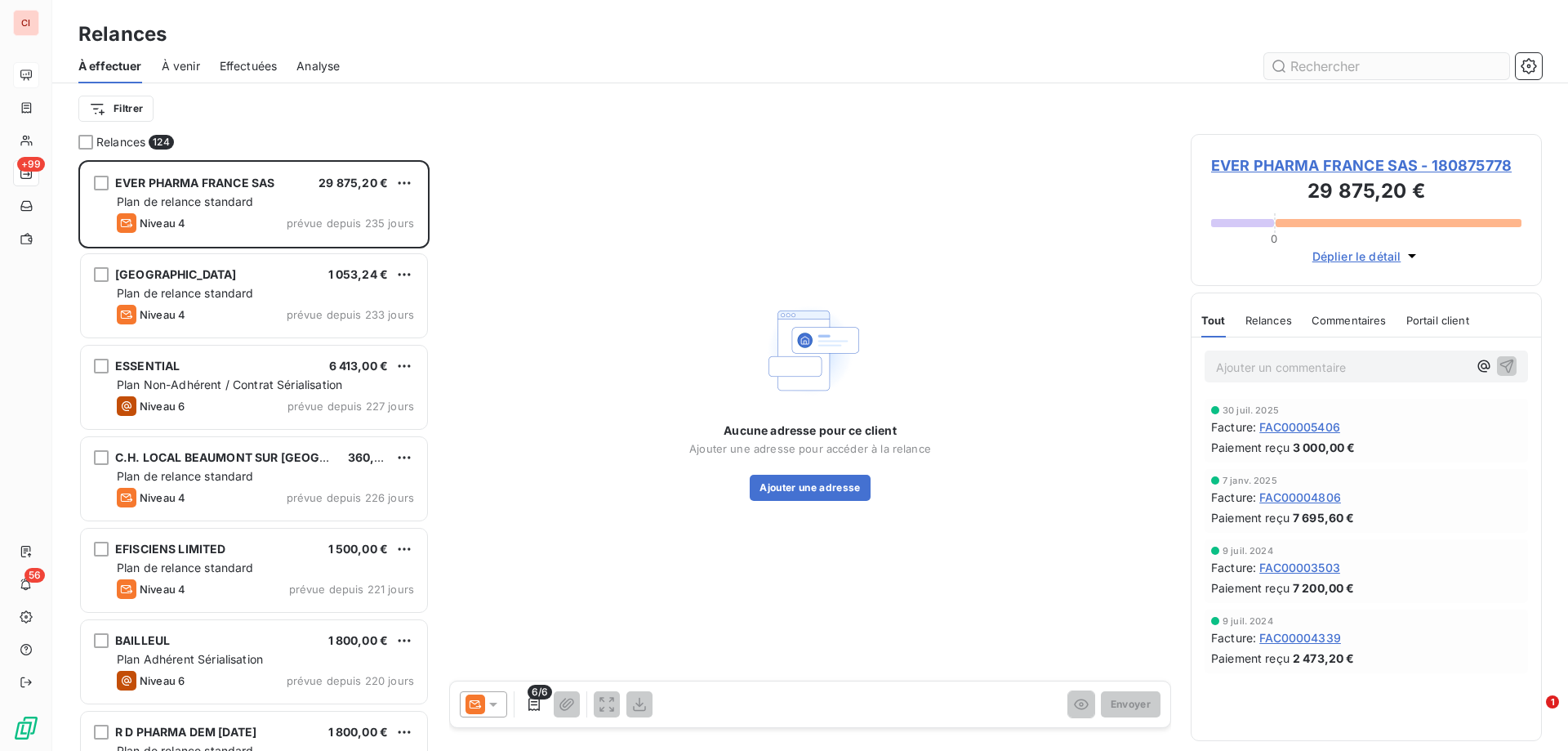
click at [1291, 65] on input "text" at bounding box center [1385, 66] width 245 height 26
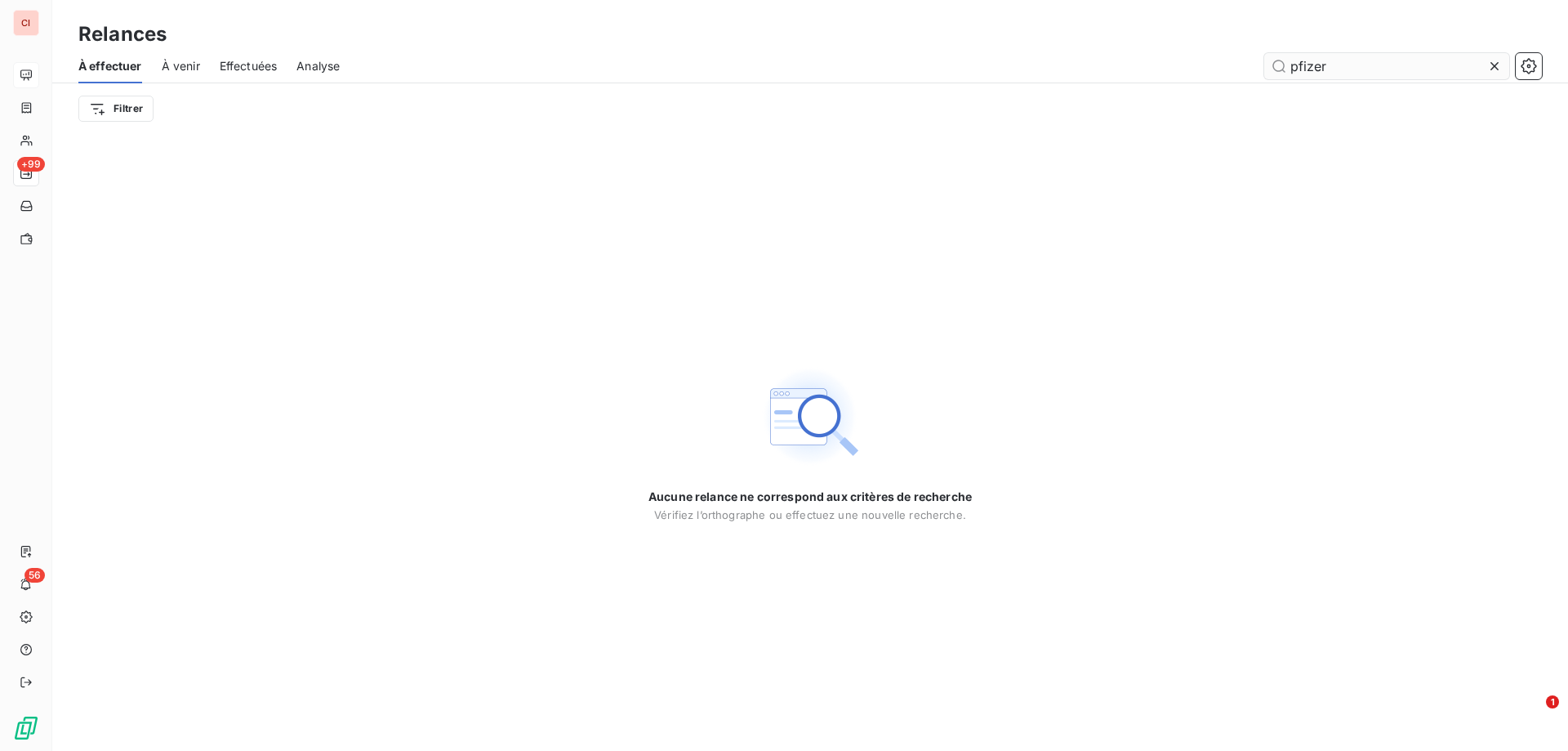
type input "pfizer"
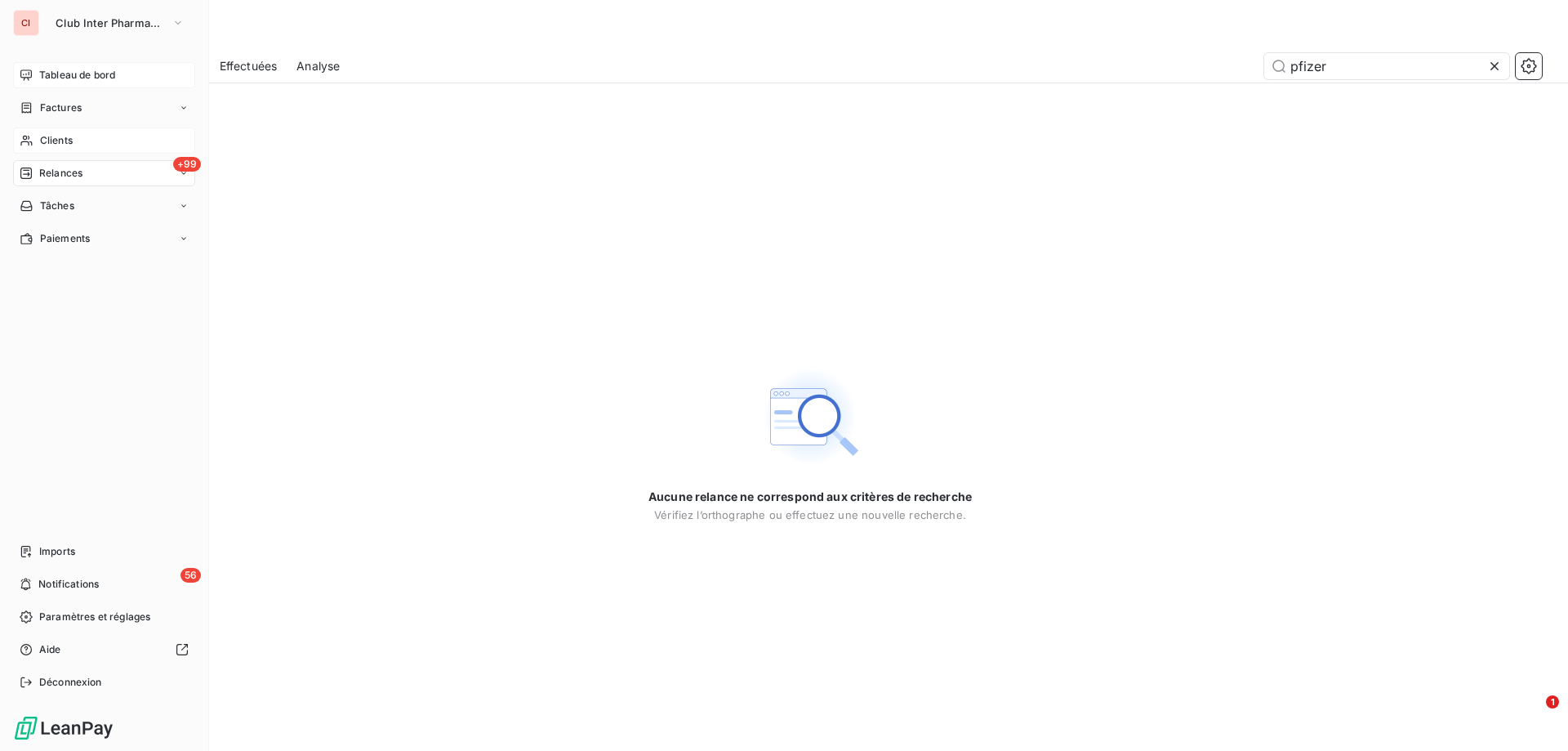
click at [52, 142] on span "Clients" at bounding box center [56, 140] width 33 height 15
click at [26, 146] on icon at bounding box center [27, 140] width 14 height 13
click at [45, 109] on span "Factures" at bounding box center [61, 108] width 42 height 15
click at [58, 136] on span "Factures" at bounding box center [60, 140] width 42 height 15
click at [74, 71] on span "Tableau de bord" at bounding box center [77, 75] width 76 height 15
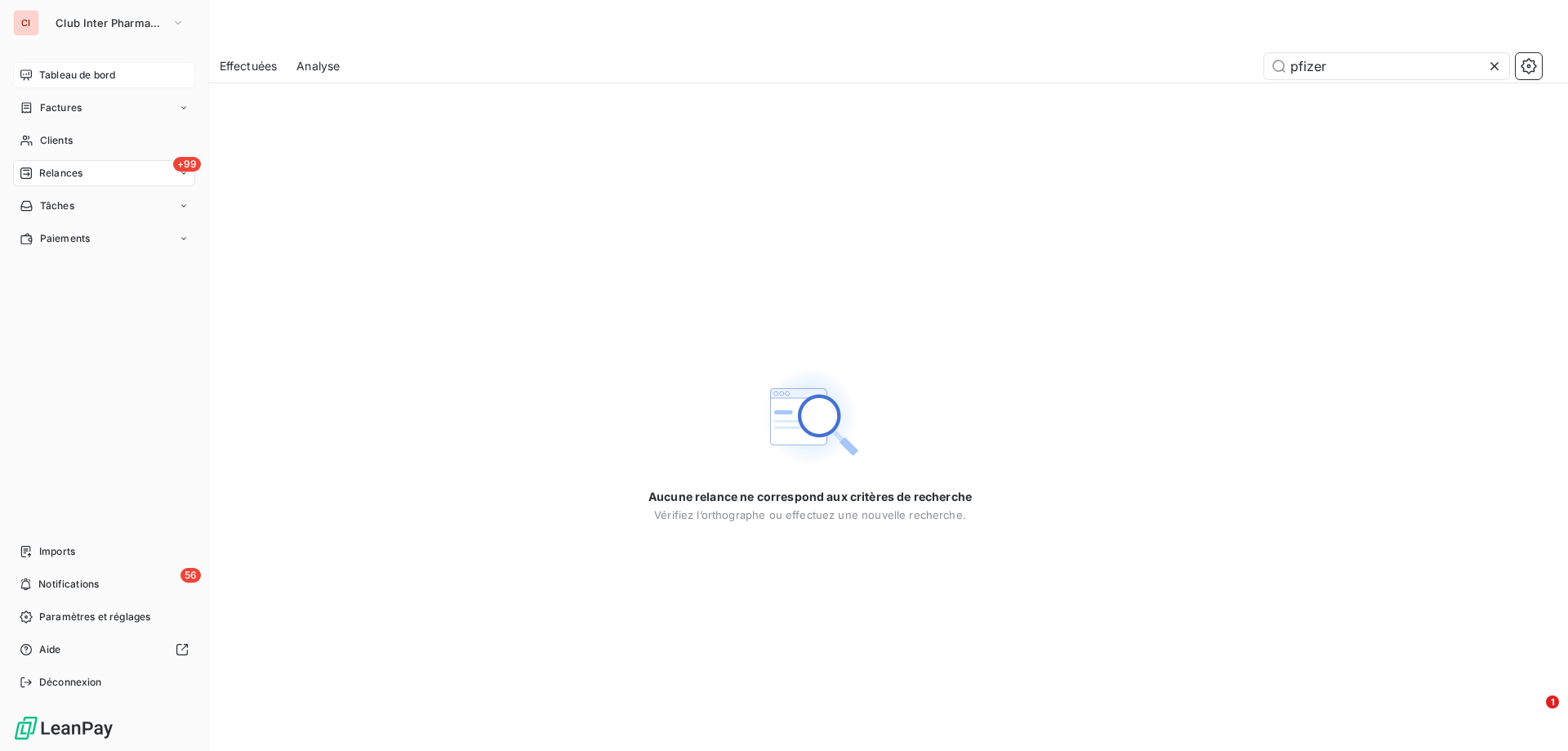
click at [57, 75] on span "Tableau de bord" at bounding box center [77, 75] width 76 height 15
click at [59, 75] on span "Tableau de bord" at bounding box center [77, 75] width 76 height 15
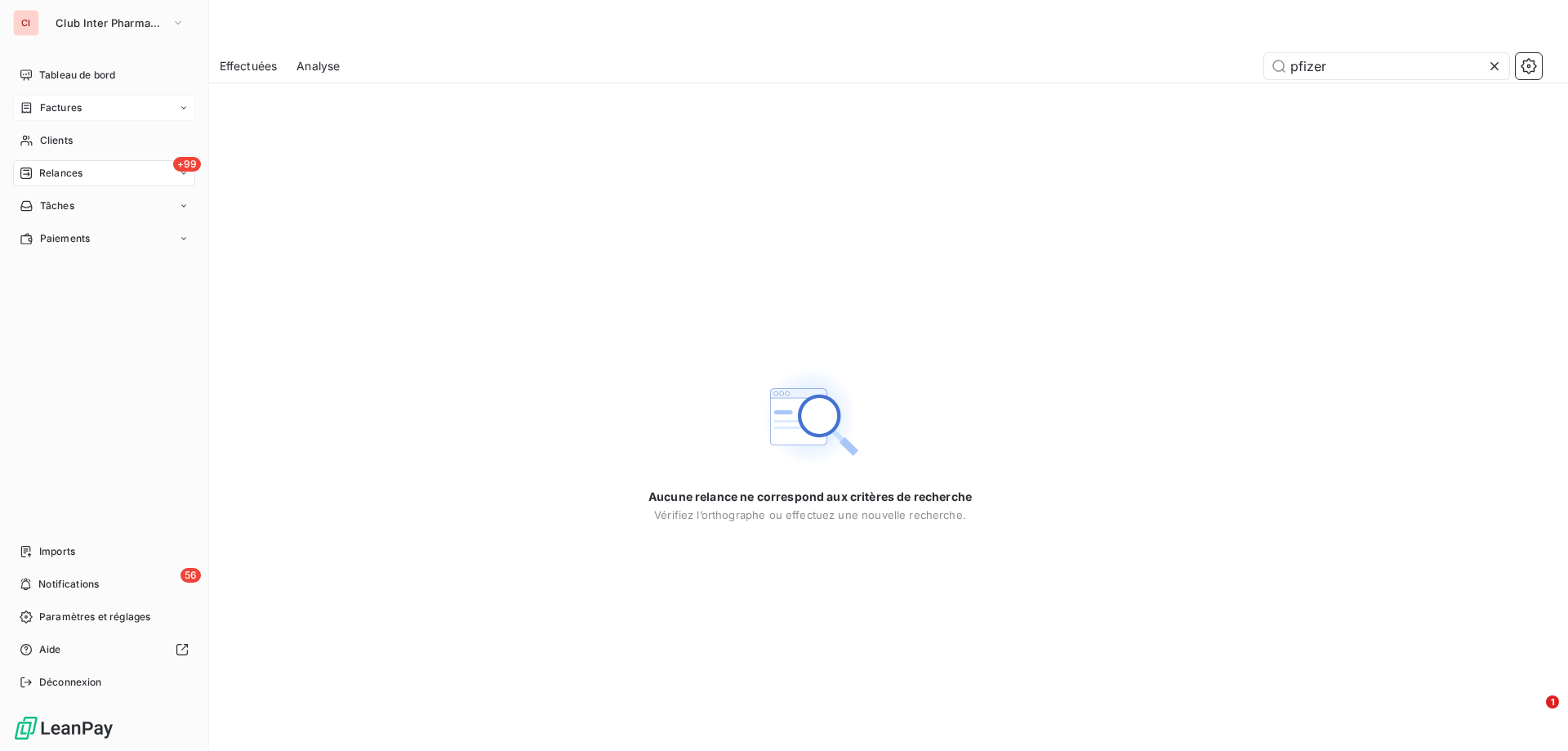
click at [58, 98] on div "Factures" at bounding box center [104, 108] width 182 height 26
click at [74, 146] on span "Factures" at bounding box center [60, 140] width 42 height 15
click at [69, 241] on span "Clients" at bounding box center [56, 239] width 33 height 15
click at [69, 273] on span "Relances" at bounding box center [60, 271] width 43 height 15
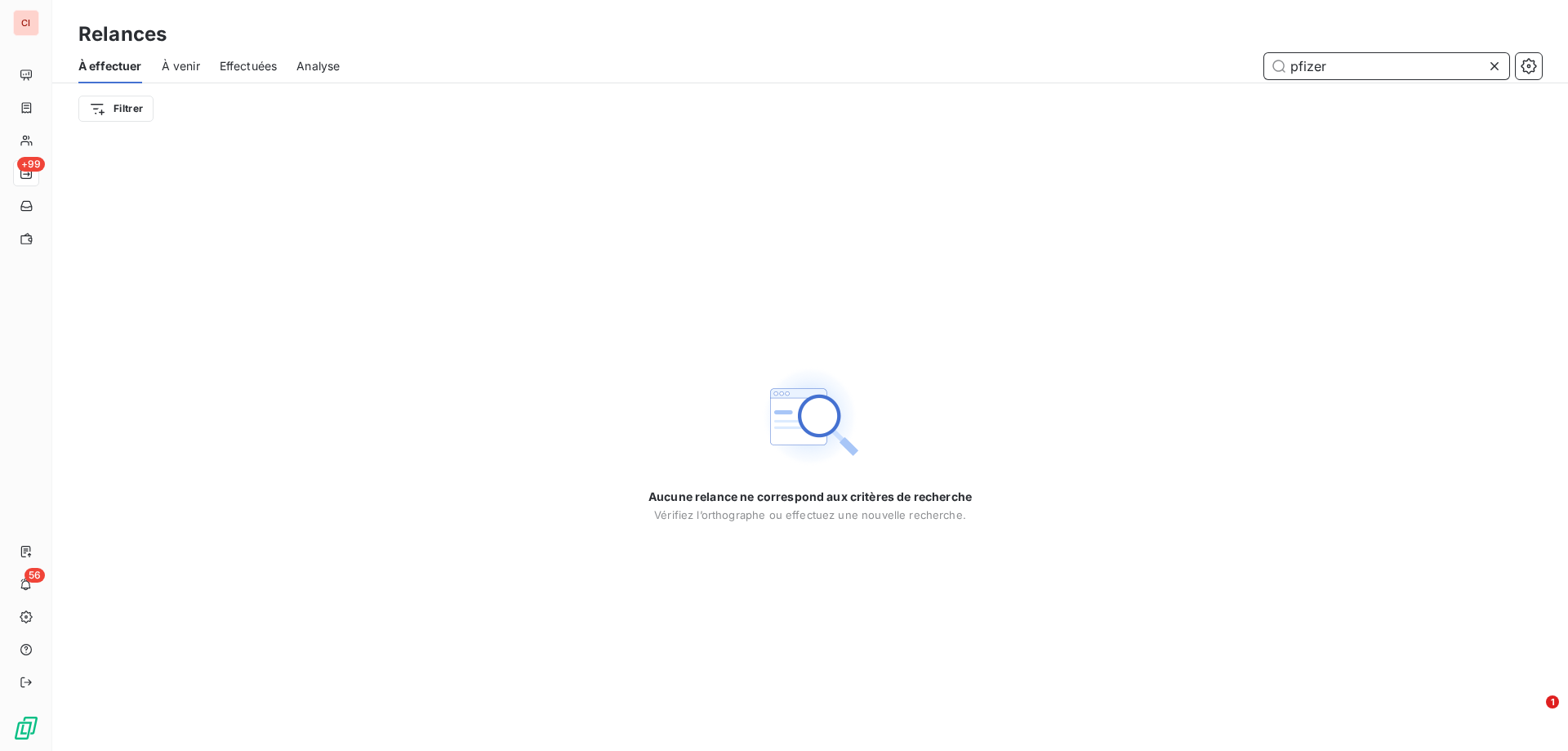
click at [1335, 63] on input "pfizer" at bounding box center [1385, 66] width 245 height 26
click at [127, 107] on html "CI +99 56 Relances À effectuer À venir Effectuées Analyse pfizer Filtrer Aucune…" at bounding box center [784, 376] width 1568 height 751
click at [181, 61] on span "À venir" at bounding box center [181, 66] width 38 height 16
click at [182, 66] on span "À venir" at bounding box center [181, 66] width 38 height 16
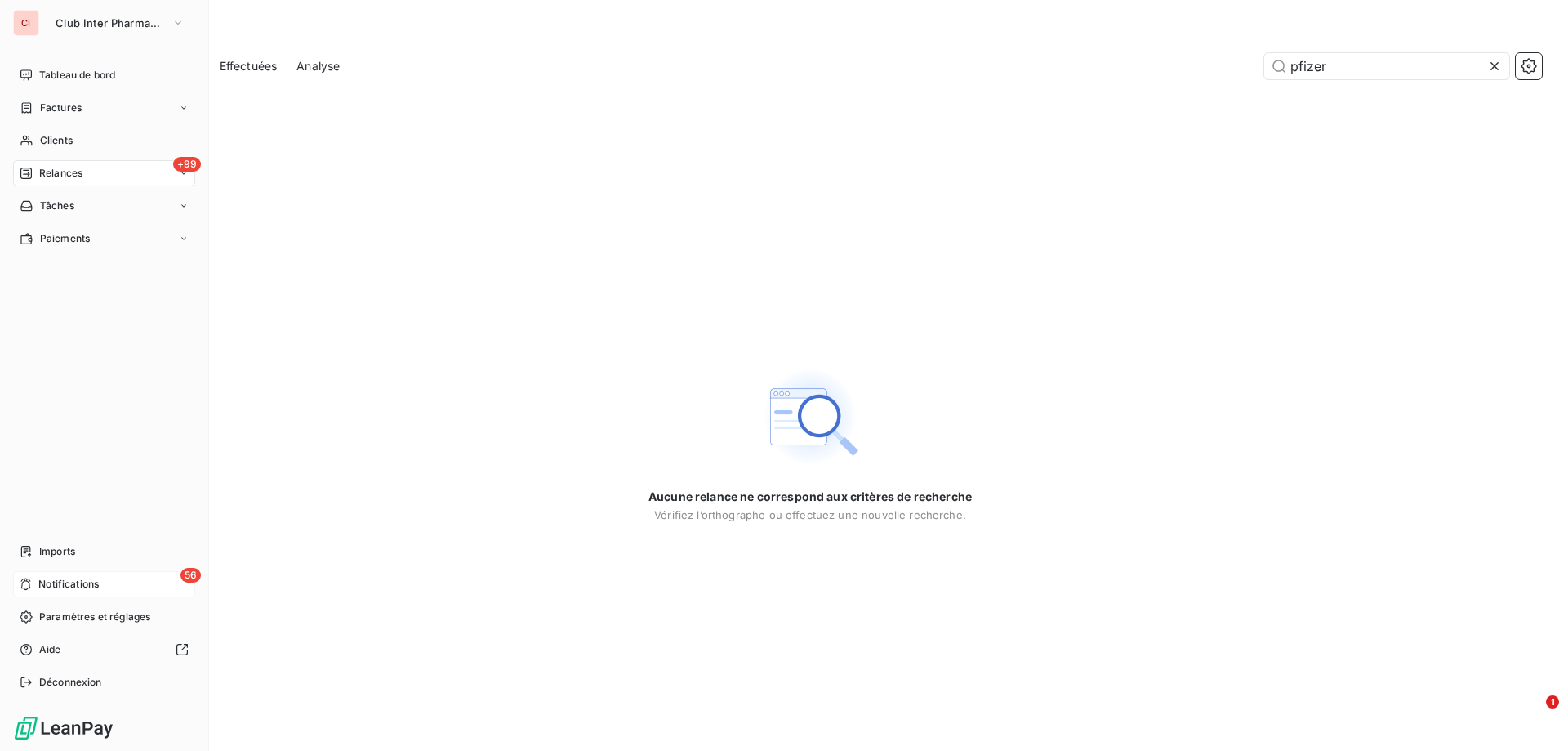
click at [50, 583] on span "Notifications" at bounding box center [68, 584] width 61 height 15
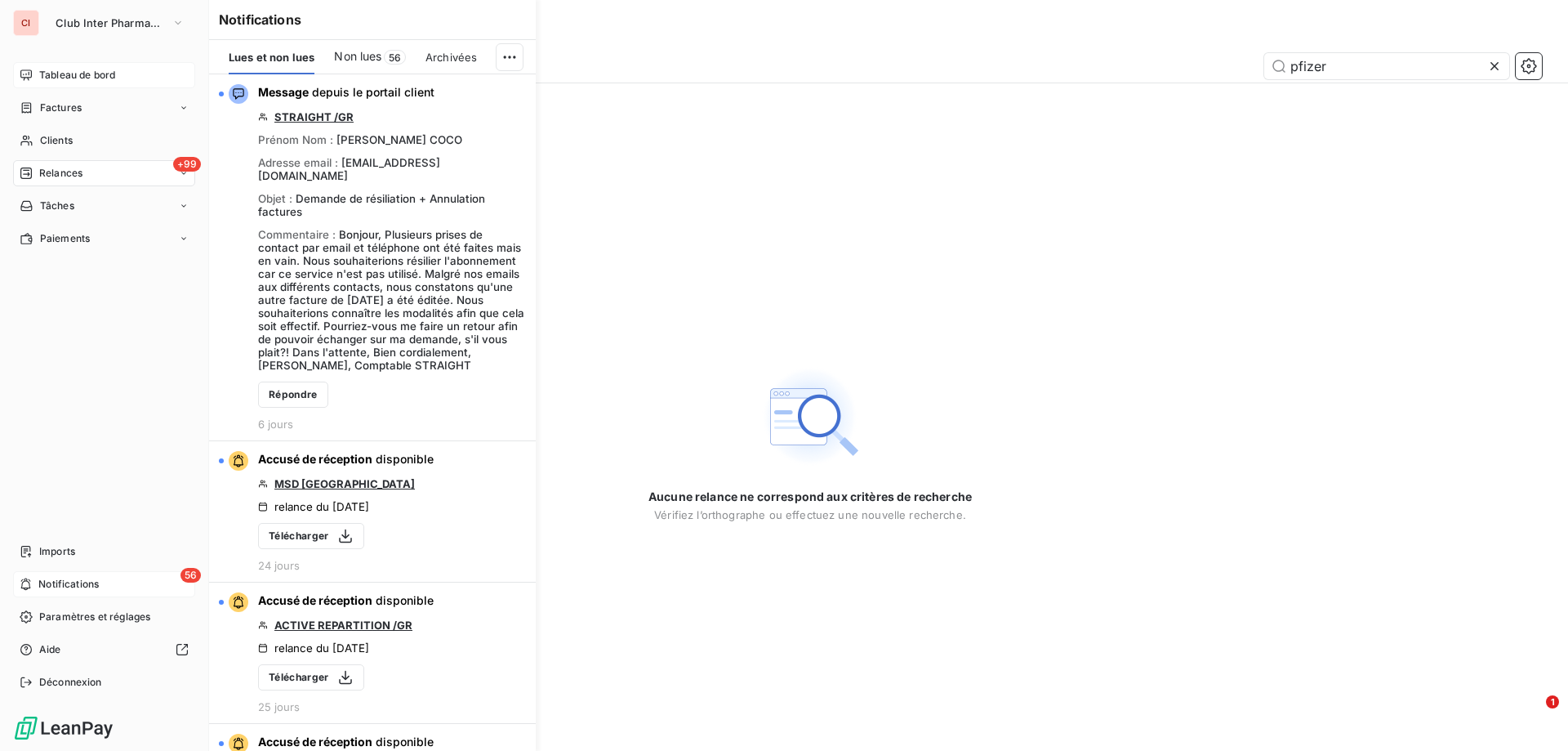
click at [61, 73] on span "Tableau de bord" at bounding box center [77, 75] width 76 height 15
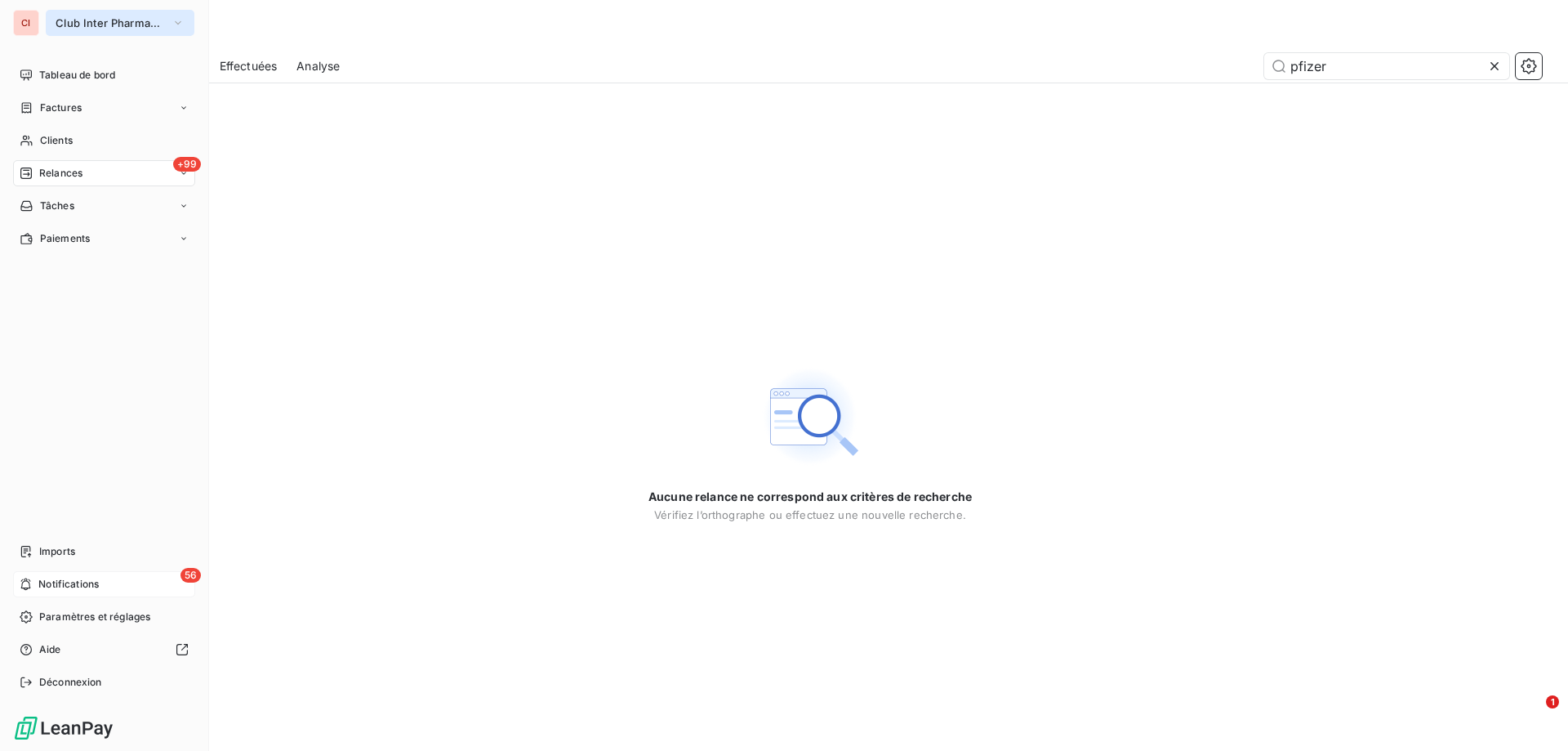
click at [98, 25] on span "Club Inter Pharmaceutique" at bounding box center [111, 22] width 110 height 13
click at [104, 74] on span "Tableau de bord" at bounding box center [77, 75] width 76 height 15
click at [64, 107] on span "Factures" at bounding box center [61, 108] width 42 height 15
click at [64, 136] on span "Factures" at bounding box center [60, 140] width 42 height 15
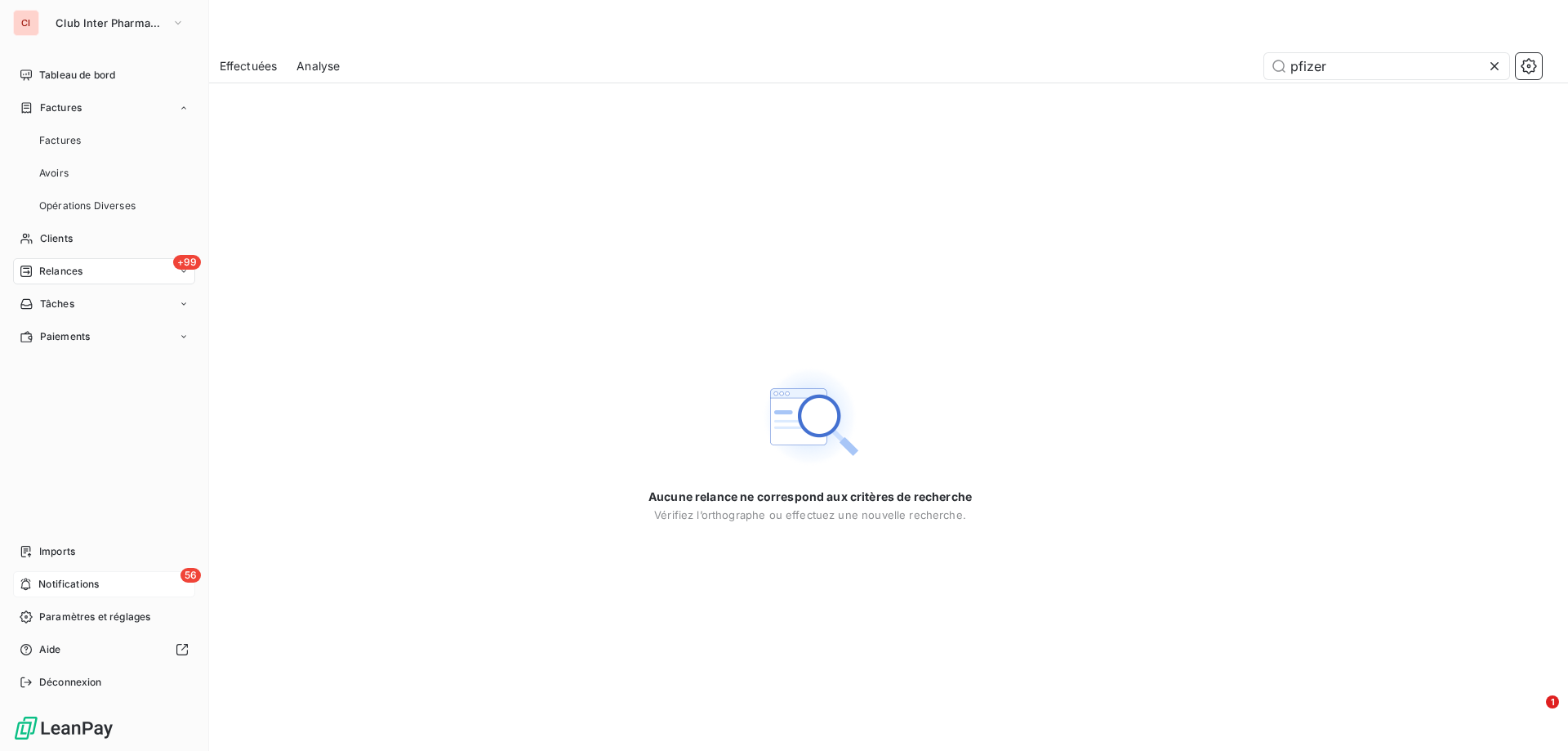
click at [70, 266] on span "Relances" at bounding box center [60, 271] width 43 height 15
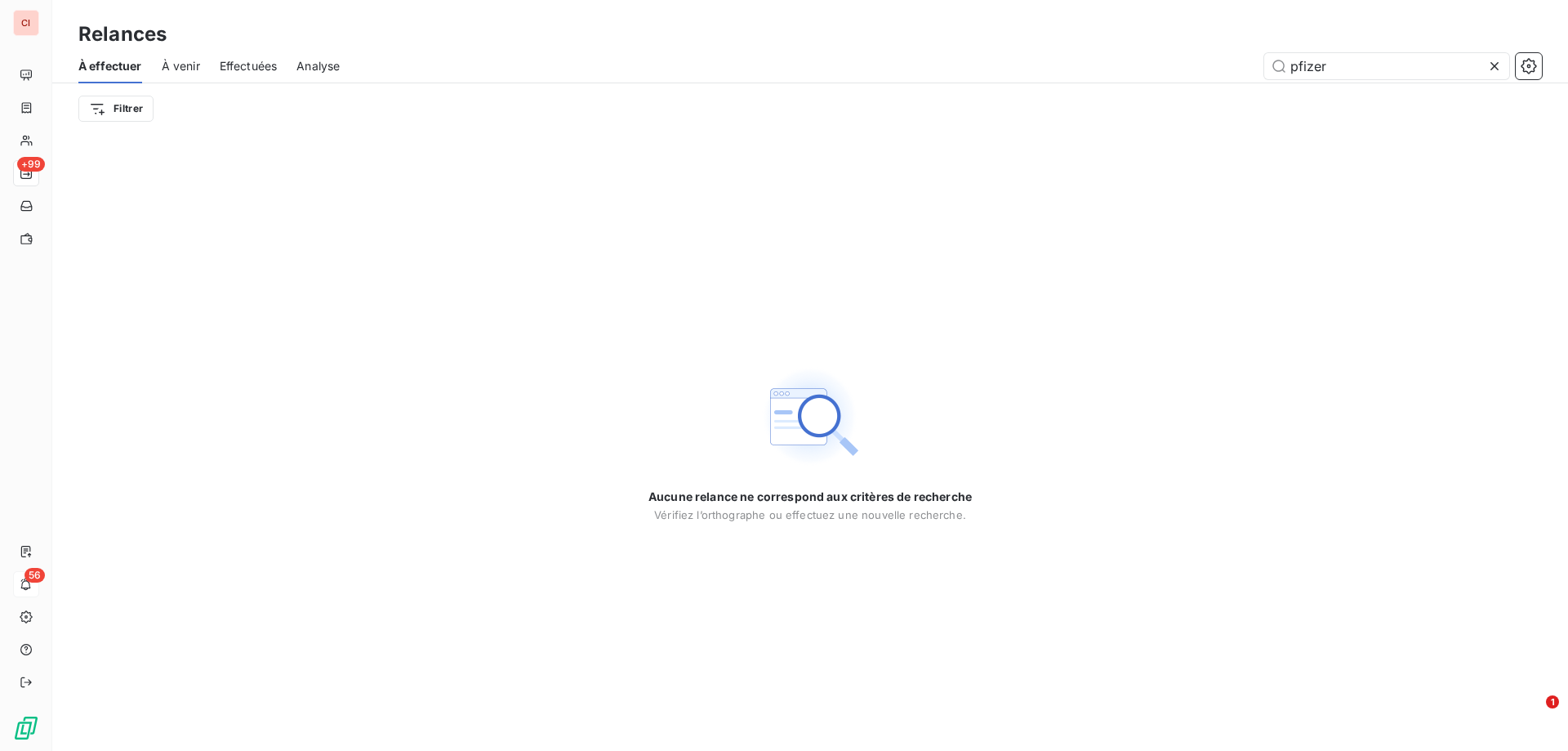
click at [833, 436] on img at bounding box center [809, 416] width 105 height 105
click at [1499, 76] on div at bounding box center [1497, 66] width 23 height 26
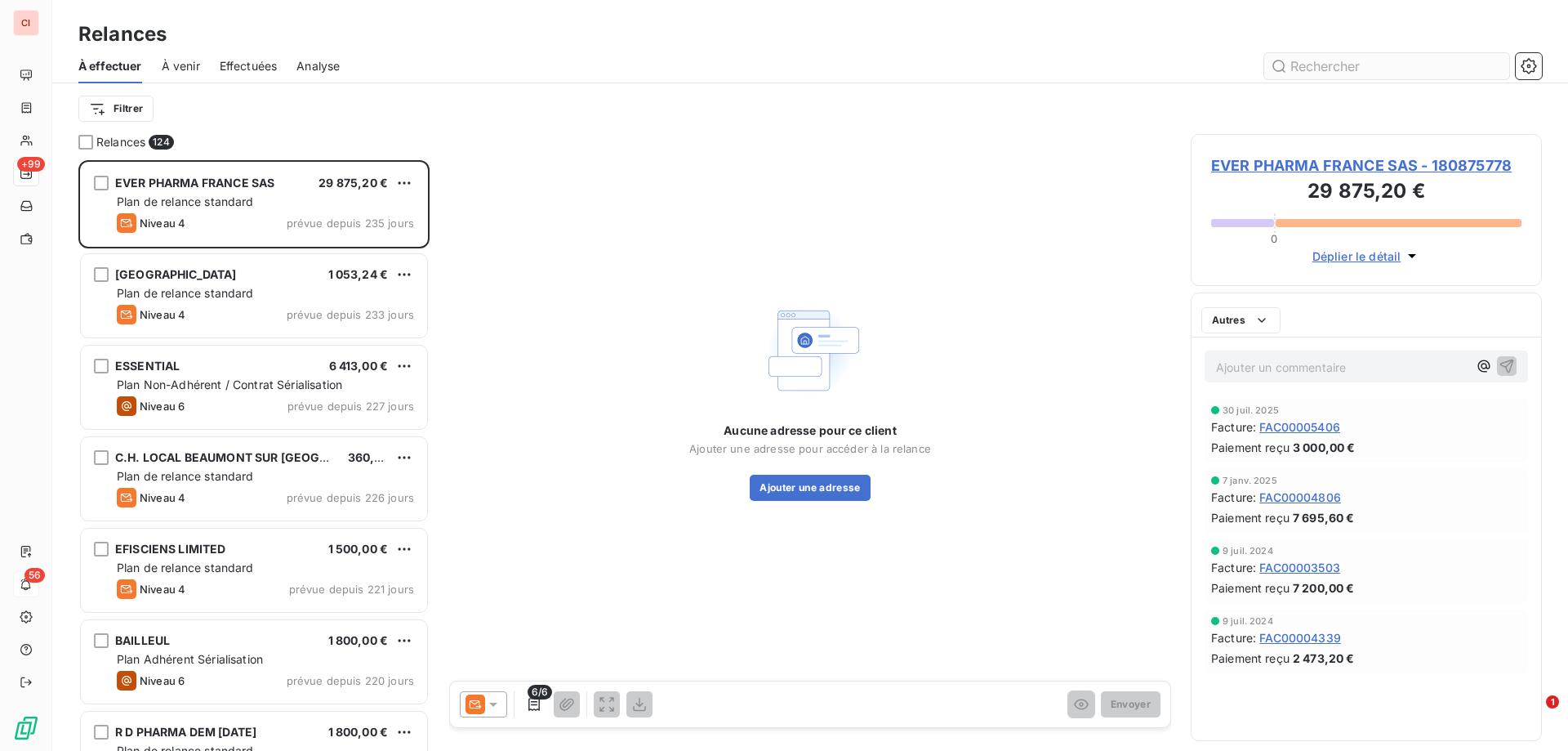
scroll to position [578, 339]
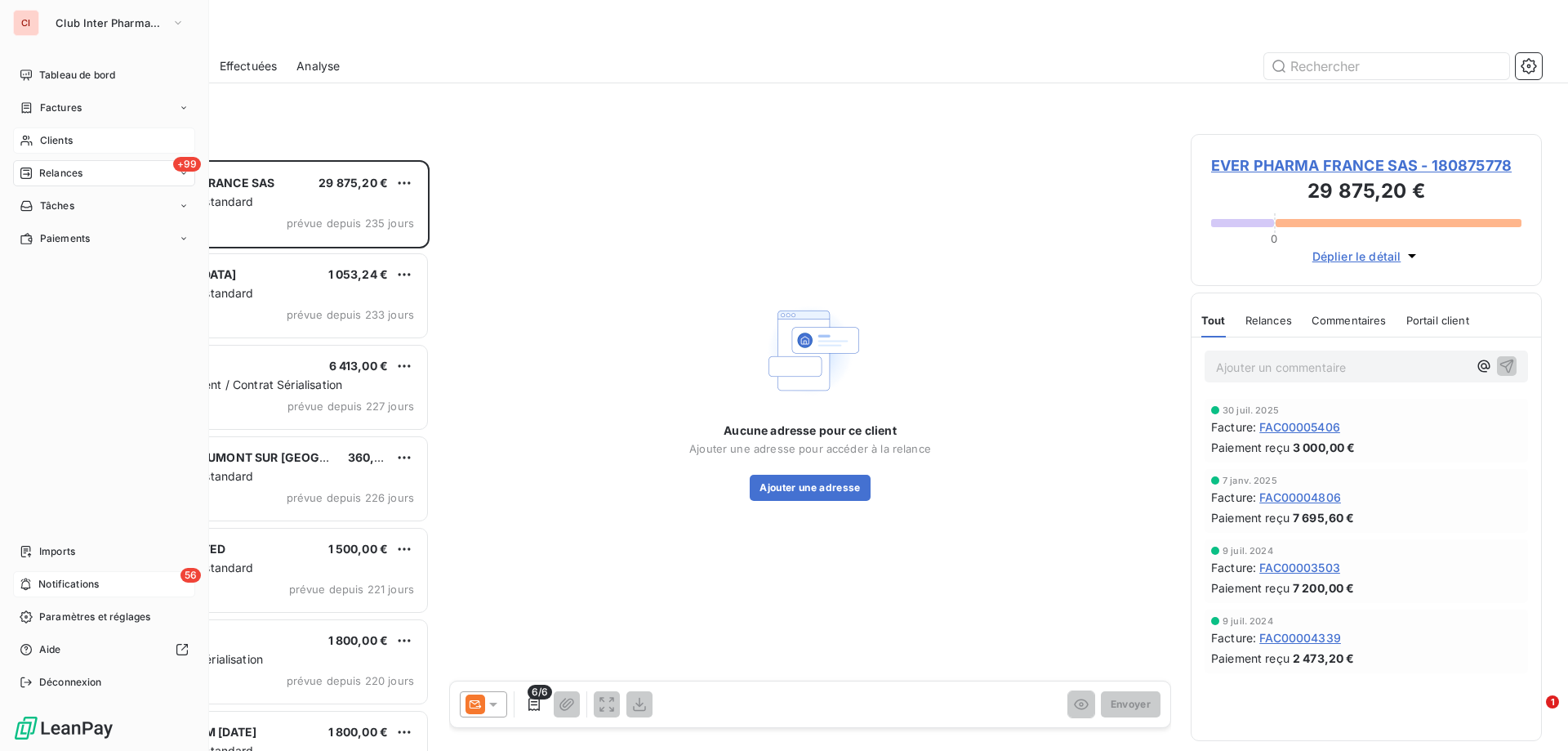
click at [43, 142] on span "Clients" at bounding box center [56, 140] width 33 height 15
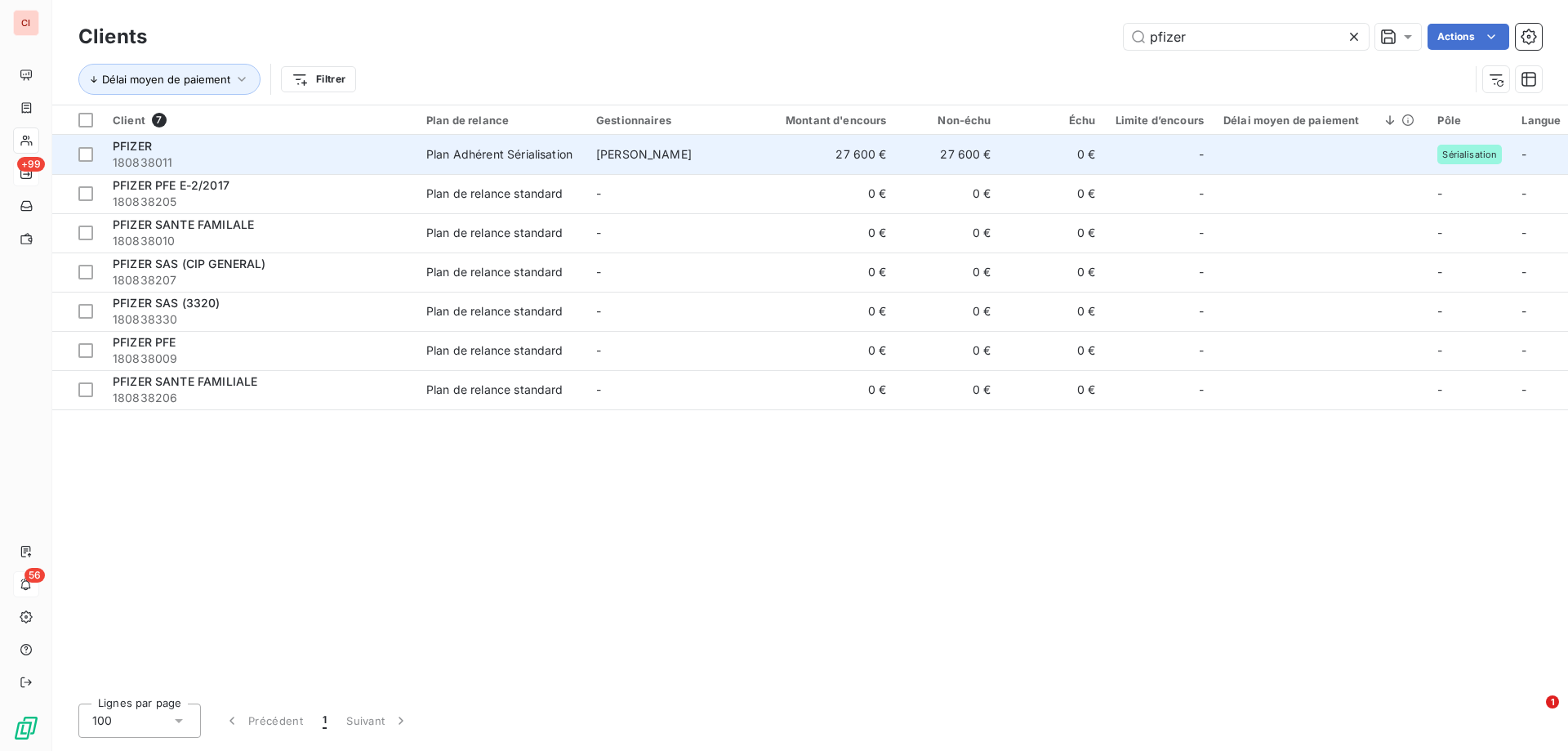
click at [657, 155] on span "[PERSON_NAME]" at bounding box center [644, 154] width 96 height 14
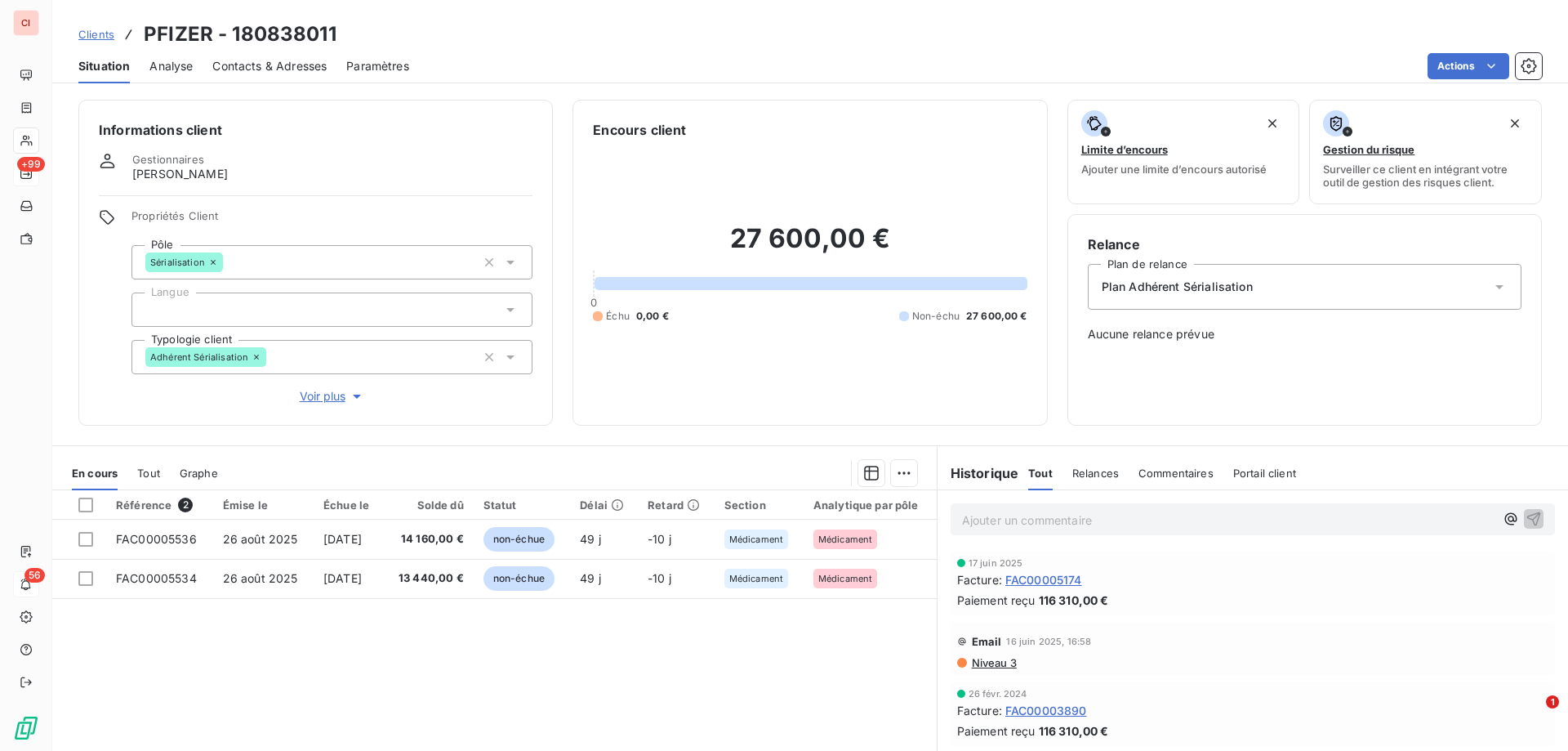
click at [240, 73] on span "Contacts & Adresses" at bounding box center [269, 66] width 115 height 16
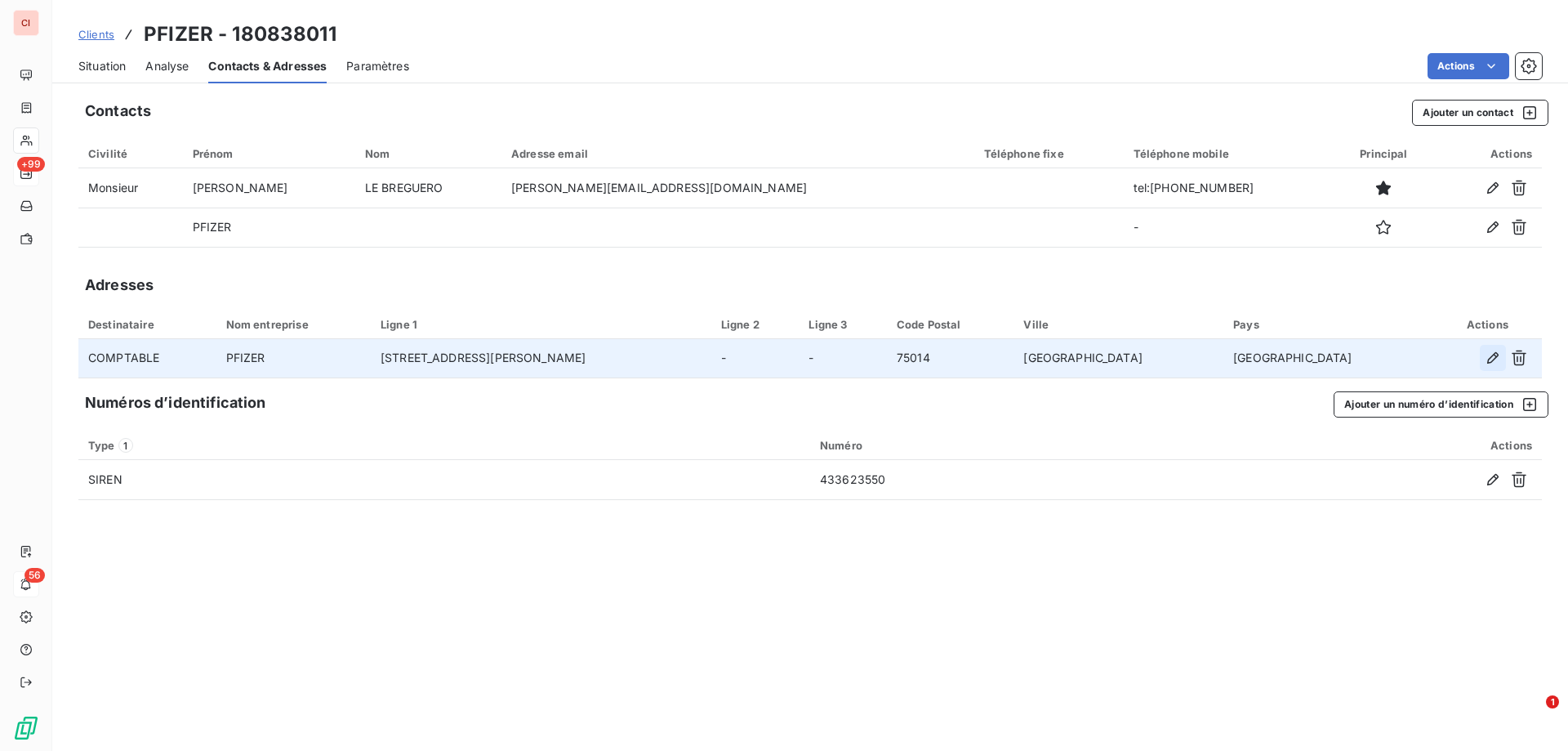
click at [1486, 362] on icon "button" at bounding box center [1492, 358] width 16 height 16
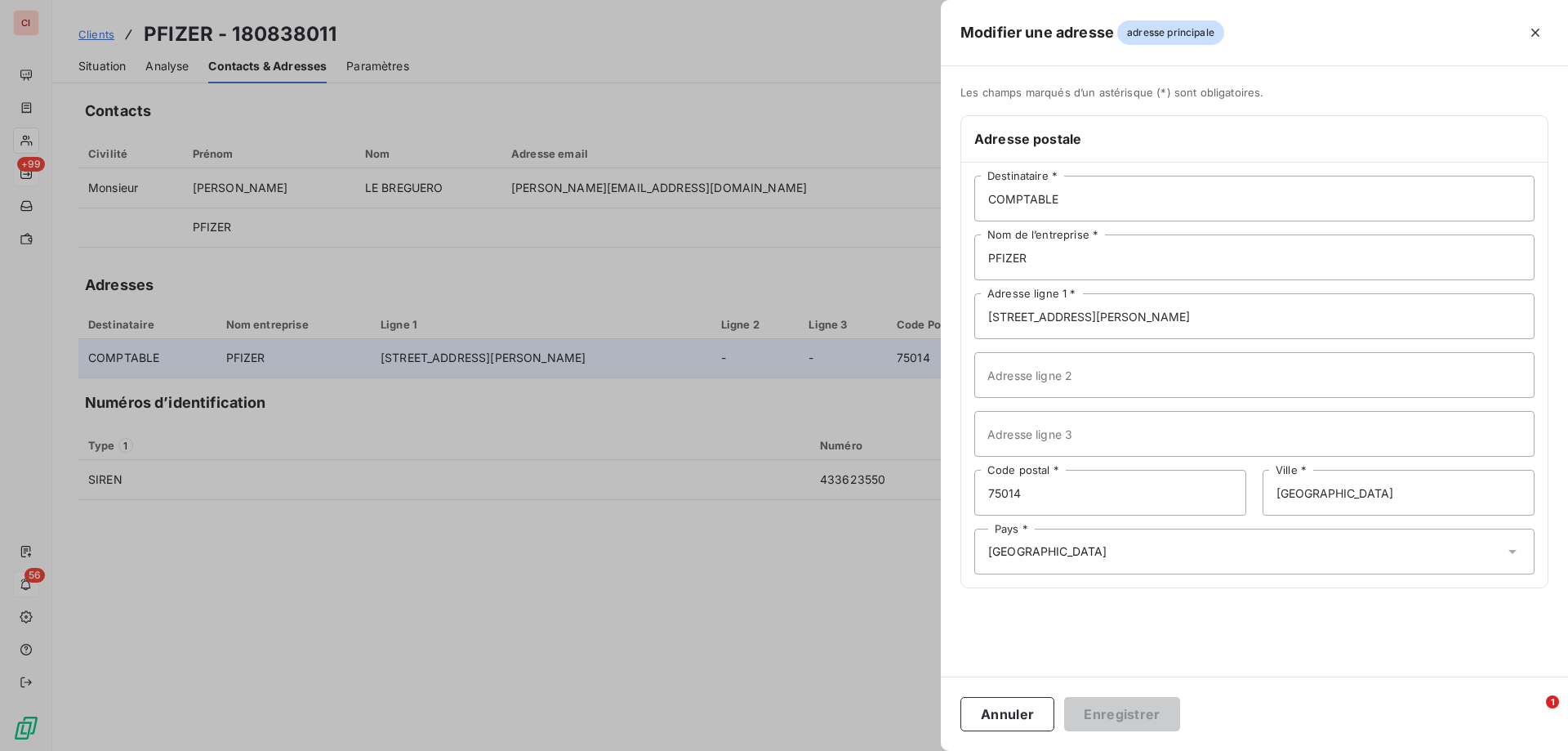
click at [312, 355] on div at bounding box center [784, 376] width 1568 height 751
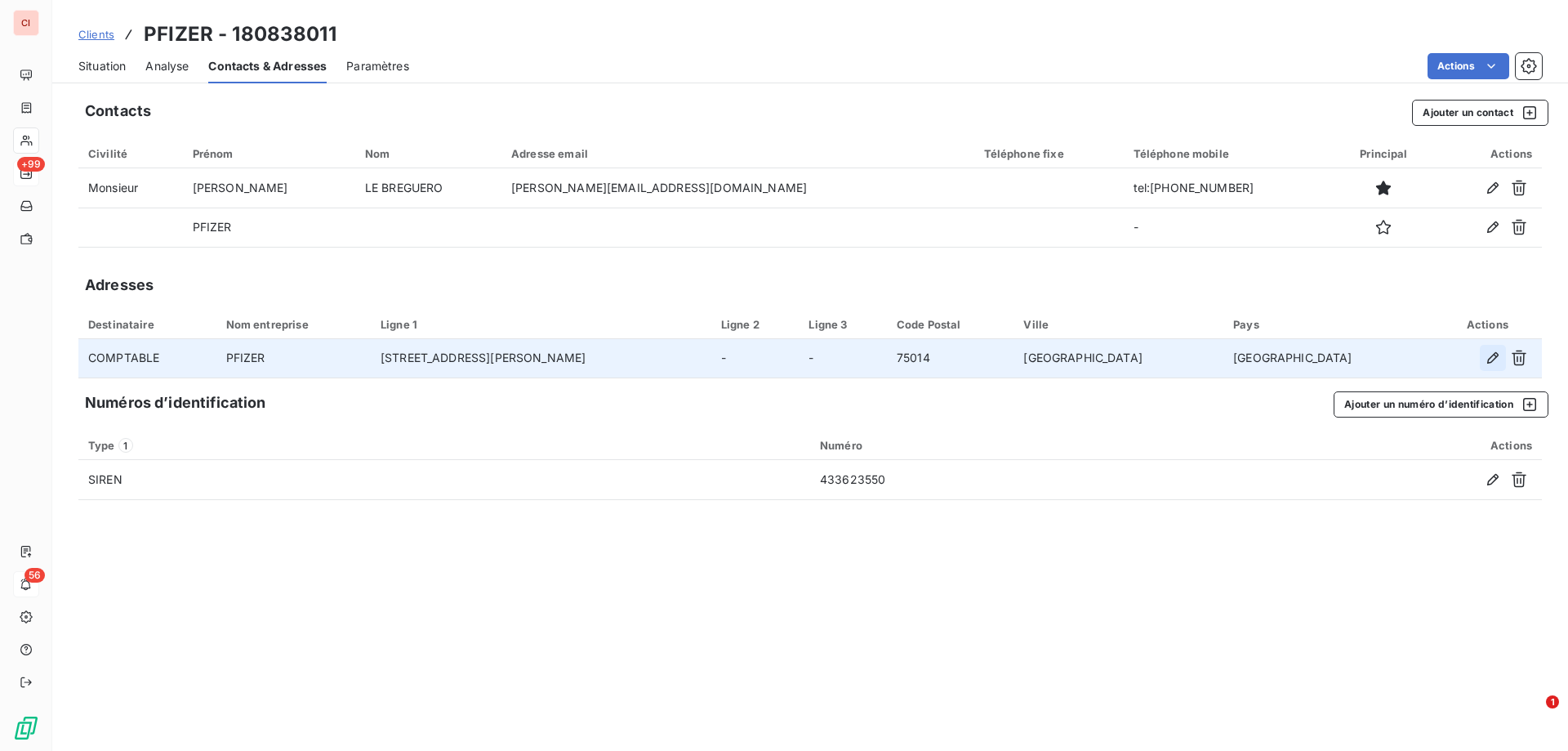
click at [1486, 354] on icon "button" at bounding box center [1492, 358] width 16 height 16
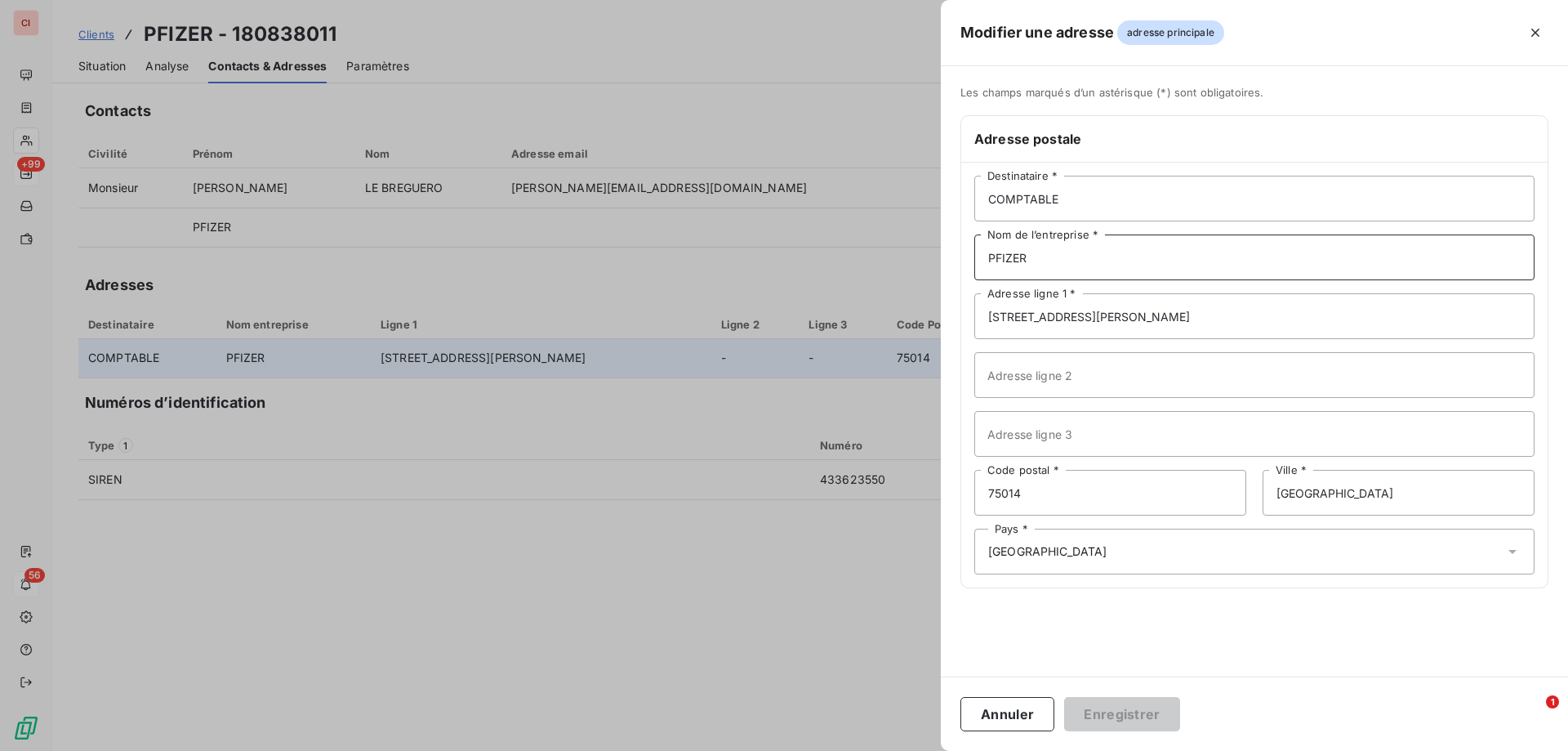
click at [1071, 258] on input "PFIZER" at bounding box center [1254, 258] width 560 height 46
type input "PFIZER SAS"
click at [1131, 721] on button "Enregistrer" at bounding box center [1122, 714] width 116 height 34
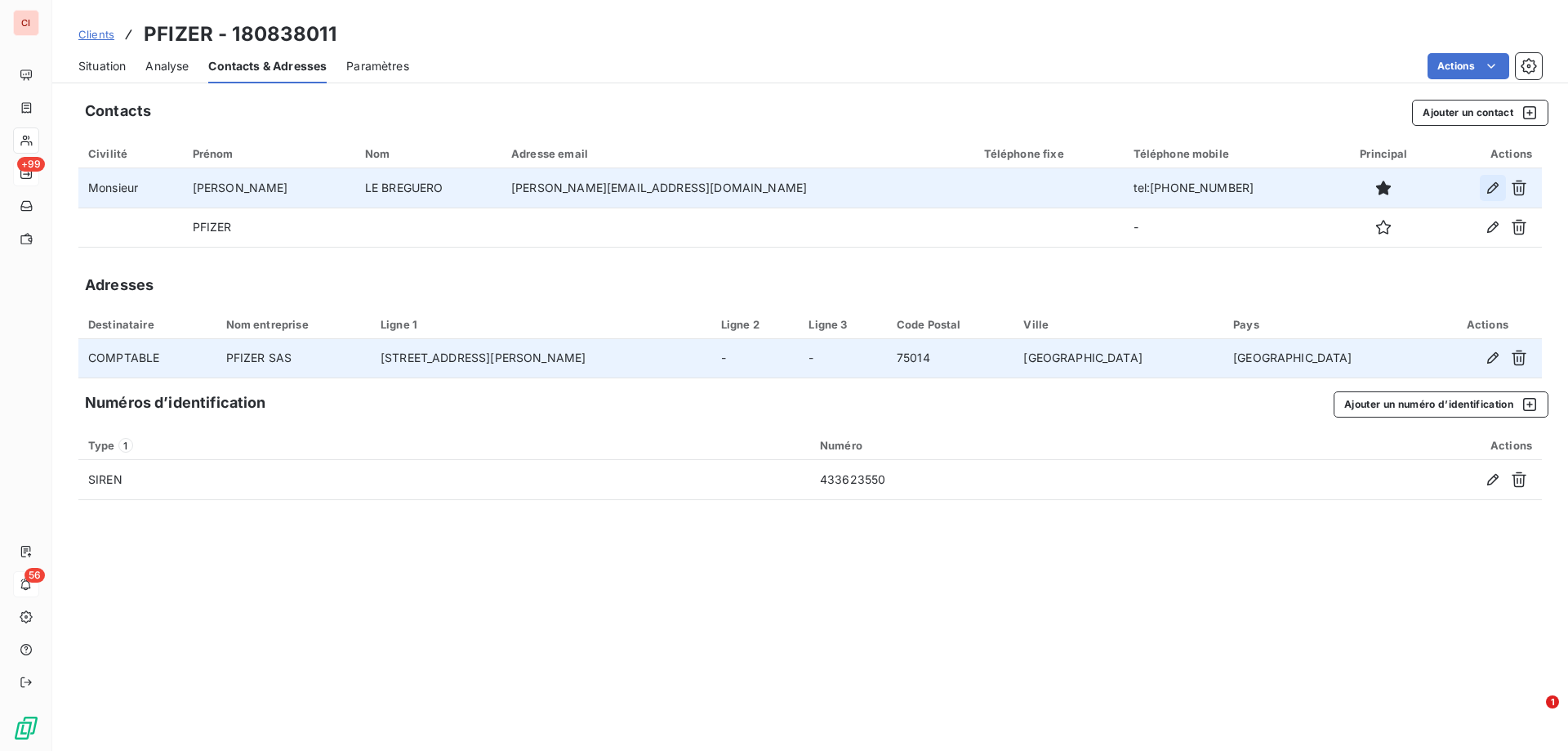
click at [1501, 185] on button "button" at bounding box center [1492, 188] width 26 height 26
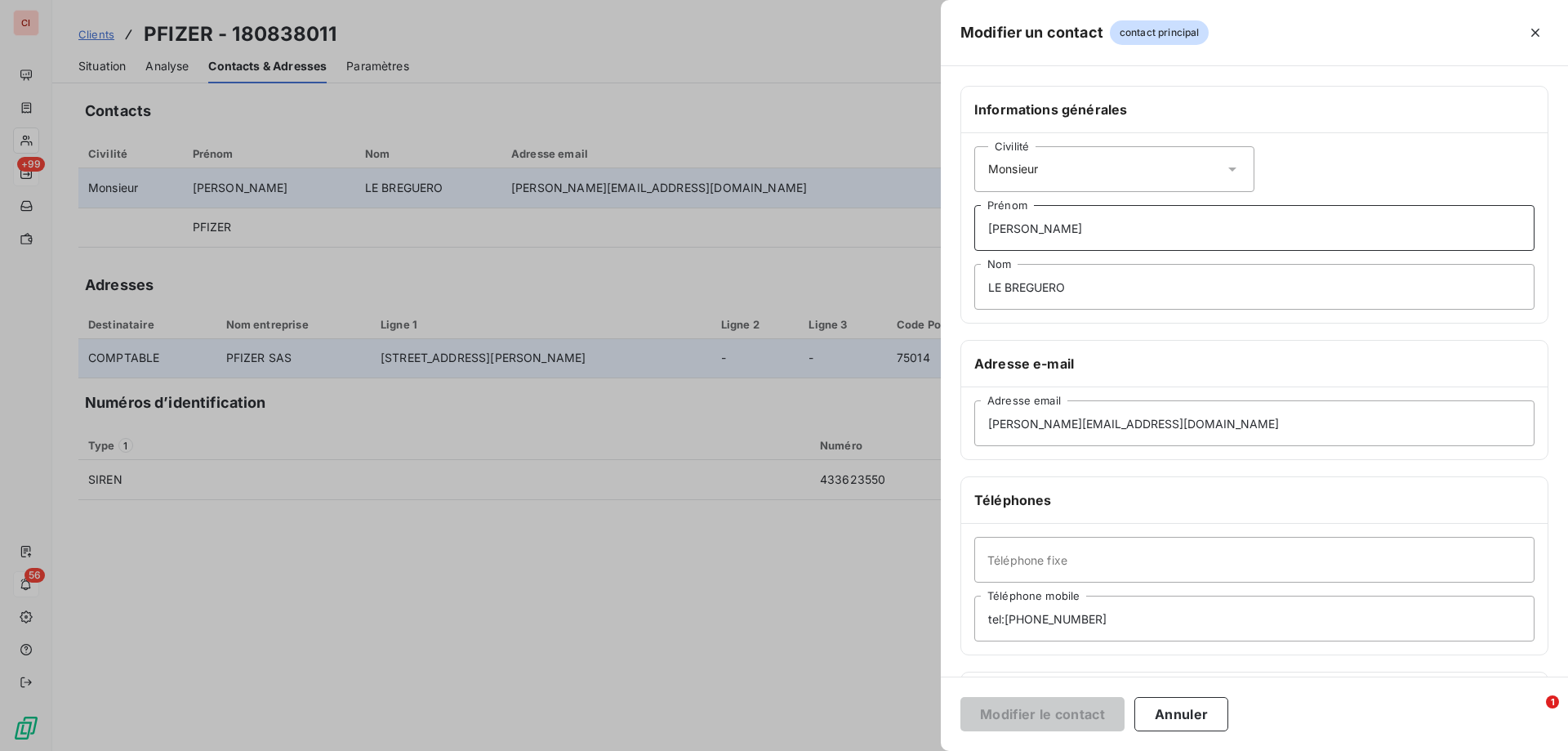
drag, startPoint x: 1063, startPoint y: 218, endPoint x: 959, endPoint y: 237, distance: 105.7
click at [963, 237] on div "Civilité Monsieur [PERSON_NAME] LE BREGUERO Nom" at bounding box center [1254, 228] width 586 height 190
type input "B"
type input "[PERSON_NAME]"
drag, startPoint x: 1081, startPoint y: 289, endPoint x: 959, endPoint y: 295, distance: 122.1
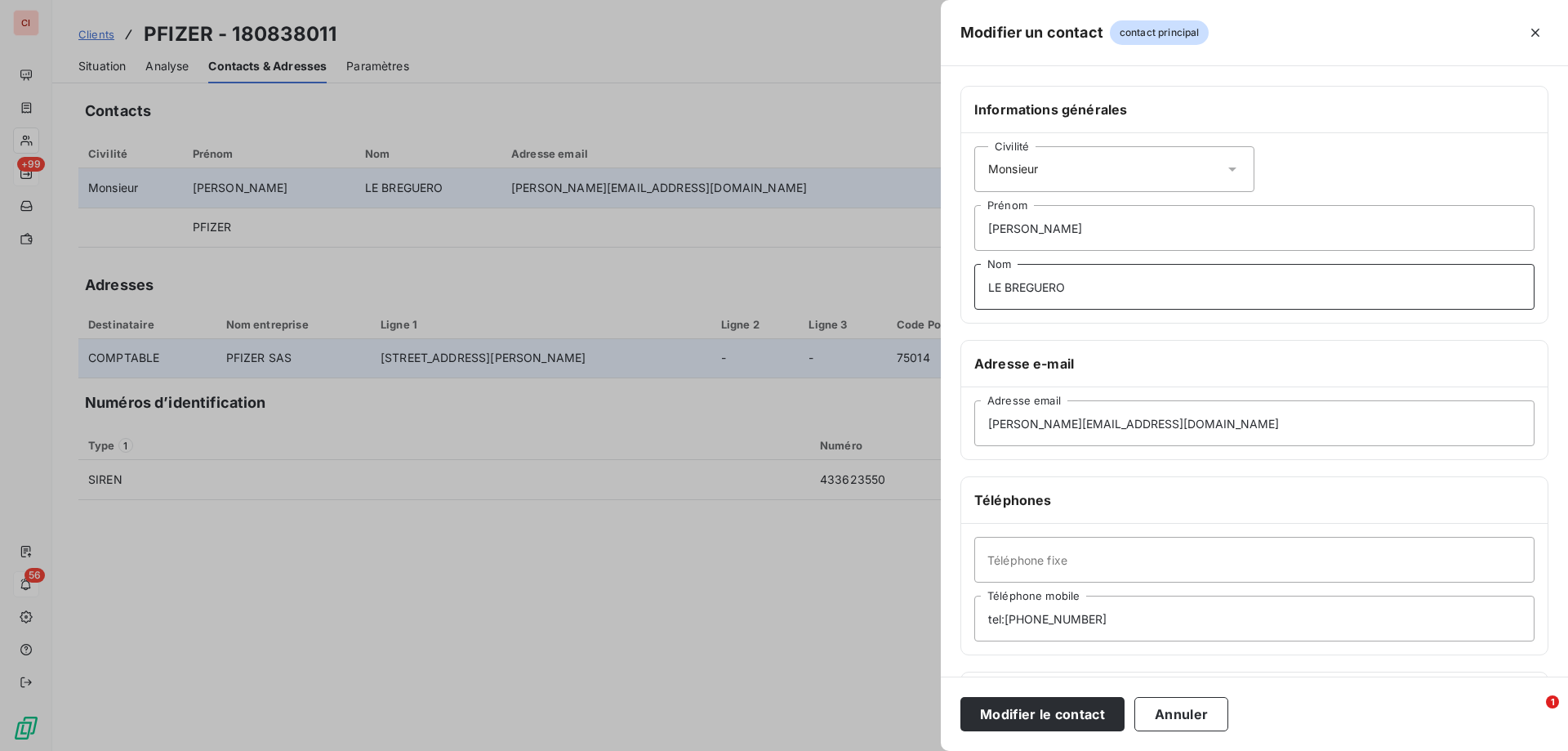
click at [959, 295] on div "Informations générales Civilité Monsieur [PERSON_NAME] LE BREGUERO Nom Adresse …" at bounding box center [1254, 448] width 627 height 725
type input "BESNARD-CHANTECLIER"
click at [960, 697] on button "Modifier le contact" at bounding box center [1042, 714] width 164 height 34
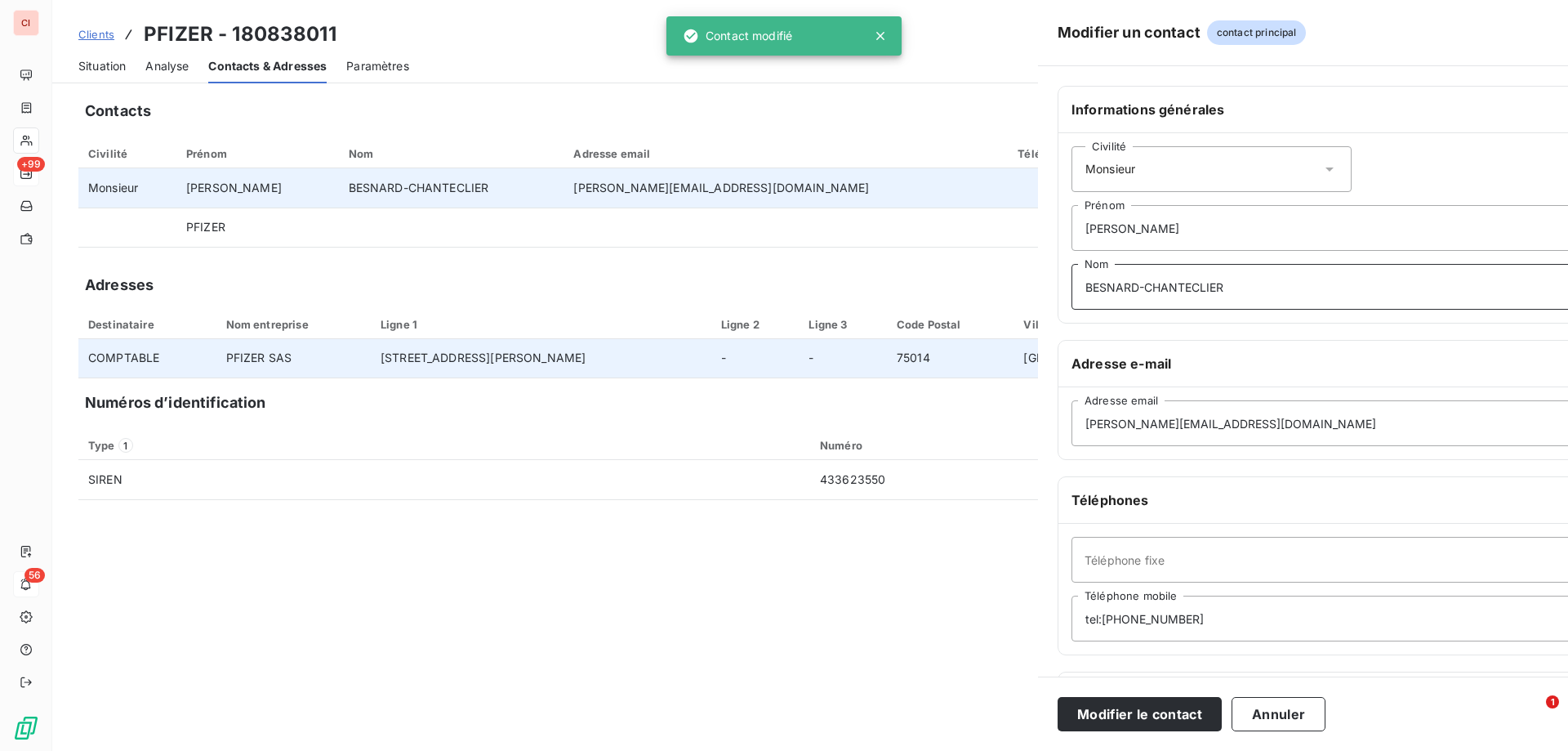
click at [1057, 697] on button "Modifier le contact" at bounding box center [1139, 714] width 164 height 34
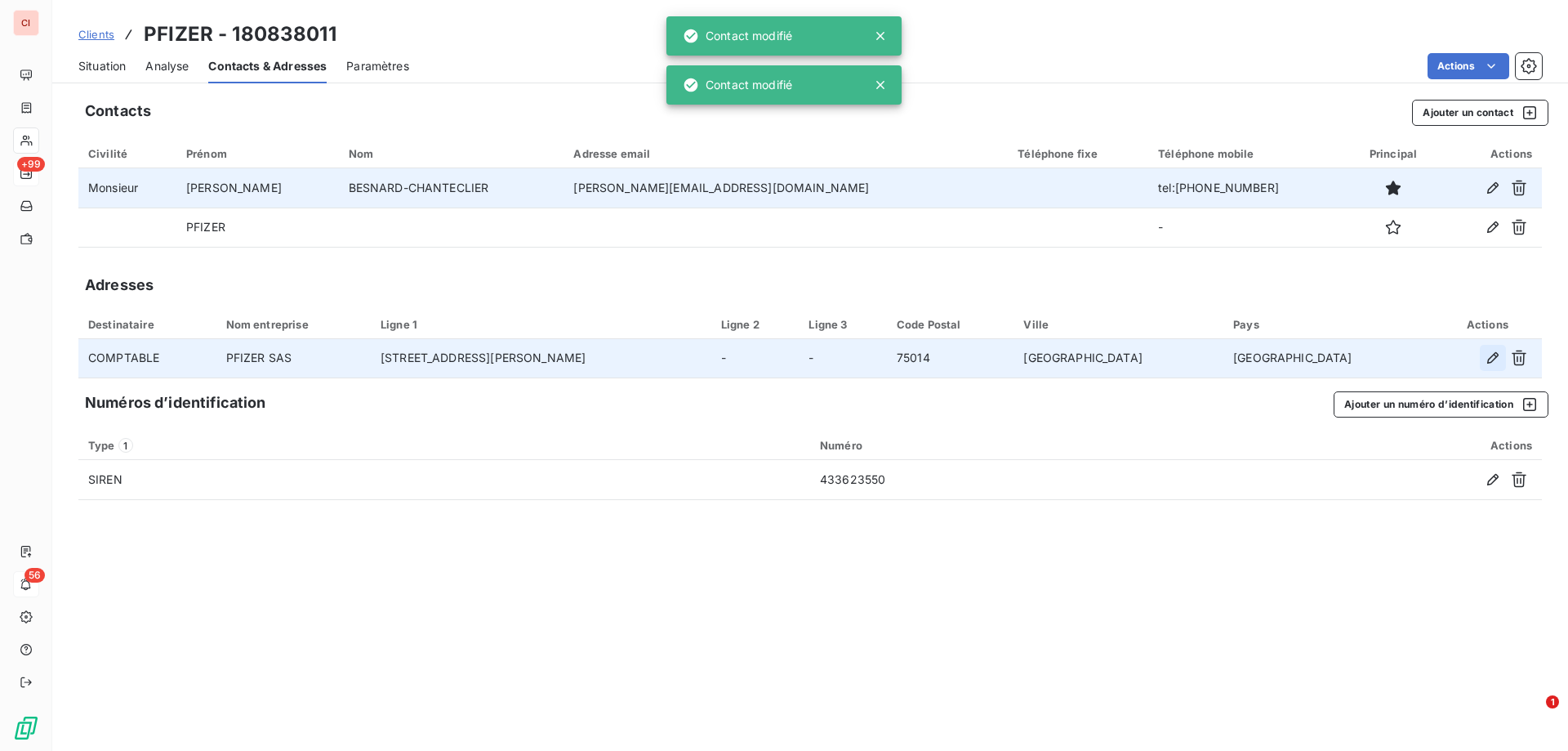
click at [1497, 356] on icon "button" at bounding box center [1492, 358] width 11 height 11
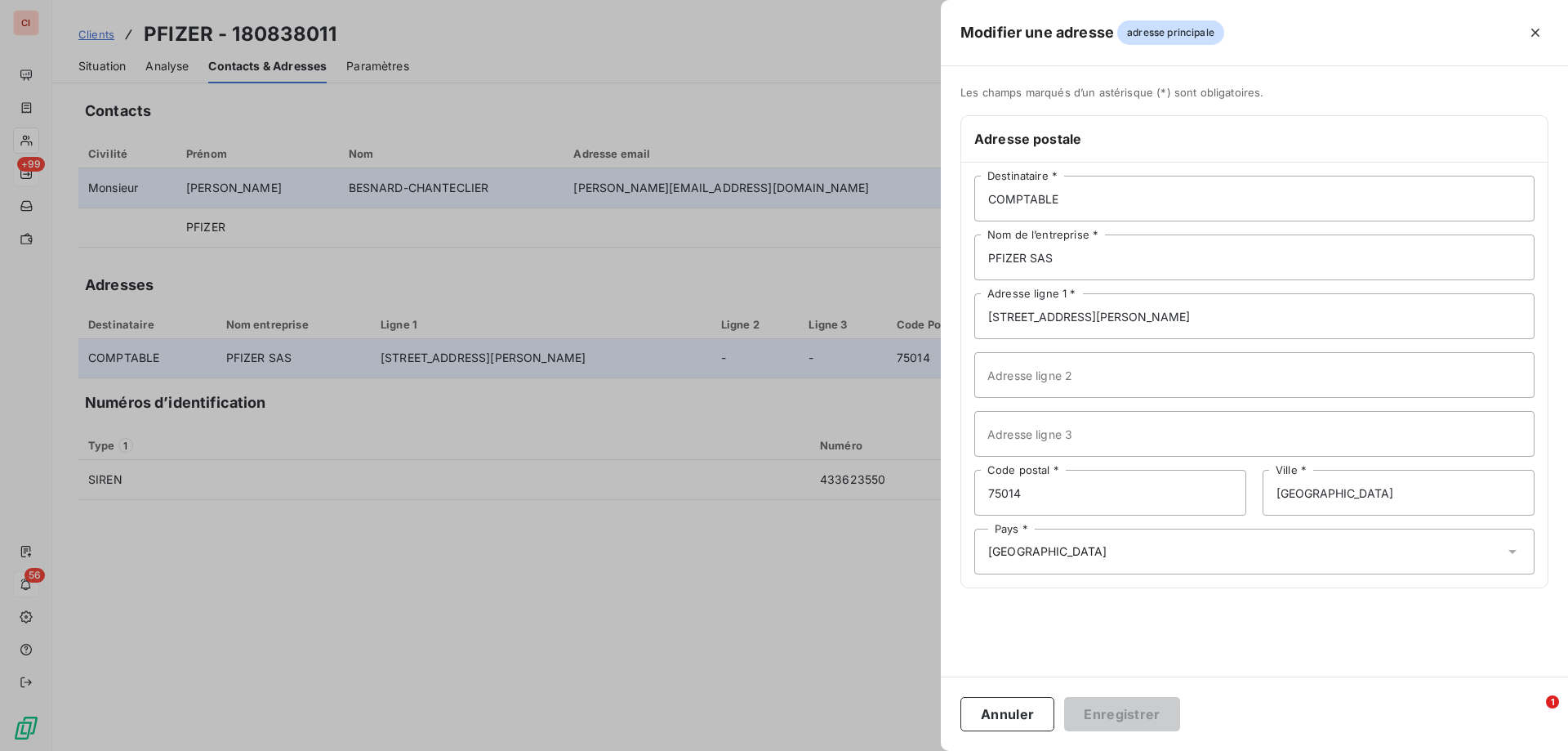
click at [729, 288] on div at bounding box center [784, 376] width 1568 height 751
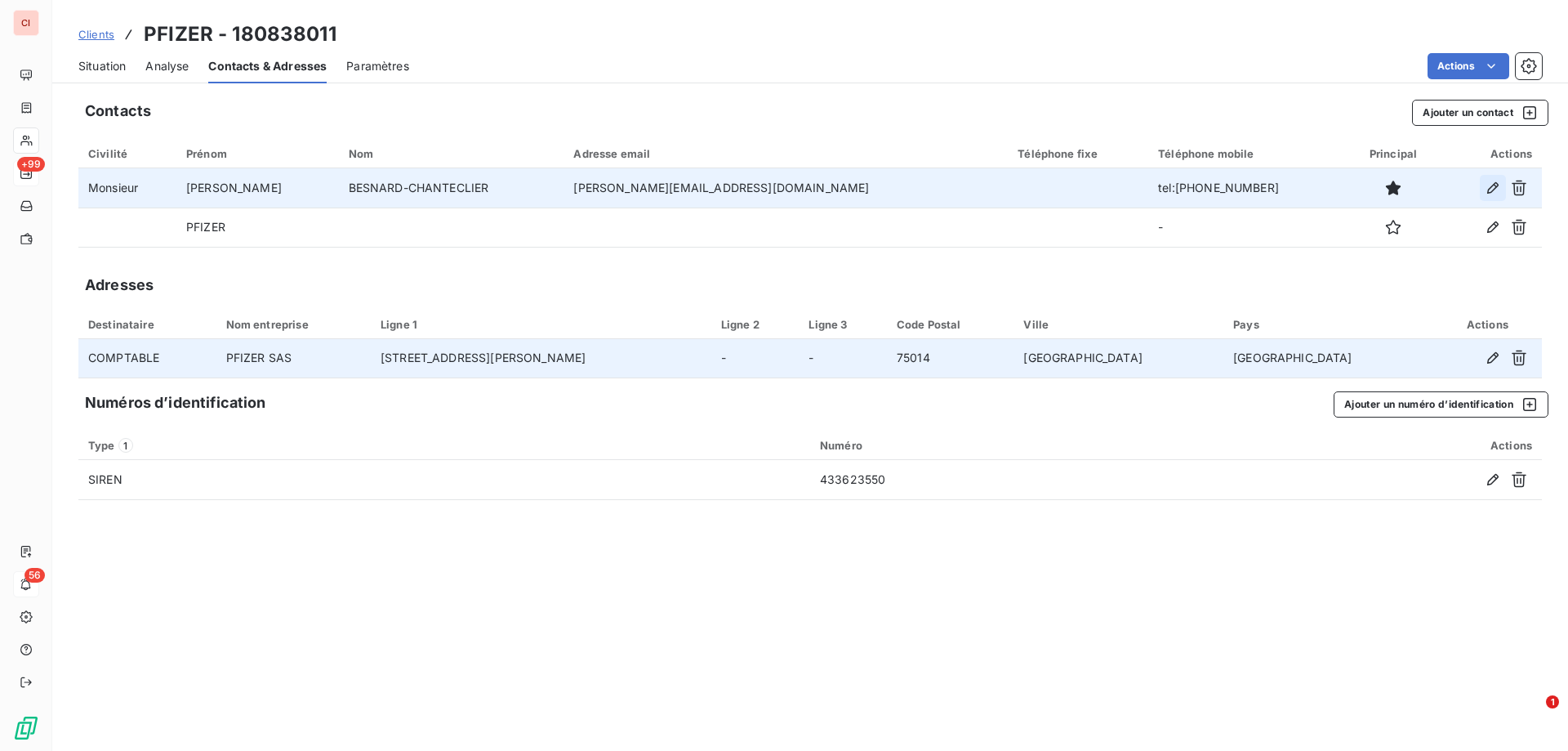
click at [1489, 186] on icon "button" at bounding box center [1492, 188] width 16 height 16
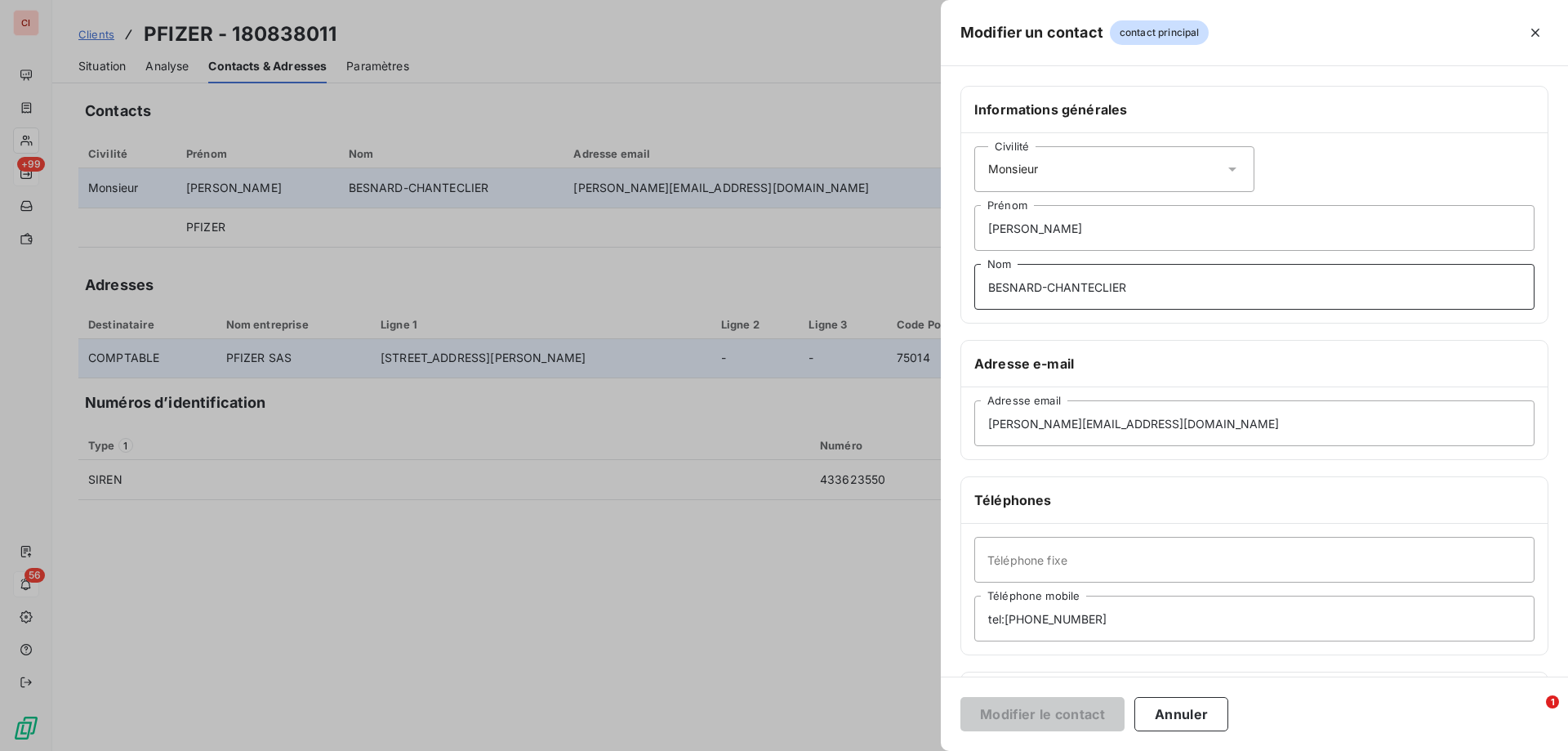
click at [1106, 286] on input "BESNARD-CHANTECLIER" at bounding box center [1254, 287] width 560 height 46
type input "BESNARD-CHANTECLER"
click at [1010, 615] on input "tel:[PHONE_NUMBER]" at bounding box center [1254, 618] width 560 height 46
drag, startPoint x: 1092, startPoint y: 615, endPoint x: 965, endPoint y: 640, distance: 129.4
click at [965, 640] on div "Téléphone fixe tel:[PHONE_NUMBER] Téléphone mobile" at bounding box center [1254, 588] width 586 height 131
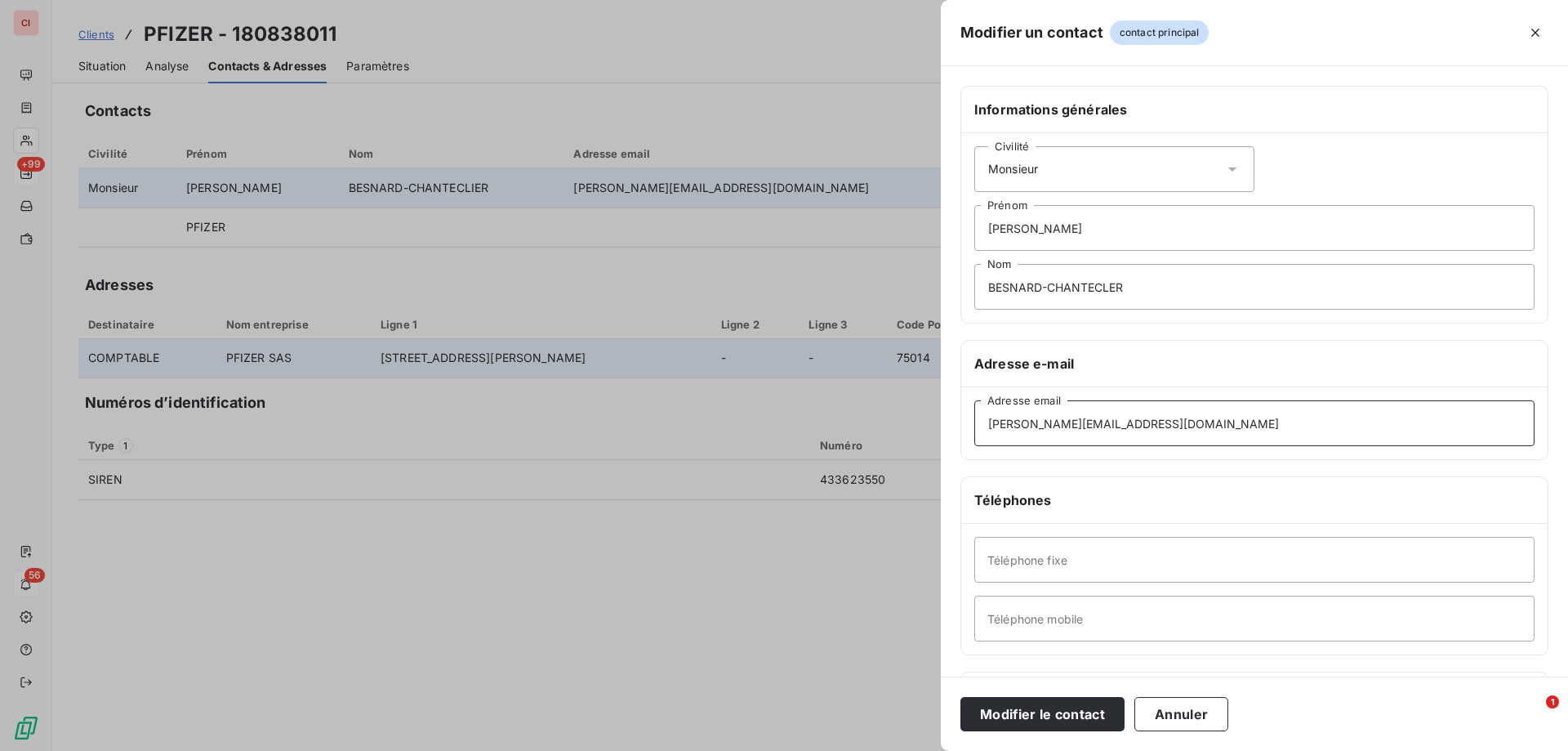
drag, startPoint x: 1166, startPoint y: 421, endPoint x: 873, endPoint y: 378, distance: 296.1
click at [873, 750] on div "Modifier un contact contact principal Informations générales Civilité Monsieur …" at bounding box center [784, 751] width 1568 height 0
click at [1187, 440] on input "[PERSON_NAME][EMAIL_ADDRESS][DOMAIN_NAME]" at bounding box center [1254, 423] width 560 height 46
drag, startPoint x: 1176, startPoint y: 429, endPoint x: 877, endPoint y: 429, distance: 299.0
click at [877, 750] on div "Modifier un contact contact principal Informations générales Civilité Monsieur …" at bounding box center [784, 751] width 1568 height 0
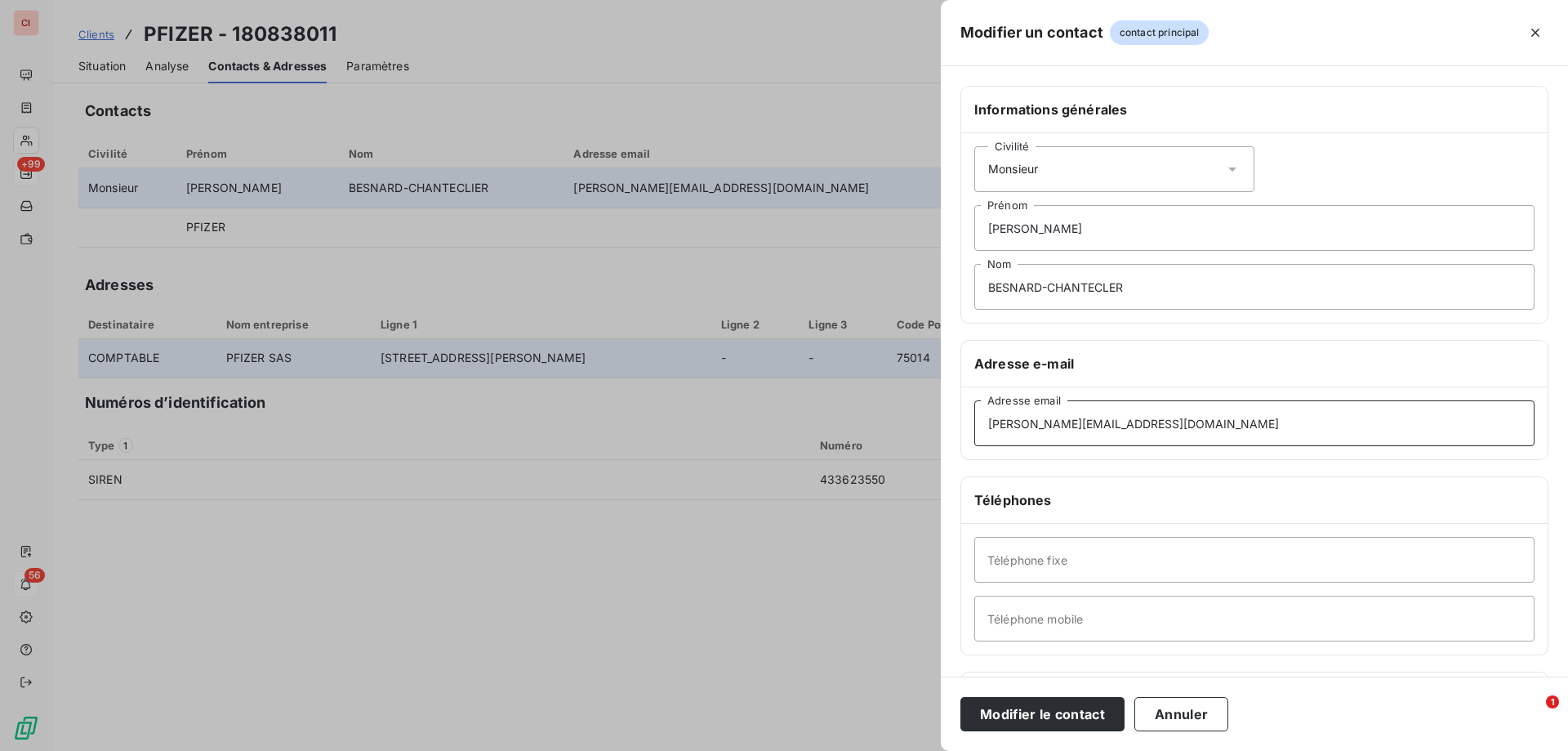
paste input "[PERSON_NAME].besnard-chantecler"
type input "[PERSON_NAME][EMAIL_ADDRESS][PERSON_NAME][DOMAIN_NAME]"
click at [1041, 707] on button "Modifier le contact" at bounding box center [1042, 714] width 164 height 34
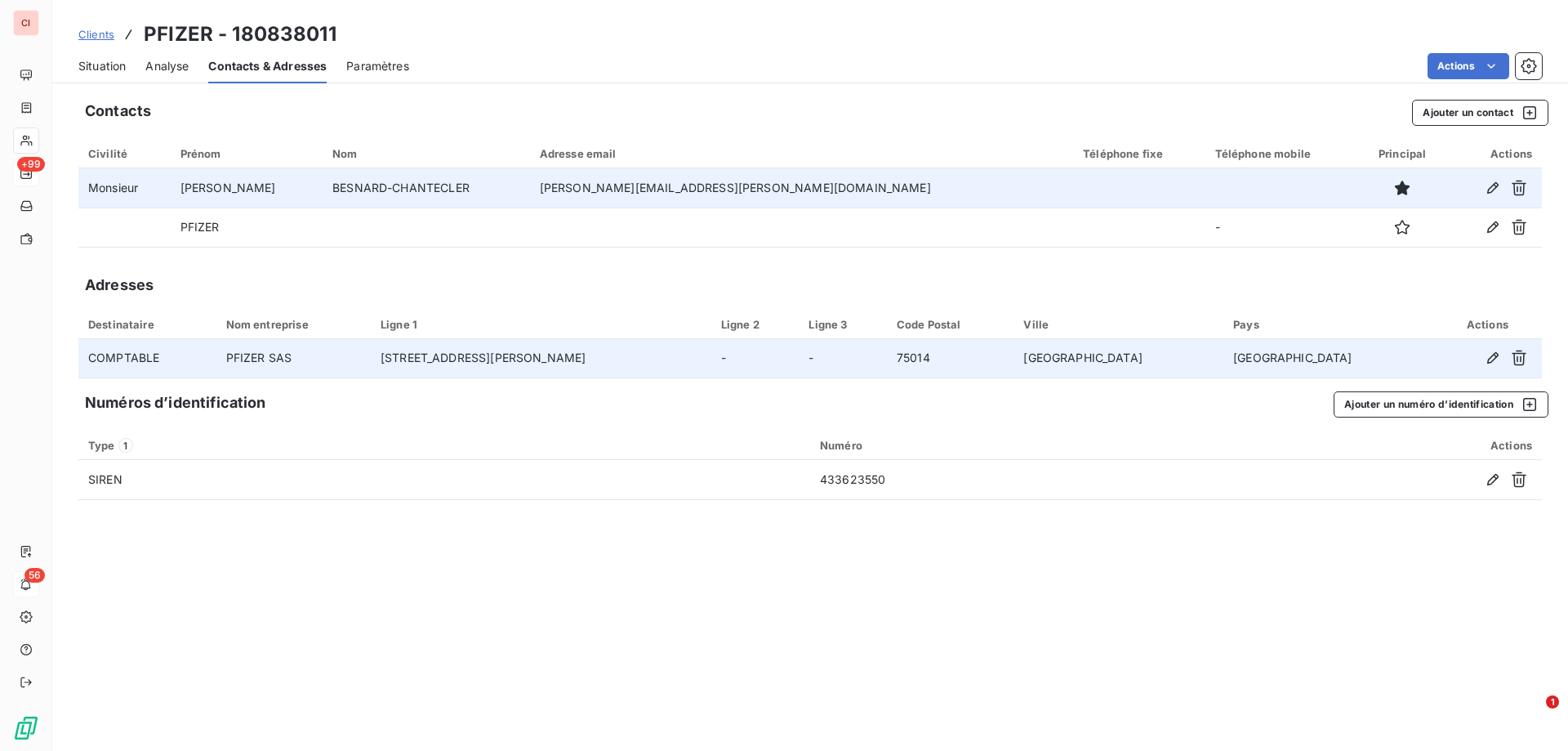
click at [105, 34] on span "Clients" at bounding box center [97, 34] width 36 height 13
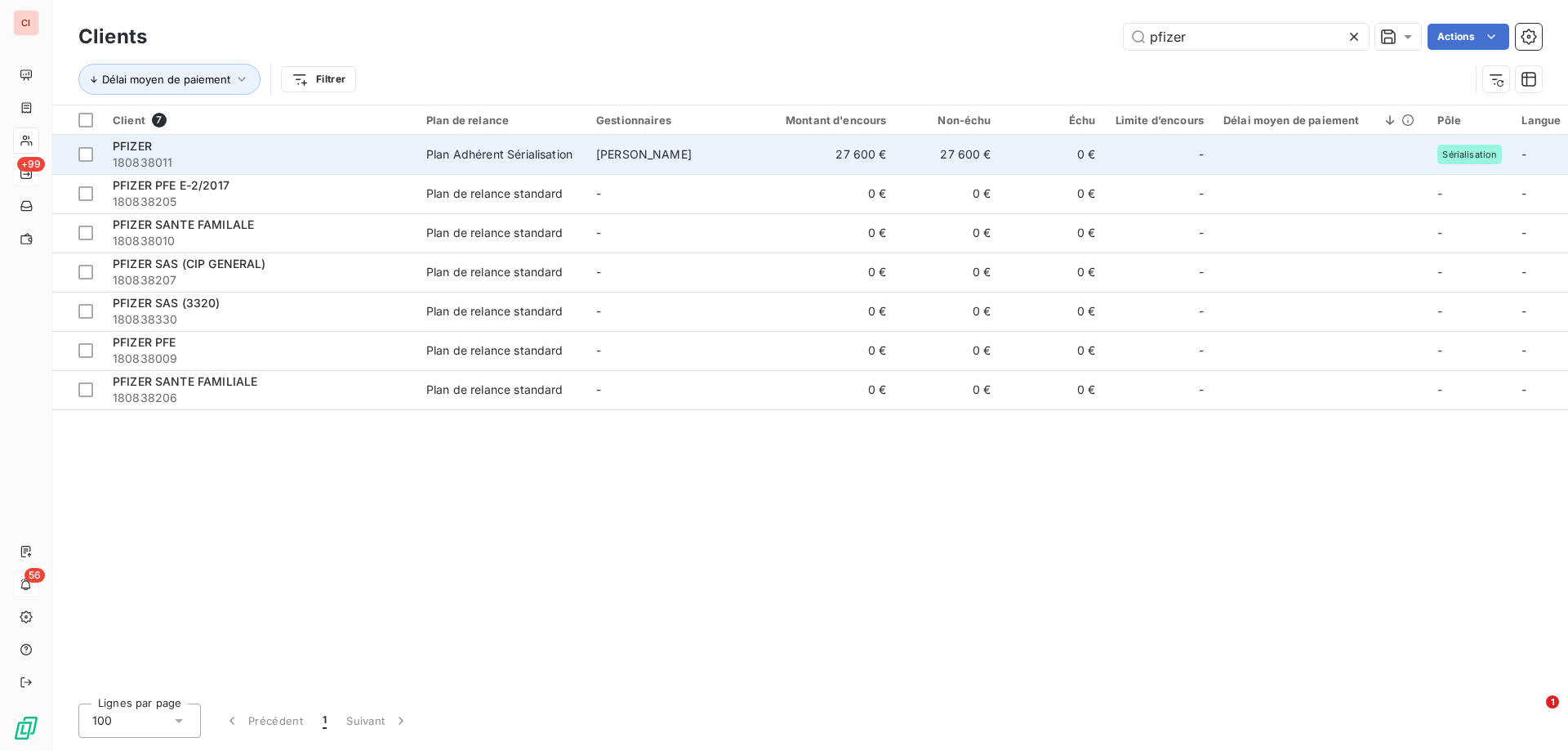
click at [471, 146] on div "Plan Adhérent Sérialisation" at bounding box center [499, 154] width 146 height 16
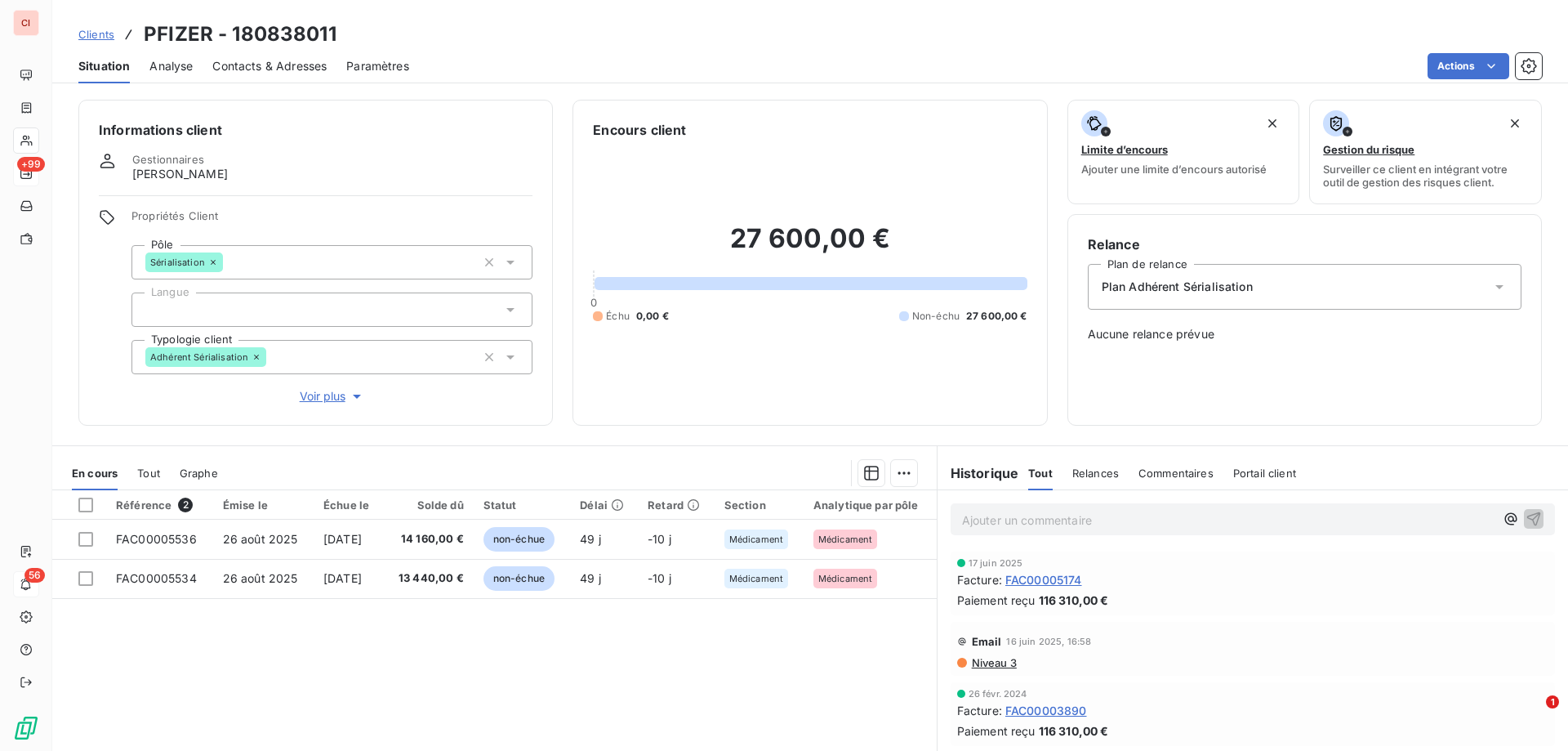
click at [1335, 300] on div "Plan Adhérent Sérialisation" at bounding box center [1305, 287] width 433 height 46
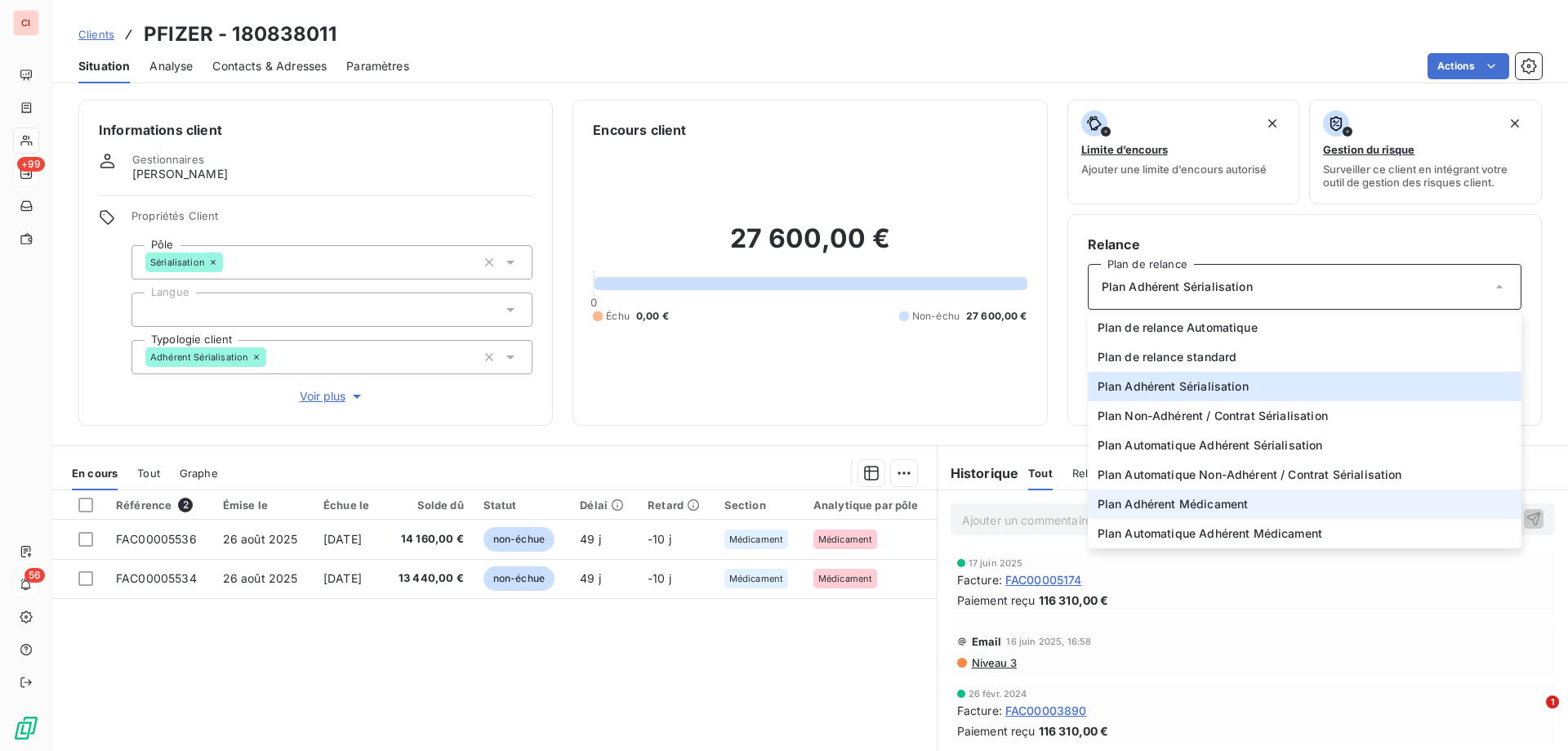
click at [1226, 497] on span "Plan Adhérent Médicament" at bounding box center [1173, 504] width 151 height 16
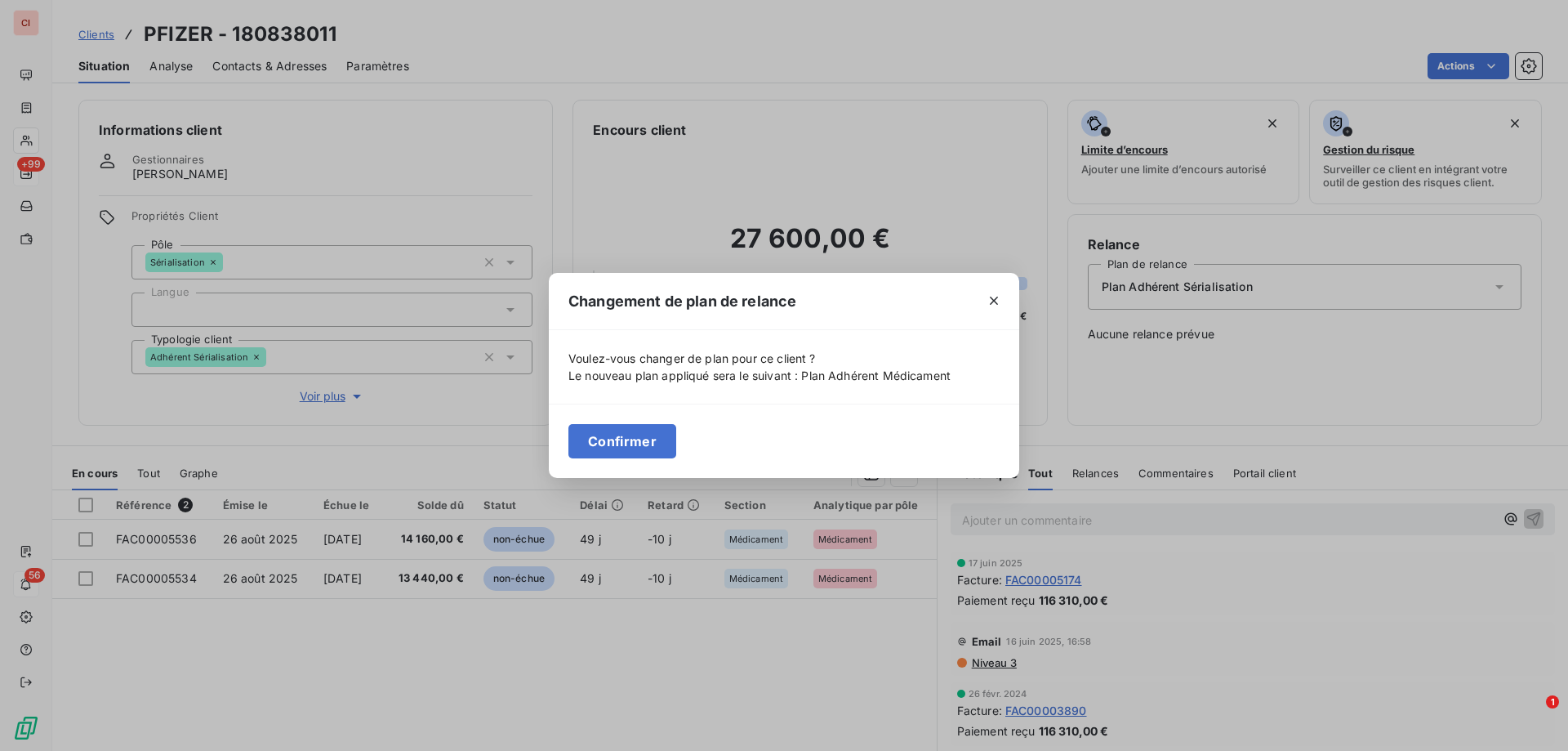
click at [641, 435] on button "Confirmer" at bounding box center [622, 441] width 108 height 34
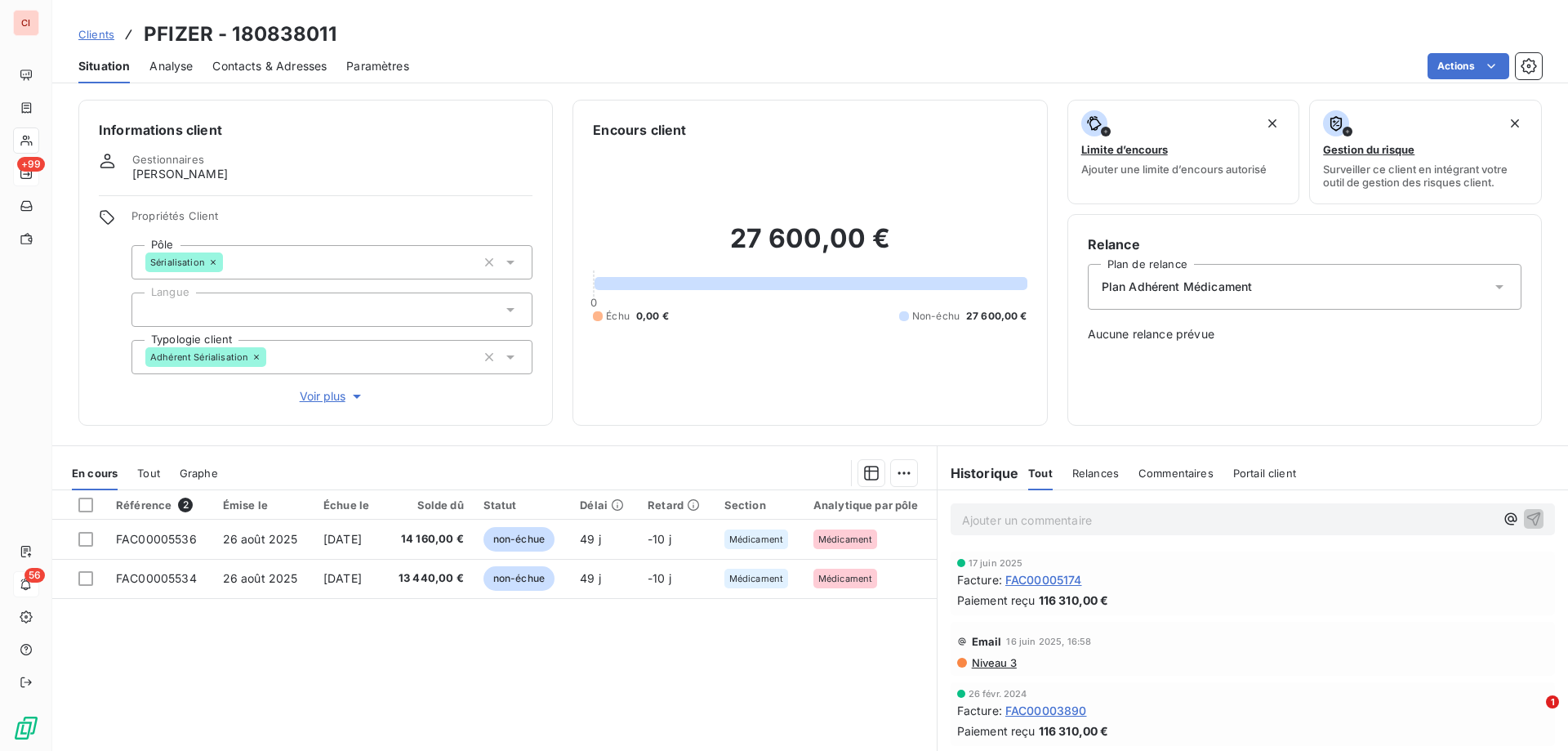
click at [210, 130] on h6 "Informations client" at bounding box center [315, 130] width 433 height 20
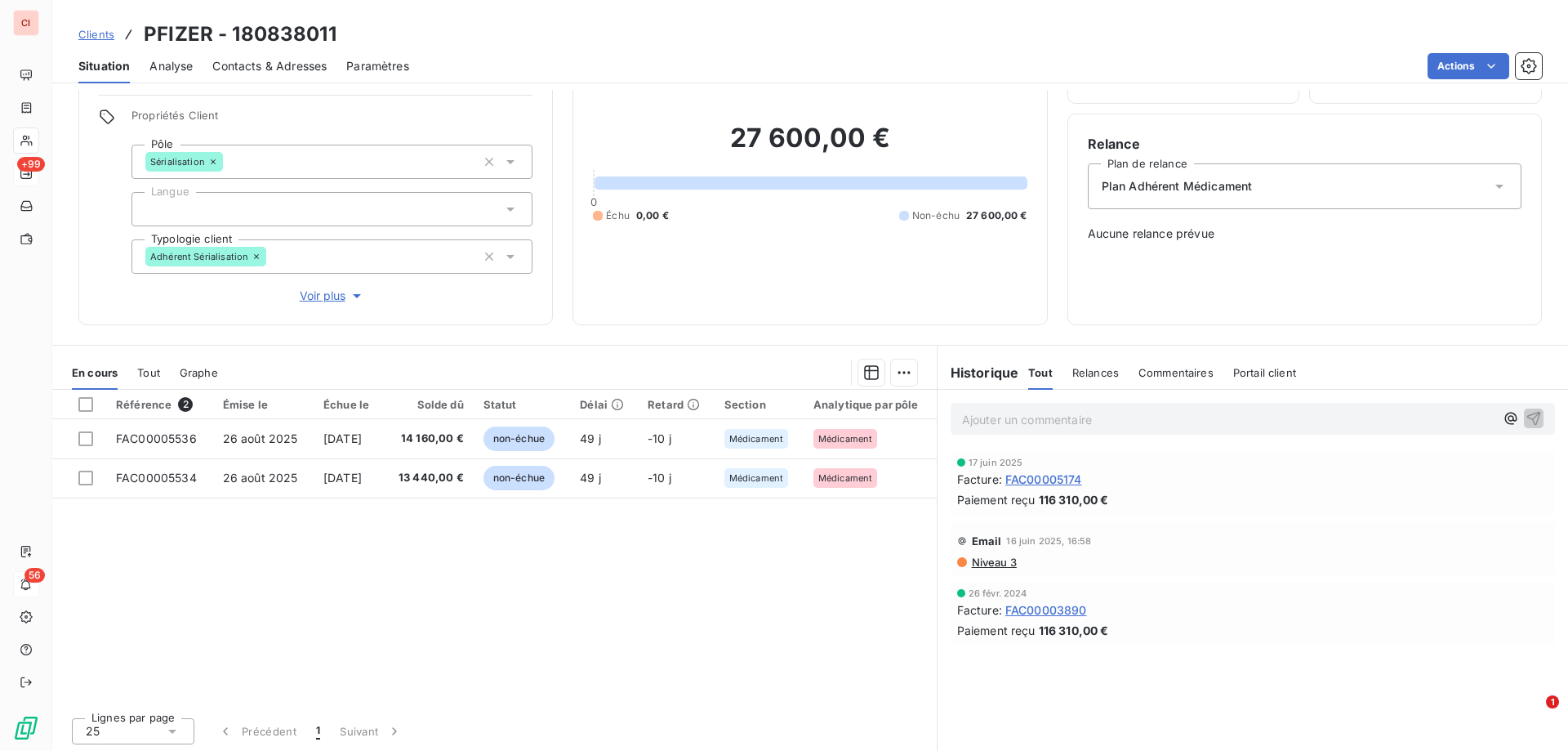
scroll to position [103, 0]
click at [1096, 367] on span "Relances" at bounding box center [1095, 370] width 47 height 13
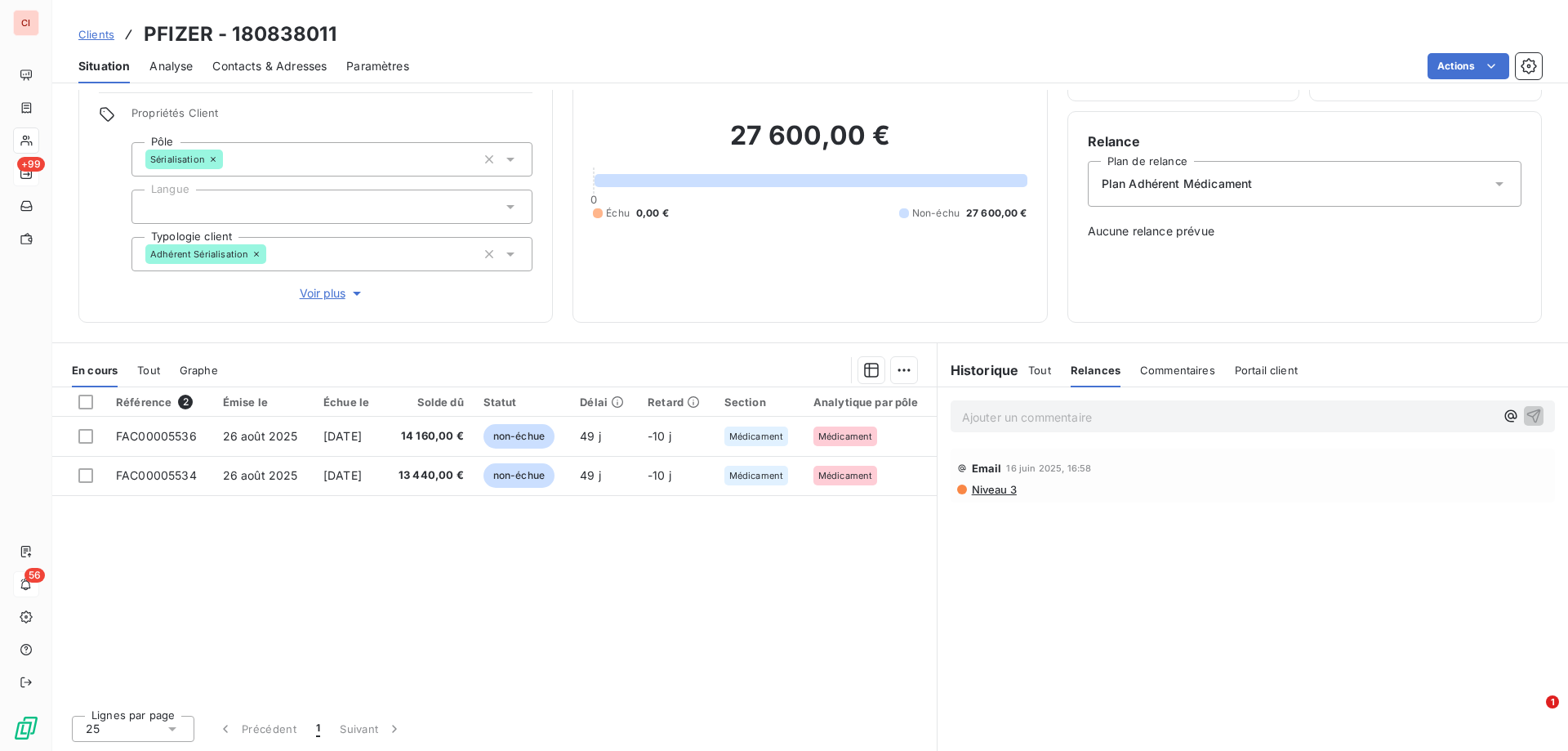
click at [967, 371] on h6 "Historique" at bounding box center [978, 371] width 82 height 20
click at [1039, 374] on span "Tout" at bounding box center [1039, 370] width 23 height 13
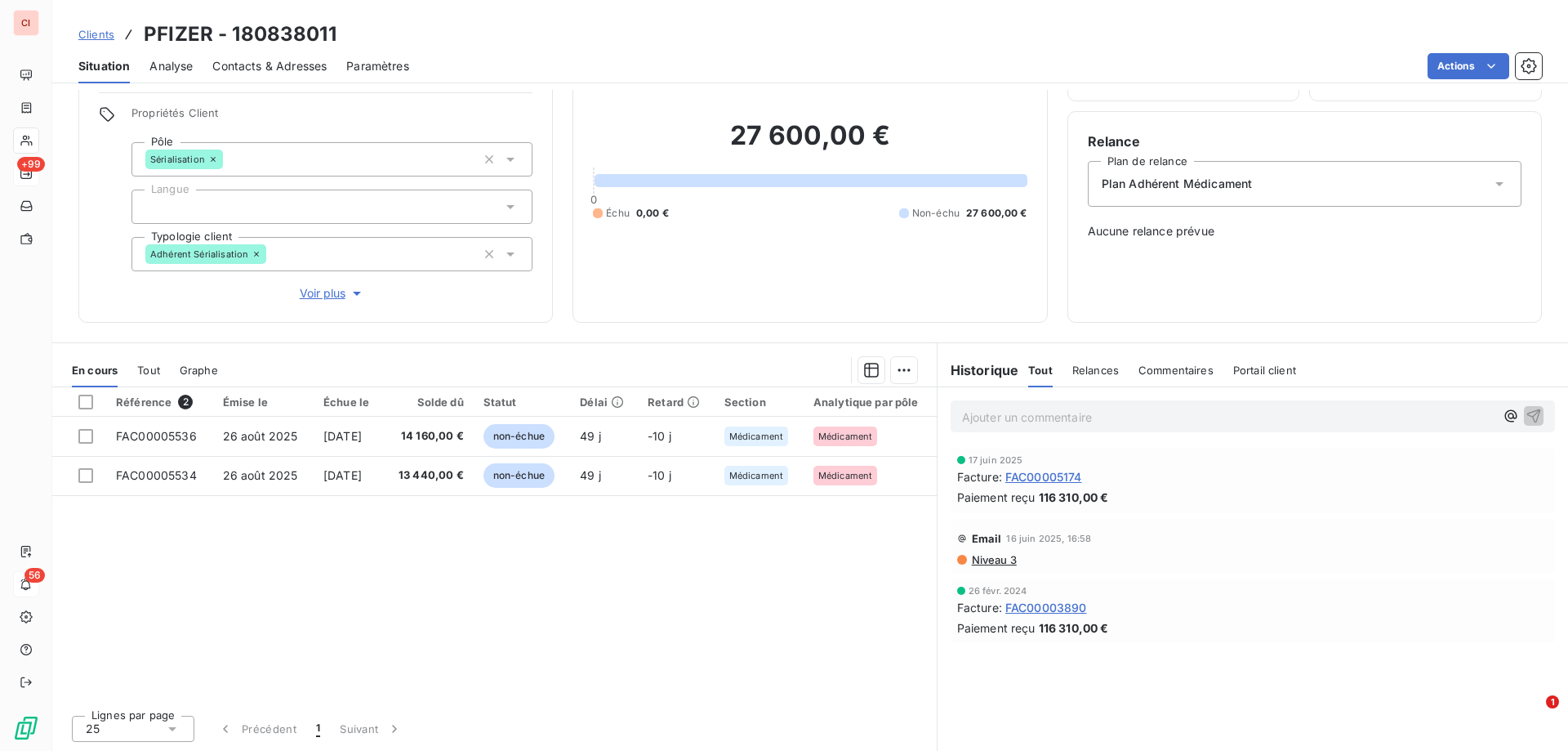
click at [502, 157] on icon at bounding box center [510, 159] width 16 height 16
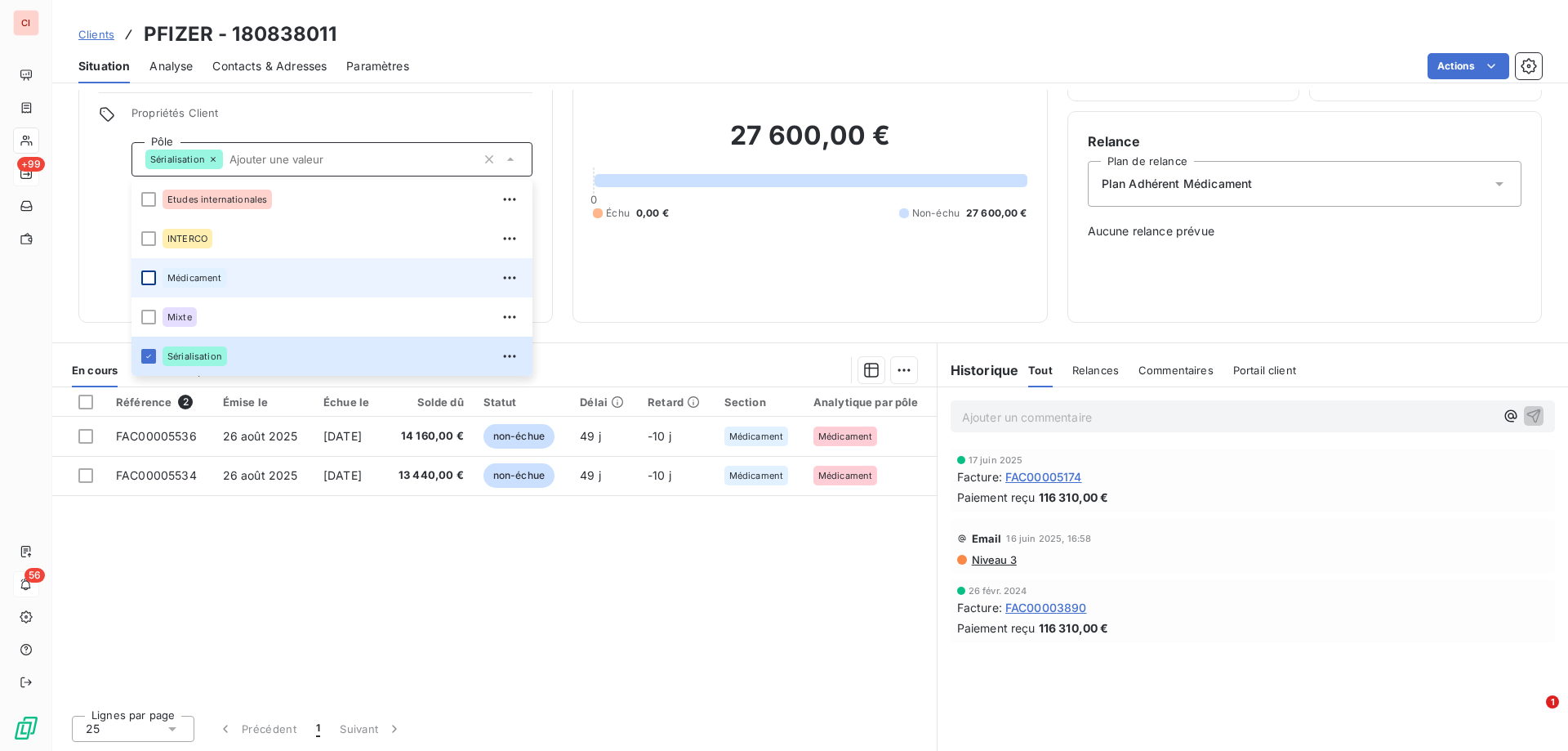
click at [155, 277] on div at bounding box center [149, 278] width 15 height 15
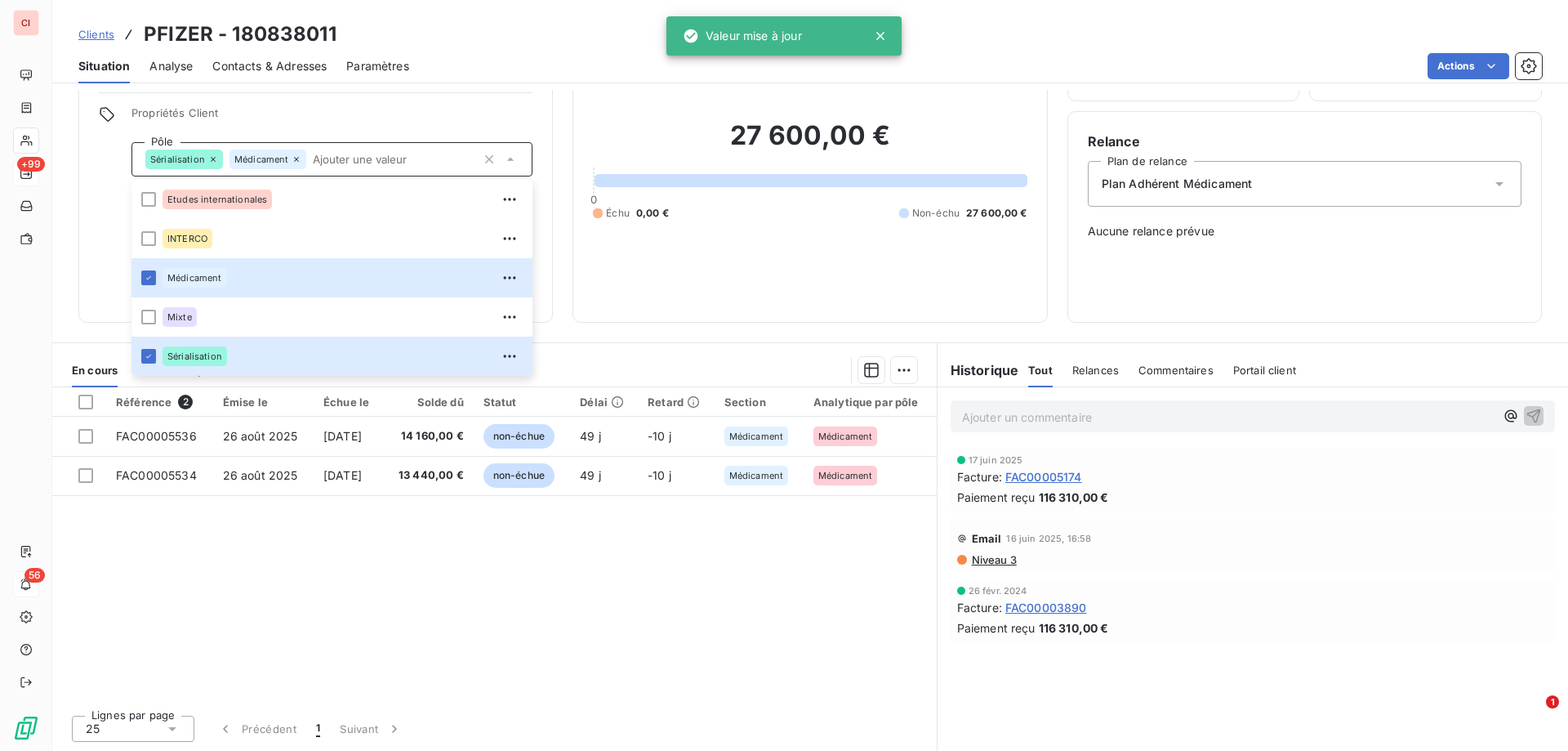
click at [505, 98] on div "Informations client Gestionnaires [PERSON_NAME] Propriétés Client Pôle Sérialis…" at bounding box center [315, 160] width 474 height 326
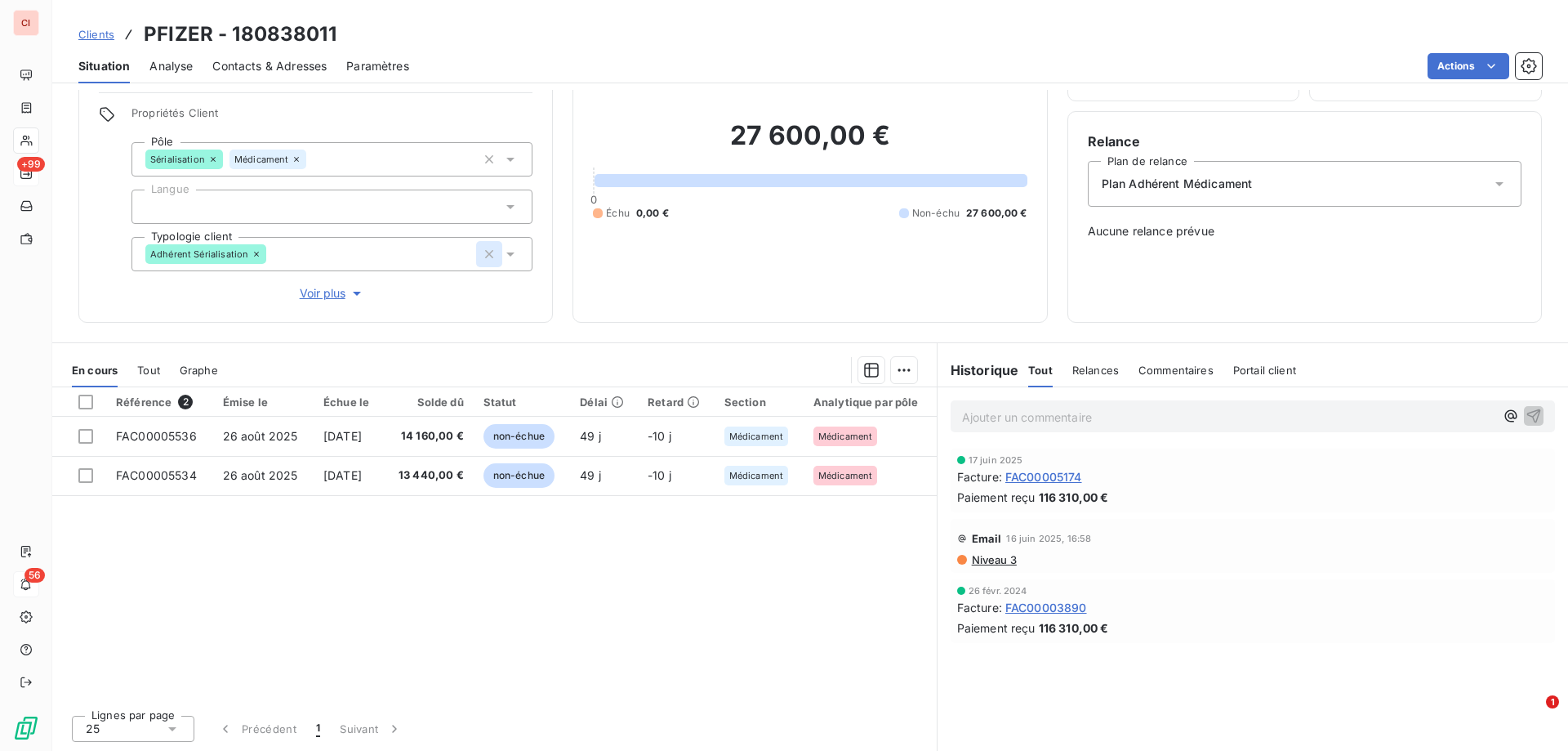
click at [496, 248] on button "button" at bounding box center [489, 254] width 26 height 26
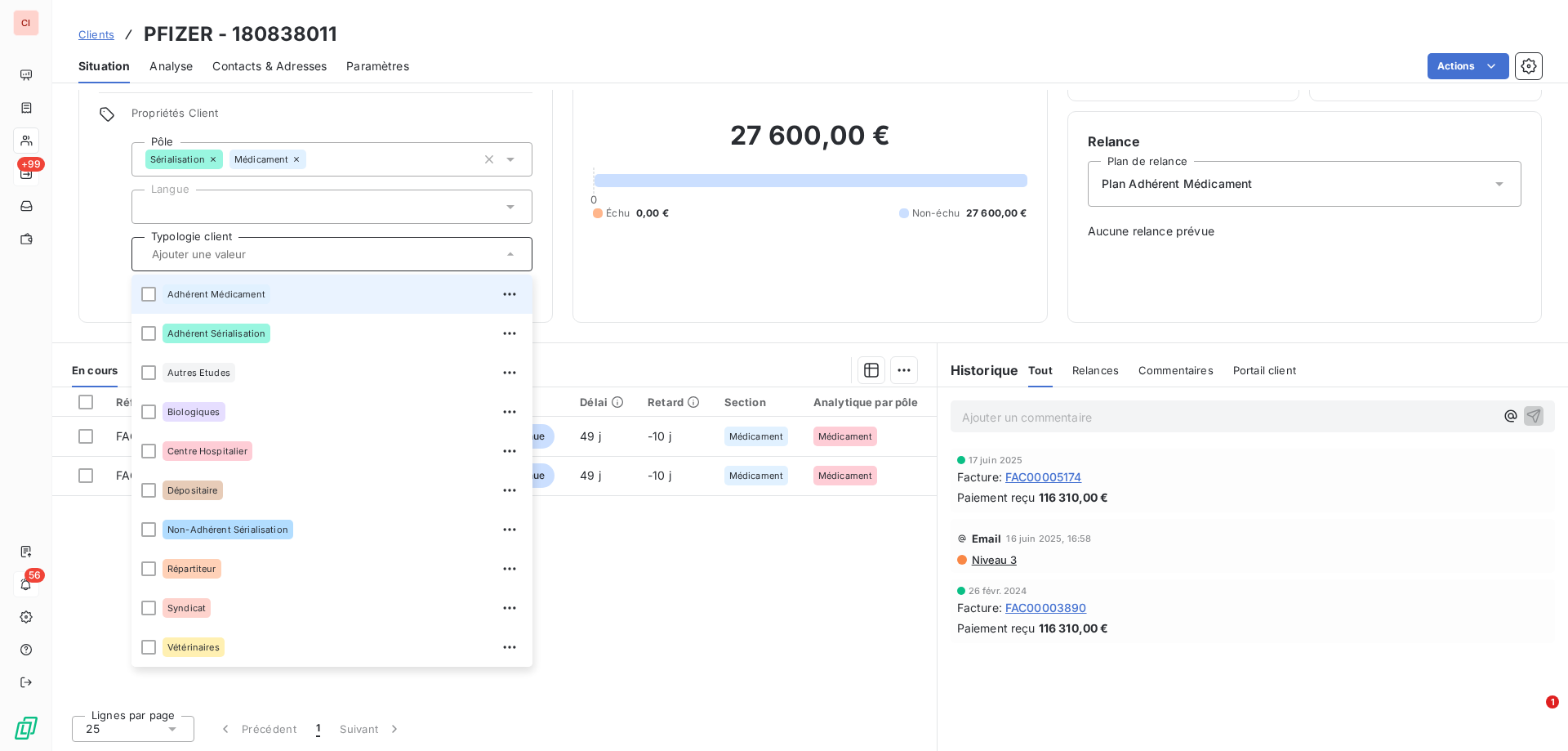
click at [162, 294] on li "Adhérent Médicament" at bounding box center [332, 294] width 401 height 39
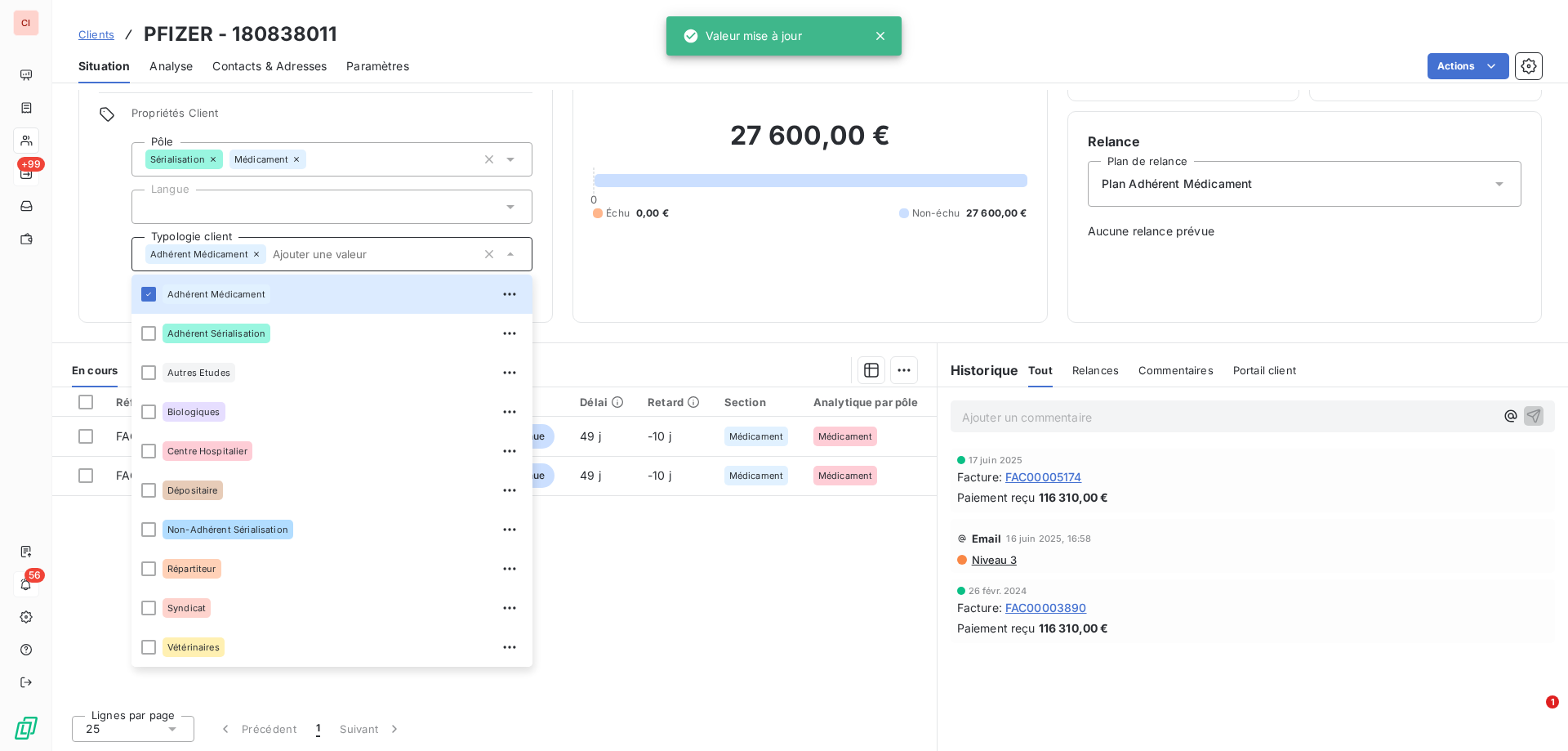
click at [215, 153] on div "Sérialisation" at bounding box center [185, 160] width 78 height 20
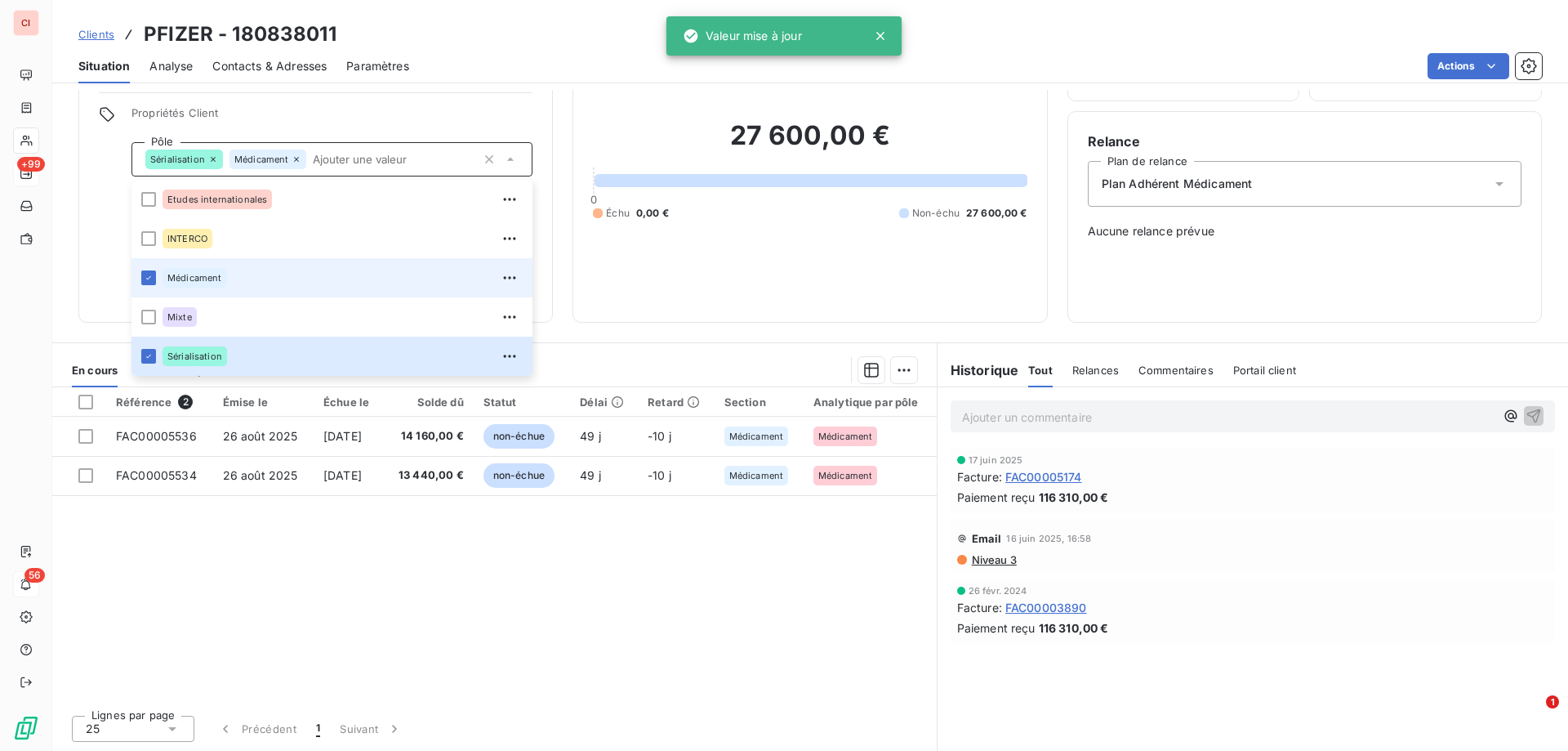
click at [491, 43] on div "Clients PFIZER - 180838011" at bounding box center [809, 34] width 1515 height 29
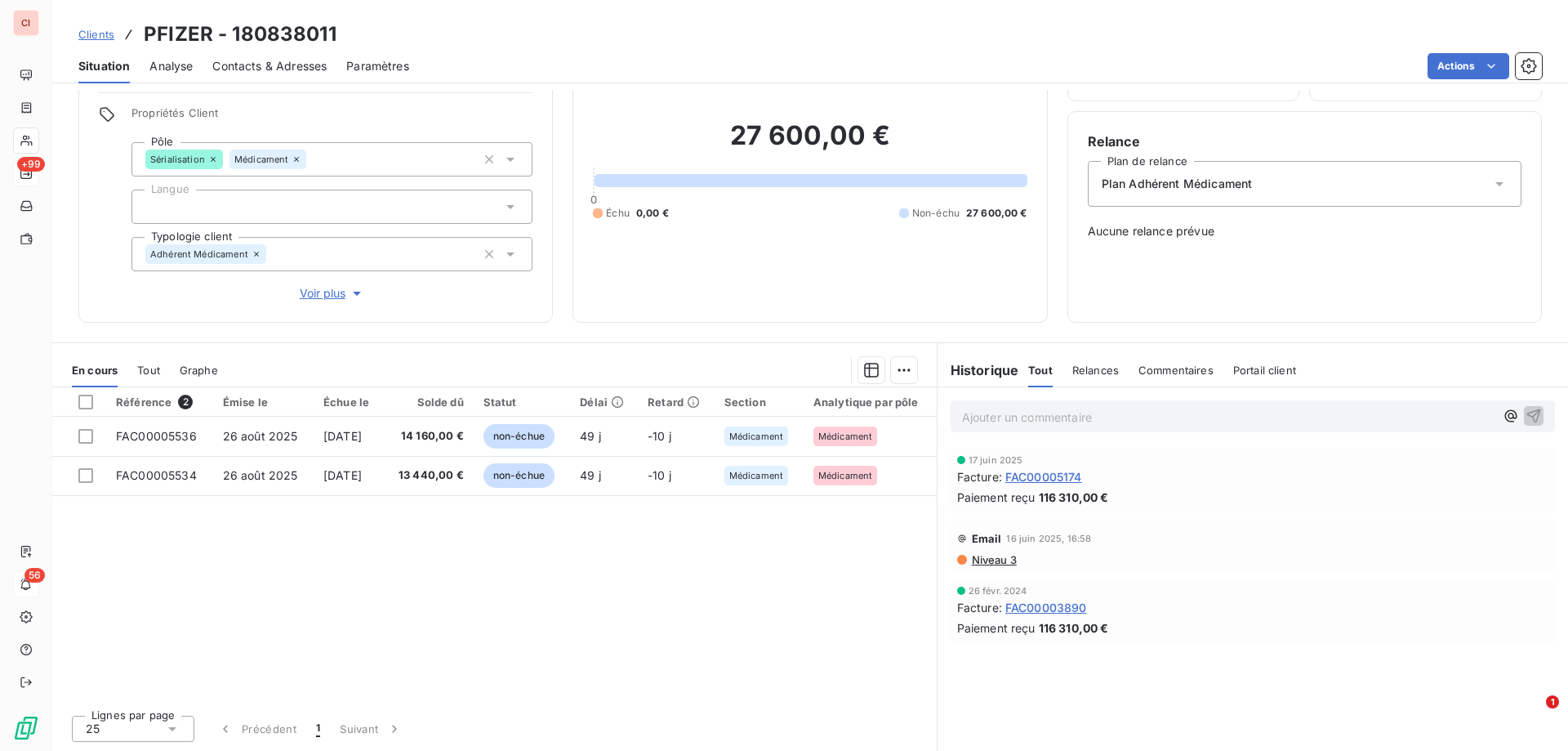
click at [216, 157] on icon at bounding box center [214, 160] width 10 height 10
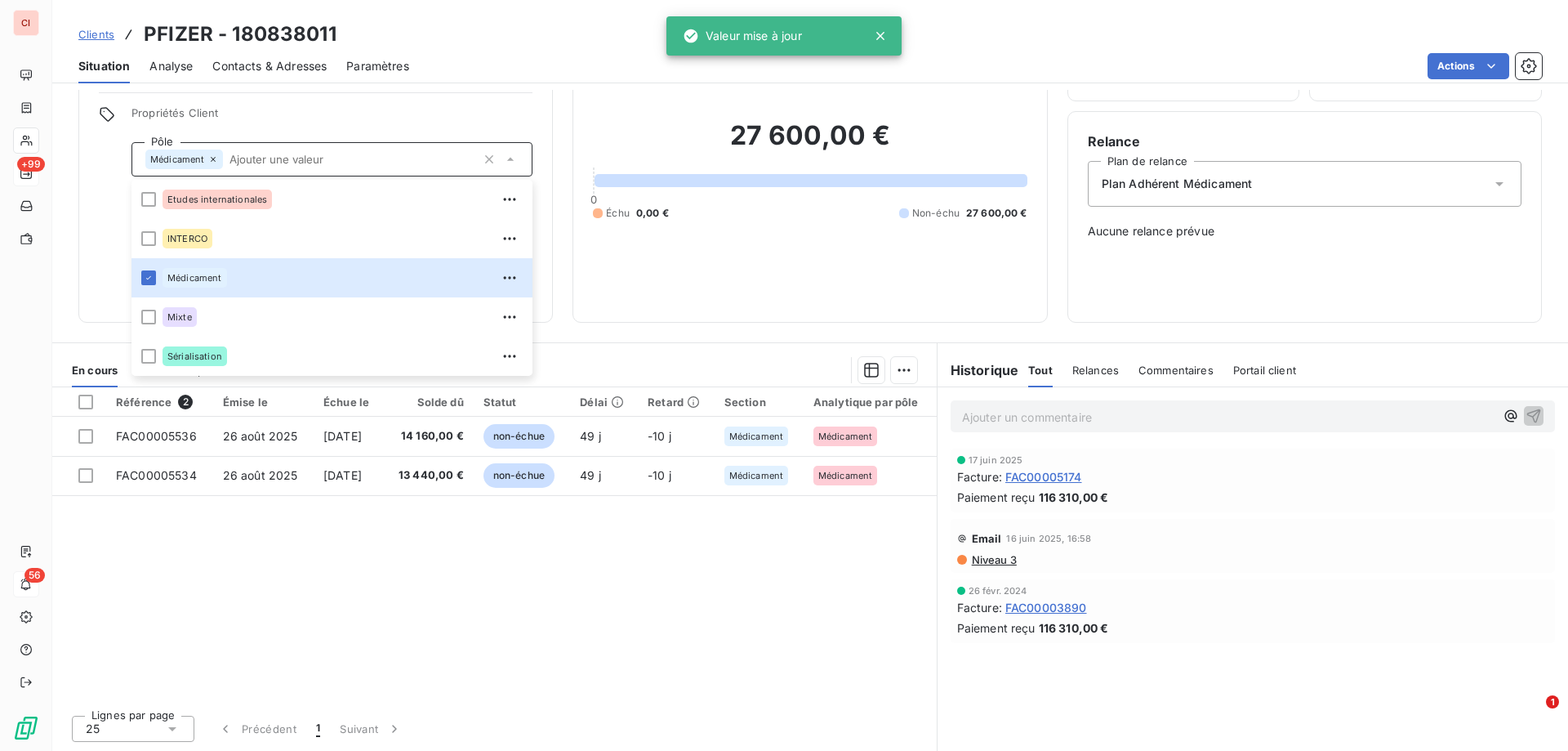
click at [500, 100] on div "Informations client Gestionnaires [PERSON_NAME] Propriétés Client Pôle Médicame…" at bounding box center [315, 160] width 474 height 326
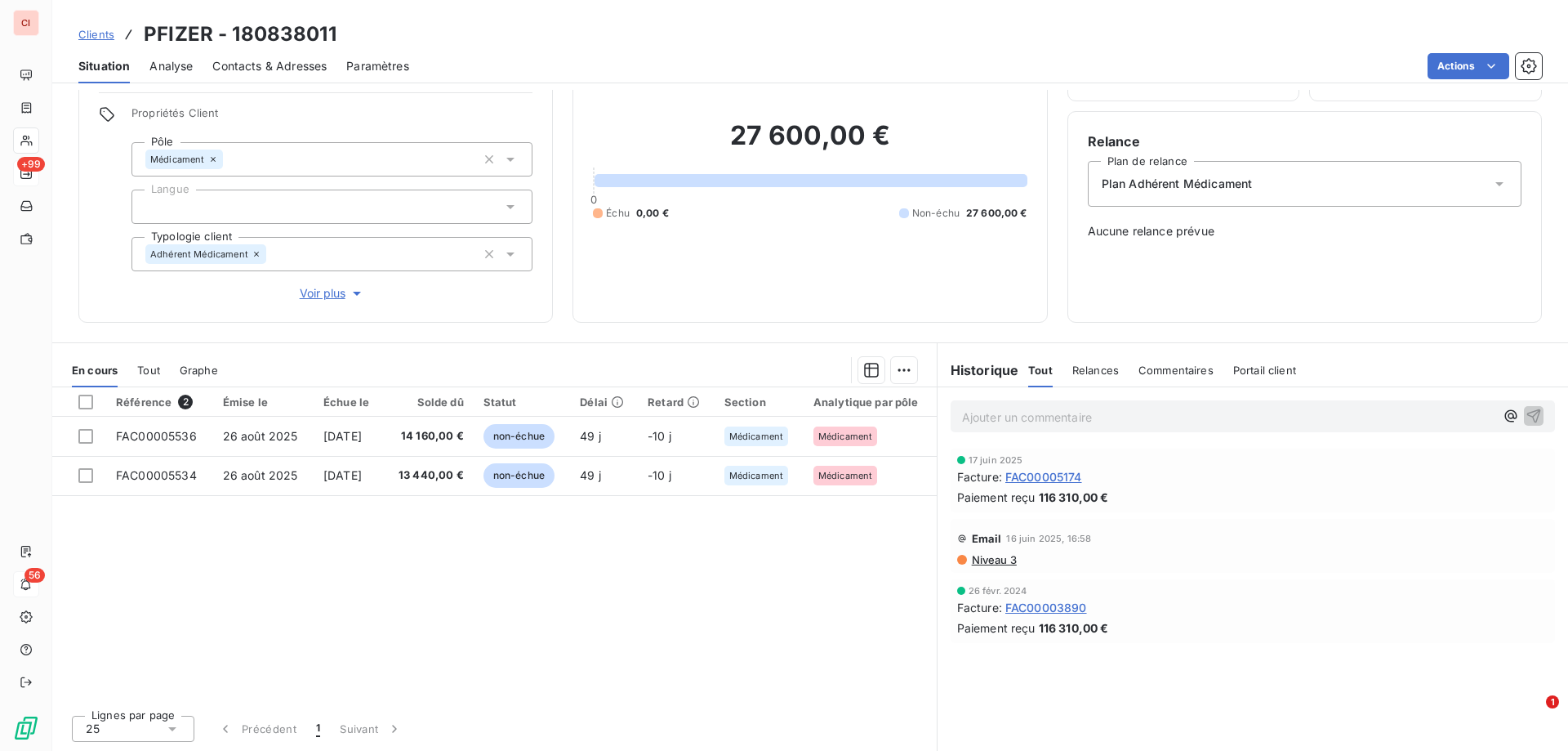
click at [1489, 65] on html "CI +99 56 Clients PFIZER - 180838011 Situation Analyse Contacts & Adresses Para…" at bounding box center [784, 376] width 1568 height 751
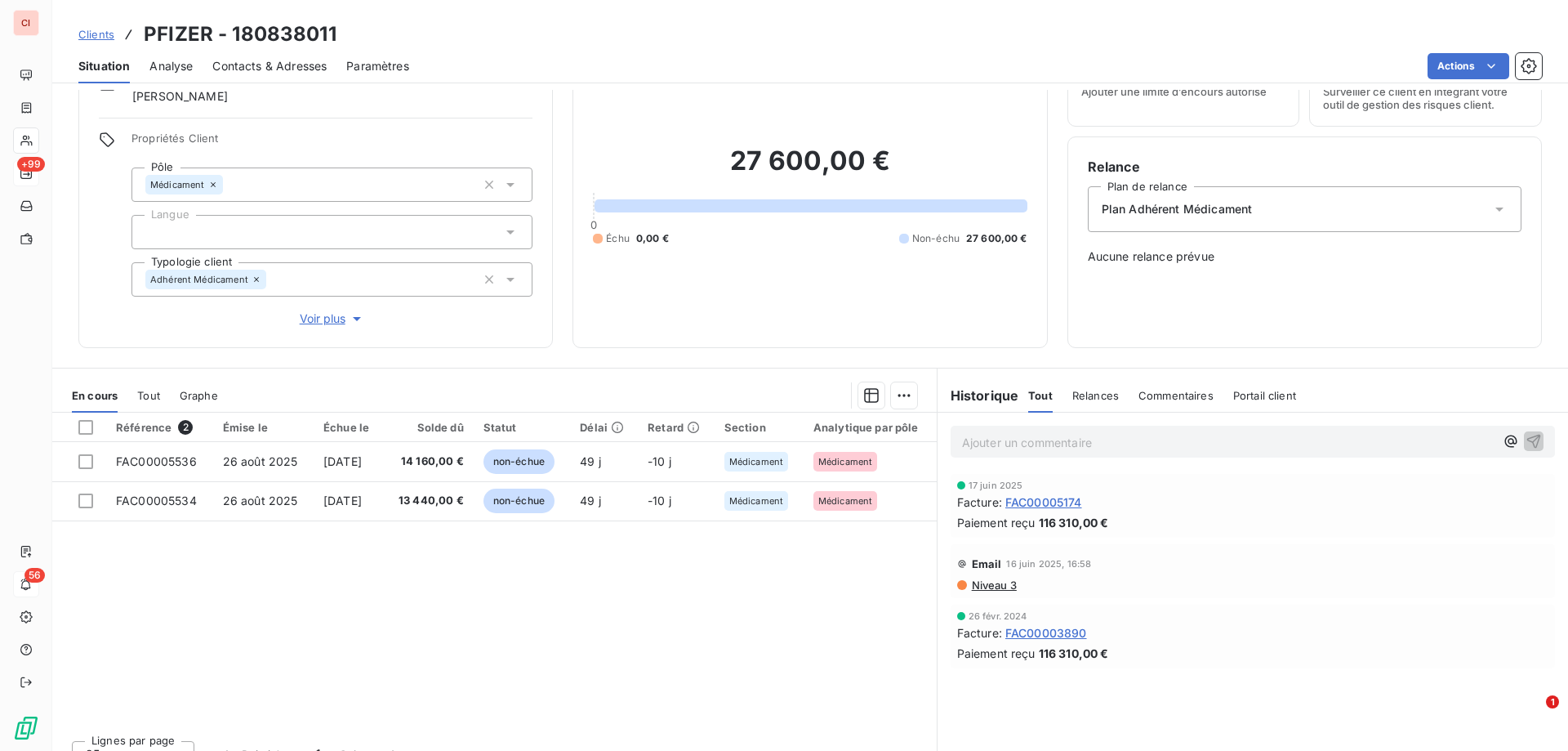
scroll to position [0, 0]
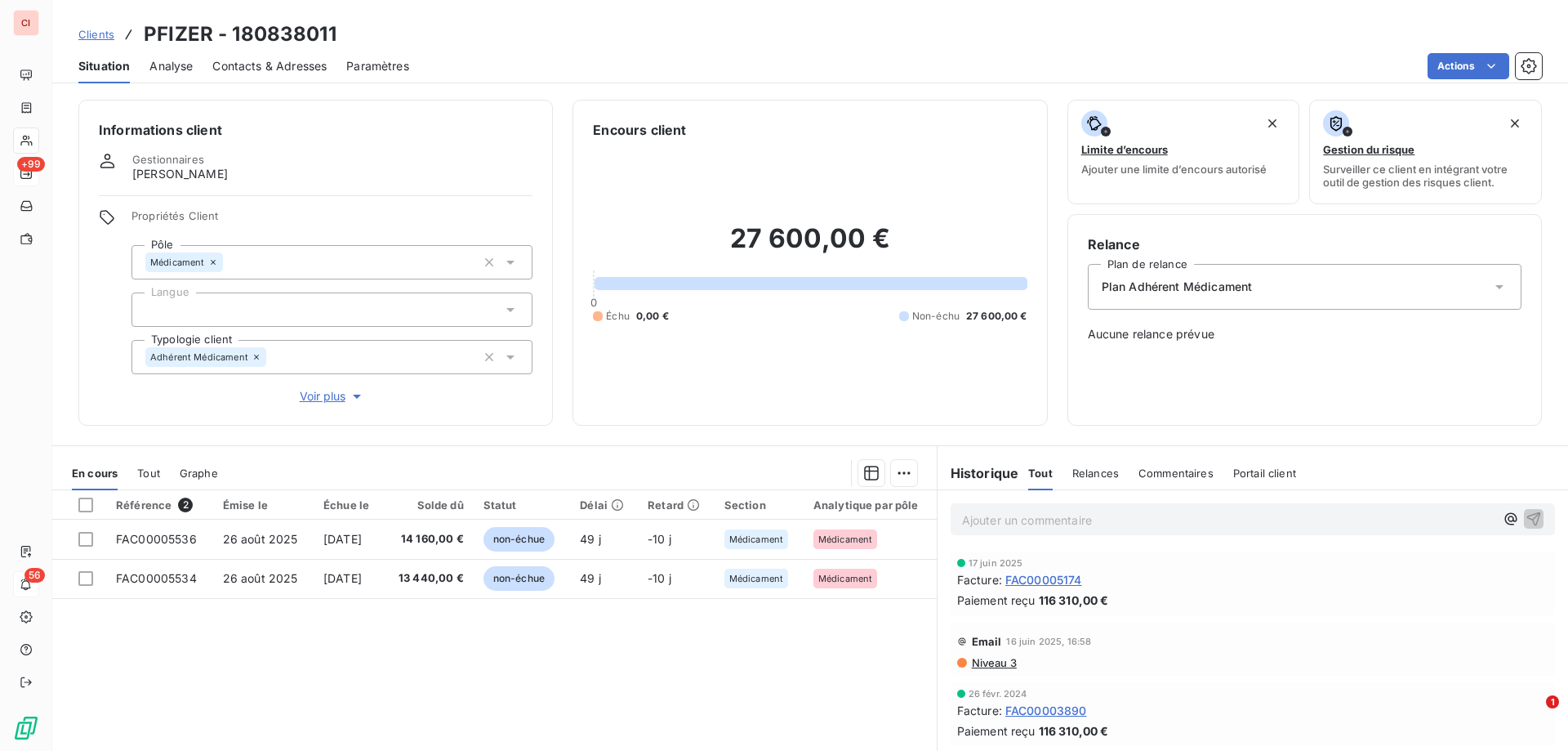
click at [1224, 344] on div "Relance Plan de relance Plan Adhérent Médicament Aucune relance prévue" at bounding box center [1305, 320] width 433 height 171
click at [1491, 285] on icon at bounding box center [1499, 287] width 16 height 16
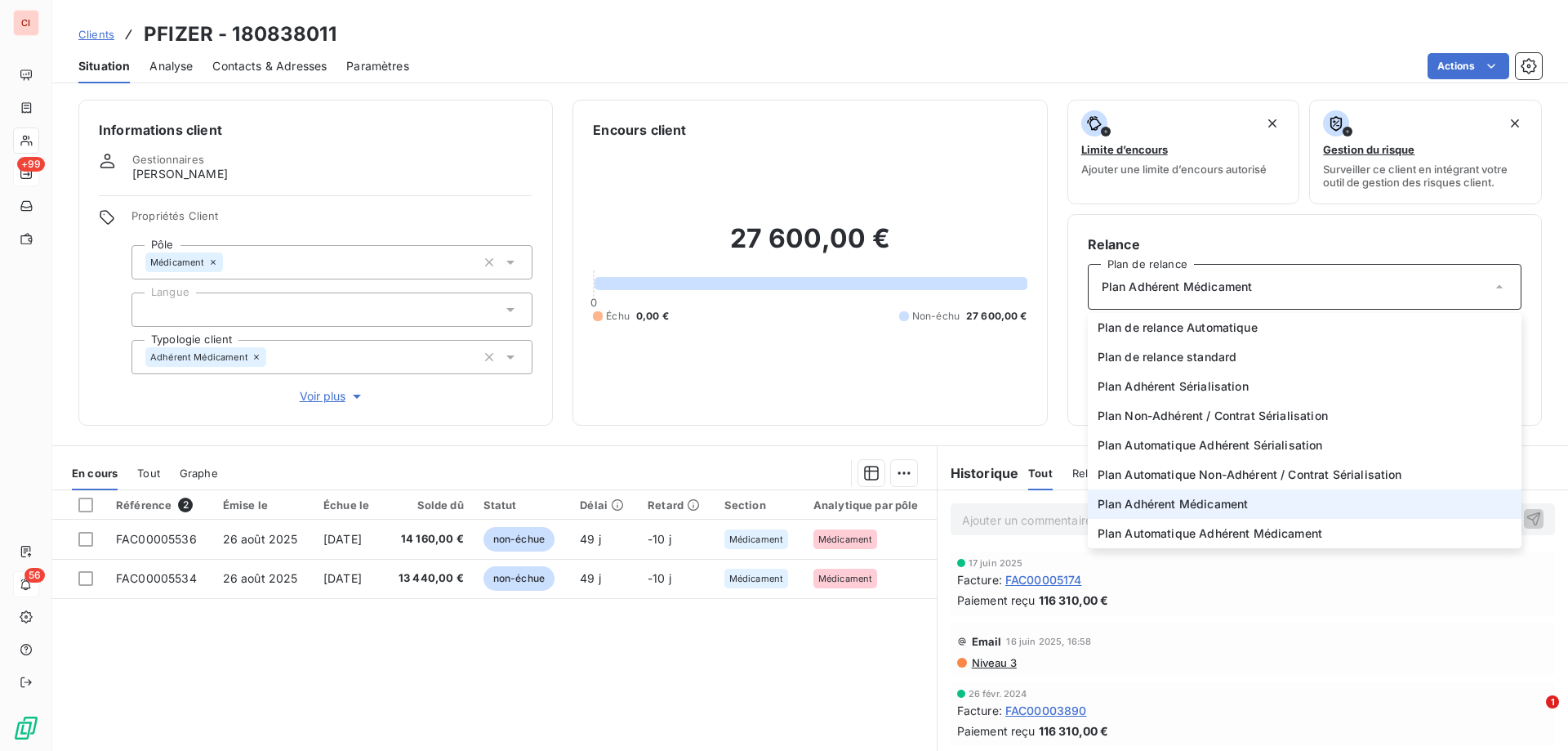
click at [1222, 497] on span "Plan Adhérent Médicament" at bounding box center [1173, 504] width 151 height 16
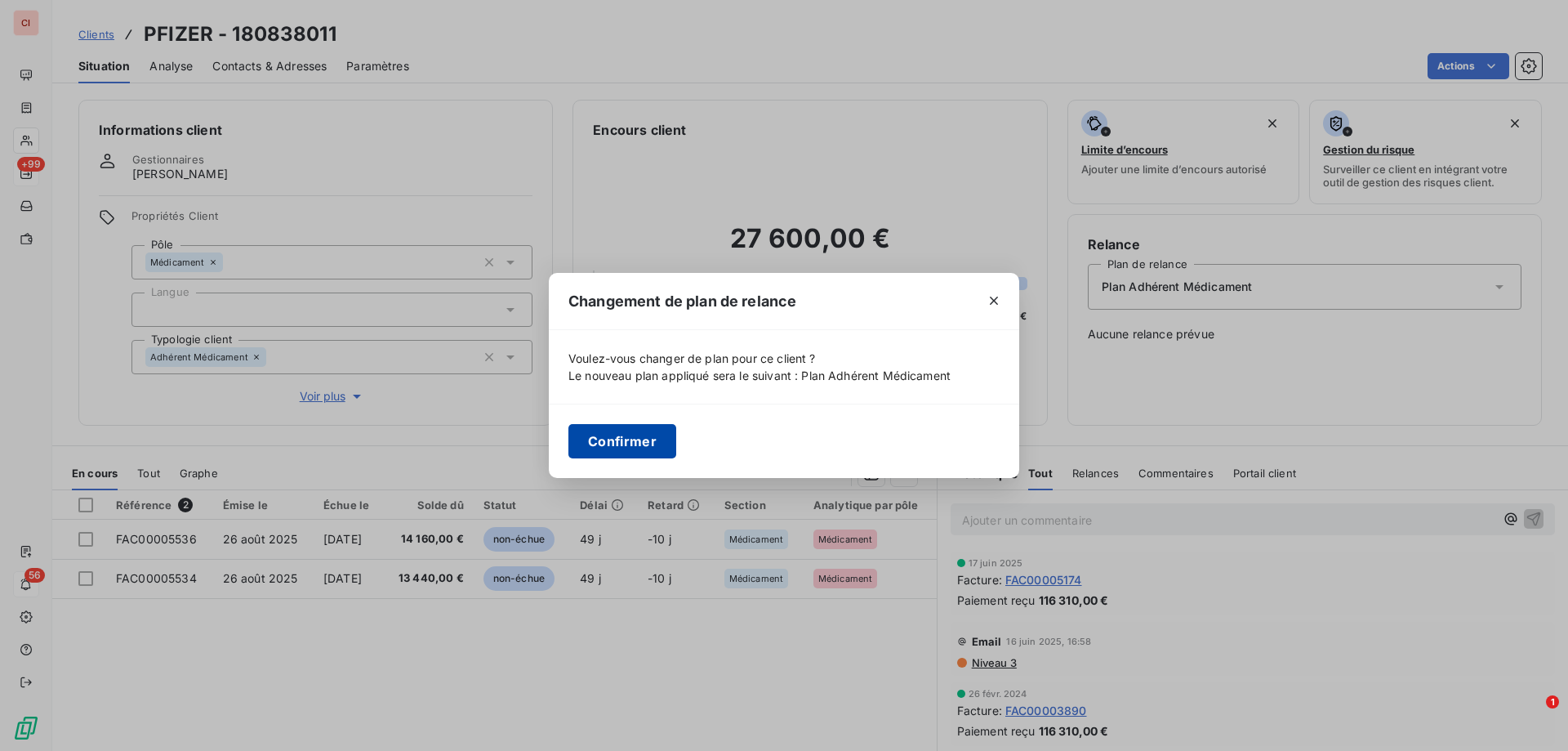
click at [642, 444] on button "Confirmer" at bounding box center [622, 441] width 108 height 34
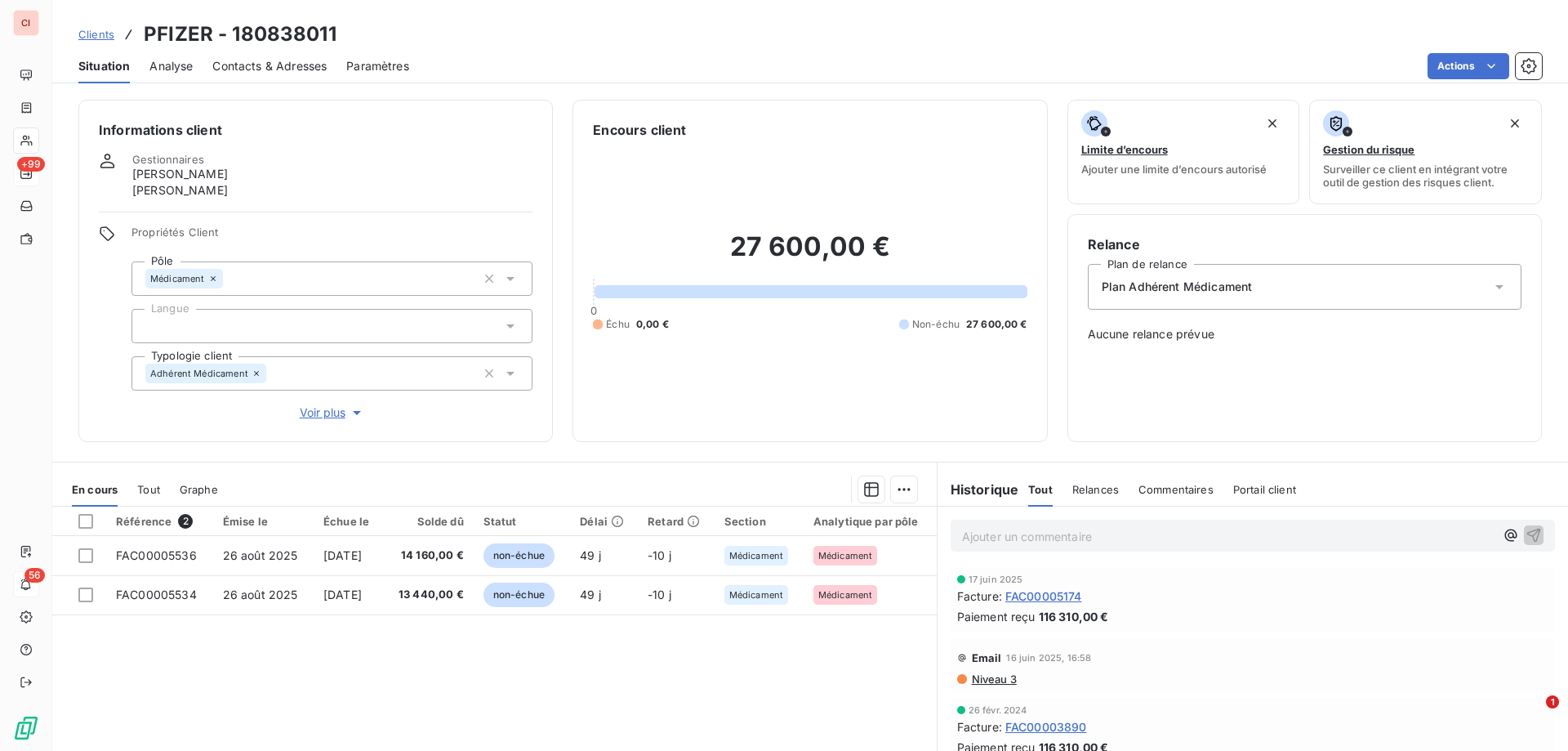
click at [1163, 405] on div "Relance Plan de relance Plan Adhérent Médicament Aucune relance prévue" at bounding box center [1305, 328] width 433 height 187
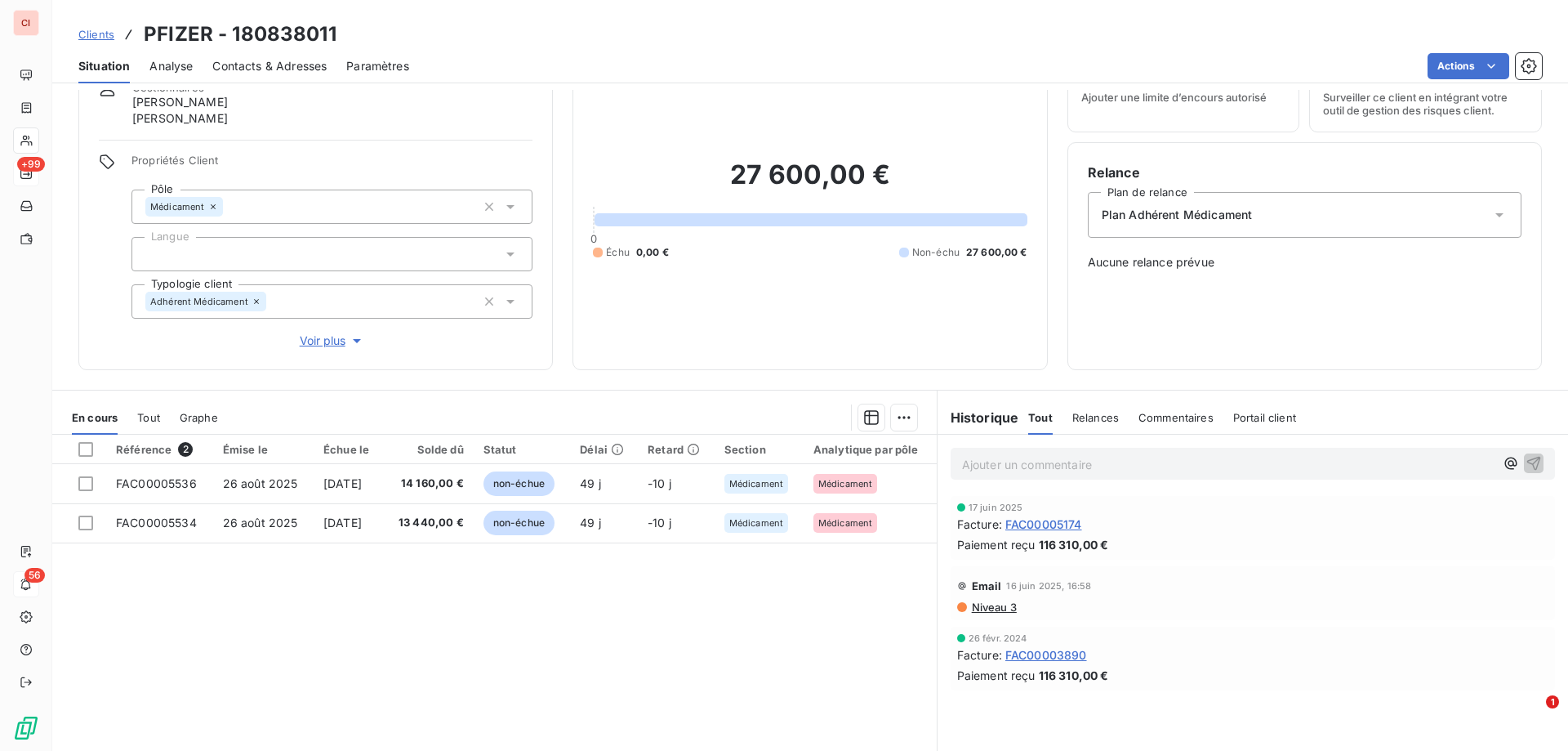
scroll to position [38, 0]
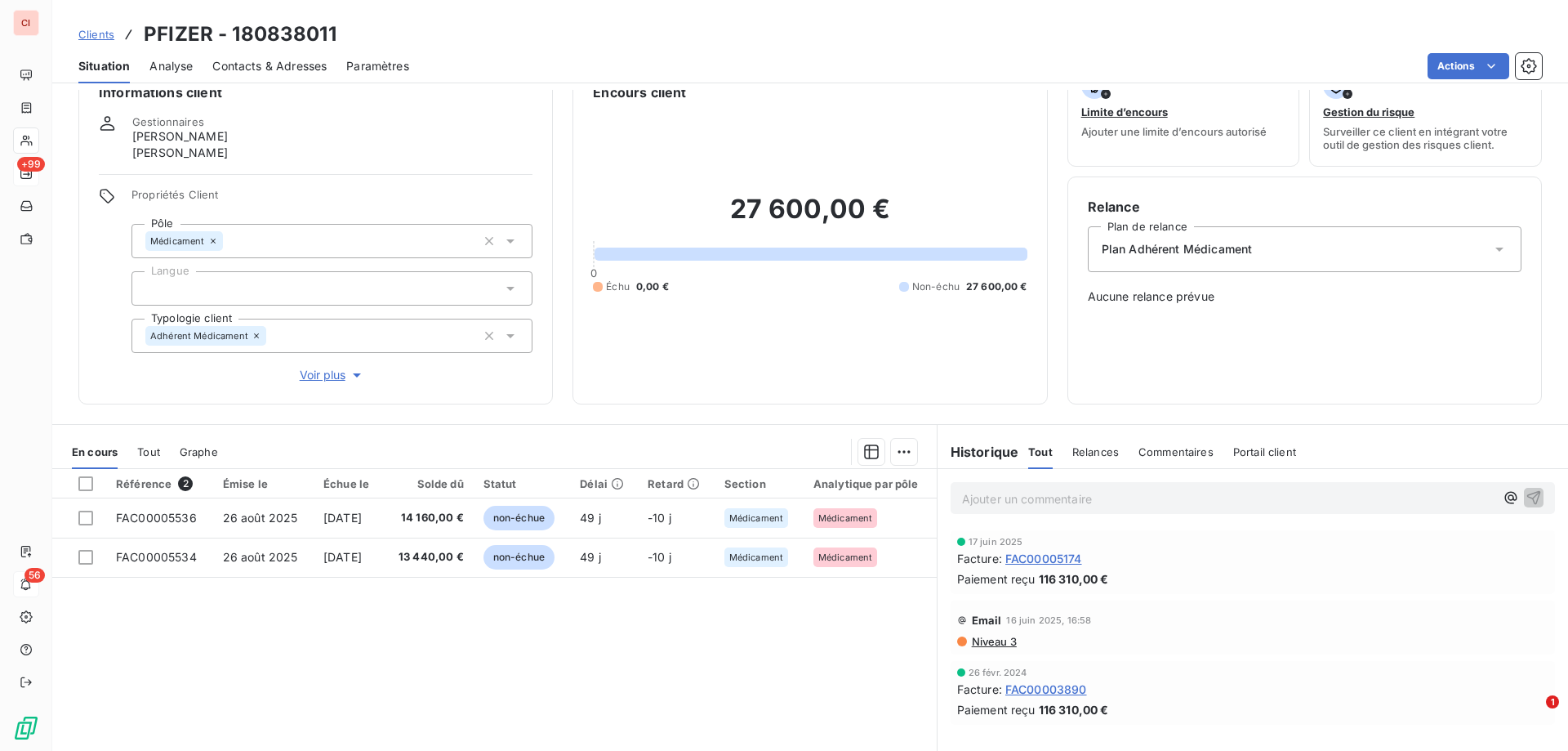
click at [289, 63] on span "Contacts & Adresses" at bounding box center [269, 66] width 115 height 16
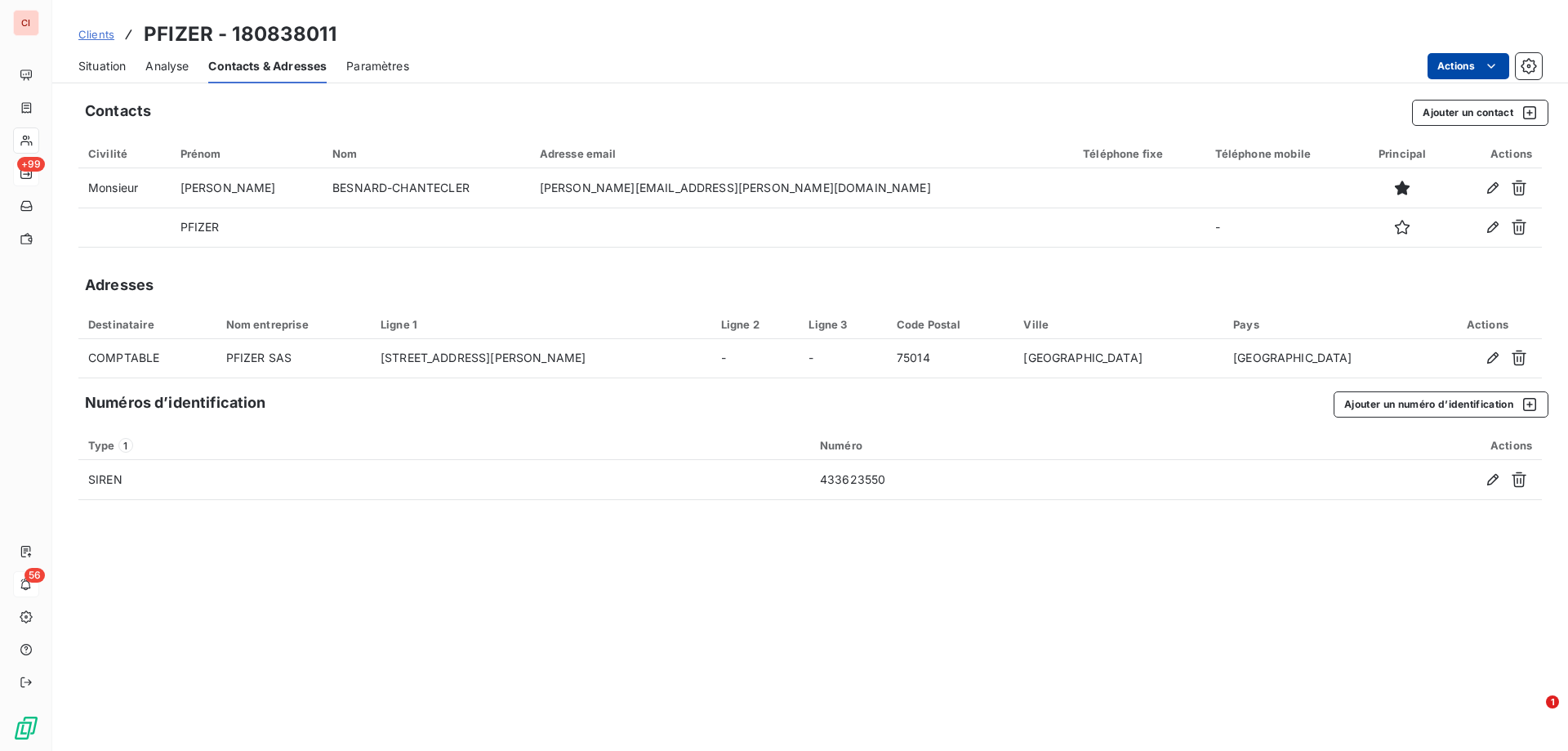
click at [1489, 74] on html "CI +99 56 Clients PFIZER - 180838011 Situation Analyse Contacts & Adresses Para…" at bounding box center [784, 376] width 1568 height 751
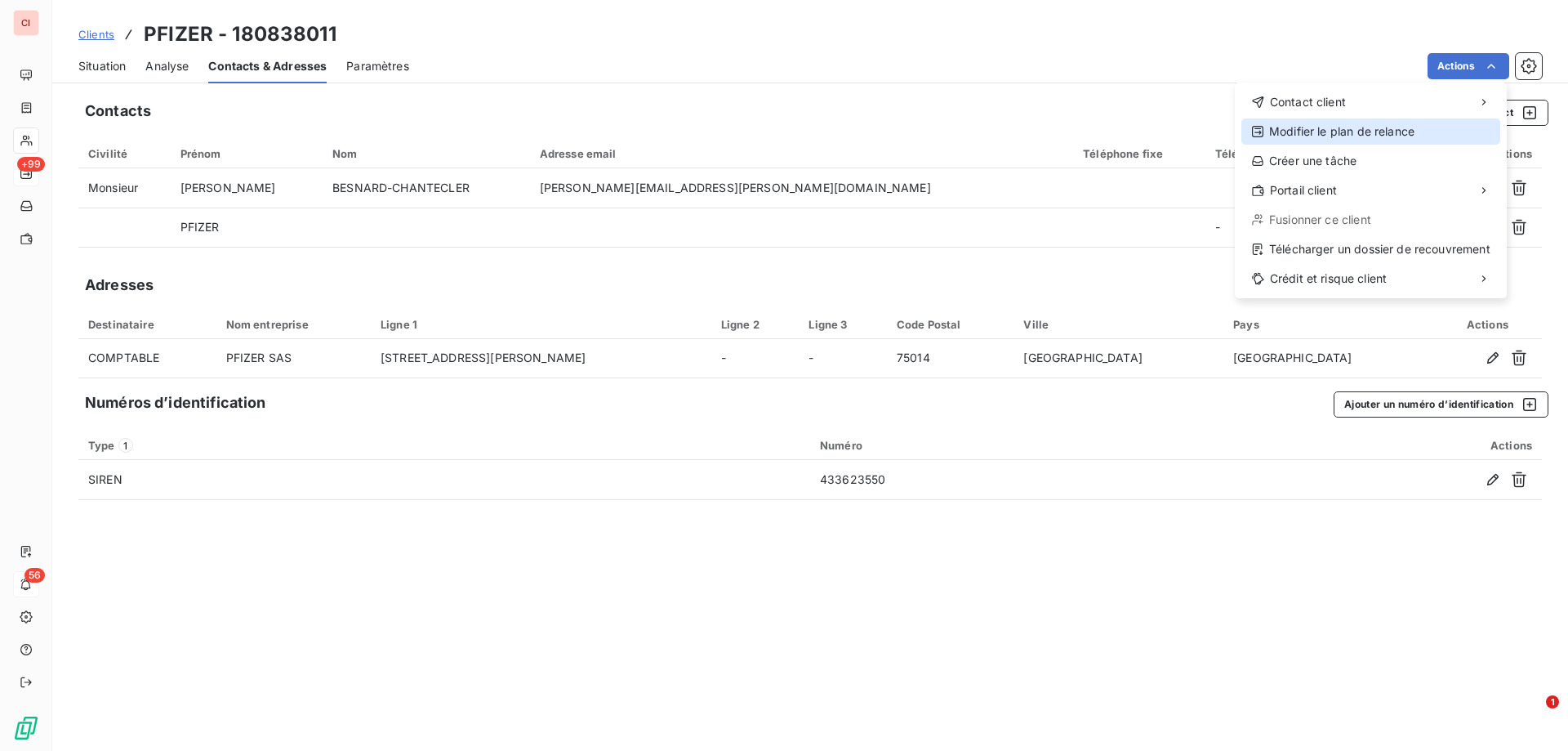
click at [1335, 136] on div "Modifier le plan de relance" at bounding box center [1370, 132] width 259 height 26
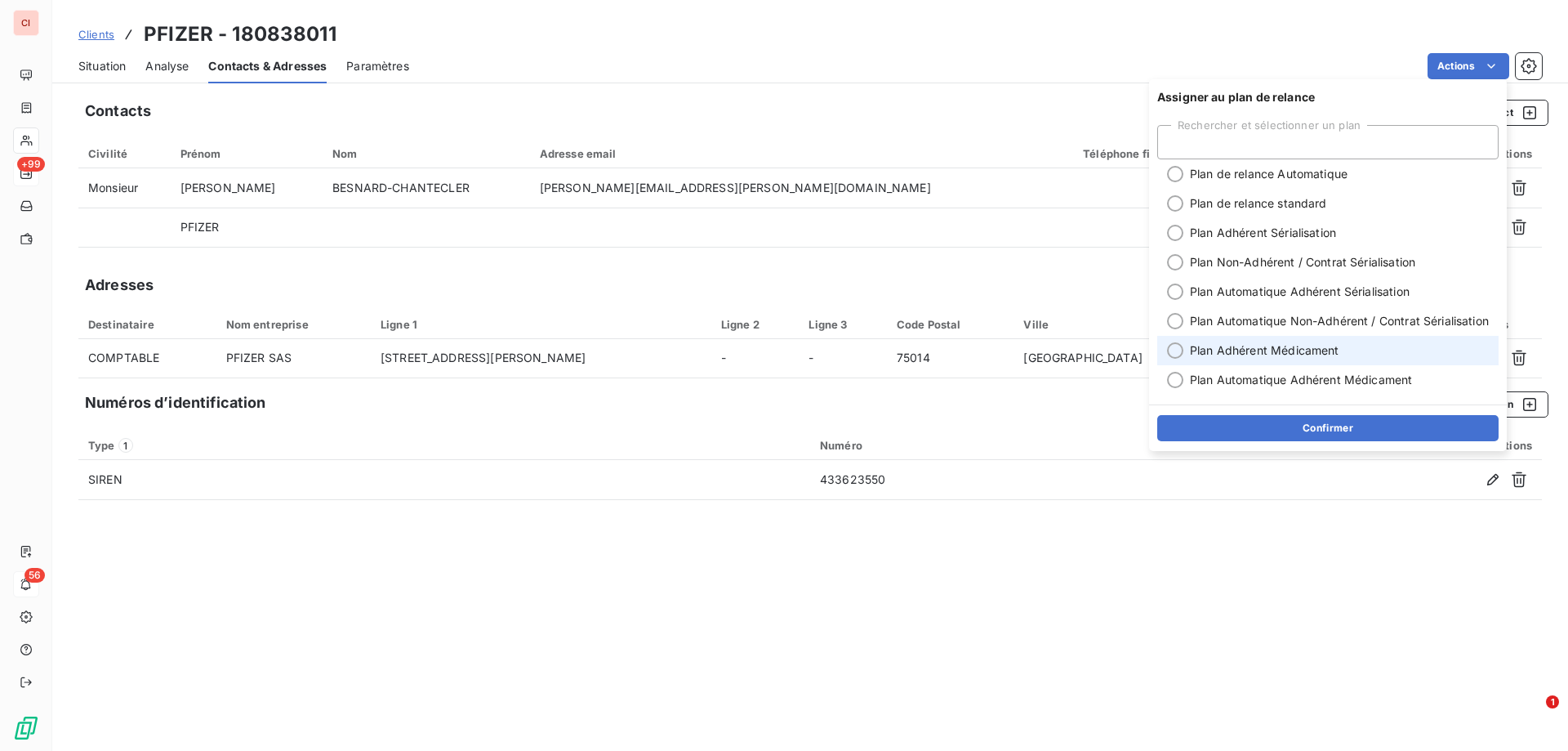
click at [1196, 351] on span "Plan Adhérent Médicament" at bounding box center [1265, 351] width 150 height 16
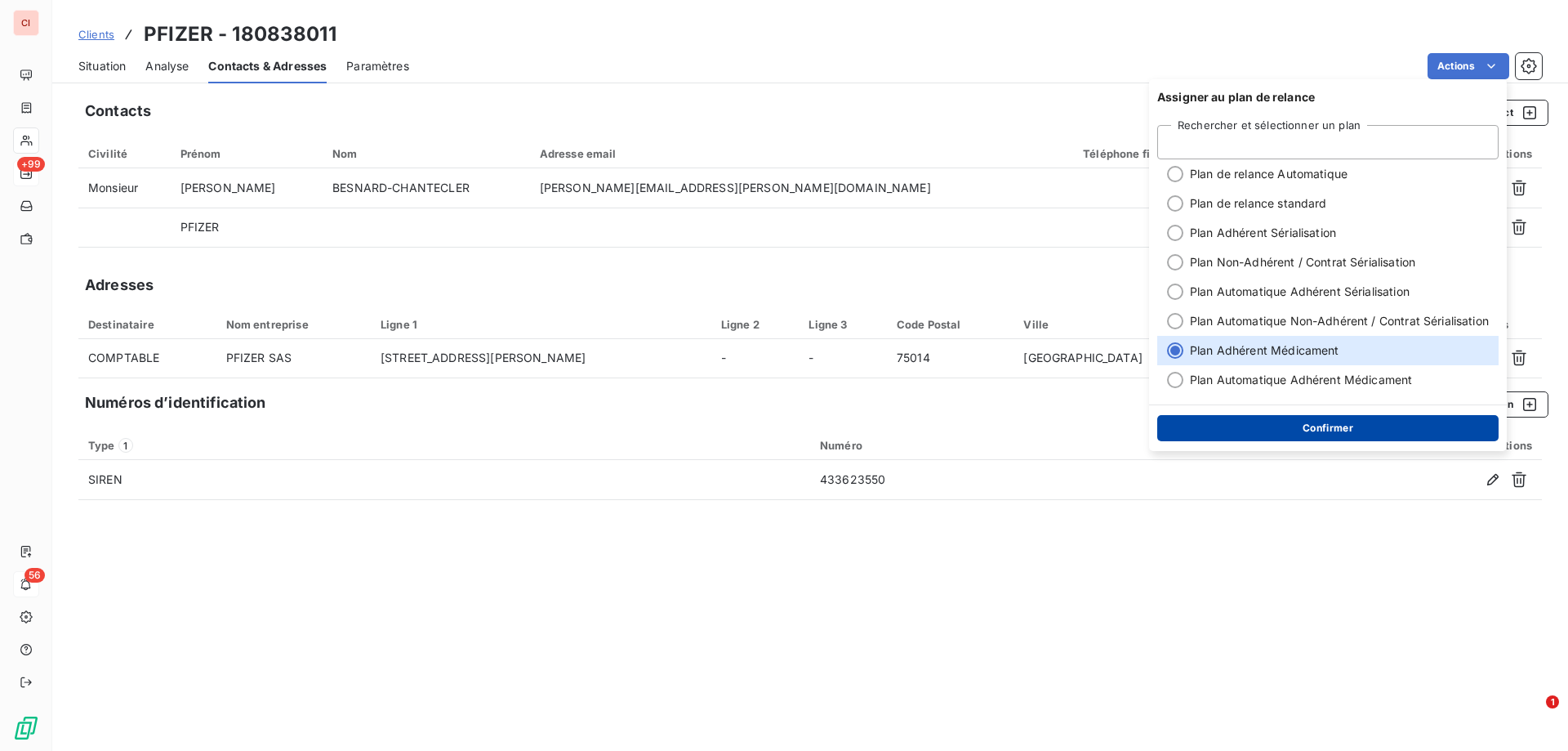
click at [1339, 429] on button "Confirmer" at bounding box center [1327, 428] width 341 height 26
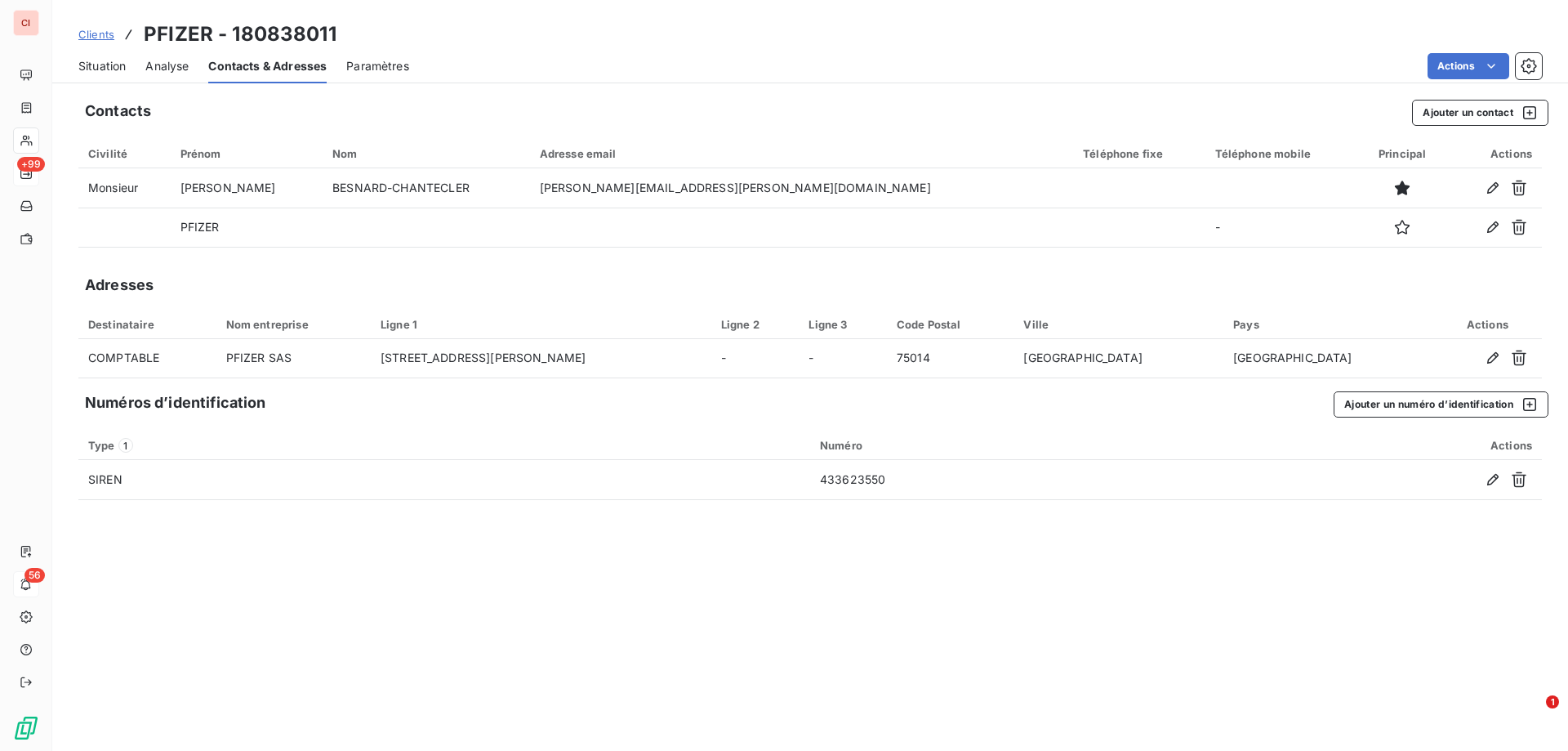
click at [126, 70] on span "Situation" at bounding box center [102, 66] width 47 height 16
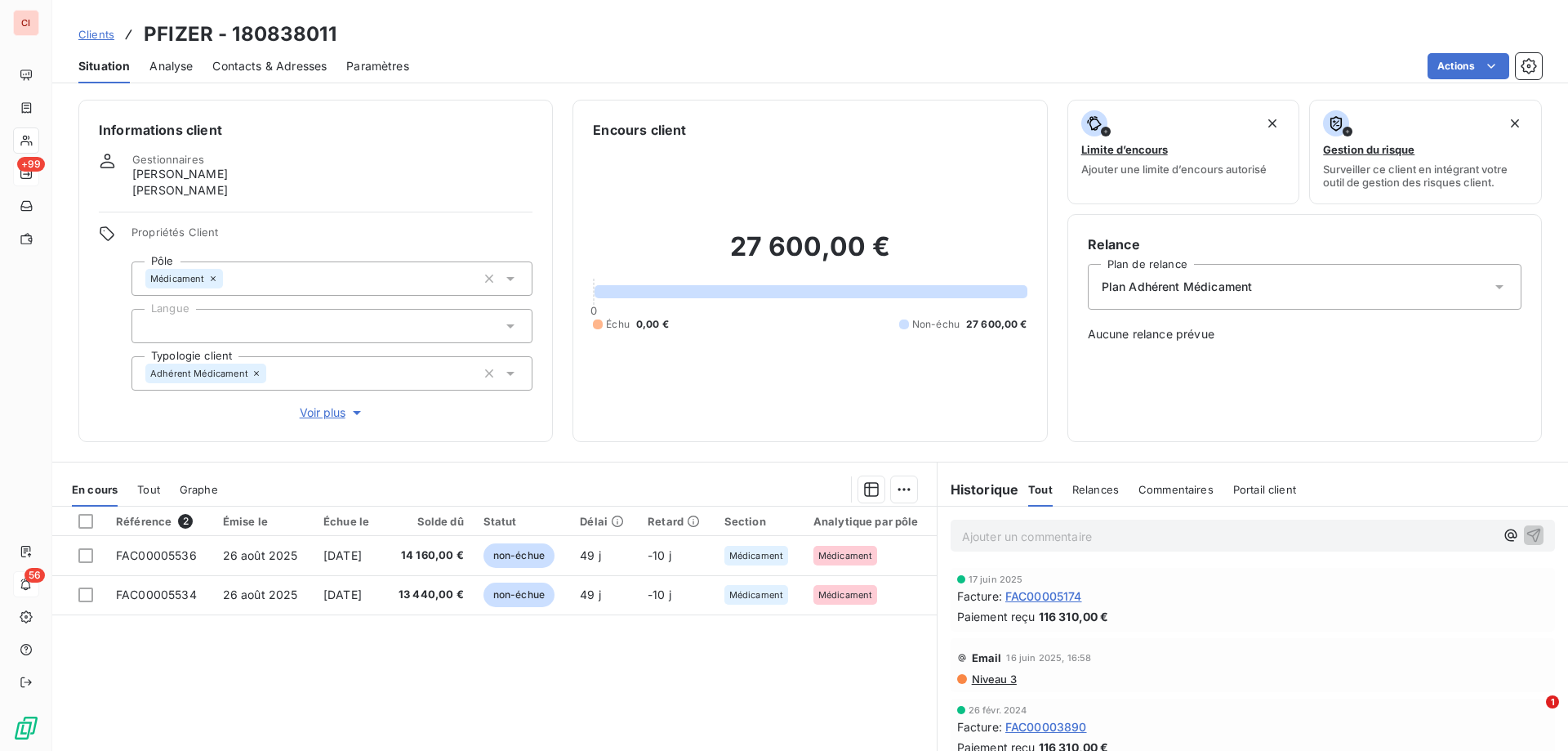
click at [1395, 279] on div "Plan Adhérent Médicament" at bounding box center [1305, 287] width 433 height 46
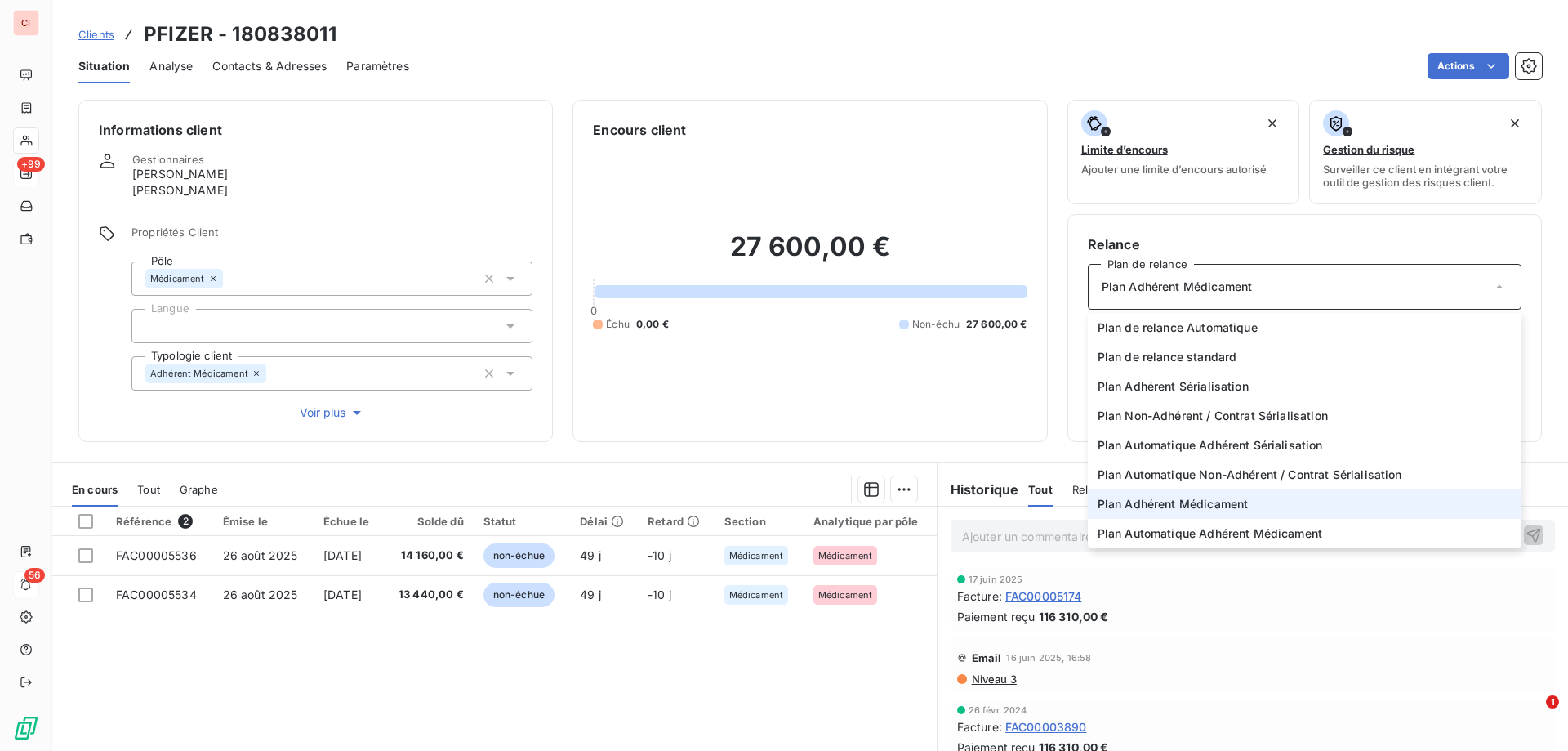
click at [1269, 508] on li "Plan Adhérent Médicament" at bounding box center [1305, 503] width 433 height 29
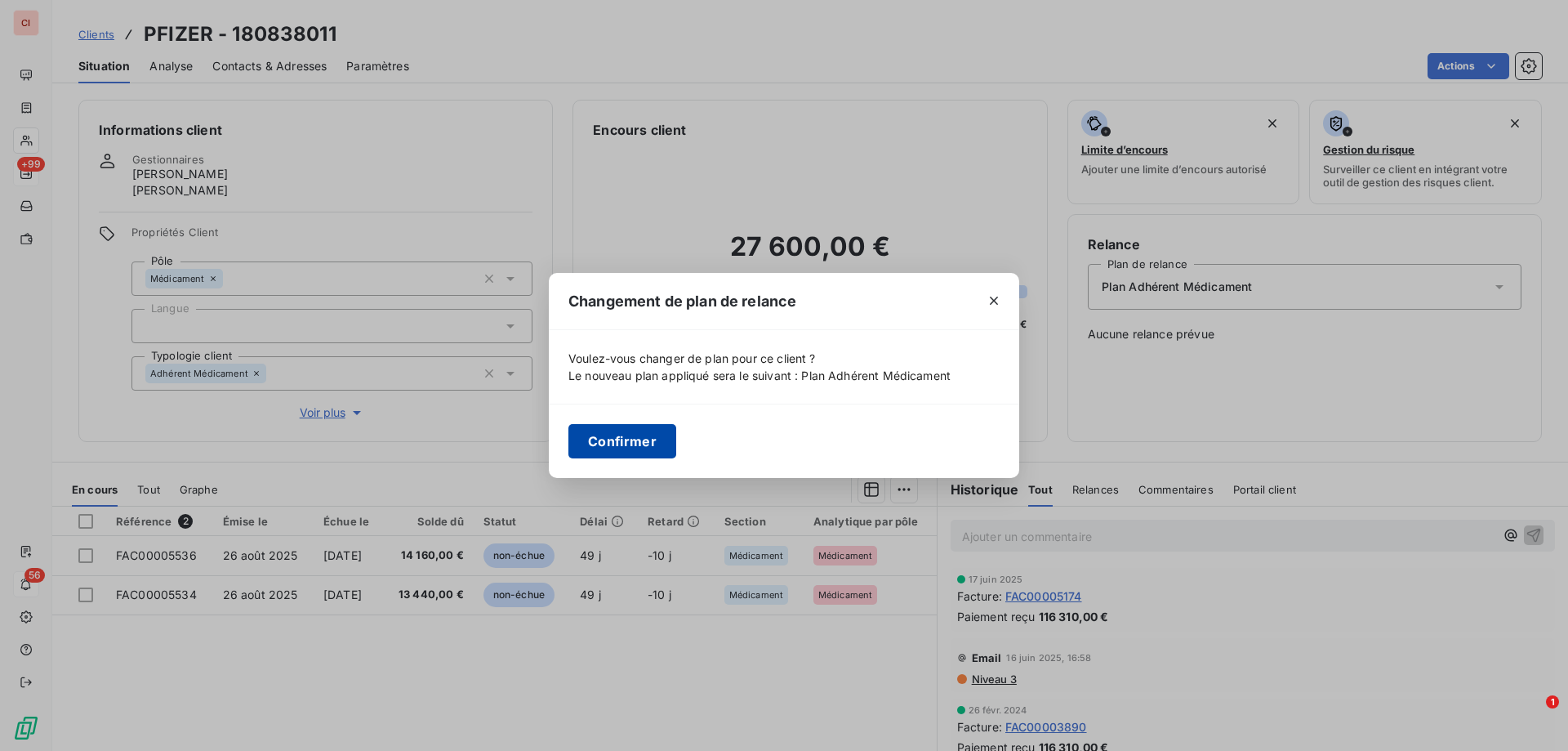
click at [647, 439] on button "Confirmer" at bounding box center [622, 441] width 108 height 34
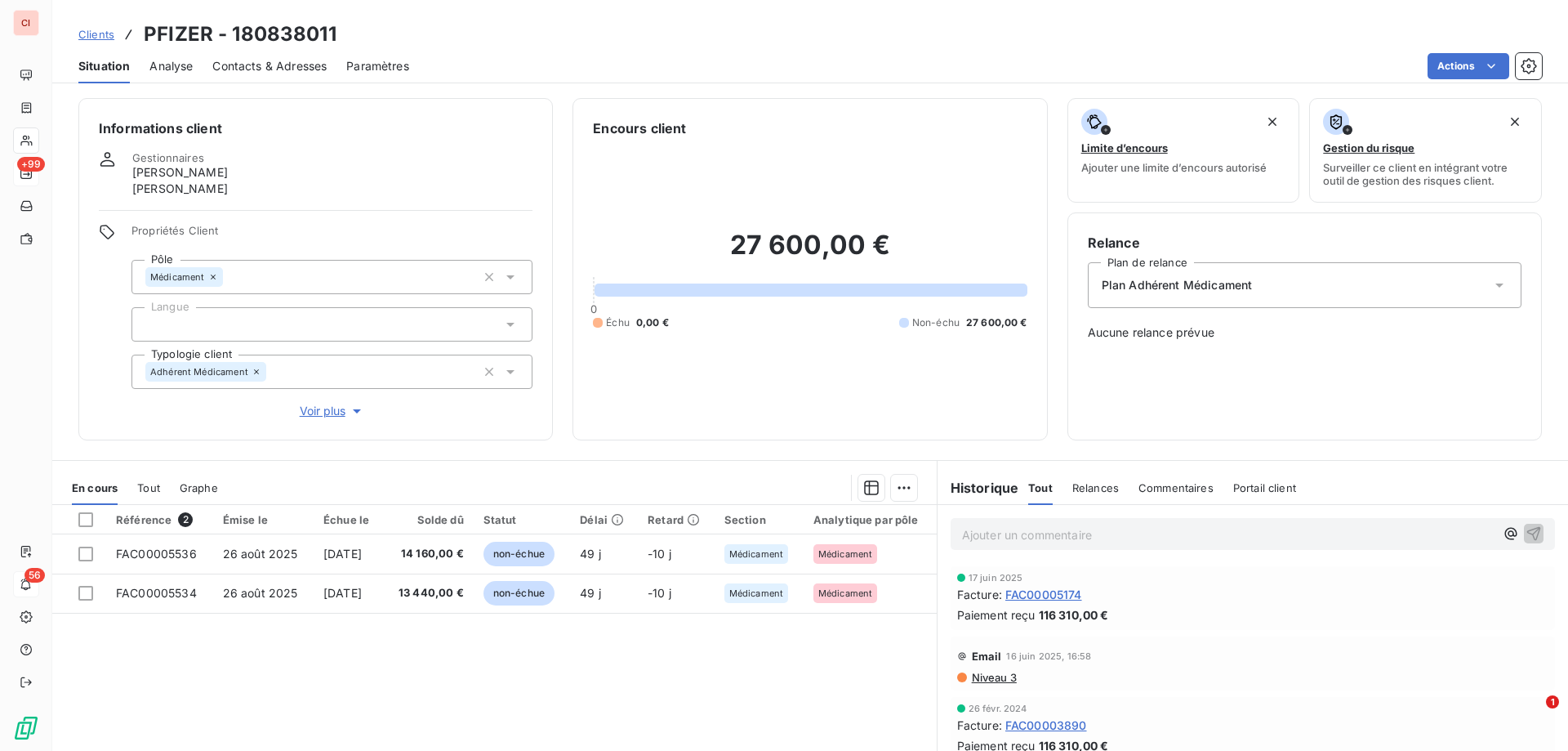
scroll to position [0, 0]
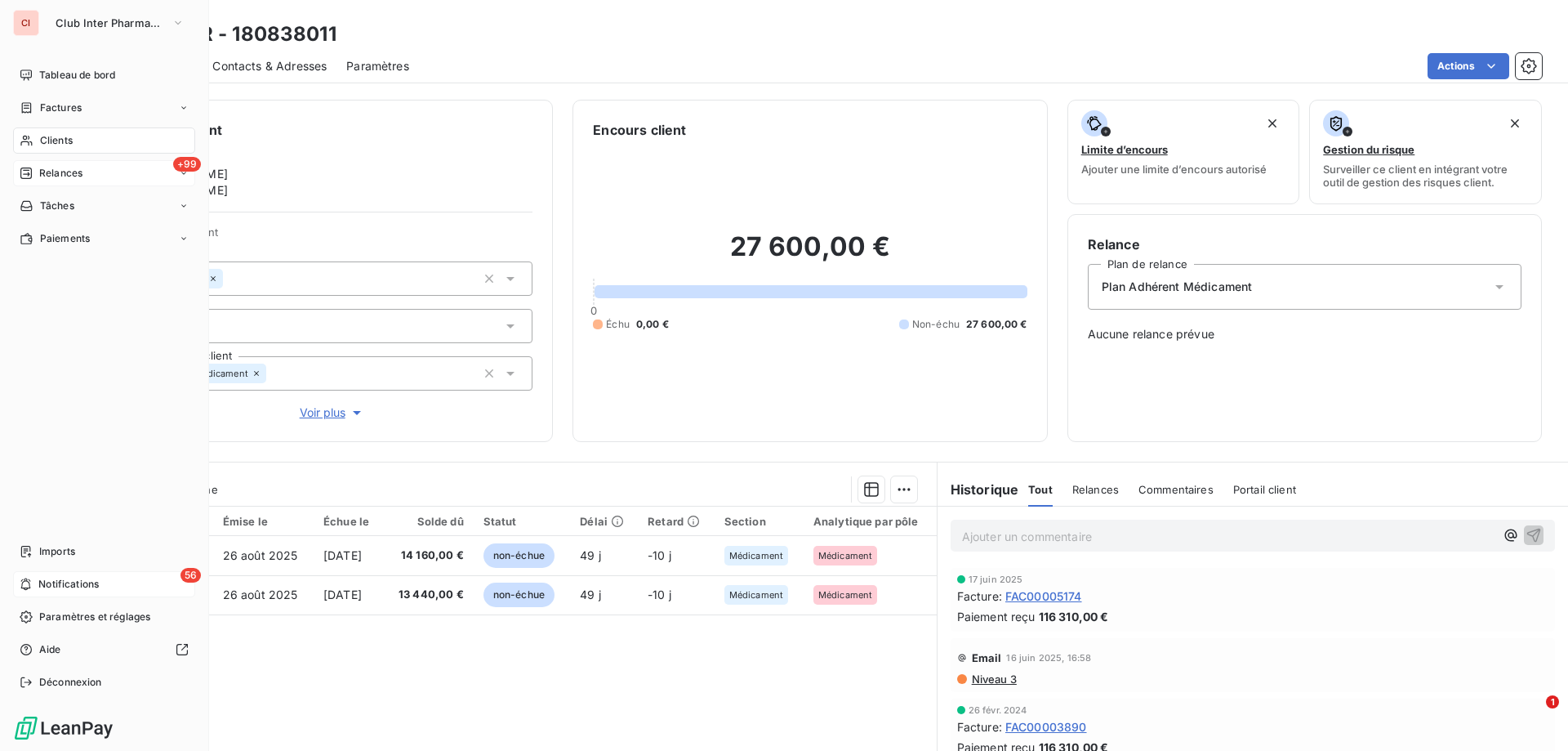
click at [80, 172] on span "Relances" at bounding box center [60, 173] width 43 height 15
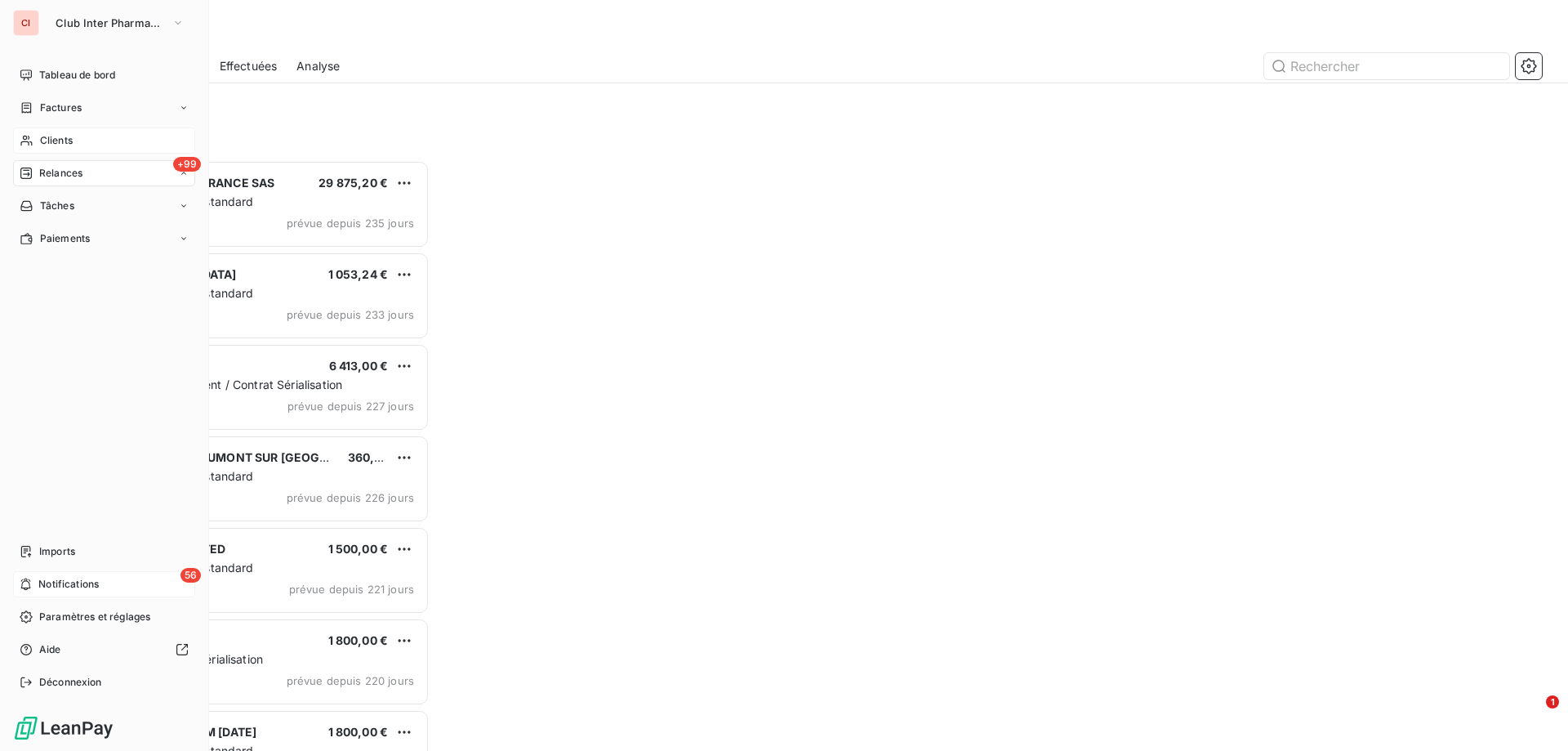
scroll to position [578, 339]
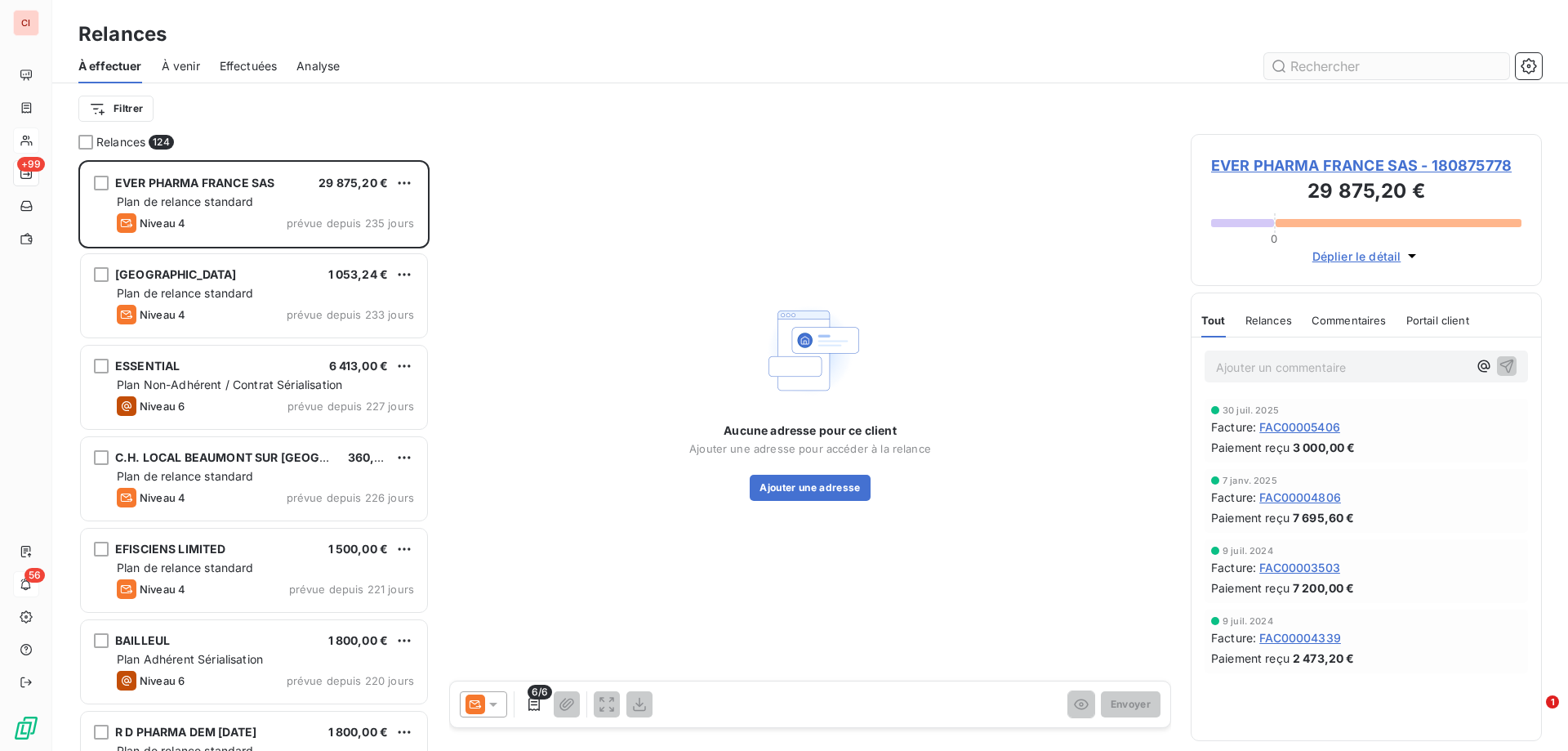
click at [1317, 71] on input "text" at bounding box center [1385, 66] width 245 height 26
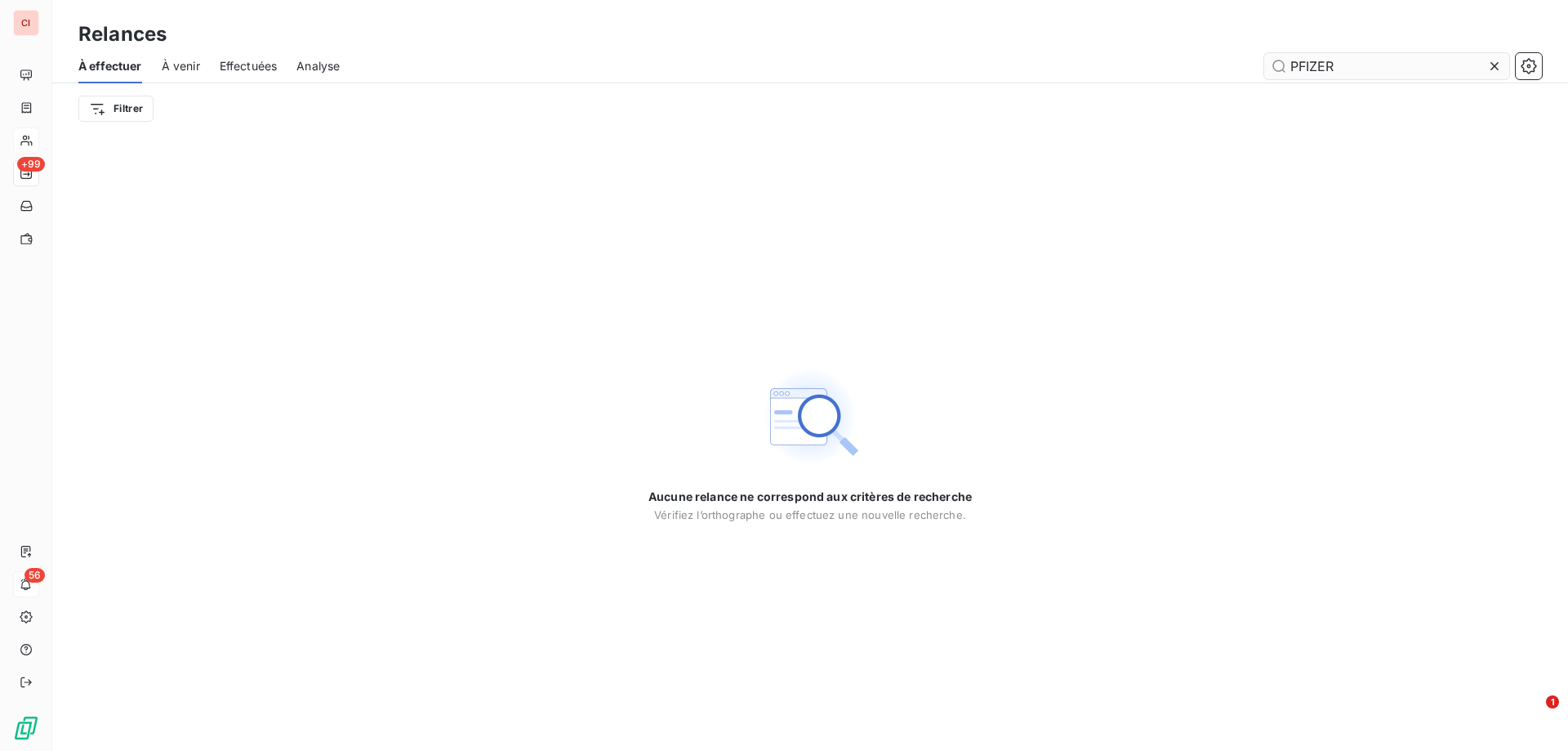
type input "PFIZER"
click at [187, 65] on span "À venir" at bounding box center [181, 66] width 38 height 16
click at [262, 65] on span "Effectuées" at bounding box center [249, 66] width 58 height 16
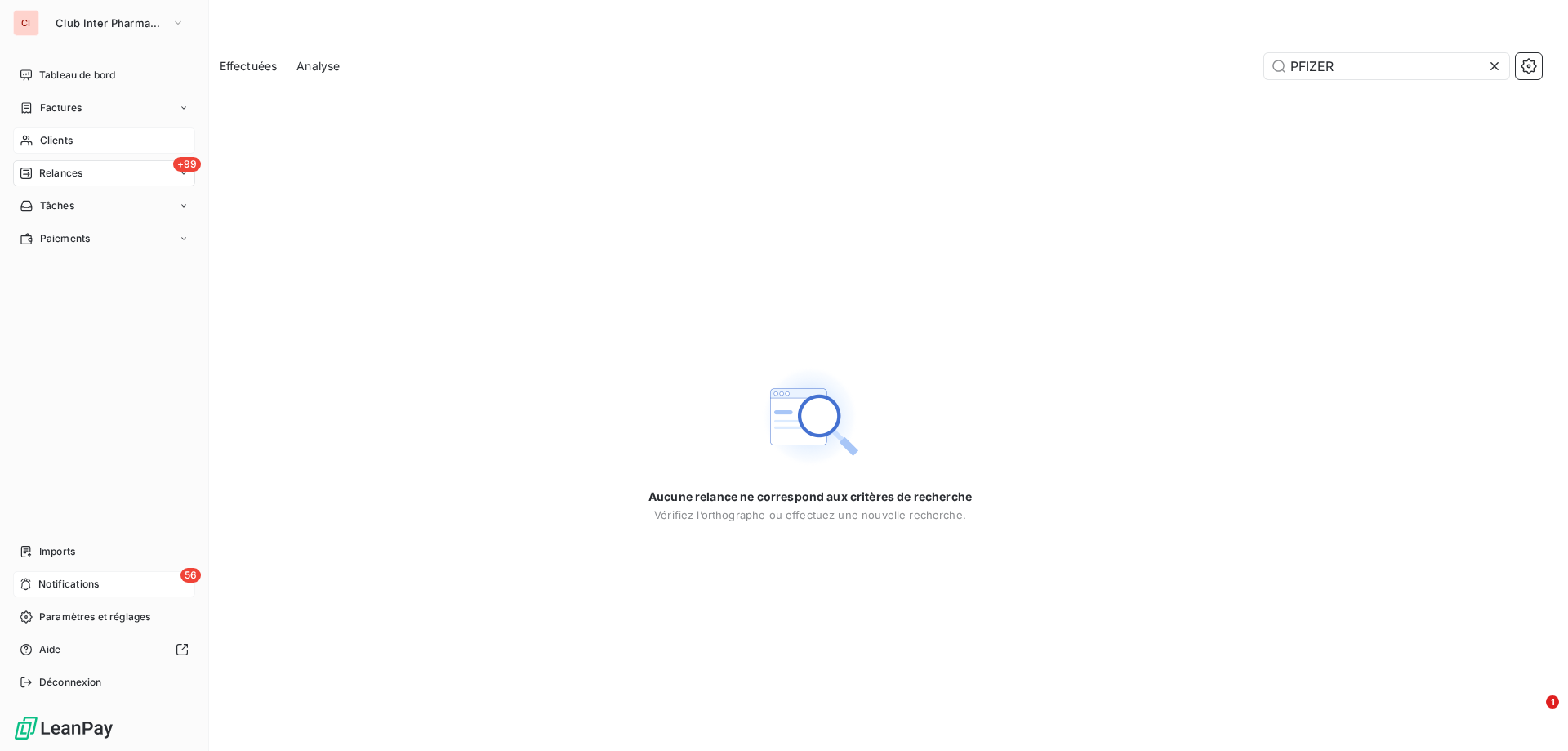
click at [48, 180] on span "Relances" at bounding box center [60, 173] width 43 height 15
click at [63, 140] on span "Clients" at bounding box center [56, 140] width 33 height 15
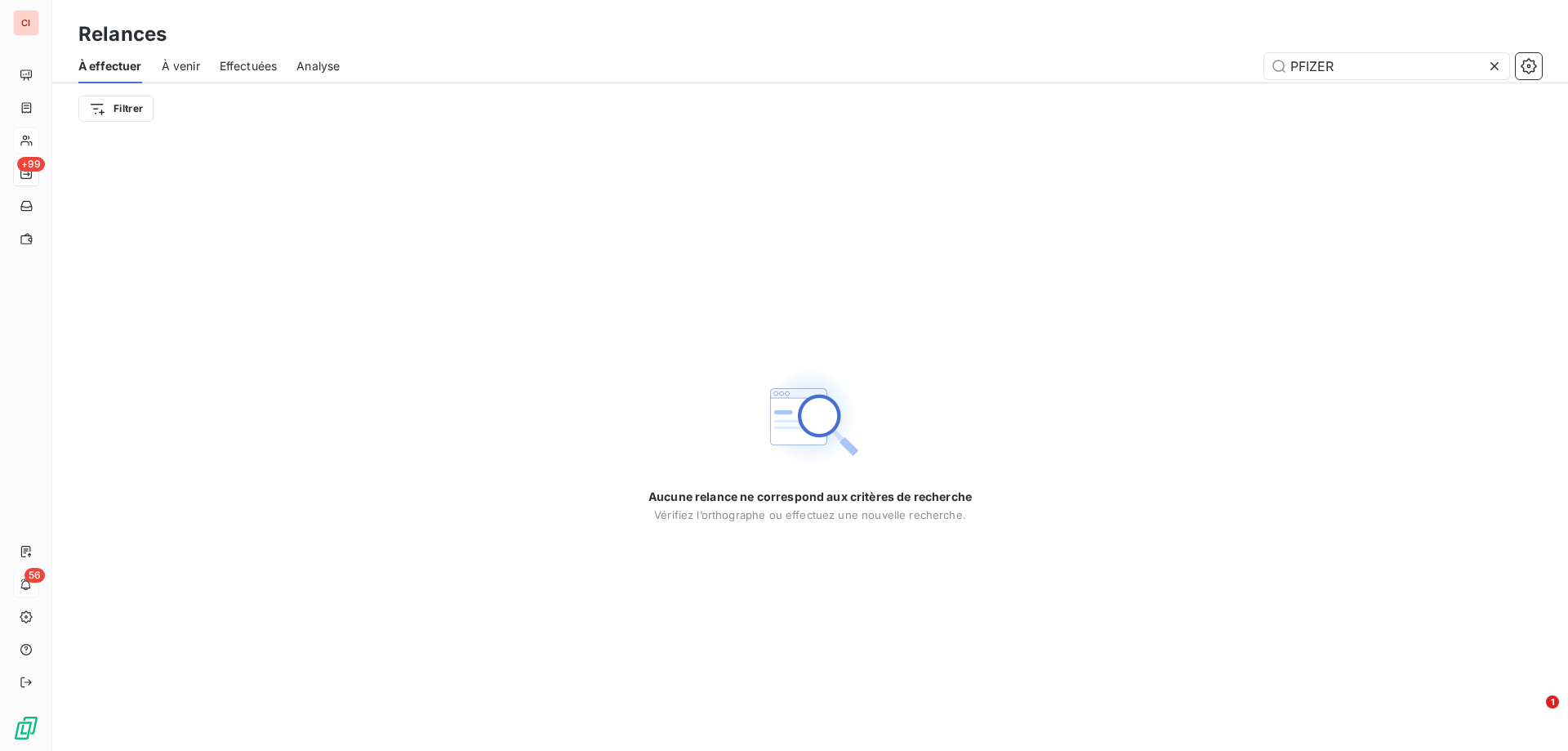
click at [127, 66] on span "À effectuer" at bounding box center [111, 66] width 64 height 16
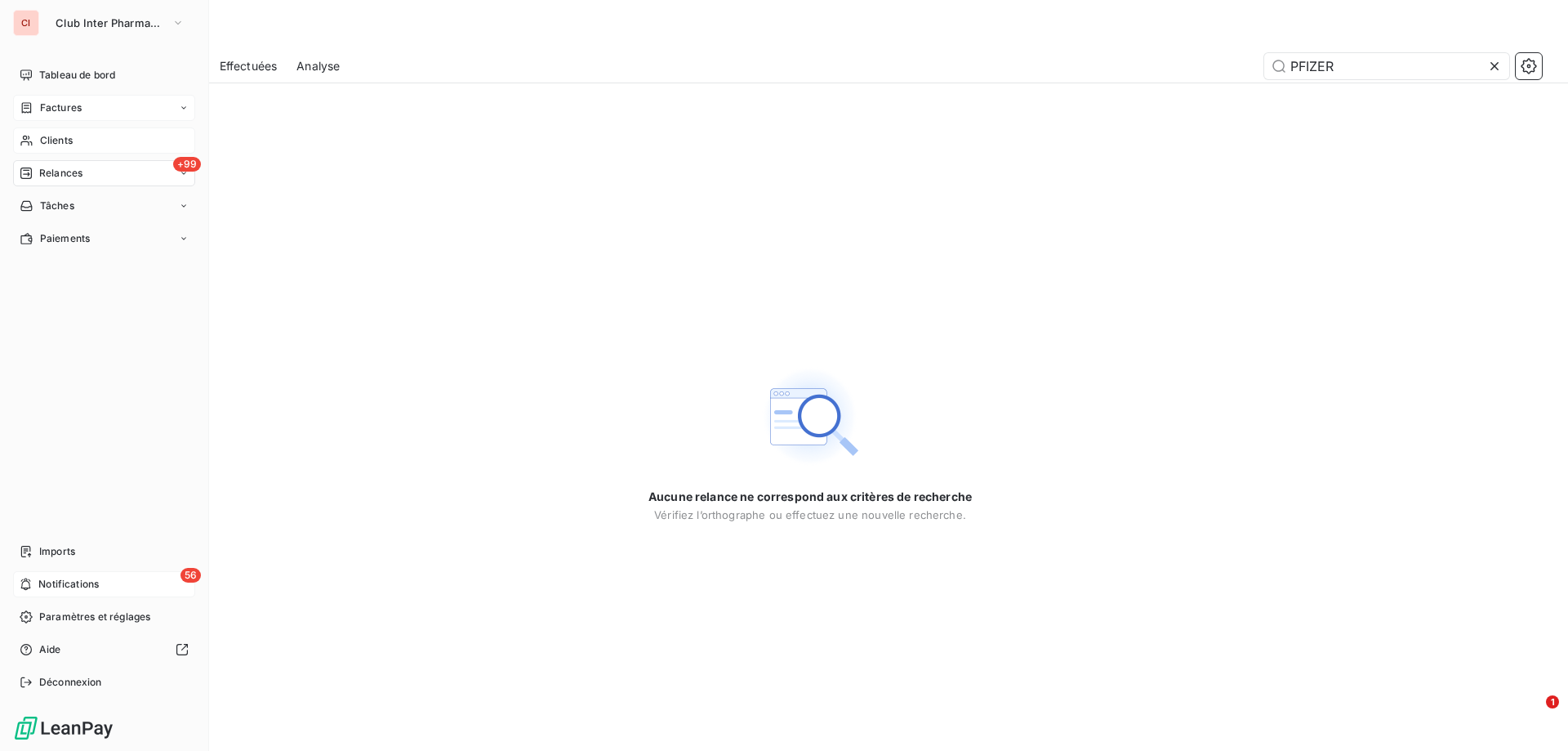
click at [45, 104] on span "Factures" at bounding box center [61, 108] width 42 height 15
click at [83, 67] on div "Tableau de bord" at bounding box center [104, 75] width 182 height 26
click at [73, 236] on span "Paiements" at bounding box center [65, 239] width 50 height 15
click at [70, 212] on span "Tâches" at bounding box center [57, 206] width 34 height 15
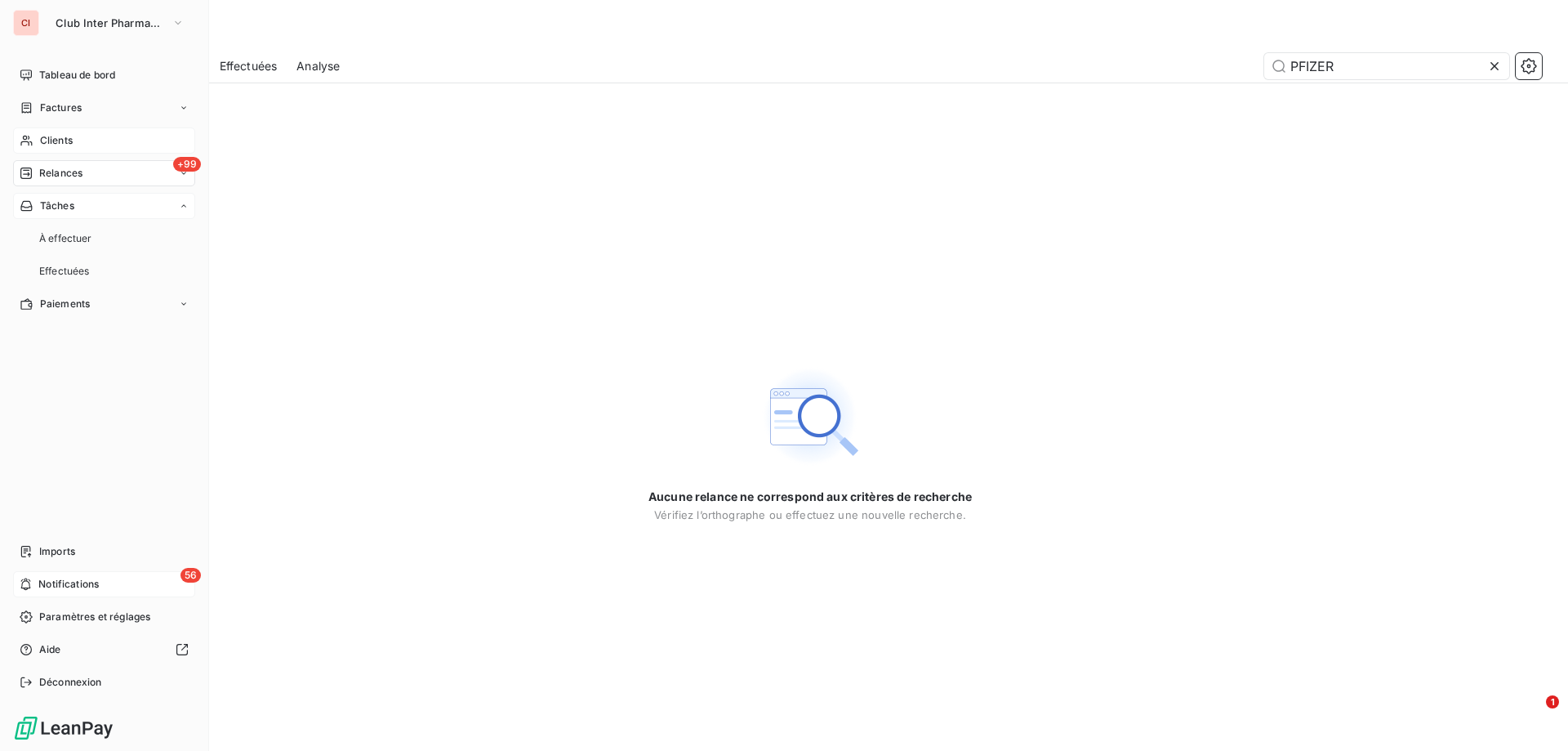
click at [70, 212] on span "Tâches" at bounding box center [57, 206] width 34 height 15
click at [73, 173] on span "Relances" at bounding box center [60, 173] width 43 height 15
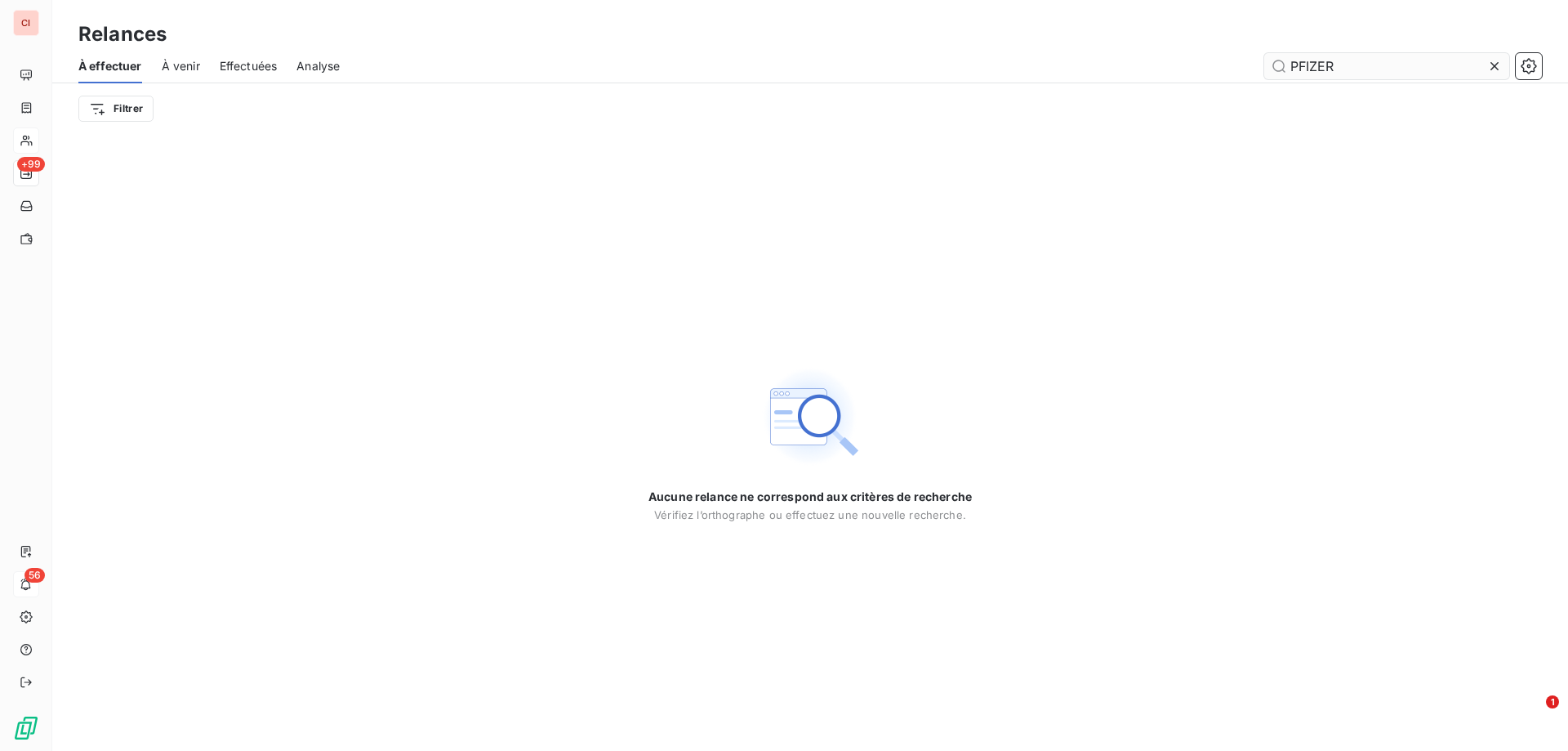
click at [1501, 63] on icon at bounding box center [1494, 66] width 16 height 16
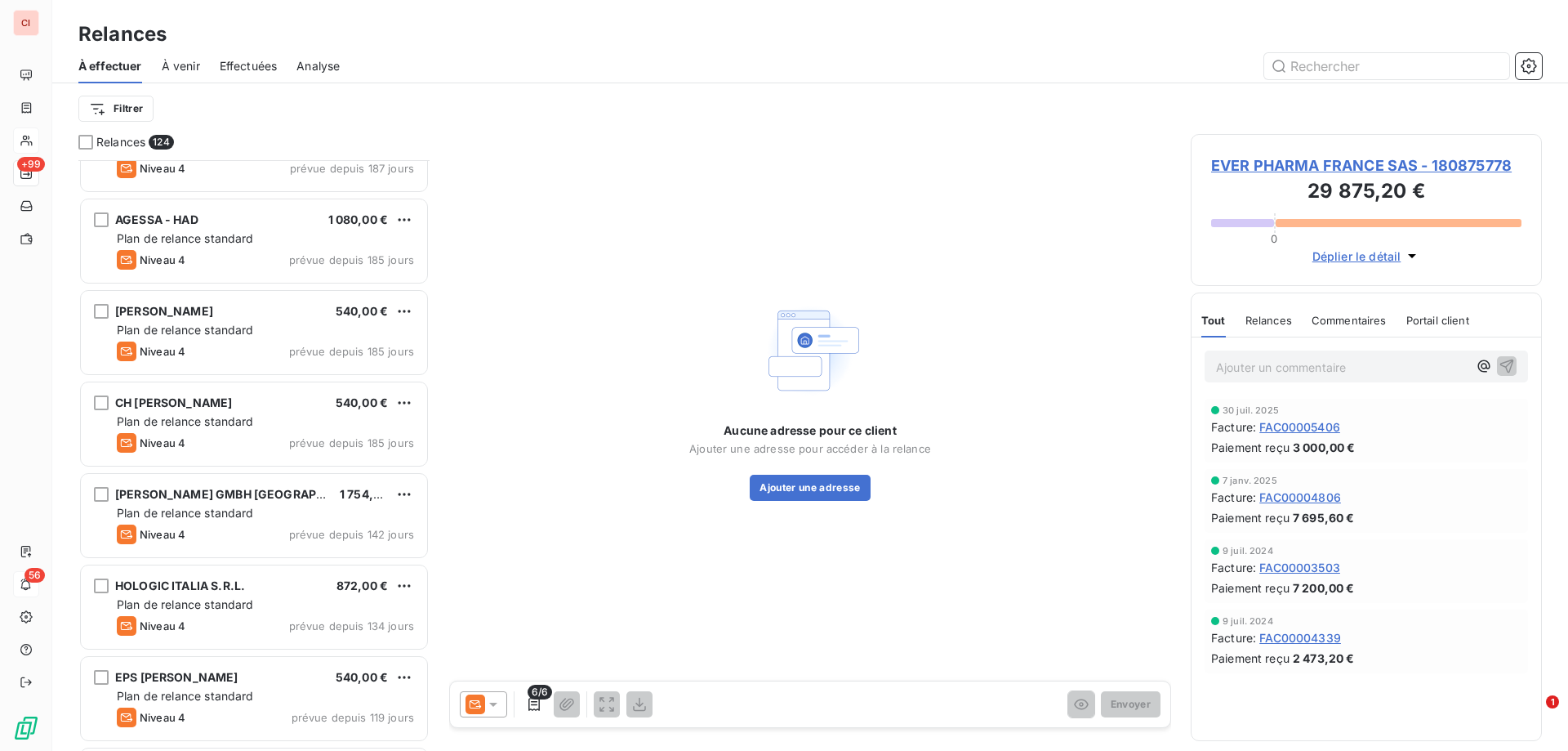
scroll to position [1961, 0]
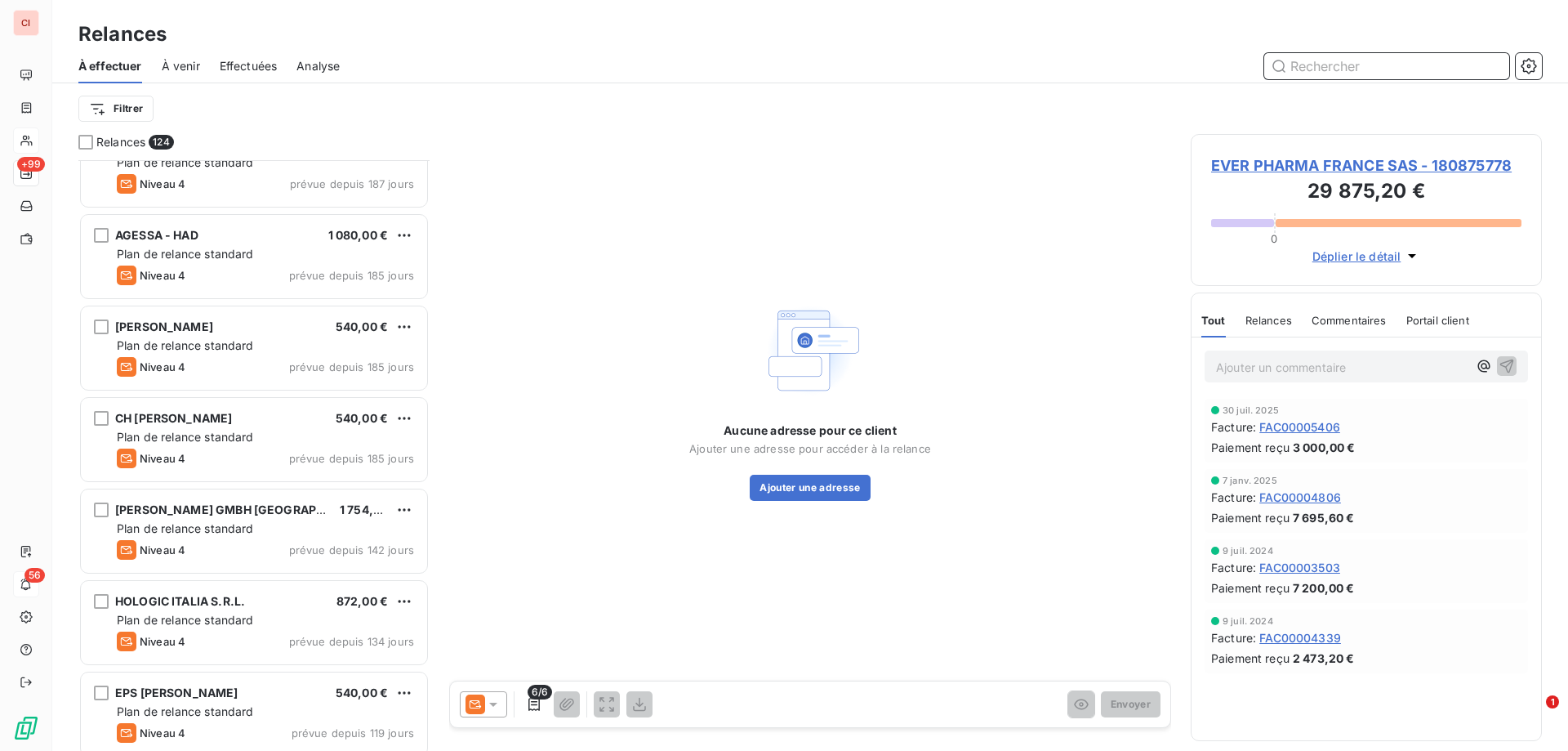
click at [1426, 64] on input "text" at bounding box center [1385, 66] width 245 height 26
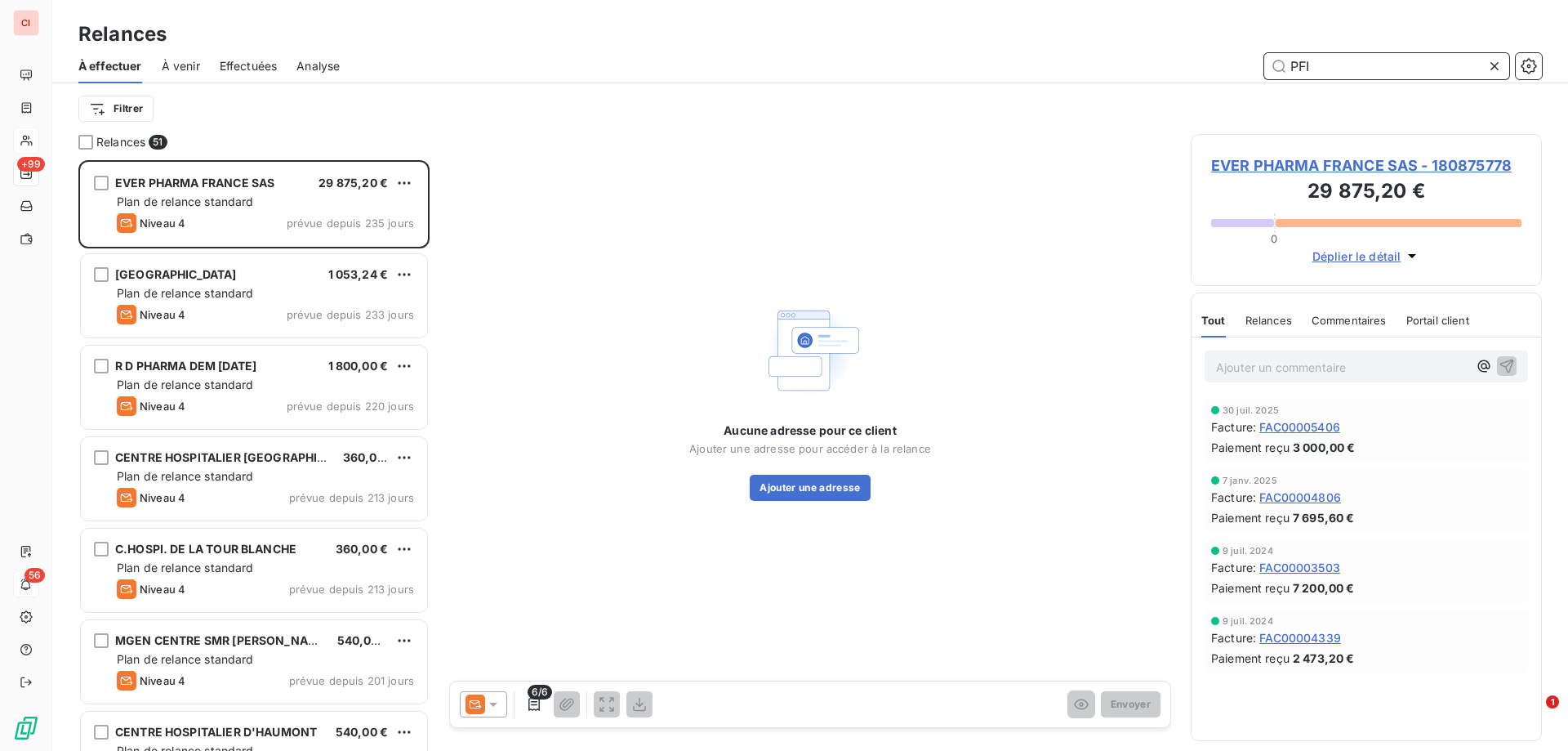
scroll to position [578, 339]
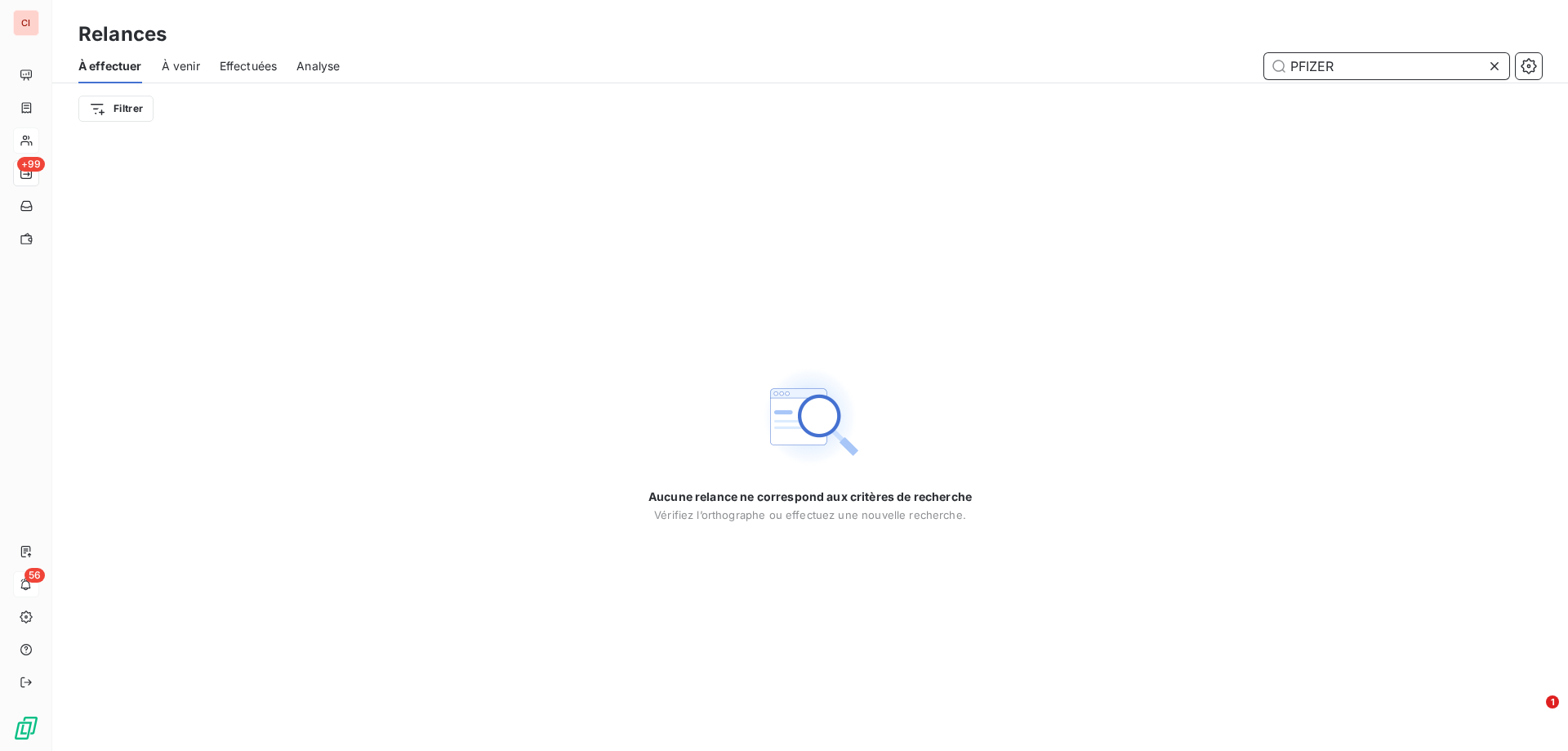
type input "PFIZER"
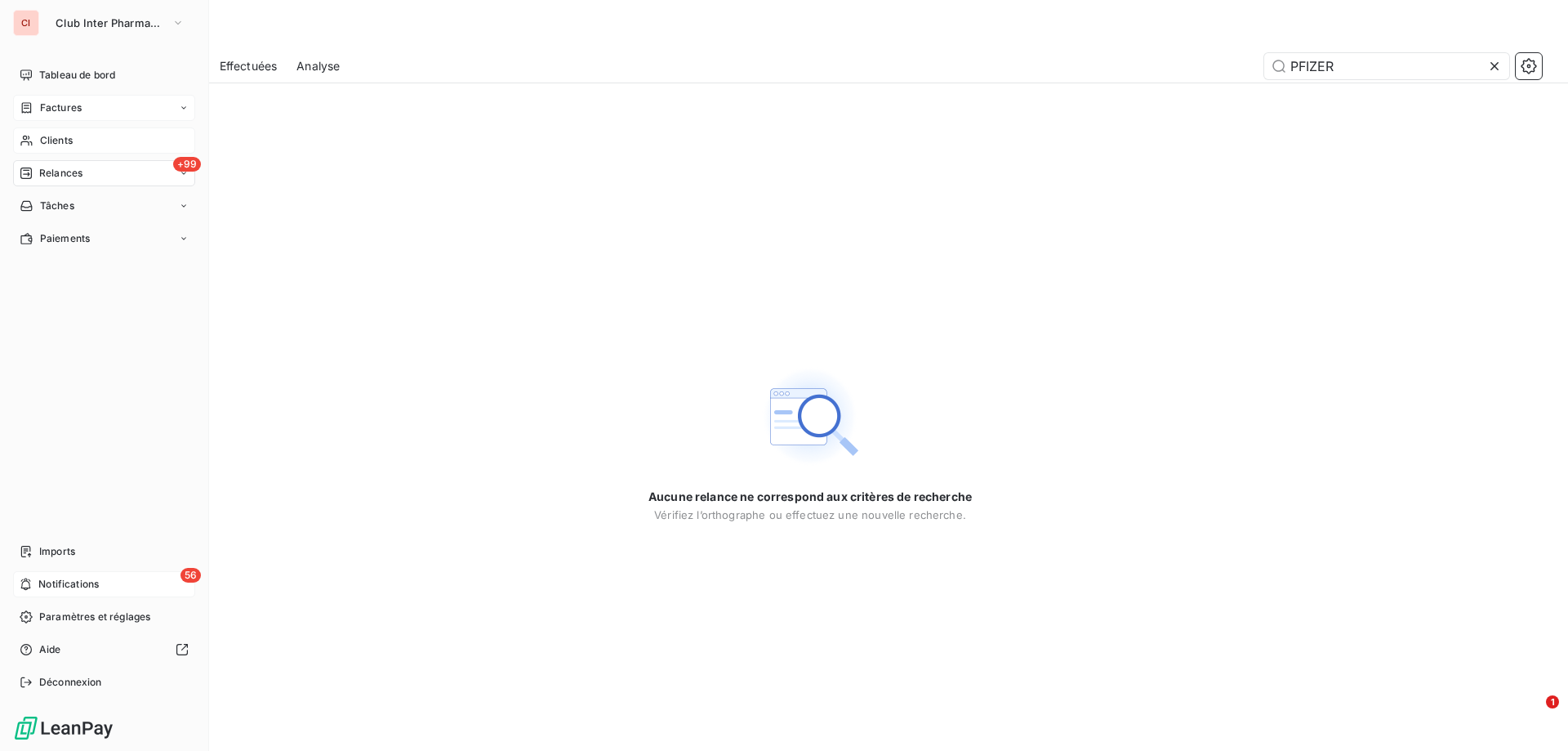
click at [69, 112] on span "Factures" at bounding box center [61, 108] width 42 height 15
click at [67, 133] on div "Factures" at bounding box center [114, 141] width 163 height 26
click at [54, 172] on span "Avoirs" at bounding box center [53, 173] width 29 height 15
click at [61, 241] on span "Clients" at bounding box center [56, 239] width 33 height 15
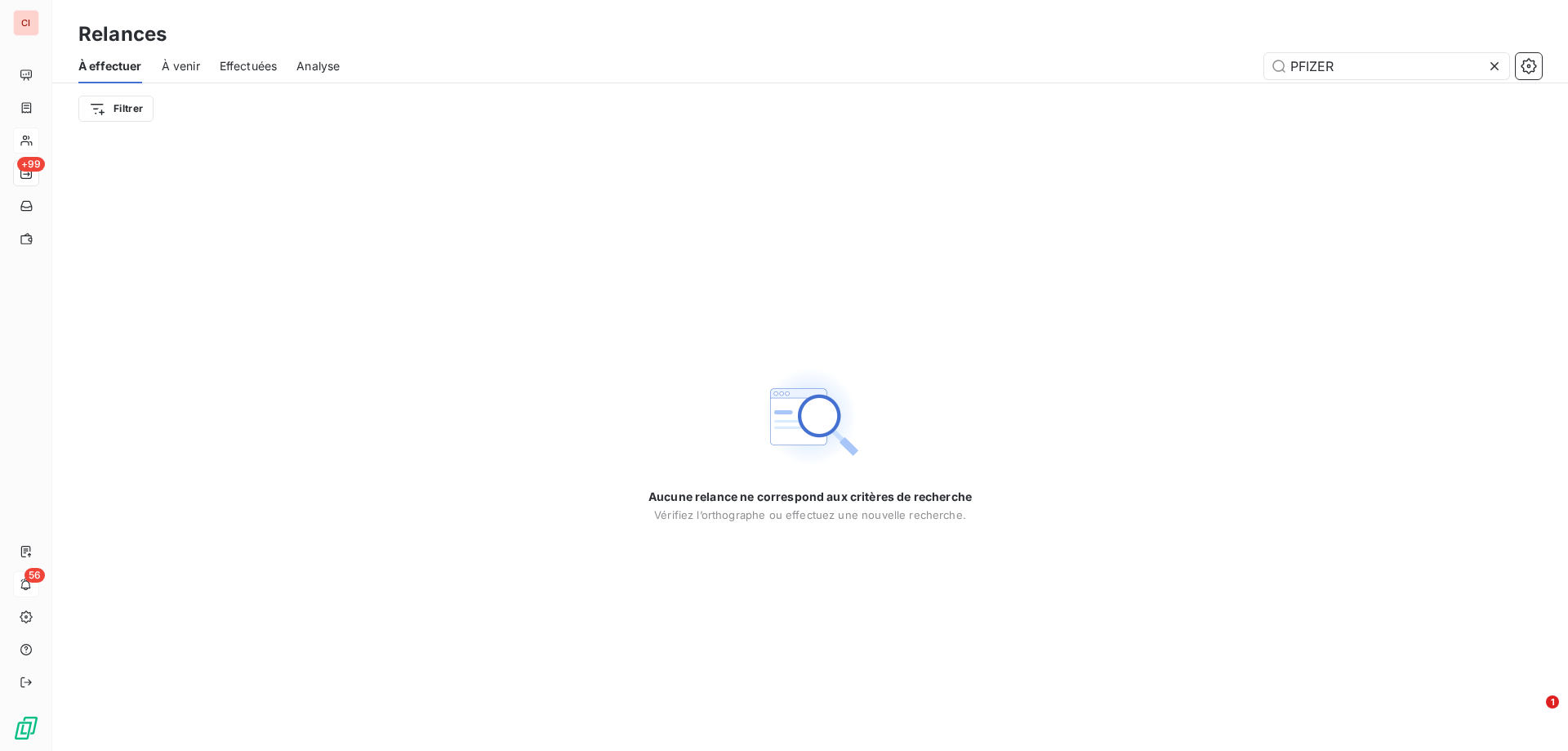
click at [181, 65] on span "À venir" at bounding box center [181, 66] width 38 height 16
click at [245, 65] on span "Effectuées" at bounding box center [249, 66] width 58 height 16
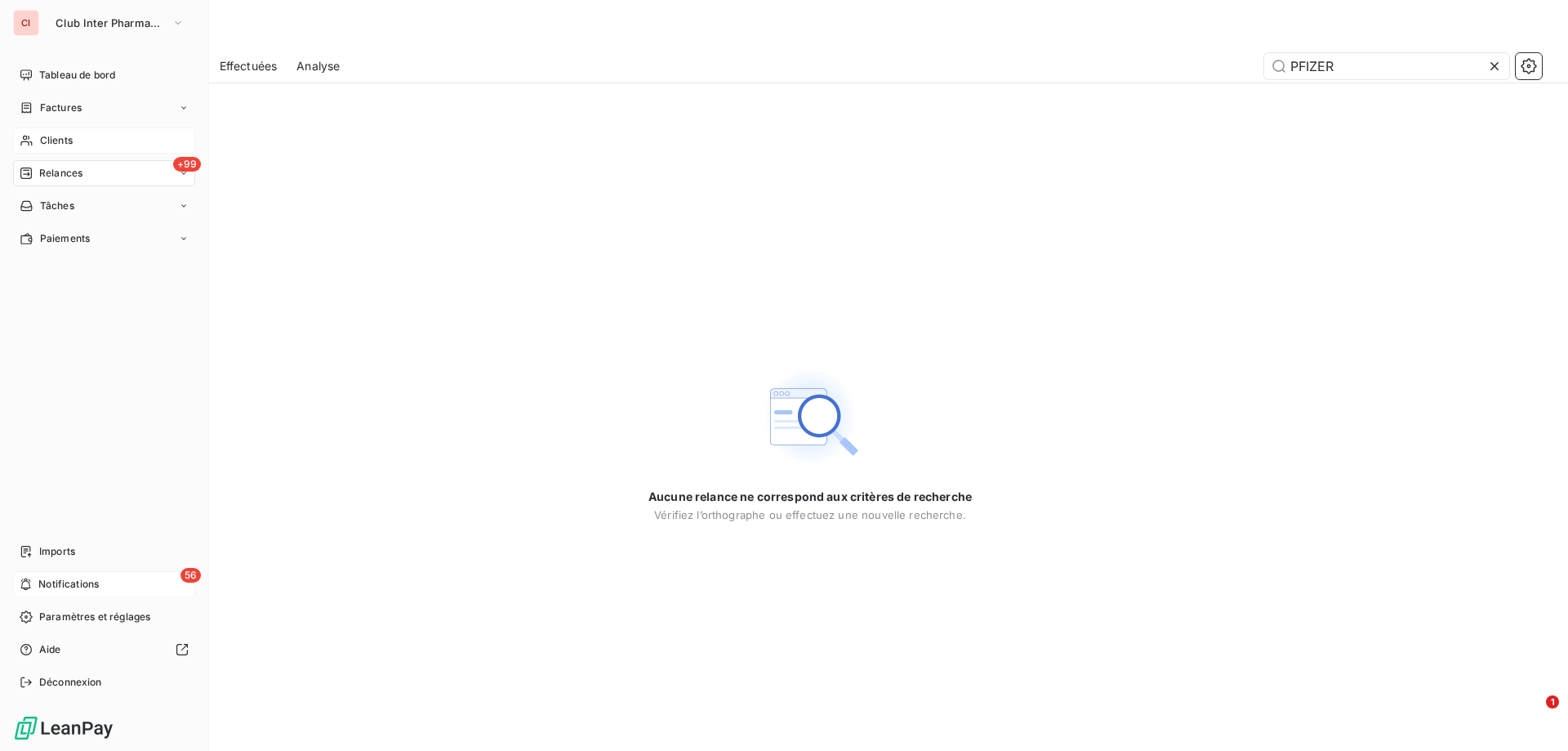
click at [47, 133] on span "Clients" at bounding box center [56, 140] width 33 height 15
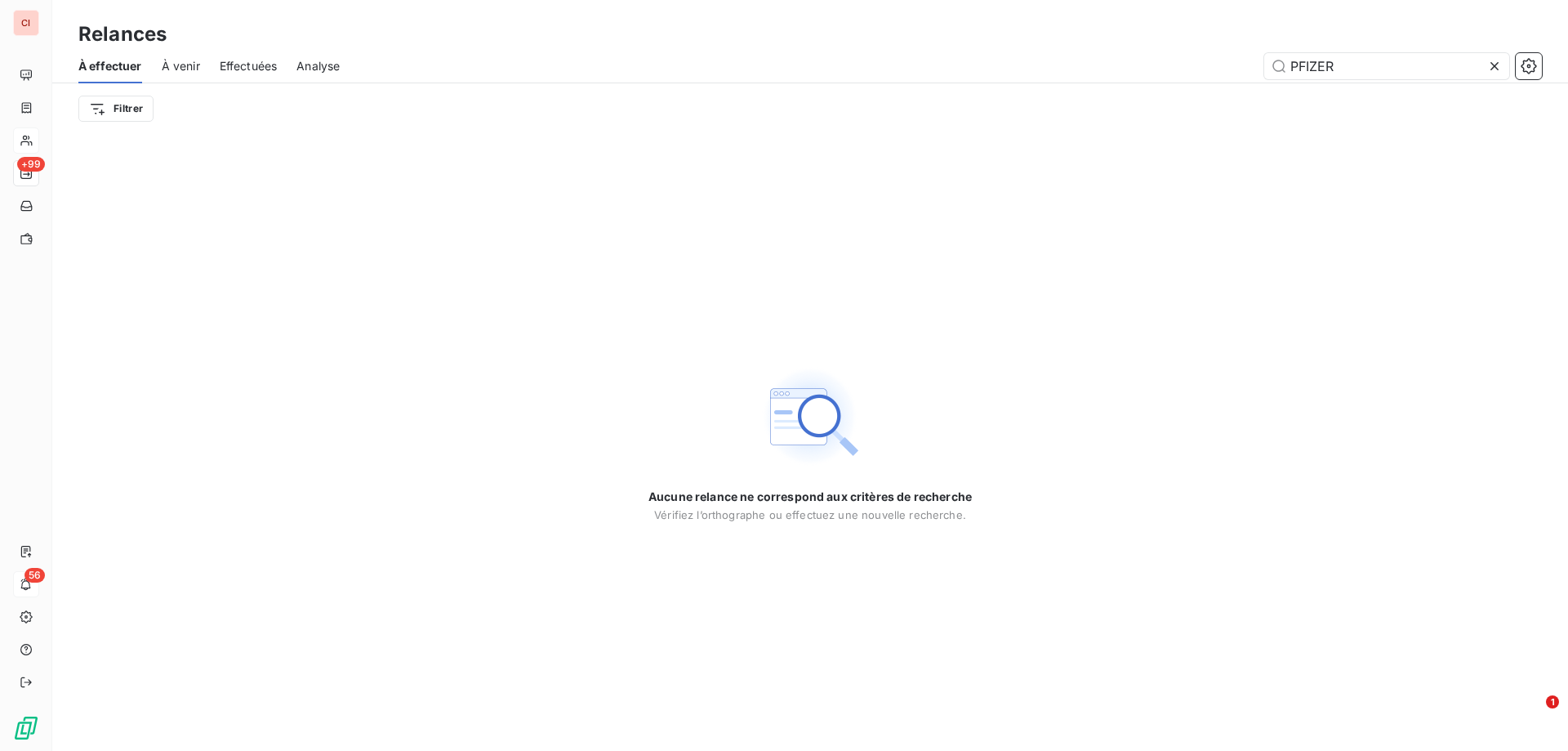
click at [623, 69] on div "PFIZER" at bounding box center [950, 66] width 1183 height 26
click at [1493, 62] on icon at bounding box center [1494, 66] width 16 height 16
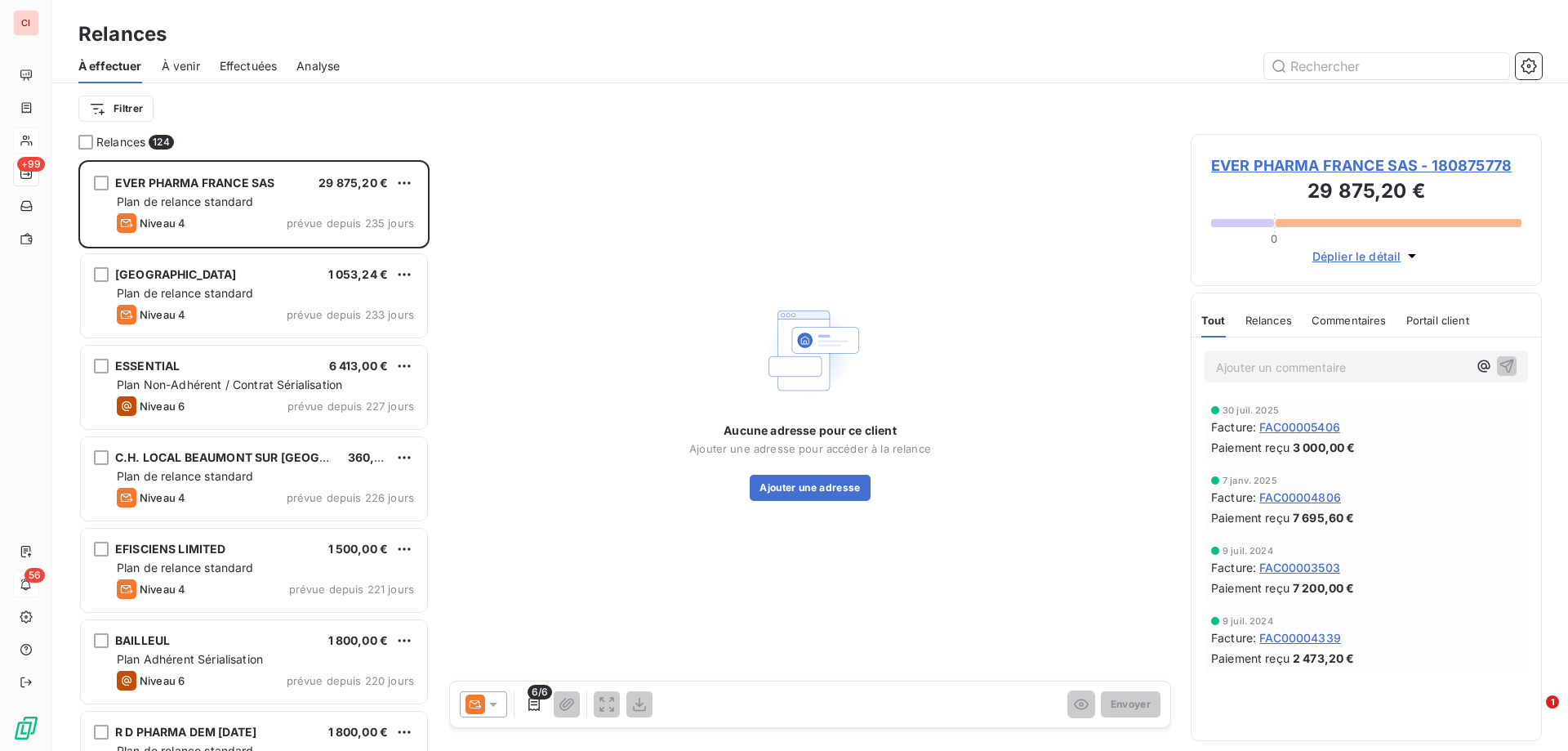
scroll to position [578, 339]
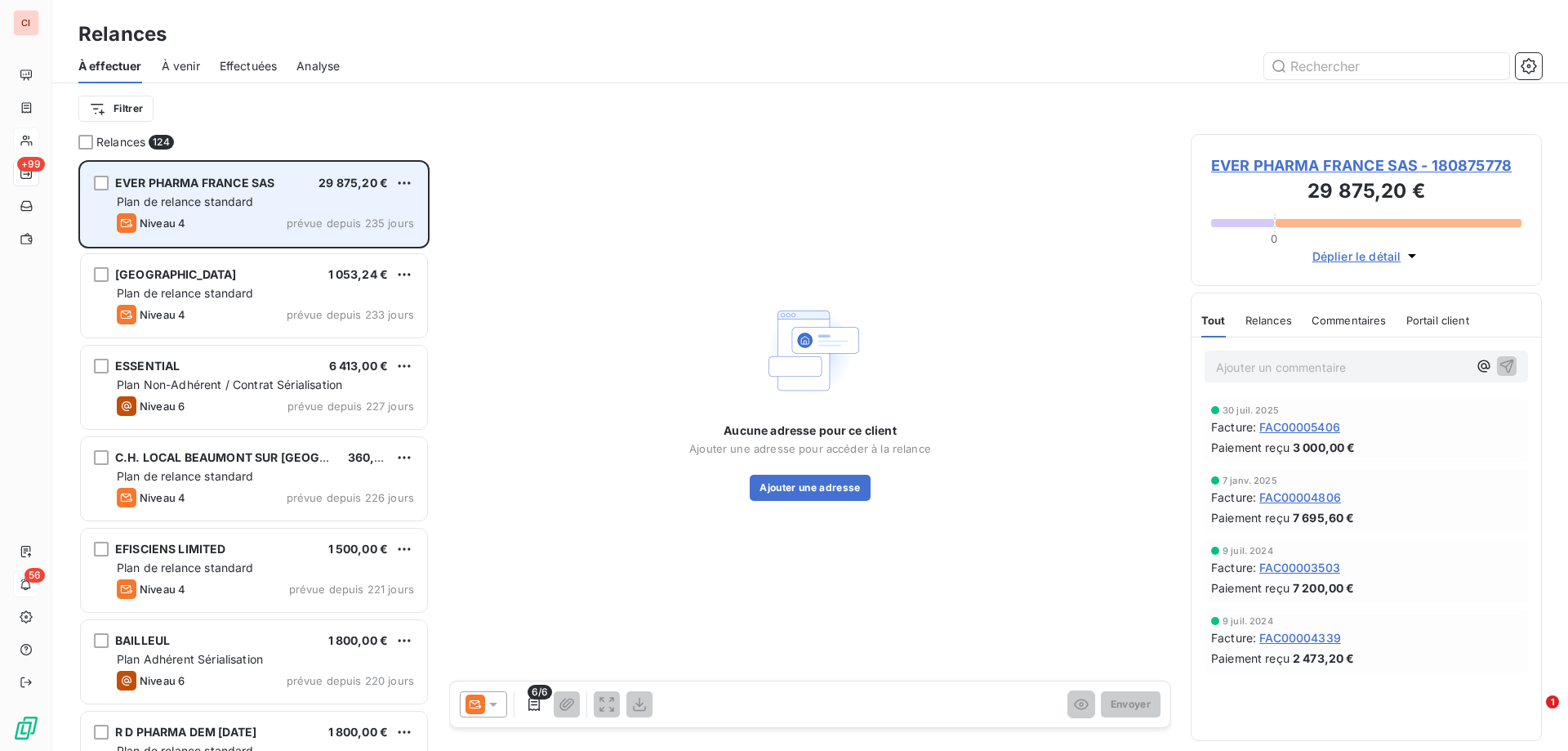
click at [231, 170] on div "EVER PHARMA FRANCE SAS 29 875,20 € Plan de relance standard Niveau 4 prévue dep…" at bounding box center [254, 204] width 346 height 83
drag, startPoint x: 231, startPoint y: 170, endPoint x: 390, endPoint y: 172, distance: 159.0
click at [231, 171] on div "EVER PHARMA FRANCE SAS 29 875,20 € Plan de relance standard Niveau 4 prévue dep…" at bounding box center [254, 204] width 346 height 83
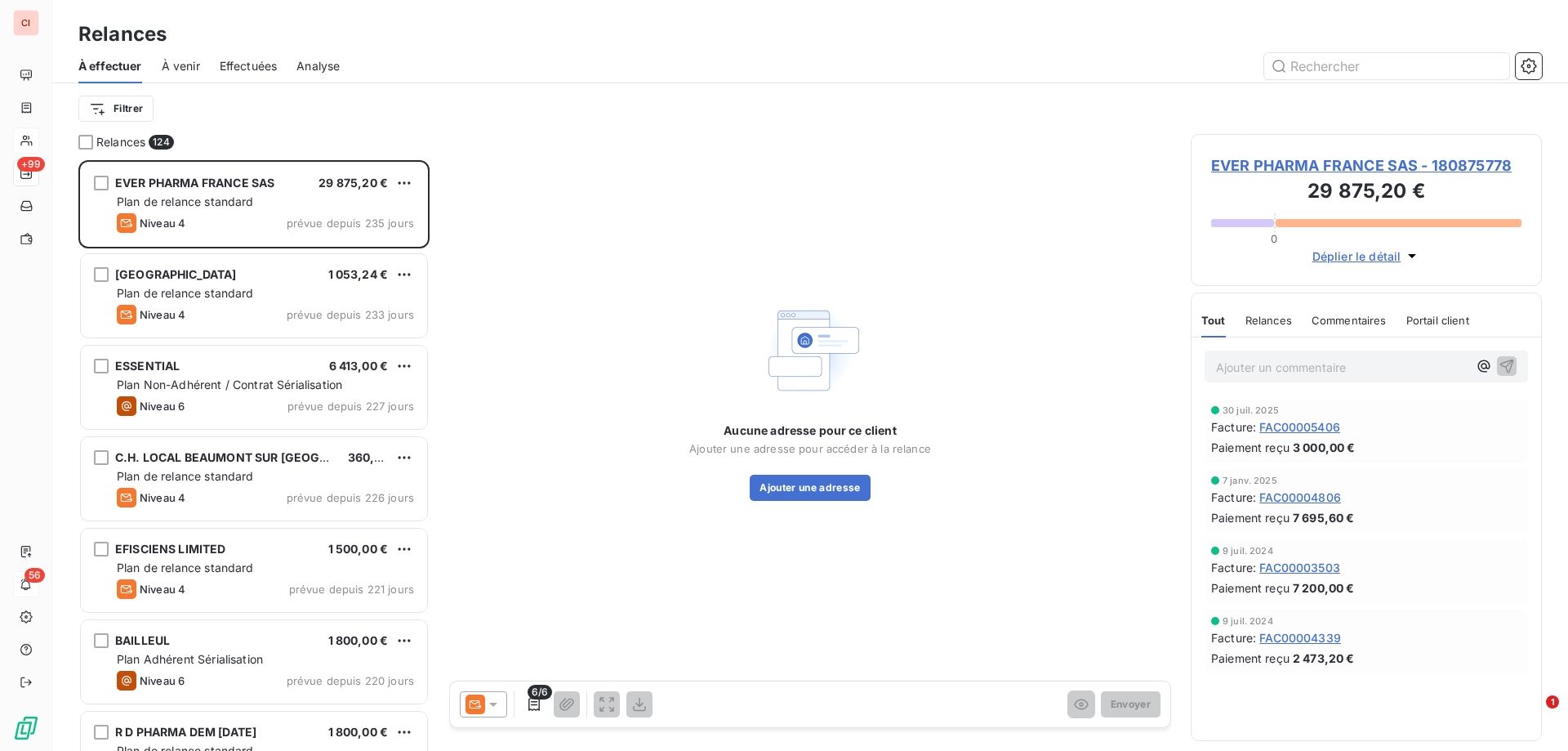
click at [1402, 170] on span "EVER PHARMA FRANCE SAS - 180875778" at bounding box center [1365, 166] width 310 height 22
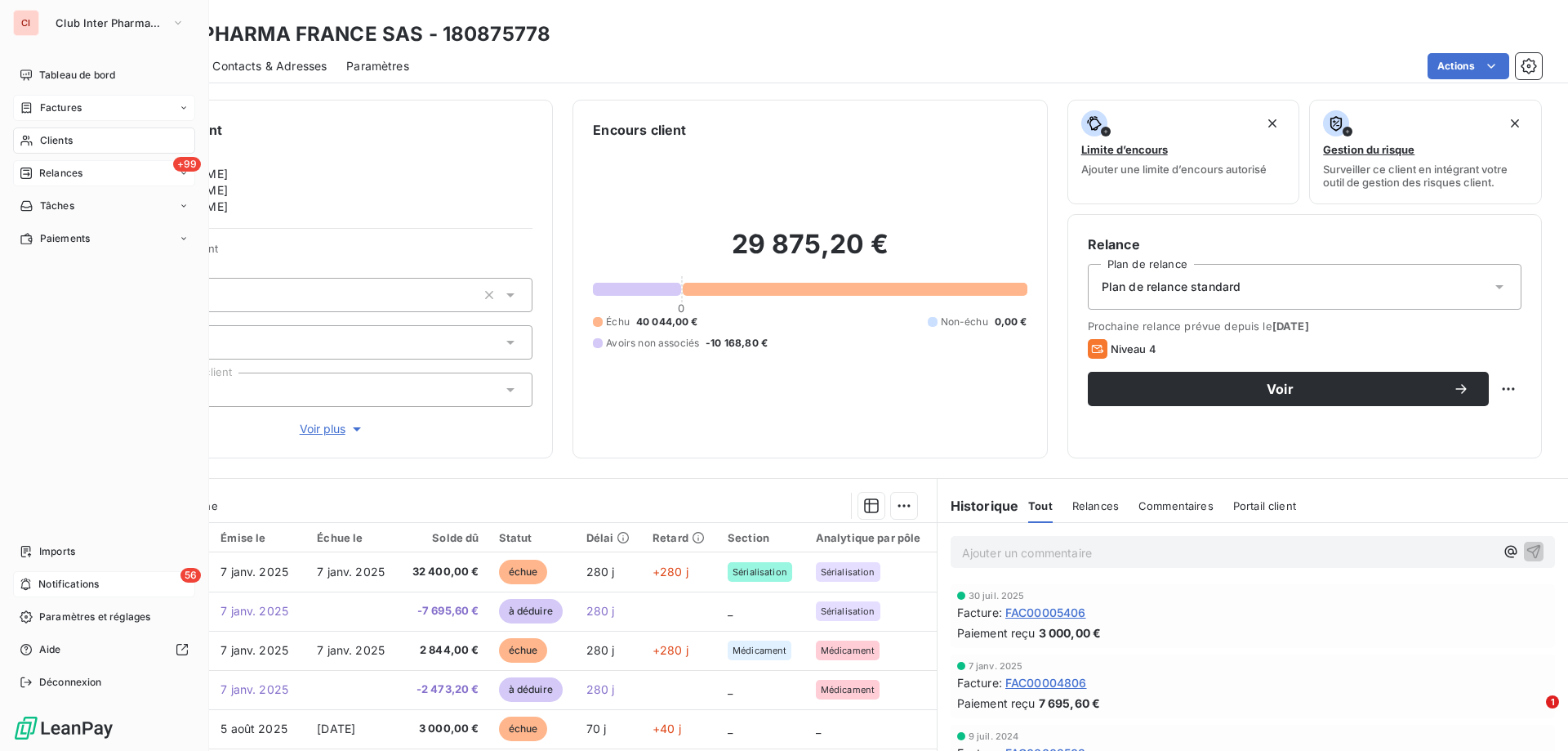
click at [65, 103] on span "Factures" at bounding box center [61, 108] width 42 height 15
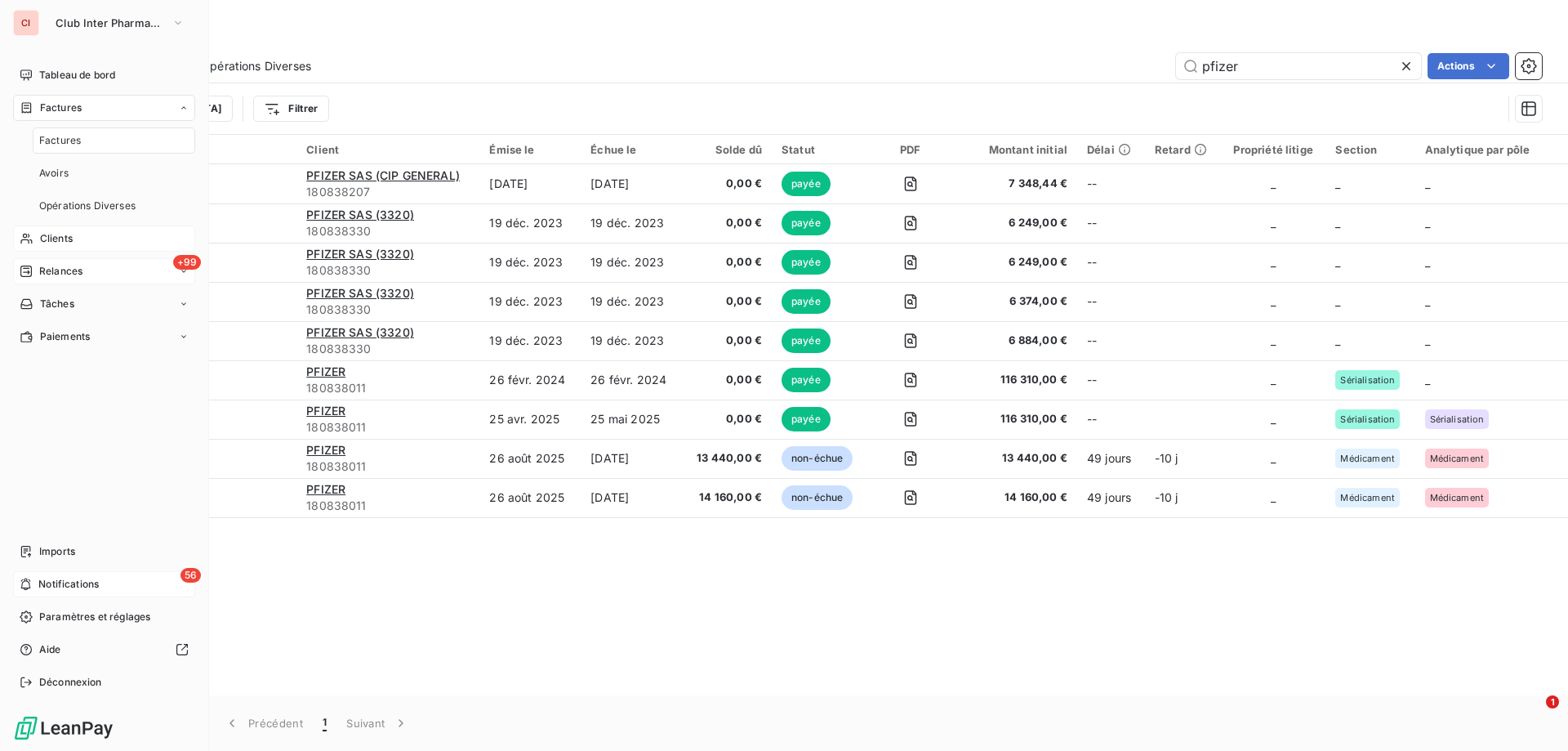
click at [71, 241] on span "Clients" at bounding box center [56, 239] width 33 height 15
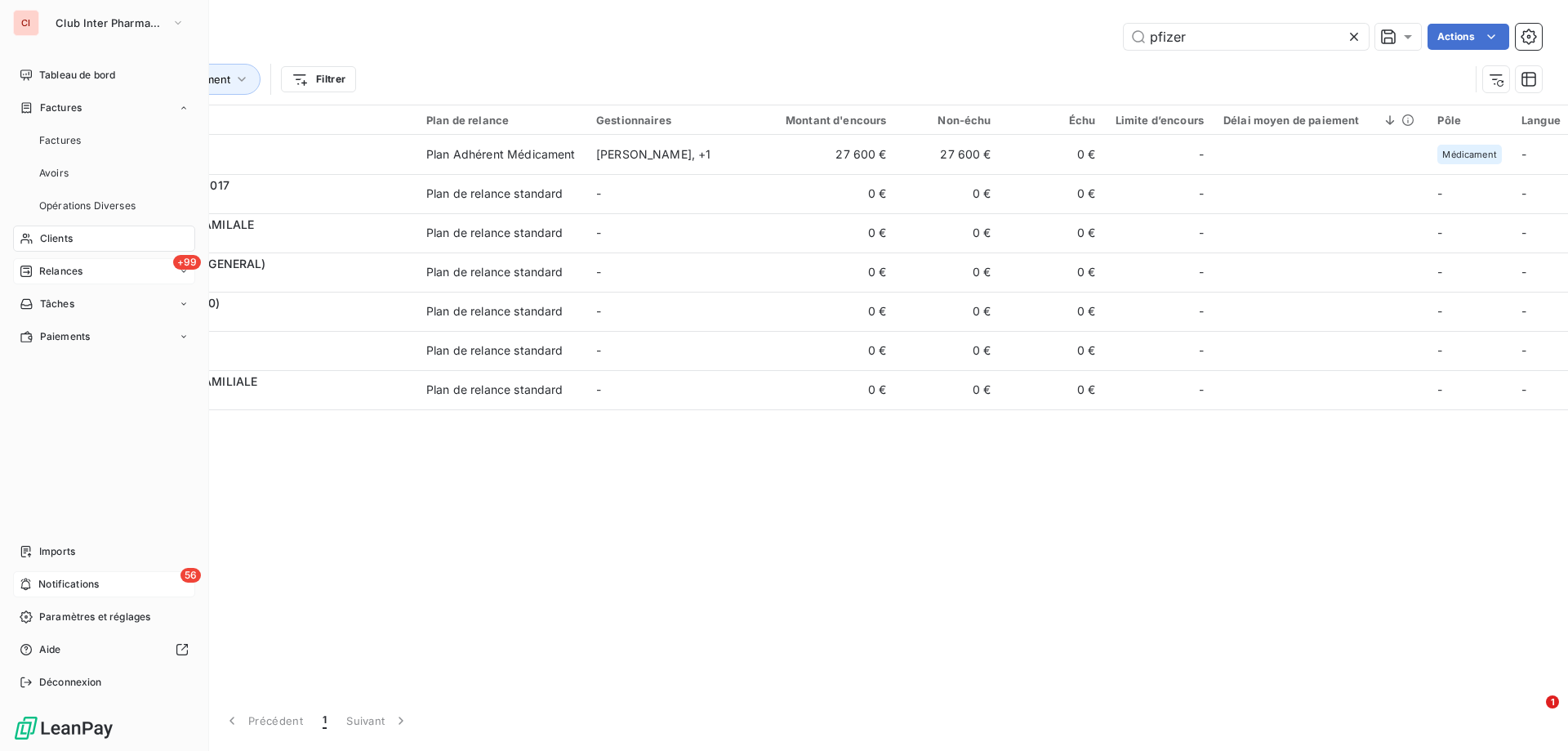
click at [66, 267] on span "Relances" at bounding box center [60, 271] width 43 height 15
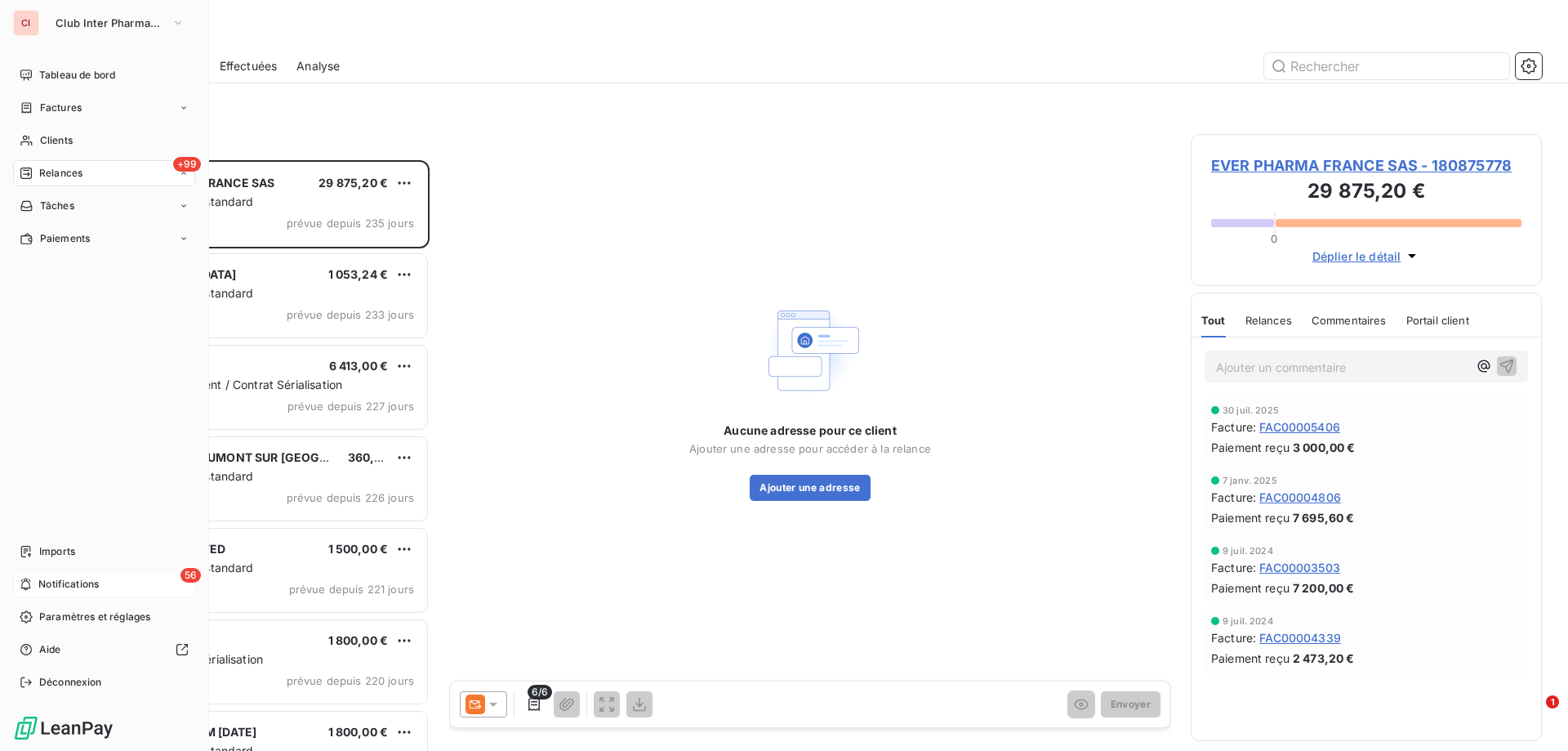
scroll to position [578, 339]
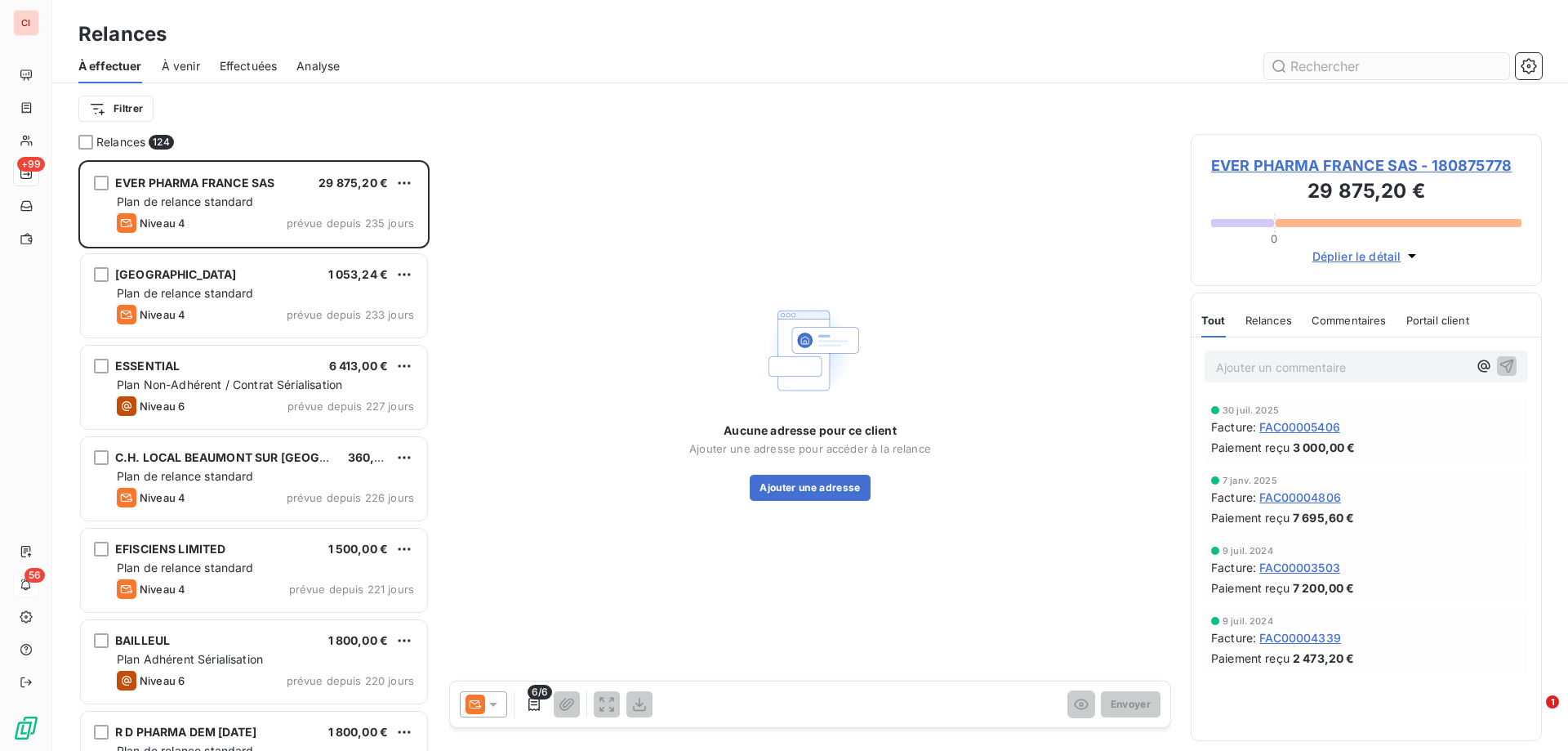
click at [1318, 70] on input "text" at bounding box center [1385, 66] width 245 height 26
type input "PFIZER"
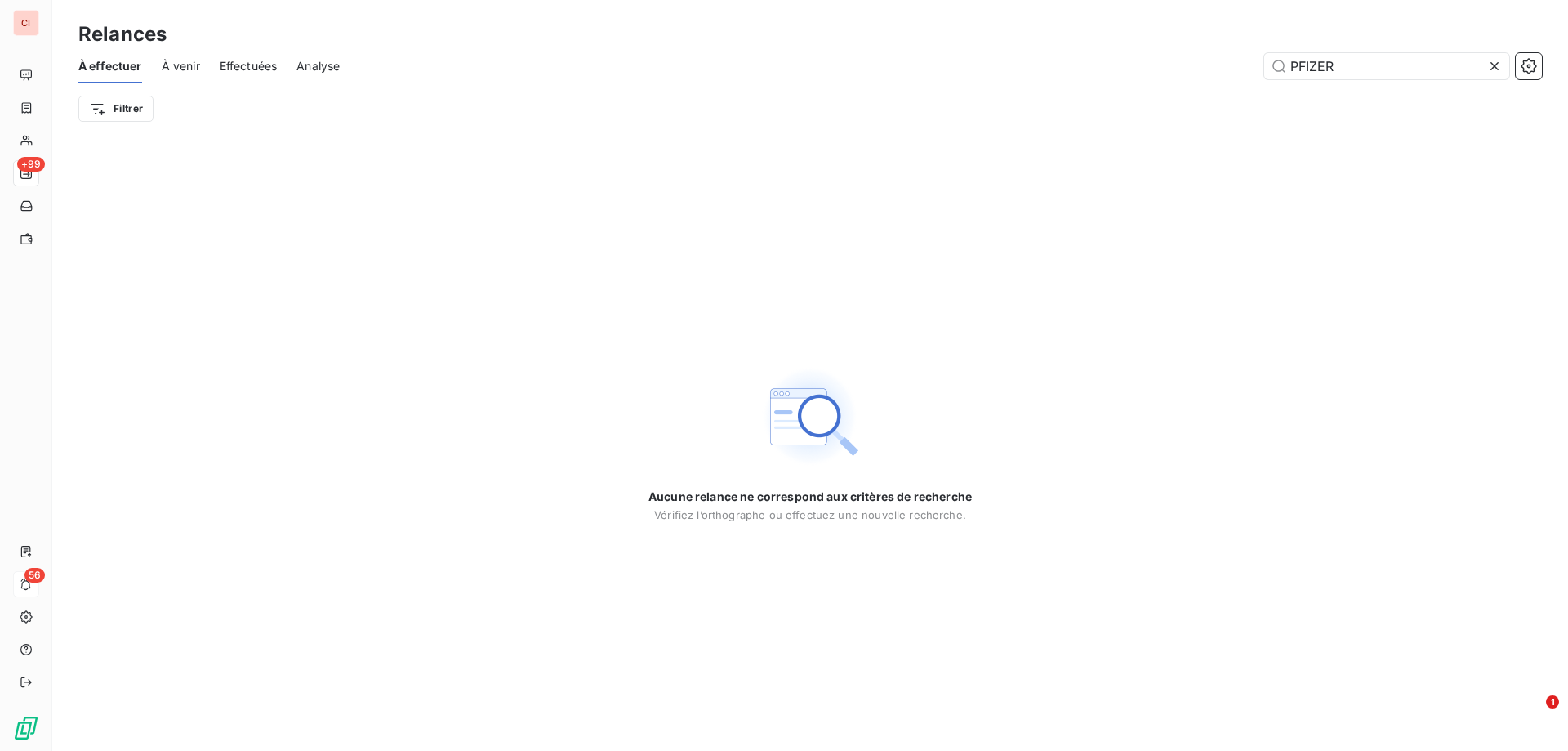
click at [1257, 187] on div "Aucune relance ne correspond aux critères de recherche [PERSON_NAME] l’orthogra…" at bounding box center [809, 442] width 1515 height 617
click at [1526, 66] on icon "button" at bounding box center [1528, 66] width 16 height 16
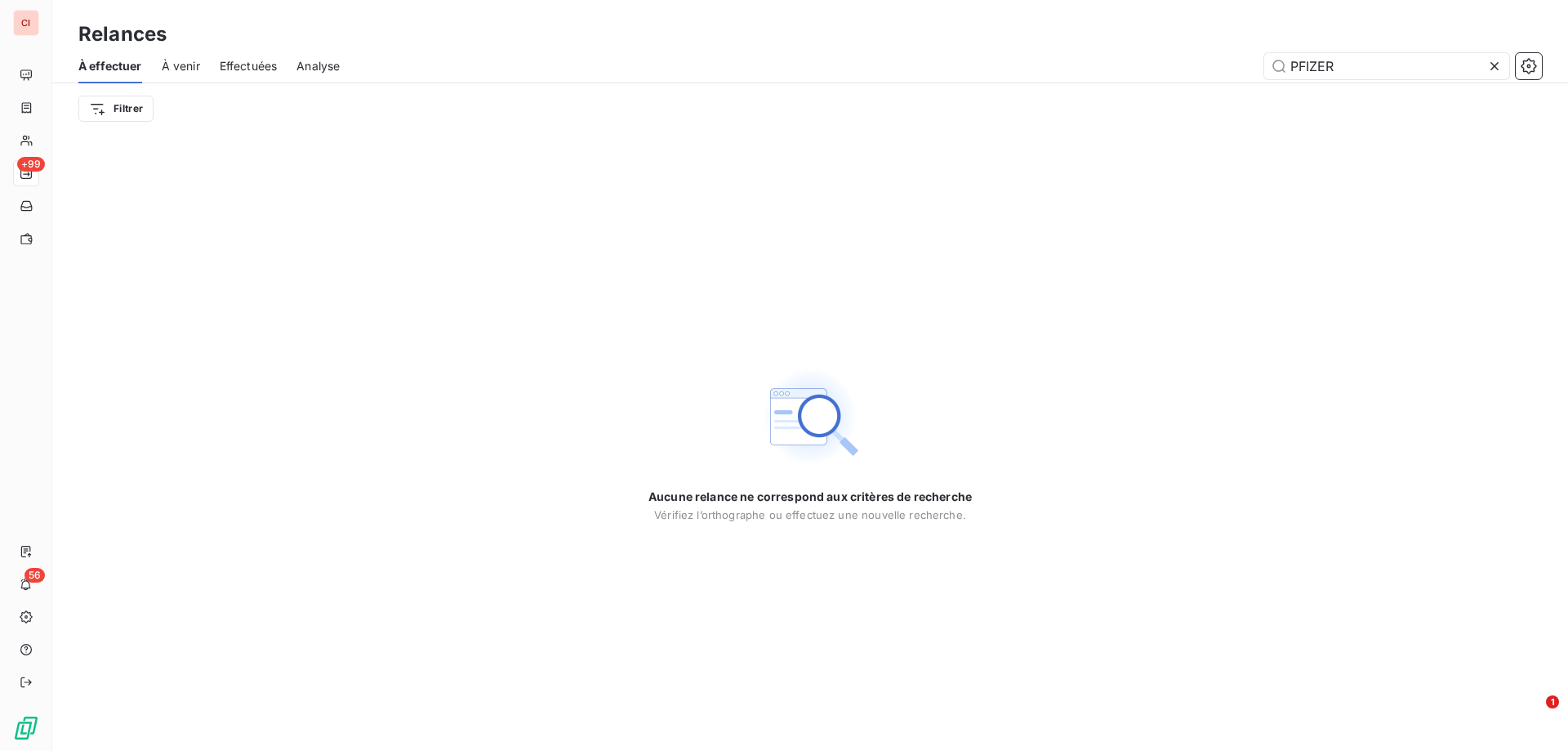
click at [1526, 66] on icon "button" at bounding box center [1528, 66] width 16 height 16
click at [194, 70] on span "À venir" at bounding box center [181, 66] width 38 height 16
click at [245, 70] on span "Effectuées" at bounding box center [249, 66] width 58 height 16
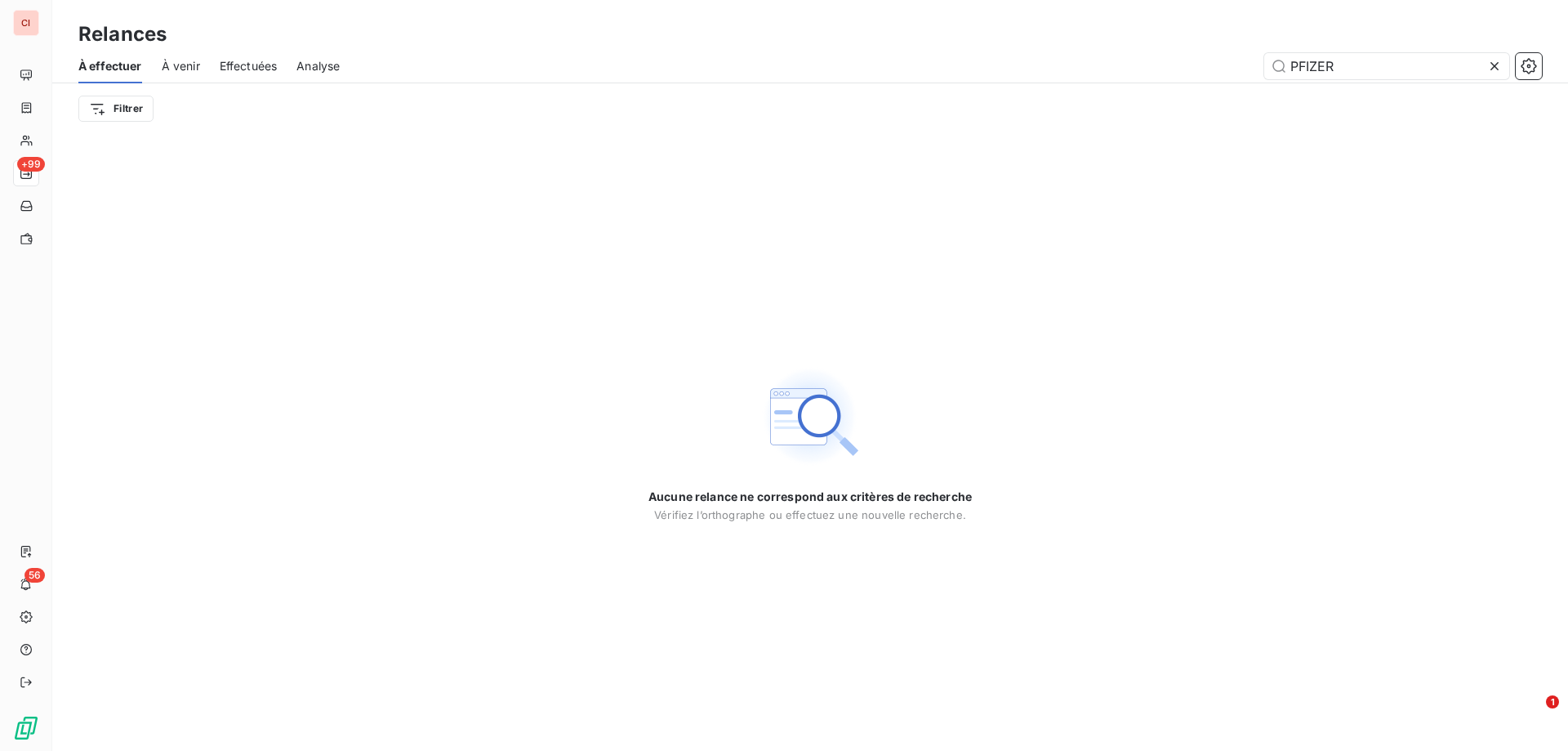
click at [324, 73] on span "Analyse" at bounding box center [317, 66] width 43 height 16
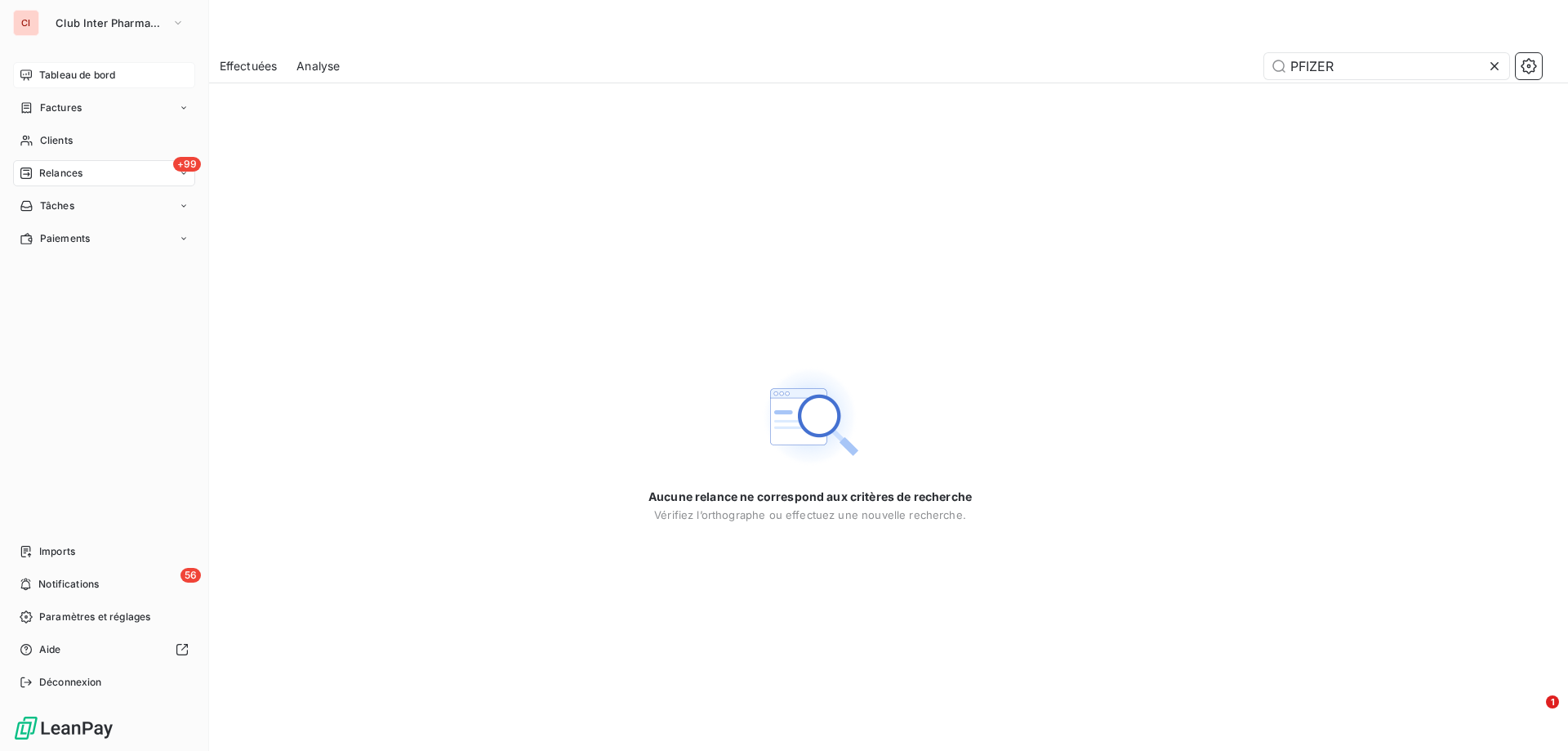
click at [61, 74] on span "Tableau de bord" at bounding box center [77, 75] width 76 height 15
click at [43, 107] on span "Factures" at bounding box center [61, 108] width 42 height 15
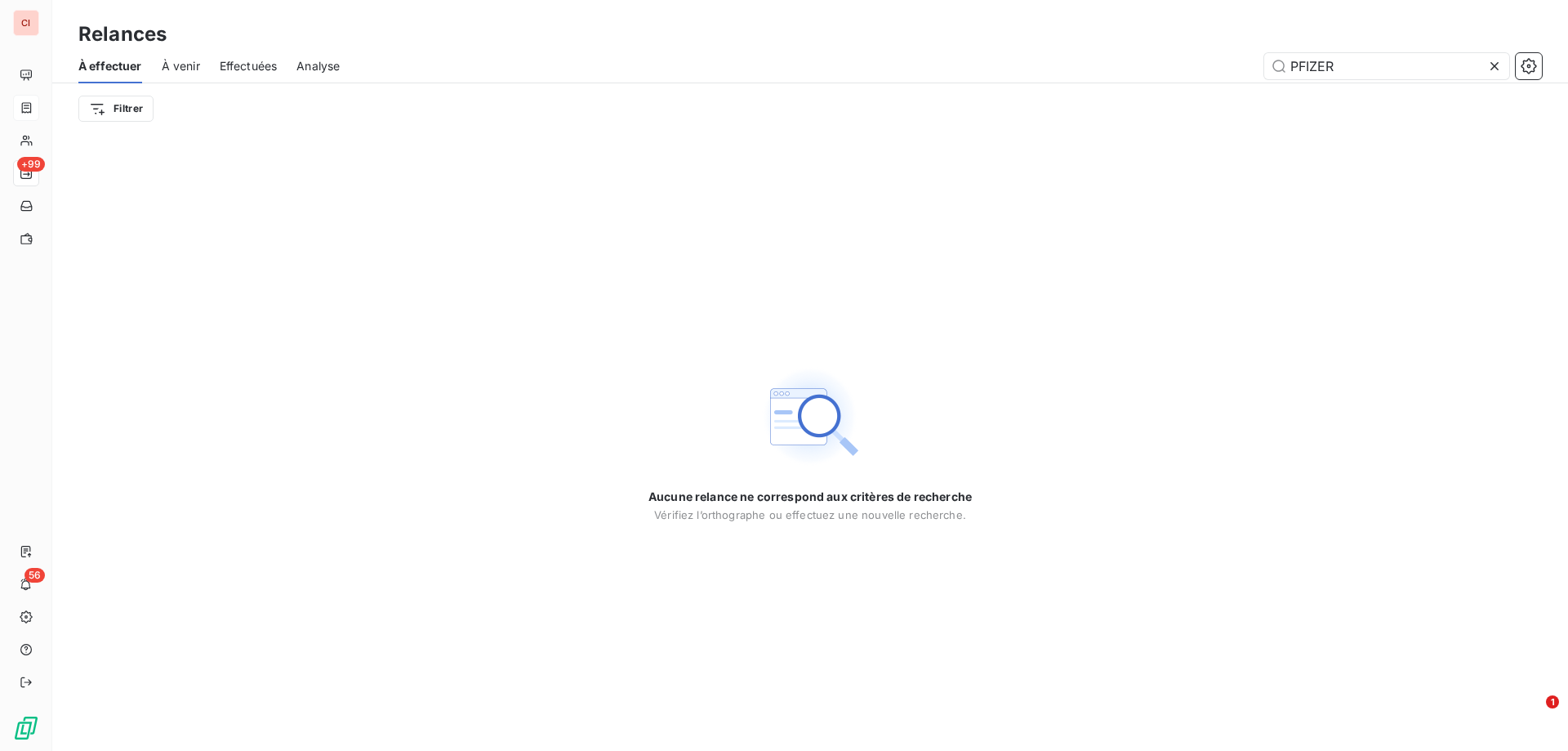
click at [1488, 66] on icon at bounding box center [1494, 66] width 16 height 16
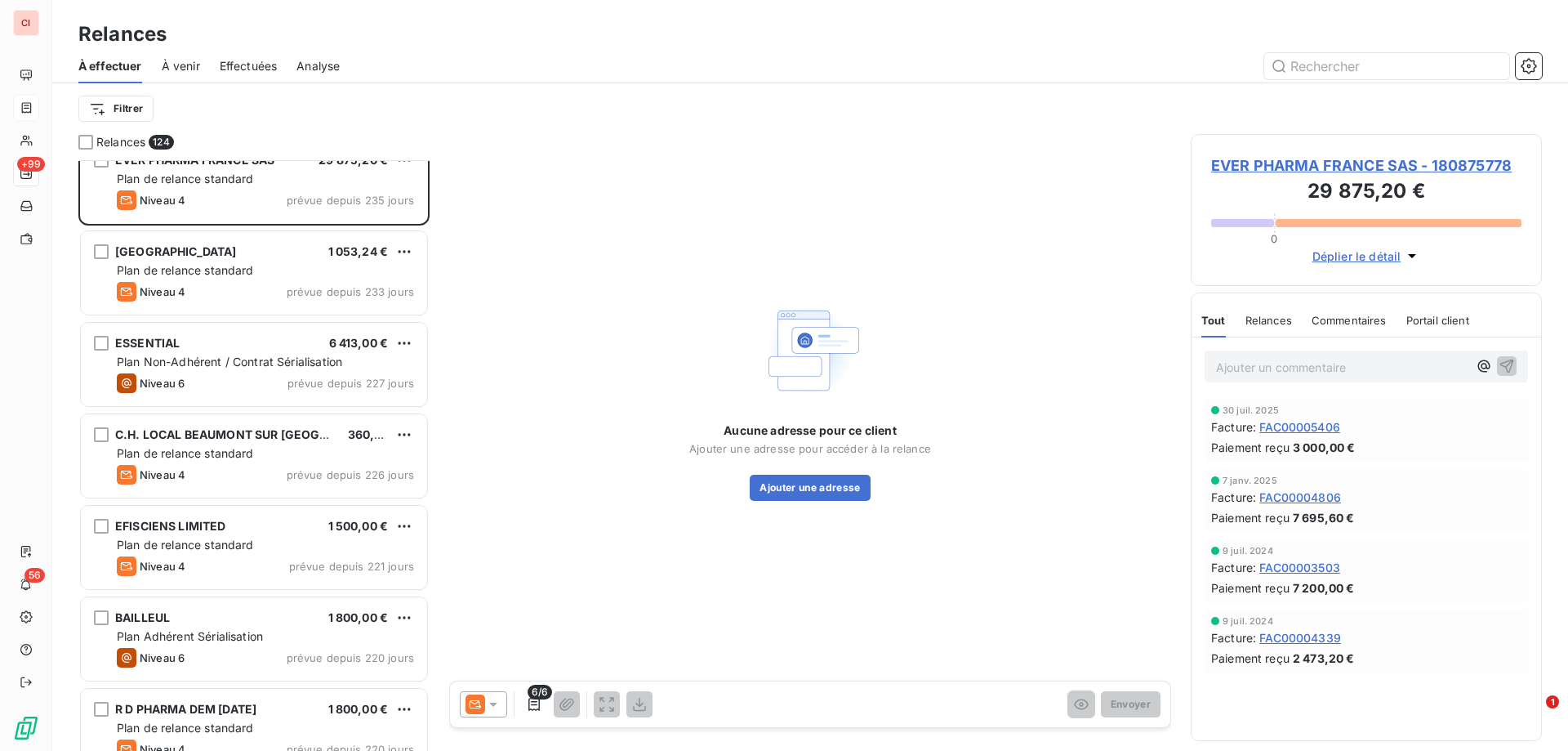
scroll to position [1, 0]
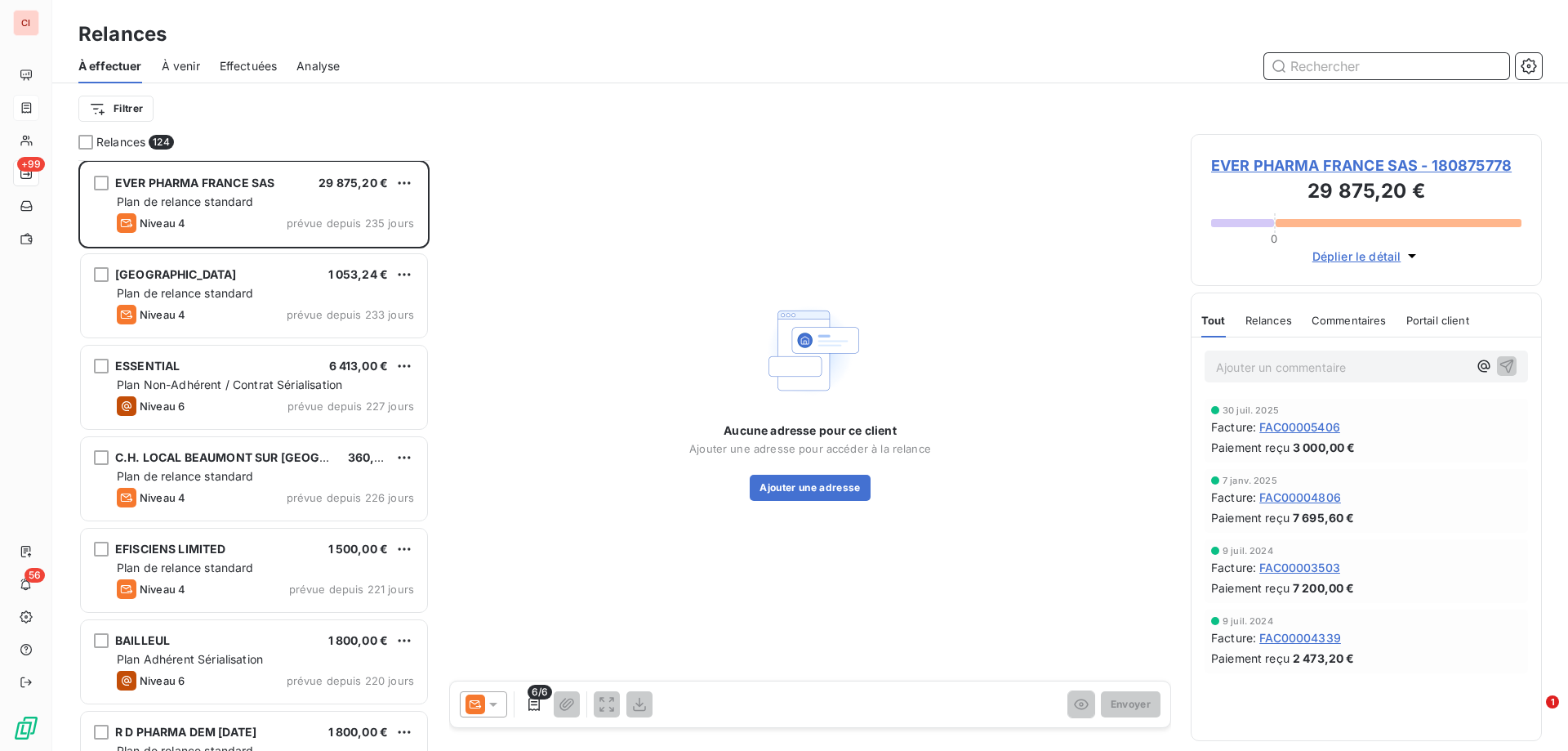
click at [1362, 70] on input "text" at bounding box center [1385, 66] width 245 height 26
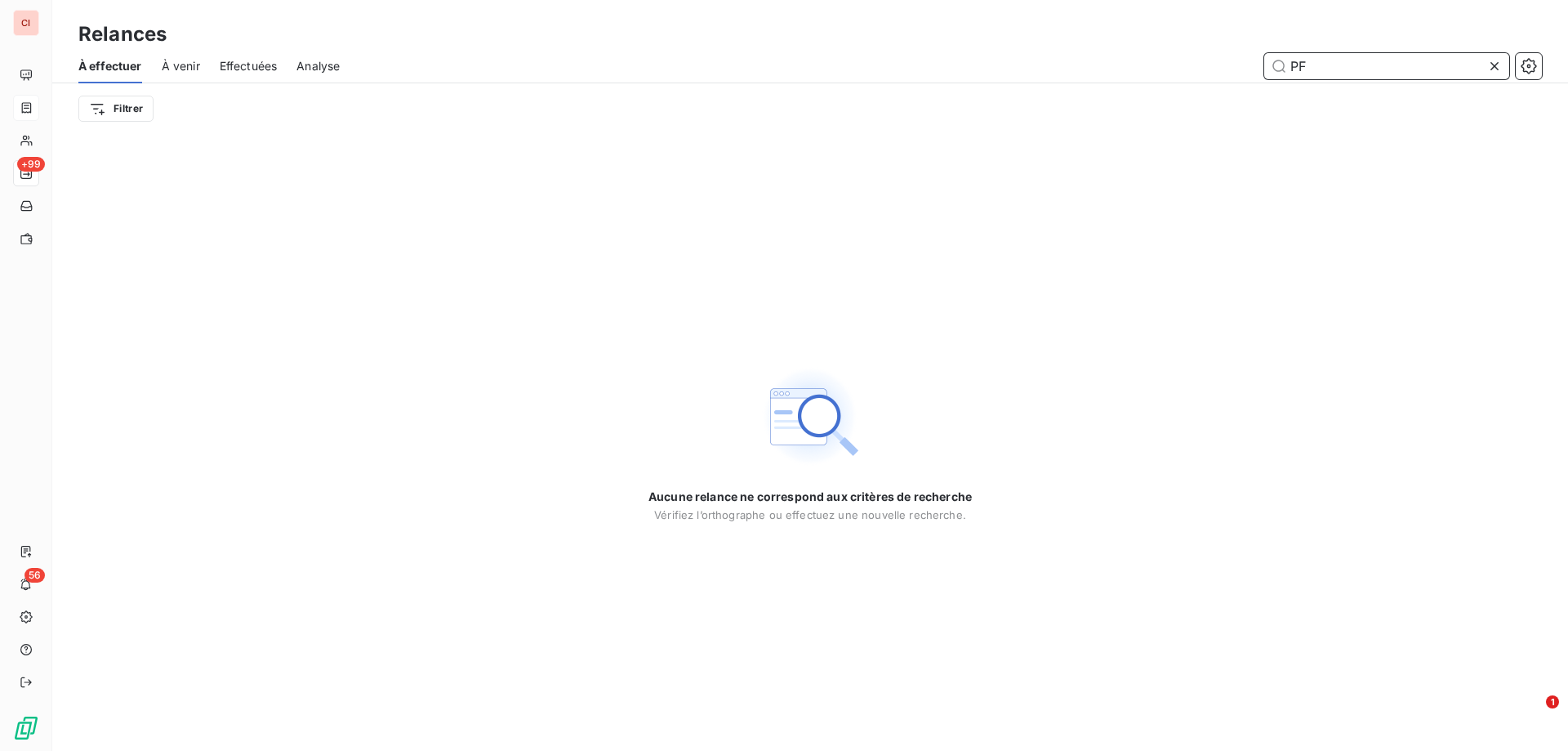
type input "P"
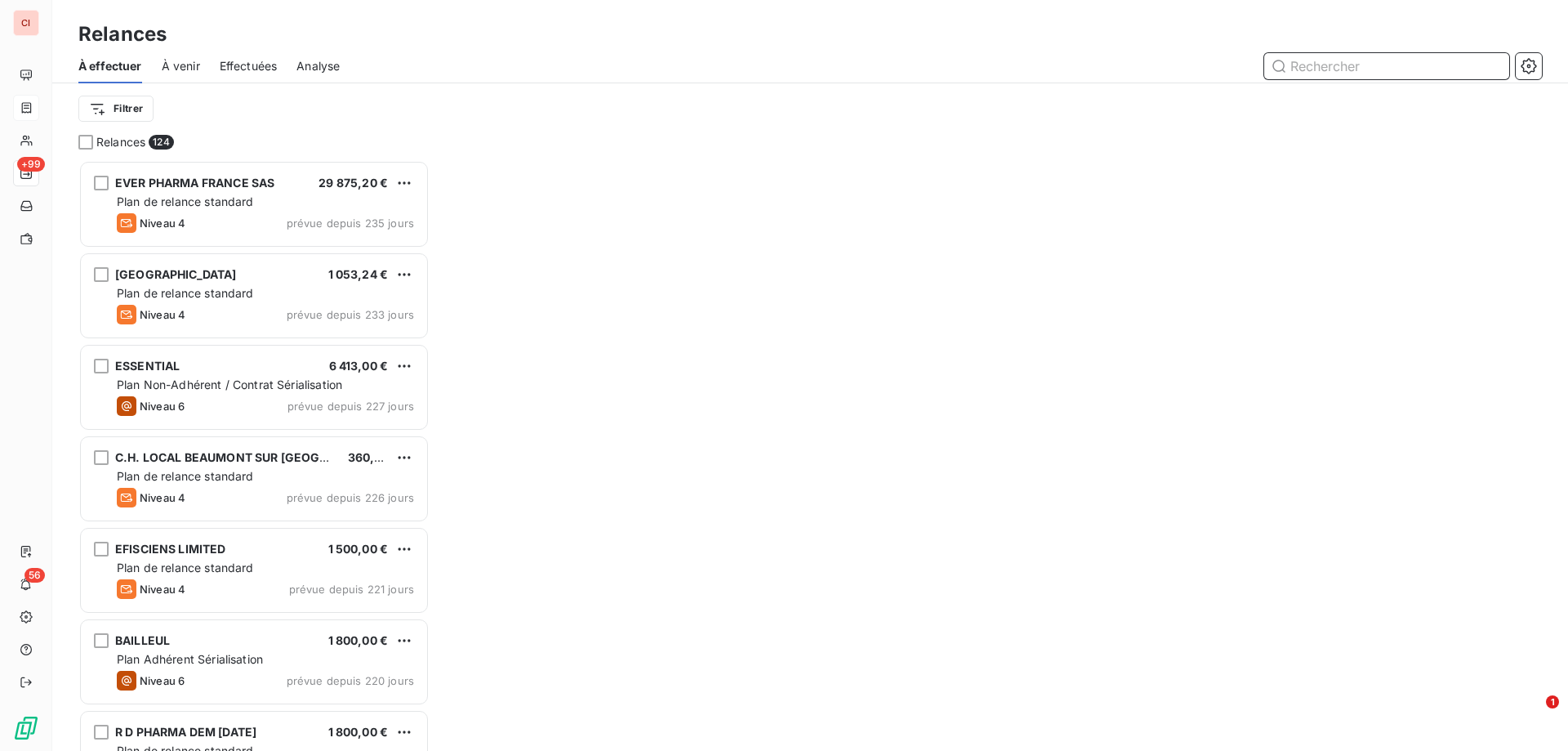
scroll to position [578, 339]
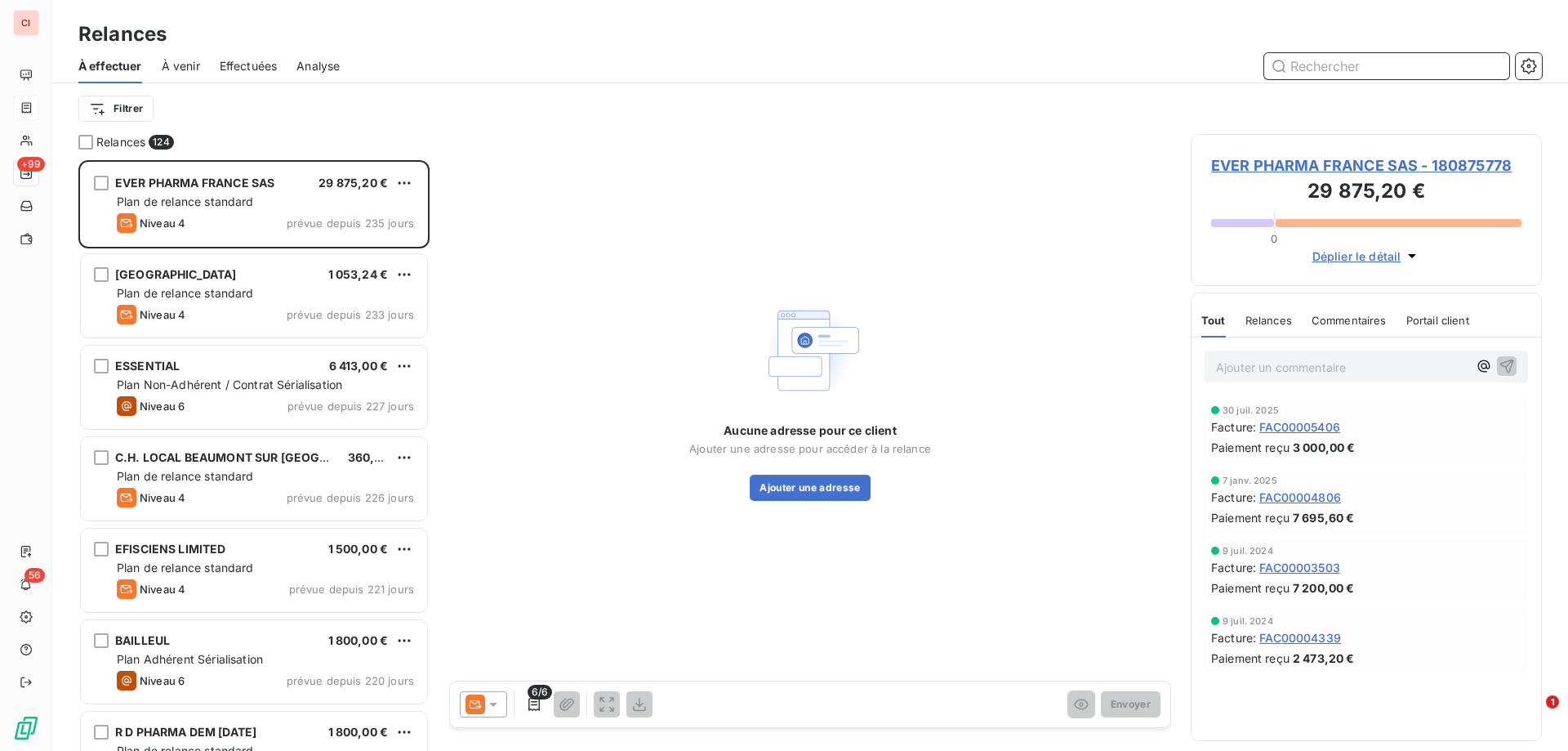
click at [180, 67] on span "À venir" at bounding box center [181, 66] width 38 height 16
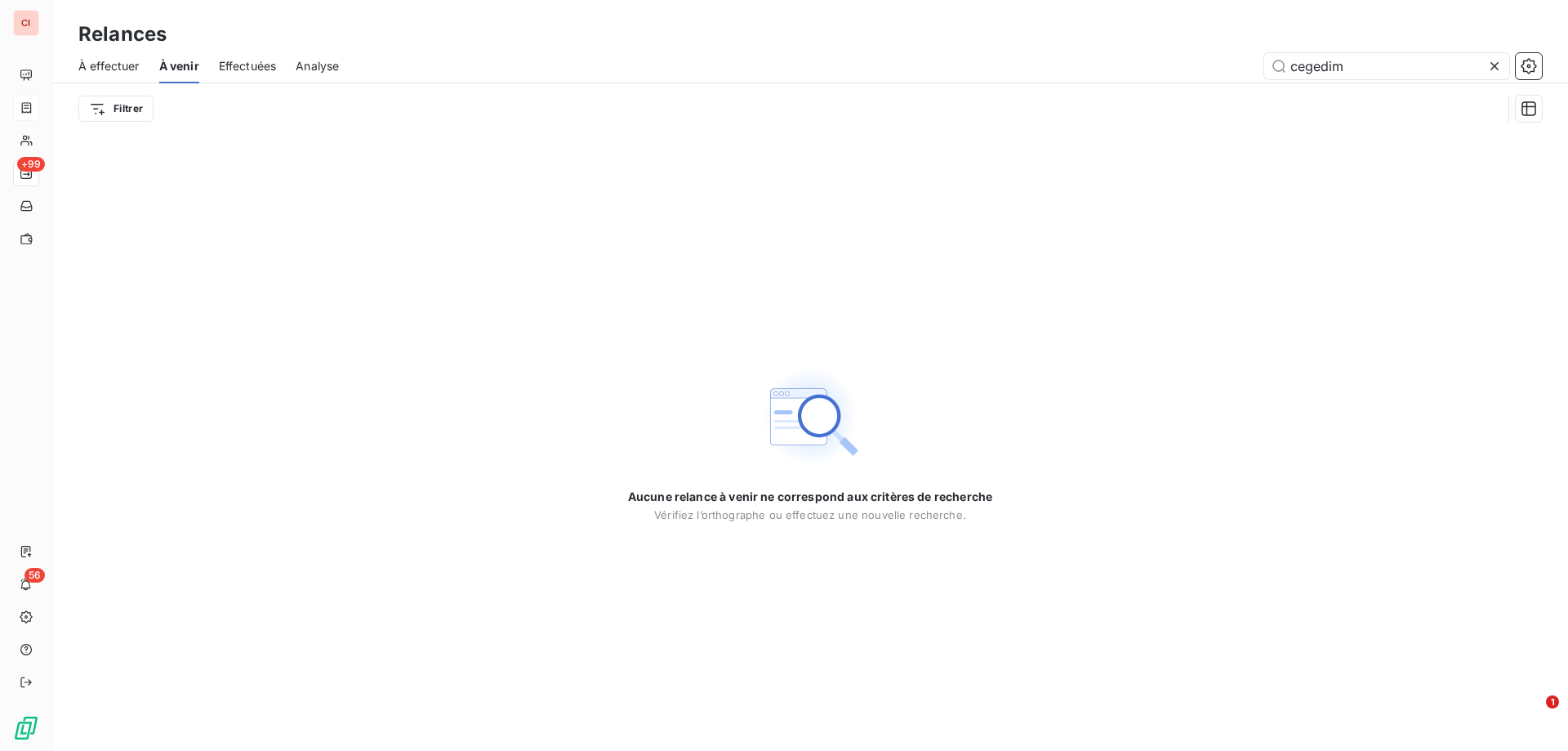
click at [242, 68] on span "Effectuées" at bounding box center [248, 66] width 58 height 16
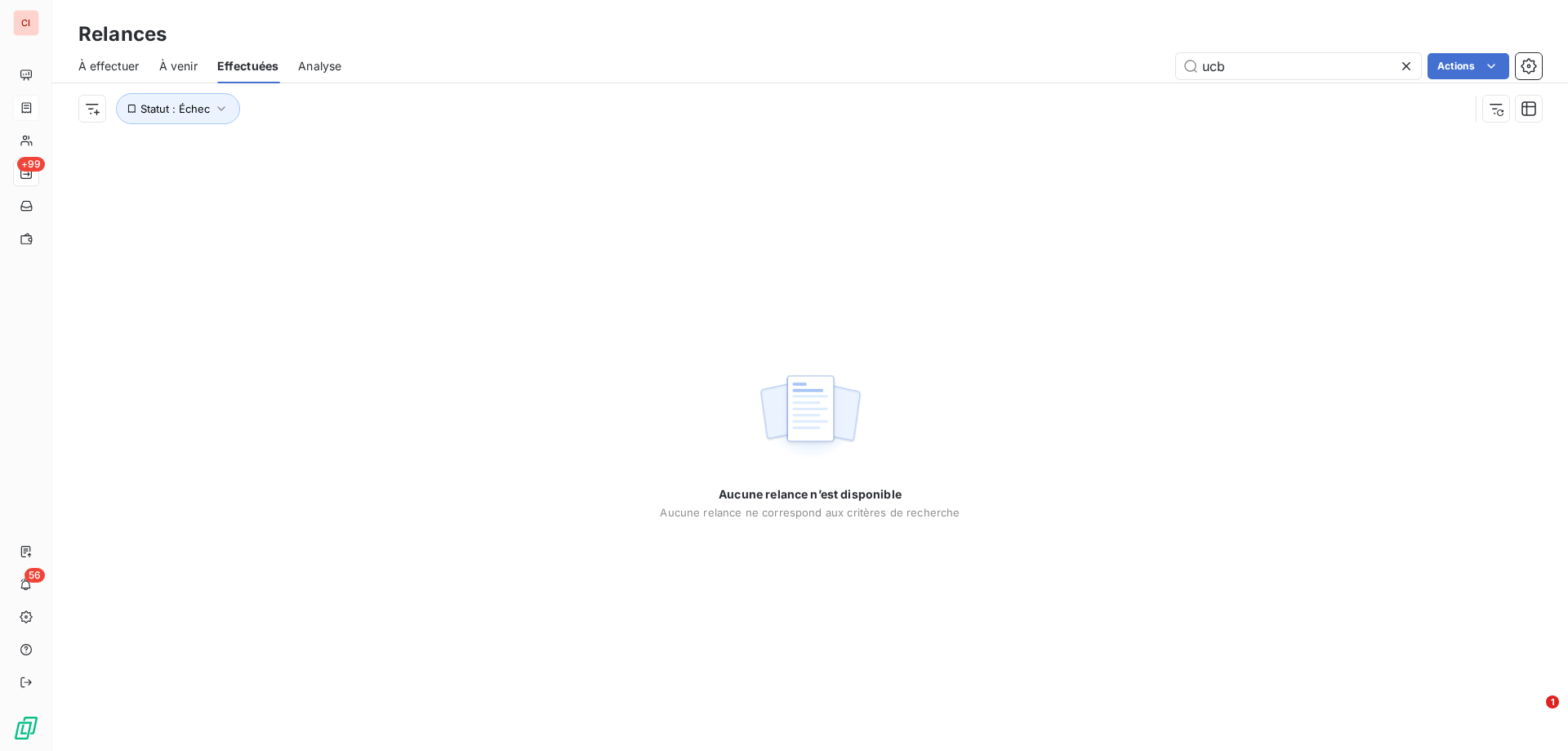
click at [308, 68] on span "Analyse" at bounding box center [319, 66] width 43 height 16
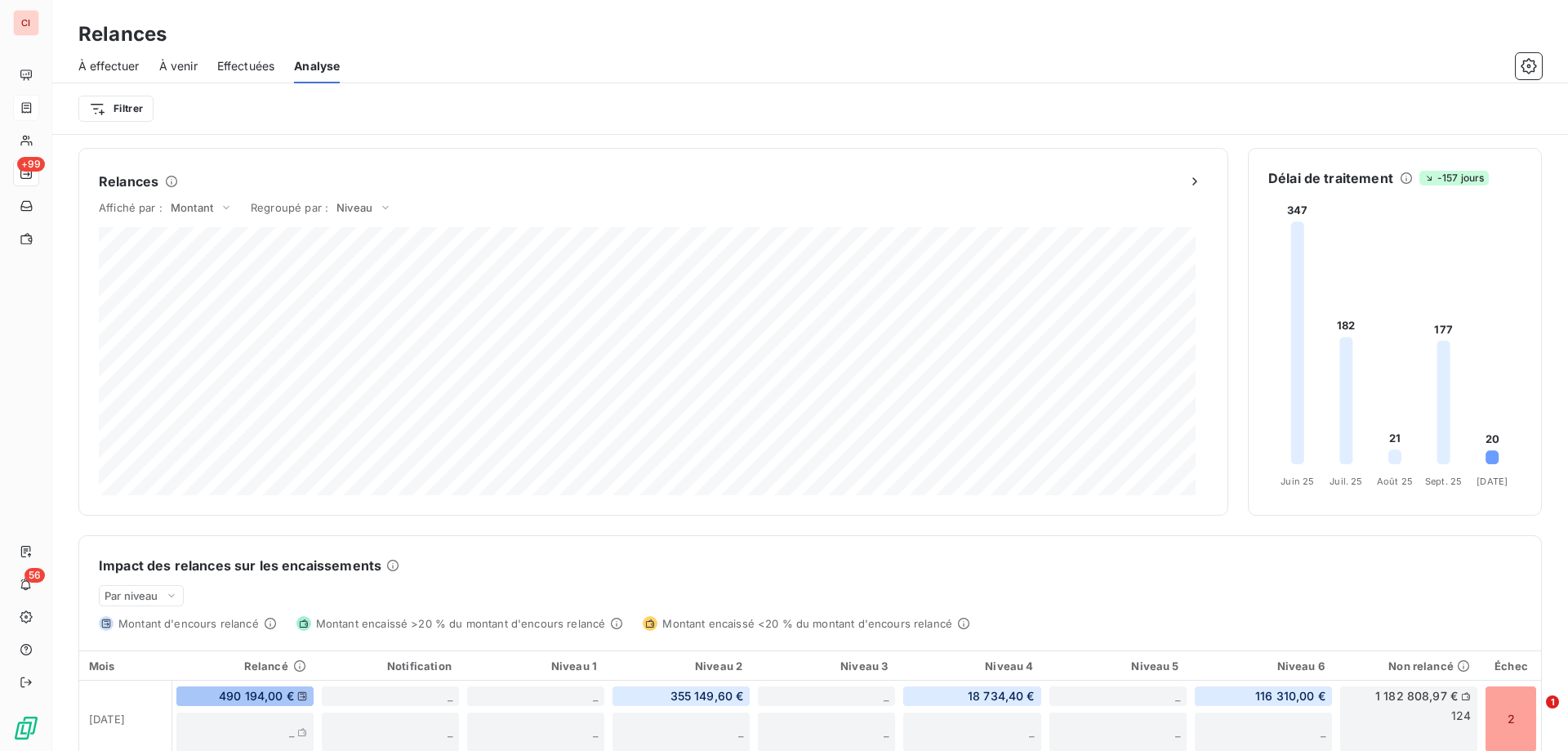
click at [113, 65] on span "À effectuer" at bounding box center [109, 66] width 61 height 16
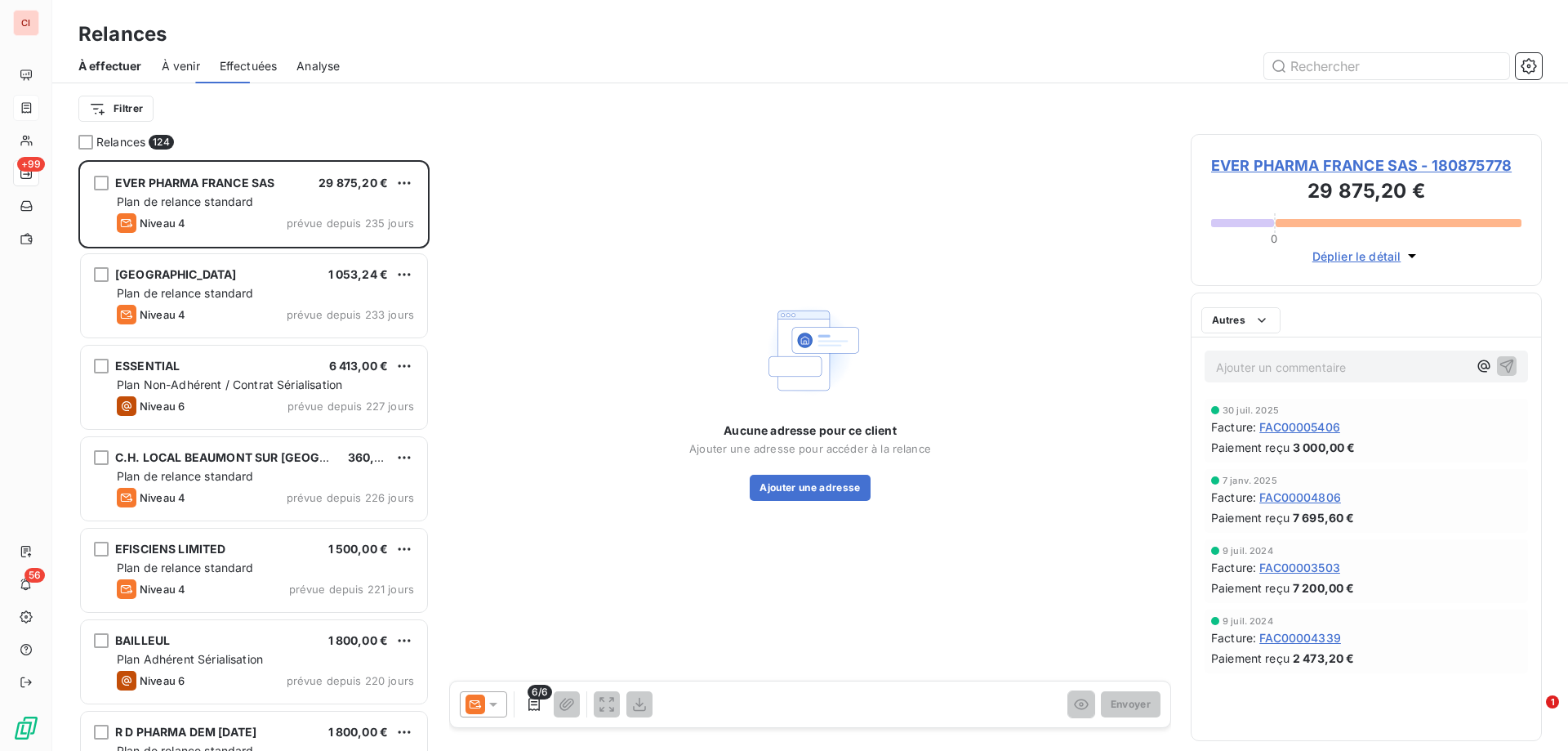
scroll to position [578, 339]
click at [119, 106] on html "CI +99 56 Relances À effectuer À venir Effectuées Analyse Filtrer Relances 124 …" at bounding box center [784, 376] width 1568 height 751
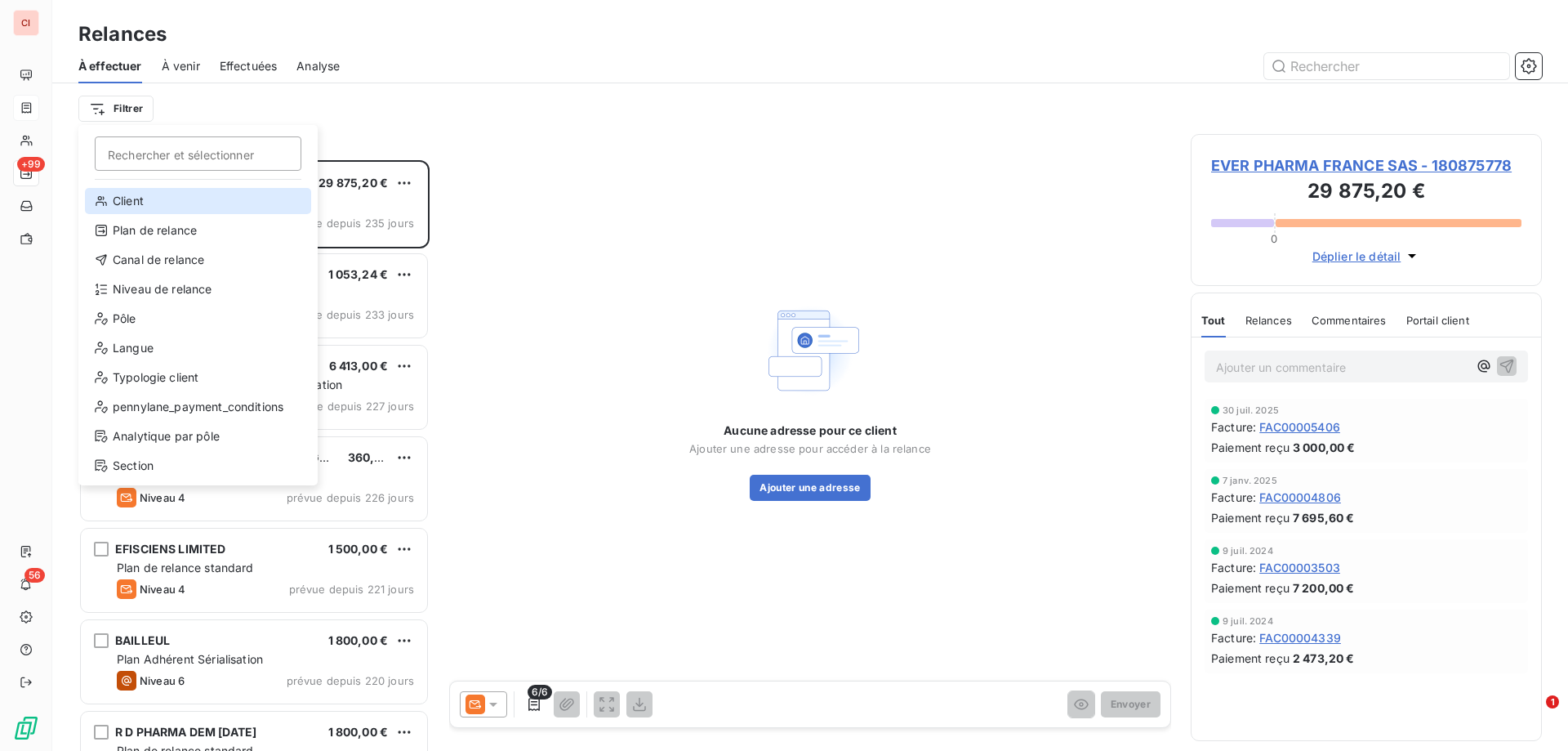
click at [135, 201] on div "Client" at bounding box center [198, 201] width 227 height 26
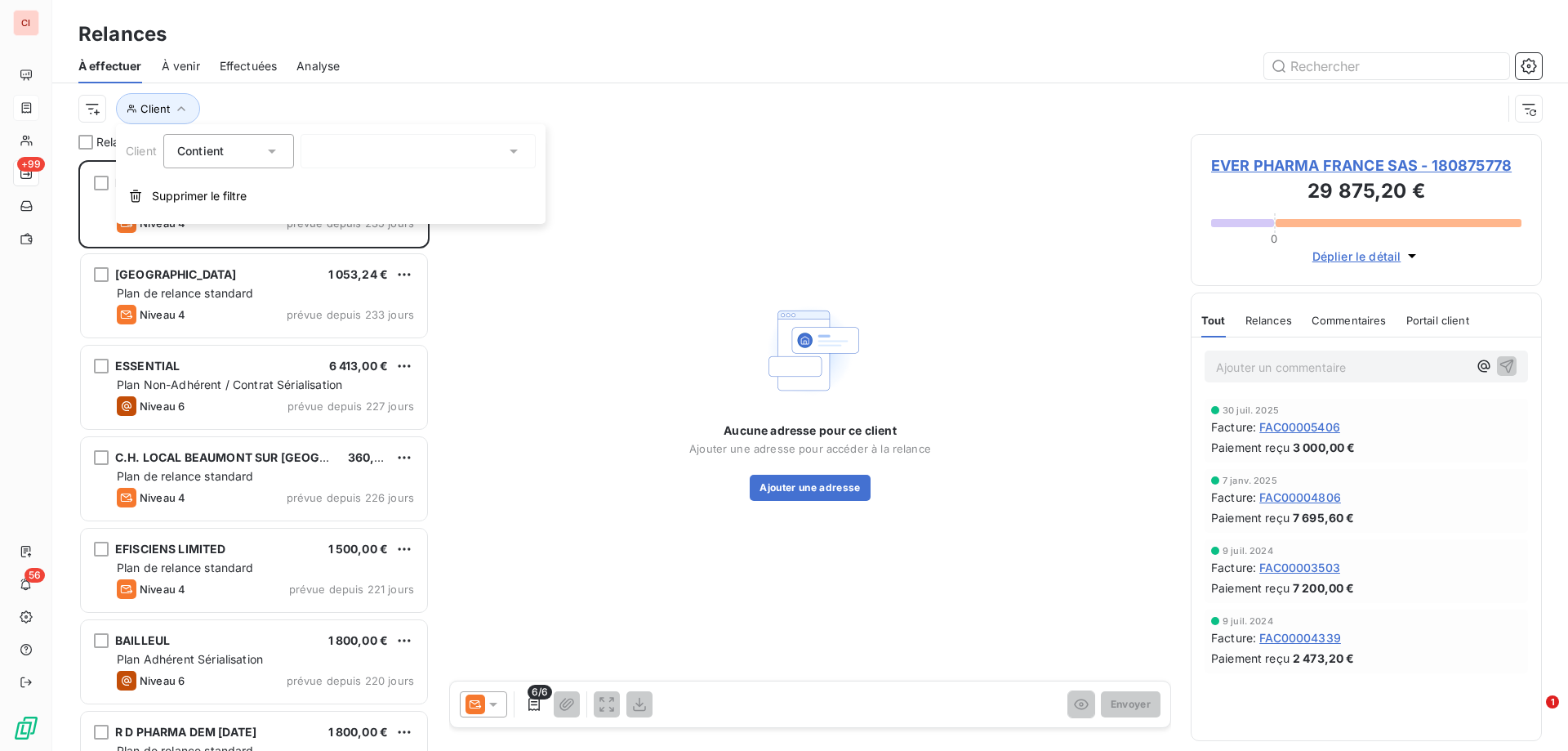
click at [278, 153] on icon at bounding box center [271, 151] width 16 height 16
click at [411, 87] on div "Client" at bounding box center [810, 108] width 1463 height 51
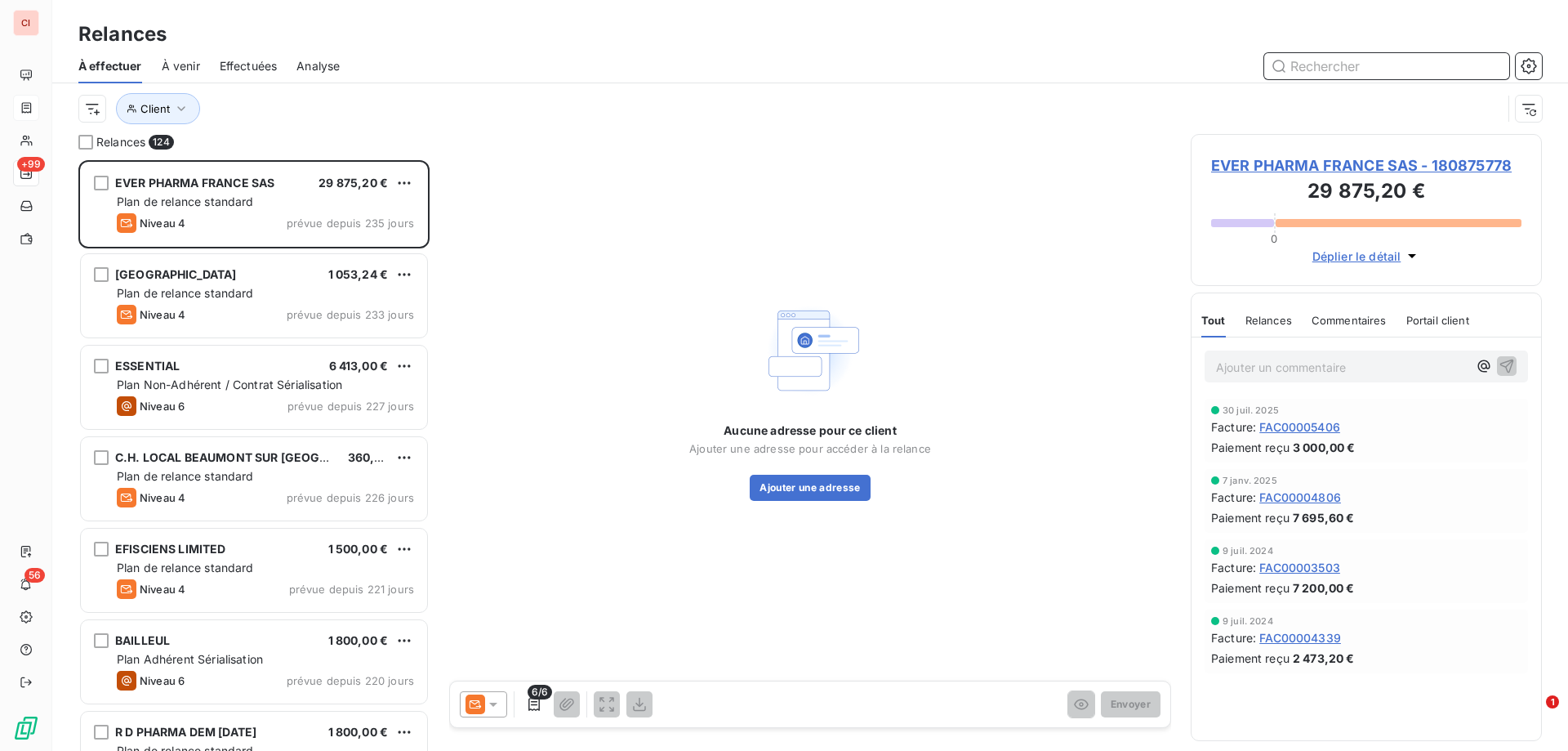
click at [1310, 56] on input "text" at bounding box center [1385, 66] width 245 height 26
type input "PFIZER"
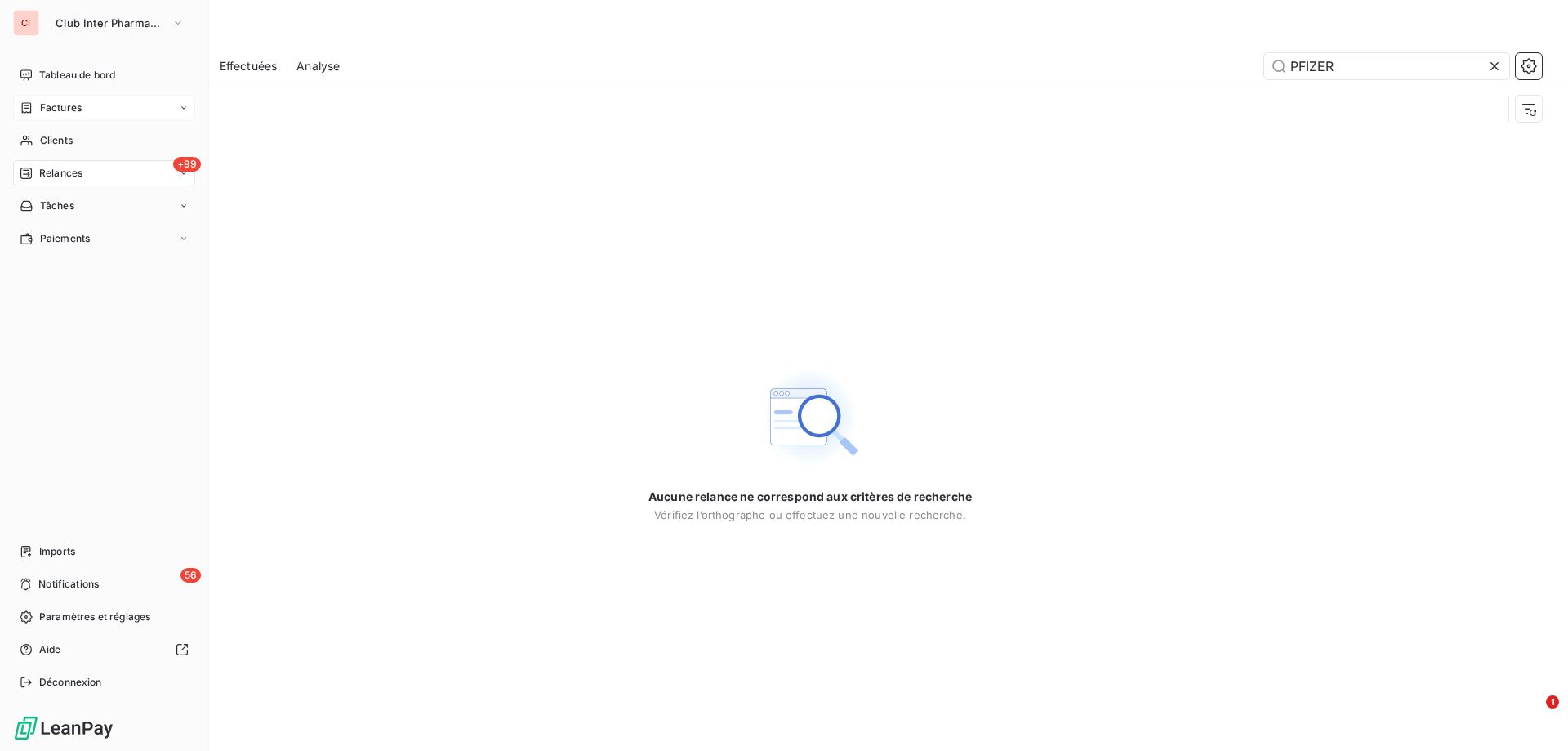
click at [46, 108] on span "Factures" at bounding box center [61, 108] width 42 height 15
click at [54, 241] on span "Clients" at bounding box center [56, 239] width 33 height 15
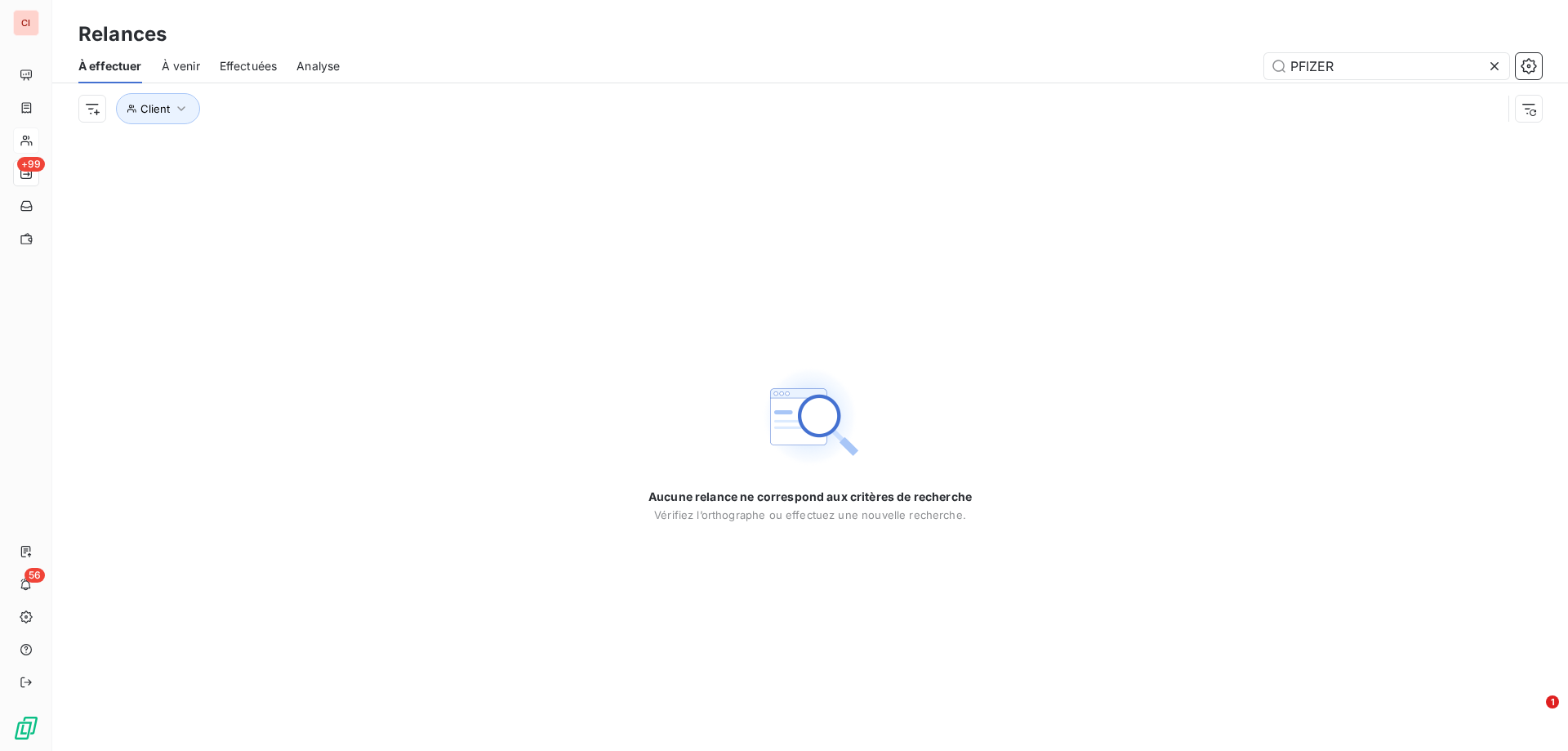
click at [1500, 70] on icon at bounding box center [1494, 66] width 16 height 16
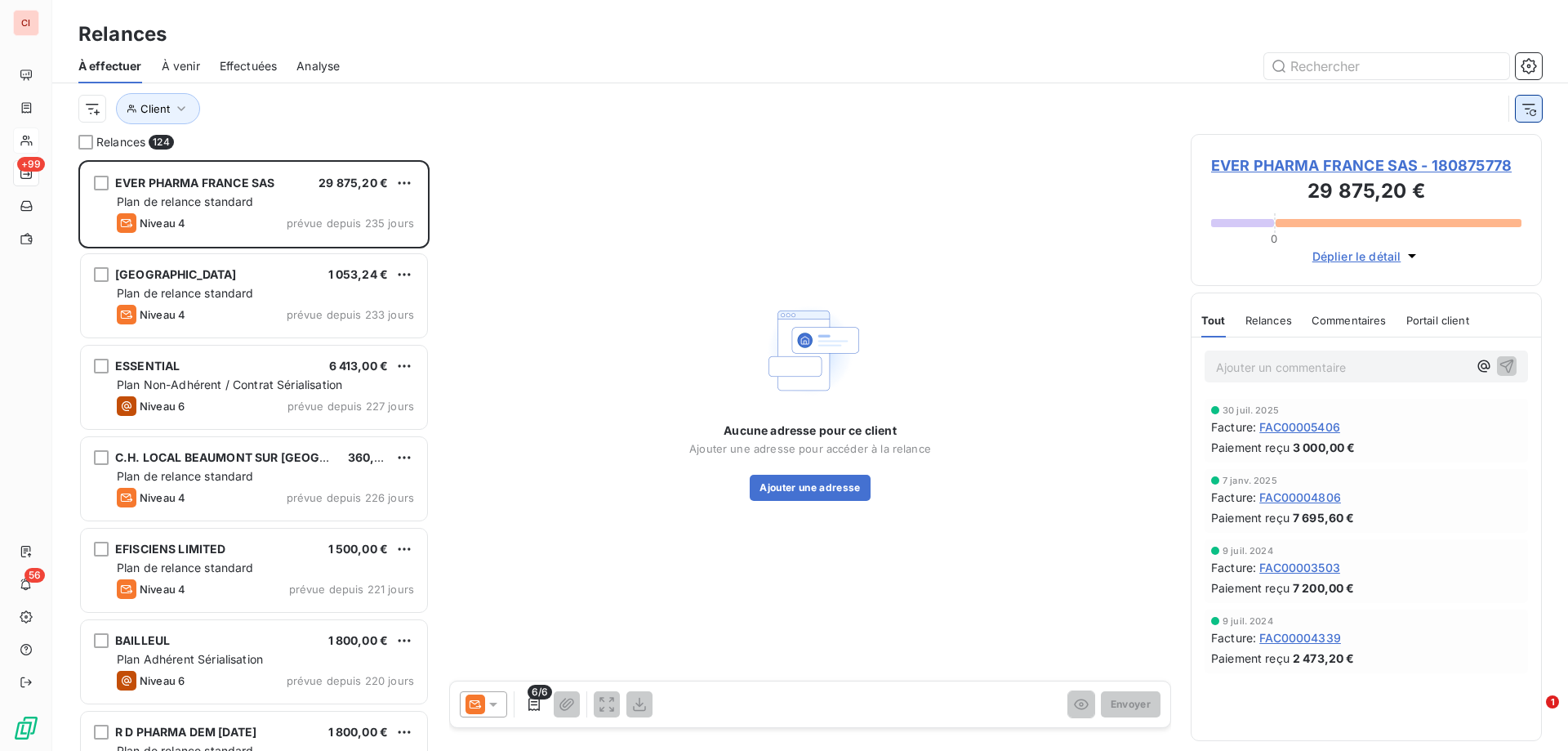
click at [1537, 114] on button "button" at bounding box center [1528, 109] width 26 height 26
click at [1535, 112] on div "Filtrer" at bounding box center [810, 108] width 1463 height 31
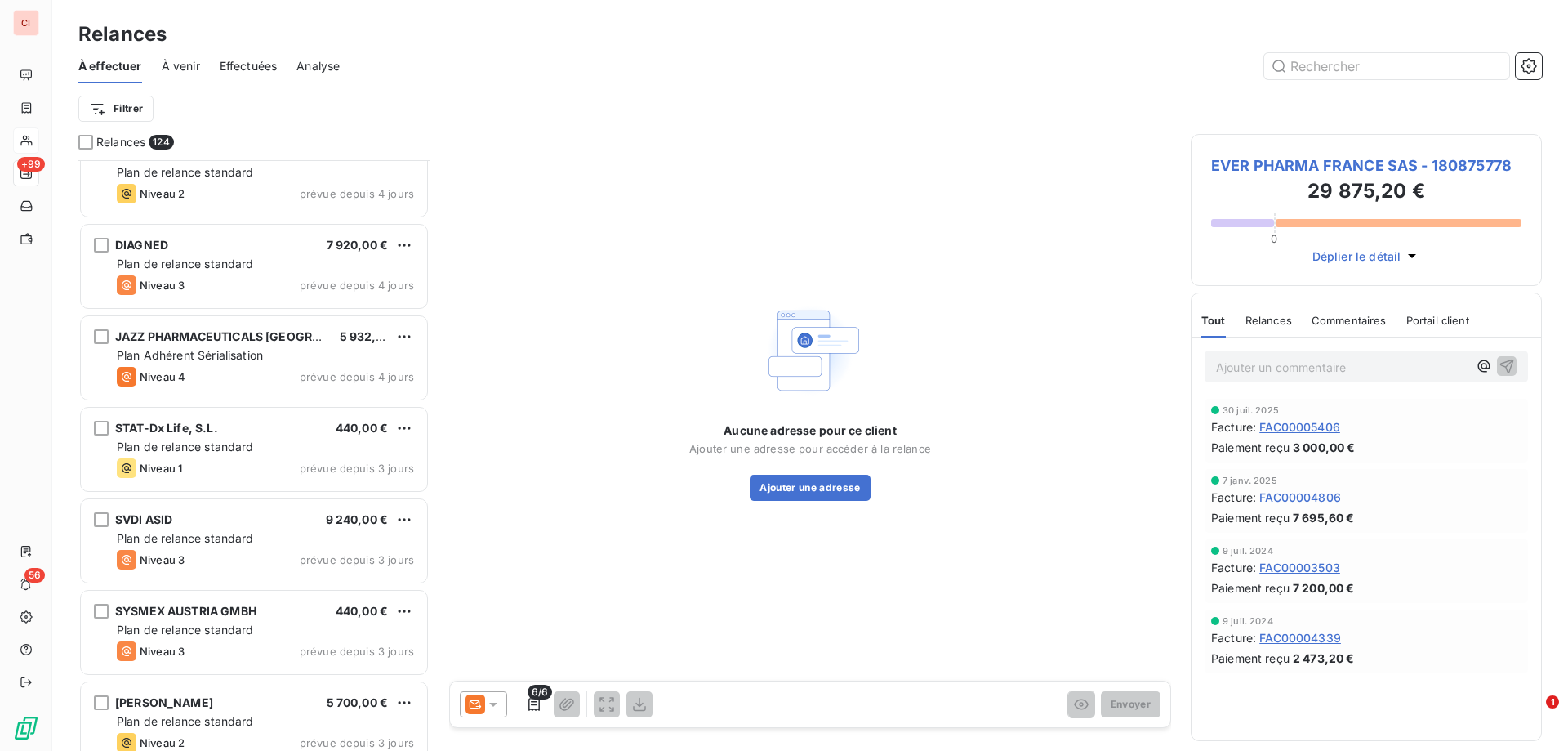
scroll to position [10757, 0]
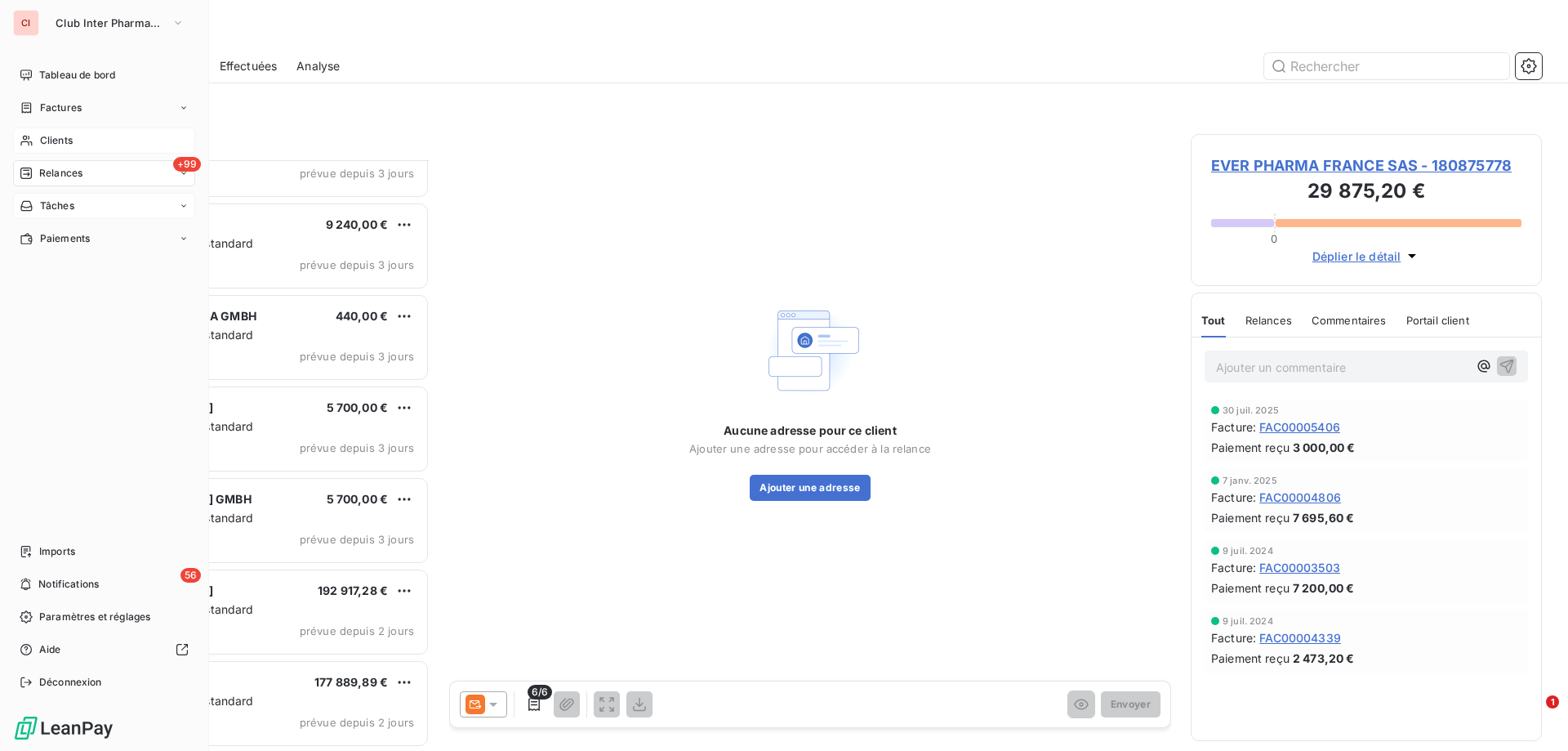
click at [60, 208] on span "Tâches" at bounding box center [57, 206] width 34 height 15
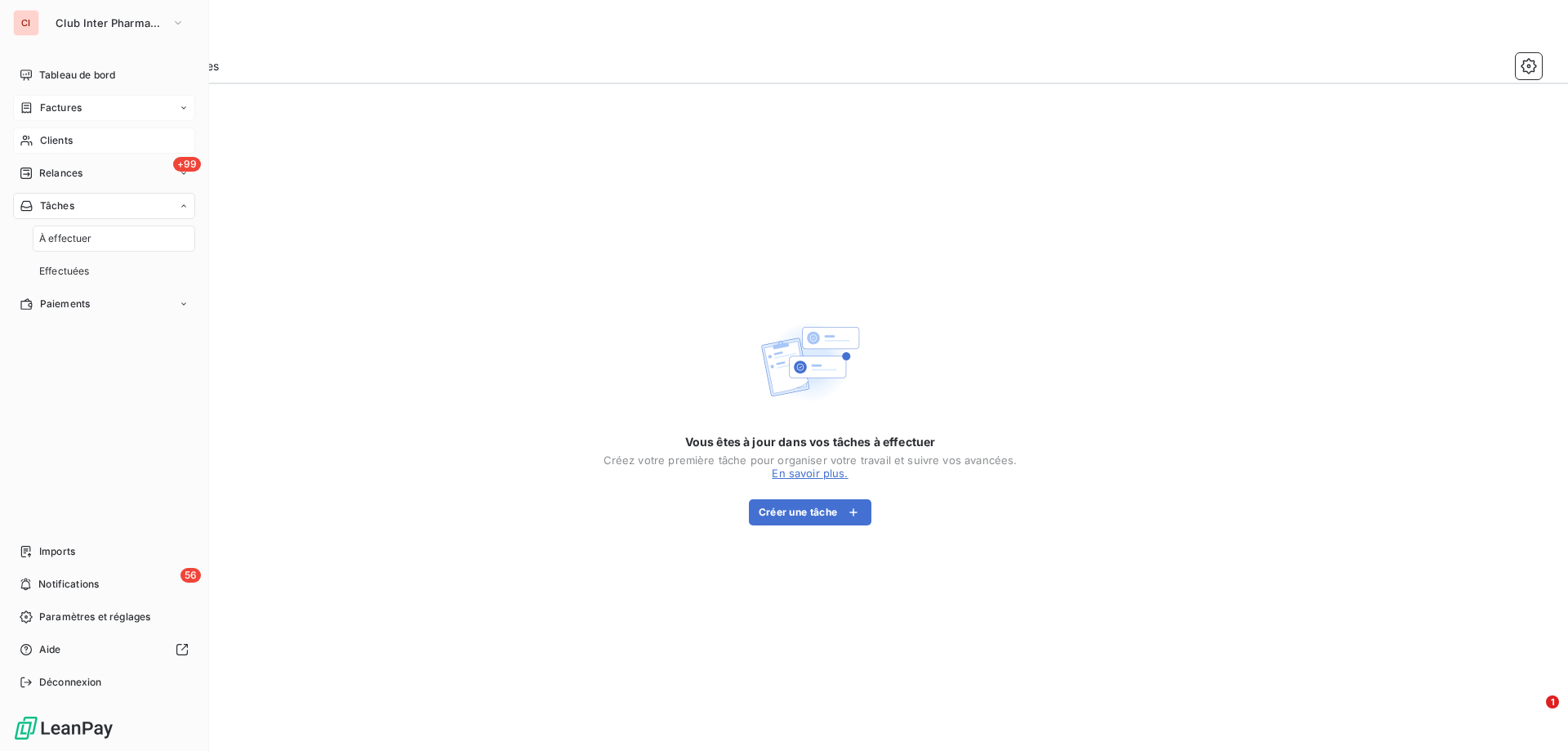
click at [69, 113] on span "Factures" at bounding box center [61, 108] width 42 height 15
